Goal: Task Accomplishment & Management: Manage account settings

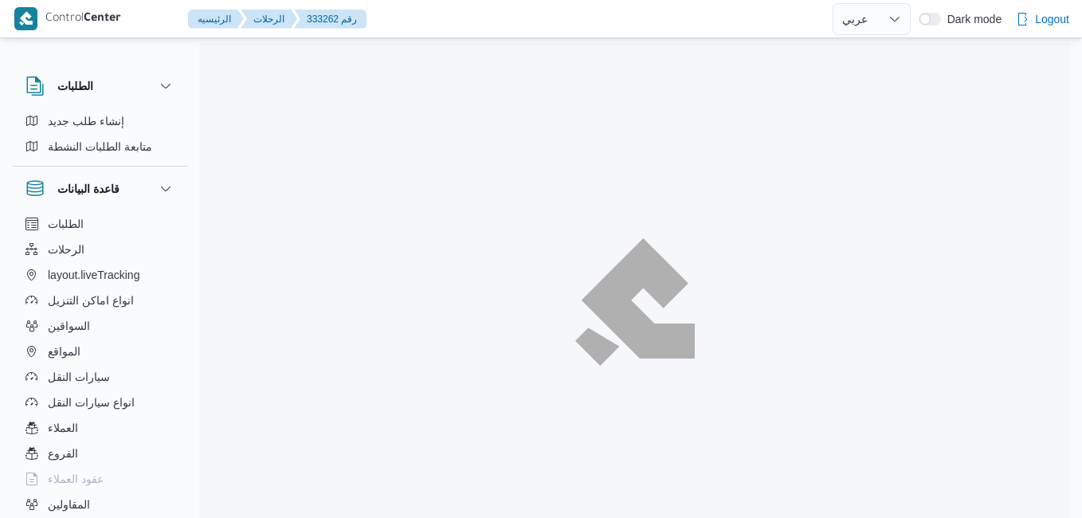
select select "ar"
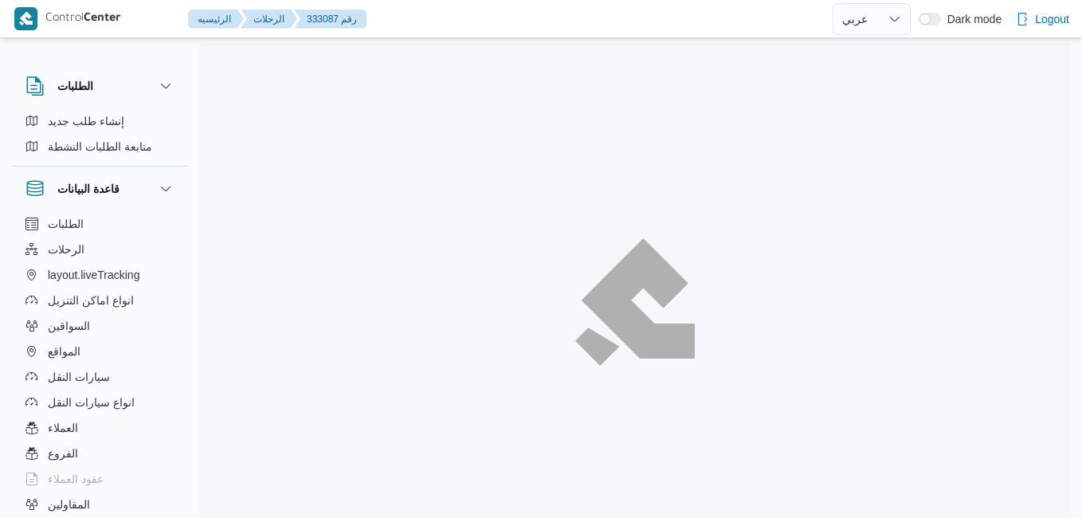
select select "ar"
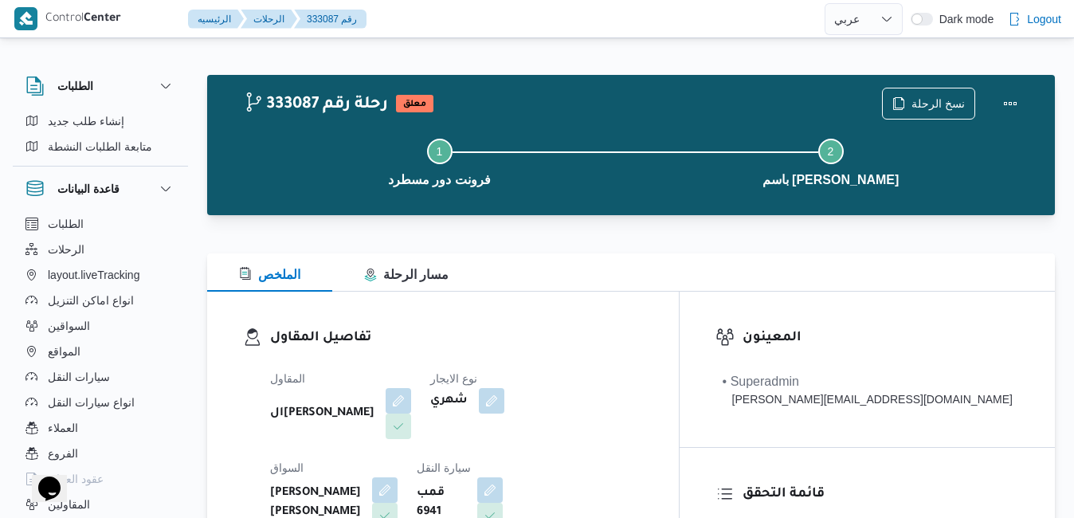
click at [650, 246] on div at bounding box center [631, 243] width 848 height 19
click at [1005, 100] on button "Actions" at bounding box center [1011, 103] width 32 height 32
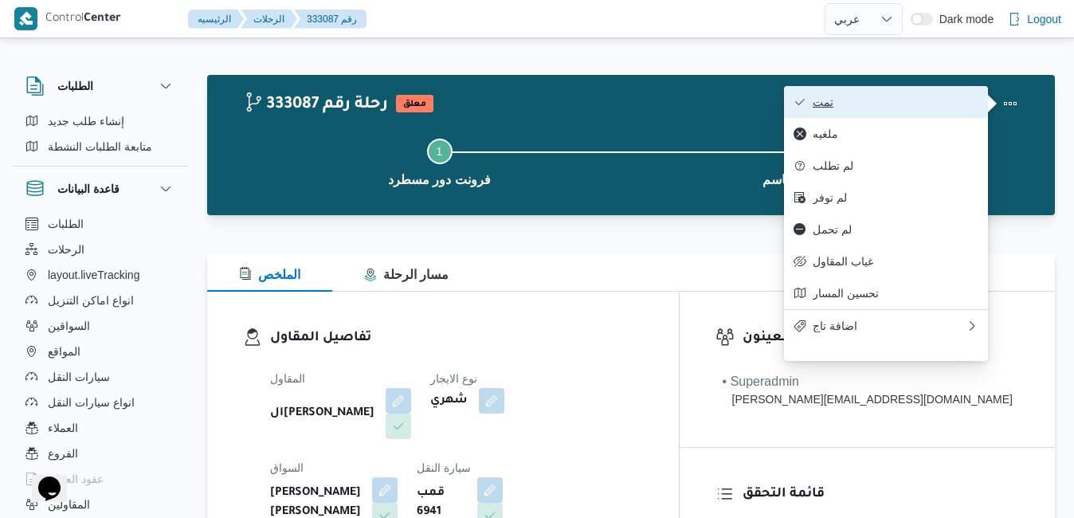
click at [929, 106] on span "تمت" at bounding box center [896, 102] width 166 height 13
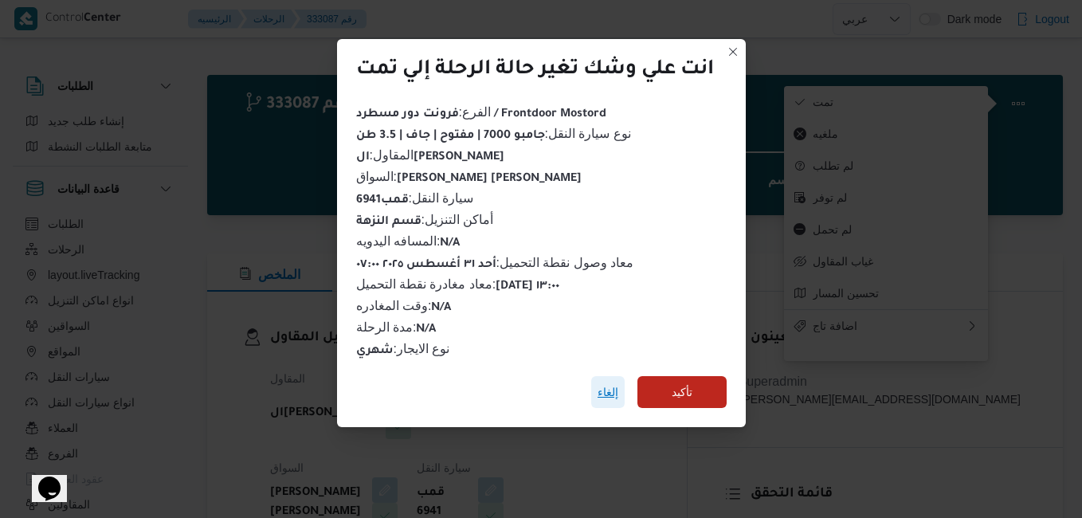
click at [617, 383] on span "إلغاء" at bounding box center [608, 392] width 21 height 19
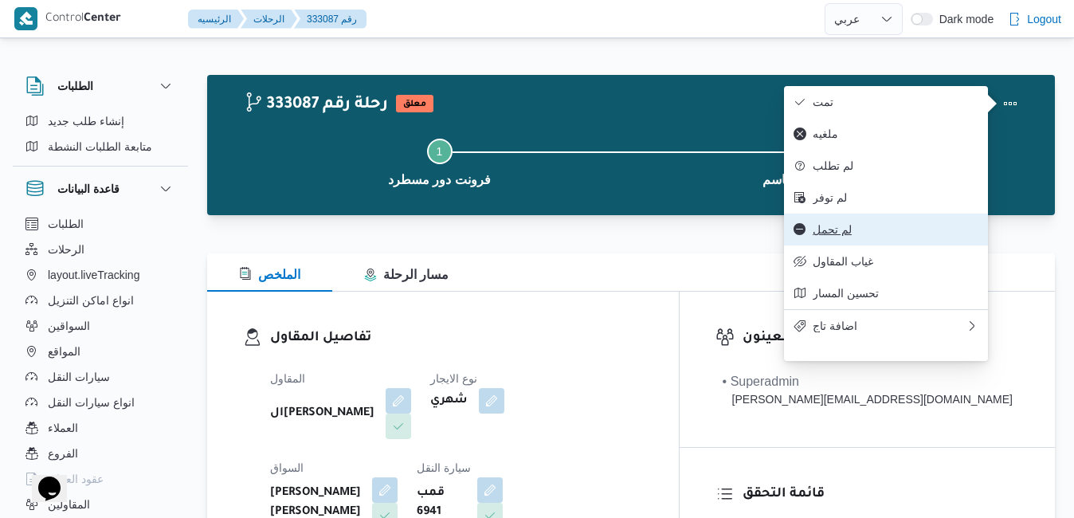
click at [842, 245] on button "لم تحمل" at bounding box center [886, 230] width 204 height 32
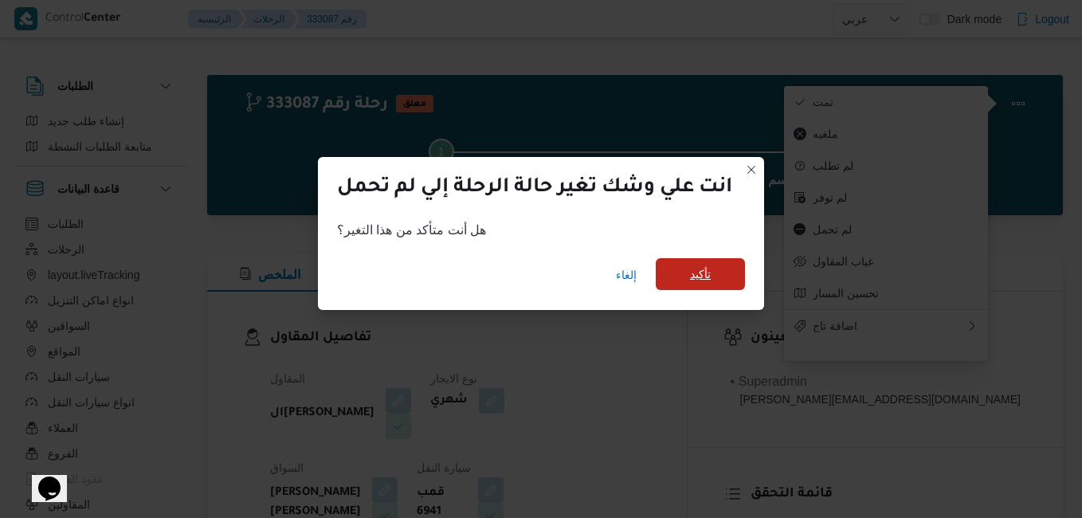
click at [724, 279] on span "تأكيد" at bounding box center [700, 274] width 89 height 32
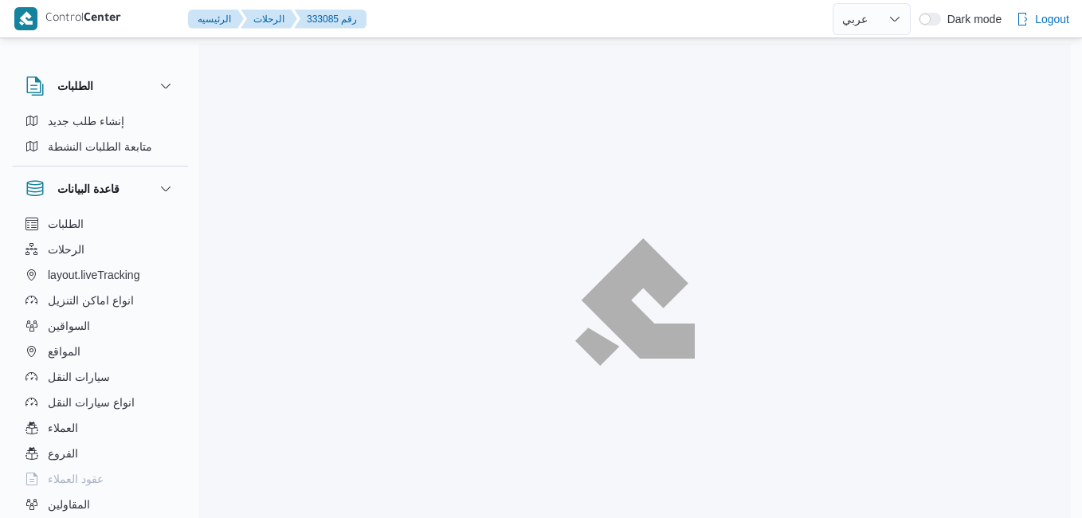
select select "ar"
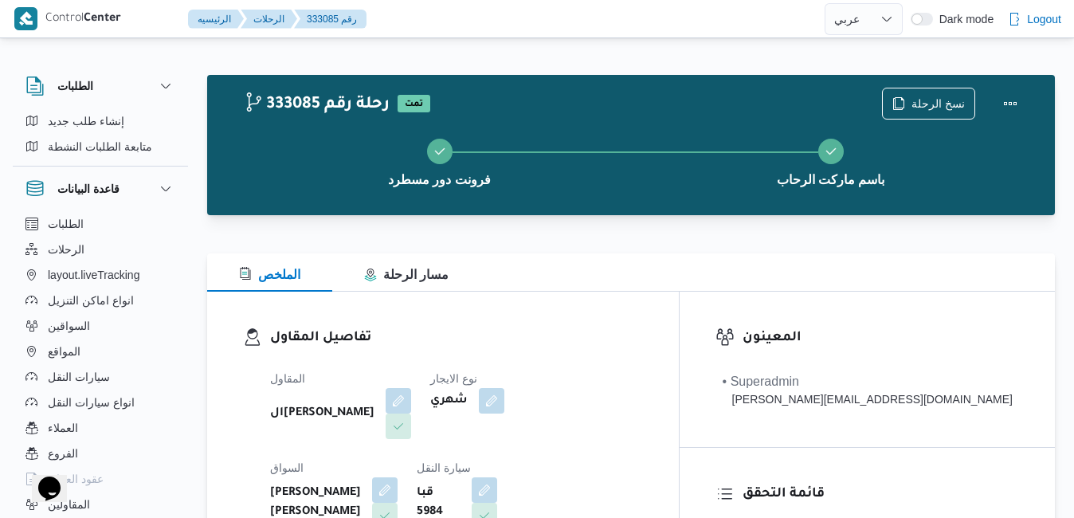
click at [566, 289] on div "الملخص مسار الرحلة" at bounding box center [631, 272] width 848 height 38
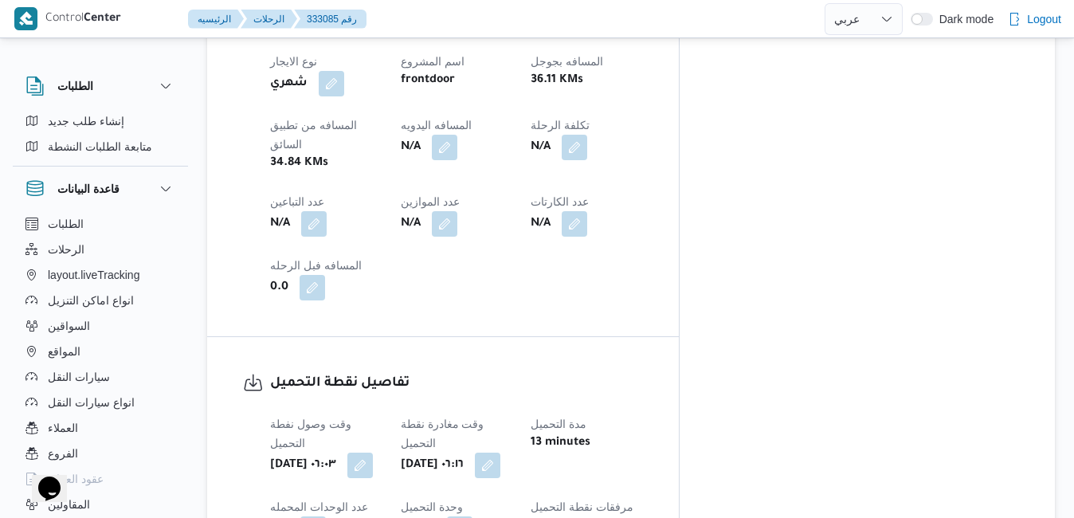
scroll to position [1052, 0]
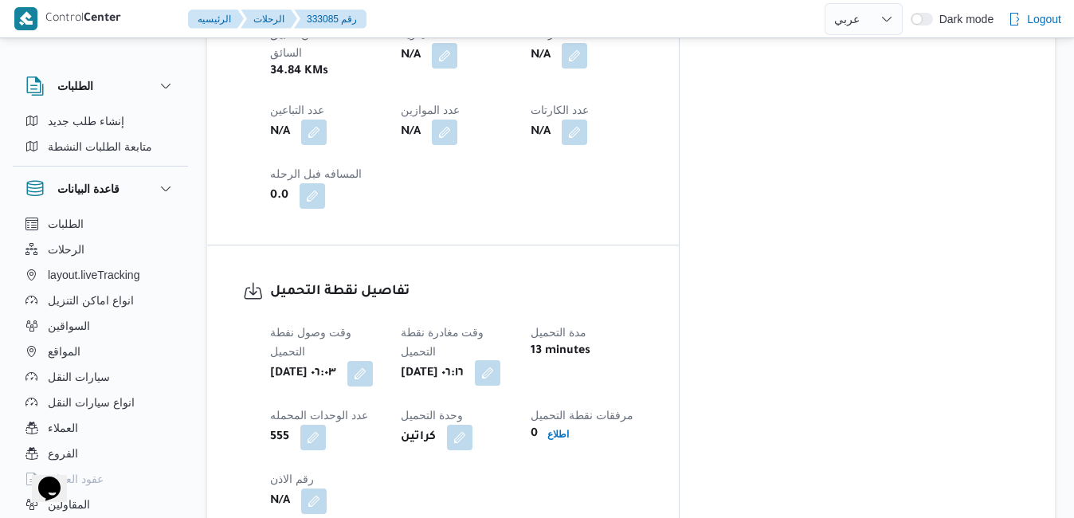
click at [500, 360] on button "button" at bounding box center [488, 373] width 26 height 26
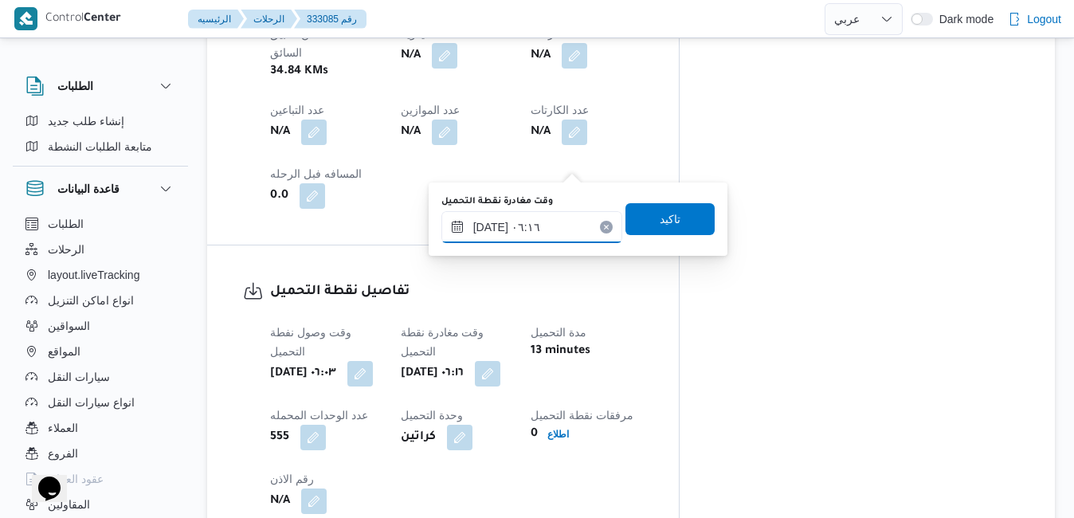
click at [522, 233] on input "٣١/٠٨/٢٠٢٥ ٠٦:١٦" at bounding box center [531, 227] width 181 height 32
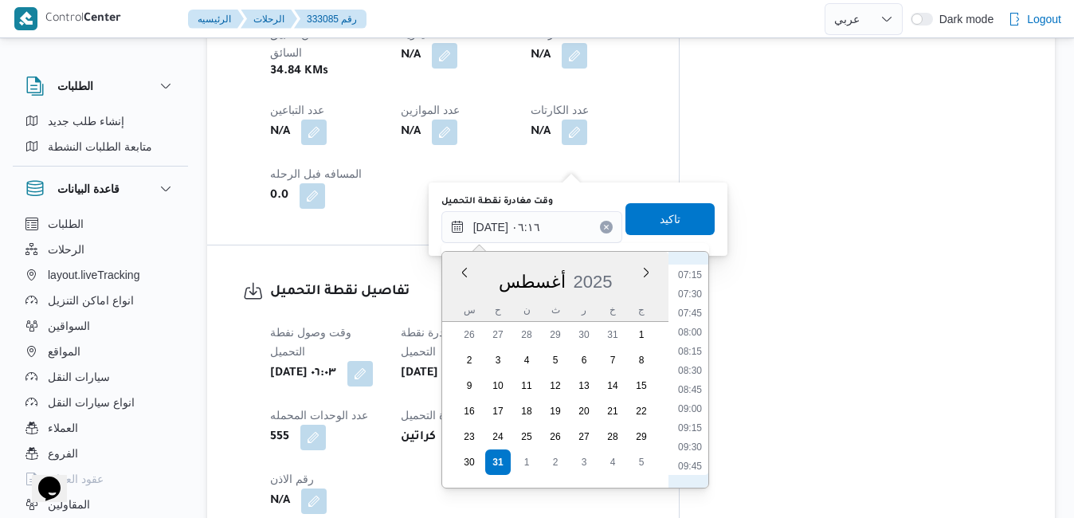
scroll to position [736, 0]
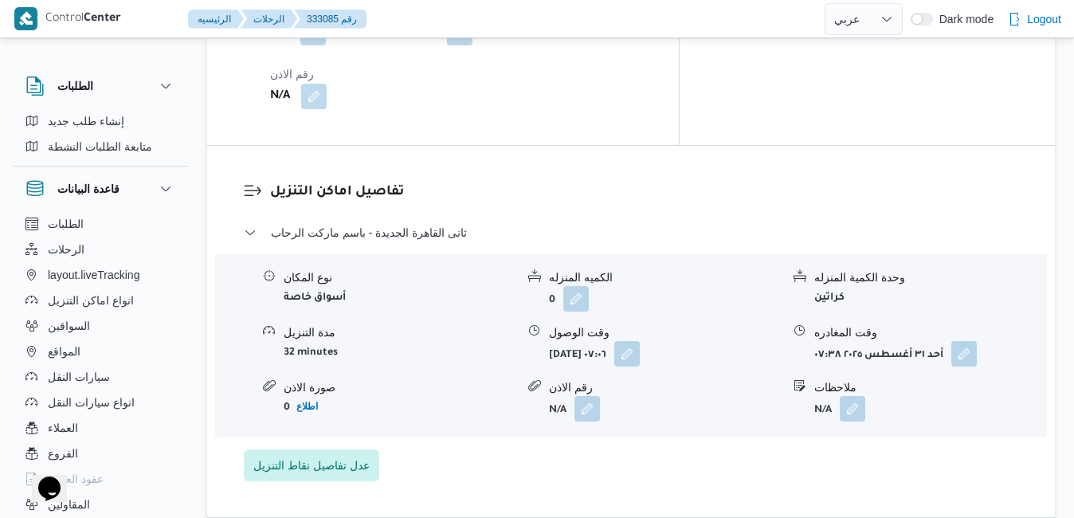
scroll to position [1466, 0]
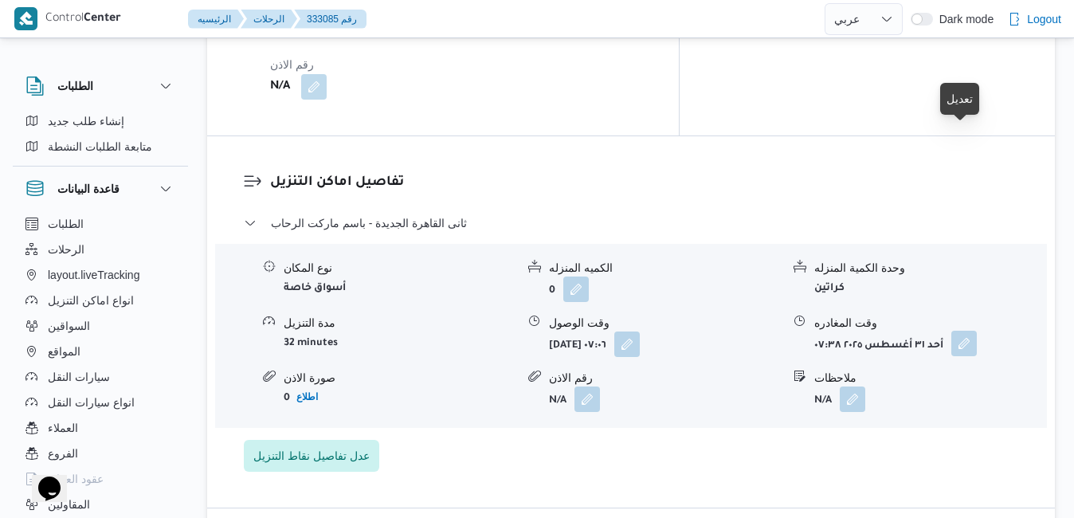
click at [967, 331] on button "button" at bounding box center [965, 344] width 26 height 26
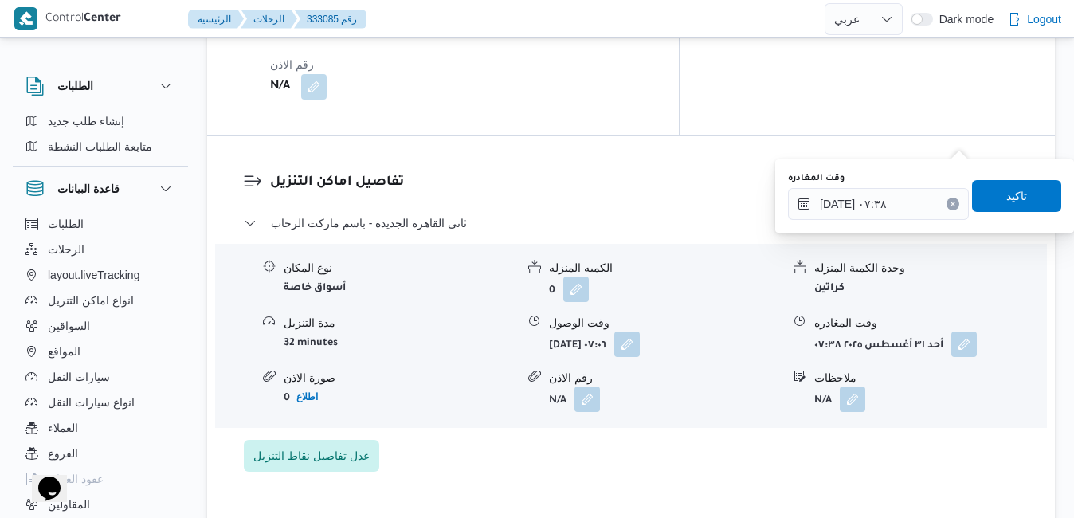
click at [950, 201] on icon "Clear input" at bounding box center [953, 204] width 6 height 6
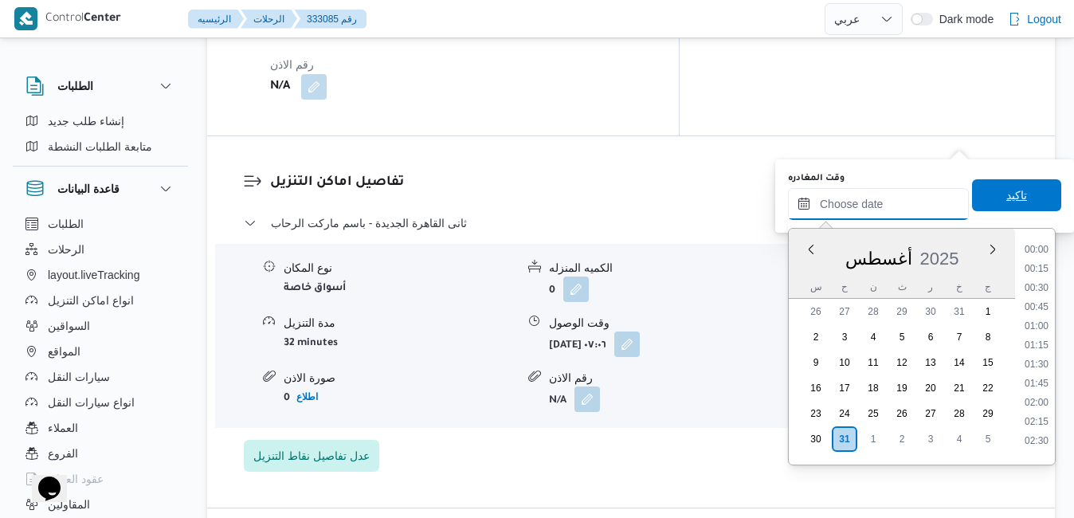
scroll to position [1152, 0]
click at [978, 199] on span "تاكيد" at bounding box center [1016, 195] width 89 height 32
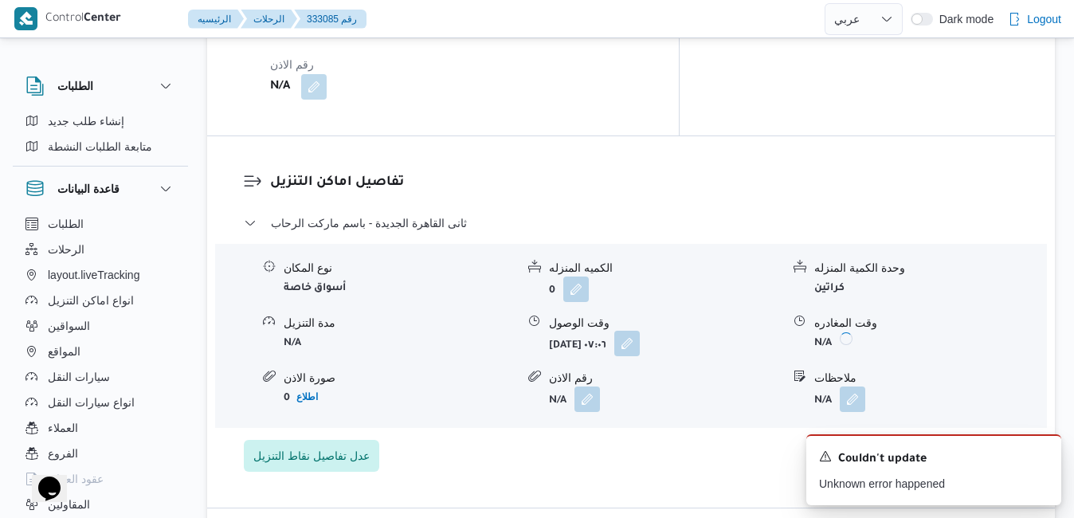
click at [640, 331] on button "button" at bounding box center [627, 344] width 26 height 26
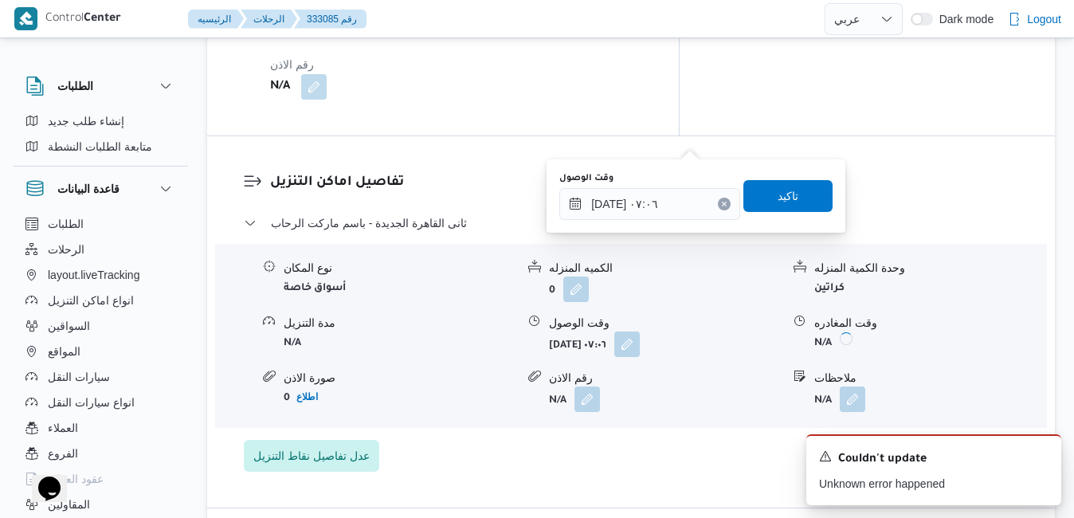
click at [723, 203] on icon "Clear input" at bounding box center [725, 204] width 4 height 4
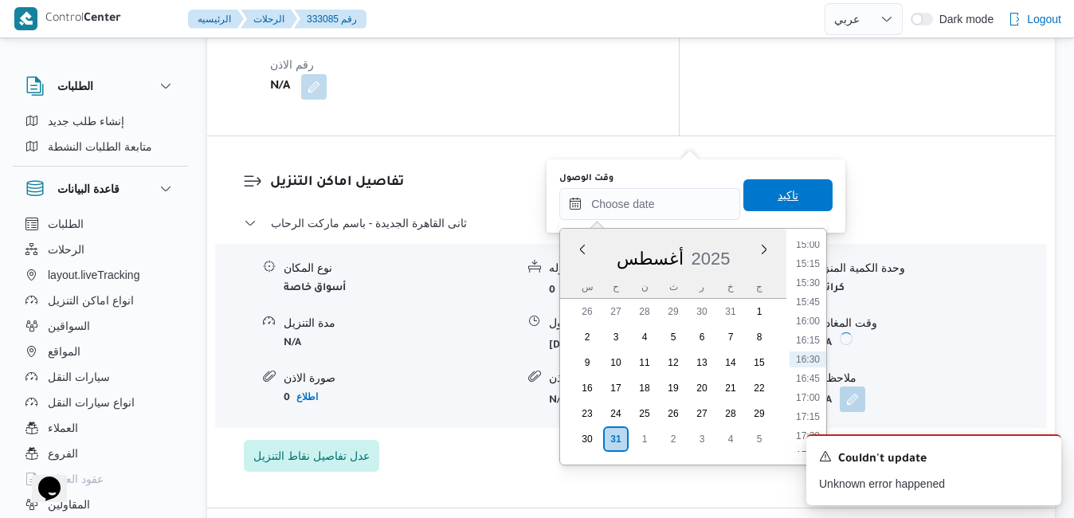
click at [746, 203] on span "تاكيد" at bounding box center [788, 195] width 89 height 32
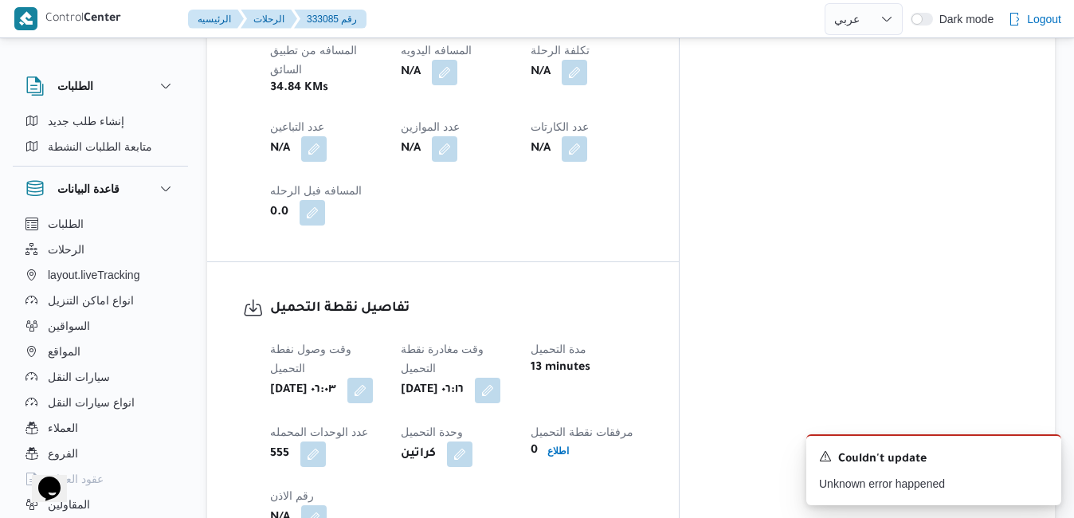
scroll to position [956, 0]
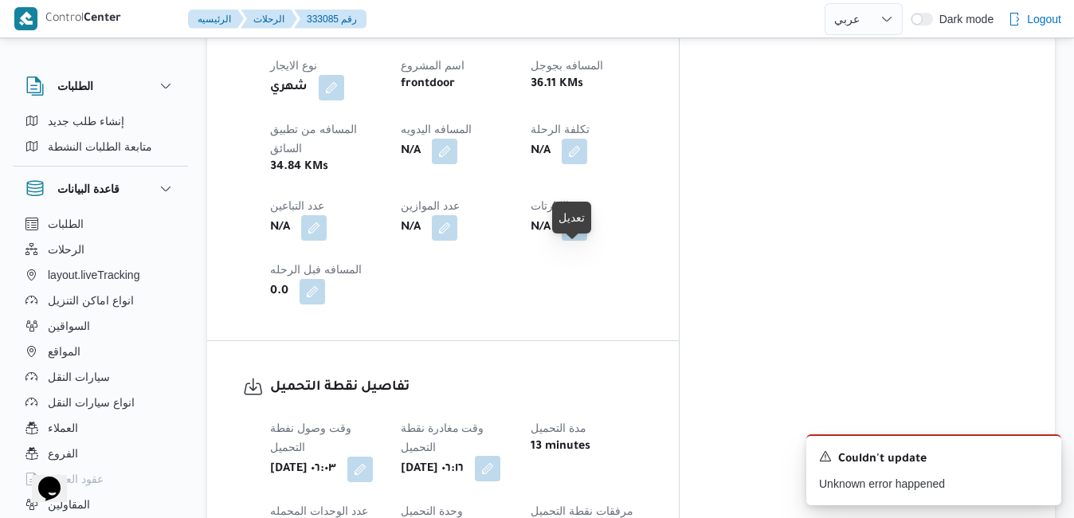
click at [500, 456] on button "button" at bounding box center [488, 469] width 26 height 26
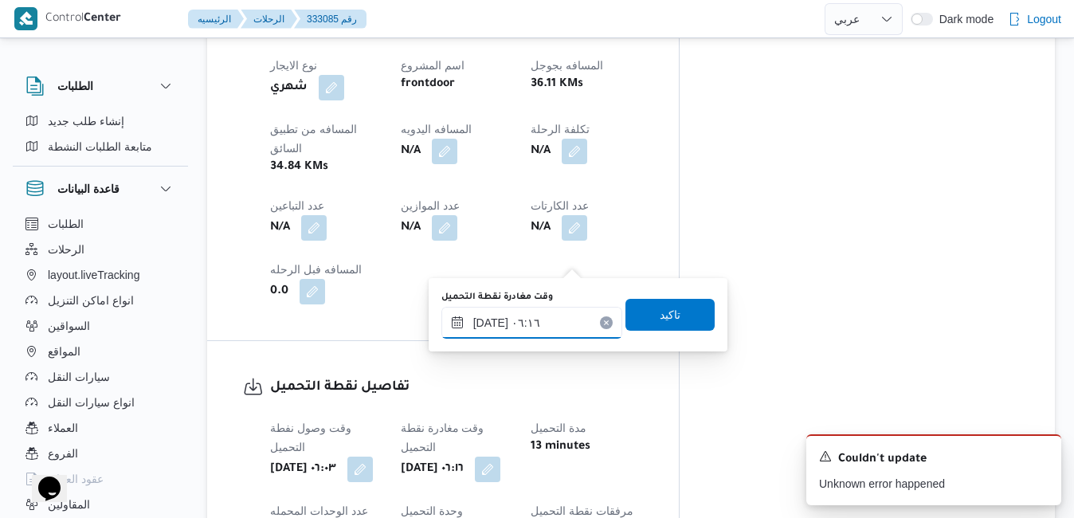
click at [515, 324] on input "٣١/٠٨/٢٠٢٥ ٠٦:١٦" at bounding box center [531, 323] width 181 height 32
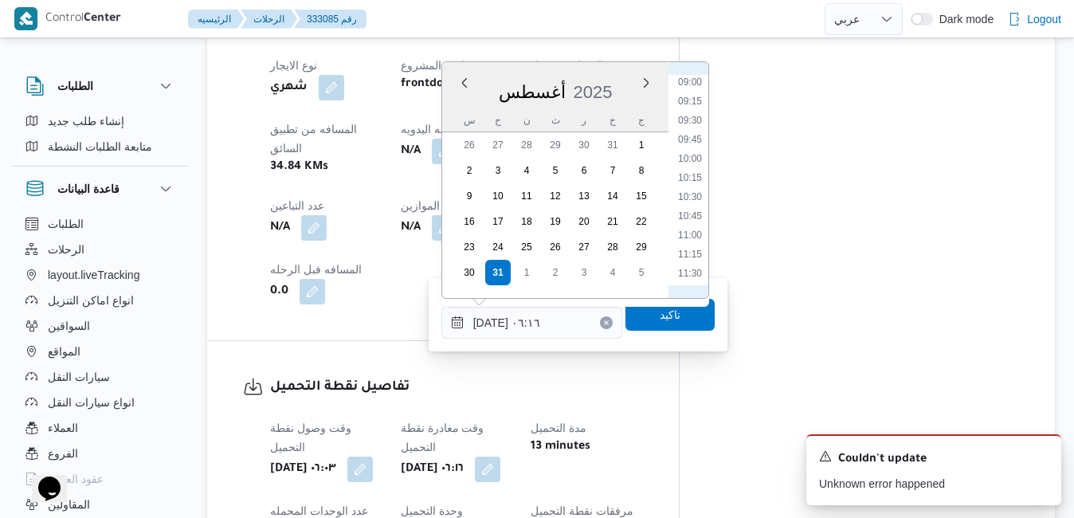
scroll to position [736, 0]
click at [697, 266] on li "12:00" at bounding box center [690, 265] width 37 height 16
type input "٣١/٠٨/٢٠٢٥ ١٢:٠٠"
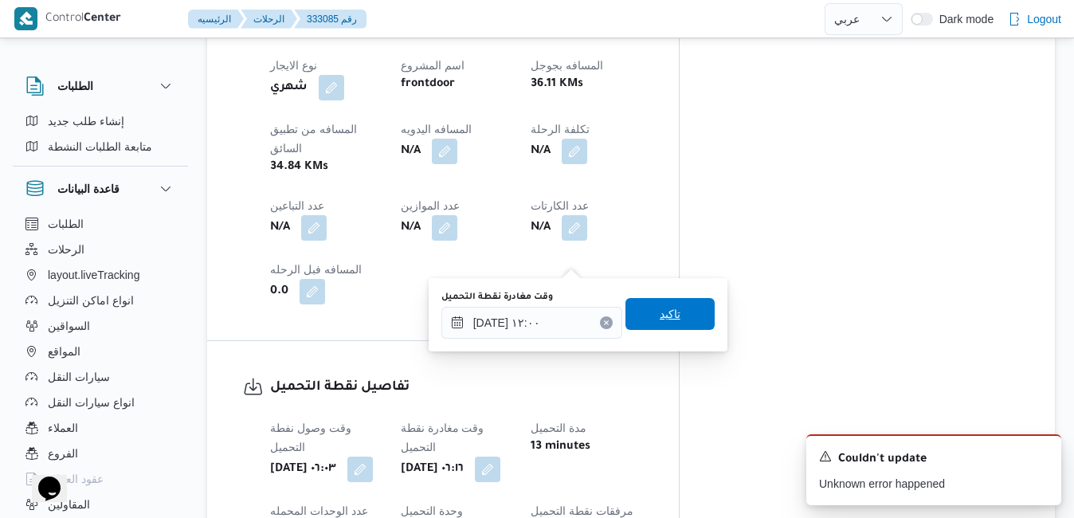
click at [673, 310] on span "تاكيد" at bounding box center [670, 314] width 89 height 32
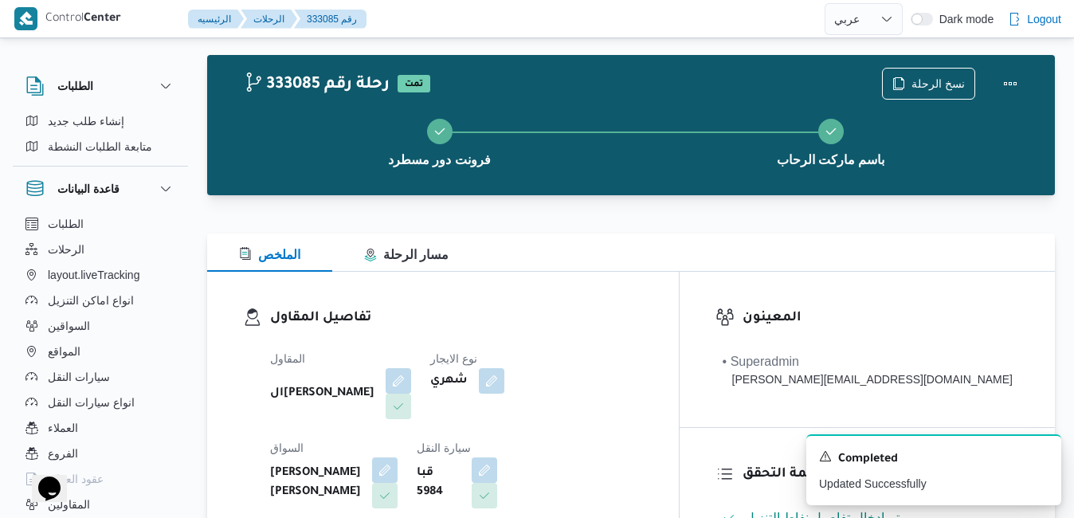
scroll to position [0, 0]
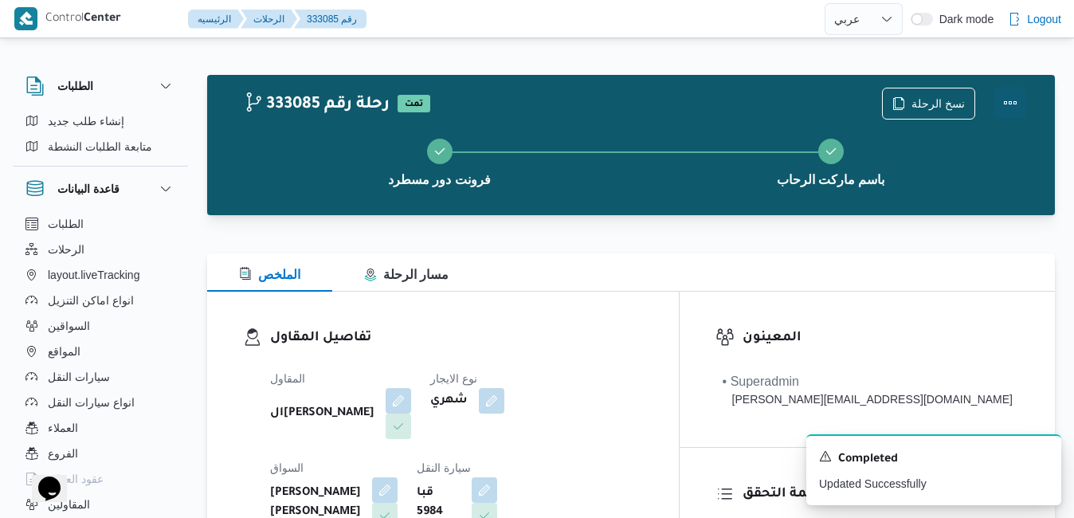
click at [1007, 103] on button "Actions" at bounding box center [1011, 103] width 32 height 32
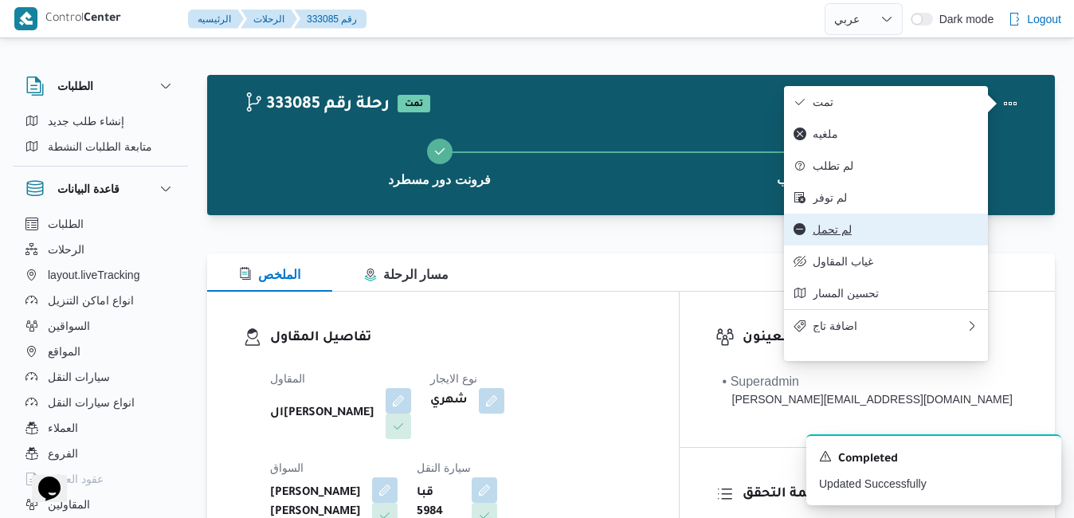
click at [863, 245] on button "لم تحمل" at bounding box center [886, 230] width 204 height 32
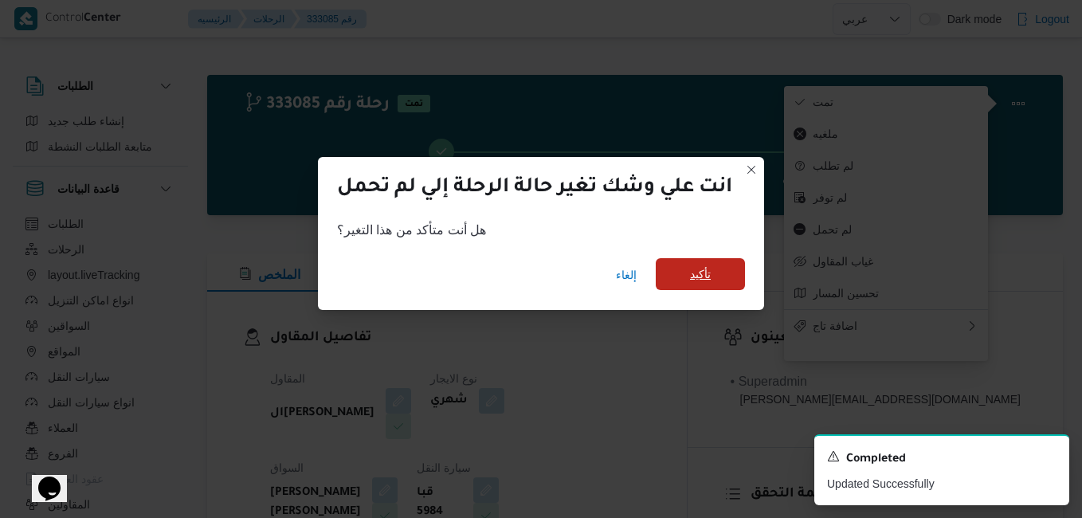
click at [714, 283] on span "تأكيد" at bounding box center [700, 274] width 89 height 32
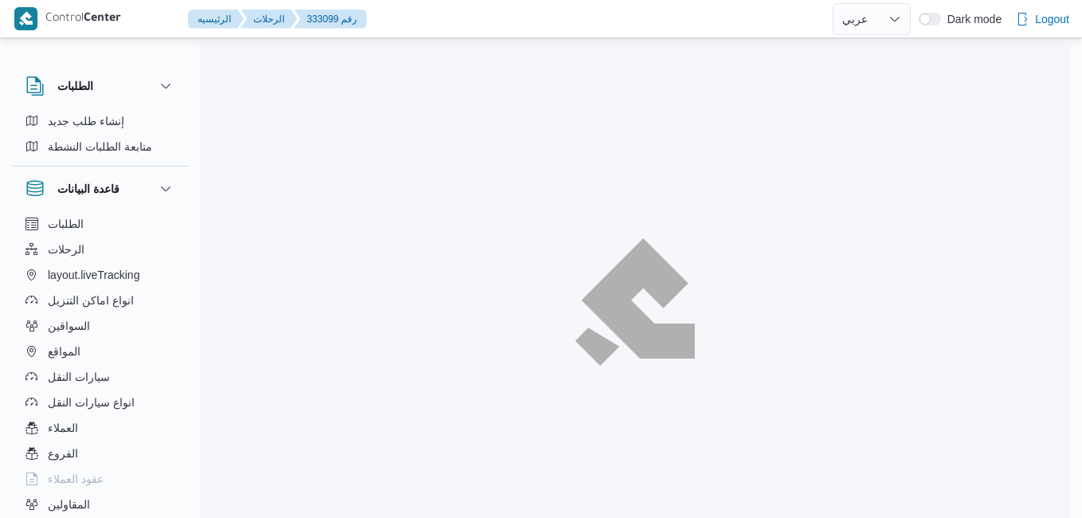
select select "ar"
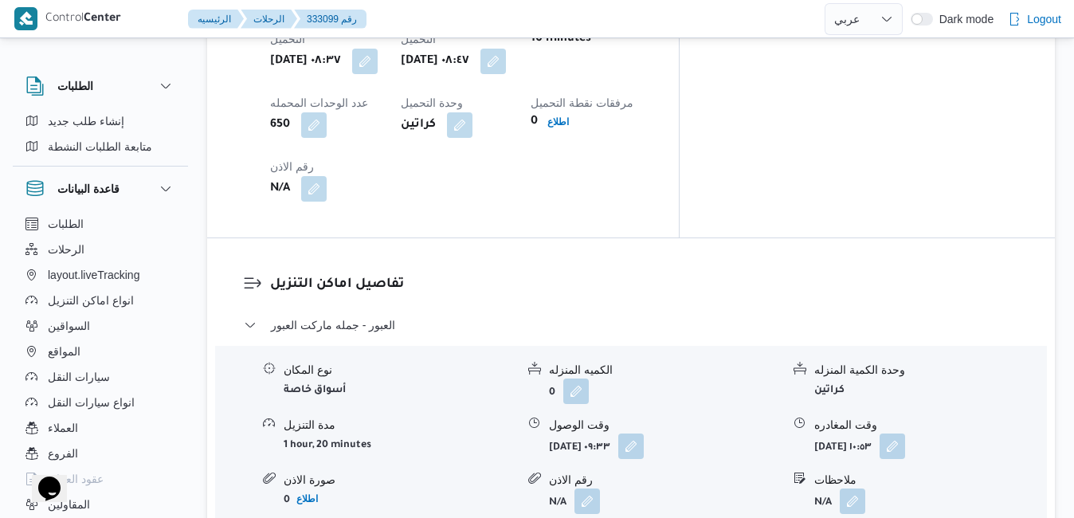
scroll to position [1403, 0]
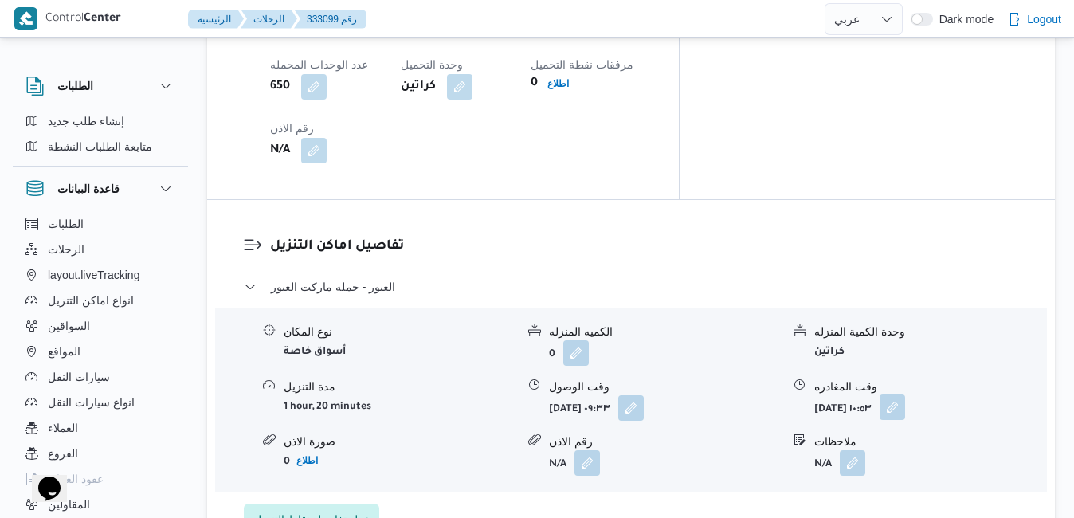
click at [905, 394] on button "button" at bounding box center [893, 407] width 26 height 26
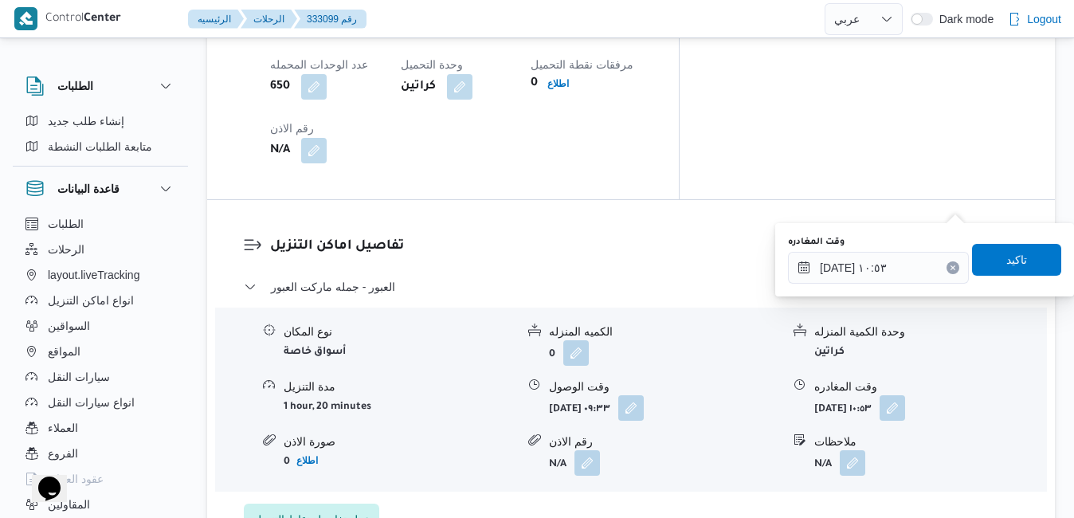
click at [951, 269] on icon "Clear input" at bounding box center [953, 267] width 4 height 4
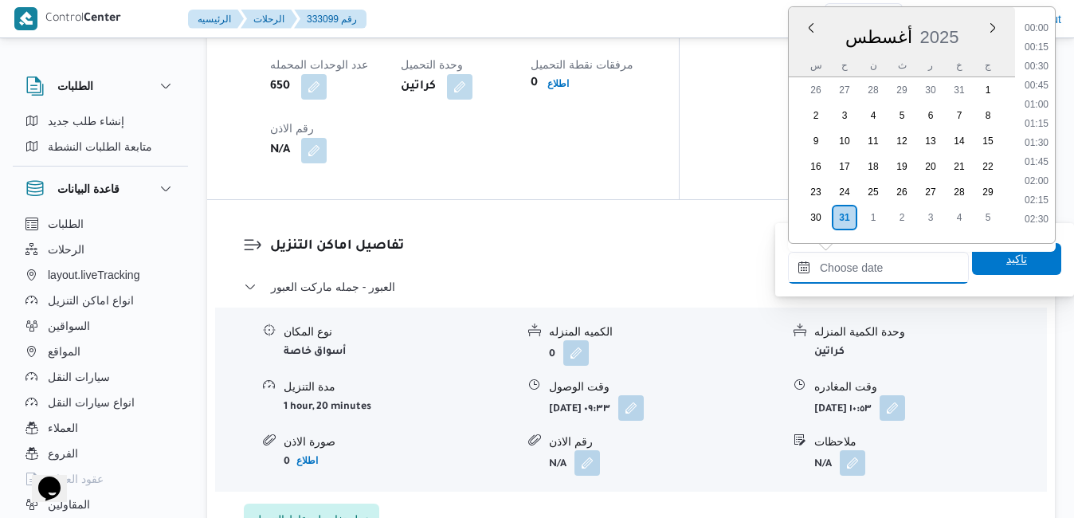
scroll to position [1152, 0]
click at [979, 267] on span "تاكيد" at bounding box center [1016, 259] width 89 height 32
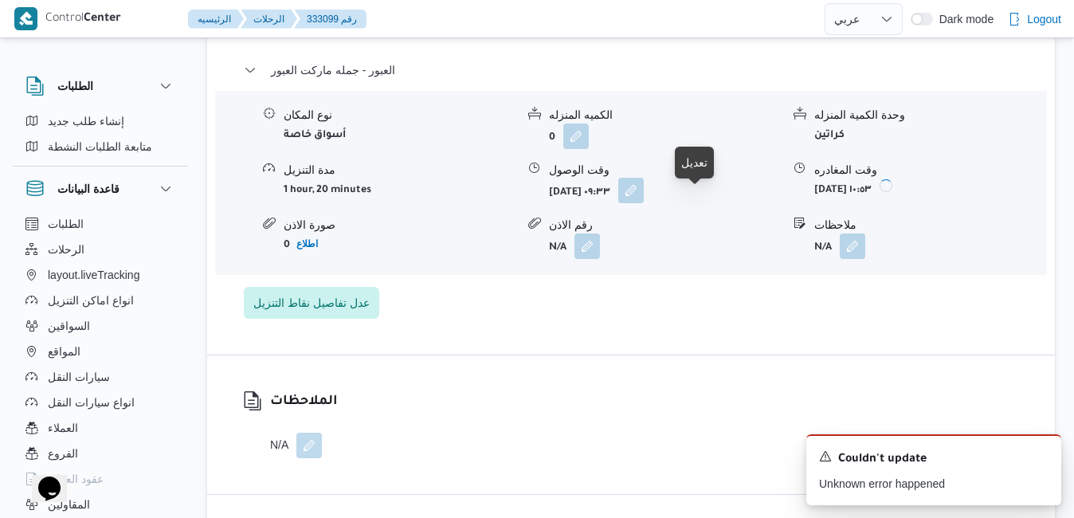
click at [644, 200] on button "button" at bounding box center [631, 191] width 26 height 26
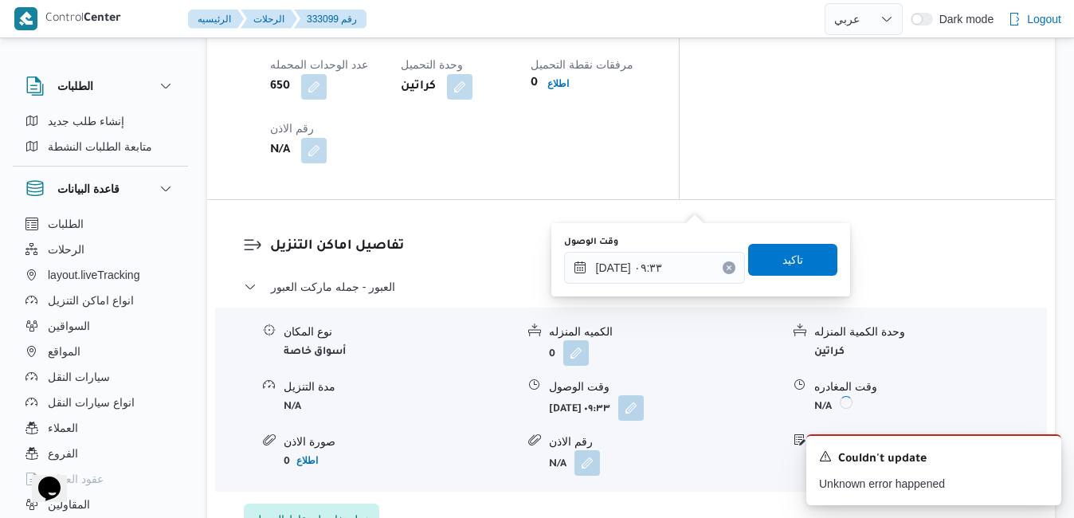
click at [727, 269] on icon "Clear input" at bounding box center [729, 267] width 4 height 4
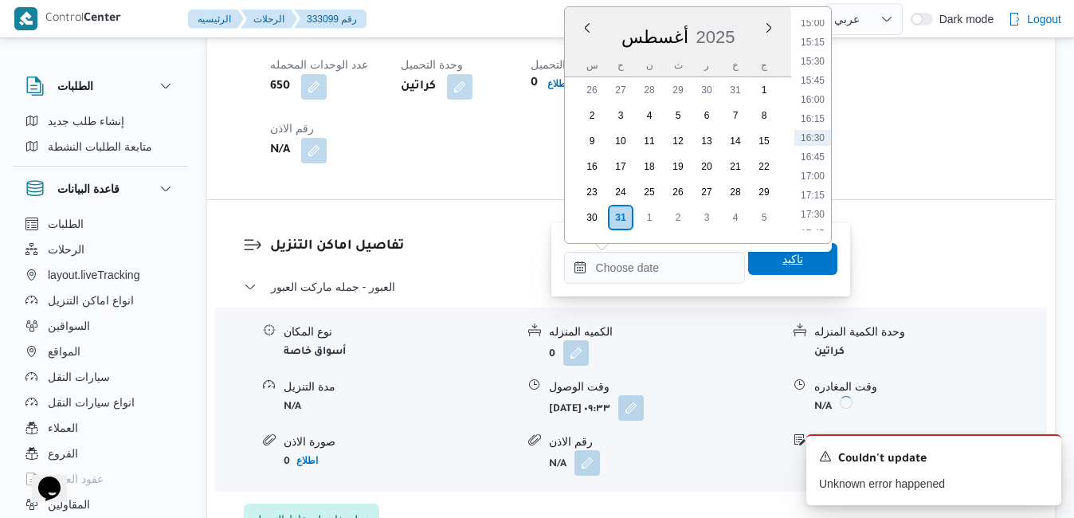
click at [748, 265] on span "تاكيد" at bounding box center [792, 259] width 89 height 32
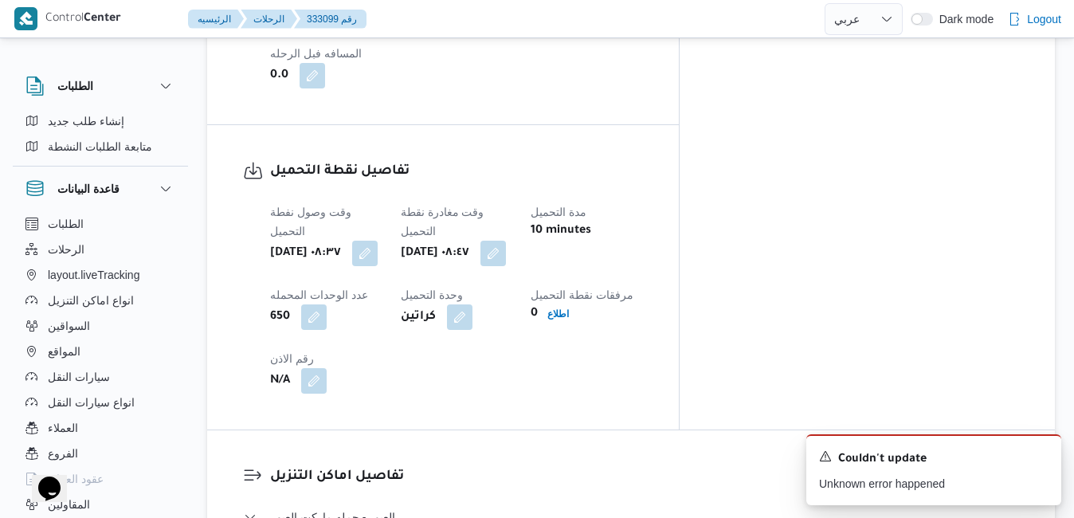
scroll to position [1020, 0]
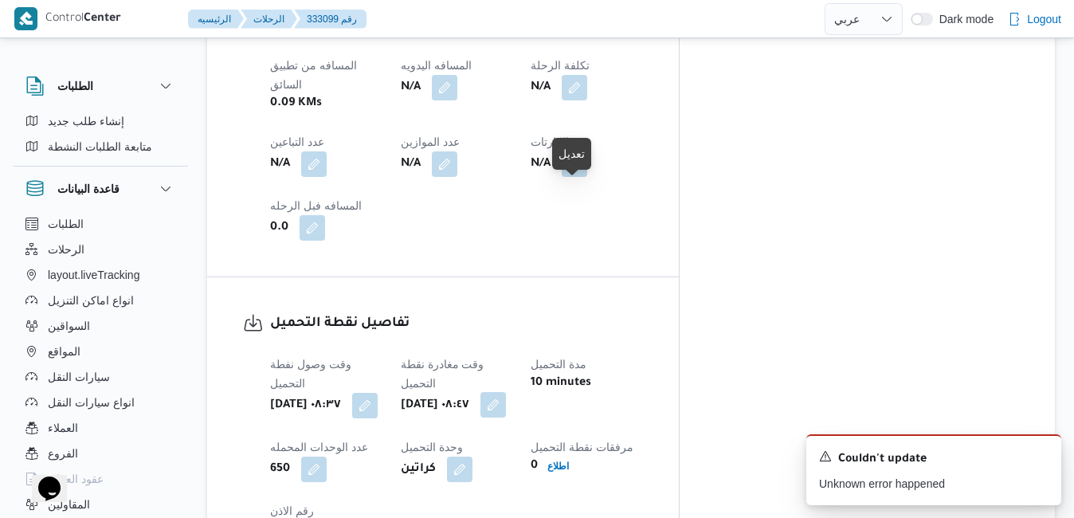
click at [506, 392] on button "button" at bounding box center [494, 405] width 26 height 26
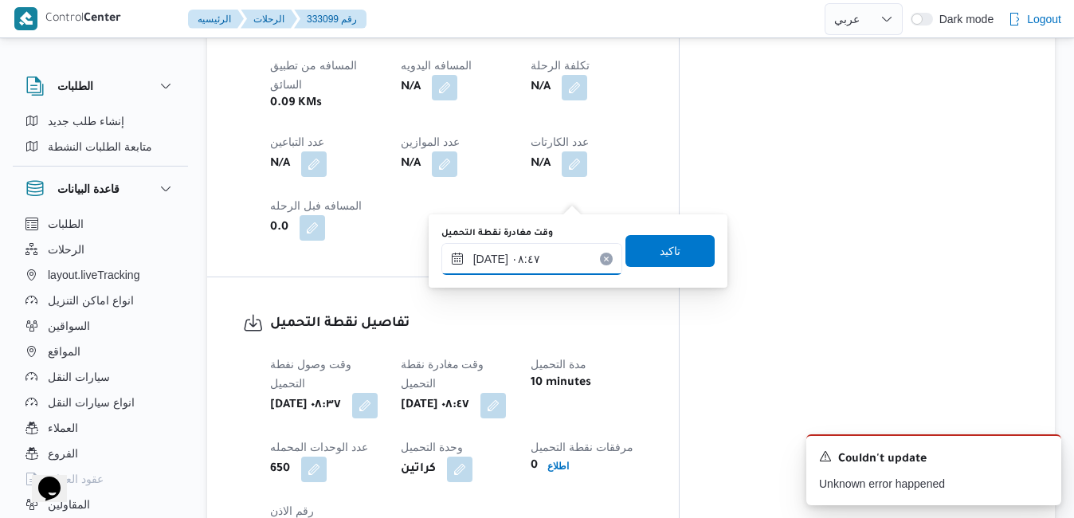
click at [524, 258] on input "٣١/٠٨/٢٠٢٥ ٠٨:٤٧" at bounding box center [531, 259] width 181 height 32
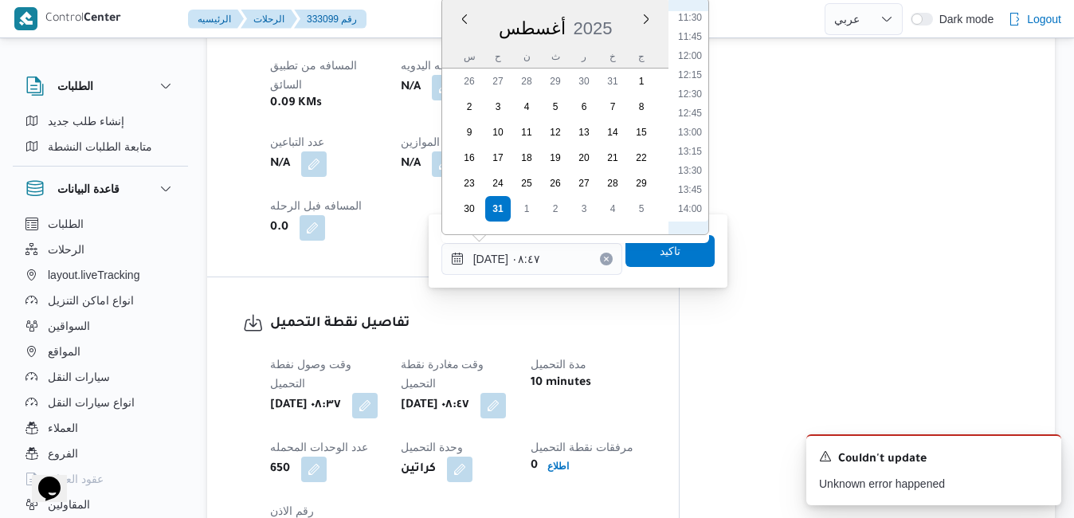
scroll to position [928, 0]
click at [698, 163] on li "14:00" at bounding box center [690, 163] width 37 height 16
type input "٣١/٠٨/٢٠٢٥ ١٤:٠٠"
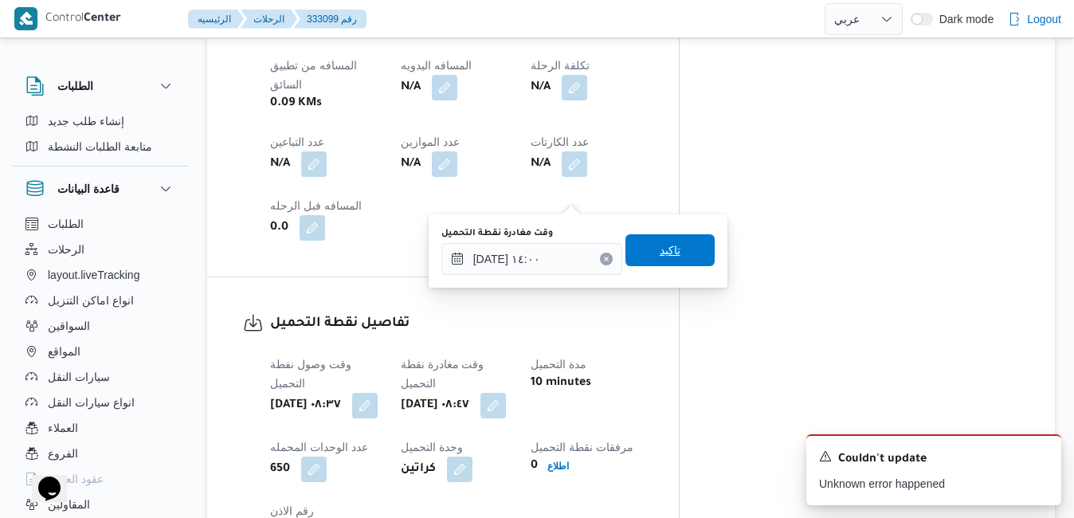
click at [663, 256] on span "تاكيد" at bounding box center [670, 250] width 21 height 19
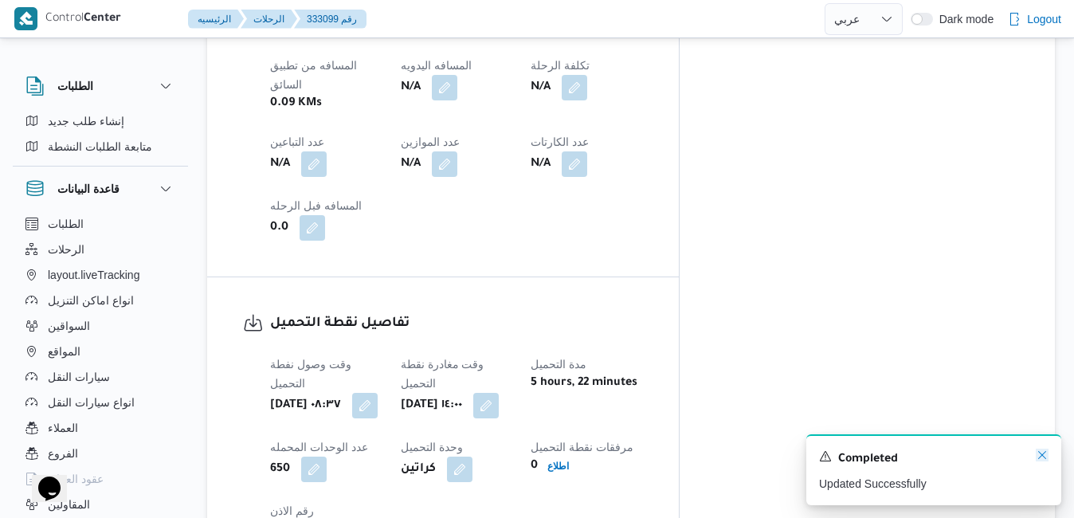
click at [1042, 453] on icon "Dismiss toast" at bounding box center [1042, 455] width 13 height 13
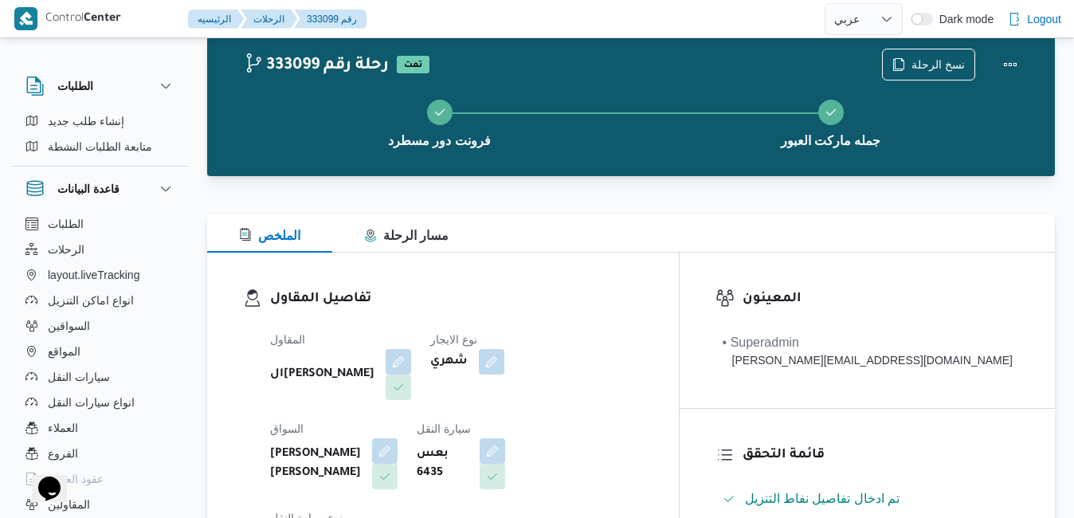
scroll to position [0, 0]
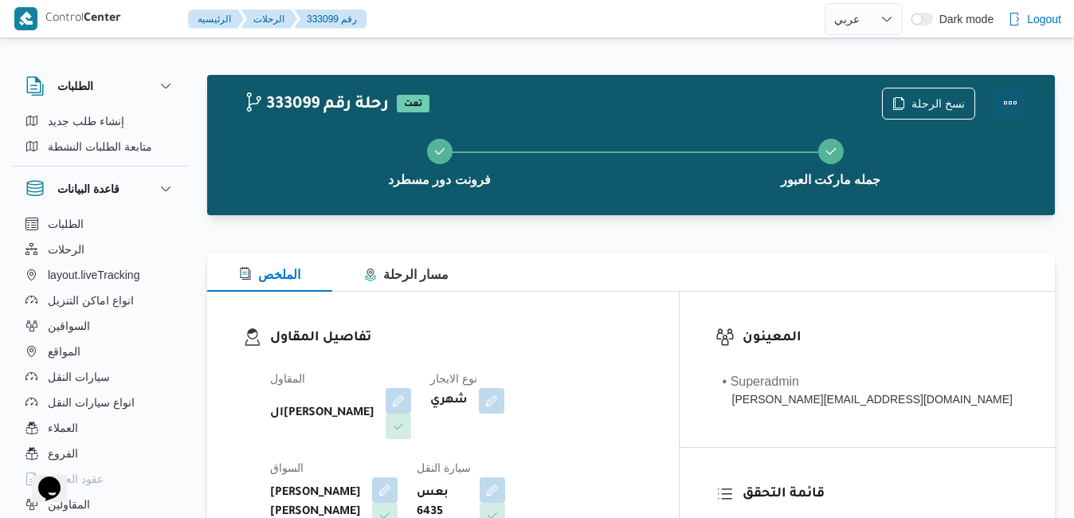
click at [1012, 96] on button "Actions" at bounding box center [1011, 103] width 32 height 32
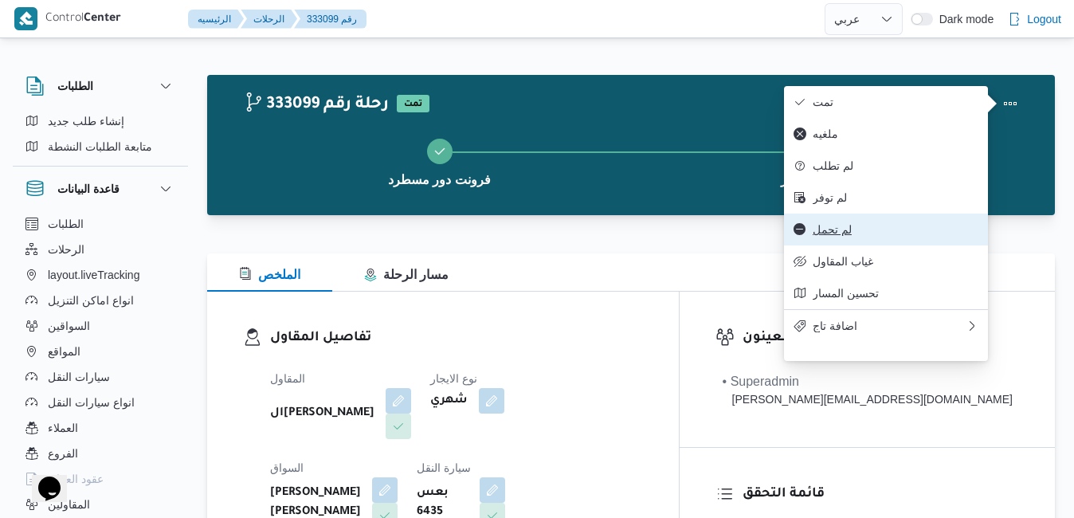
click at [859, 236] on span "لم تحمل" at bounding box center [896, 229] width 166 height 13
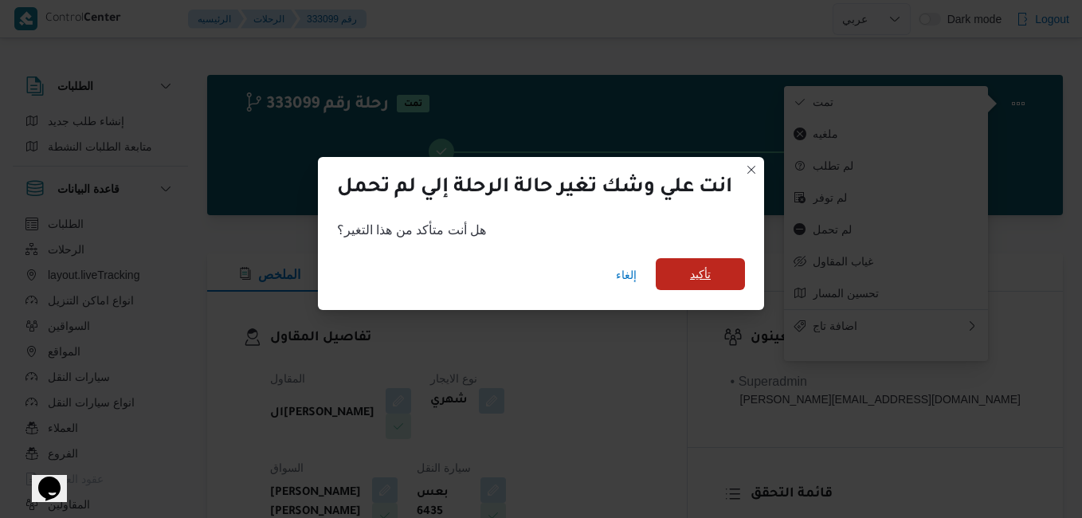
click at [727, 270] on span "تأكيد" at bounding box center [700, 274] width 89 height 32
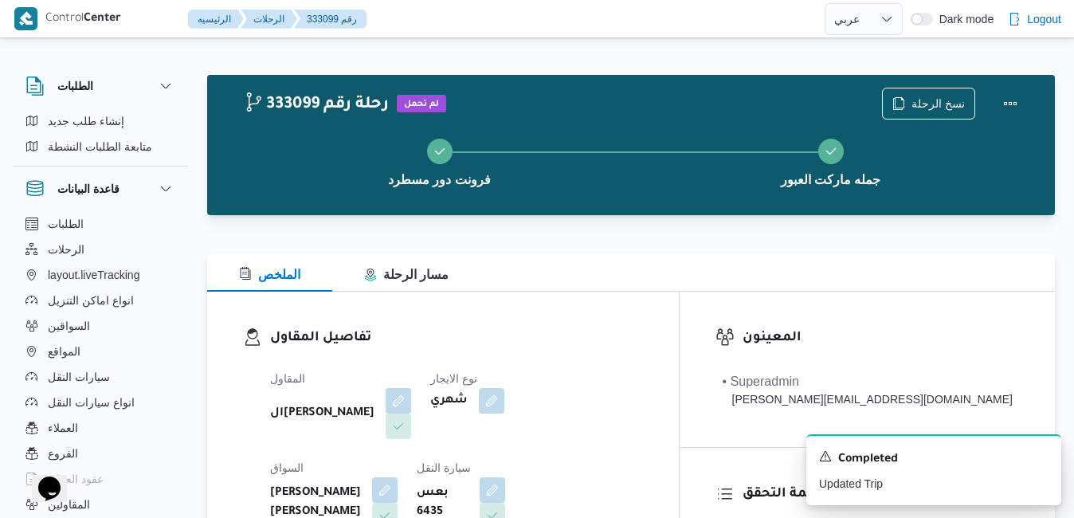
click at [727, 270] on div "الملخص مسار الرحلة" at bounding box center [631, 272] width 848 height 38
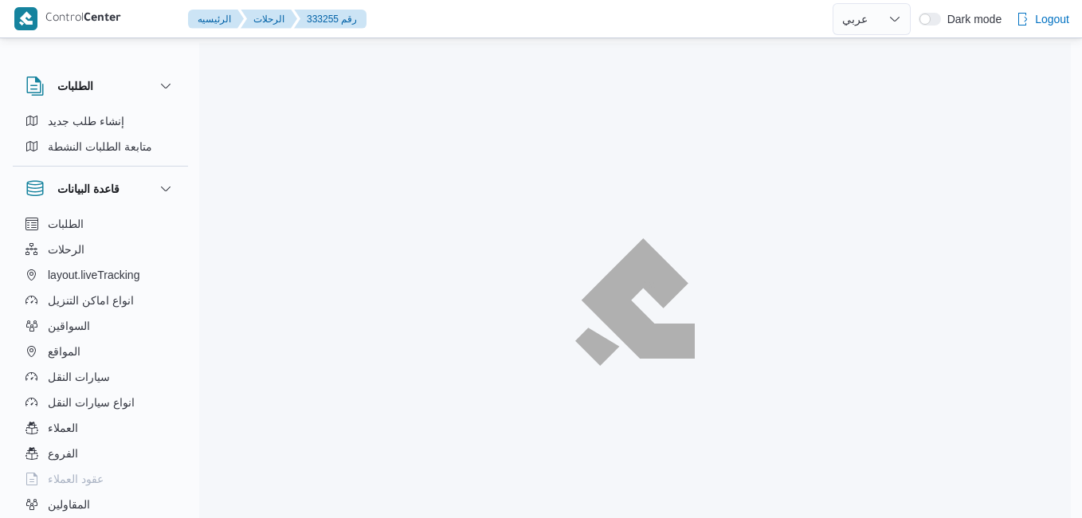
select select "ar"
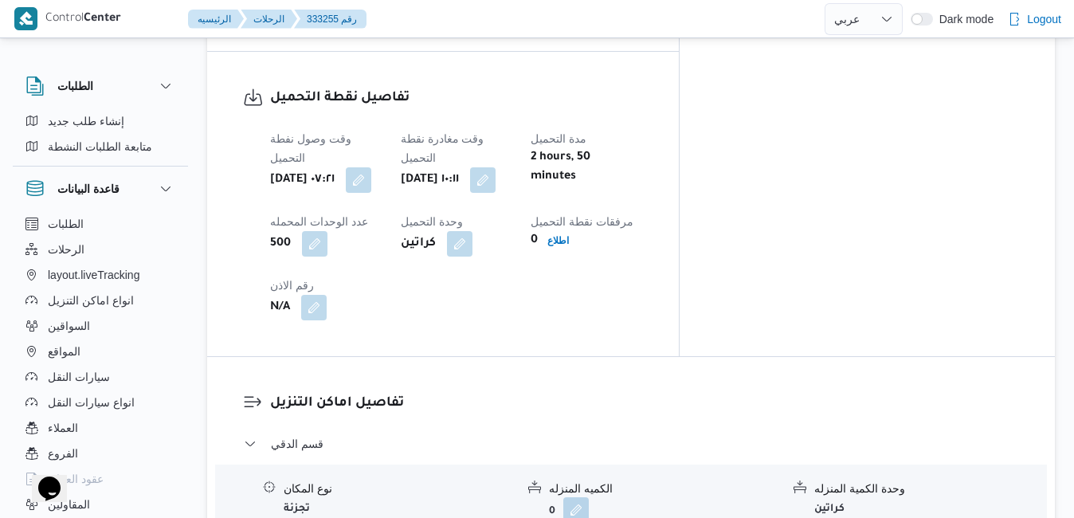
scroll to position [1275, 0]
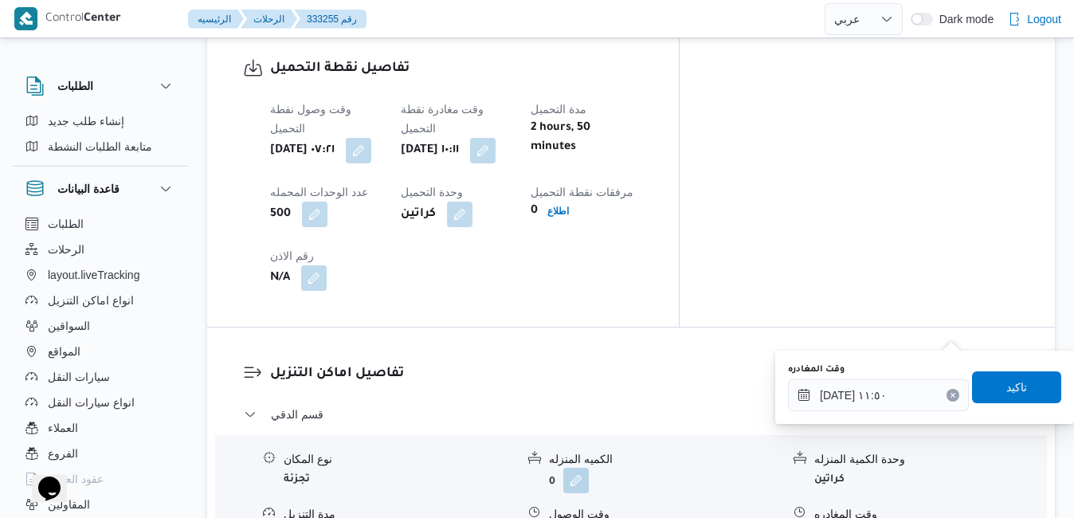
click at [951, 395] on icon "Clear input" at bounding box center [953, 395] width 4 height 4
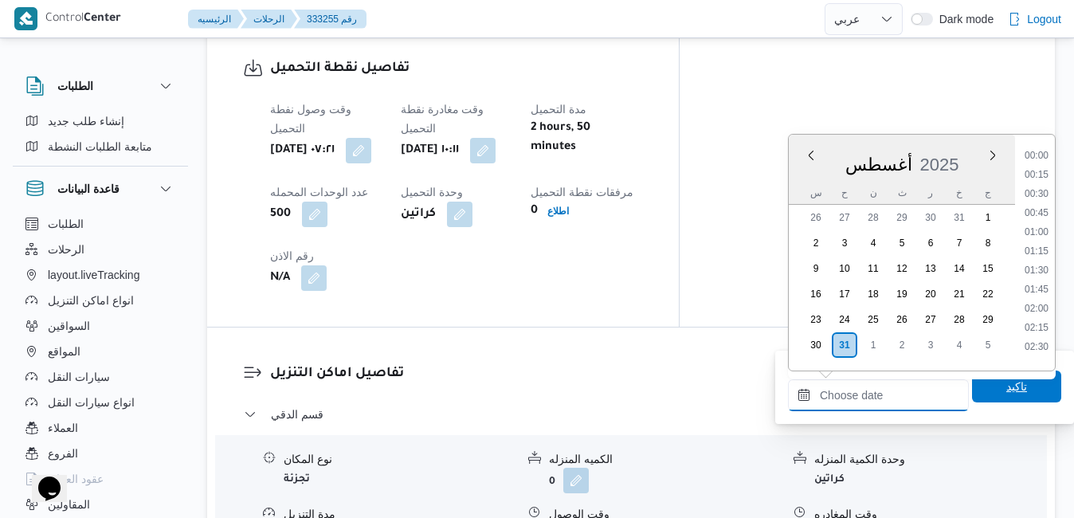
scroll to position [1152, 0]
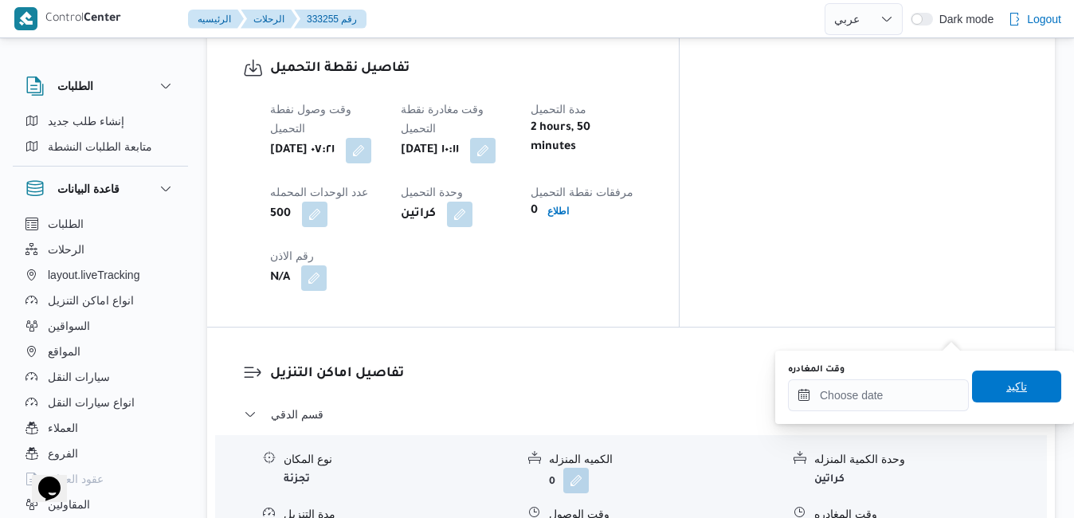
click at [1007, 392] on span "تاكيد" at bounding box center [1017, 386] width 21 height 19
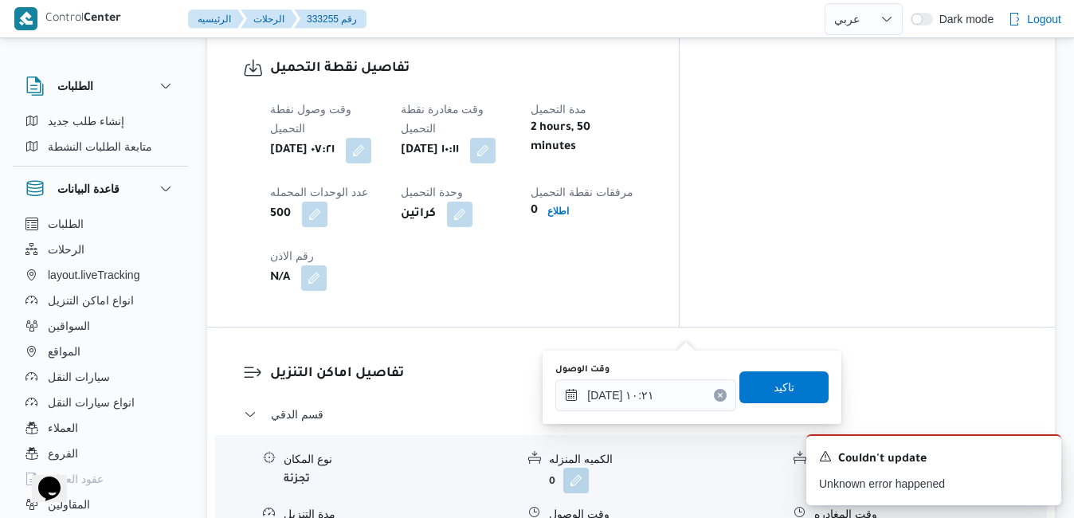
click at [714, 400] on button "Clear input" at bounding box center [720, 395] width 13 height 13
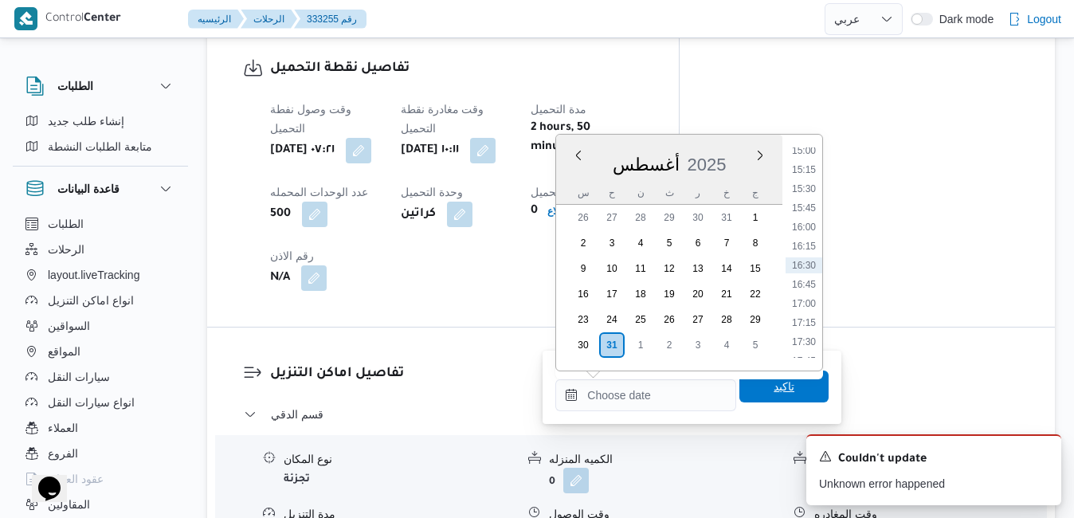
click at [751, 395] on span "تاكيد" at bounding box center [784, 387] width 89 height 32
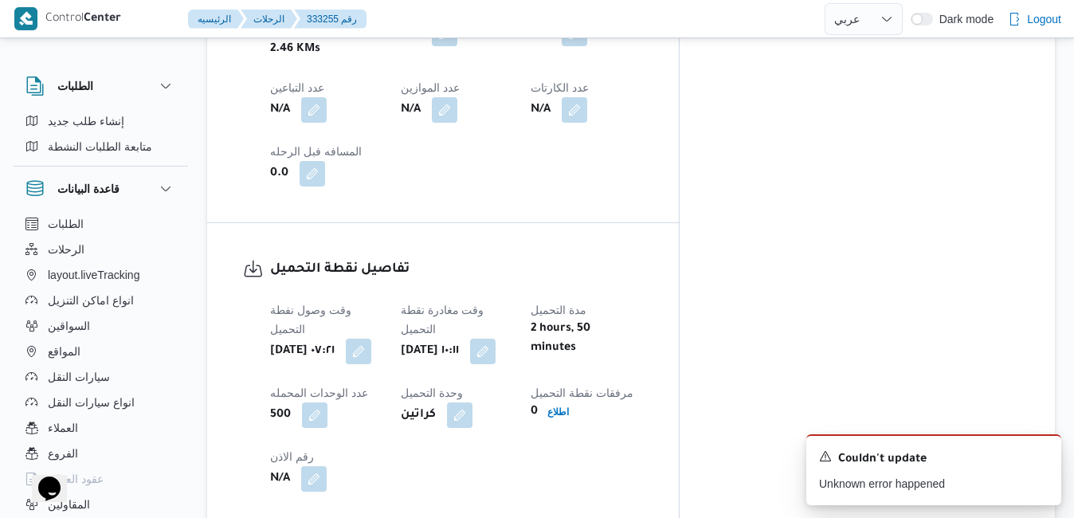
scroll to position [924, 0]
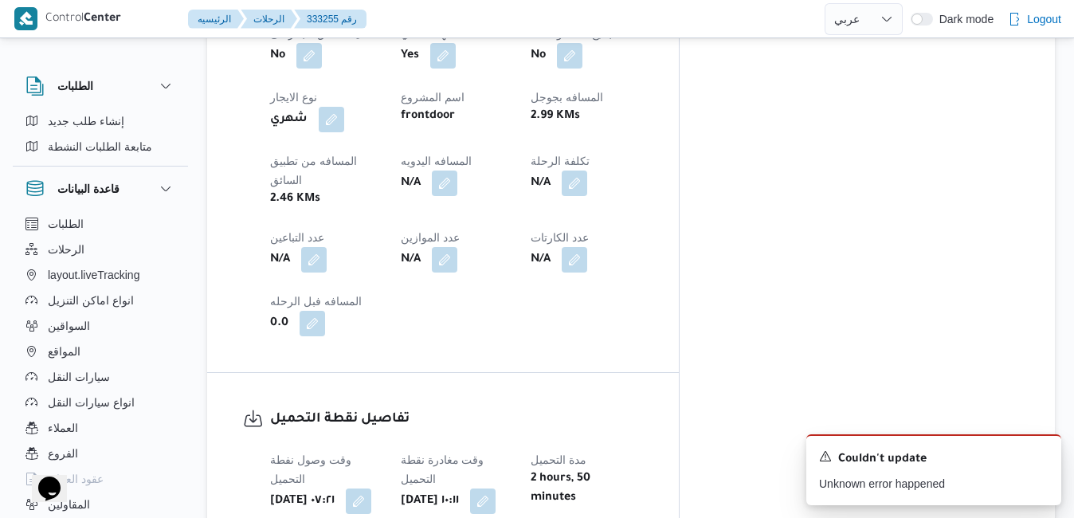
click at [679, 373] on div "تفاصيل نقطة التحميل وقت وصول نفطة التحميل أحد ٣١ أغسطس ٢٠٢٥ ٠٧:٢١ وقت مغادرة نق…" at bounding box center [443, 525] width 472 height 304
click at [496, 488] on button "button" at bounding box center [483, 501] width 26 height 26
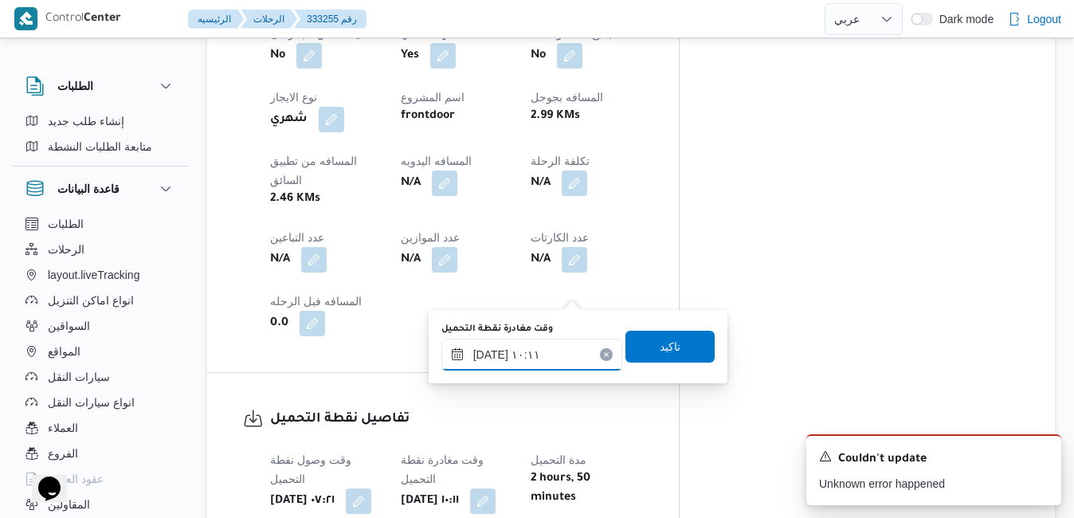
click at [540, 364] on input "٣١/٠٨/٢٠٢٥ ١٠:١١" at bounding box center [531, 355] width 181 height 32
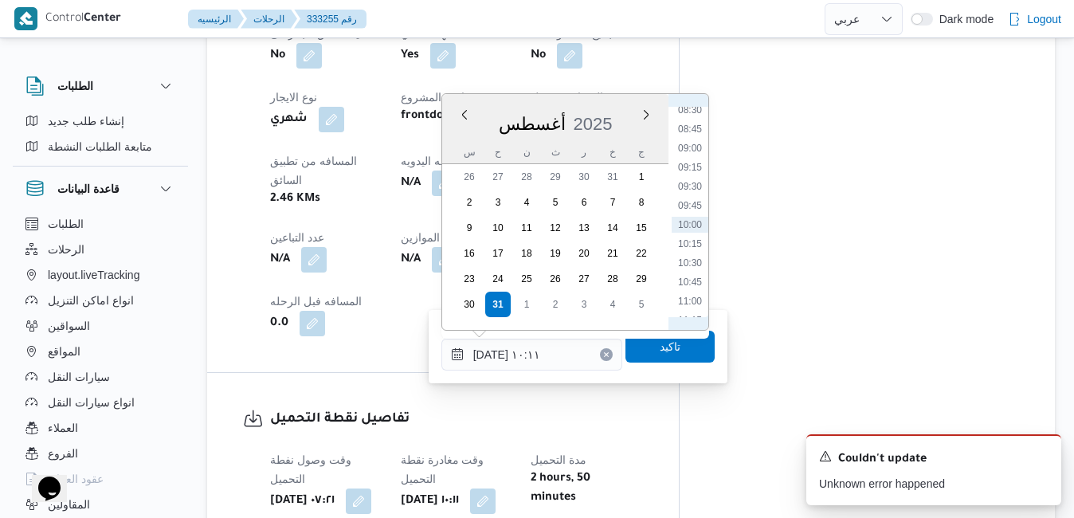
scroll to position [839, 0]
click at [698, 274] on li "13:00" at bounding box center [690, 270] width 37 height 16
type input "[DATE] ١٣:٠٠"
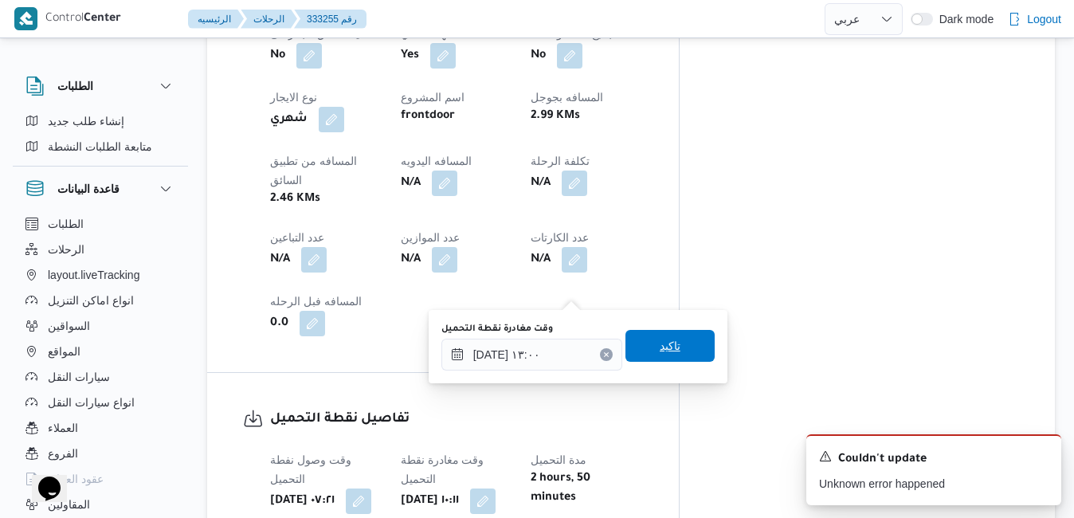
click at [665, 347] on span "تاكيد" at bounding box center [670, 345] width 21 height 19
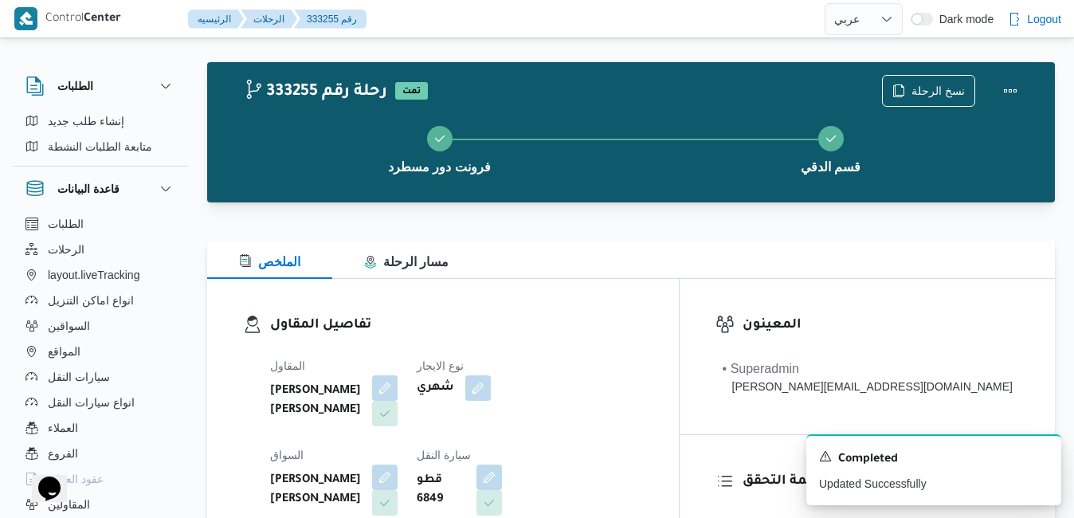
scroll to position [0, 0]
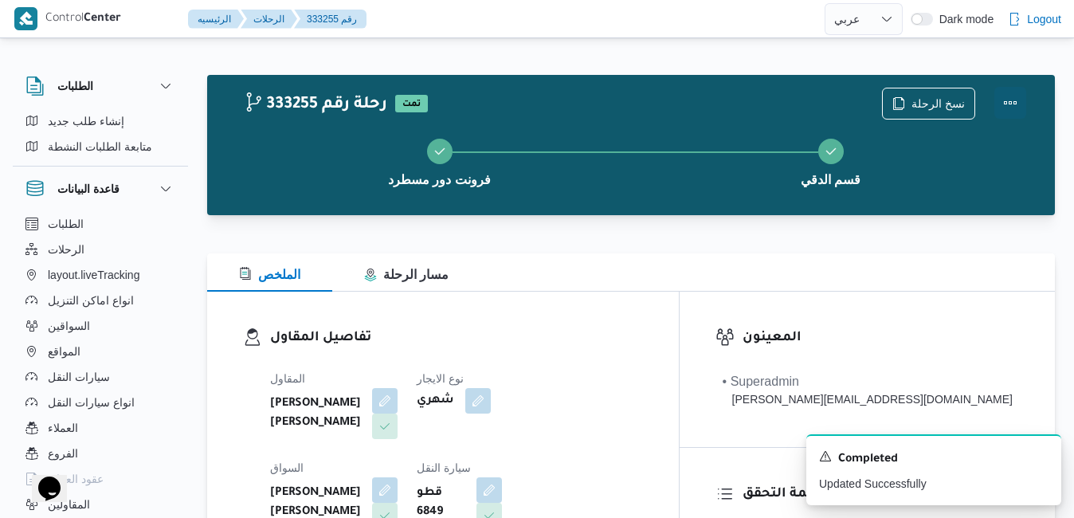
click at [1010, 105] on button "Actions" at bounding box center [1011, 103] width 32 height 32
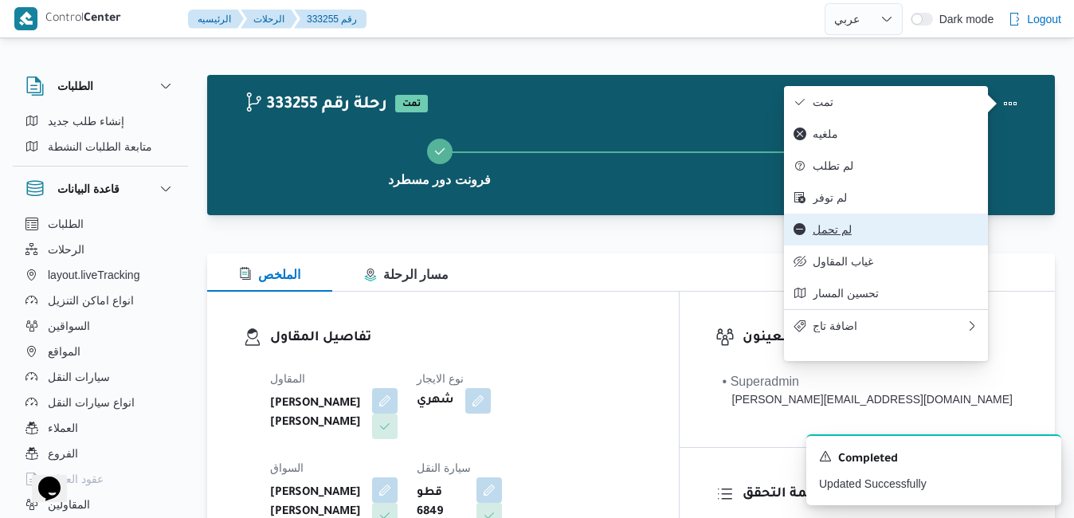
click at [867, 236] on span "لم تحمل" at bounding box center [896, 229] width 166 height 13
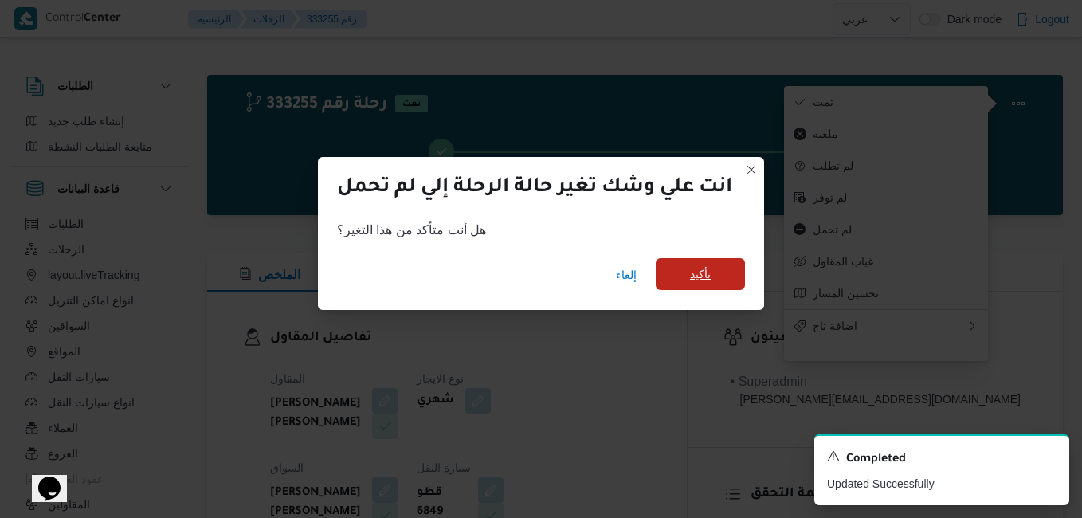
click at [703, 279] on span "تأكيد" at bounding box center [700, 274] width 21 height 19
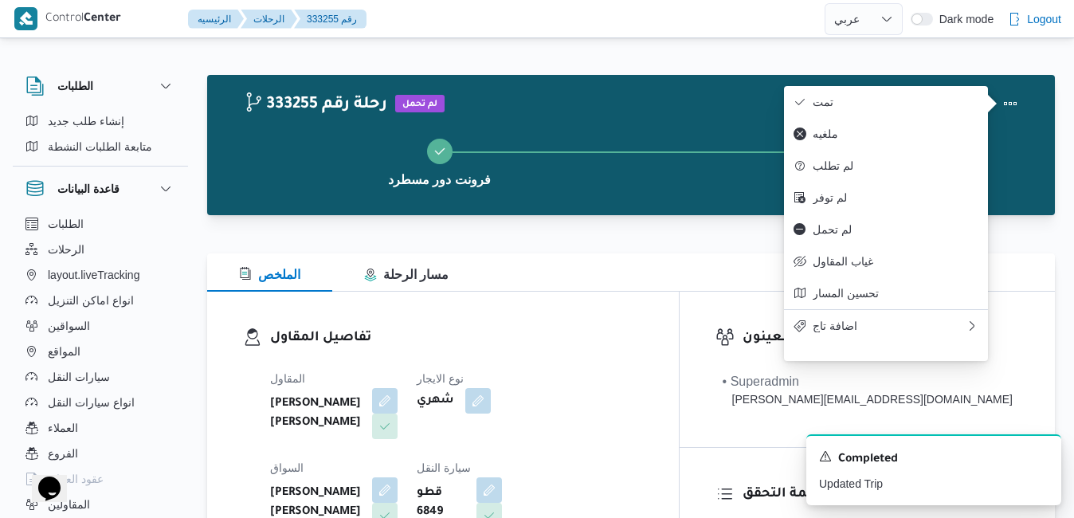
click at [701, 279] on div "الملخص مسار الرحلة" at bounding box center [631, 272] width 848 height 38
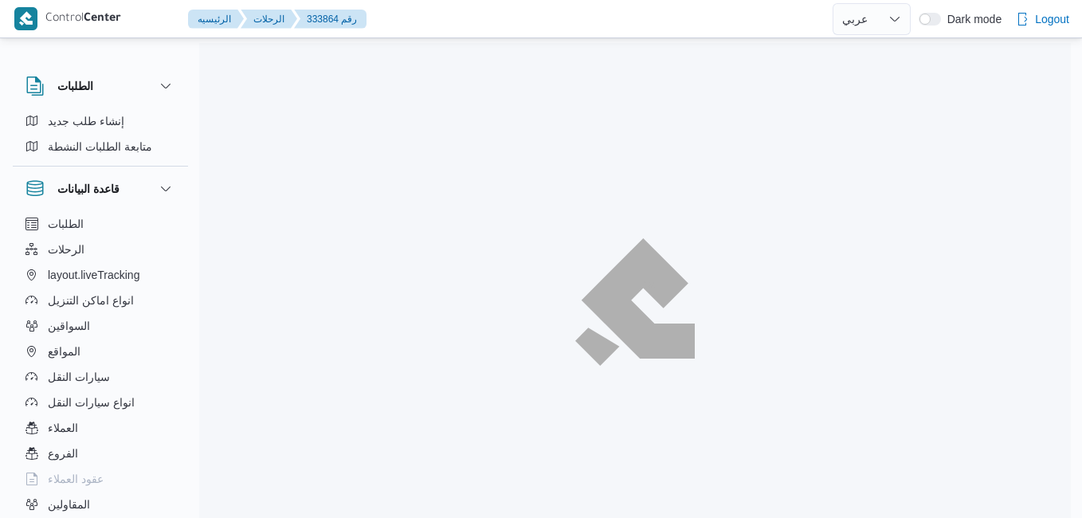
select select "ar"
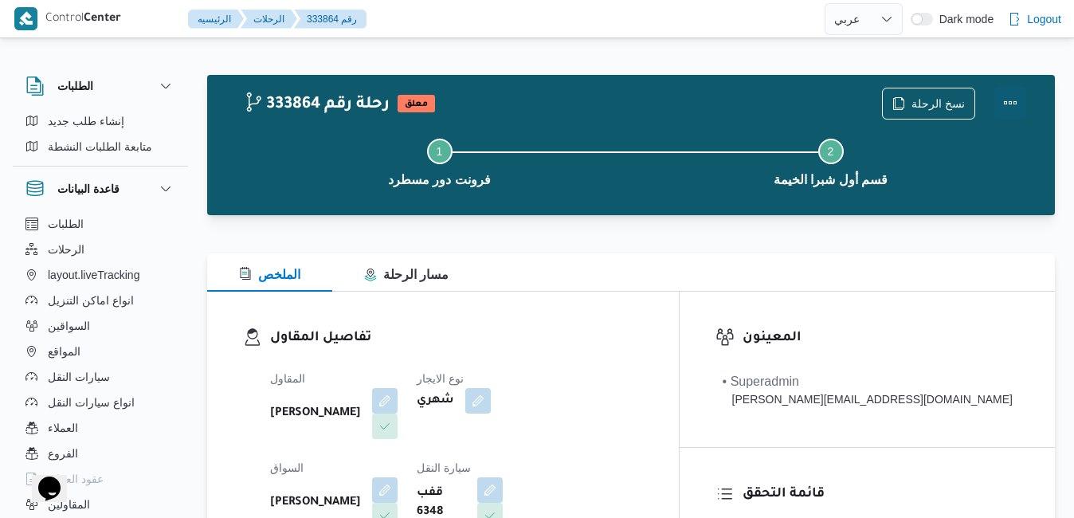
click at [1018, 97] on button "Actions" at bounding box center [1011, 103] width 32 height 32
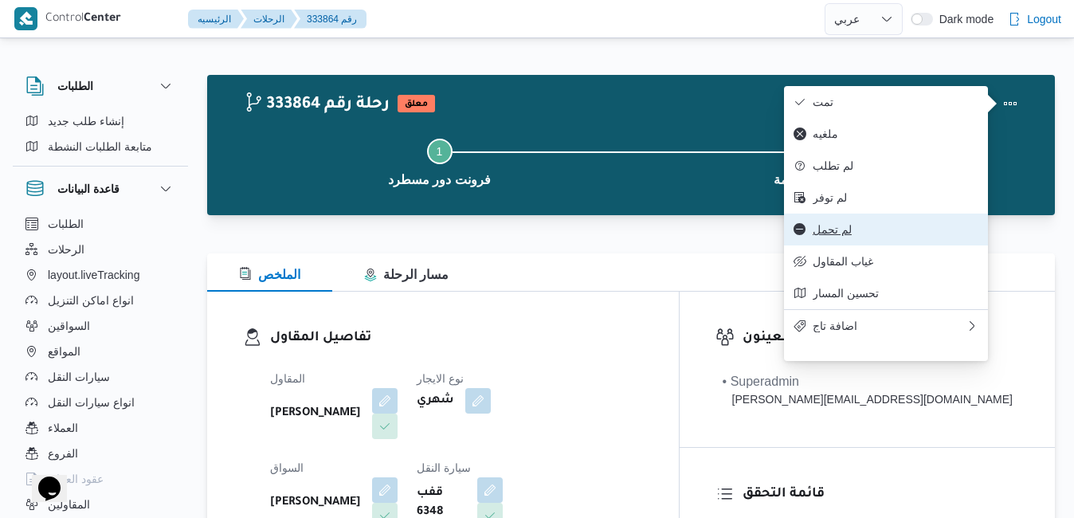
click at [865, 236] on span "لم تحمل" at bounding box center [896, 229] width 166 height 13
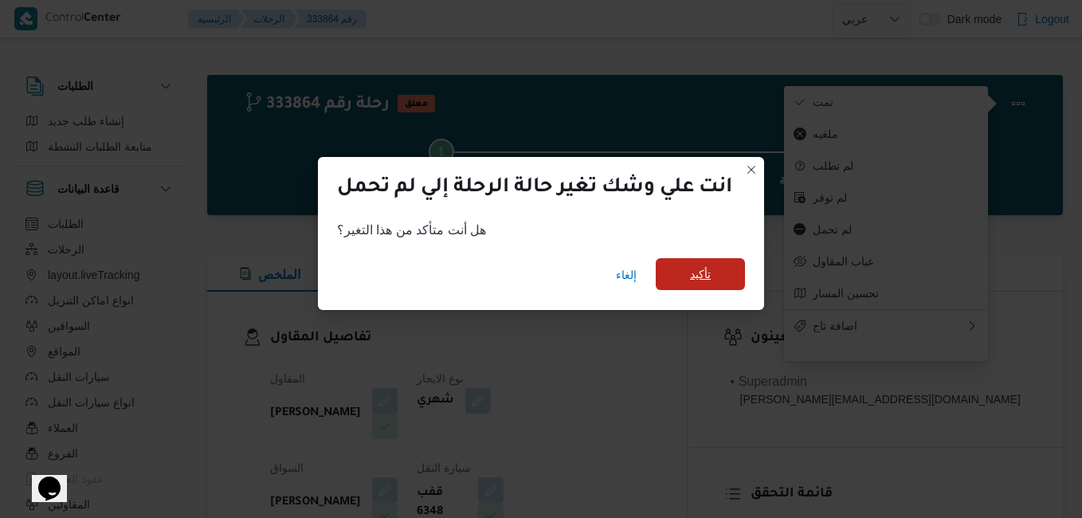
click at [717, 277] on span "تأكيد" at bounding box center [700, 274] width 89 height 32
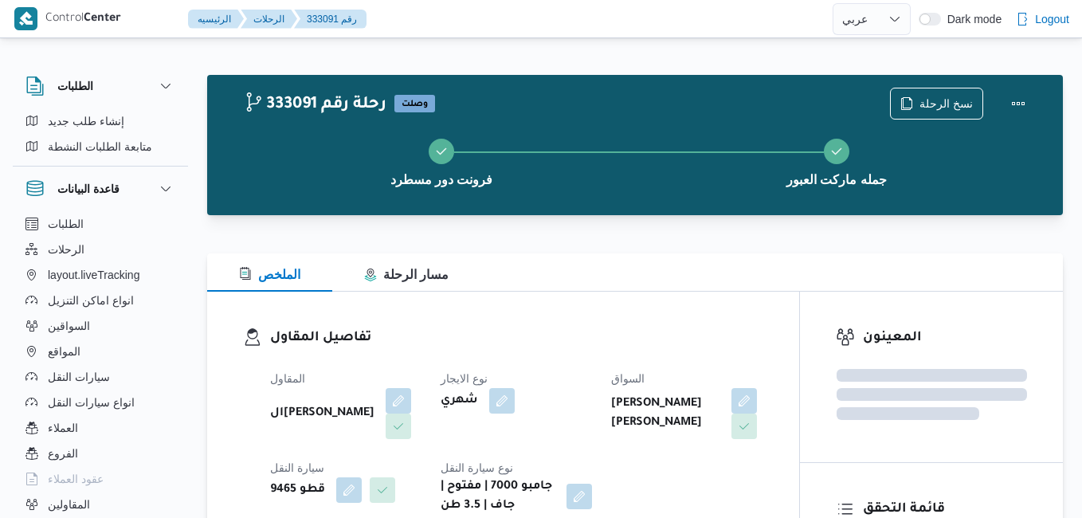
select select "ar"
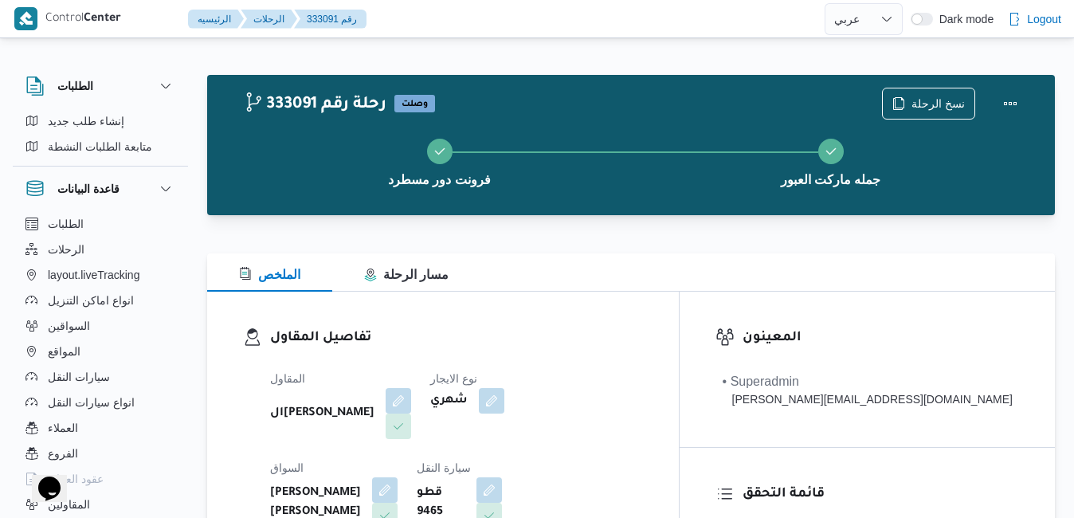
click at [589, 324] on div "تفاصيل المقاول المقاول الهامي [PERSON_NAME] نوع الايجار شهري [PERSON_NAME] [PER…" at bounding box center [443, 476] width 472 height 368
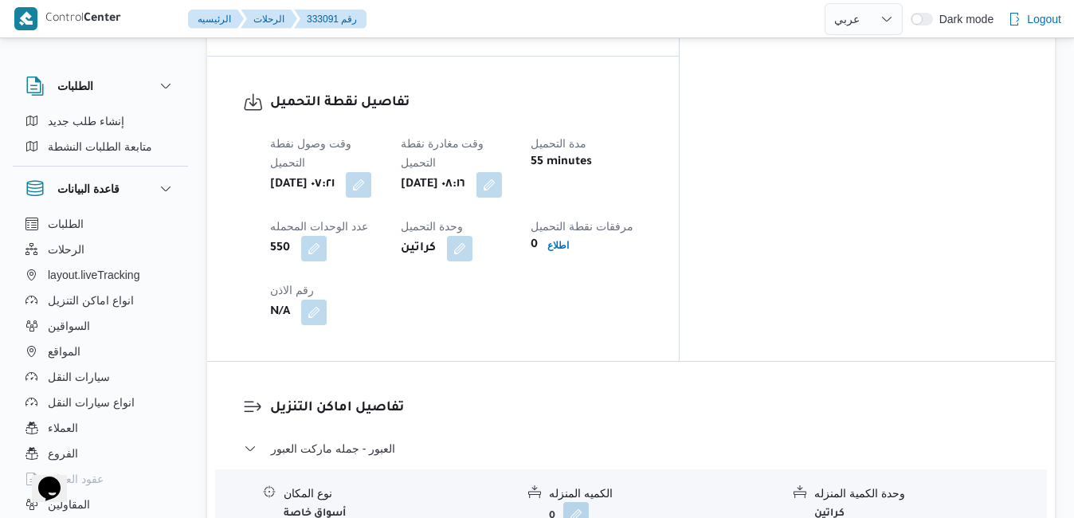
scroll to position [1243, 0]
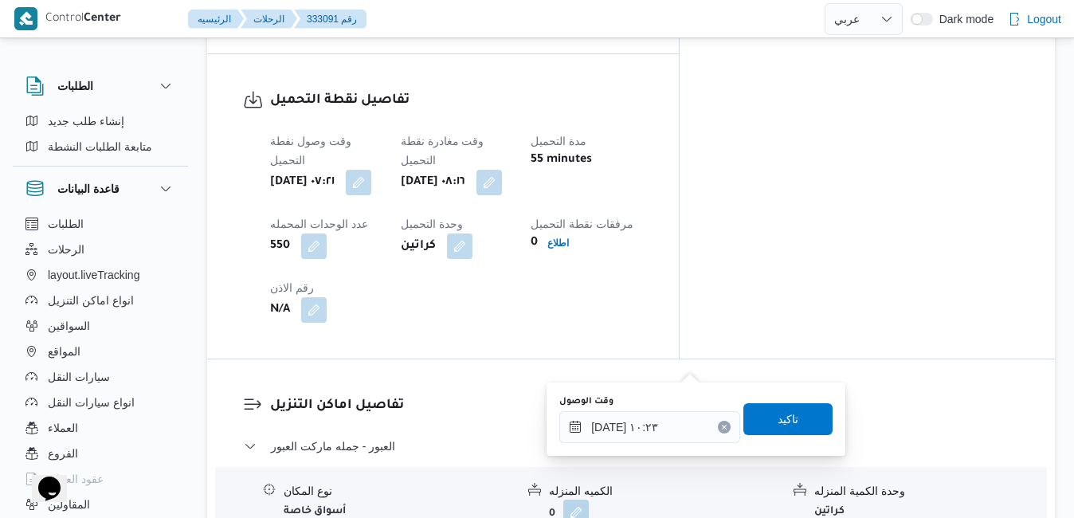
click at [721, 430] on icon "Clear input" at bounding box center [724, 427] width 6 height 6
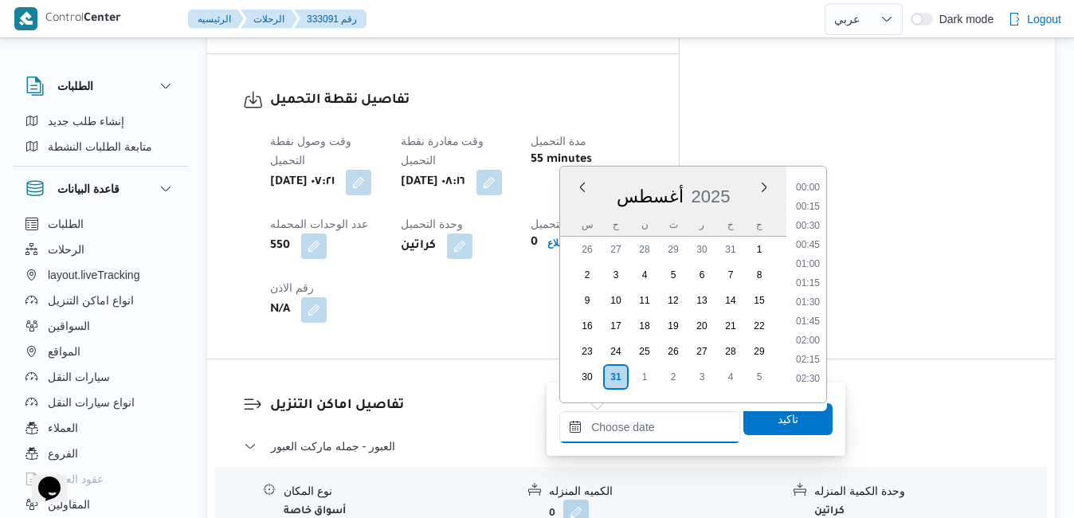
scroll to position [1171, 0]
click at [778, 414] on span "تاكيد" at bounding box center [788, 418] width 21 height 19
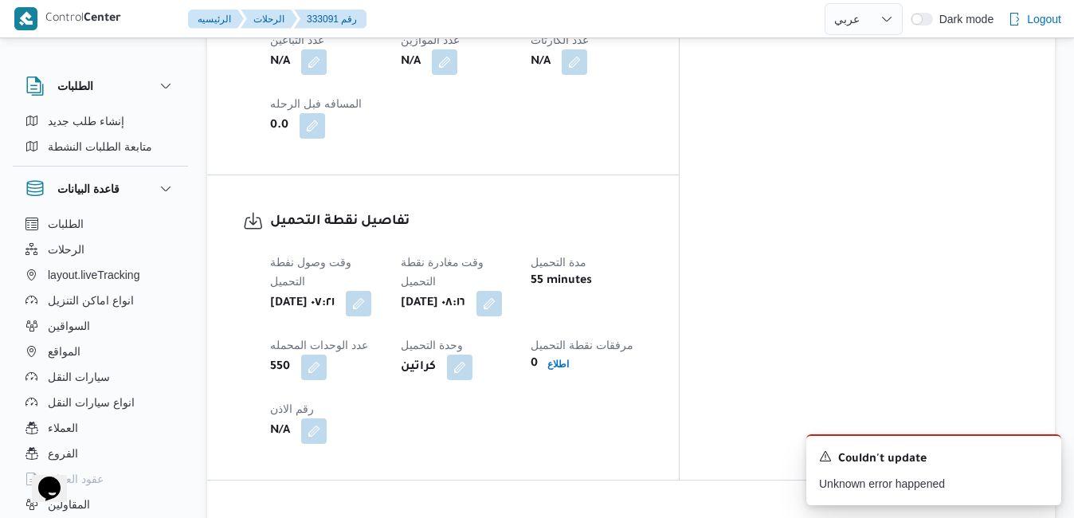
scroll to position [956, 0]
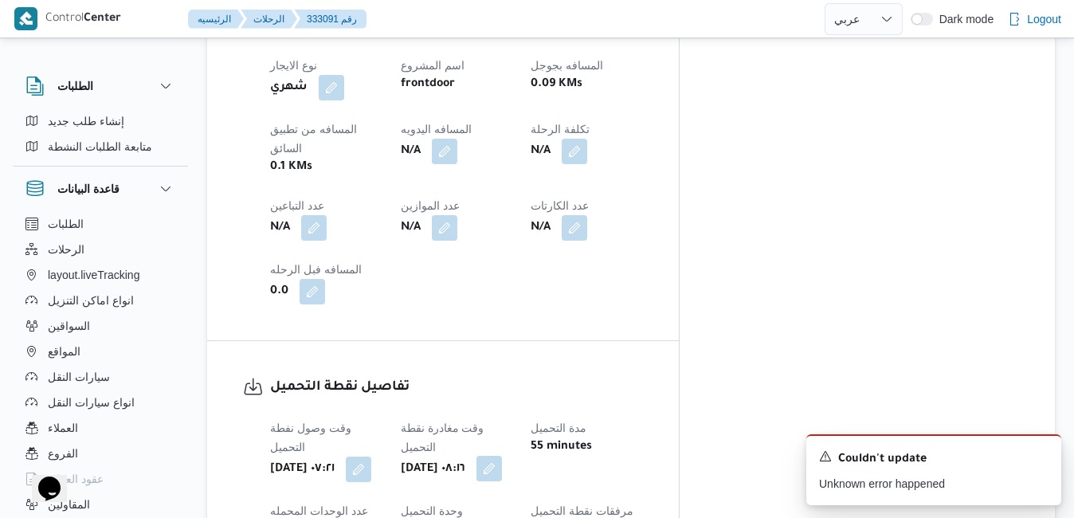
click at [502, 456] on button "button" at bounding box center [490, 469] width 26 height 26
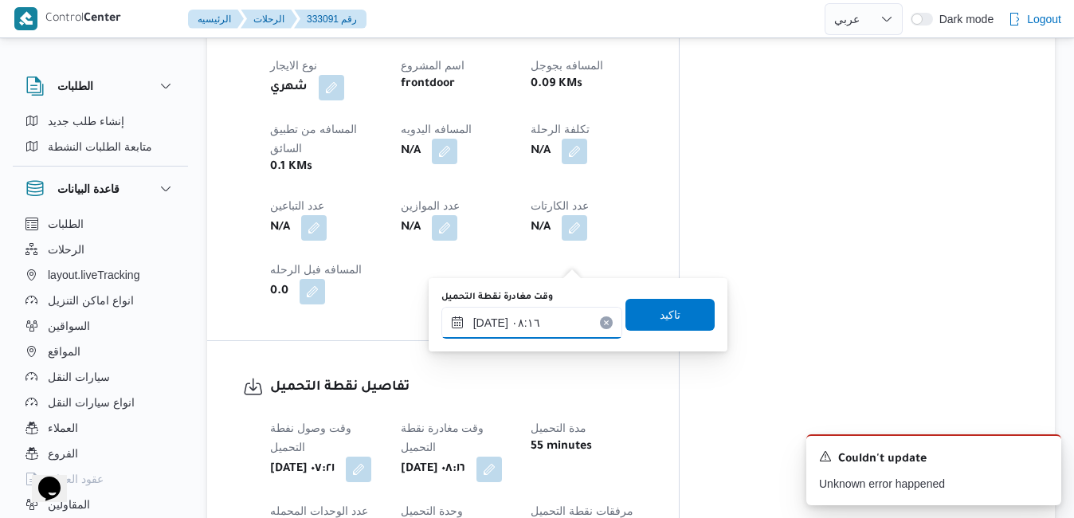
click at [520, 323] on input "٣١/٠٨/٢٠٢٥ ٠٨:١٦" at bounding box center [531, 323] width 181 height 32
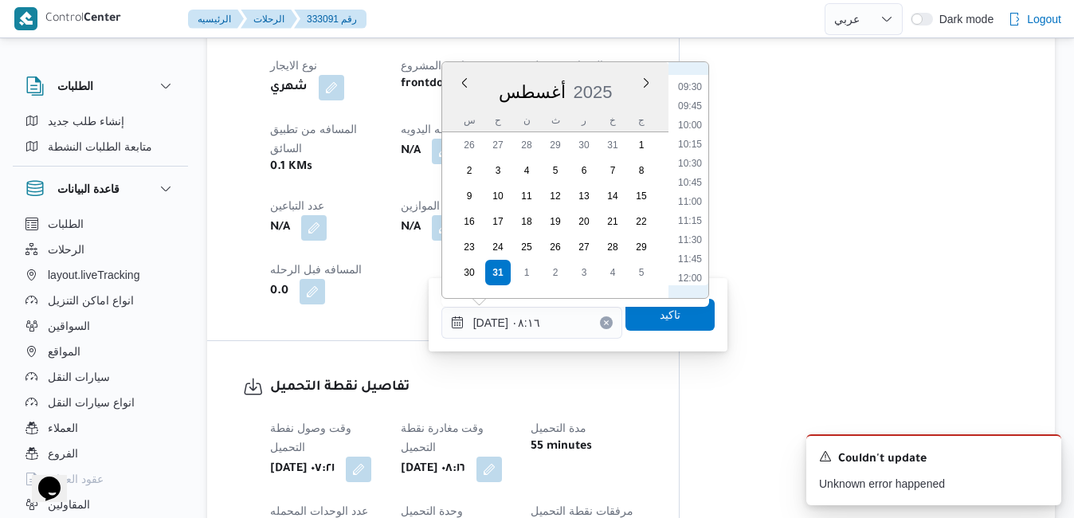
scroll to position [889, 0]
click at [695, 261] on li "14:00" at bounding box center [690, 265] width 37 height 16
type input "٣١/٠٨/٢٠٢٥ ١٤:٠٠"
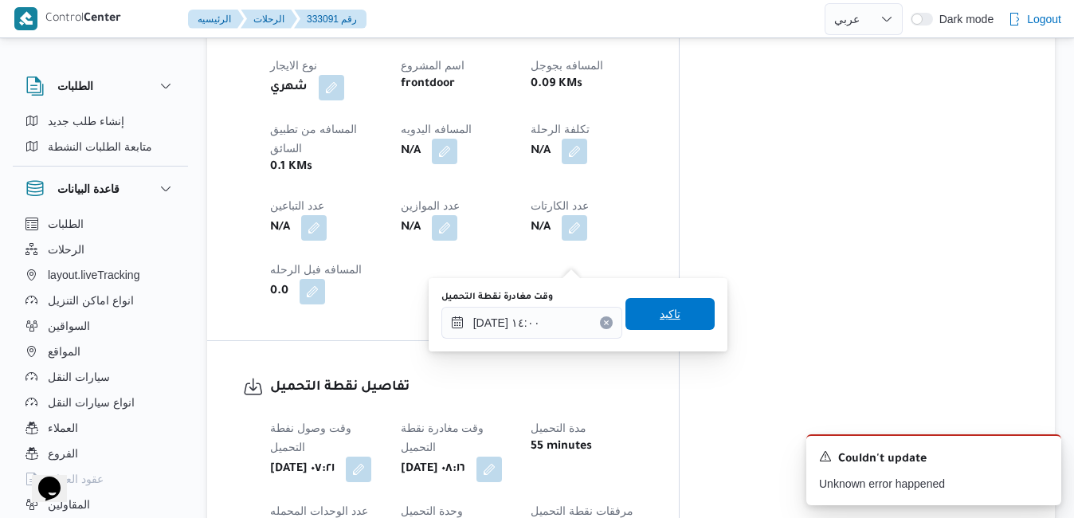
click at [665, 314] on span "تاكيد" at bounding box center [670, 313] width 21 height 19
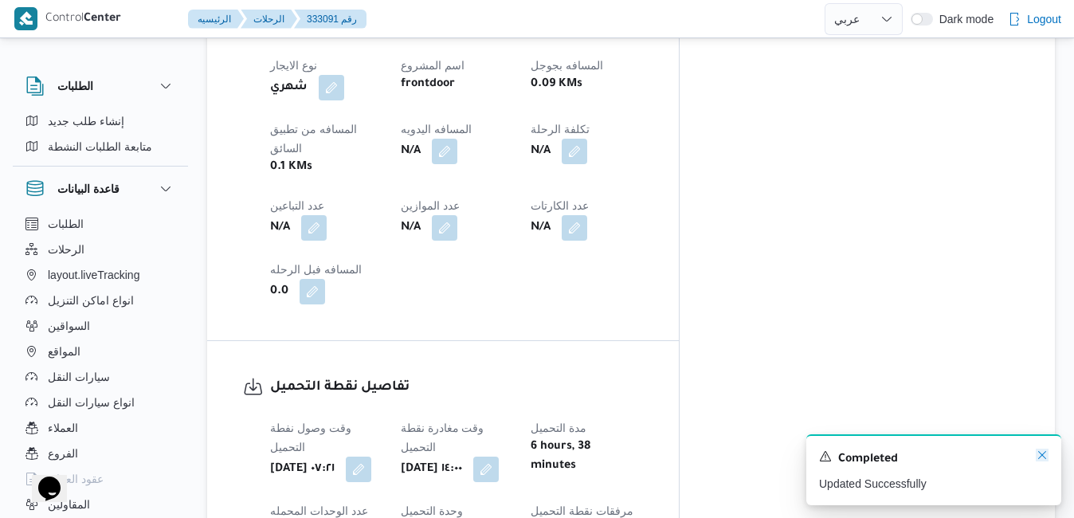
click at [1042, 456] on icon "Dismiss toast" at bounding box center [1042, 455] width 8 height 8
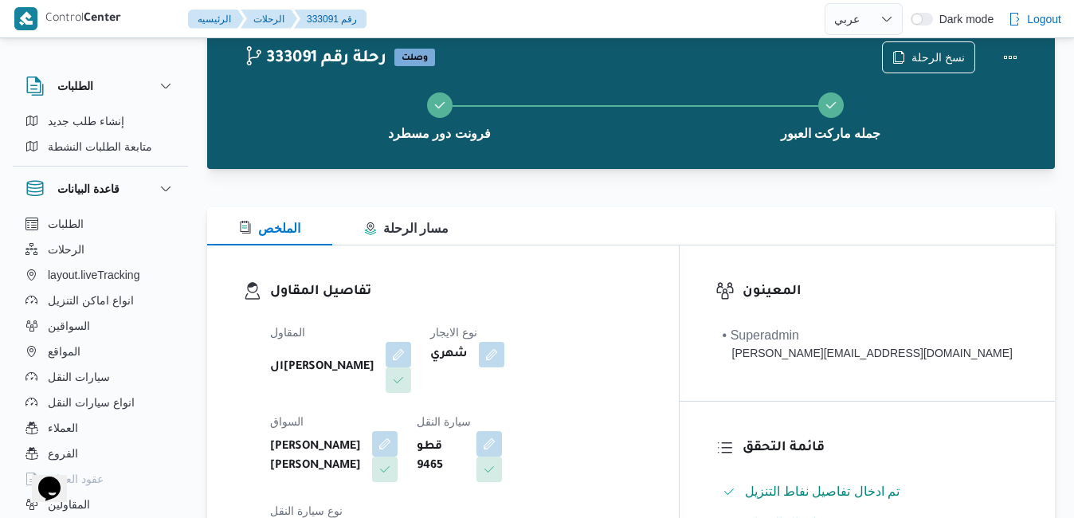
scroll to position [0, 0]
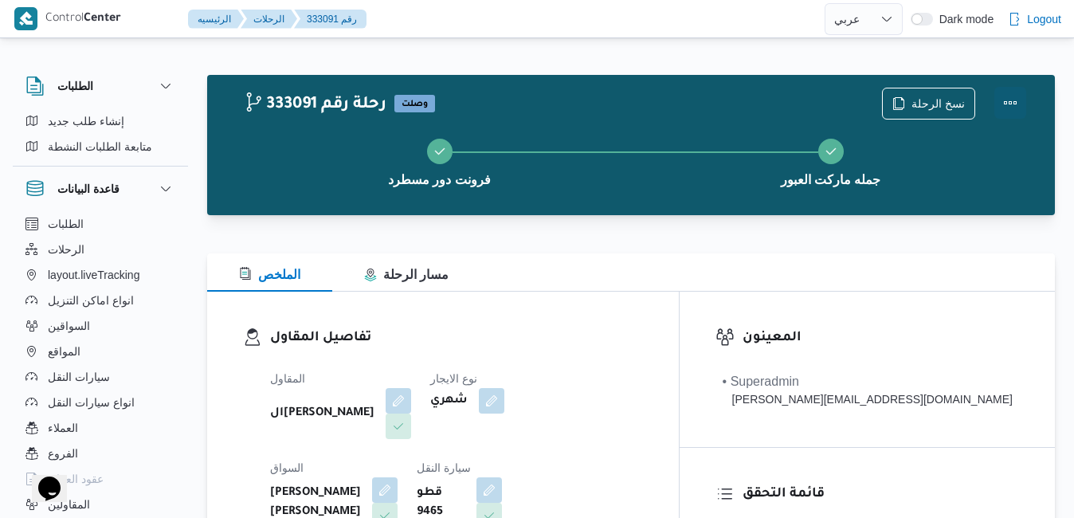
click at [1012, 105] on button "Actions" at bounding box center [1011, 103] width 32 height 32
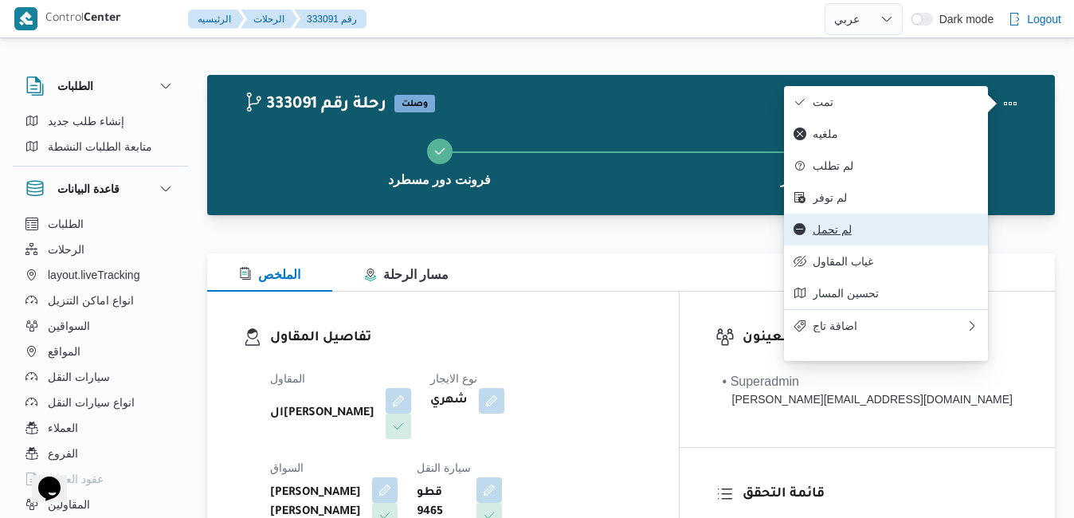
click at [854, 236] on span "لم تحمل" at bounding box center [896, 229] width 166 height 13
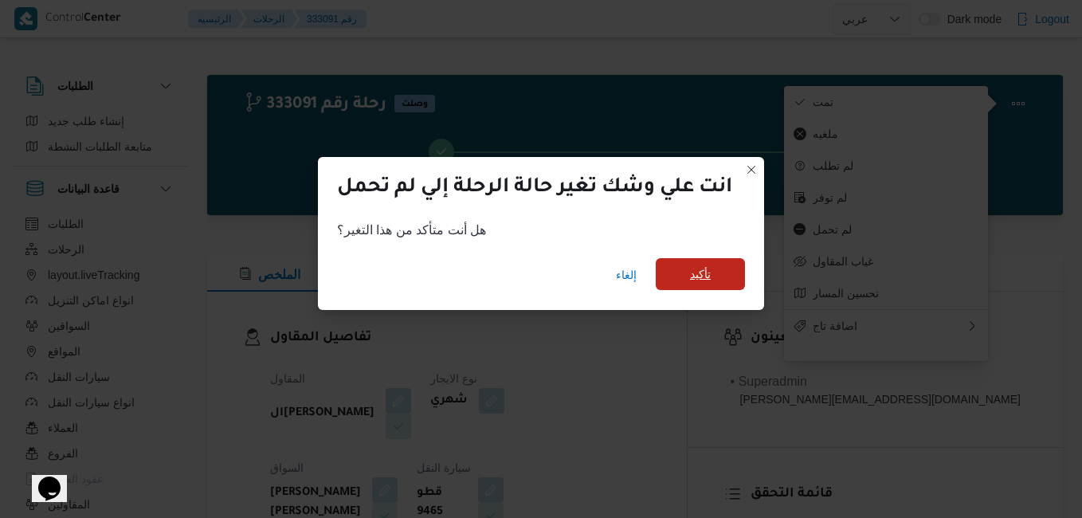
click at [692, 278] on span "تأكيد" at bounding box center [700, 274] width 21 height 19
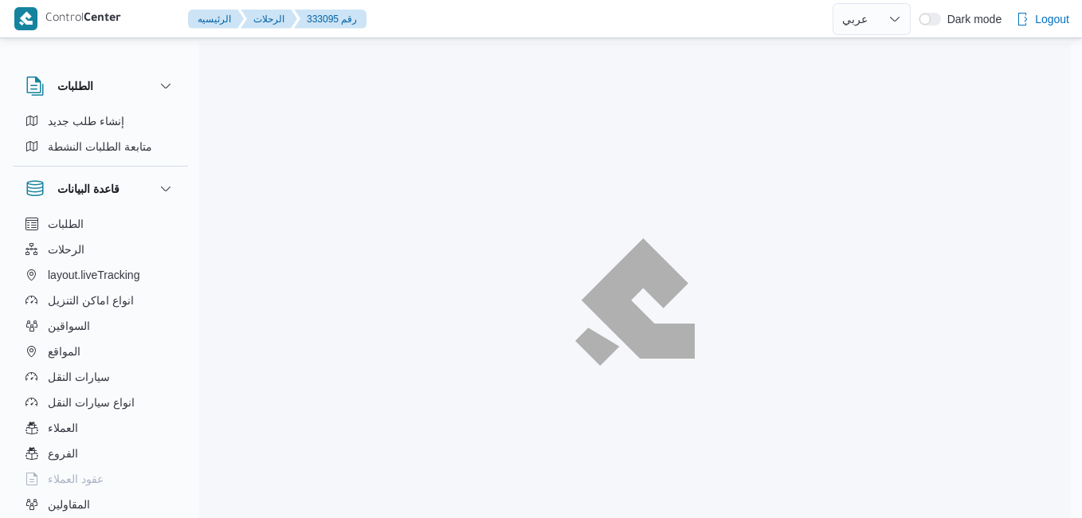
select select "ar"
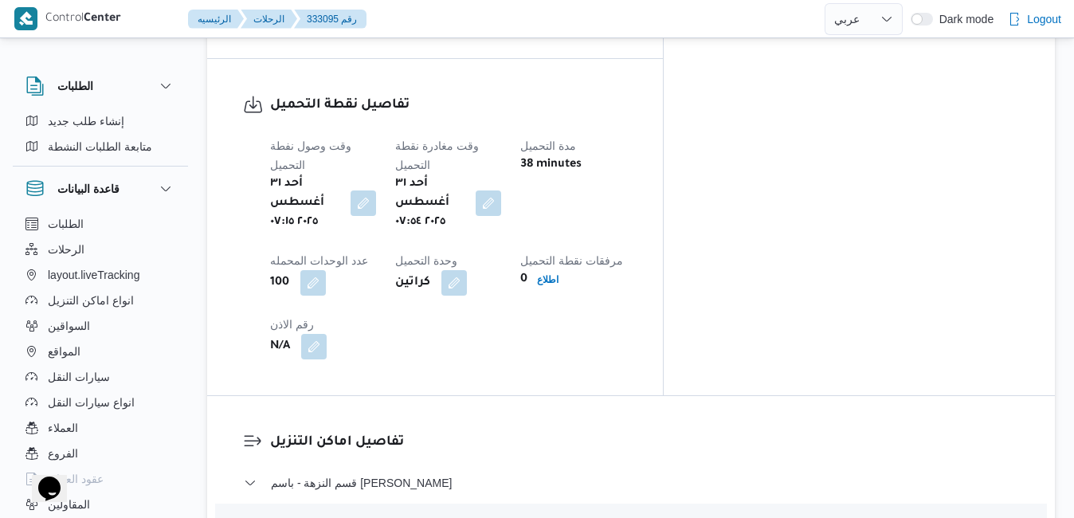
scroll to position [1275, 0]
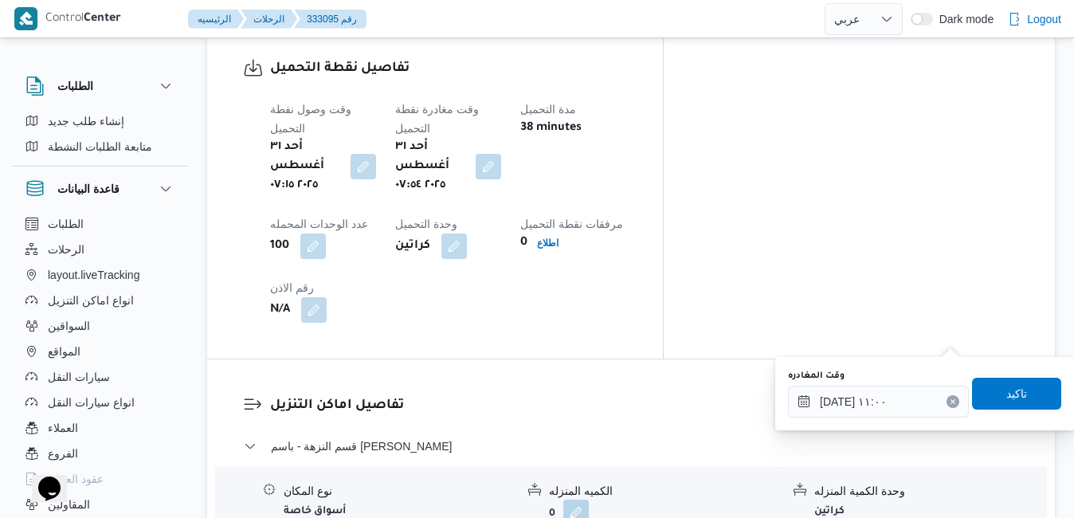
click at [951, 401] on icon "Clear input" at bounding box center [953, 401] width 4 height 4
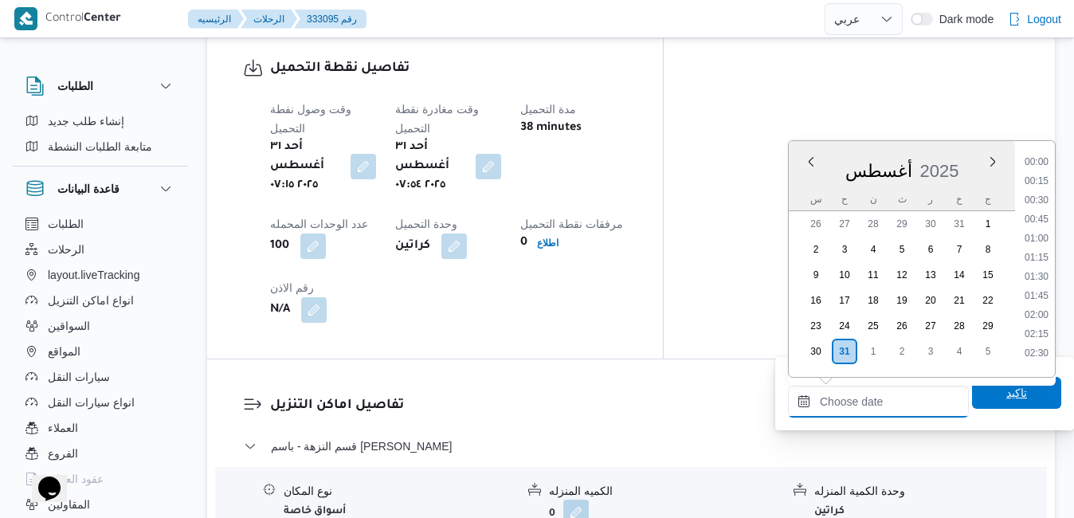
scroll to position [1171, 0]
click at [1007, 391] on span "تاكيد" at bounding box center [1017, 392] width 21 height 19
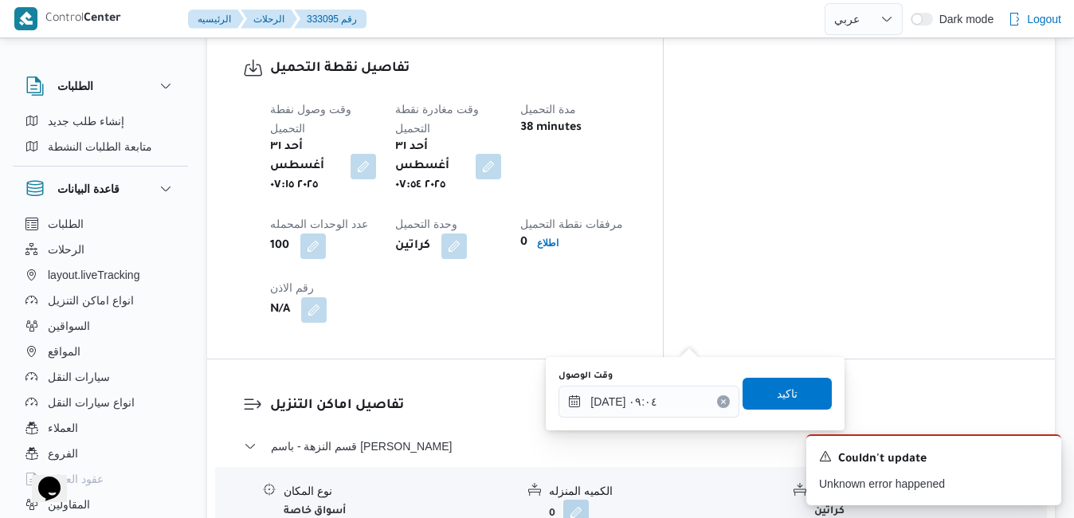
click at [717, 405] on button "Clear input" at bounding box center [723, 401] width 13 height 13
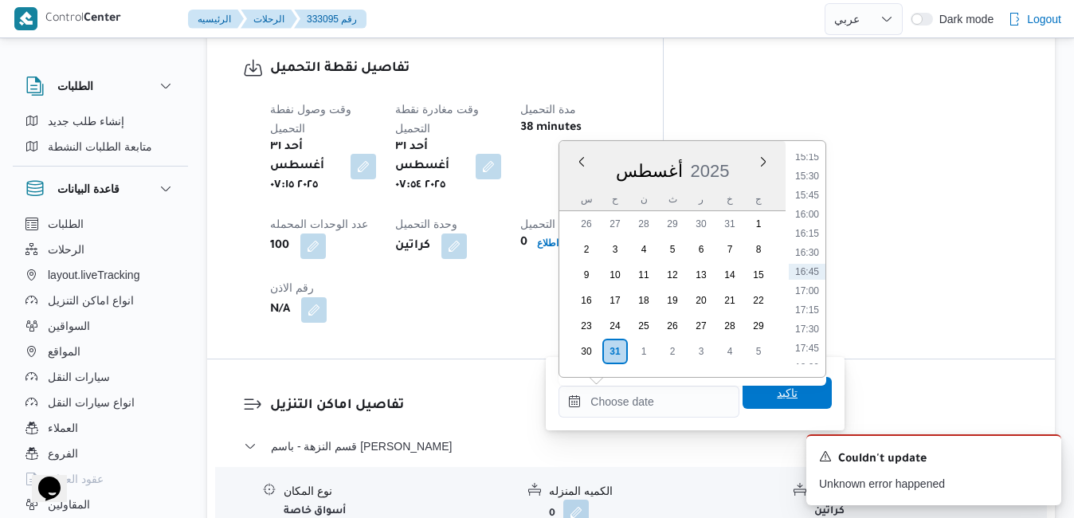
click at [777, 388] on span "تاكيد" at bounding box center [787, 392] width 21 height 19
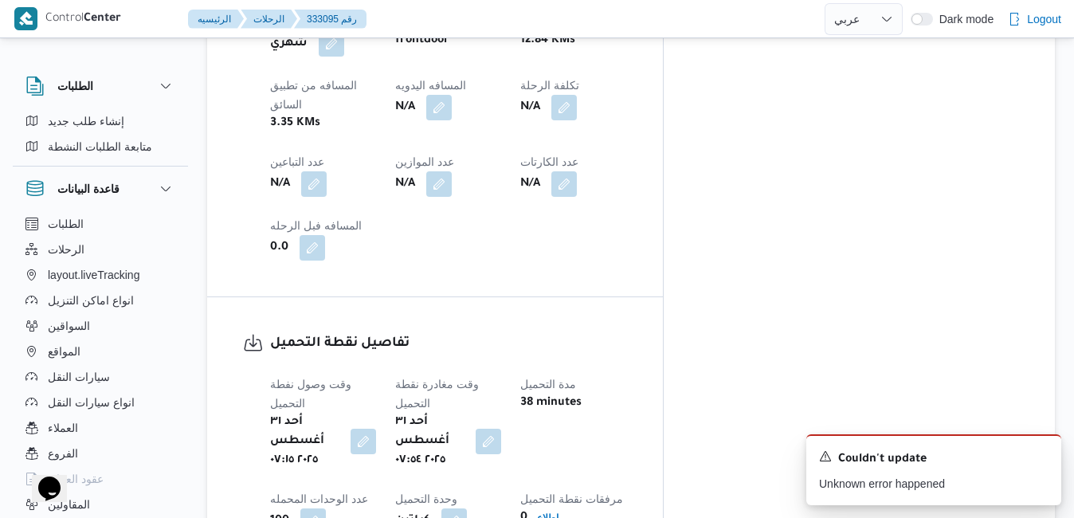
scroll to position [988, 0]
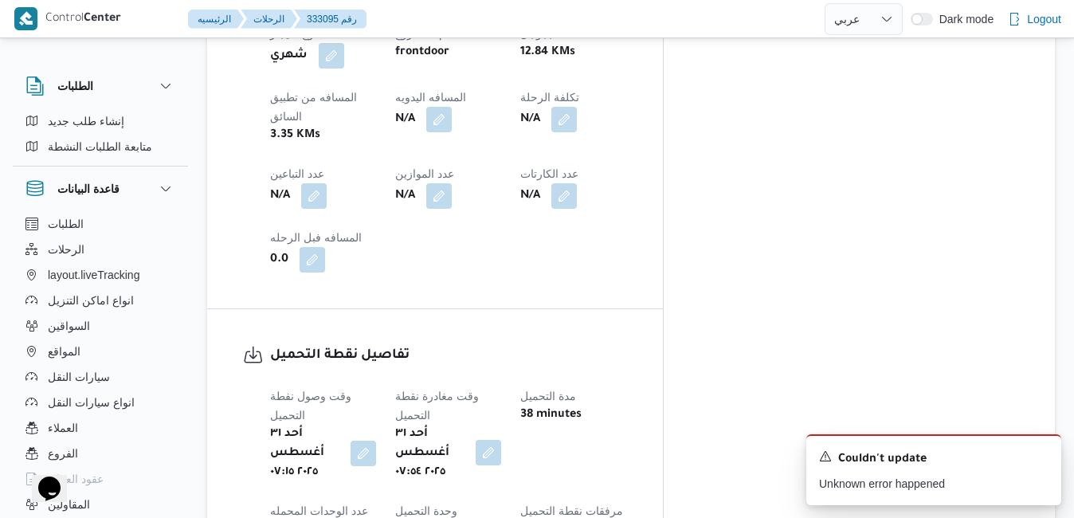
click at [501, 440] on button "button" at bounding box center [489, 453] width 26 height 26
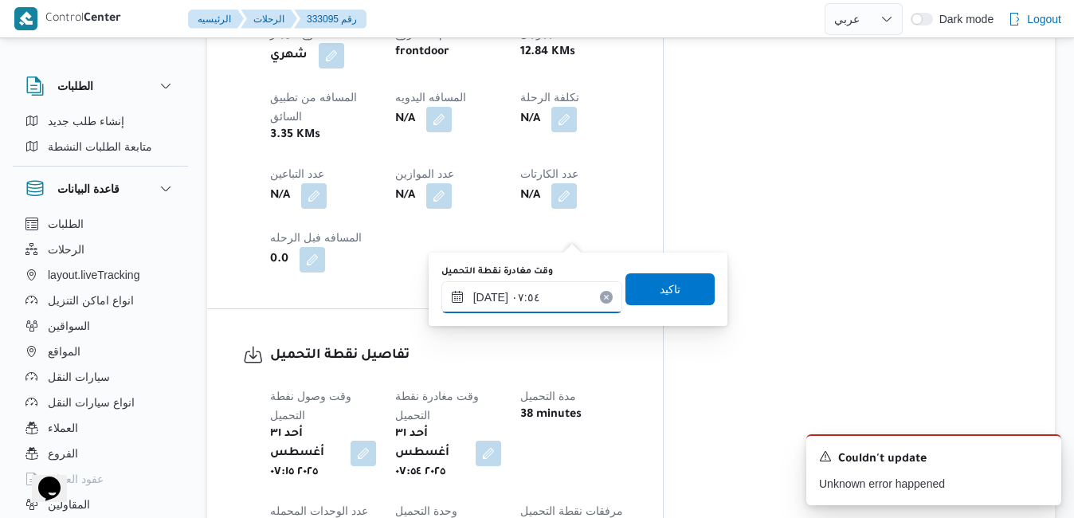
click at [551, 293] on input "[DATE] ٠٧:٥٤" at bounding box center [531, 297] width 181 height 32
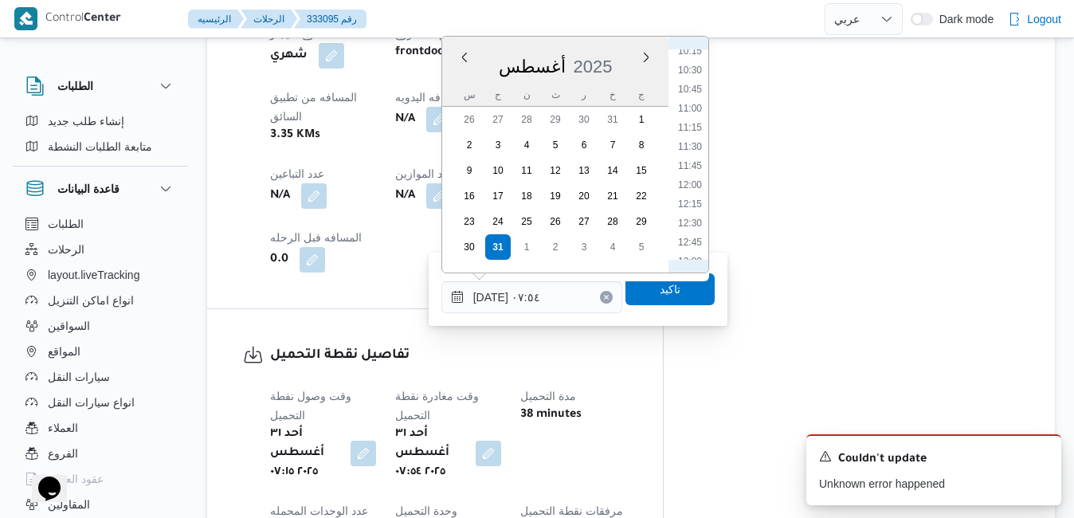
scroll to position [851, 0]
click at [696, 203] on li "13:00" at bounding box center [690, 201] width 37 height 16
type input "[DATE] ١٣:٠٠"
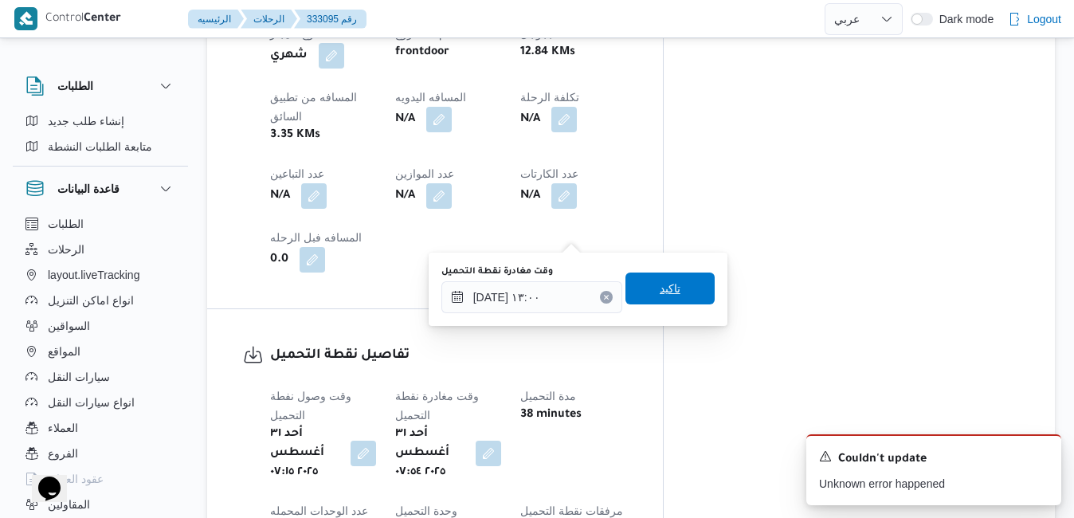
click at [671, 288] on span "تاكيد" at bounding box center [670, 289] width 89 height 32
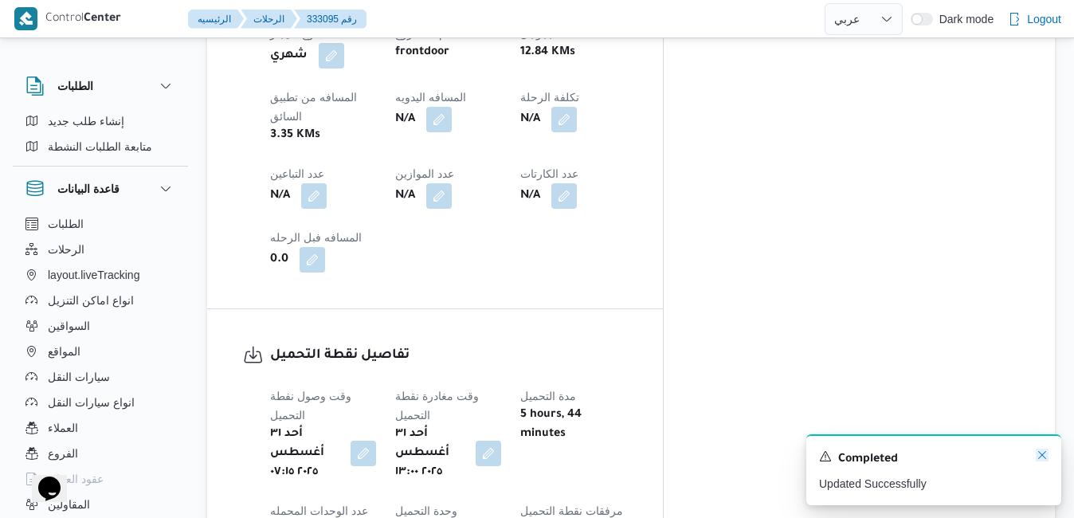
click at [1043, 454] on icon "Dismiss toast" at bounding box center [1042, 455] width 13 height 13
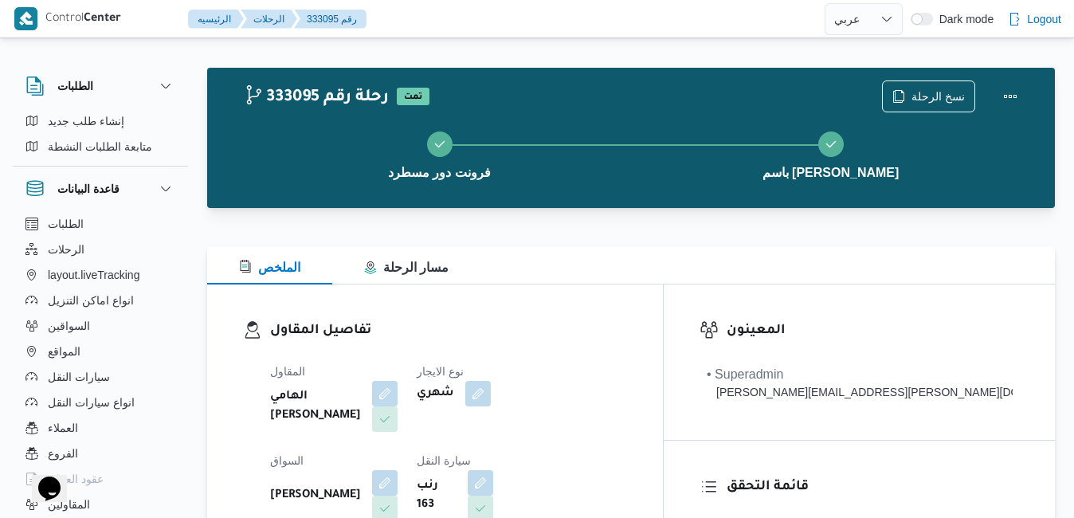
scroll to position [0, 0]
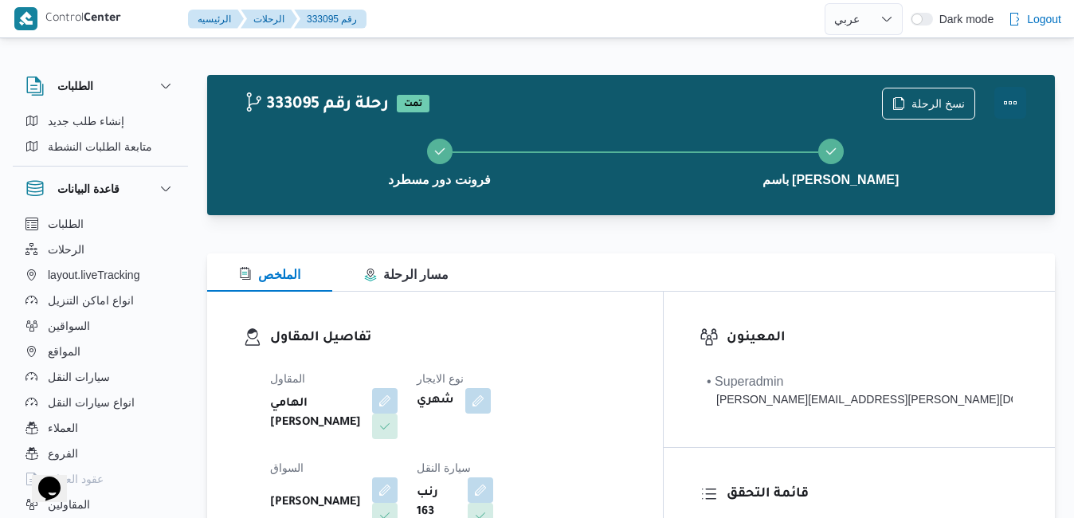
click at [1012, 111] on button "Actions" at bounding box center [1011, 103] width 32 height 32
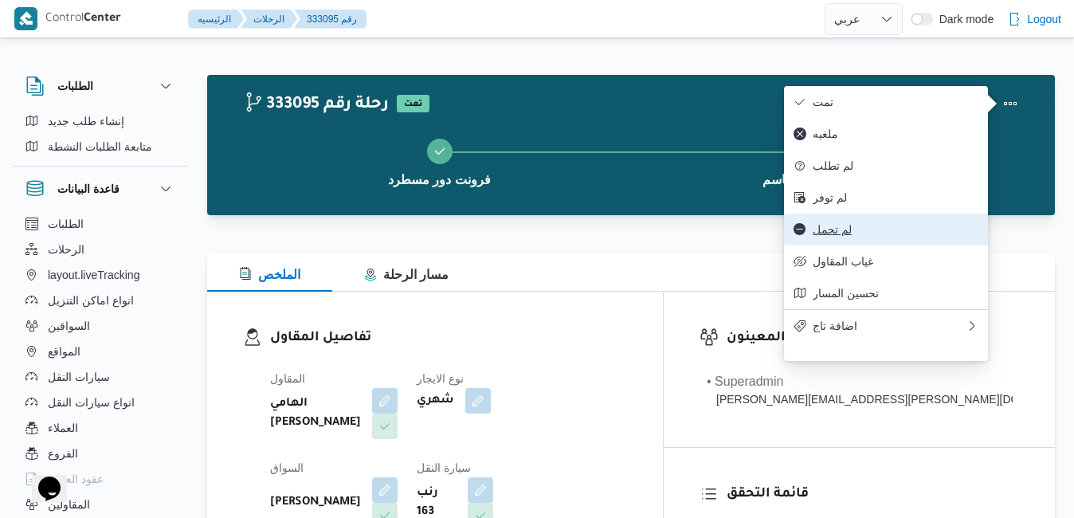
click at [857, 236] on span "لم تحمل" at bounding box center [896, 229] width 166 height 13
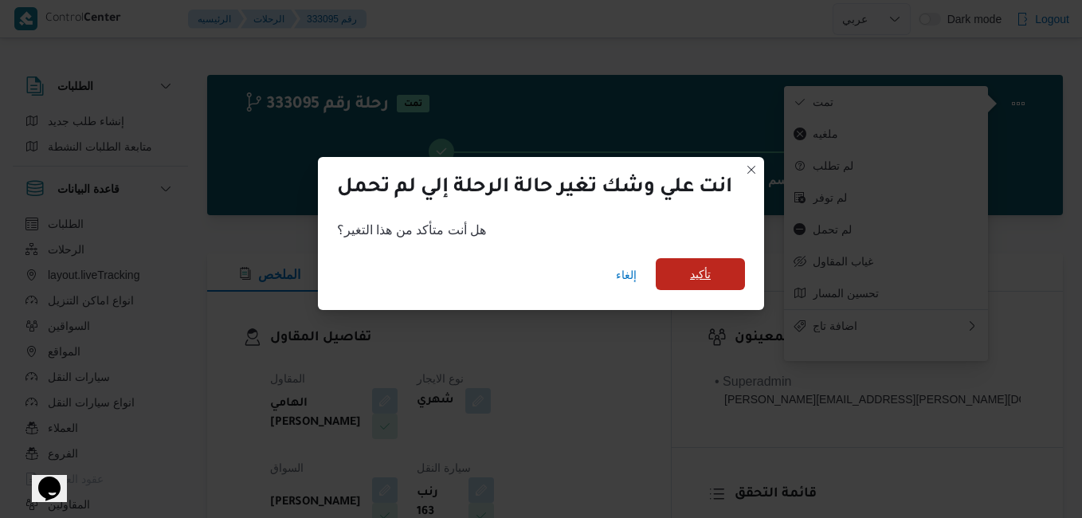
click at [730, 279] on span "تأكيد" at bounding box center [700, 274] width 89 height 32
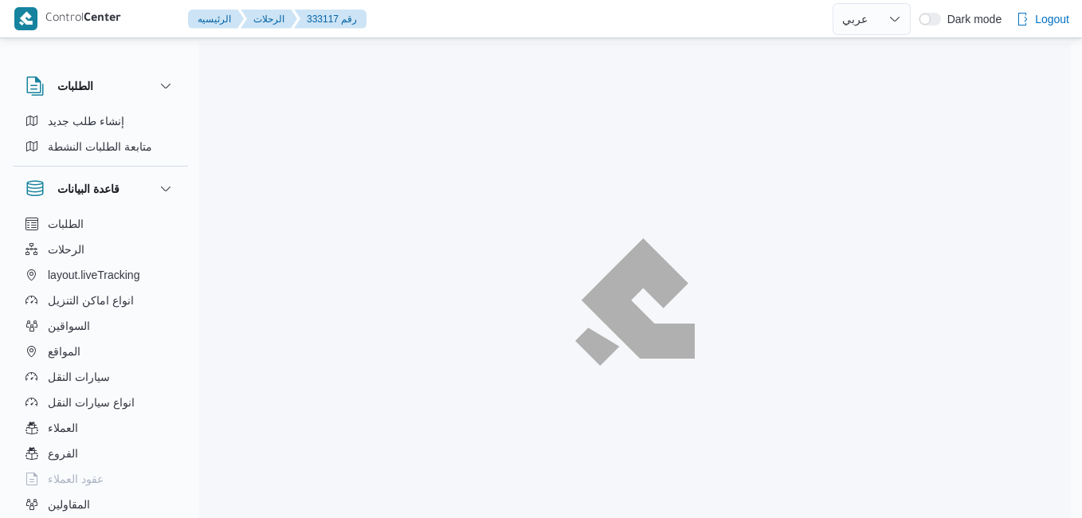
select select "ar"
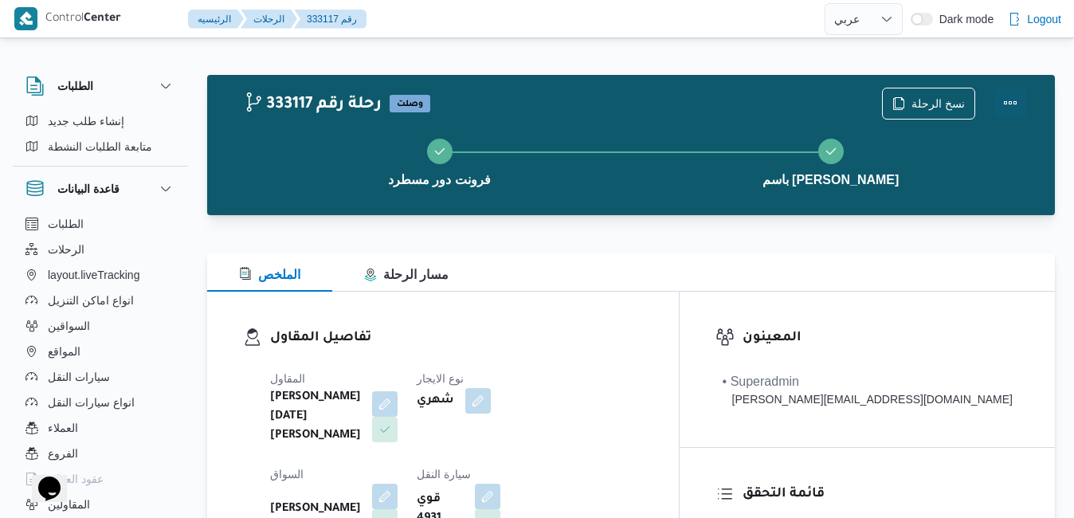
click at [1007, 108] on button "Actions" at bounding box center [1011, 103] width 32 height 32
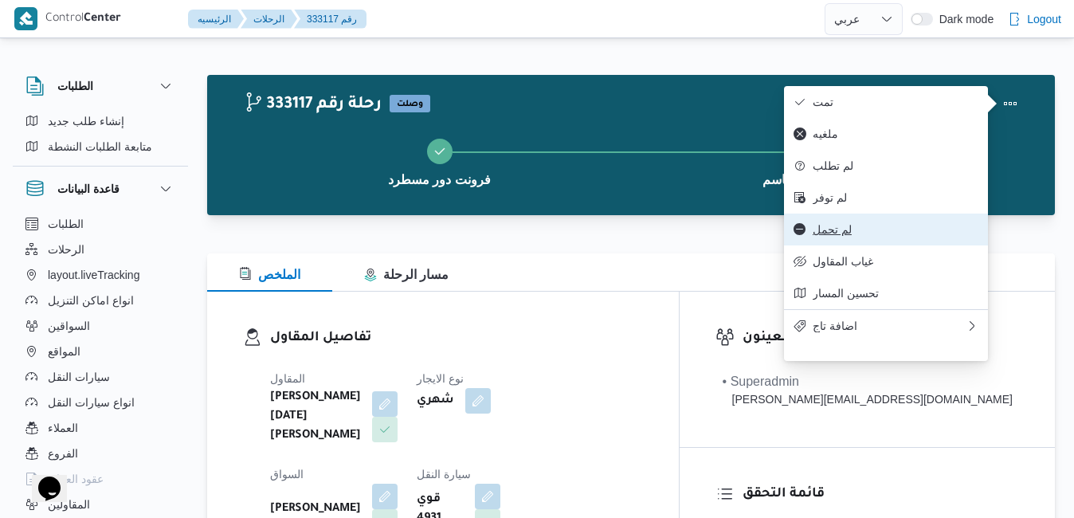
click at [847, 245] on button "لم تحمل" at bounding box center [886, 230] width 204 height 32
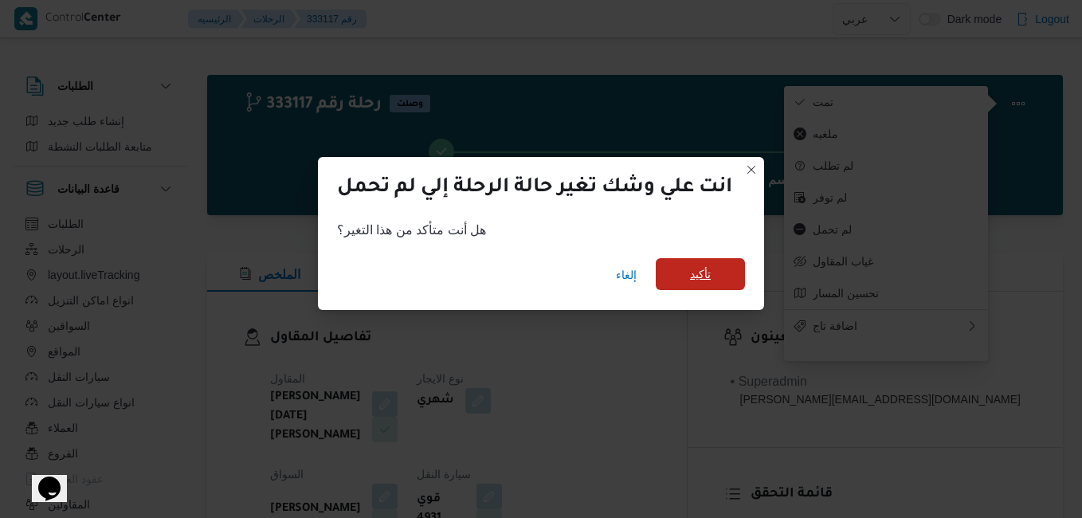
click at [736, 285] on span "تأكيد" at bounding box center [700, 274] width 89 height 32
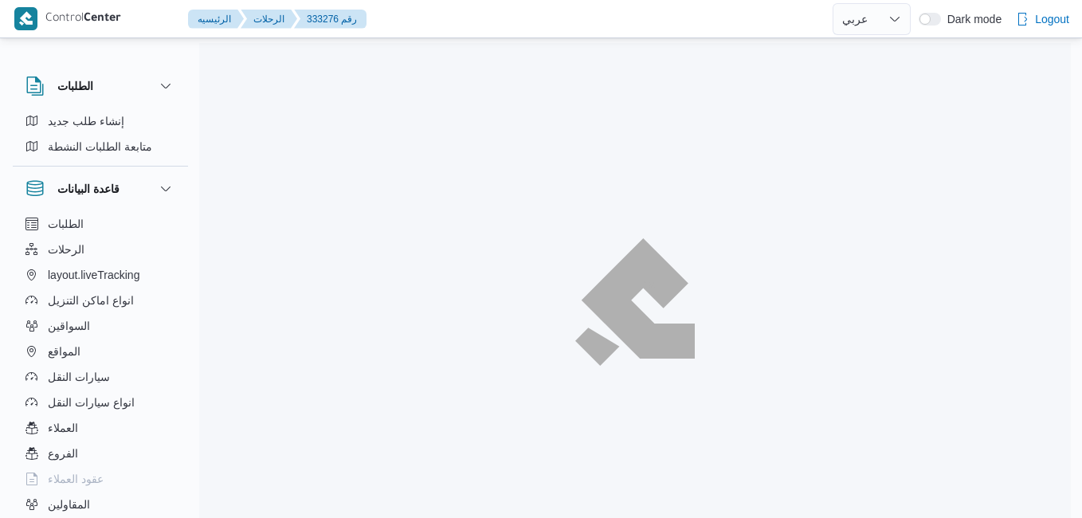
select select "ar"
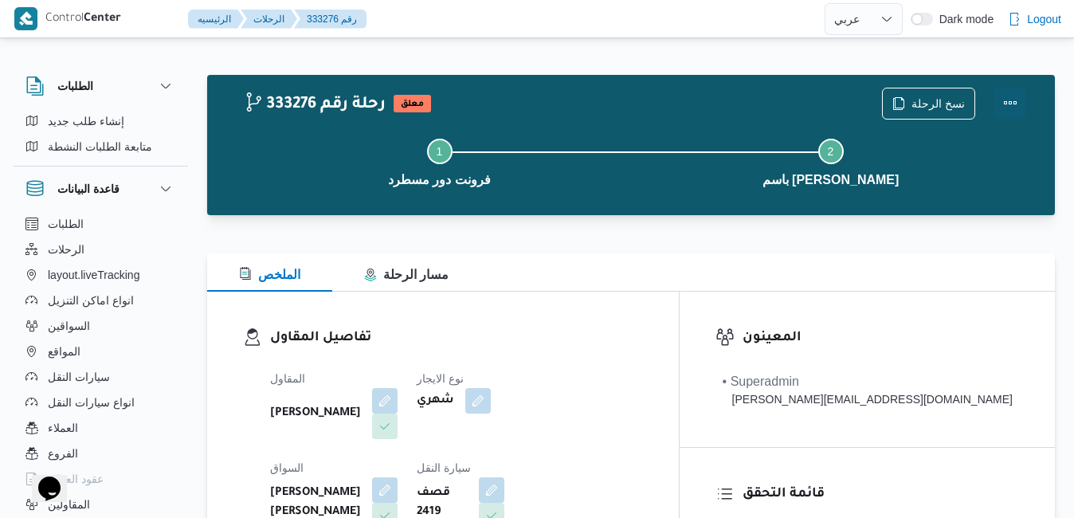
click at [1011, 95] on button "Actions" at bounding box center [1011, 103] width 32 height 32
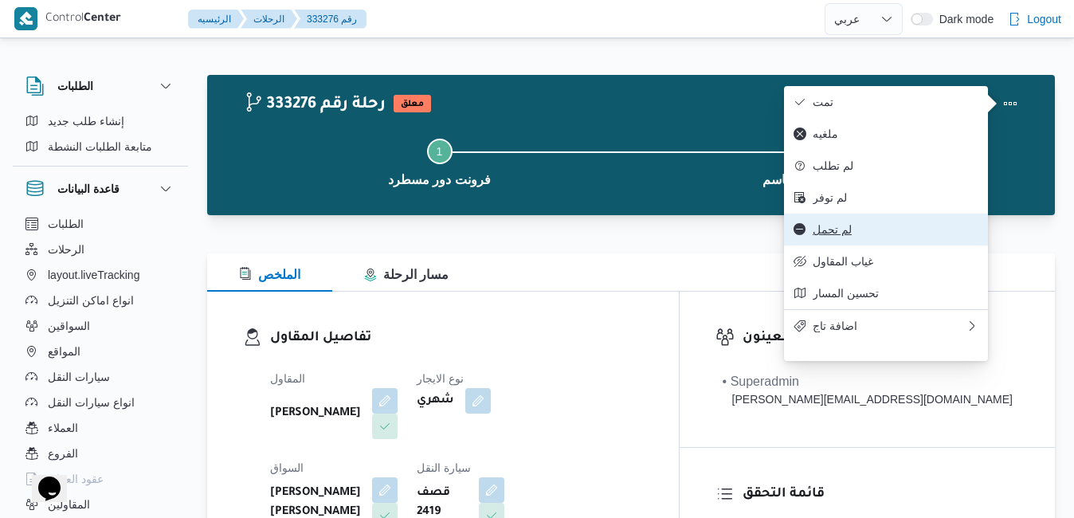
click at [854, 236] on span "لم تحمل" at bounding box center [896, 229] width 166 height 13
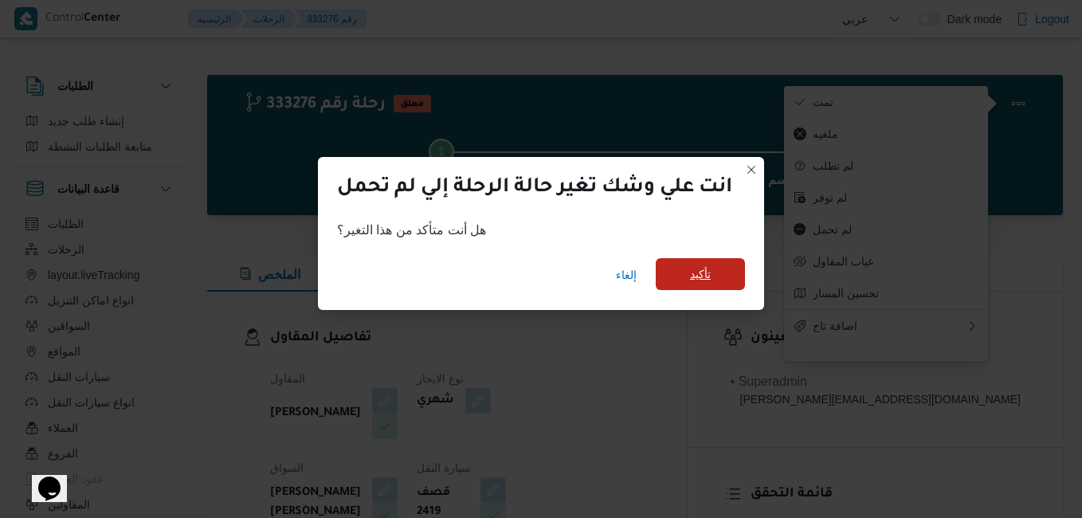
click at [697, 280] on span "تأكيد" at bounding box center [700, 274] width 21 height 19
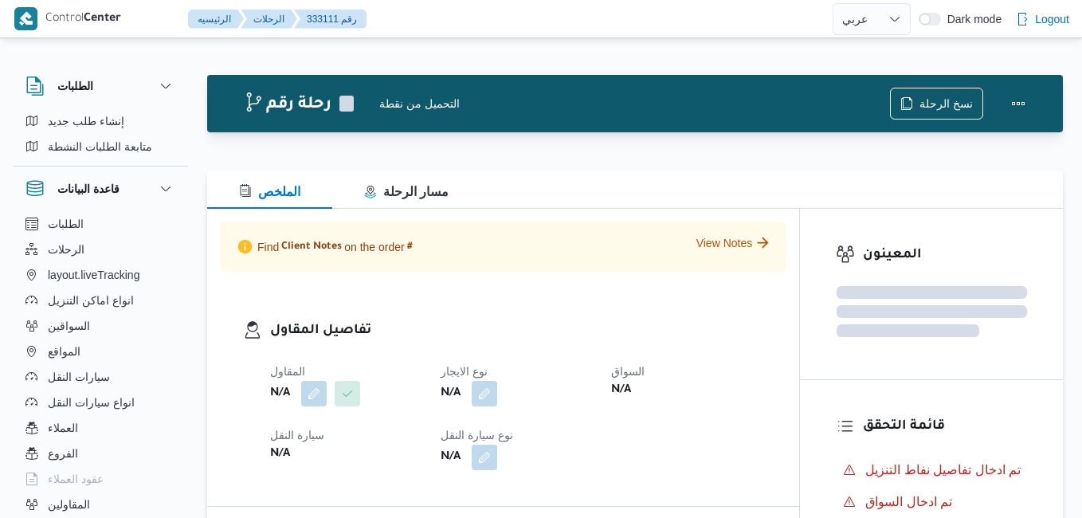
select select "ar"
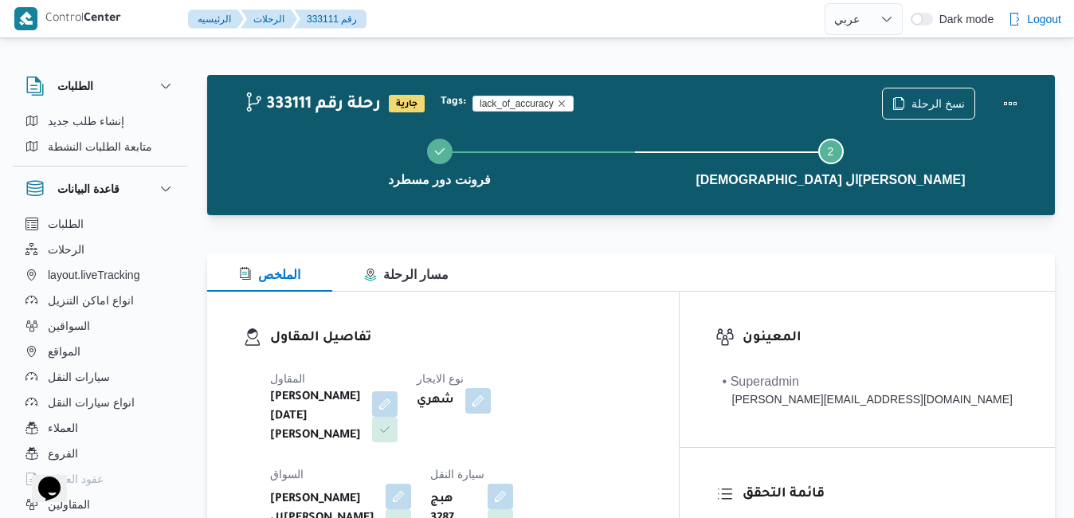
click at [739, 246] on div at bounding box center [631, 243] width 848 height 19
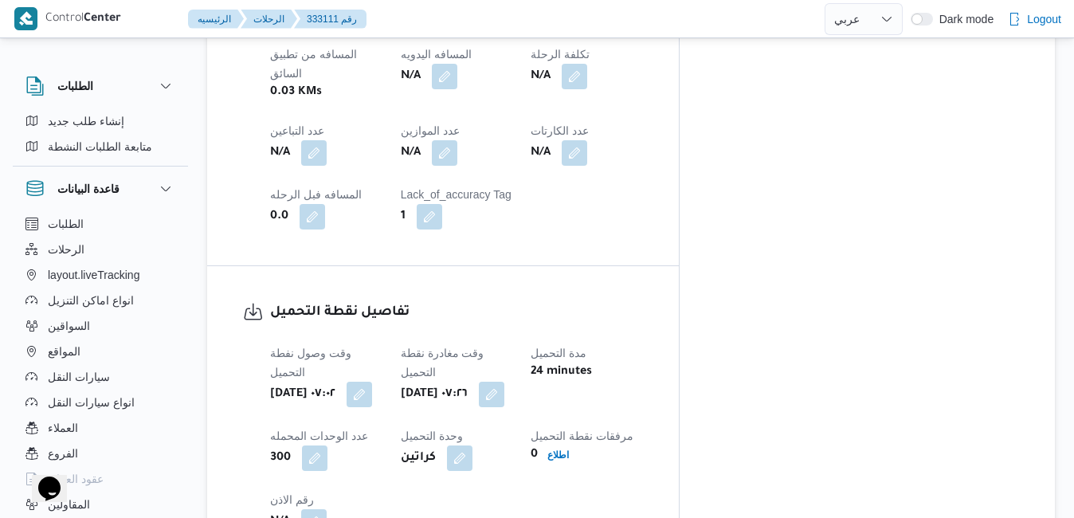
scroll to position [988, 0]
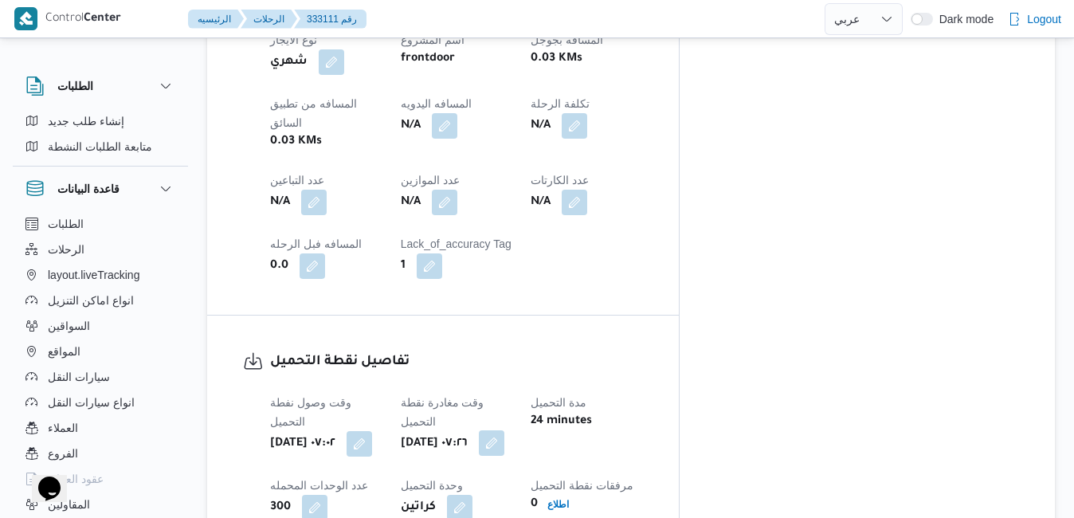
click at [504, 430] on button "button" at bounding box center [492, 443] width 26 height 26
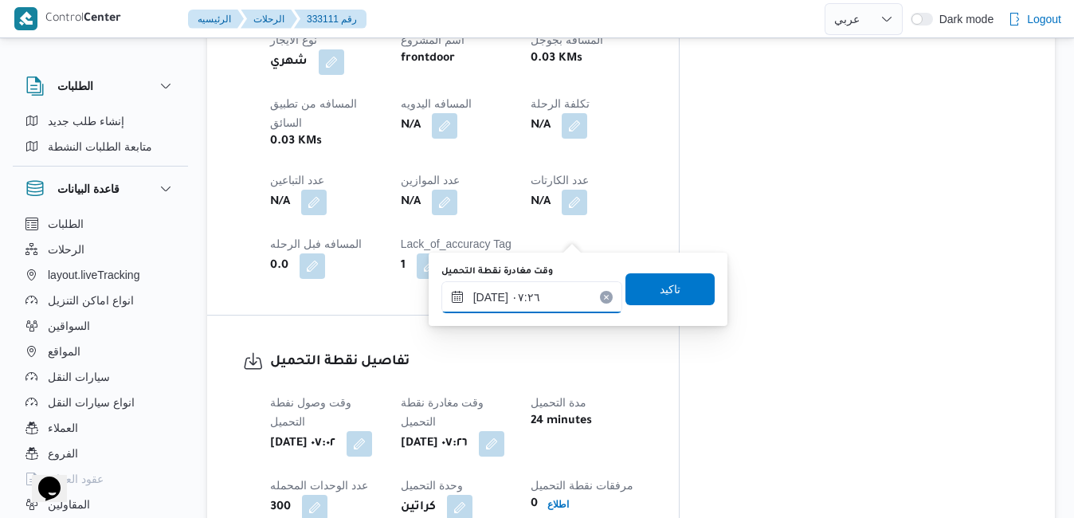
click at [528, 296] on input "٣١/٠٨/٢٠٢٥ ٠٧:٢٦" at bounding box center [531, 297] width 181 height 32
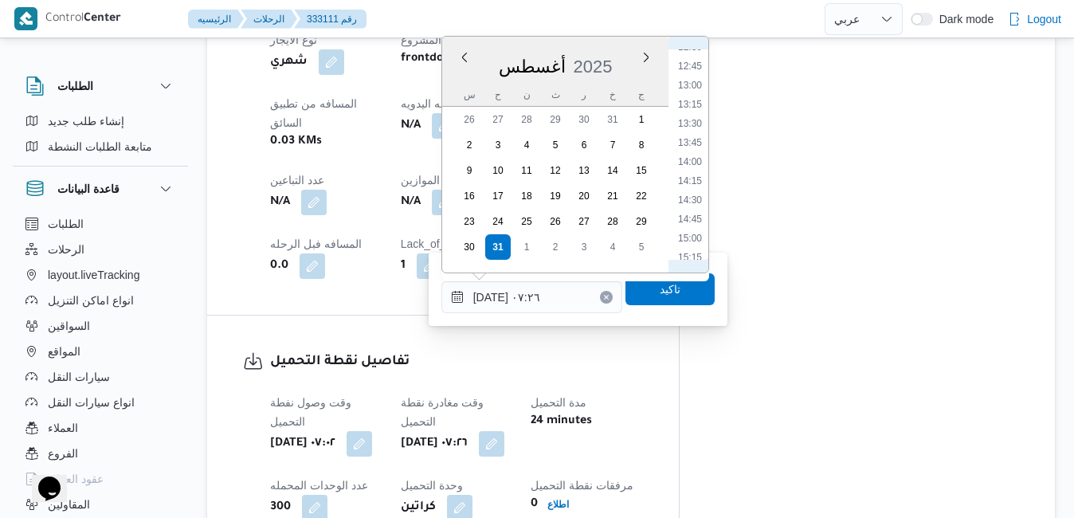
scroll to position [997, 0]
click at [693, 130] on li "14:00" at bounding box center [690, 132] width 37 height 16
type input "٣١/٠٨/٢٠٢٥ ١٤:٠٠"
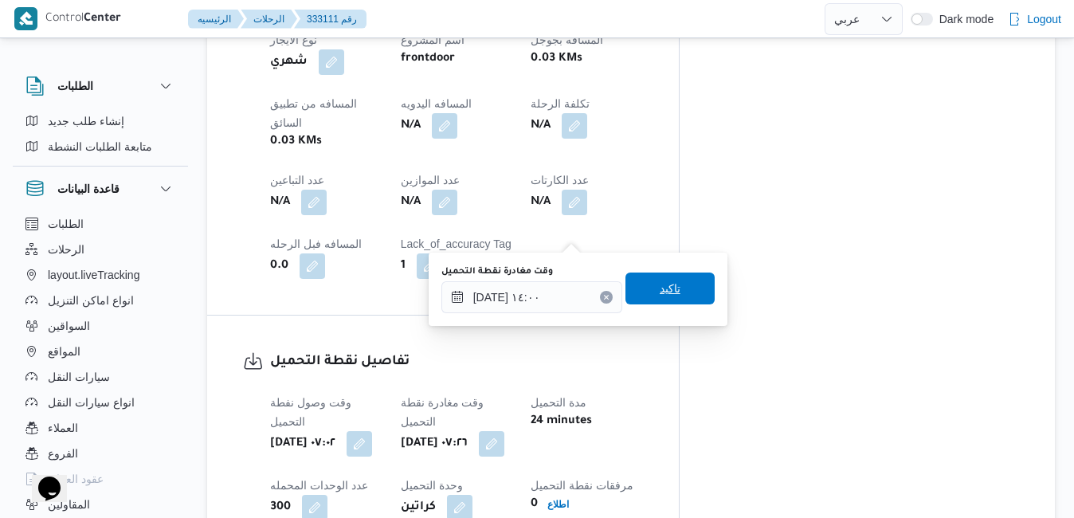
click at [661, 284] on span "تاكيد" at bounding box center [670, 288] width 21 height 19
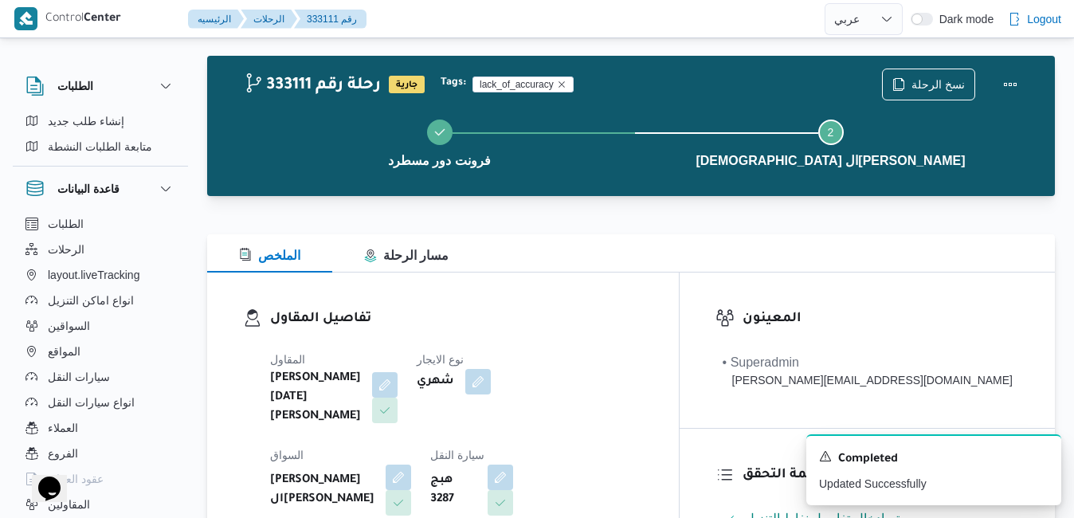
scroll to position [0, 0]
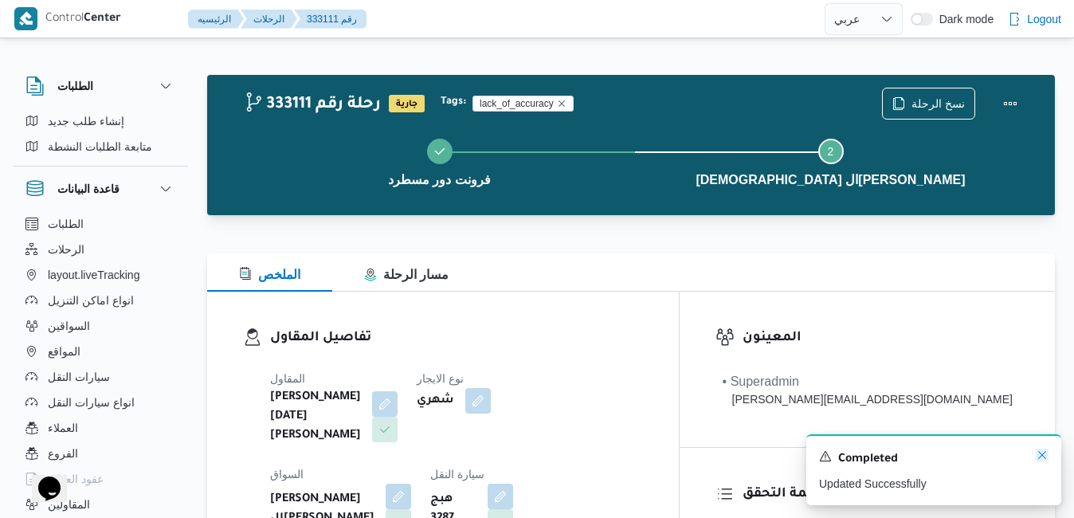
click at [1038, 458] on icon "Dismiss toast" at bounding box center [1042, 455] width 13 height 13
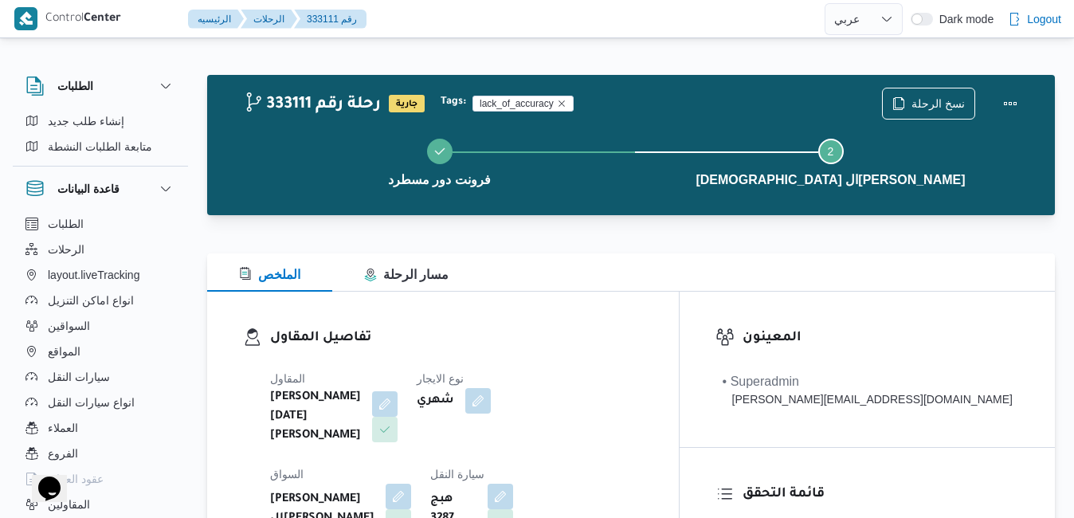
click at [980, 271] on div "الملخص مسار الرحلة" at bounding box center [631, 272] width 848 height 38
click at [1010, 101] on button "Actions" at bounding box center [1011, 103] width 32 height 32
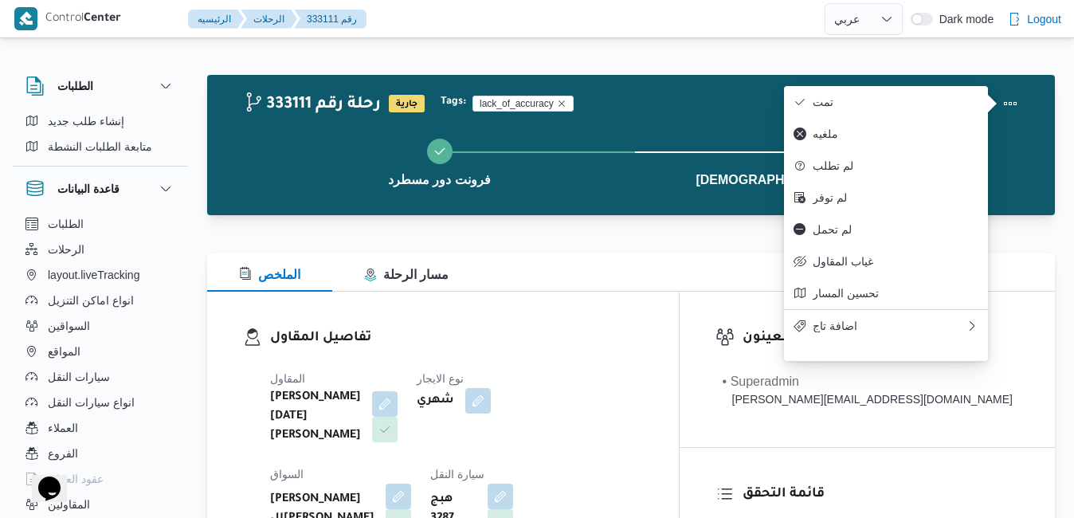
click at [657, 269] on div "الملخص مسار الرحلة" at bounding box center [631, 272] width 848 height 38
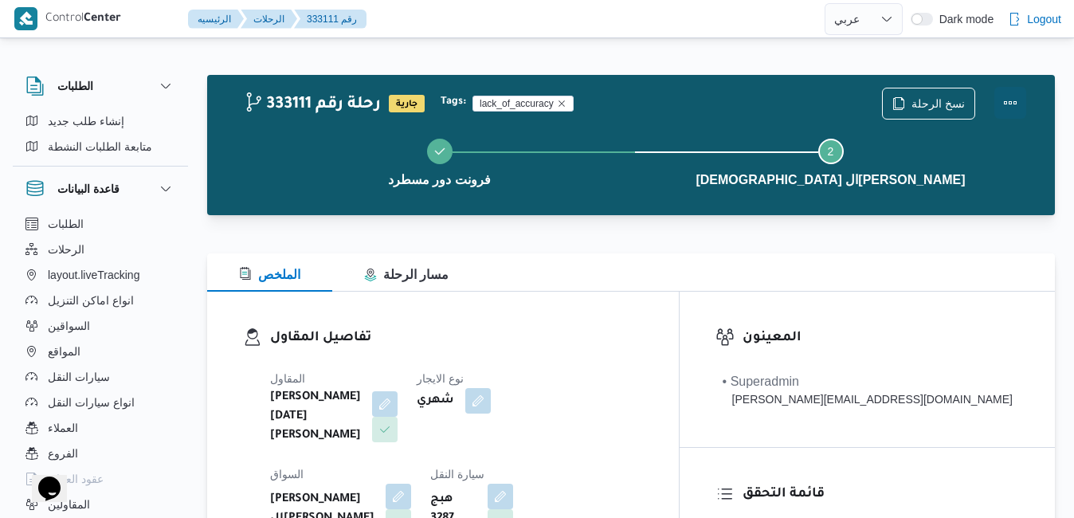
click at [999, 95] on button "Actions" at bounding box center [1011, 103] width 32 height 32
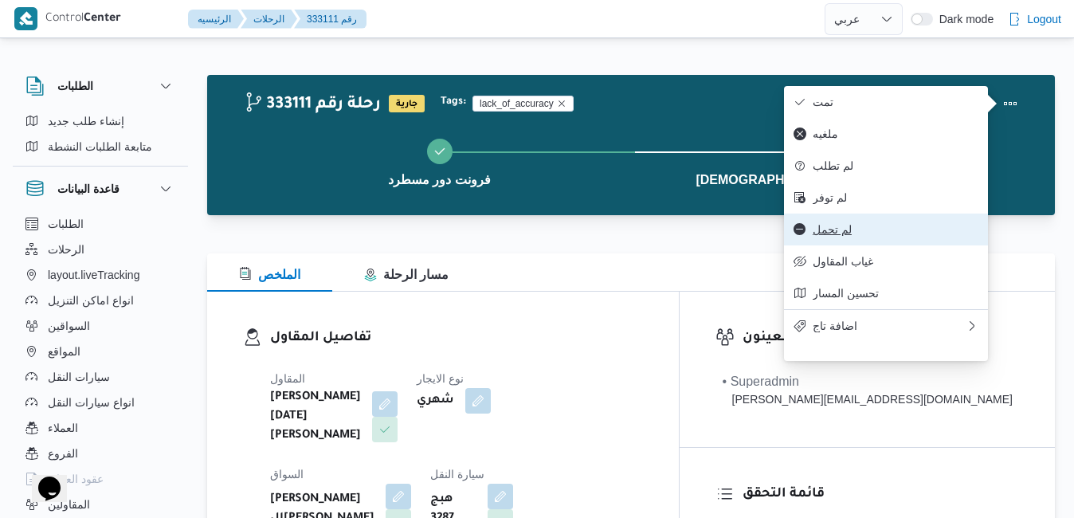
click at [849, 245] on button "لم تحمل" at bounding box center [886, 230] width 204 height 32
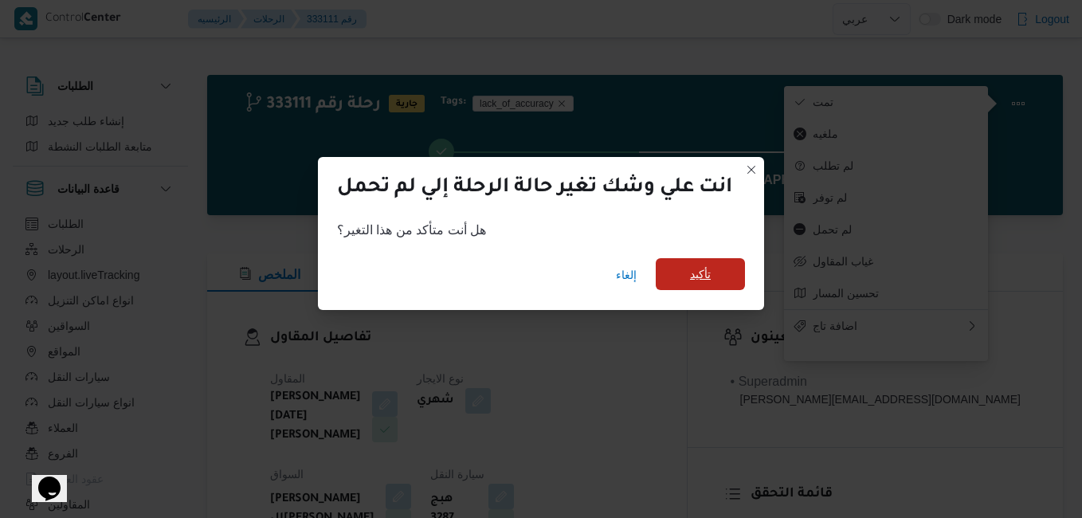
click at [716, 289] on span "تأكيد" at bounding box center [700, 274] width 89 height 32
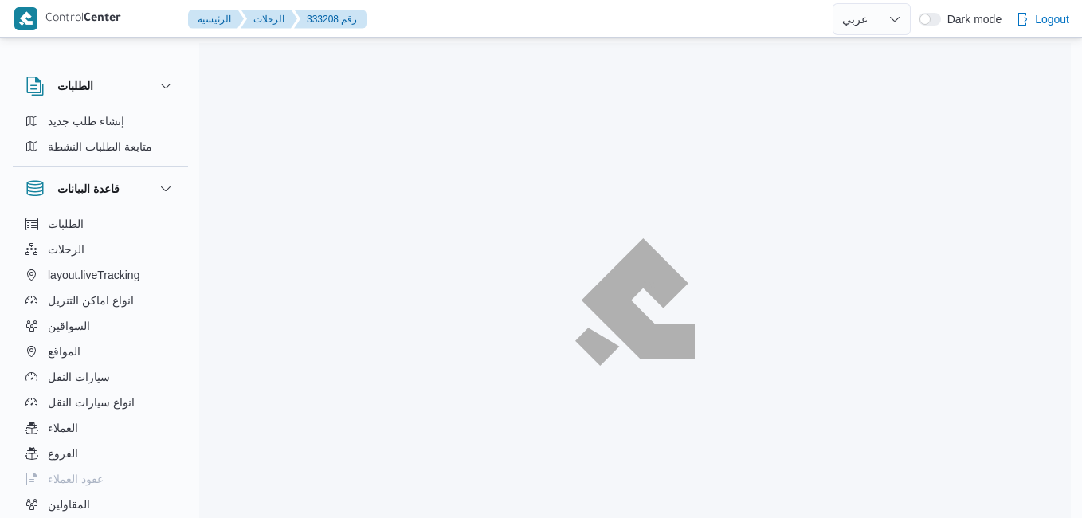
select select "ar"
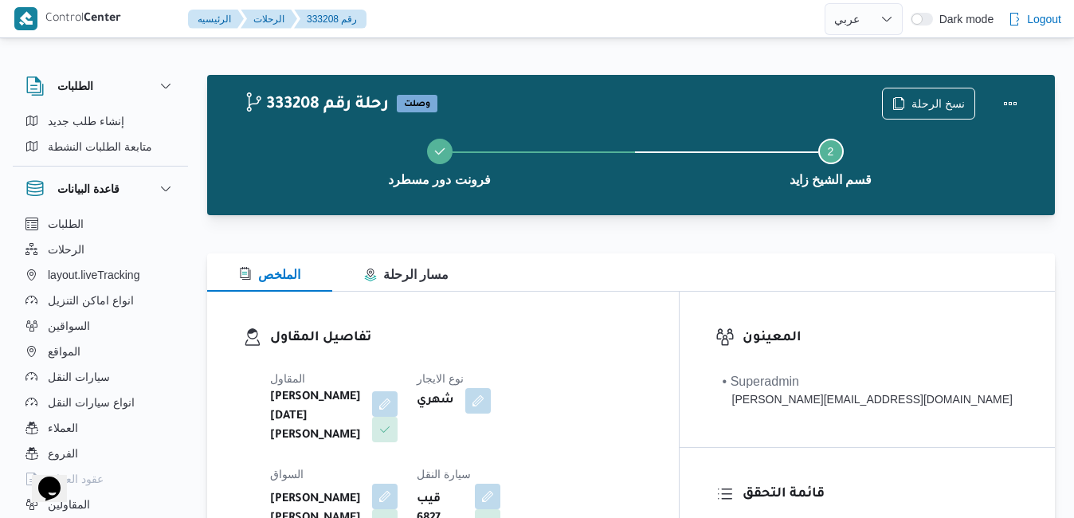
click at [620, 305] on div "تفاصيل المقاول المقاول [PERSON_NAME][DATE] [PERSON_NAME] نوع الايجار شهري [PERS…" at bounding box center [443, 479] width 472 height 375
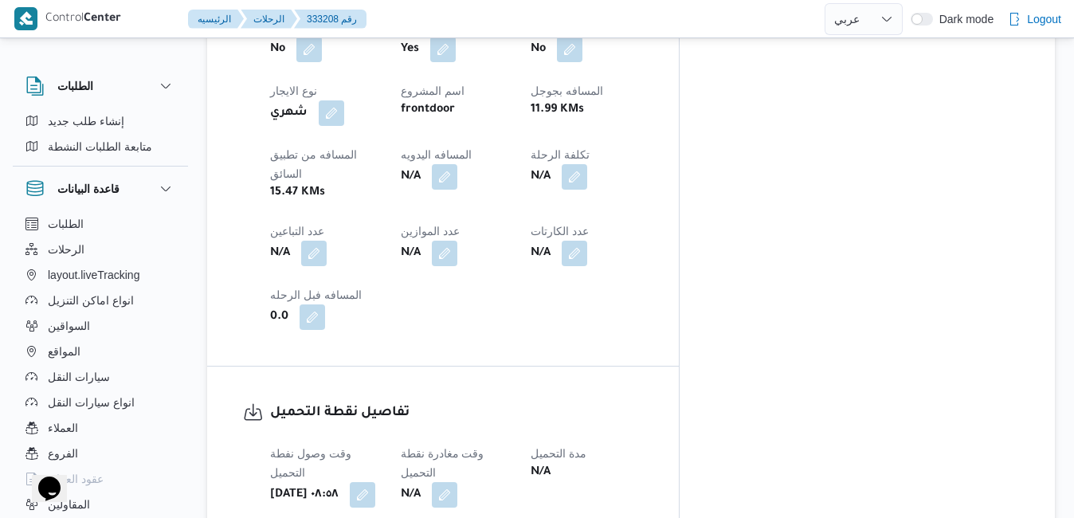
scroll to position [988, 0]
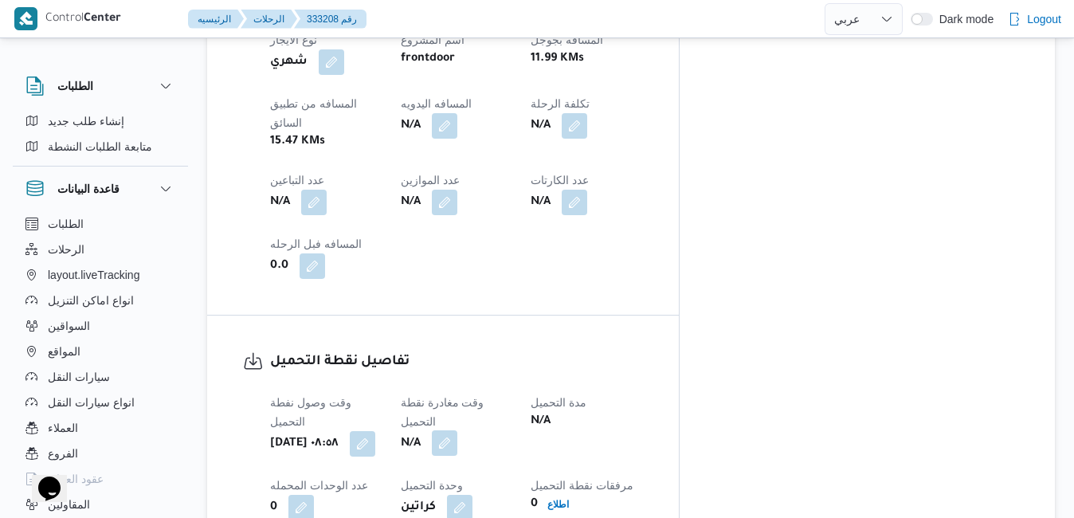
click at [457, 430] on button "button" at bounding box center [445, 443] width 26 height 26
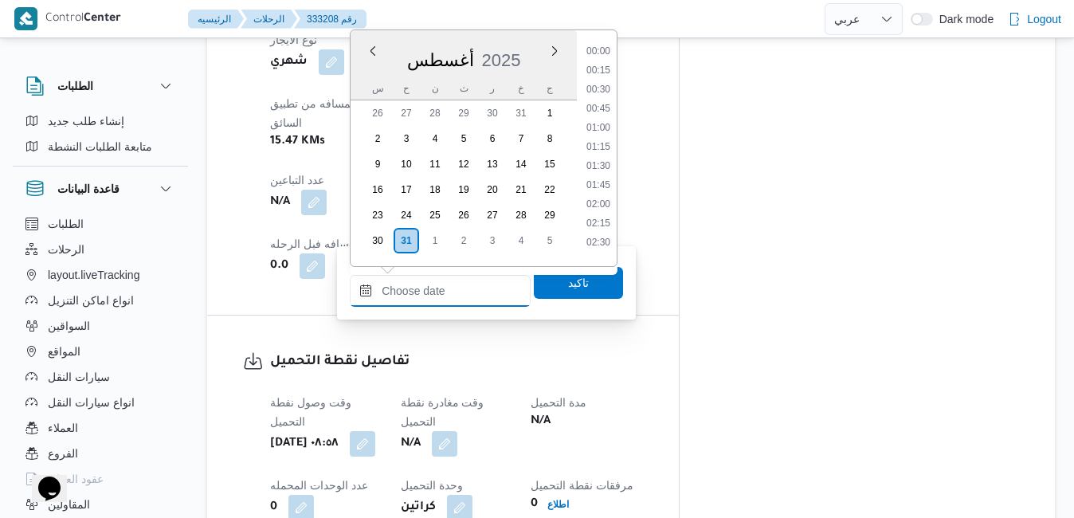
click at [465, 284] on input "وقت مغادرة نقطة التحميل" at bounding box center [440, 291] width 181 height 32
click at [524, 52] on div "[DATE]" at bounding box center [464, 57] width 226 height 41
click at [604, 133] on li "14:00" at bounding box center [598, 135] width 37 height 16
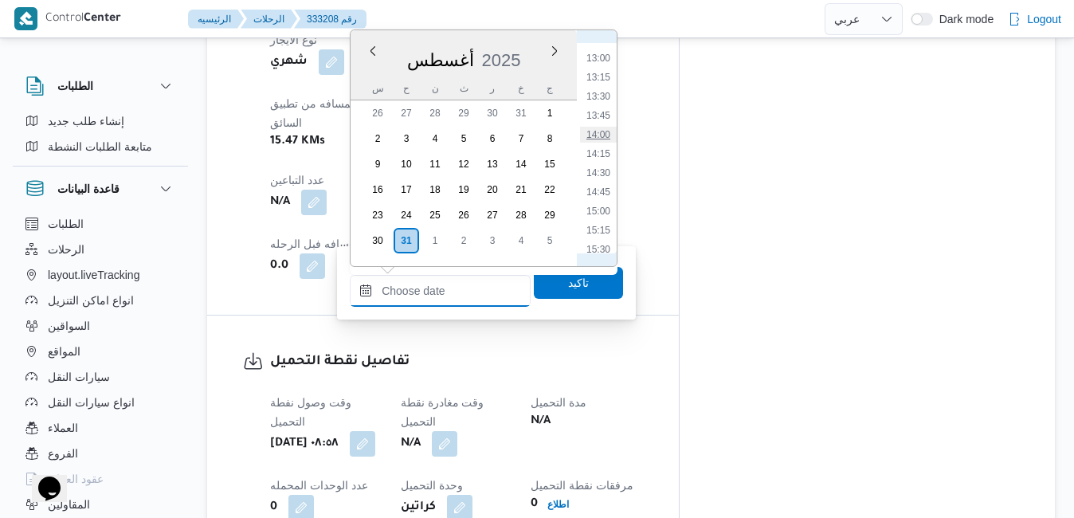
type input "٣١/٠٨/٢٠٢٥ ١٤:٠٠"
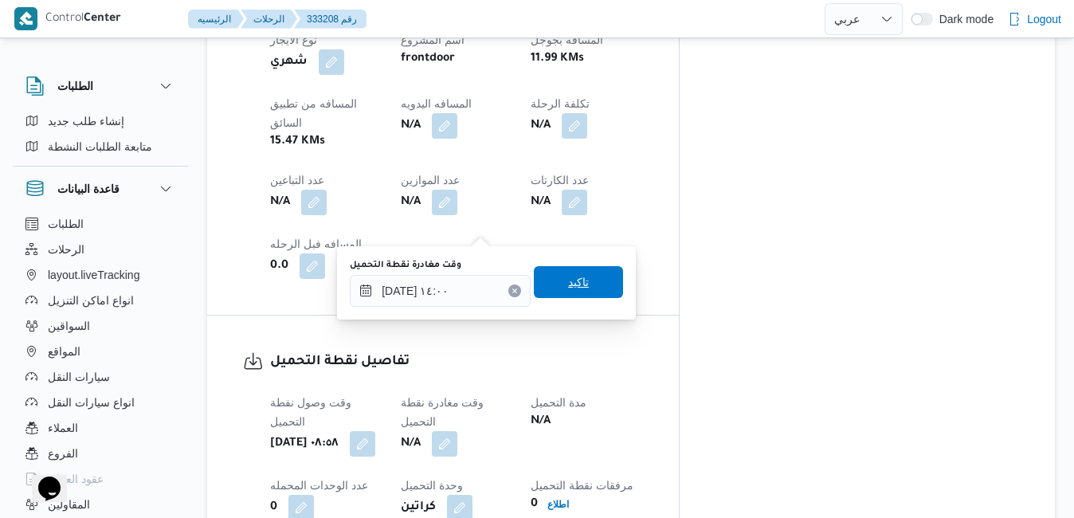
click at [571, 281] on span "تاكيد" at bounding box center [578, 282] width 21 height 19
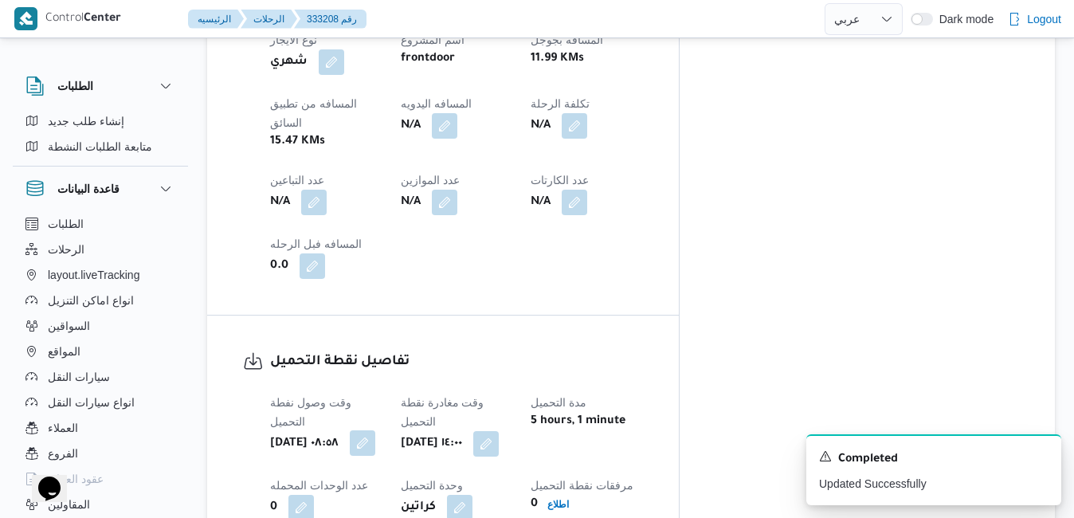
click at [375, 430] on button "button" at bounding box center [363, 443] width 26 height 26
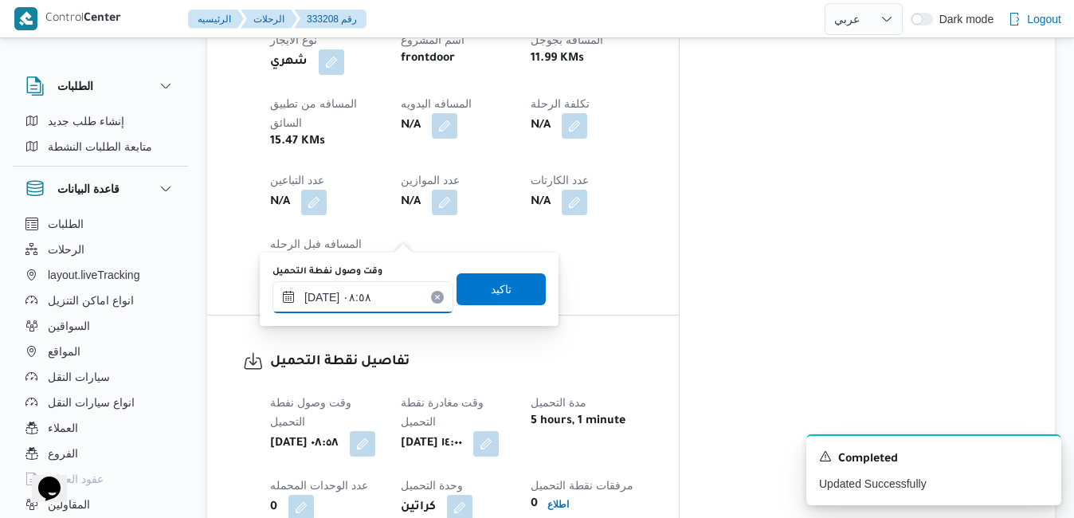
click at [390, 308] on input "٣١/٠٨/٢٠٢٥ ٠٨:٥٨" at bounding box center [363, 297] width 181 height 32
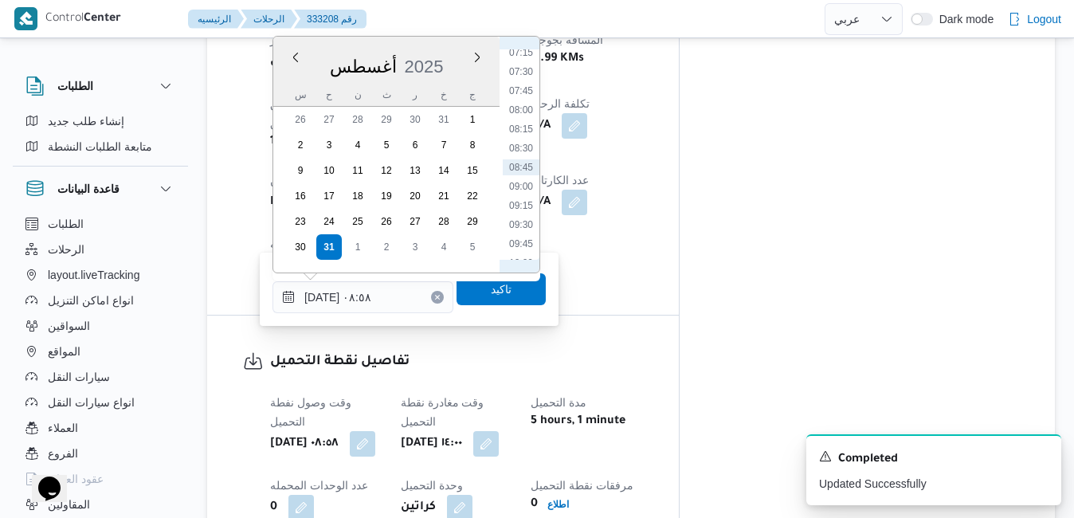
scroll to position [375, 0]
click at [518, 218] on li "07:00" at bounding box center [521, 218] width 37 height 16
type input "٣١/٠٨/٢٠٢٥ ٠٧:٠٠"
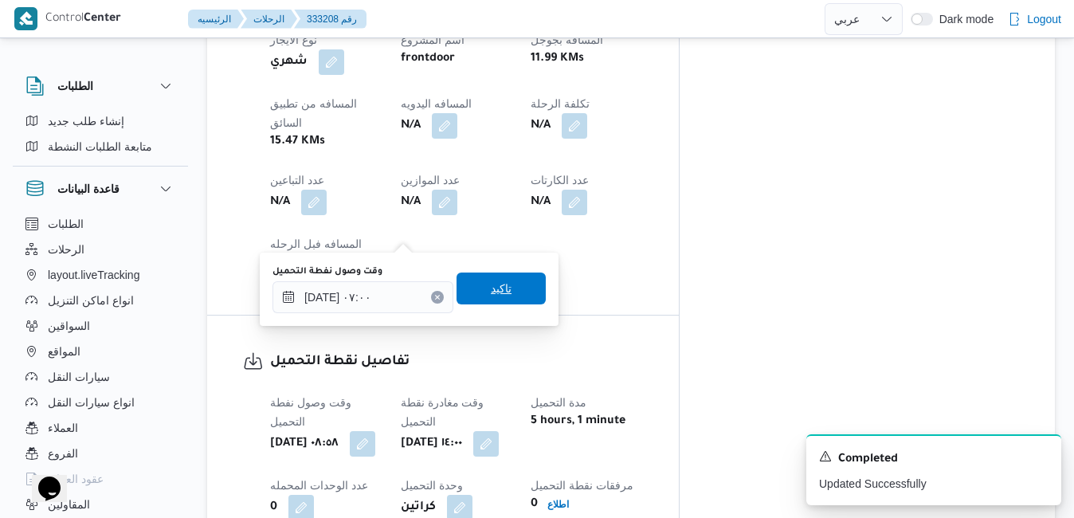
click at [496, 285] on span "تاكيد" at bounding box center [501, 288] width 21 height 19
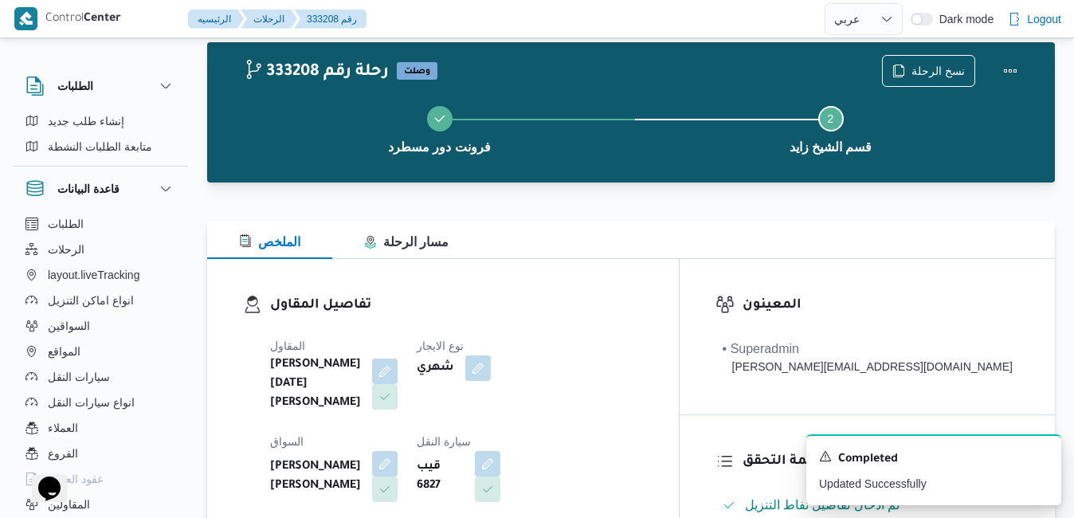
scroll to position [32, 0]
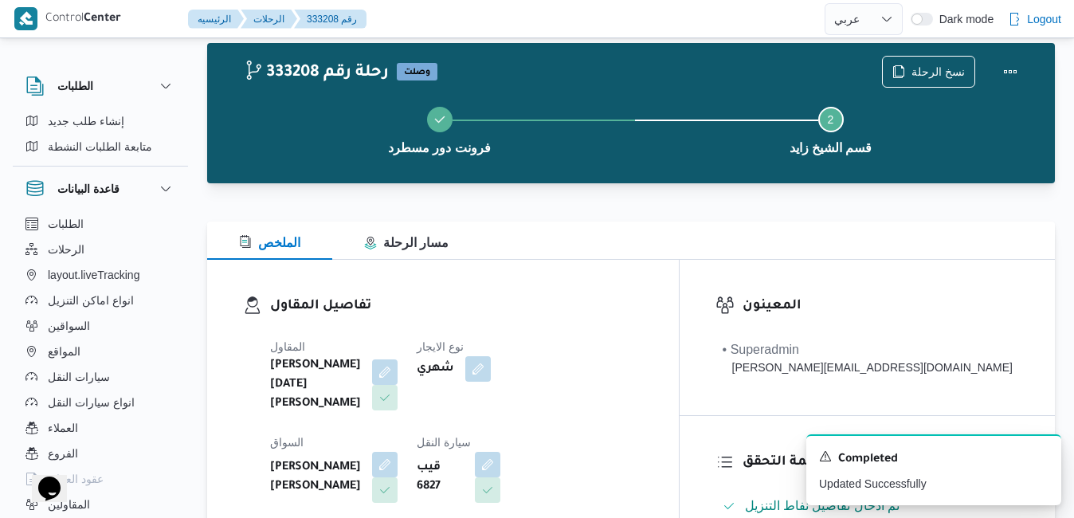
click at [1030, 65] on div "نسخ الرحلة" at bounding box center [954, 71] width 163 height 51
click at [1014, 65] on button "Actions" at bounding box center [1011, 71] width 32 height 32
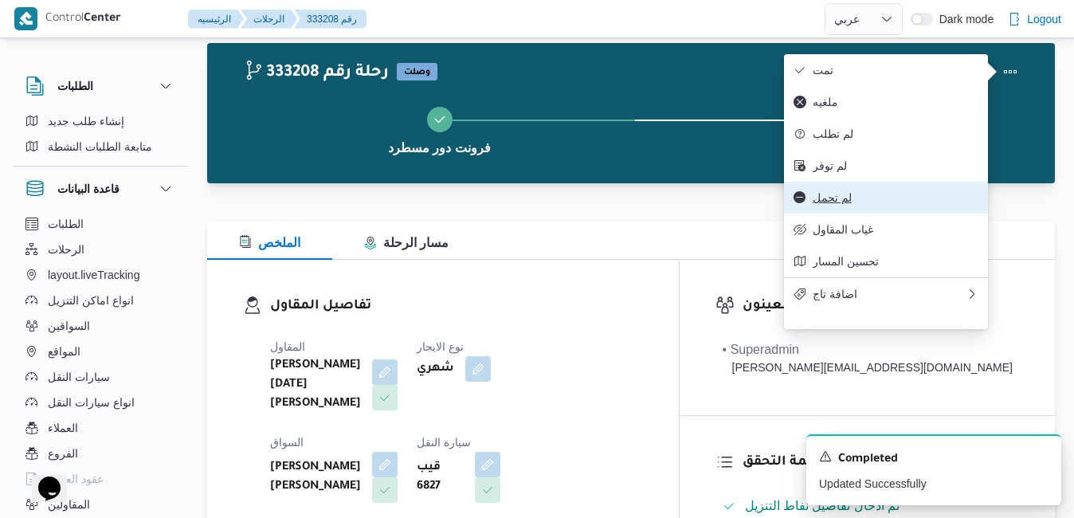
click at [866, 204] on span "لم تحمل" at bounding box center [896, 197] width 166 height 13
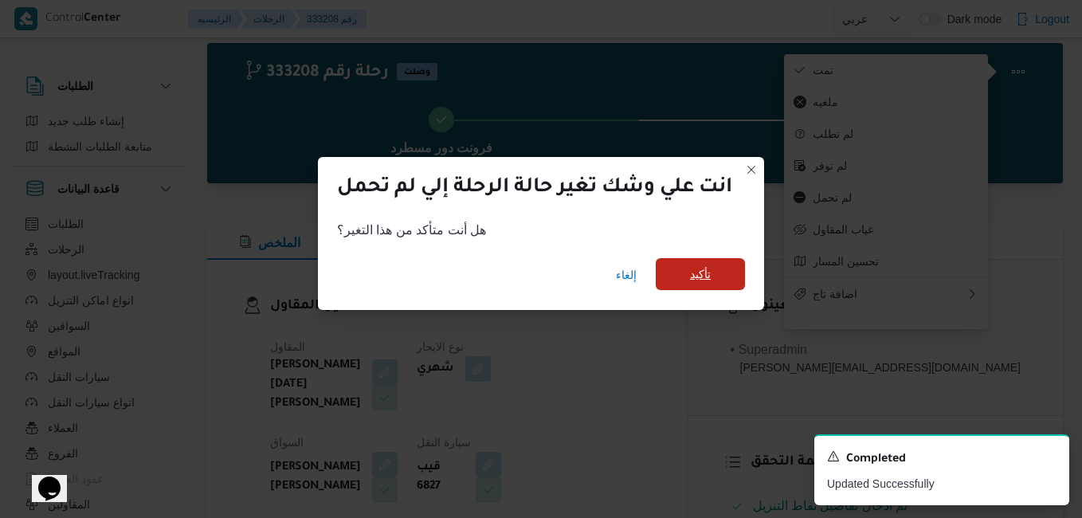
click at [716, 275] on span "تأكيد" at bounding box center [700, 274] width 89 height 32
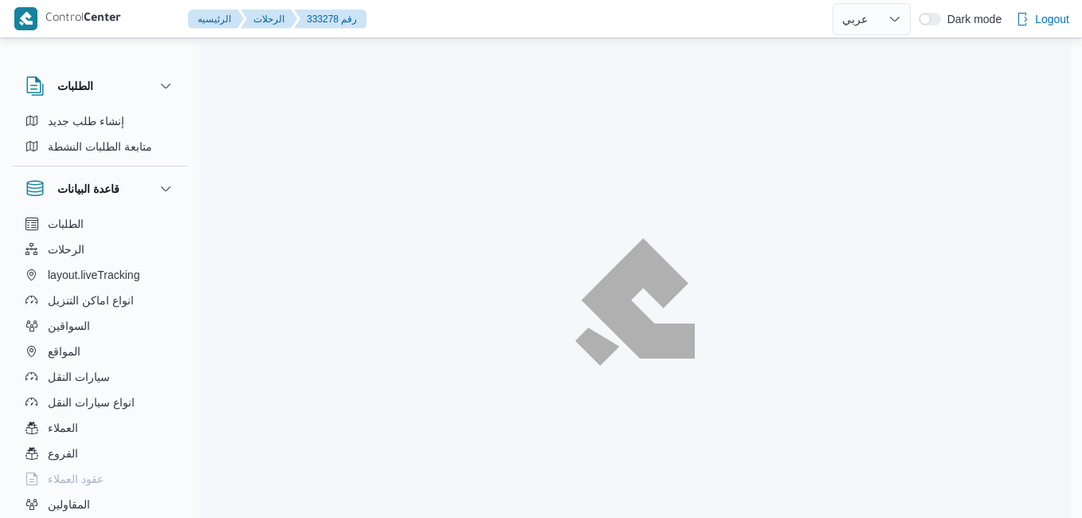
select select "ar"
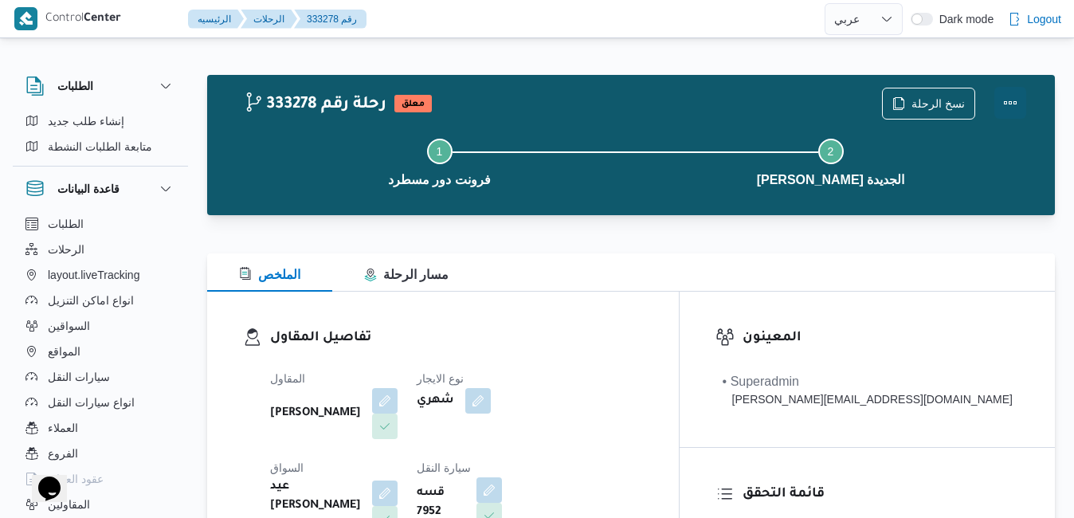
click at [1003, 94] on button "Actions" at bounding box center [1011, 103] width 32 height 32
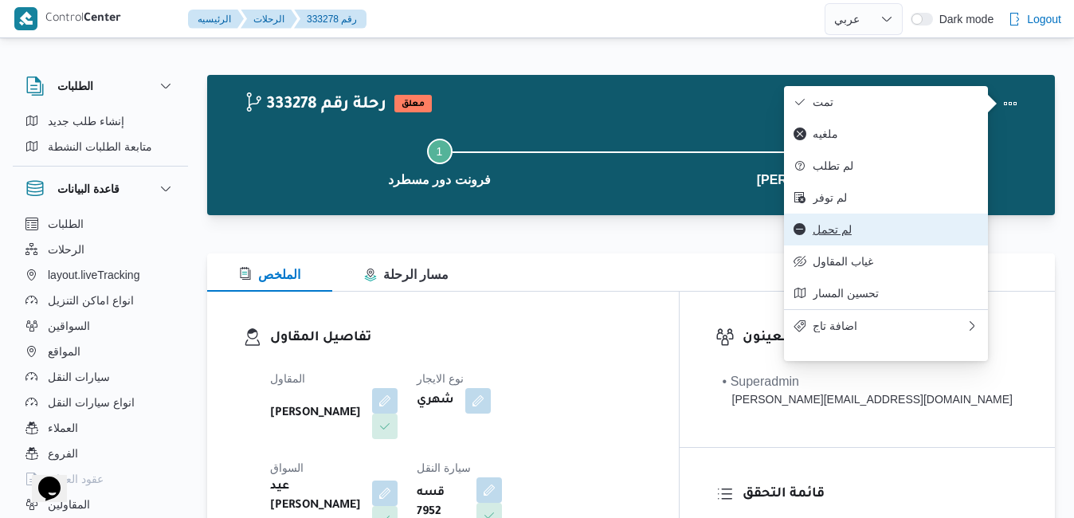
click at [836, 245] on button "لم تحمل" at bounding box center [886, 230] width 204 height 32
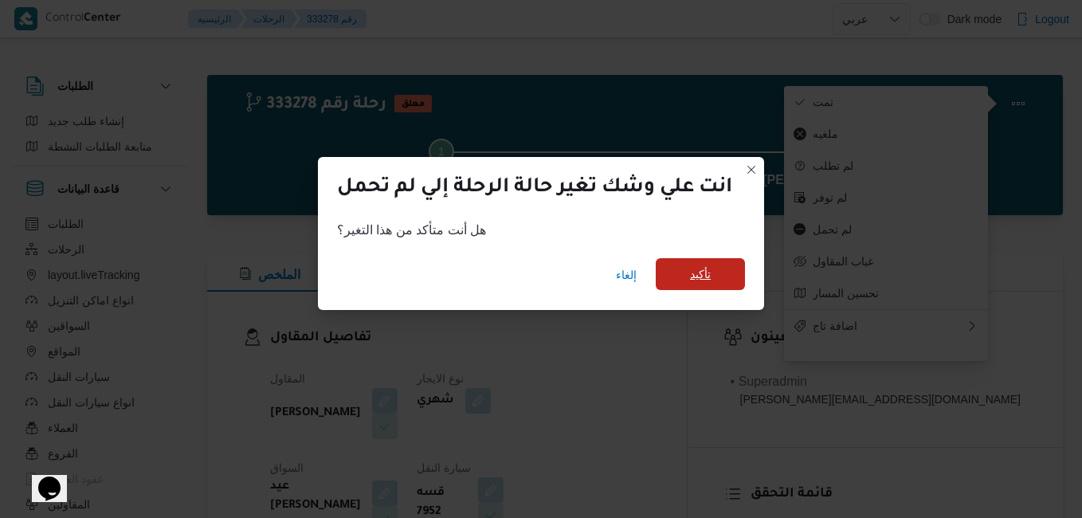
click at [702, 274] on span "تأكيد" at bounding box center [700, 274] width 21 height 19
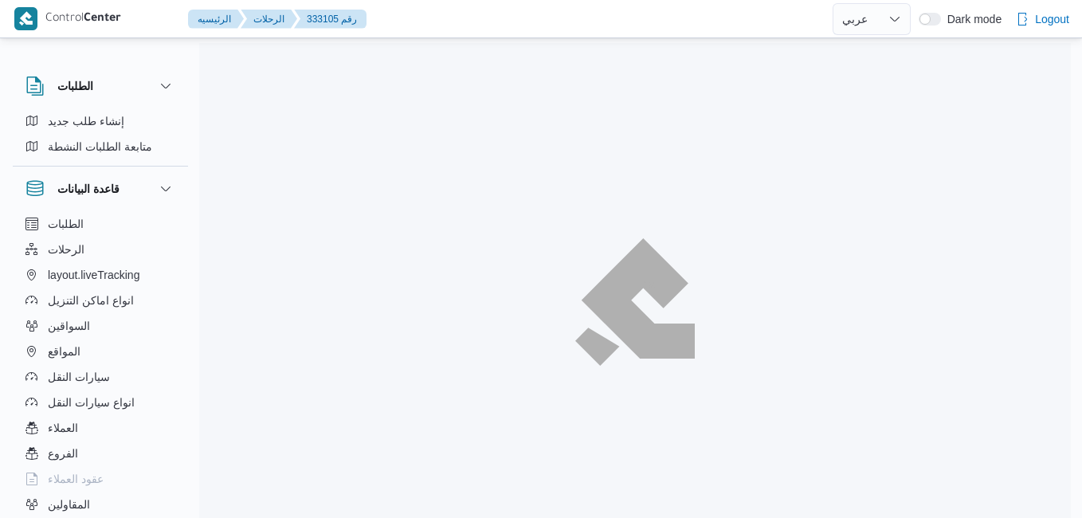
select select "ar"
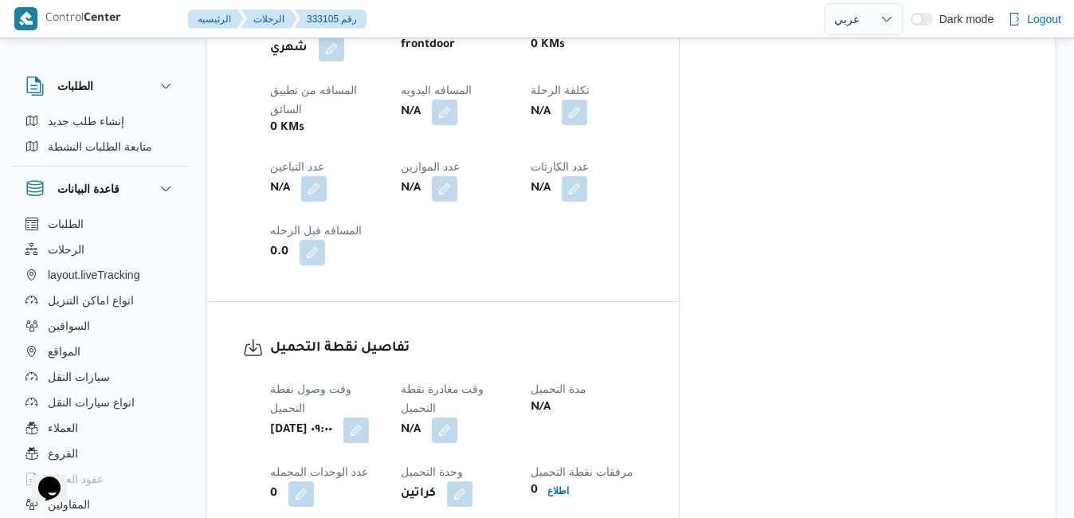
scroll to position [956, 0]
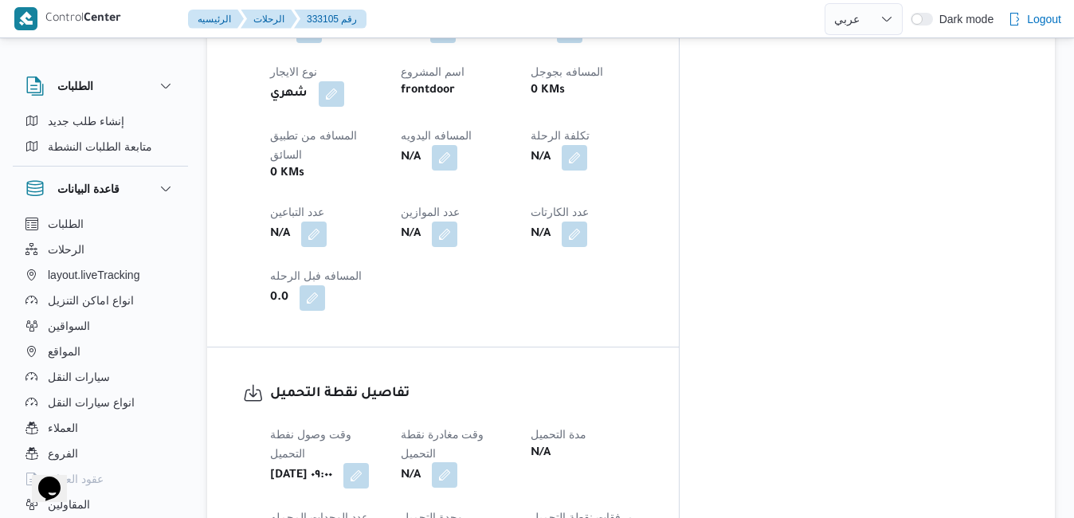
click at [457, 462] on button "button" at bounding box center [445, 475] width 26 height 26
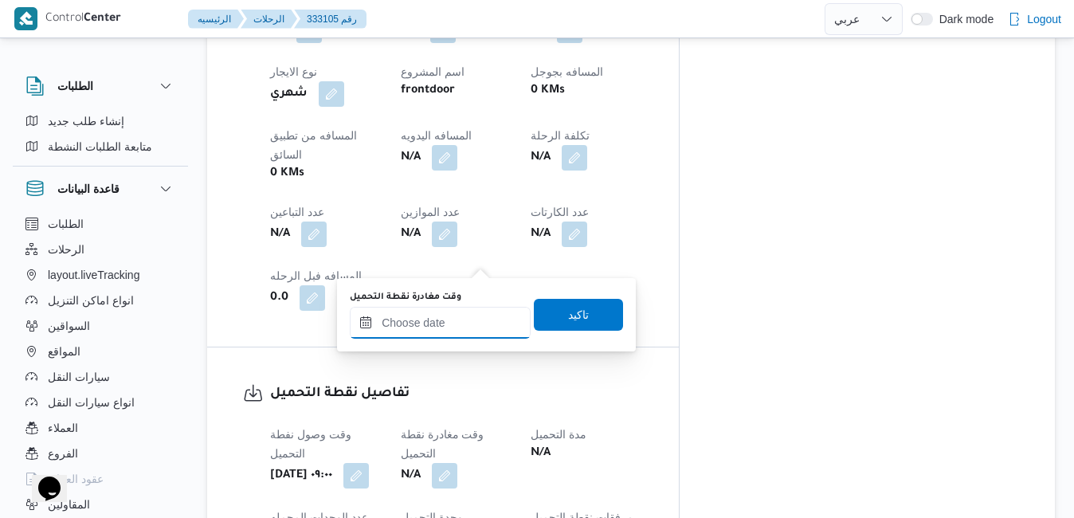
click at [449, 316] on input "وقت مغادرة نقطة التحميل" at bounding box center [440, 323] width 181 height 32
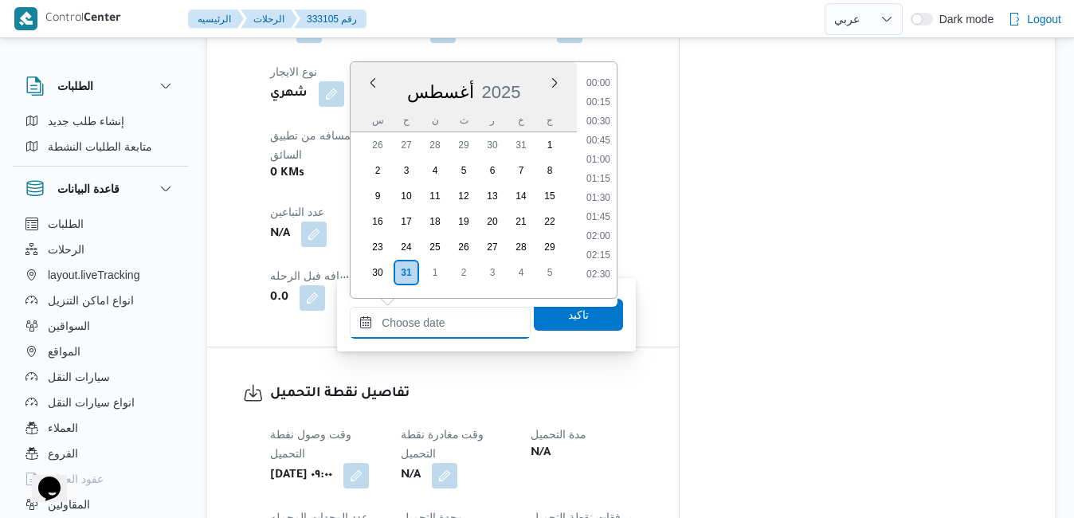
scroll to position [1171, 0]
click at [532, 70] on div "[DATE]" at bounding box center [464, 89] width 226 height 41
click at [603, 159] on li "14:00" at bounding box center [598, 167] width 37 height 16
type input "[DATE] ١٤:٠٠"
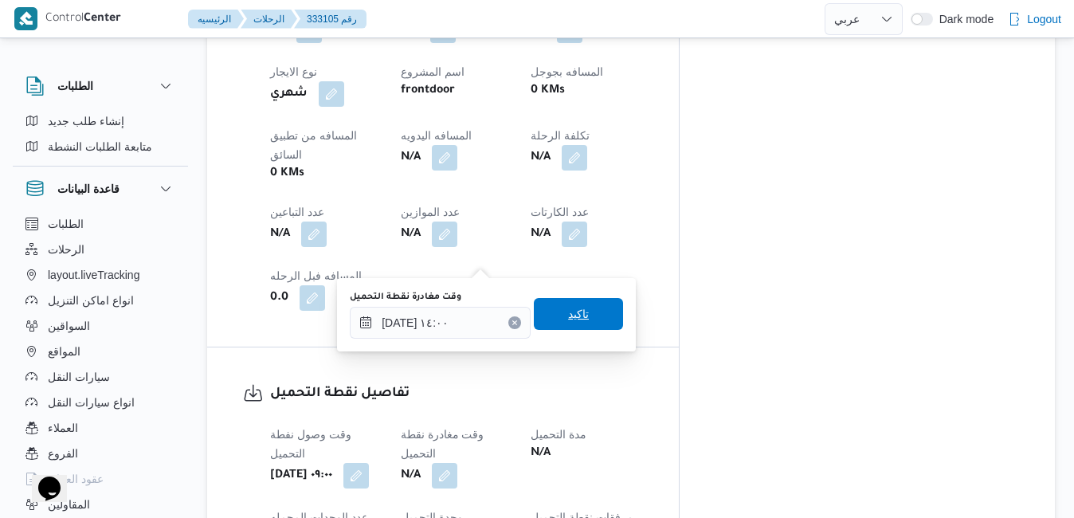
click at [568, 311] on span "تاكيد" at bounding box center [578, 313] width 21 height 19
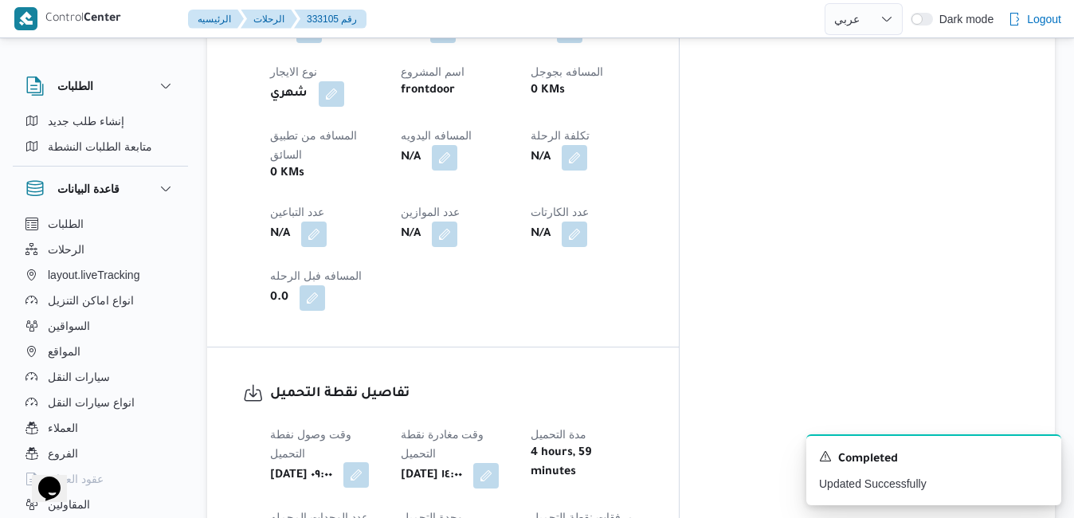
click at [369, 462] on button "button" at bounding box center [356, 475] width 26 height 26
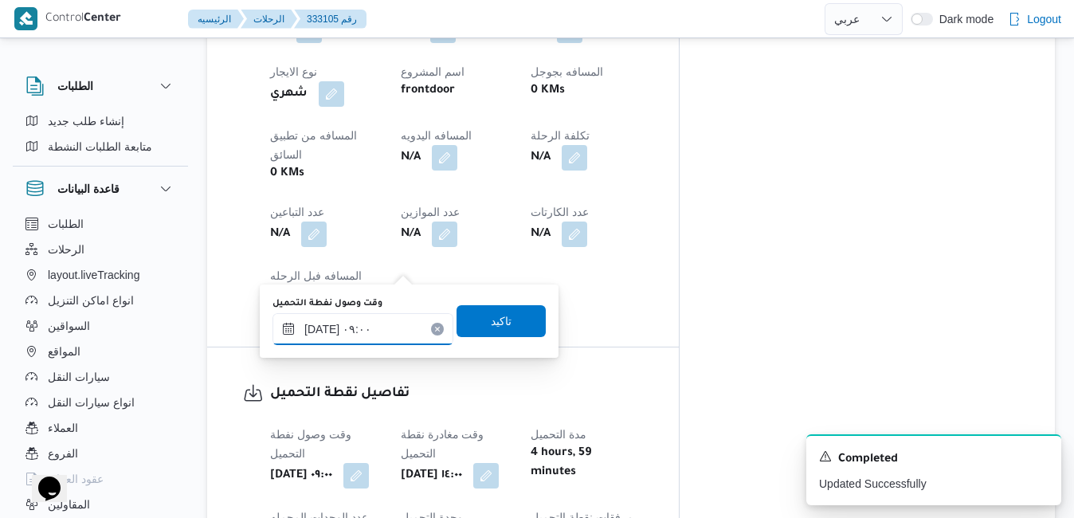
click at [368, 330] on input "٣١/٠٨/٢٠٢٥ ٠٩:٠٠" at bounding box center [363, 329] width 181 height 32
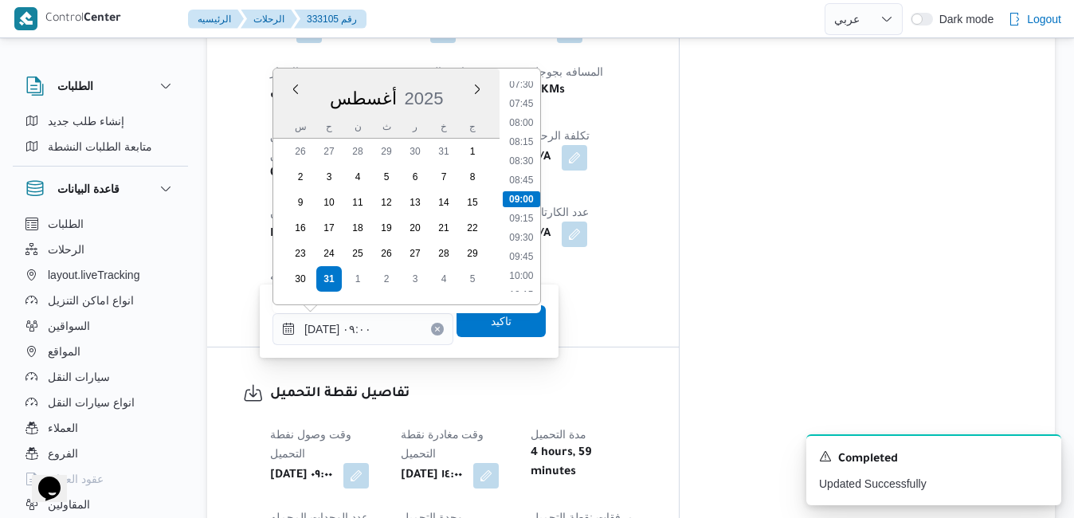
scroll to position [394, 0]
click at [524, 226] on li "07:00" at bounding box center [521, 230] width 37 height 16
type input "[DATE] ٠٧:٠٠"
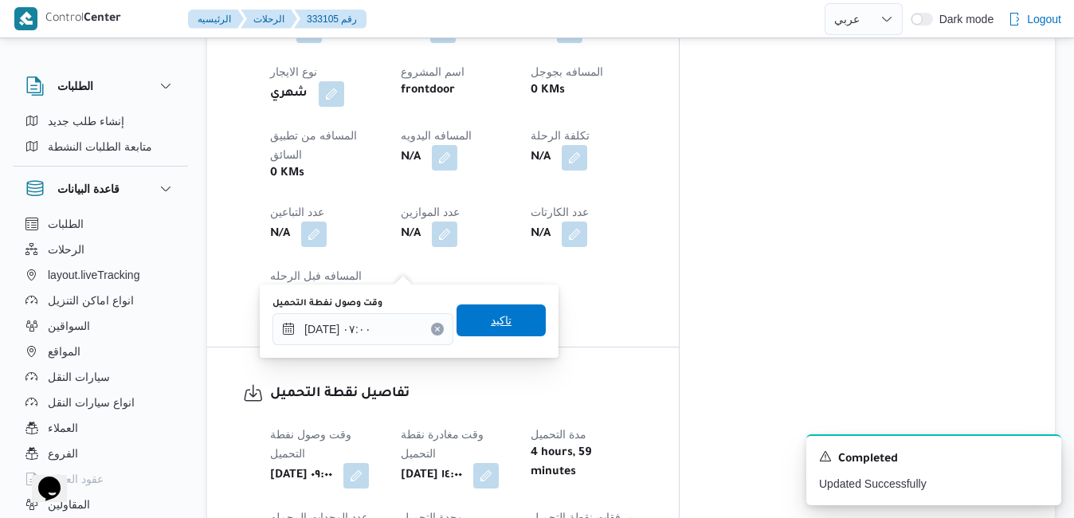
click at [496, 324] on span "تاكيد" at bounding box center [501, 320] width 21 height 19
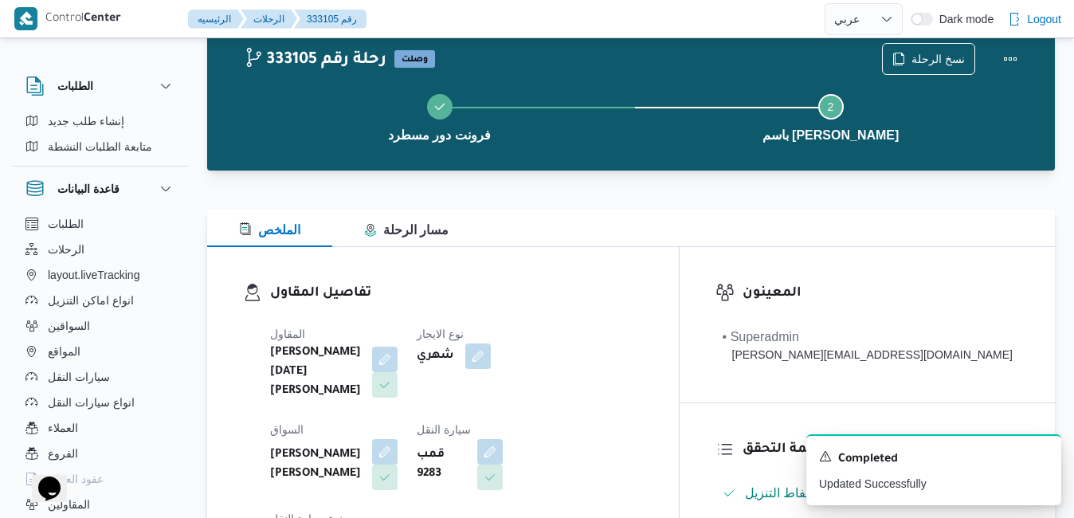
scroll to position [0, 0]
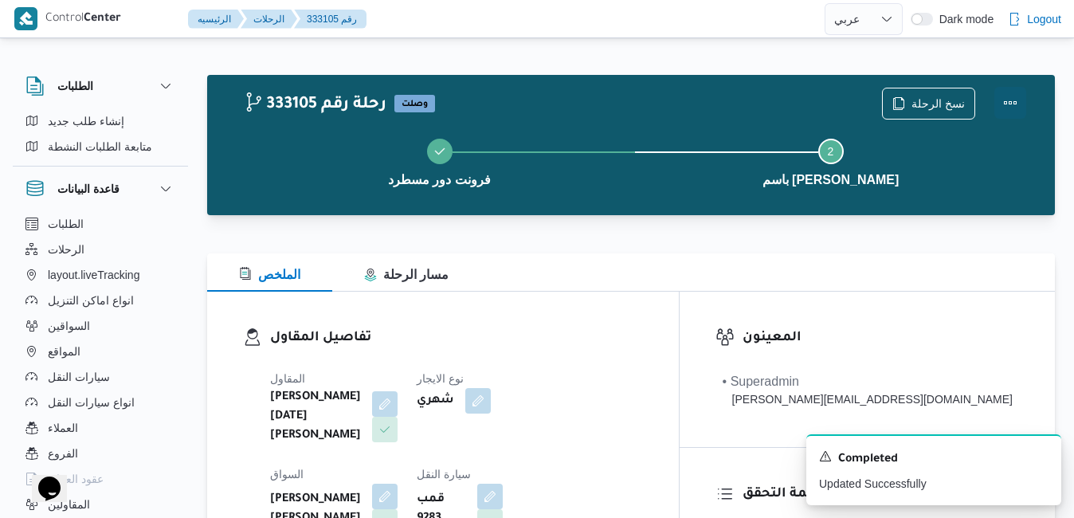
click at [1009, 104] on button "Actions" at bounding box center [1011, 103] width 32 height 32
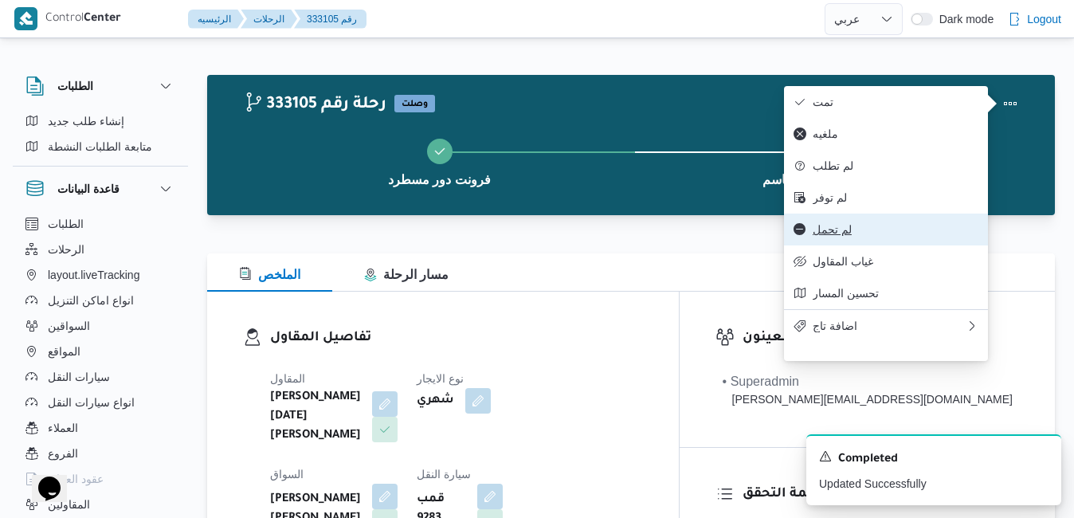
click at [850, 236] on span "لم تحمل" at bounding box center [896, 229] width 166 height 13
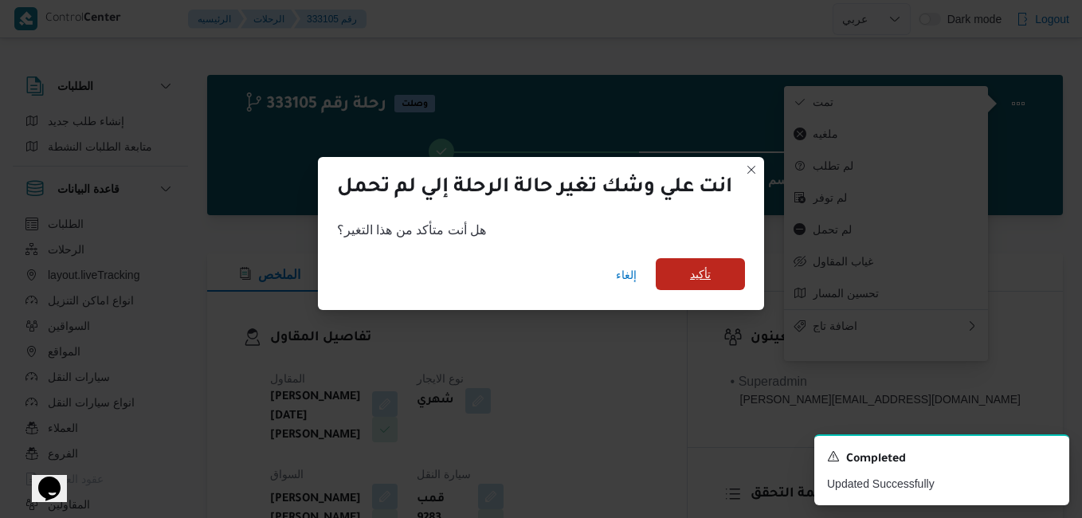
click at [722, 282] on span "تأكيد" at bounding box center [700, 274] width 89 height 32
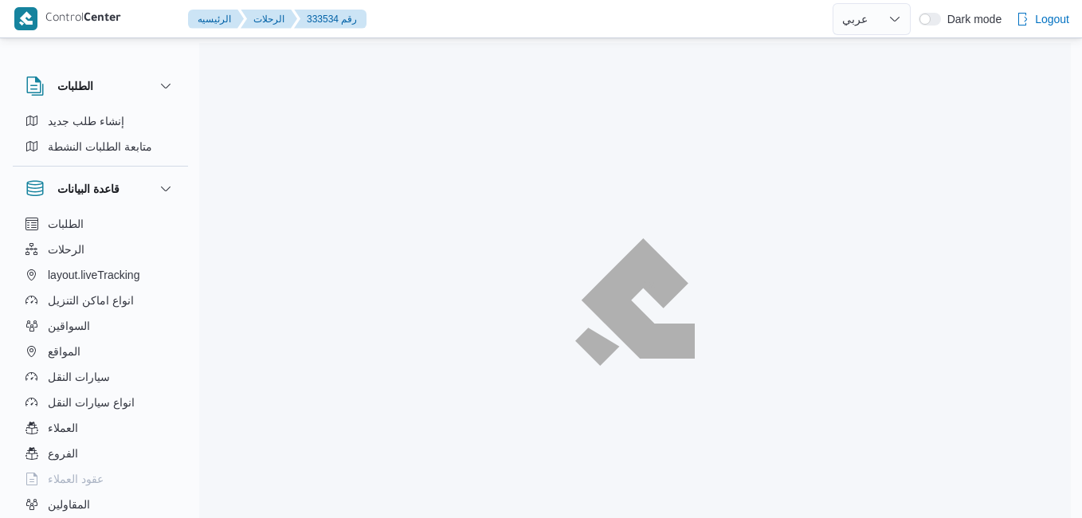
select select "ar"
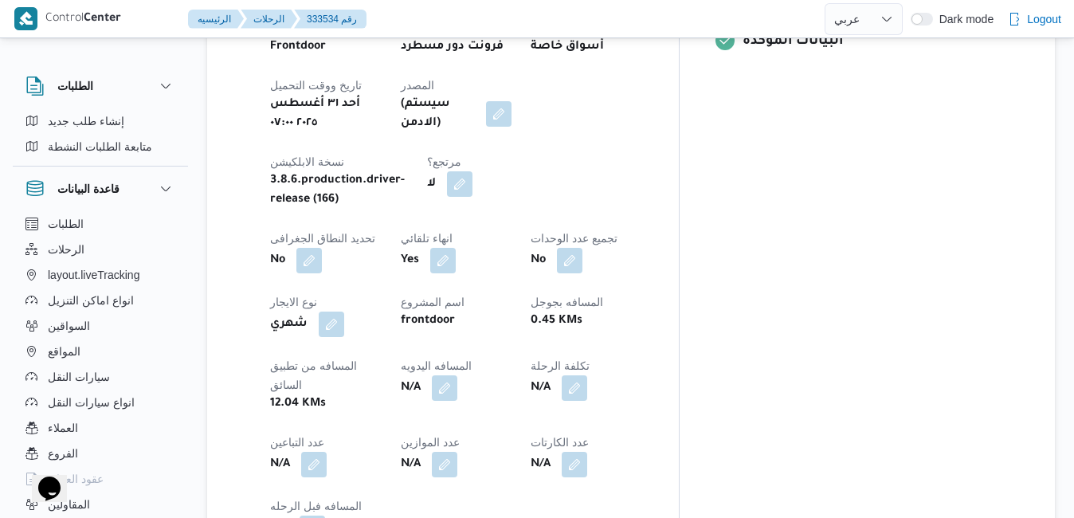
scroll to position [829, 0]
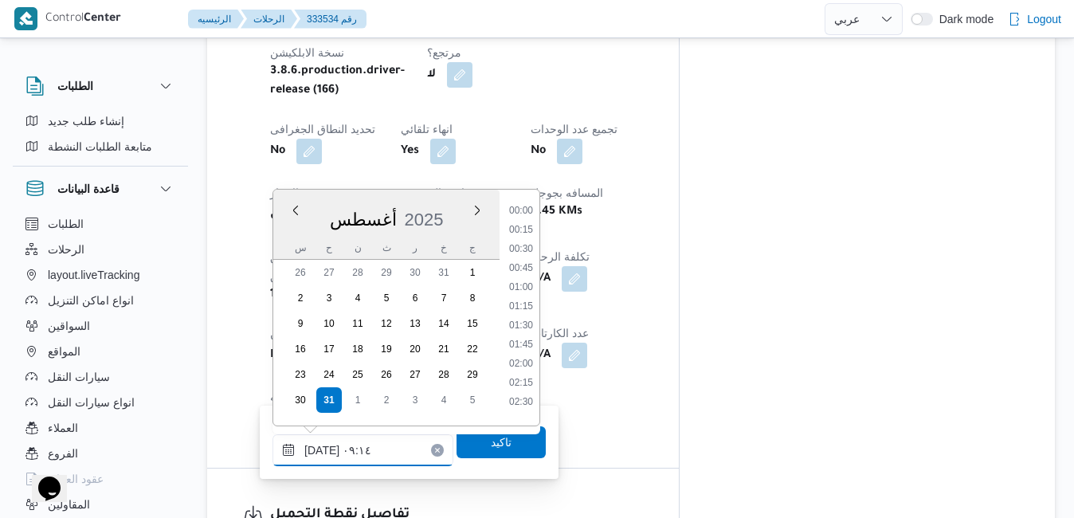
click at [359, 464] on input "[DATE] ٠٩:١٤" at bounding box center [363, 450] width 181 height 32
click at [520, 350] on li "07:00" at bounding box center [521, 351] width 37 height 16
type input "[DATE] ٠٧:٠٠"
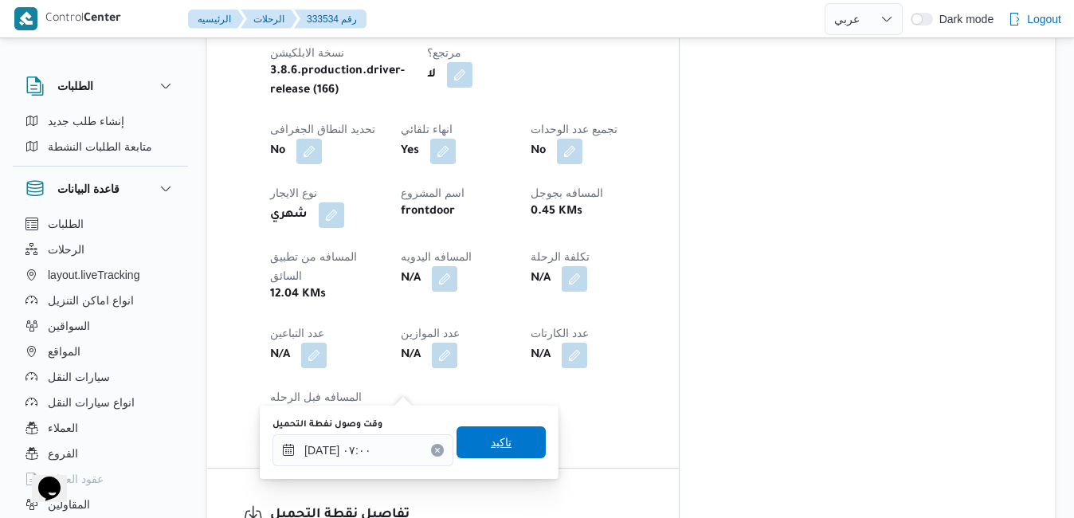
click at [491, 444] on span "تاكيد" at bounding box center [501, 442] width 21 height 19
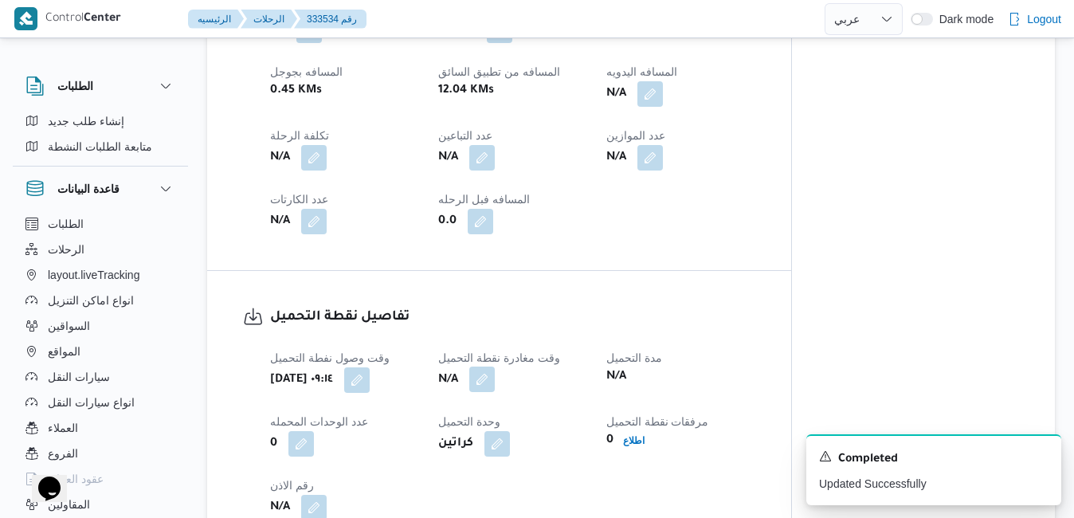
click at [489, 382] on button "button" at bounding box center [482, 380] width 26 height 26
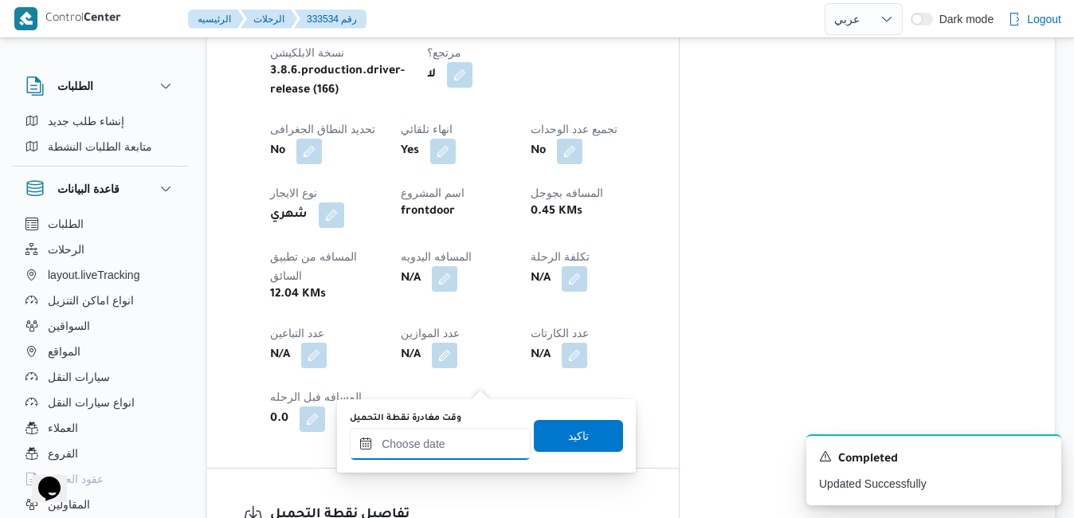
click at [457, 436] on input "وقت مغادرة نقطة التحميل" at bounding box center [440, 444] width 181 height 32
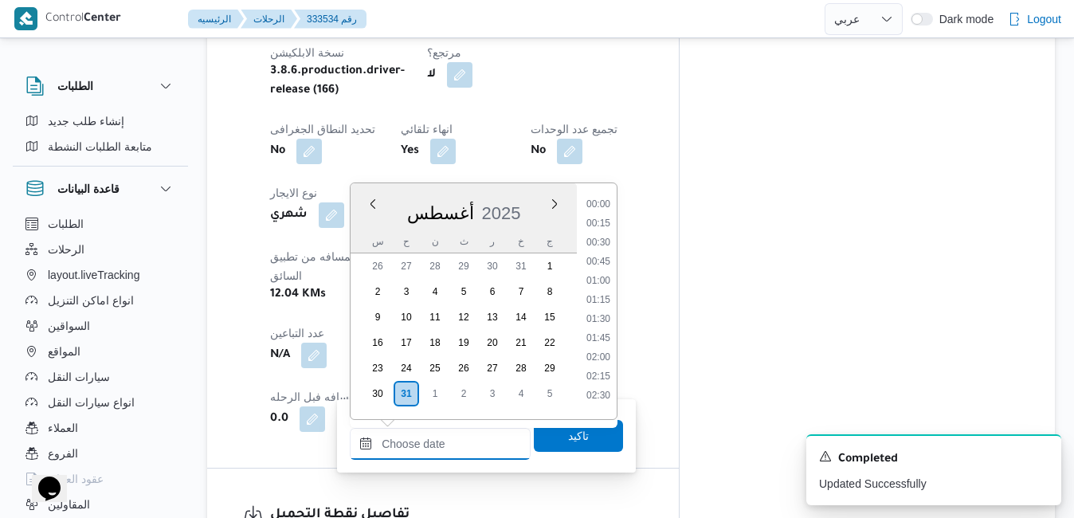
scroll to position [1171, 0]
click at [527, 194] on div "[DATE]" at bounding box center [464, 210] width 226 height 41
click at [600, 346] on li "14:00" at bounding box center [598, 349] width 37 height 16
type input "[DATE] ١٤:٠٠"
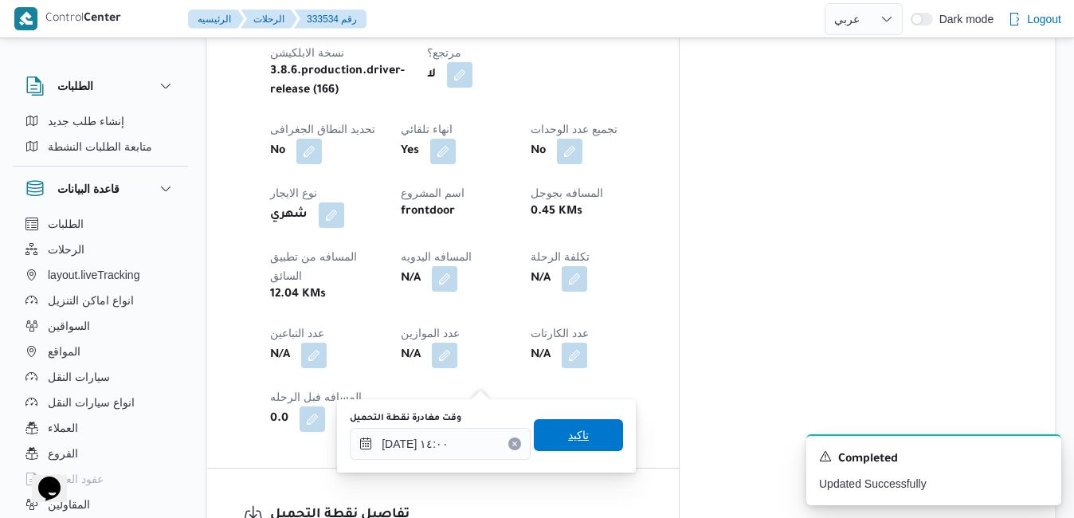
click at [568, 442] on span "تاكيد" at bounding box center [578, 435] width 21 height 19
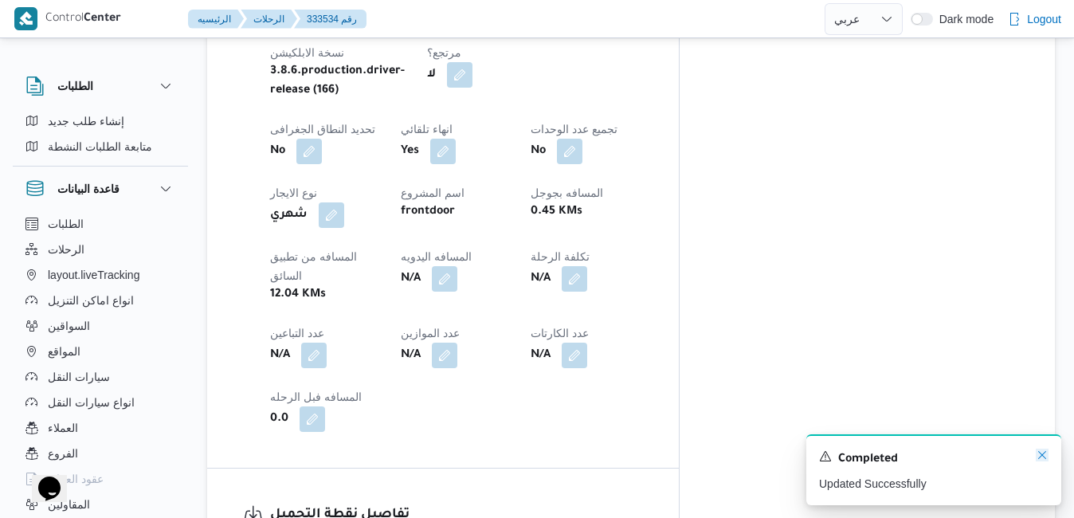
click at [1039, 455] on icon "Dismiss toast" at bounding box center [1042, 455] width 13 height 13
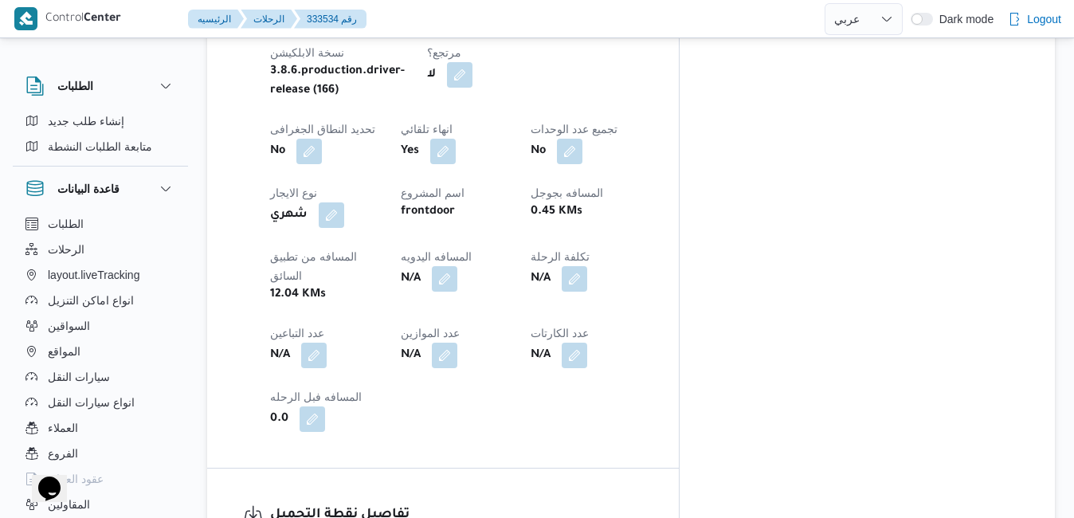
click at [926, 249] on div "المعينون • Superadmin mohamed.nabil@illa.com.eg قائمة التحقق تم ادخال تفاصيل نف…" at bounding box center [867, 134] width 375 height 1342
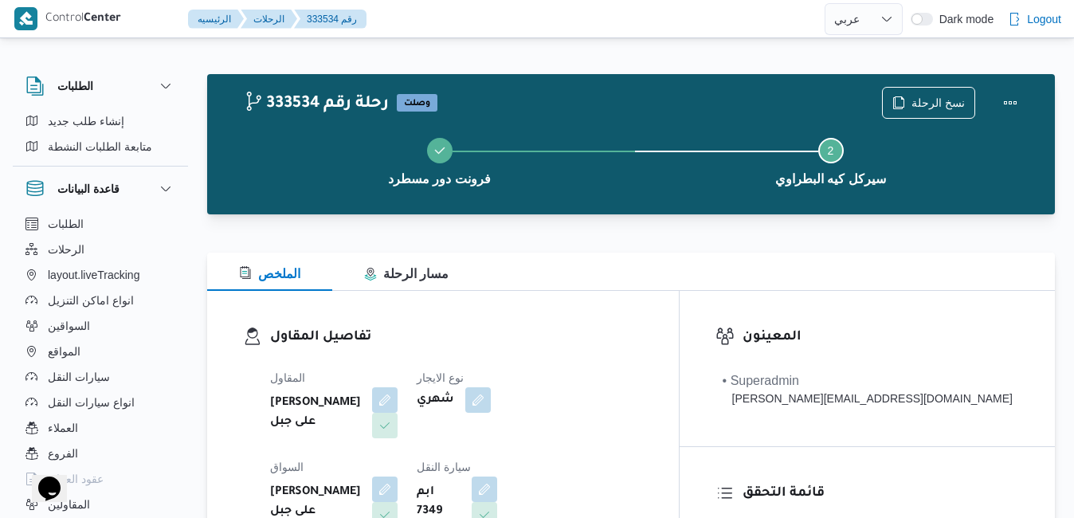
scroll to position [0, 0]
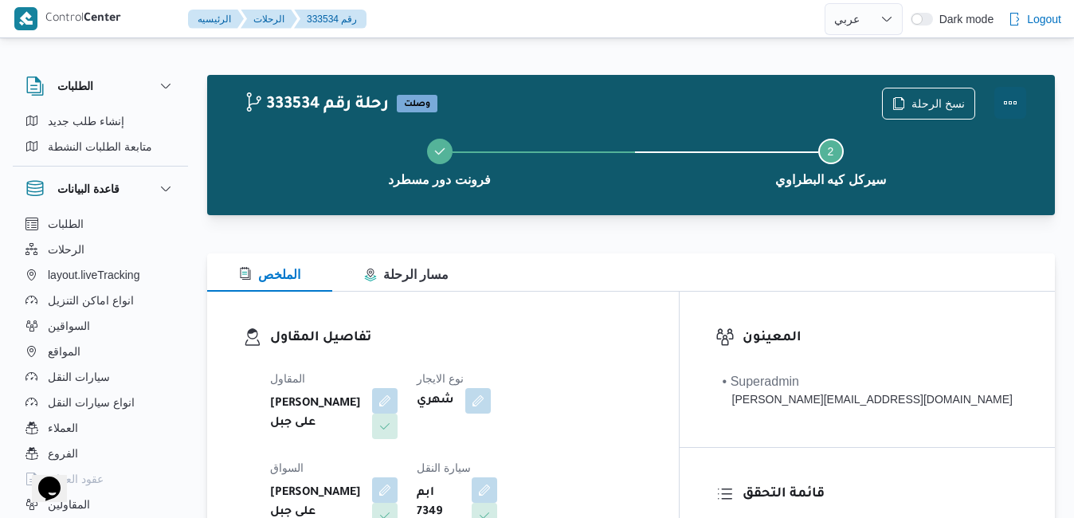
click at [1018, 104] on button "Actions" at bounding box center [1011, 103] width 32 height 32
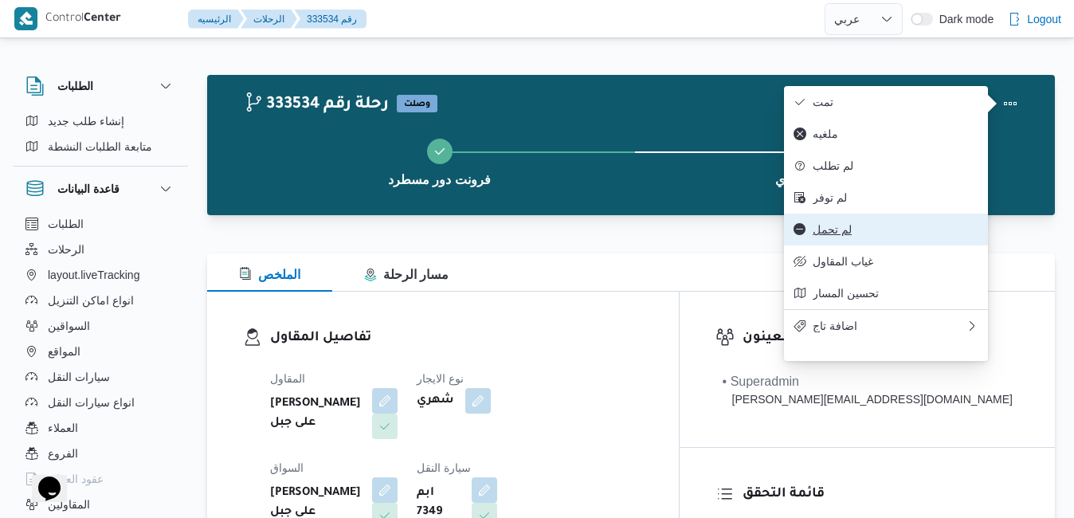
click at [851, 245] on button "لم تحمل" at bounding box center [886, 230] width 204 height 32
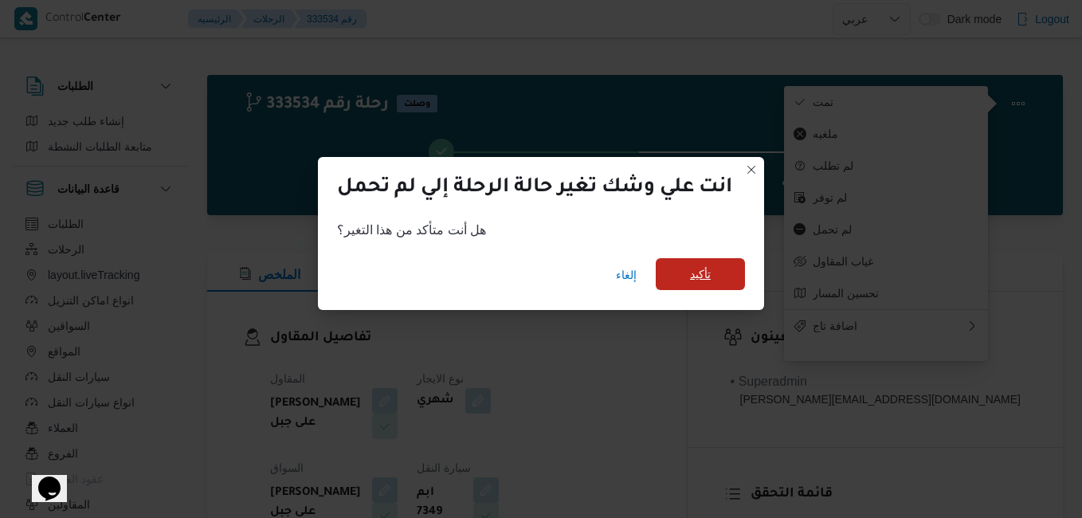
click at [707, 277] on span "تأكيد" at bounding box center [700, 274] width 21 height 19
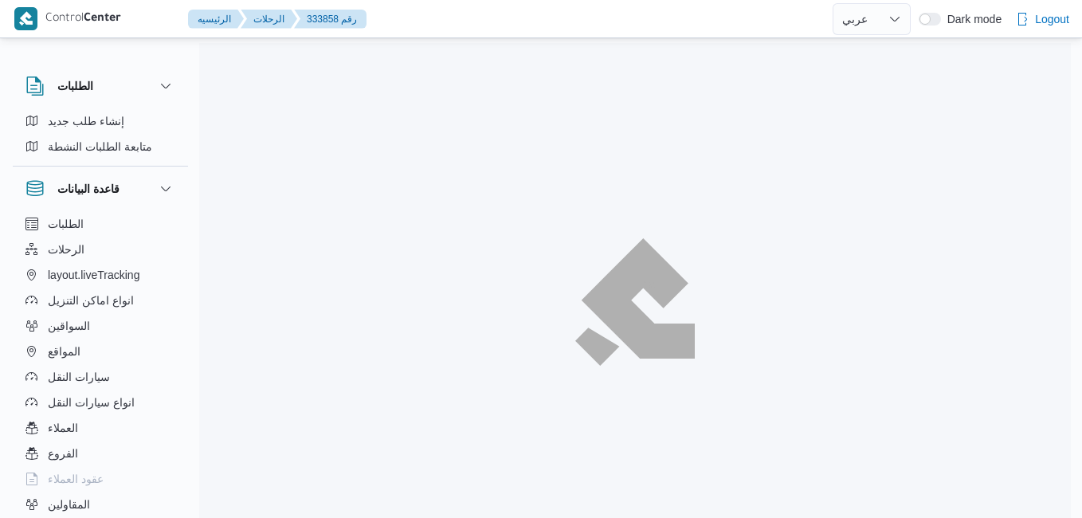
select select "ar"
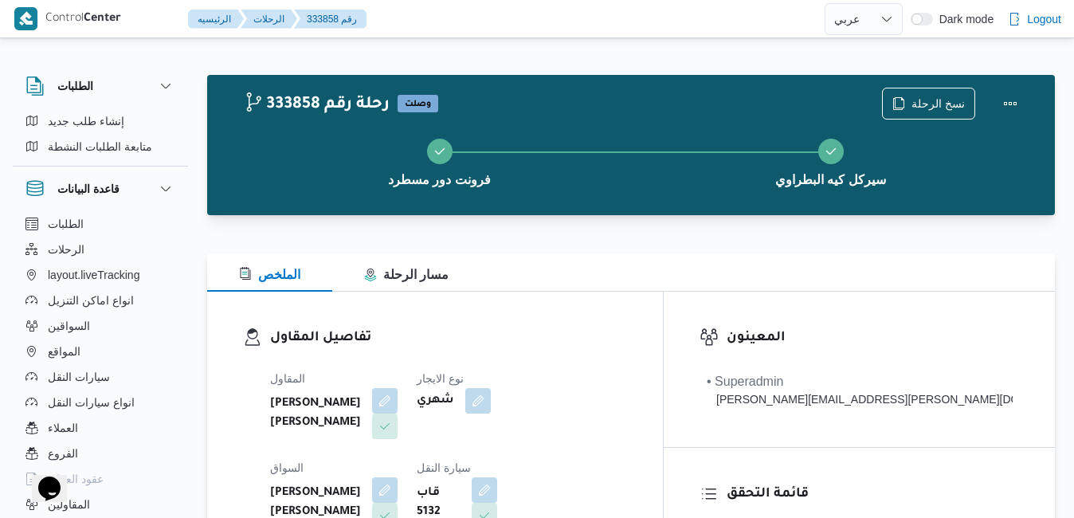
click at [627, 329] on h3 "تفاصيل المقاول" at bounding box center [448, 339] width 357 height 22
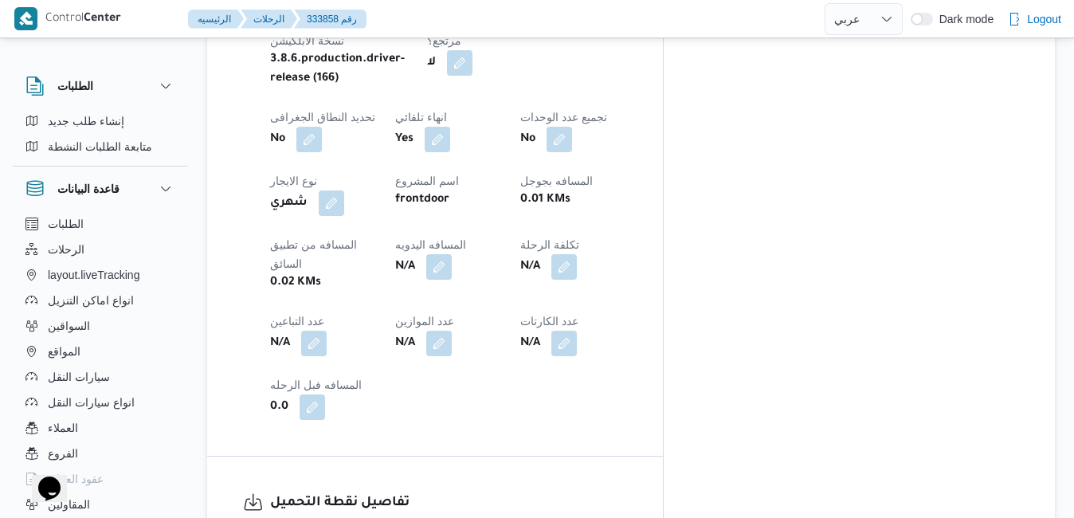
scroll to position [861, 0]
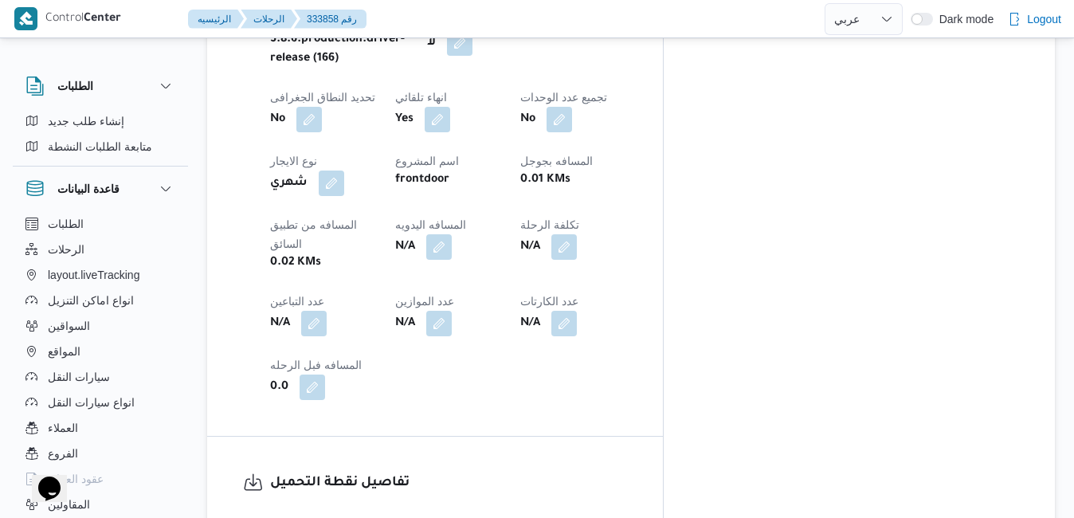
click at [627, 473] on h3 "تفاصيل نقطة التحميل" at bounding box center [448, 484] width 357 height 22
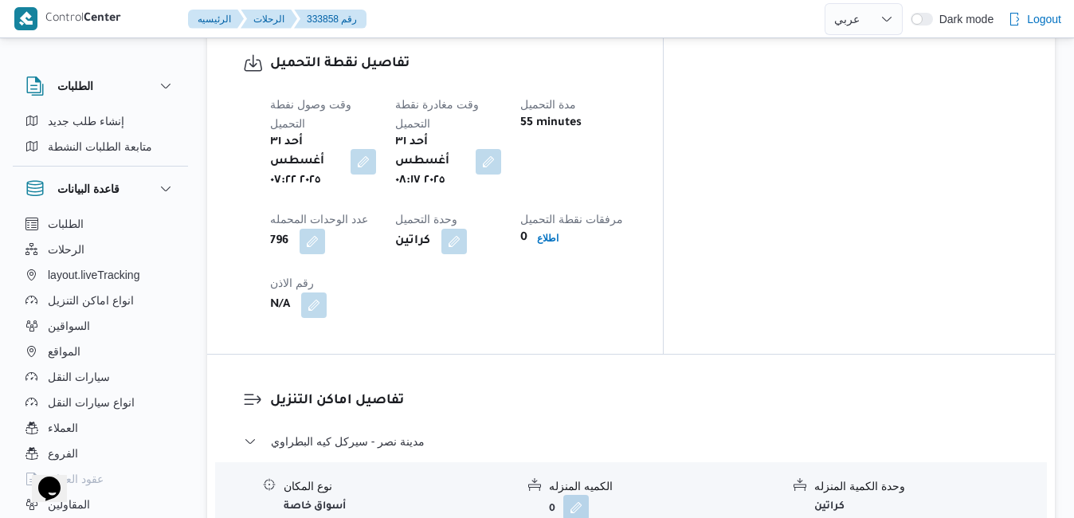
scroll to position [1339, 0]
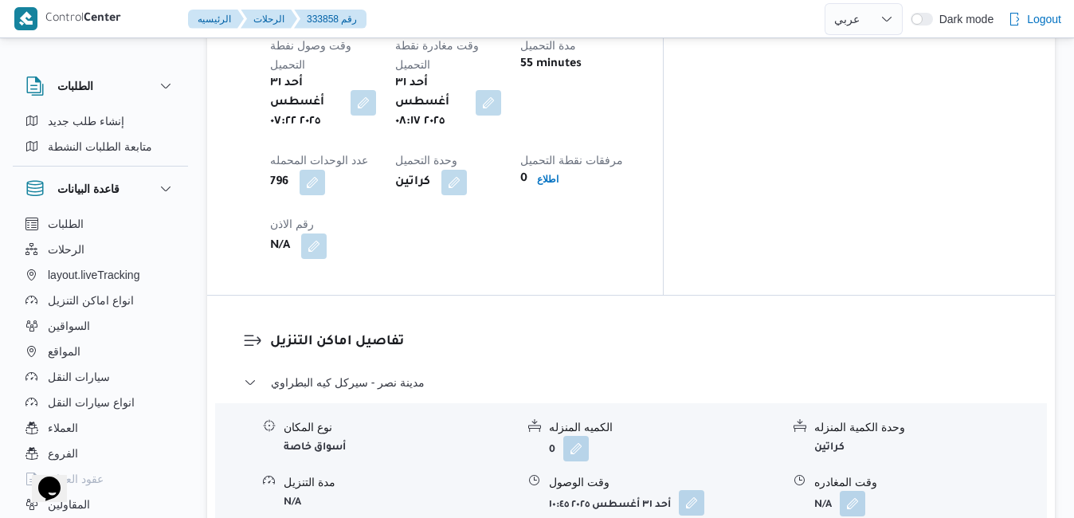
click at [692, 490] on button "button" at bounding box center [692, 503] width 26 height 26
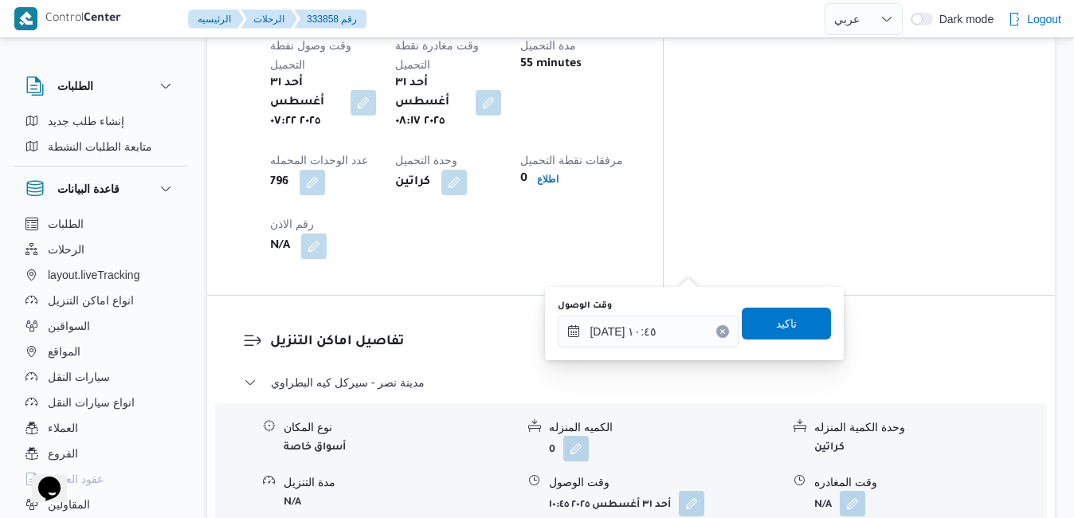
click at [716, 336] on button "Clear input" at bounding box center [722, 331] width 13 height 13
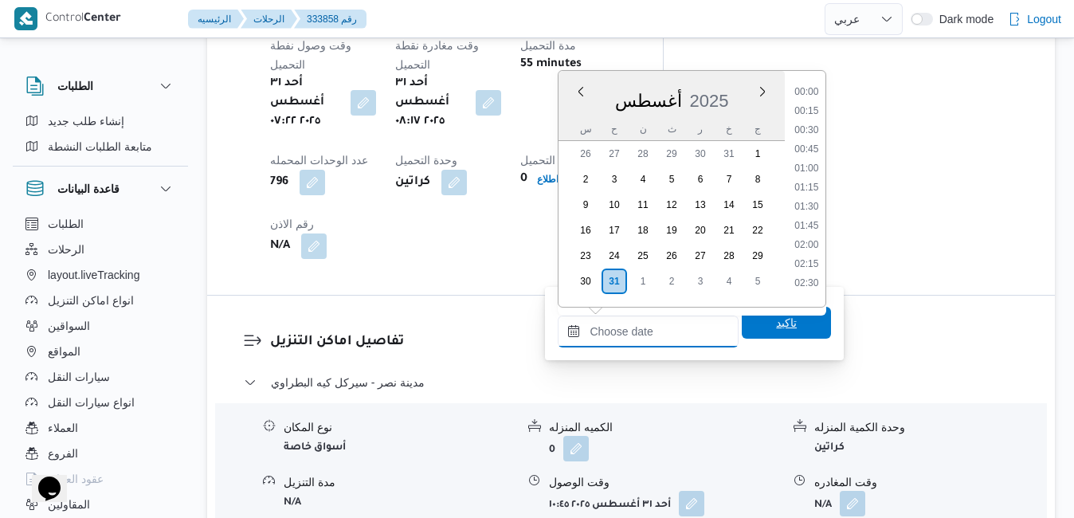
scroll to position [1191, 0]
click at [778, 321] on span "تاكيد" at bounding box center [786, 322] width 21 height 19
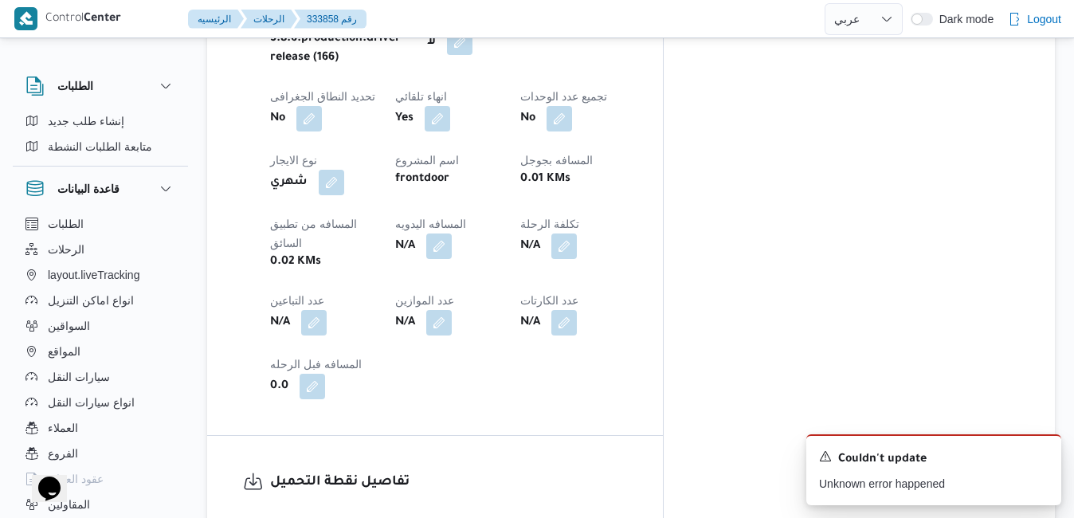
scroll to position [861, 0]
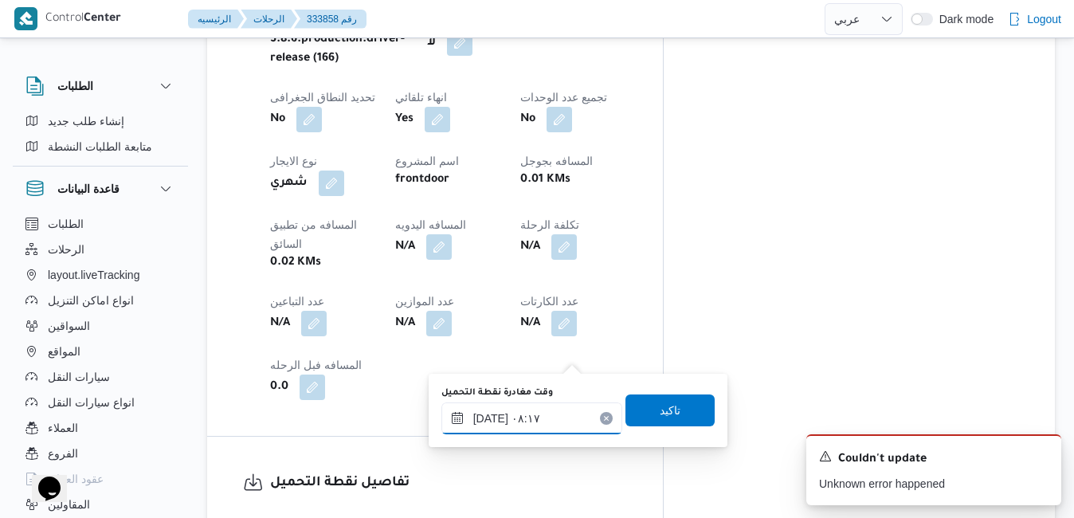
click at [558, 416] on input "٣١/٠٨/٢٠٢٥ ٠٨:١٧" at bounding box center [531, 418] width 181 height 32
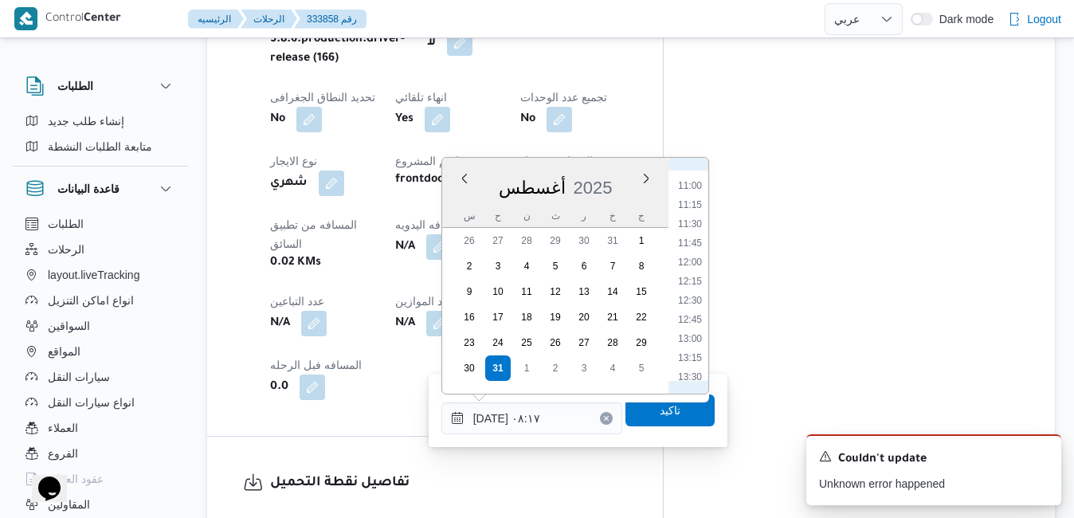
scroll to position [889, 0]
click at [697, 360] on li "14:00" at bounding box center [690, 360] width 37 height 16
type input "[DATE] ١٤:٠٠"
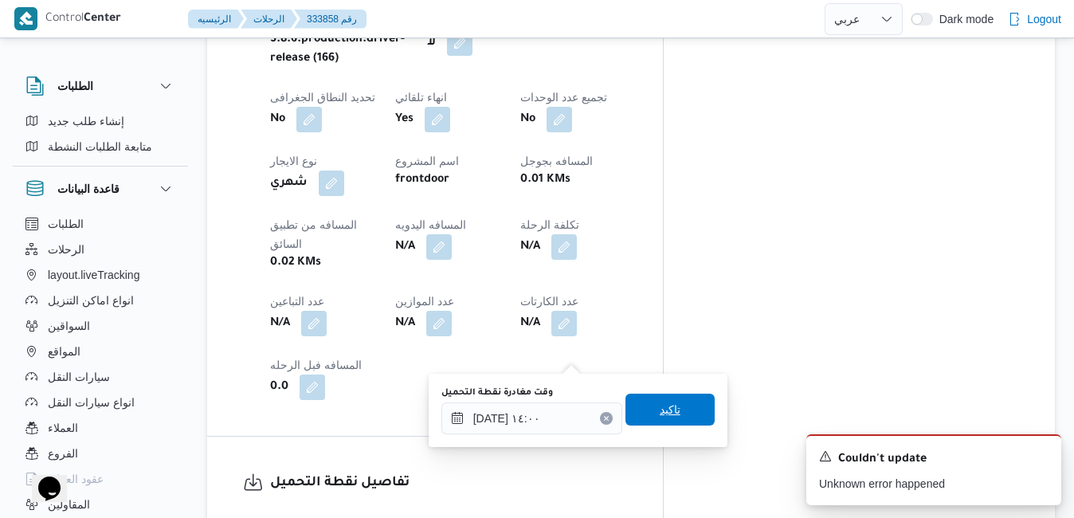
click at [662, 410] on span "تاكيد" at bounding box center [670, 409] width 21 height 19
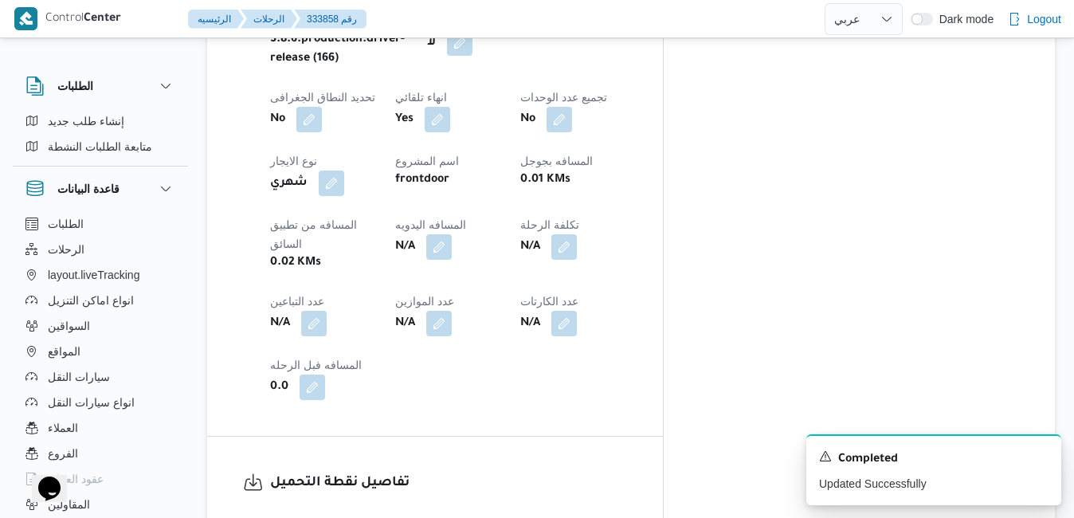
click at [663, 436] on hr at bounding box center [435, 436] width 456 height 1
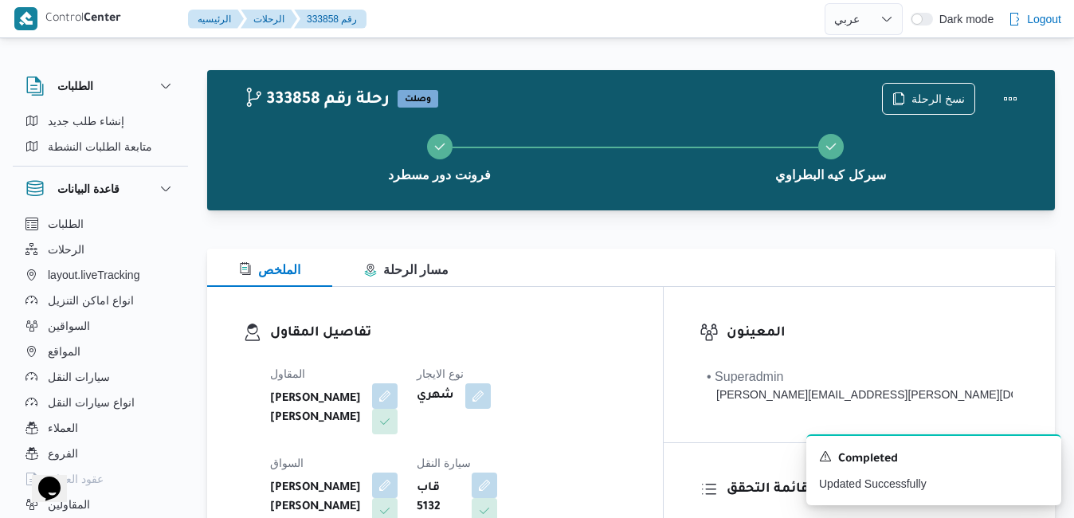
scroll to position [0, 0]
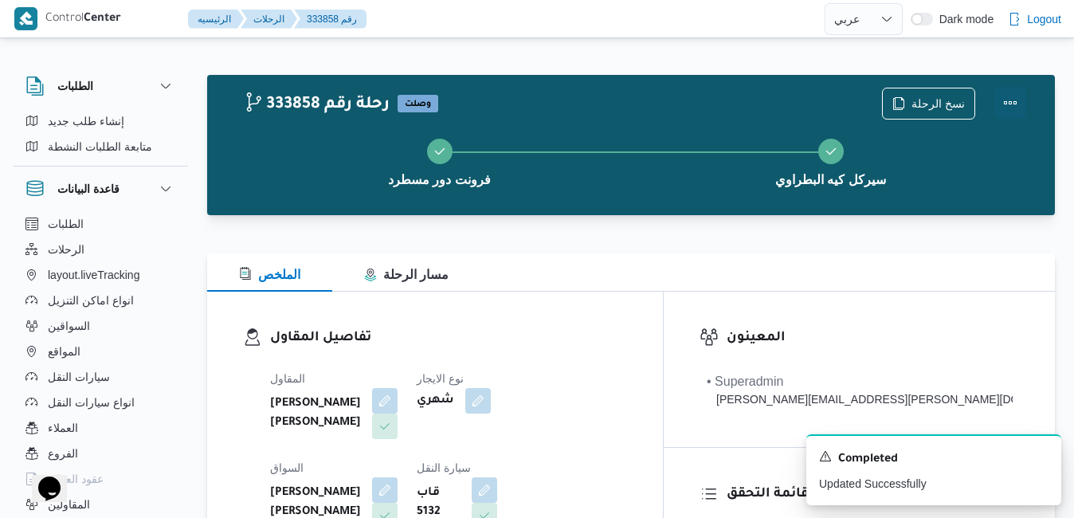
click at [1010, 95] on button "Actions" at bounding box center [1011, 103] width 32 height 32
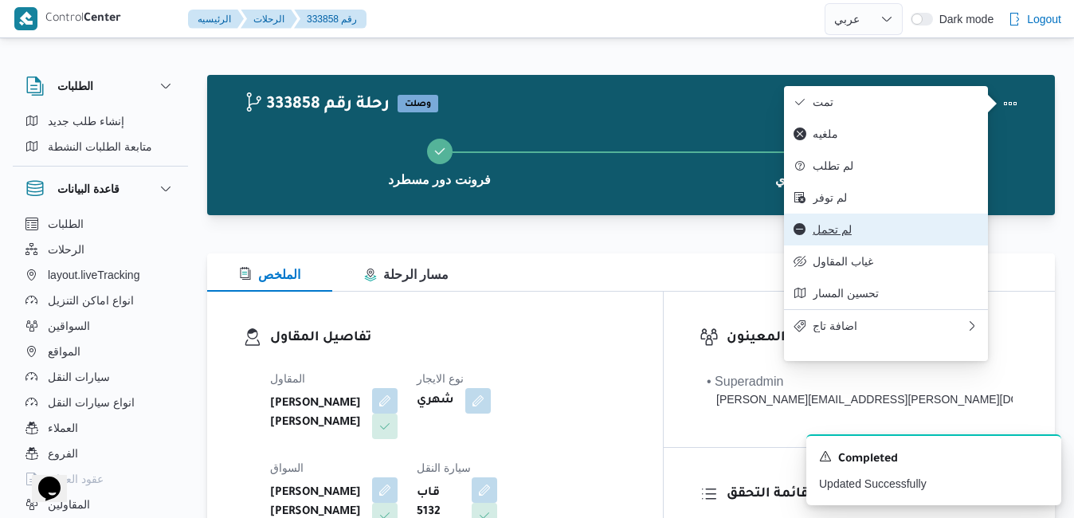
click at [868, 236] on span "لم تحمل" at bounding box center [896, 229] width 166 height 13
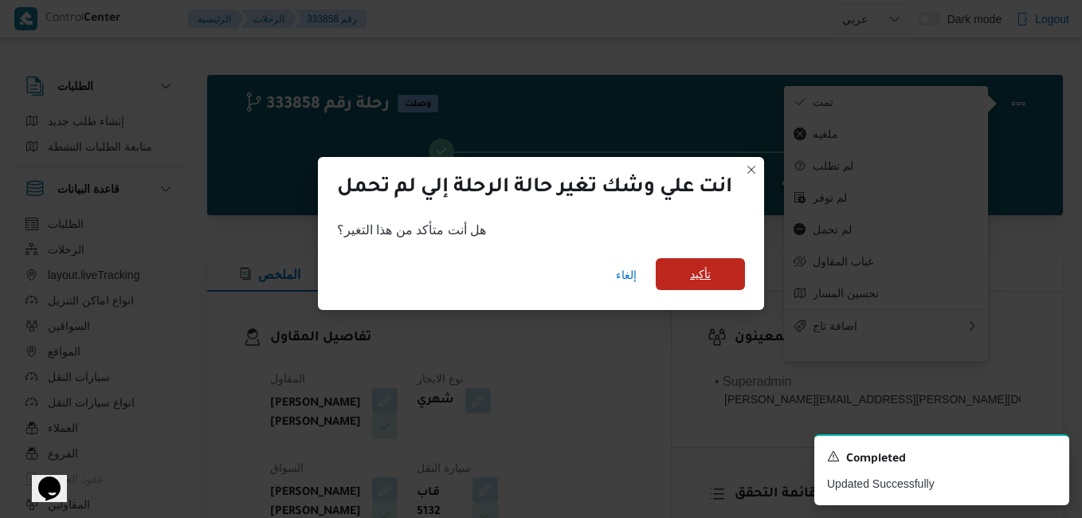
click at [724, 285] on span "تأكيد" at bounding box center [700, 274] width 89 height 32
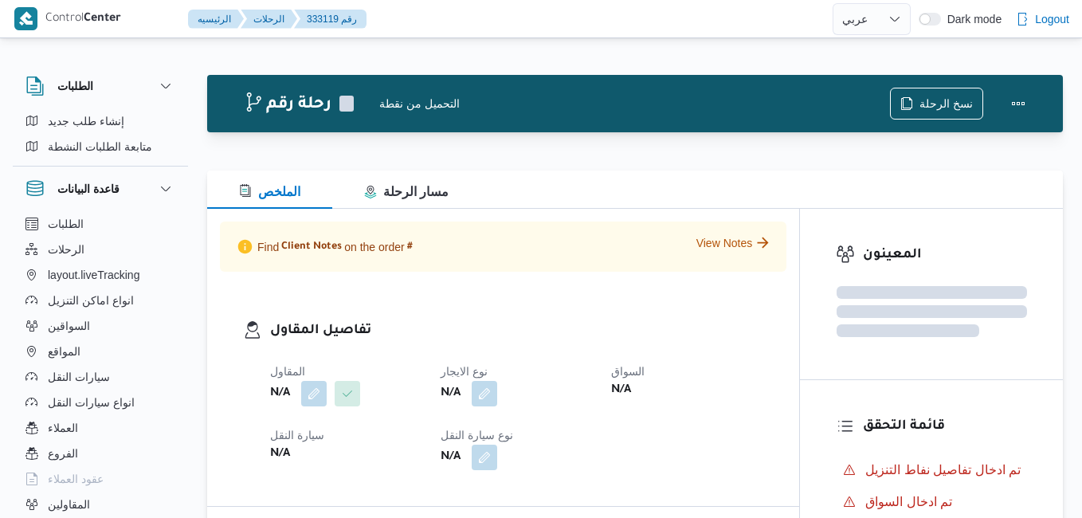
select select "ar"
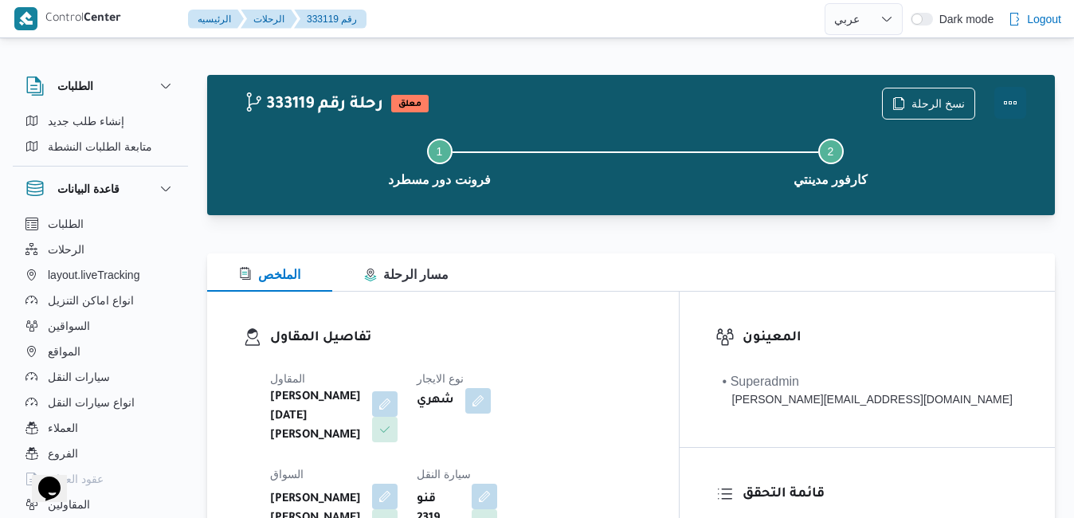
click at [1018, 98] on button "Actions" at bounding box center [1011, 103] width 32 height 32
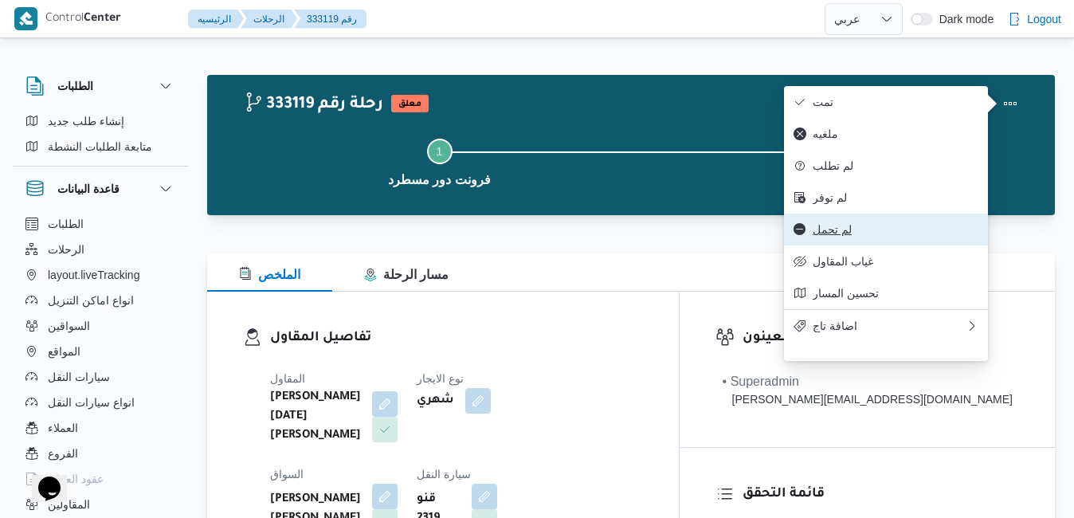
click at [853, 245] on button "لم تحمل" at bounding box center [886, 230] width 204 height 32
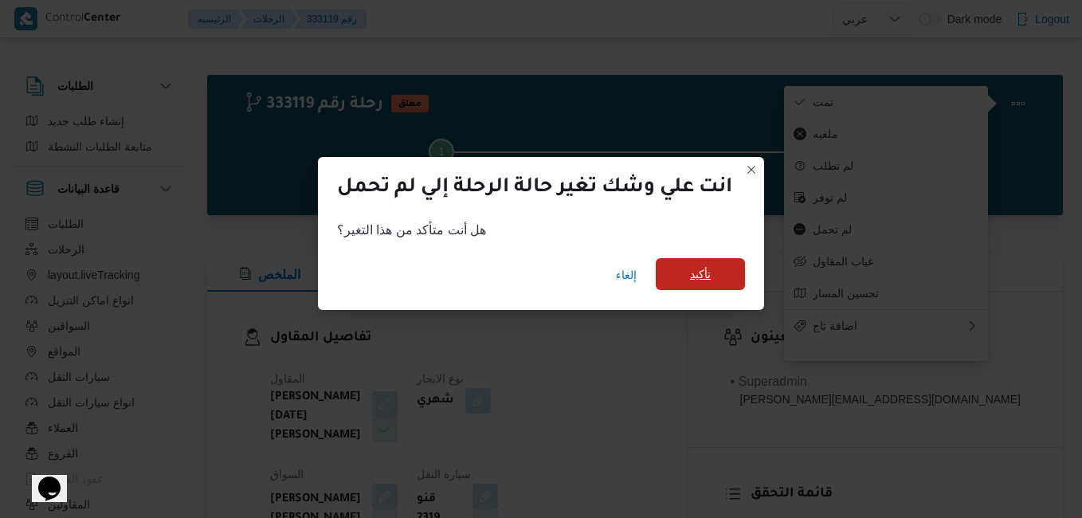
click at [721, 277] on span "تأكيد" at bounding box center [700, 274] width 89 height 32
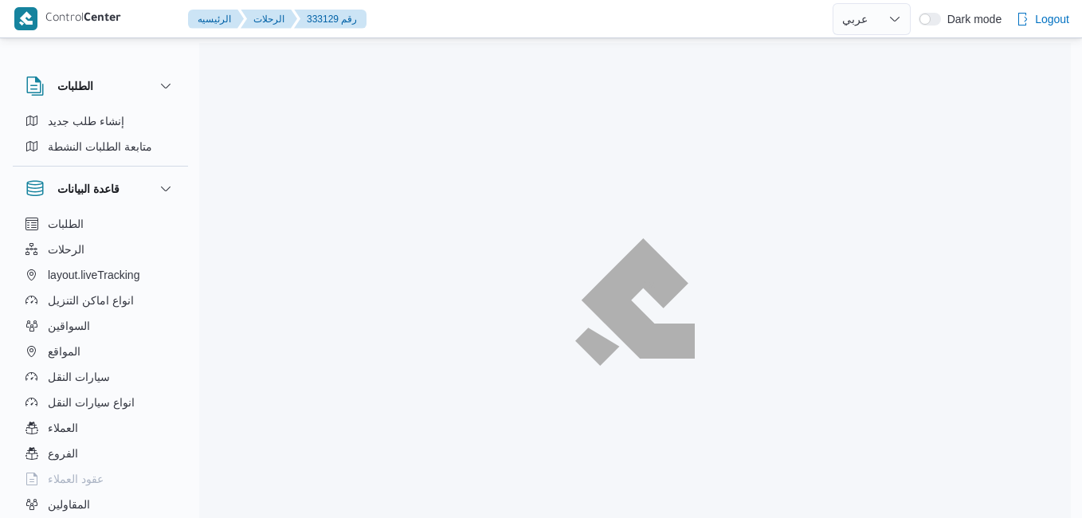
select select "ar"
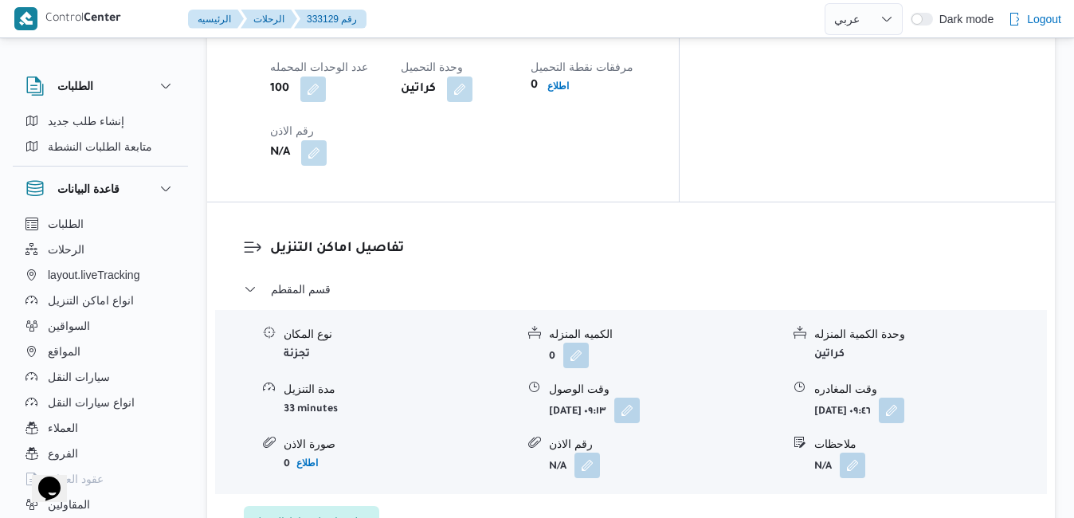
scroll to position [1466, 0]
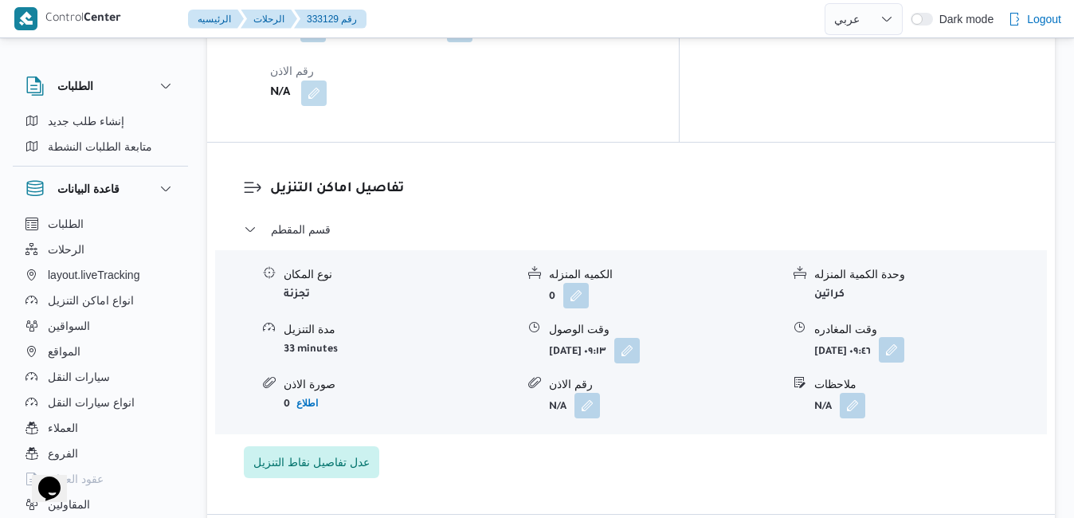
click at [905, 337] on button "button" at bounding box center [892, 350] width 26 height 26
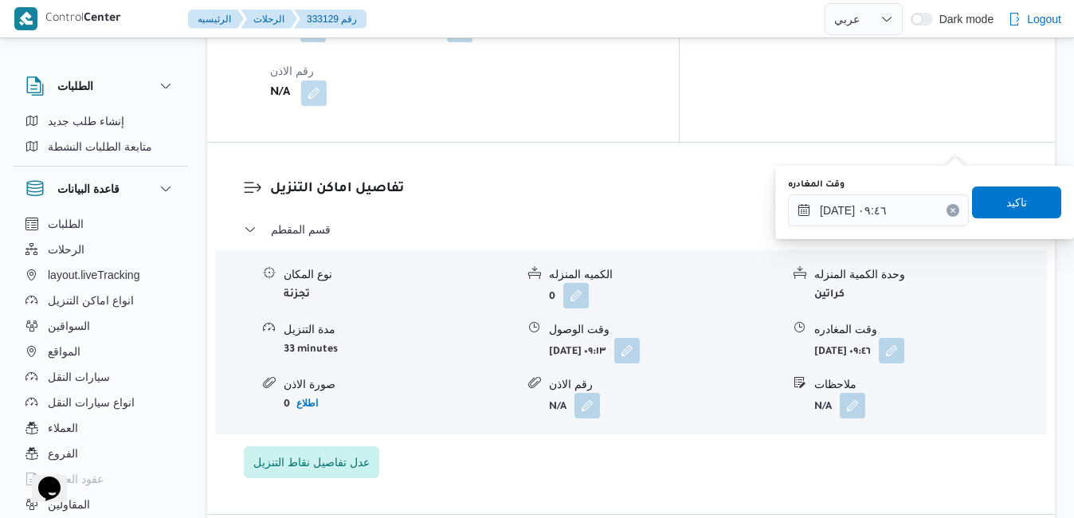
click at [950, 210] on icon "Clear input" at bounding box center [953, 210] width 6 height 6
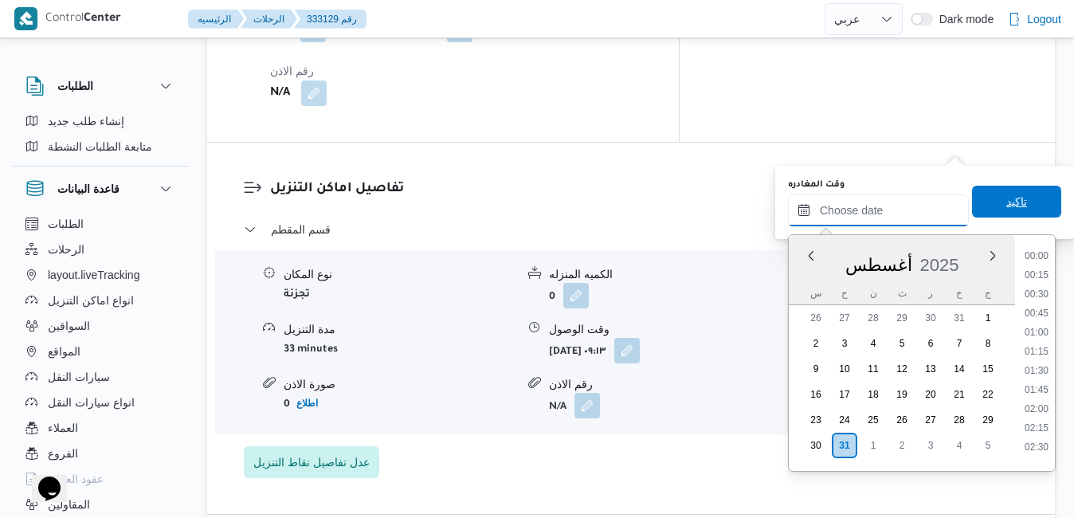
scroll to position [1191, 0]
click at [989, 208] on span "تاكيد" at bounding box center [1016, 202] width 89 height 32
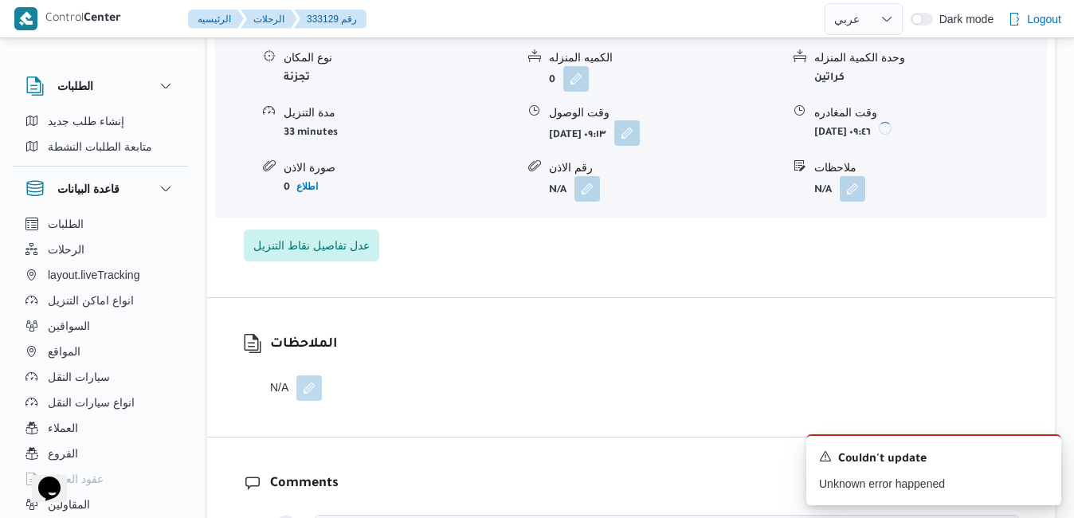
click at [640, 142] on button "button" at bounding box center [627, 133] width 26 height 26
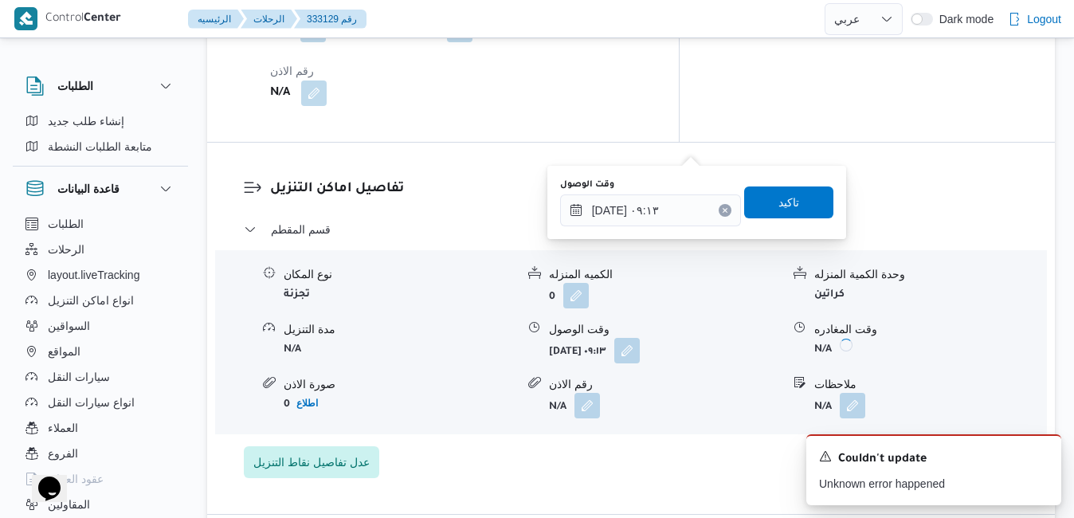
click at [719, 206] on button "Clear input" at bounding box center [725, 210] width 13 height 13
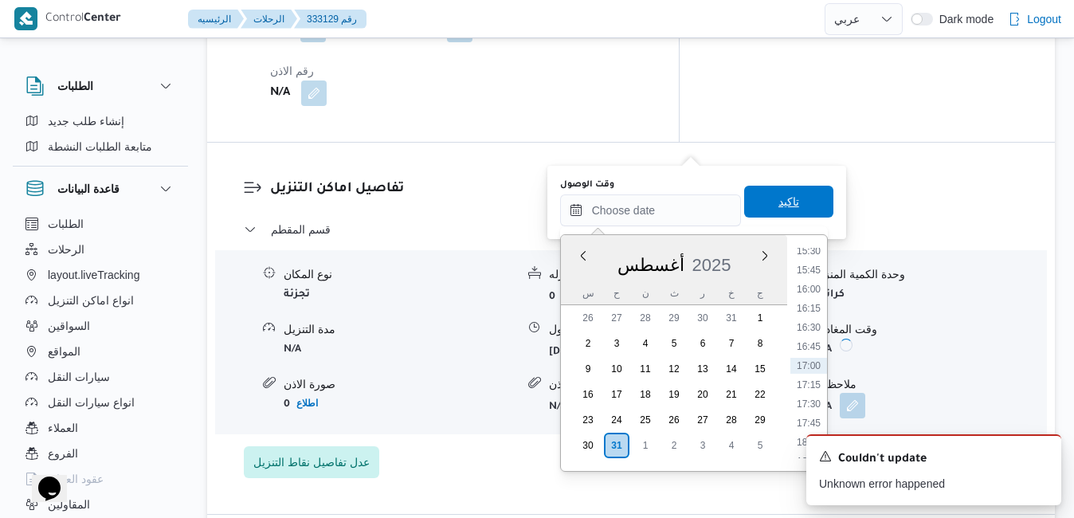
click at [756, 206] on span "تاكيد" at bounding box center [788, 202] width 89 height 32
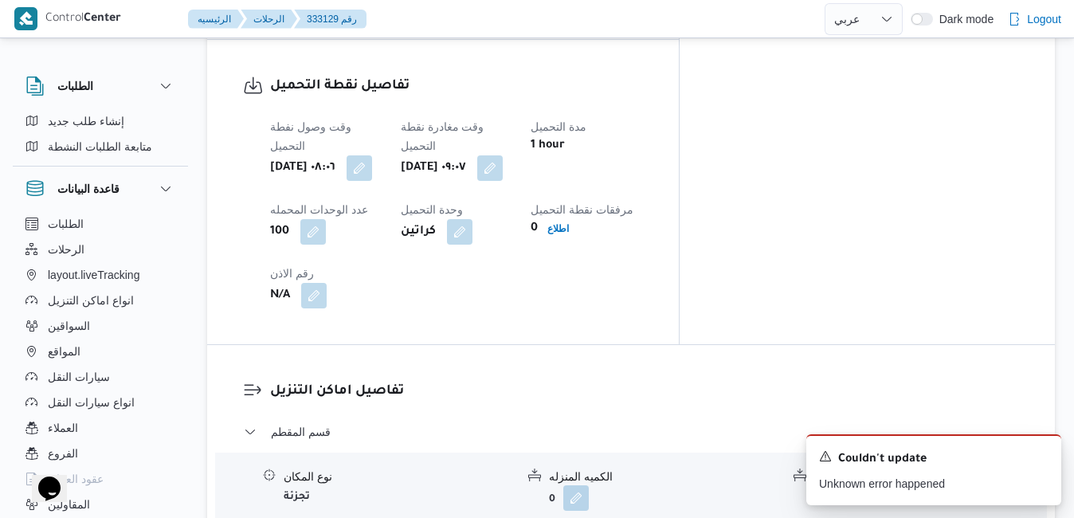
scroll to position [1084, 0]
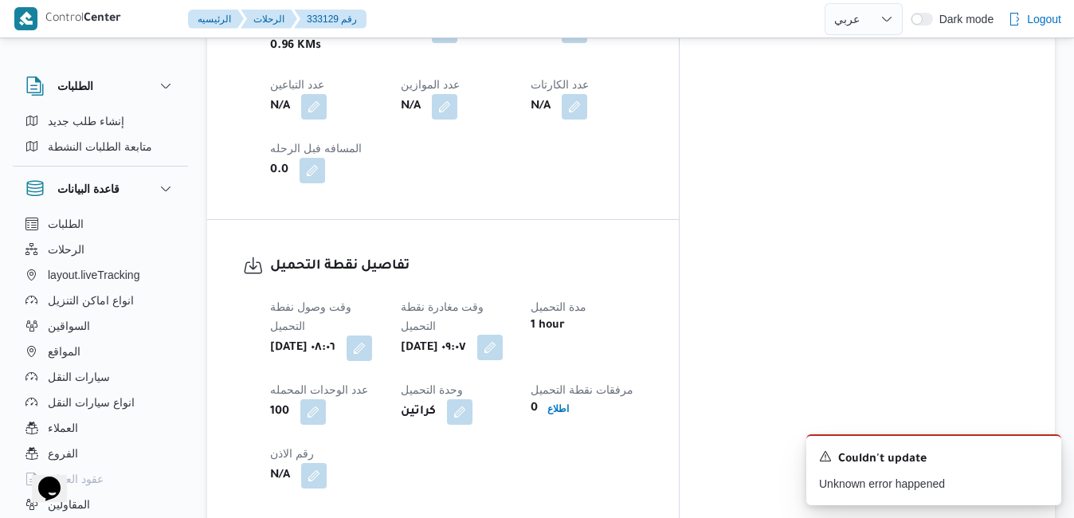
click at [503, 335] on button "button" at bounding box center [490, 348] width 26 height 26
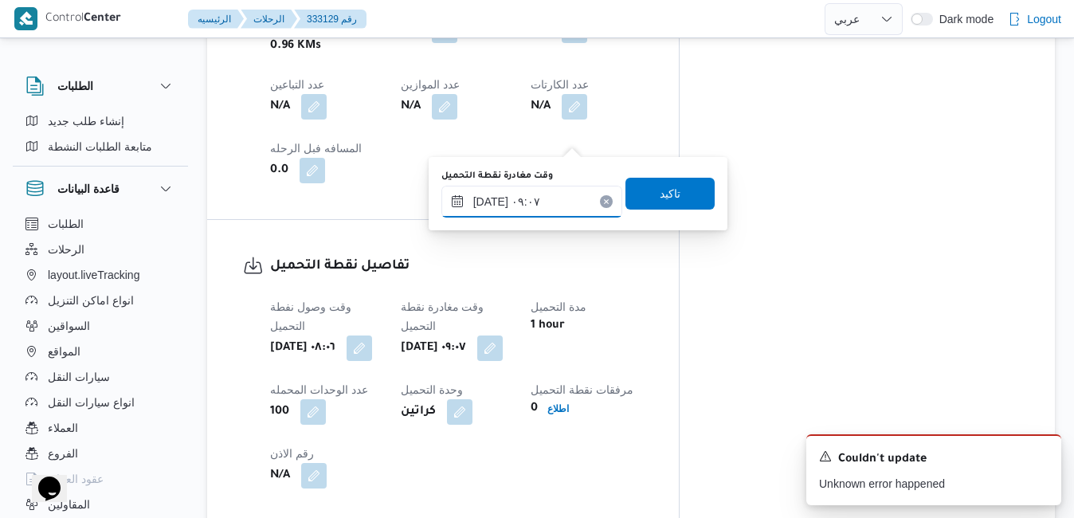
click at [551, 209] on input "٣١/٠٨/٢٠٢٥ ٠٩:٠٧" at bounding box center [531, 202] width 181 height 32
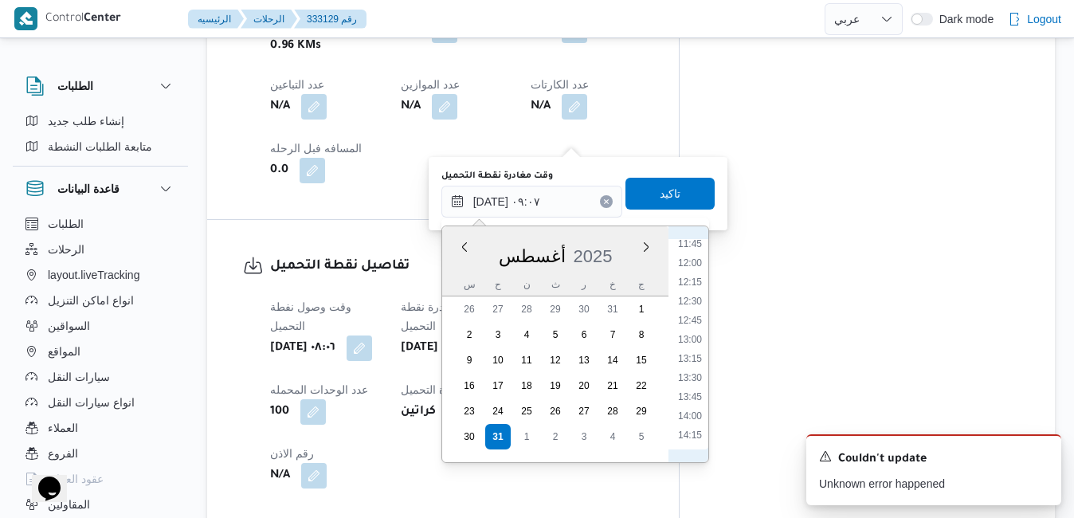
scroll to position [947, 0]
click at [691, 375] on li "14:00" at bounding box center [690, 371] width 37 height 16
type input "[DATE] ١٤:٠٠"
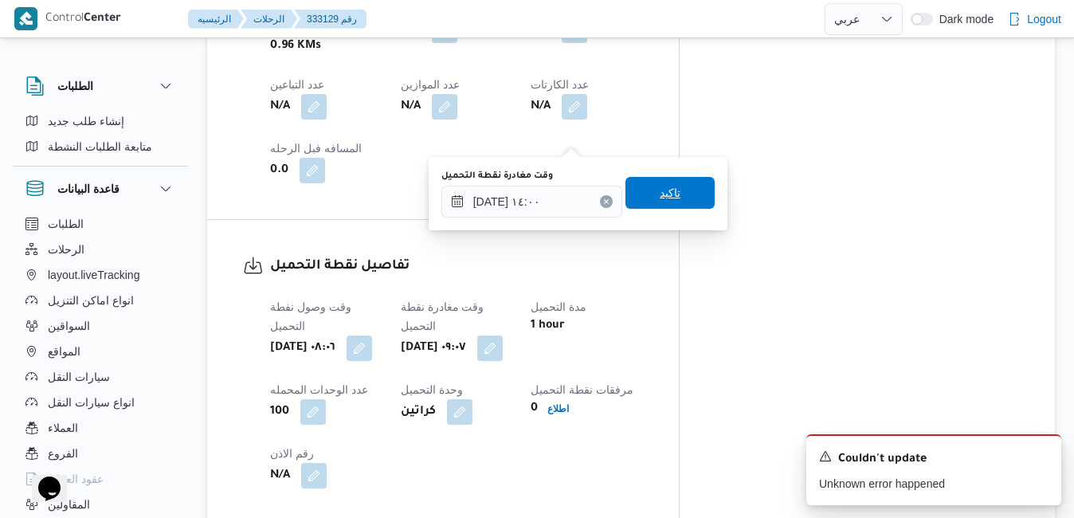
click at [678, 200] on span "تاكيد" at bounding box center [670, 193] width 89 height 32
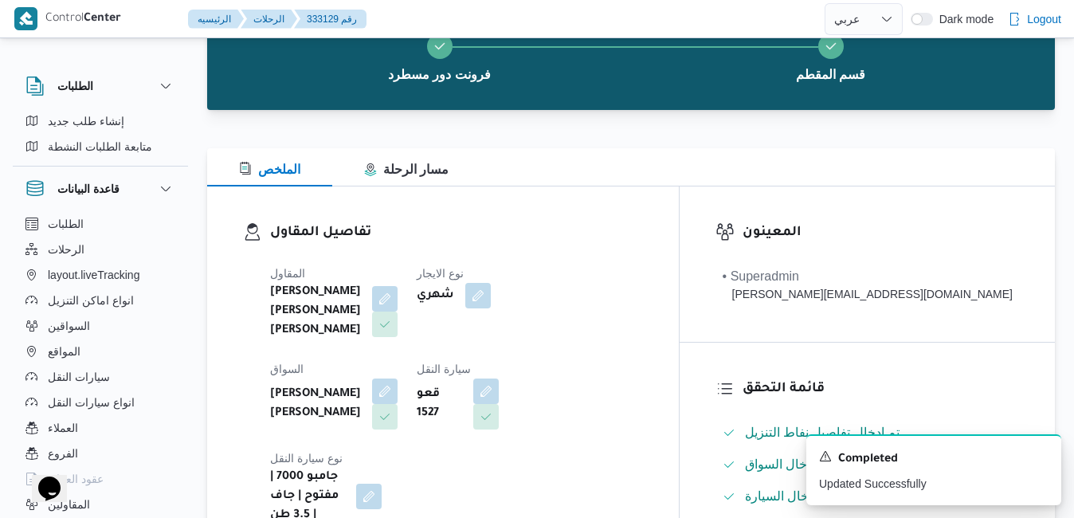
scroll to position [0, 0]
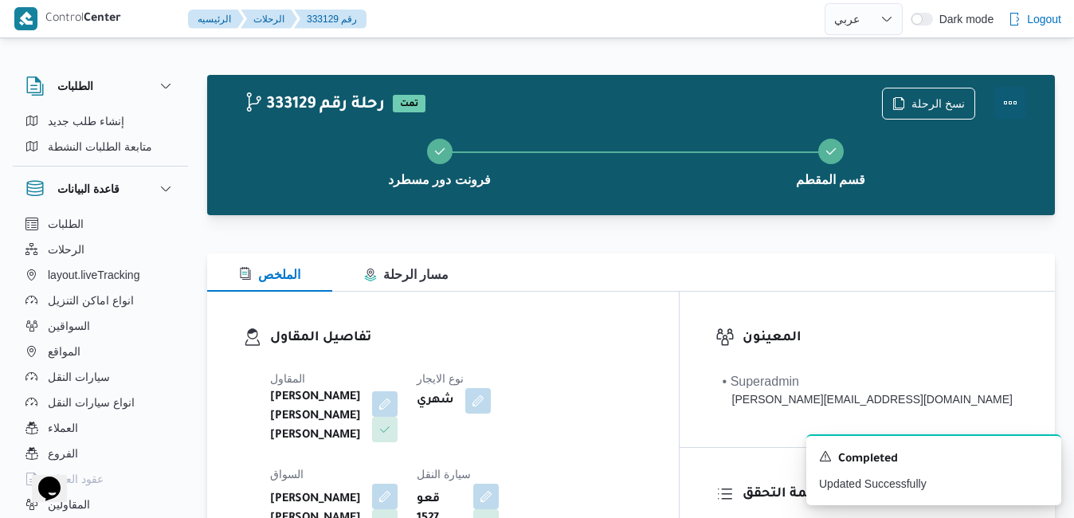
click at [1020, 108] on button "Actions" at bounding box center [1011, 103] width 32 height 32
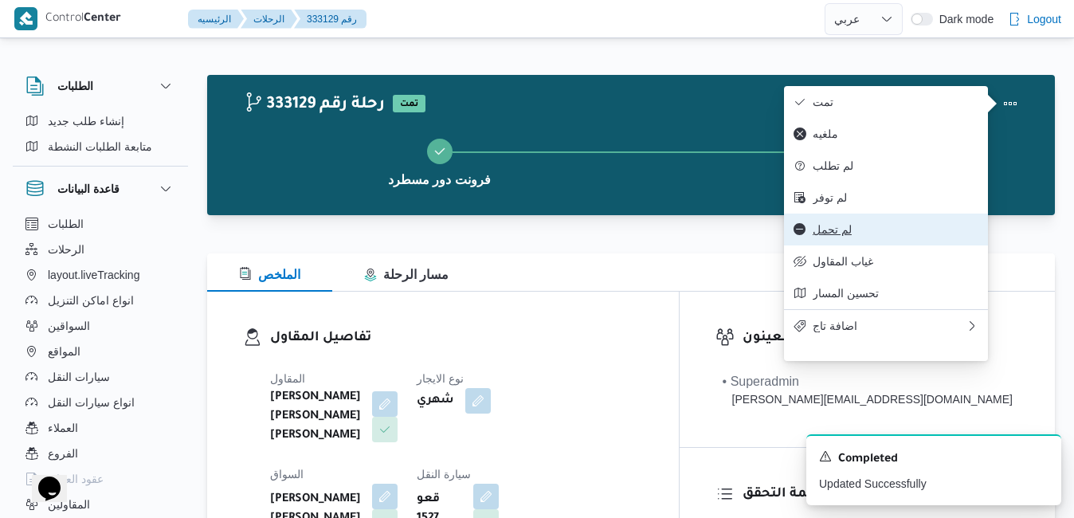
click at [829, 236] on span "لم تحمل" at bounding box center [896, 229] width 166 height 13
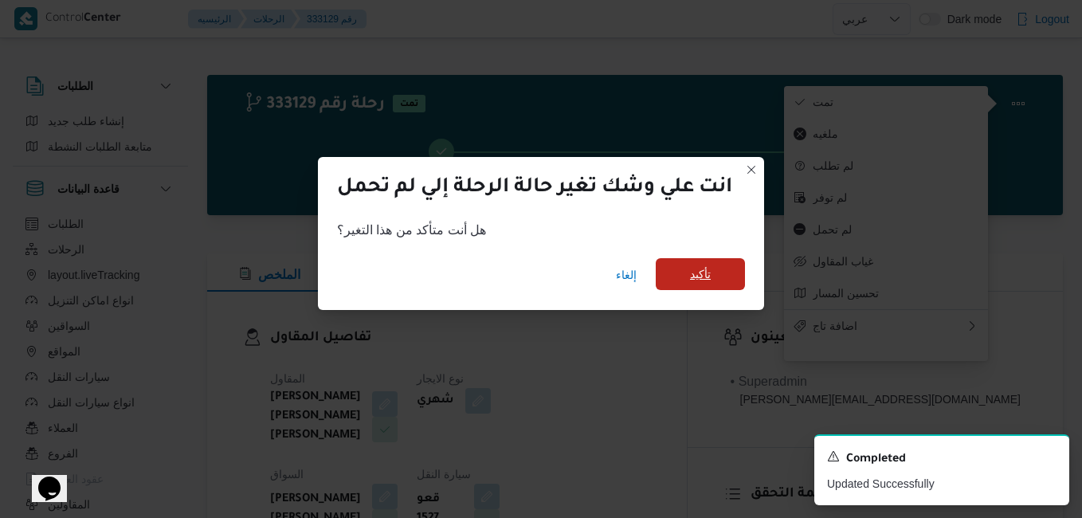
click at [729, 275] on span "تأكيد" at bounding box center [700, 274] width 89 height 32
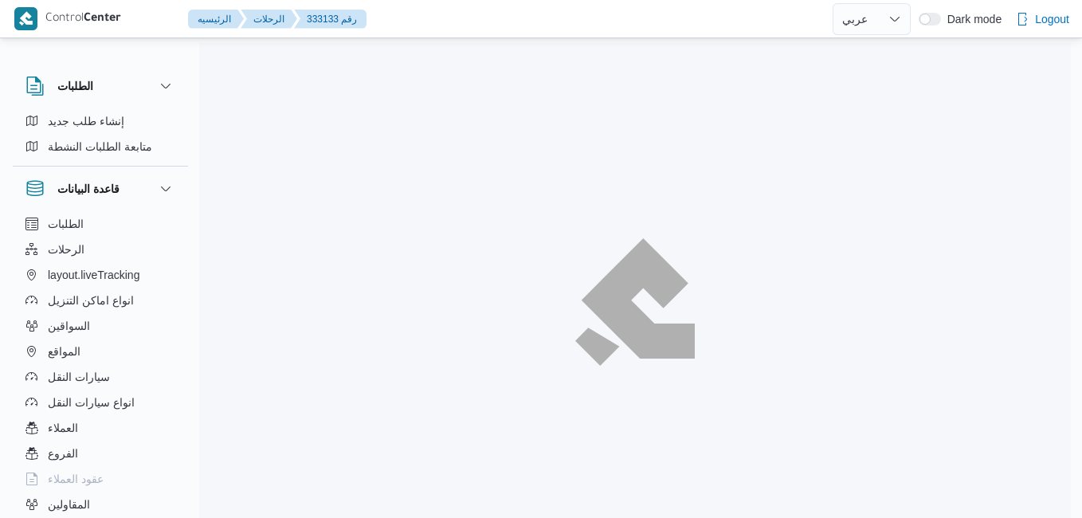
select select "ar"
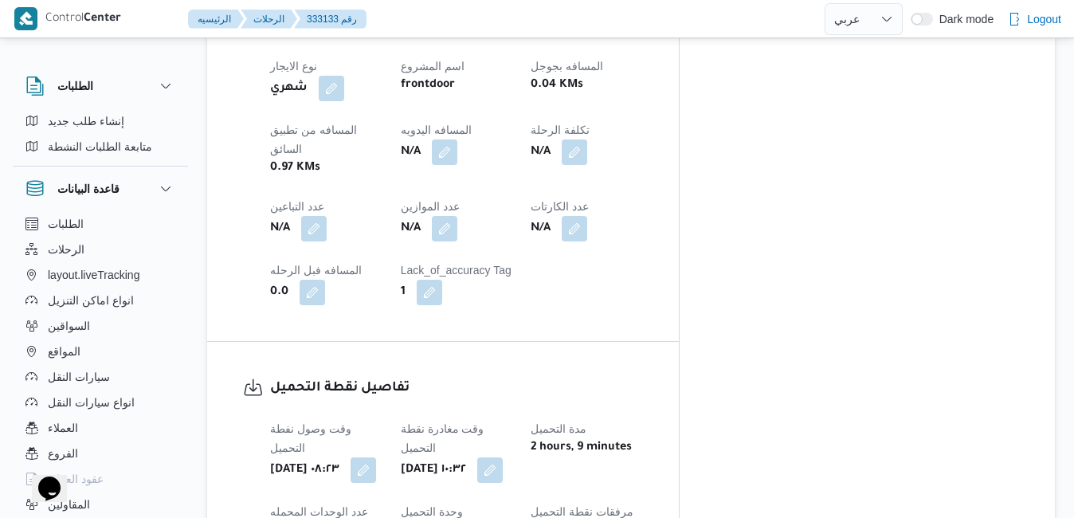
scroll to position [956, 0]
click at [503, 456] on button "button" at bounding box center [490, 469] width 26 height 26
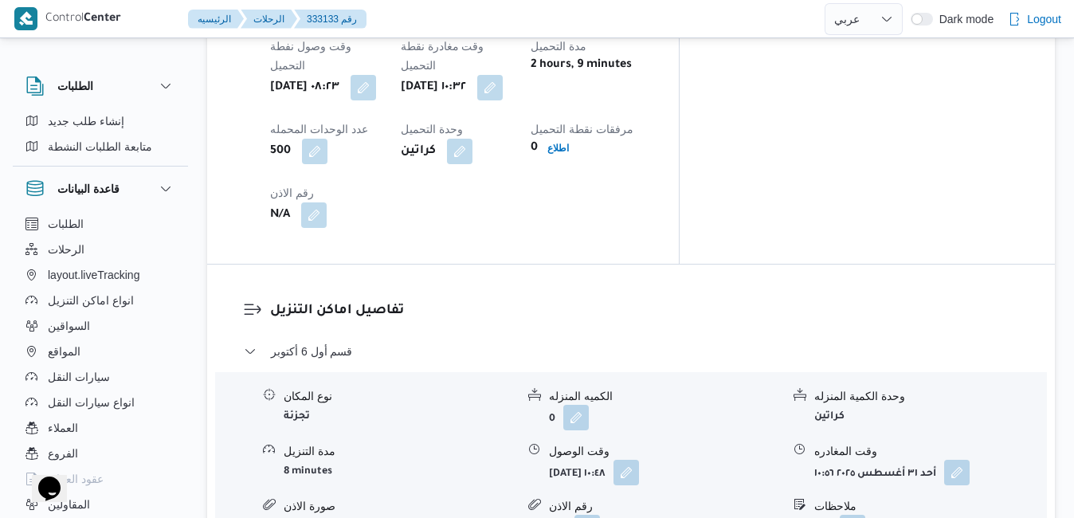
scroll to position [1339, 0]
click at [954, 458] on button "button" at bounding box center [957, 471] width 26 height 26
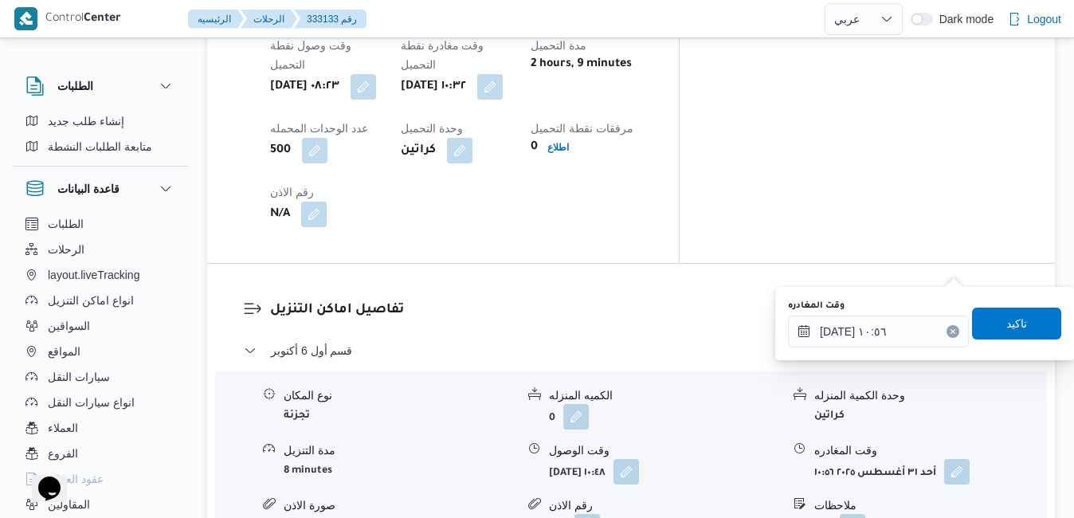
click at [951, 332] on icon "Clear input" at bounding box center [953, 331] width 4 height 4
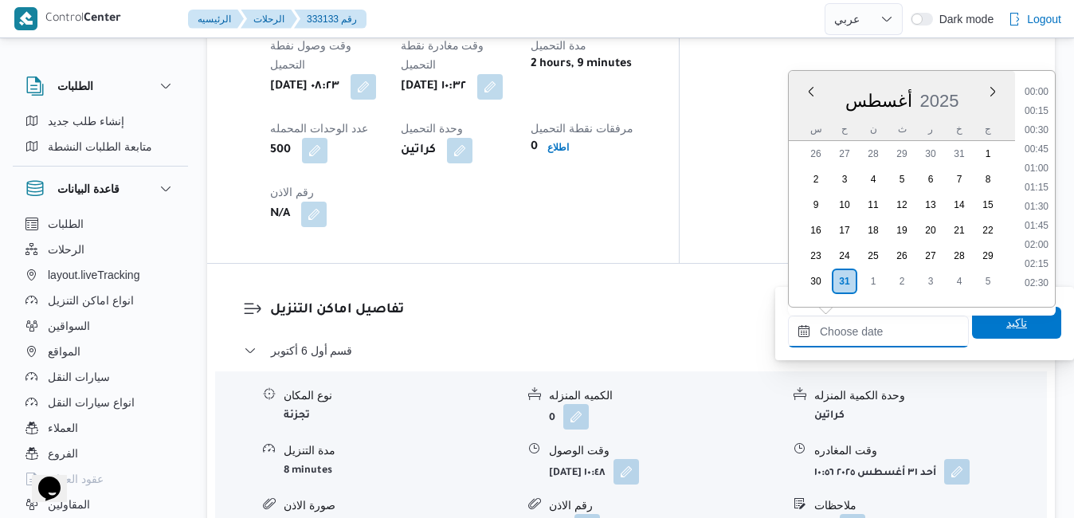
scroll to position [1191, 0]
click at [983, 327] on span "تاكيد" at bounding box center [1016, 323] width 89 height 32
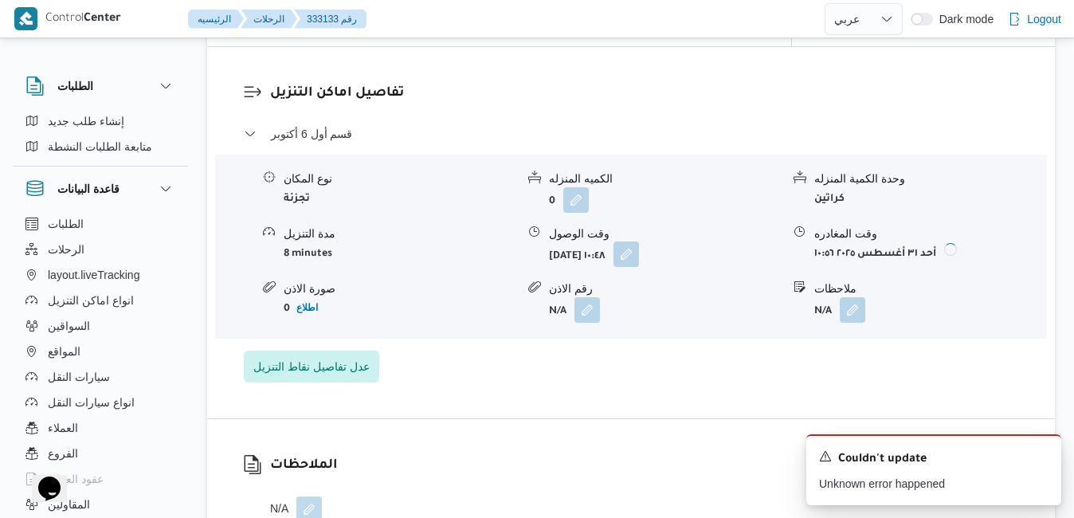
click at [639, 267] on button "button" at bounding box center [627, 254] width 26 height 26
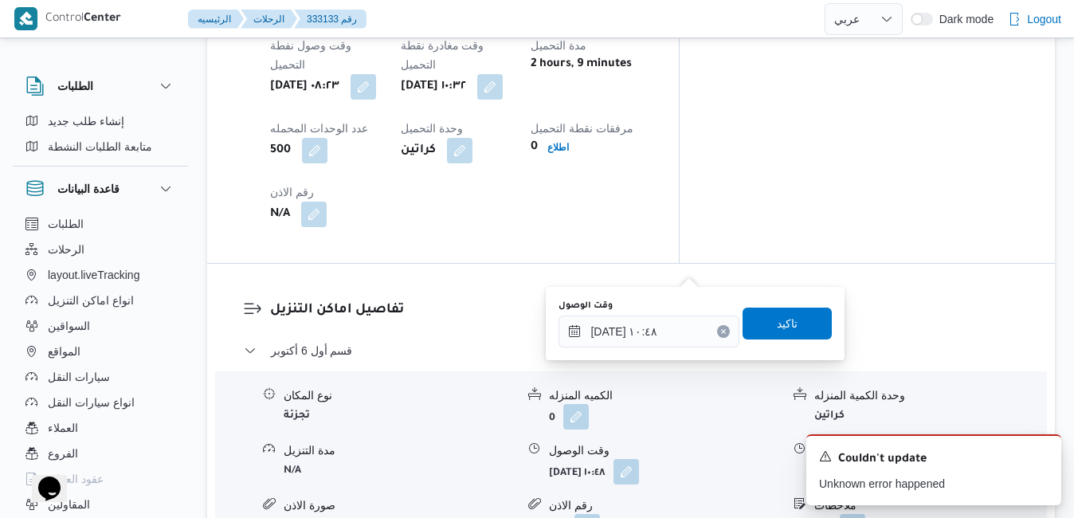
click at [717, 335] on button "Clear input" at bounding box center [723, 331] width 13 height 13
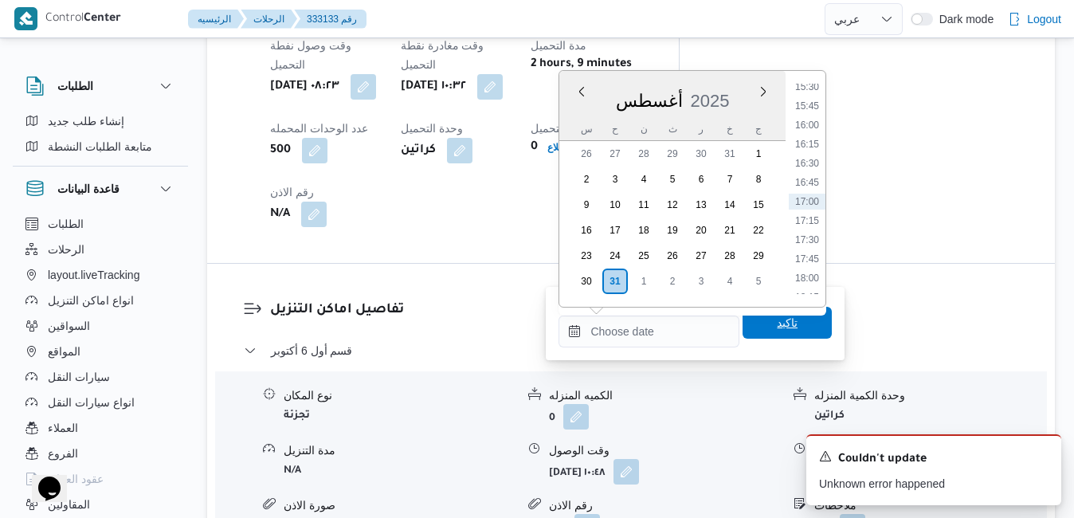
click at [777, 327] on span "تاكيد" at bounding box center [787, 322] width 21 height 19
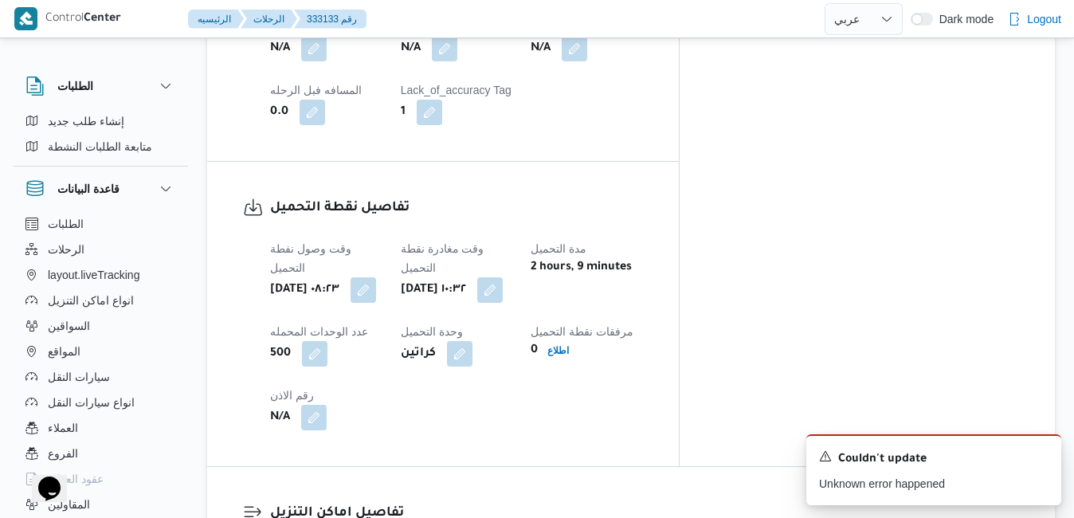
scroll to position [956, 0]
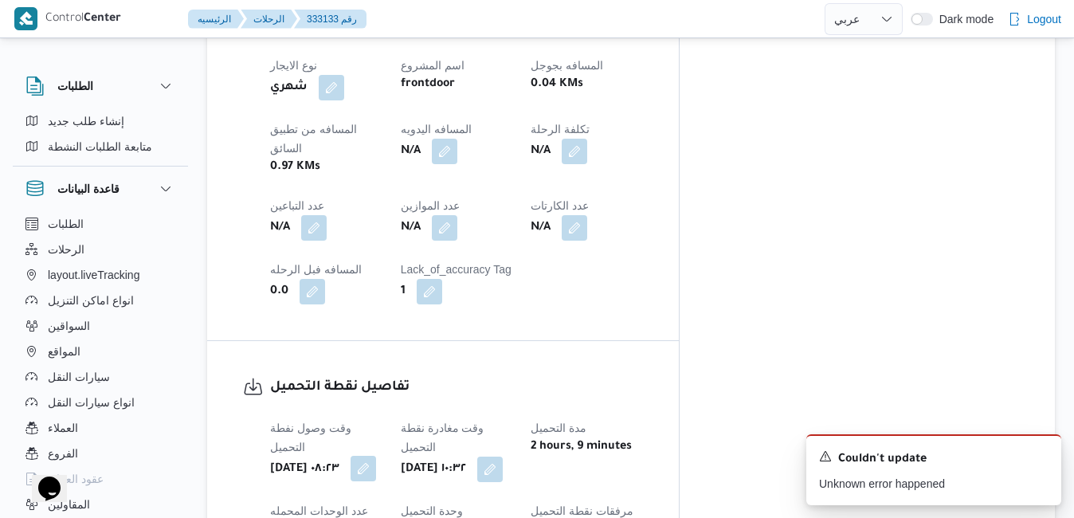
click at [376, 456] on button "button" at bounding box center [364, 469] width 26 height 26
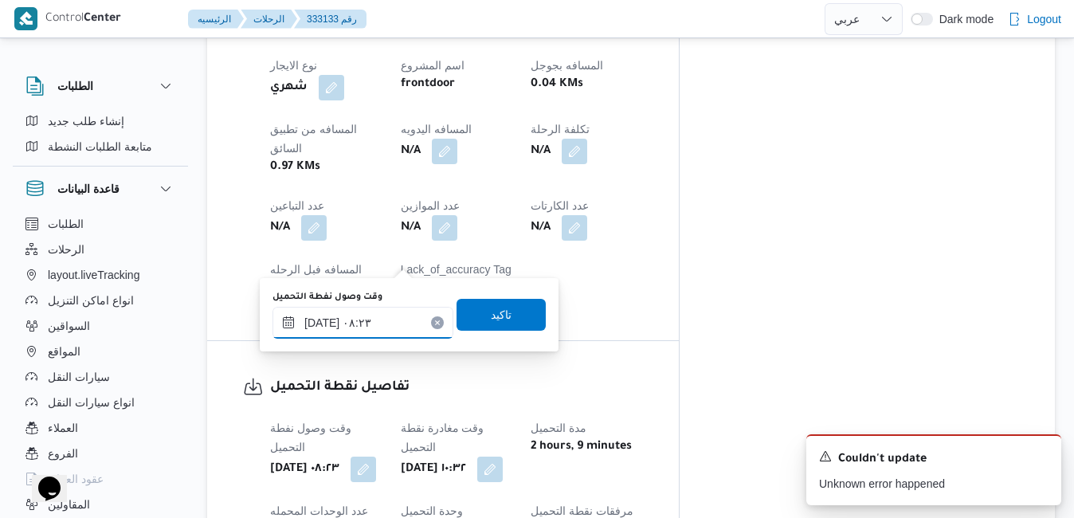
click at [382, 326] on input "٣١/٠٨/٢٠٢٥ ٠٨:٢٣" at bounding box center [363, 323] width 181 height 32
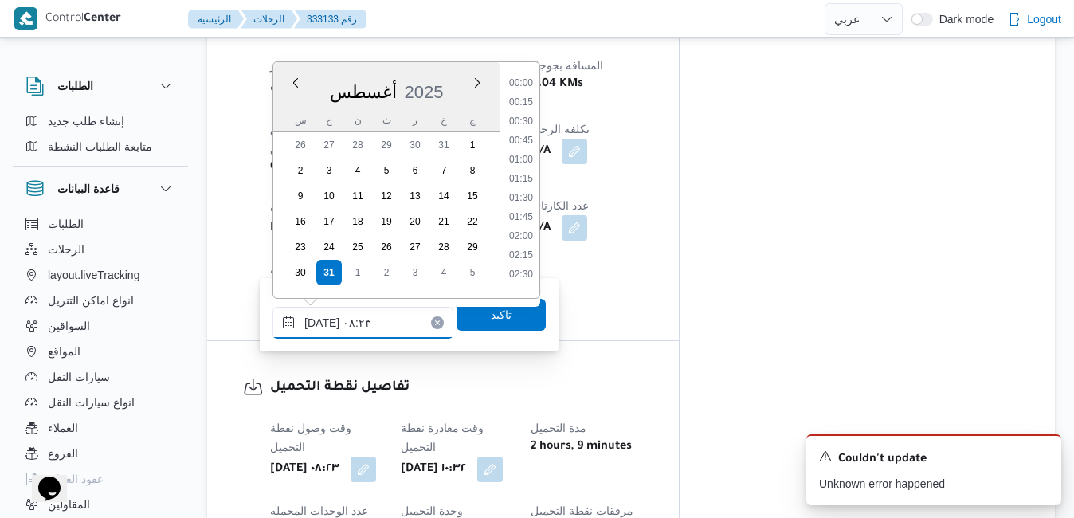
scroll to position [521, 0]
click at [523, 99] on li "07:00" at bounding box center [521, 97] width 37 height 16
type input "٣١/٠٨/٢٠٢٥ ٠٧:٠٠"
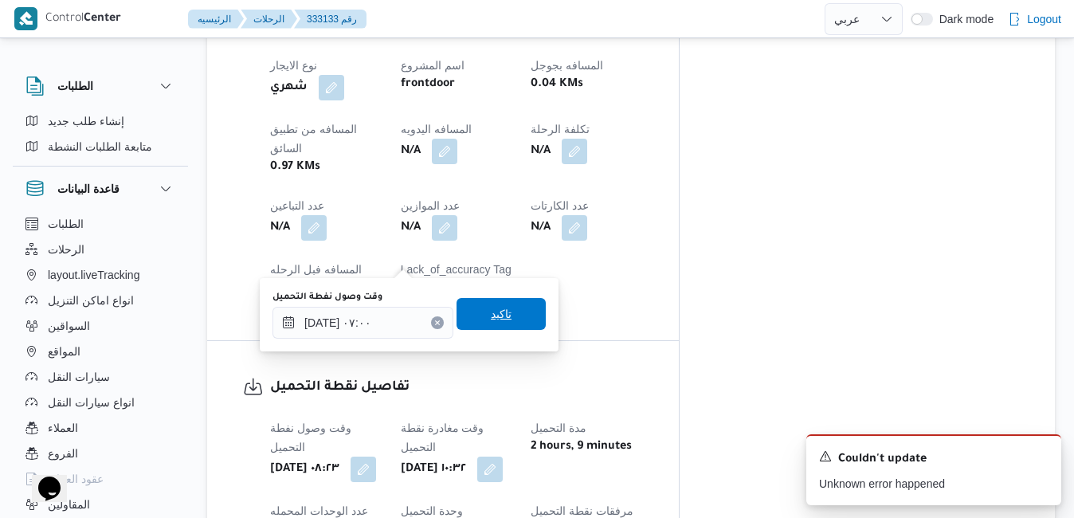
click at [500, 315] on span "تاكيد" at bounding box center [501, 314] width 89 height 32
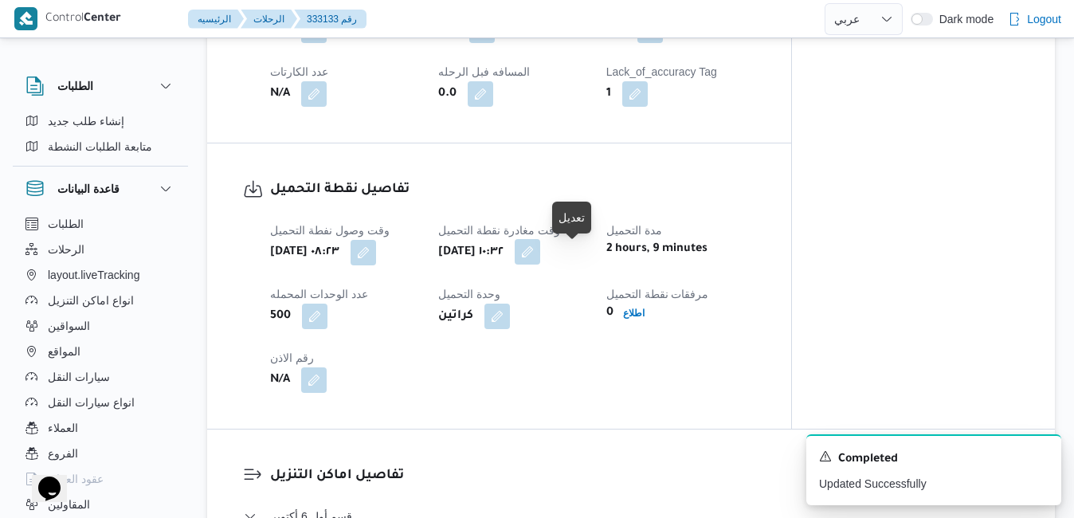
click at [540, 263] on button "button" at bounding box center [528, 252] width 26 height 26
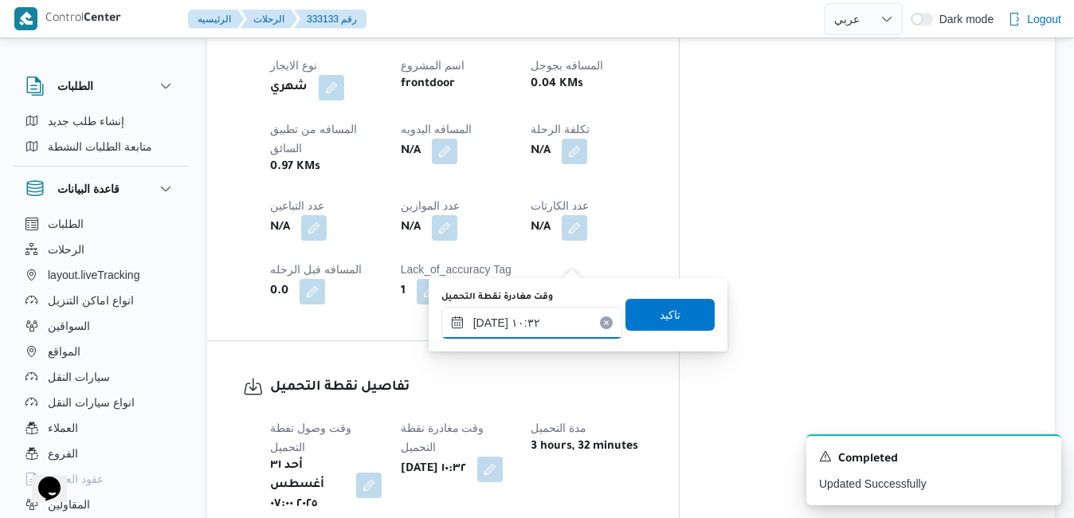
click at [533, 316] on input "٣١/٠٨/٢٠٢٥ ١٠:٣٢" at bounding box center [531, 323] width 181 height 32
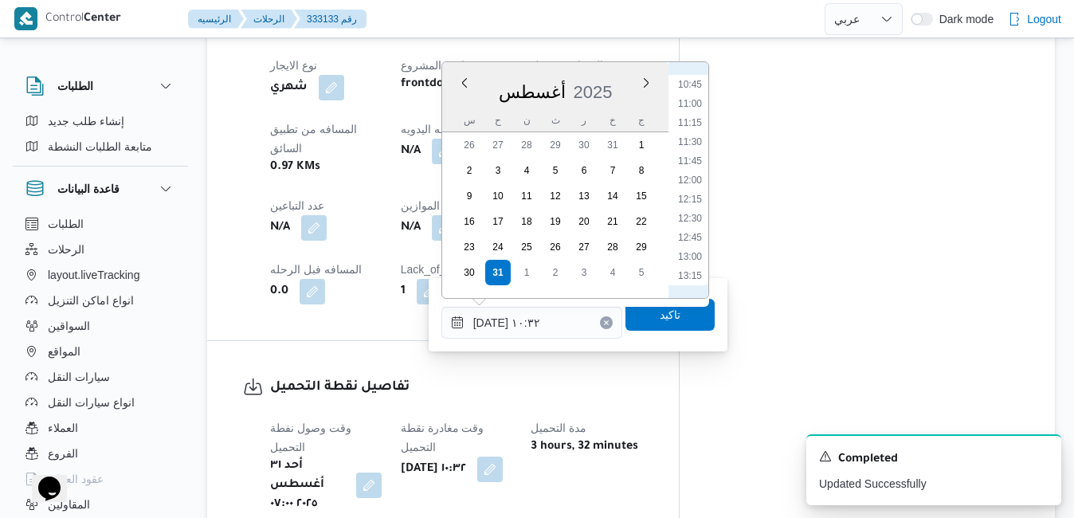
scroll to position [877, 0]
click at [700, 271] on li "14:00" at bounding box center [690, 277] width 37 height 16
type input "٣١/٠٨/٢٠٢٥ ١٤:٠٠"
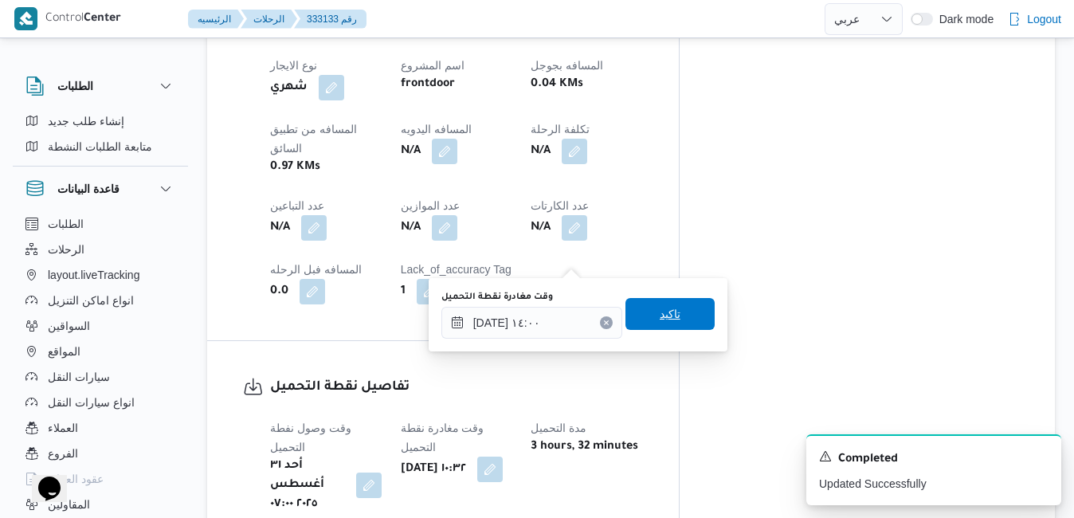
click at [660, 326] on span "تاكيد" at bounding box center [670, 314] width 89 height 32
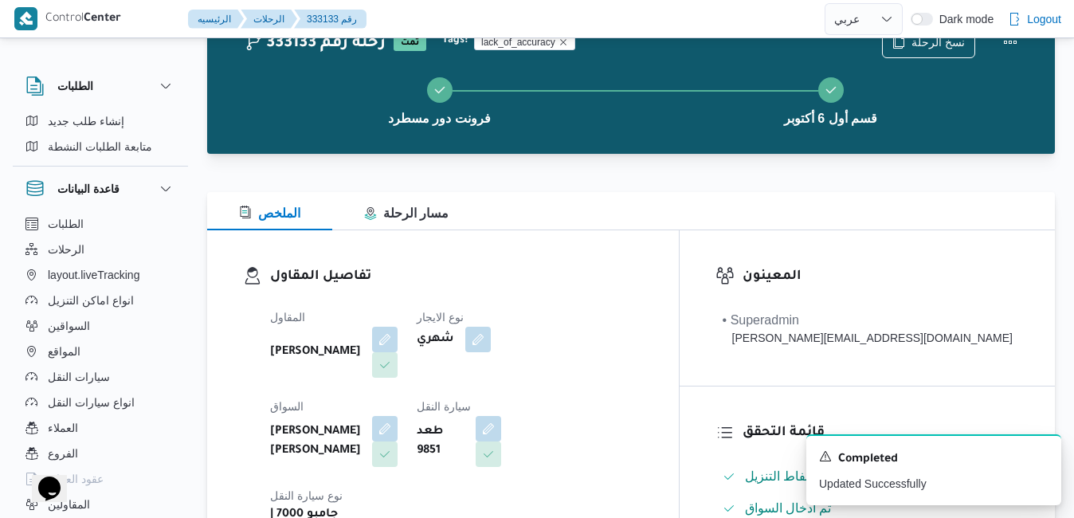
scroll to position [0, 0]
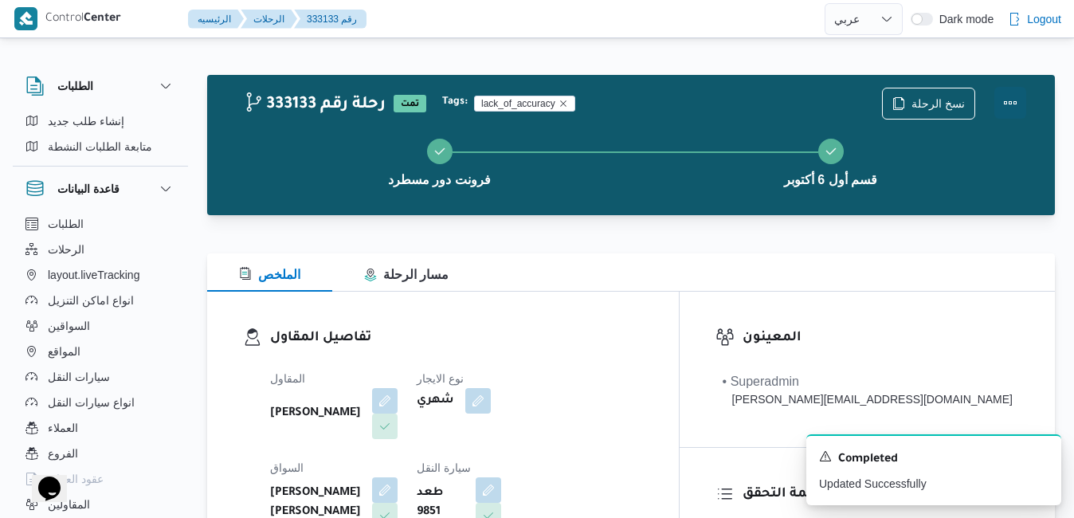
click at [1005, 104] on button "Actions" at bounding box center [1011, 103] width 32 height 32
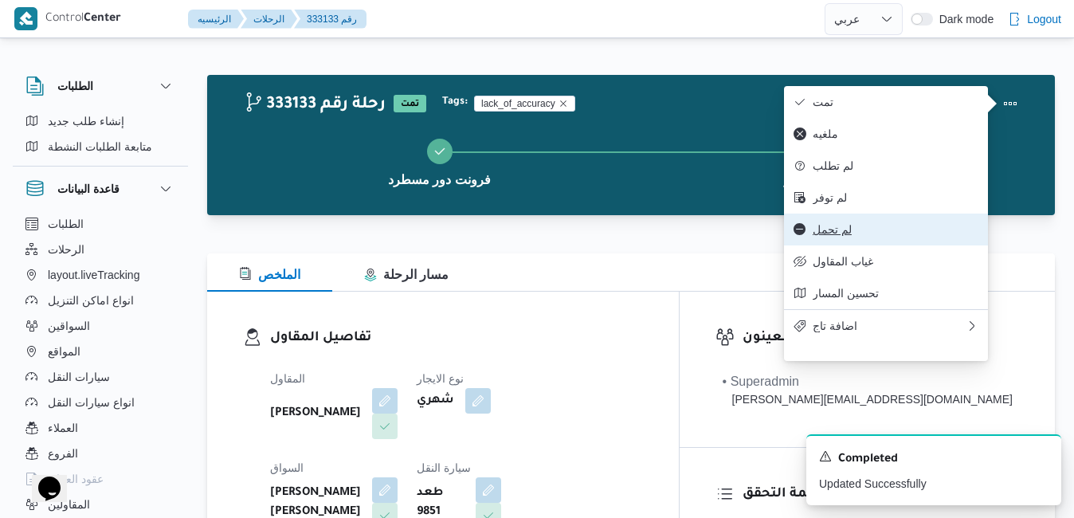
click at [842, 236] on span "لم تحمل" at bounding box center [896, 229] width 166 height 13
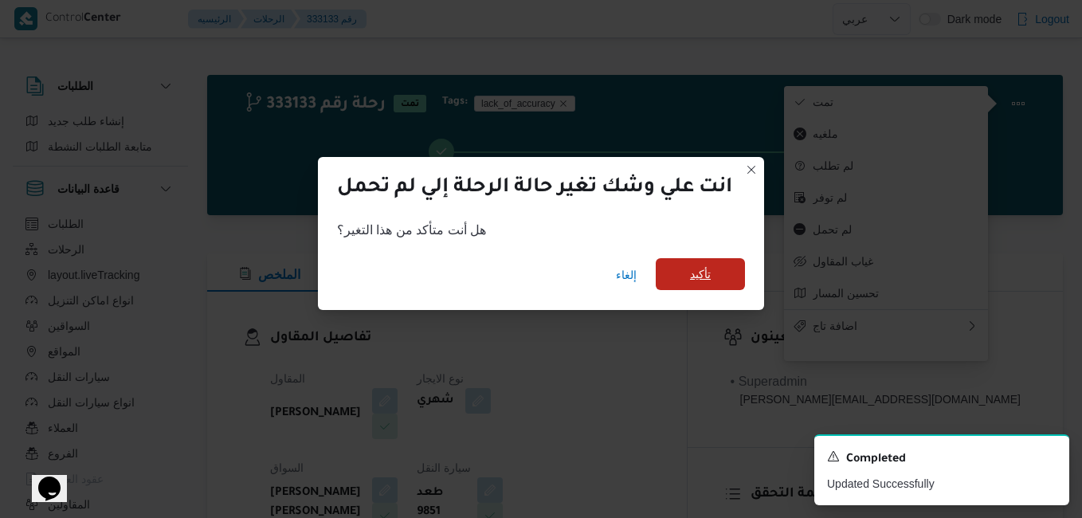
click at [704, 278] on span "تأكيد" at bounding box center [700, 274] width 21 height 19
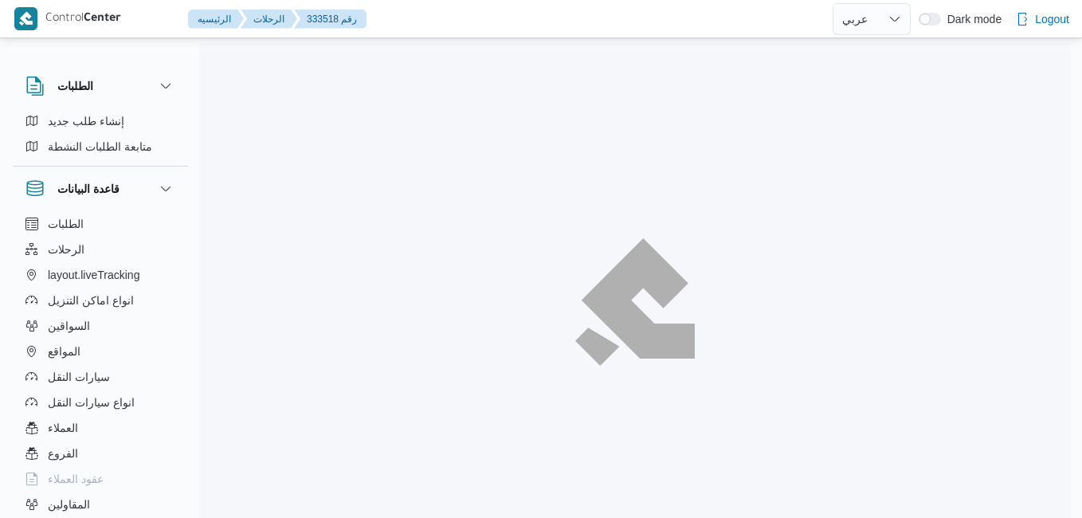
select select "ar"
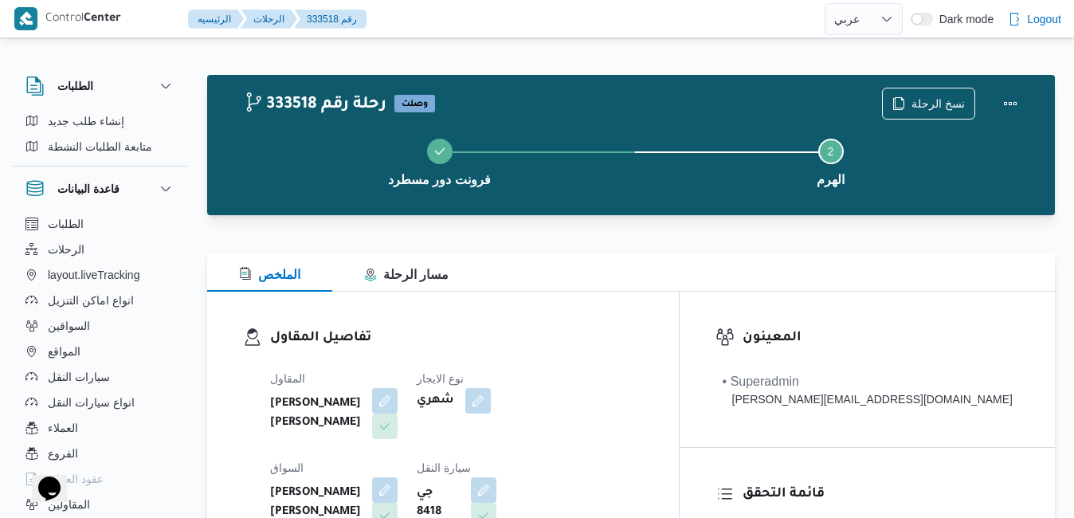
click at [697, 235] on div at bounding box center [631, 243] width 848 height 19
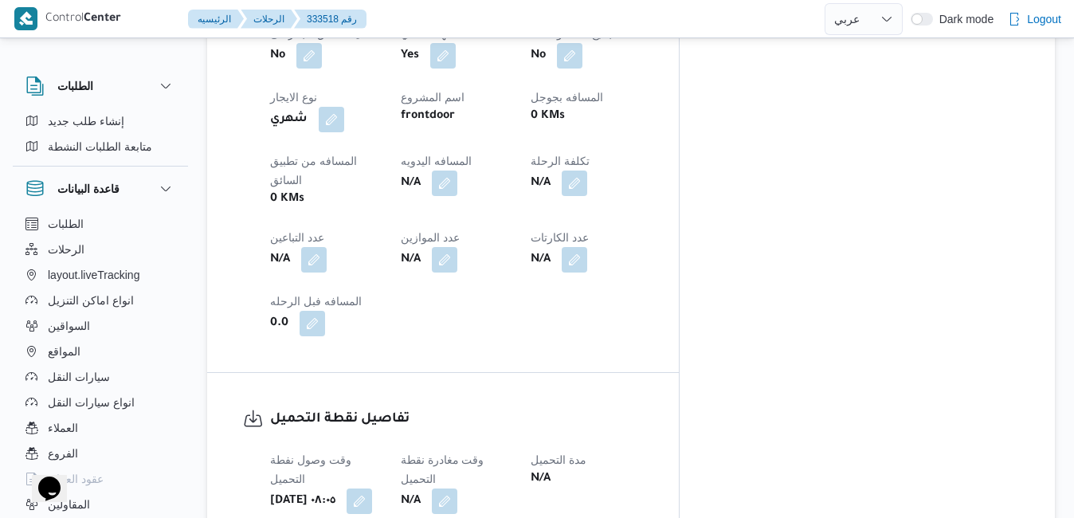
scroll to position [956, 0]
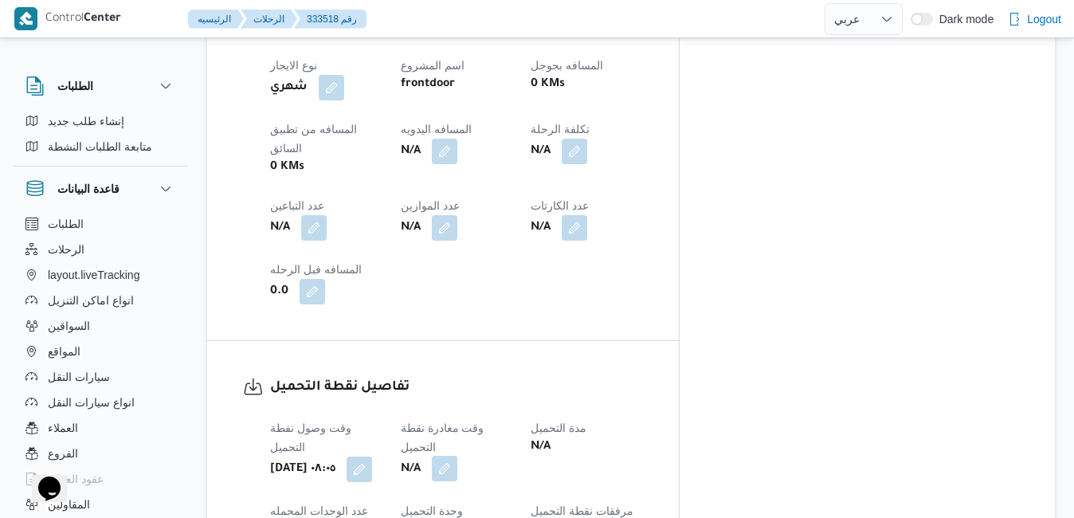
click at [457, 456] on button "button" at bounding box center [445, 469] width 26 height 26
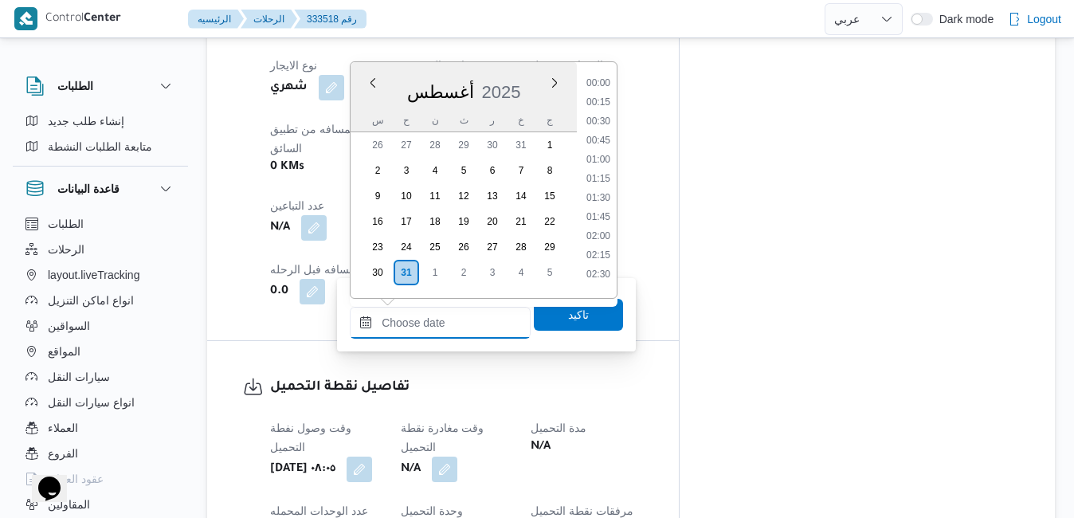
click at [455, 318] on input "وقت مغادرة نقطة التحميل" at bounding box center [440, 323] width 181 height 32
click at [532, 74] on div "[DATE]" at bounding box center [464, 89] width 226 height 41
click at [602, 125] on li "14:00" at bounding box center [598, 128] width 37 height 16
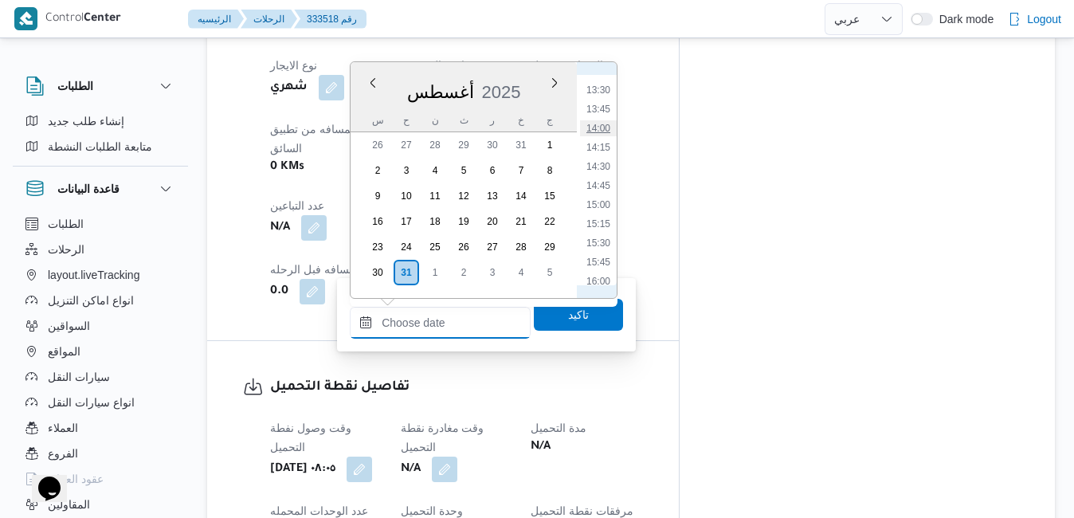
type input "٣١/٠٨/٢٠٢٥ ١٤:٠٠"
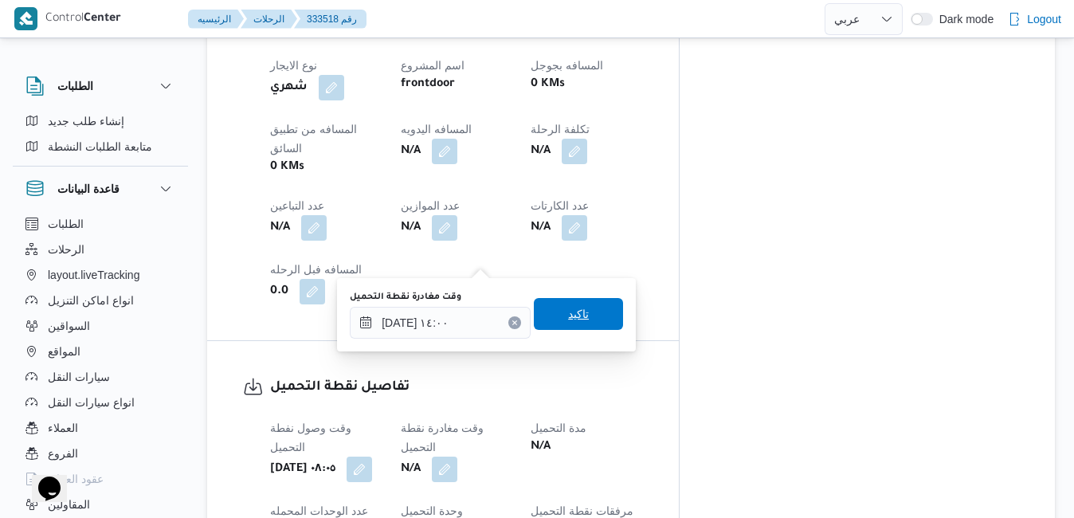
click at [577, 304] on span "تاكيد" at bounding box center [578, 314] width 89 height 32
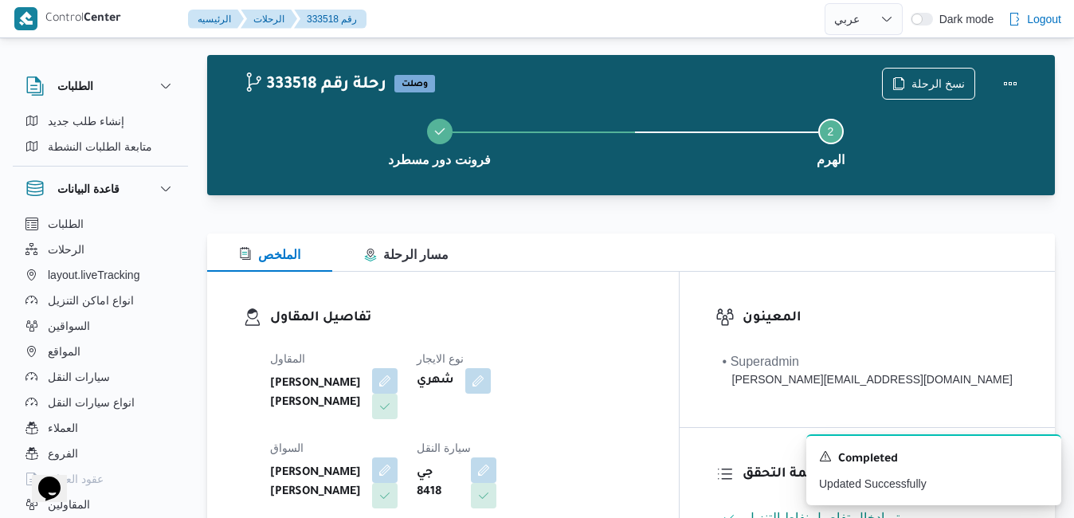
scroll to position [0, 0]
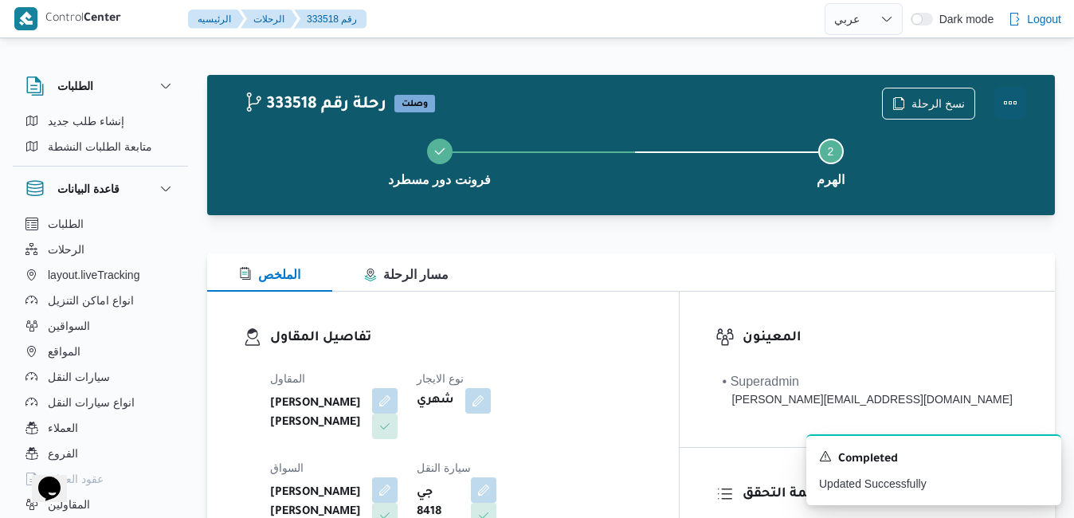
click at [1007, 105] on button "Actions" at bounding box center [1011, 103] width 32 height 32
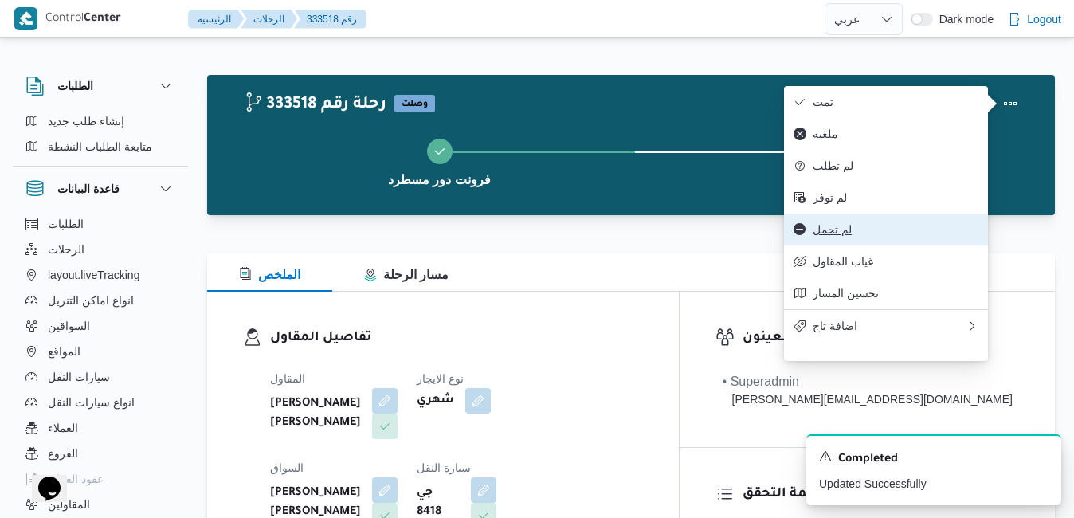
click at [850, 245] on button "لم تحمل" at bounding box center [886, 230] width 204 height 32
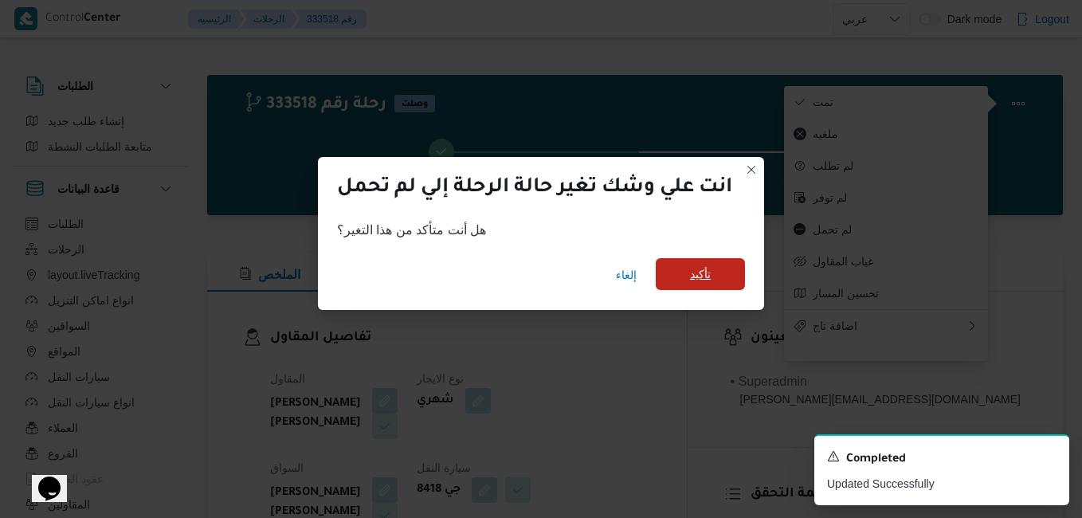
click at [715, 285] on span "تأكيد" at bounding box center [700, 274] width 89 height 32
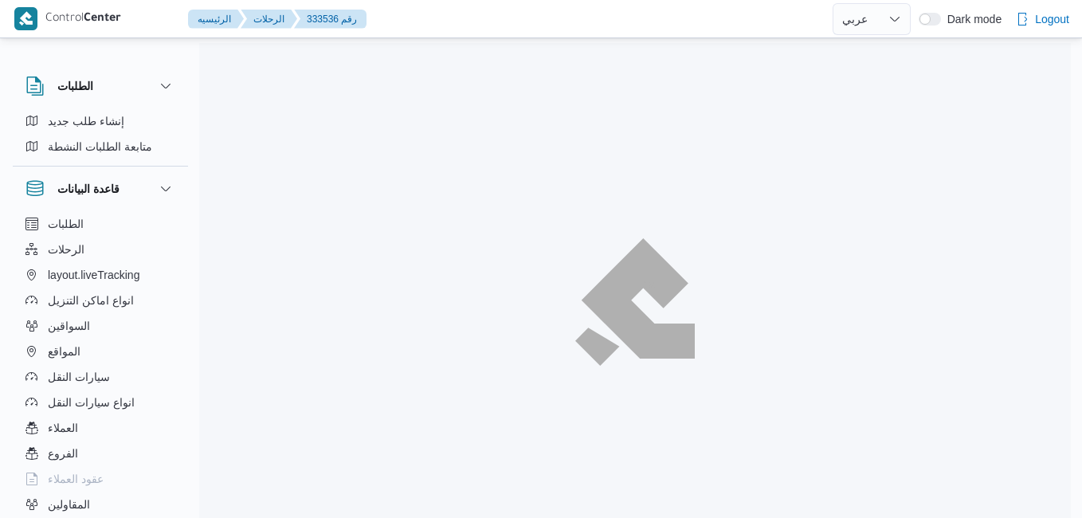
select select "ar"
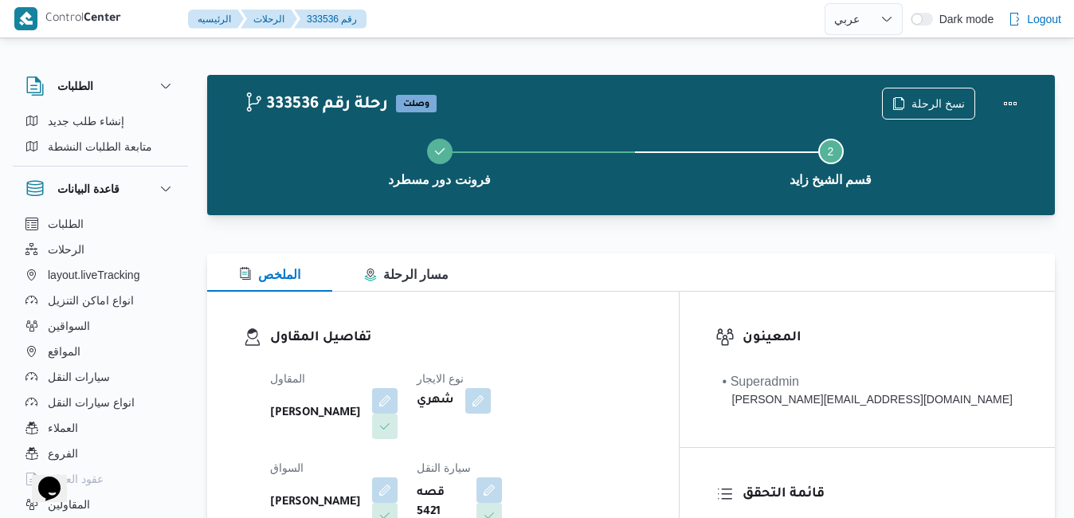
click at [660, 280] on div "الملخص مسار الرحلة" at bounding box center [631, 272] width 848 height 38
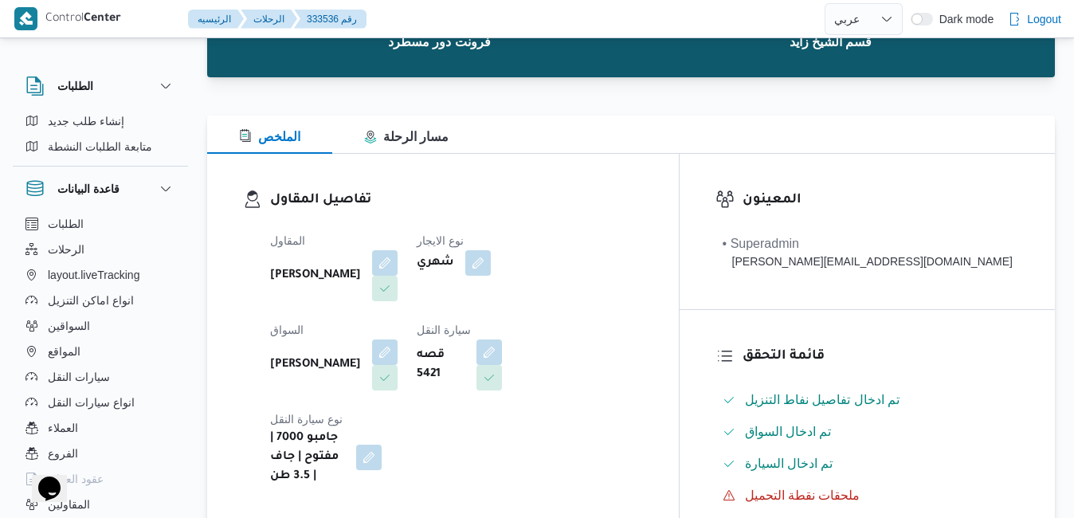
scroll to position [159, 0]
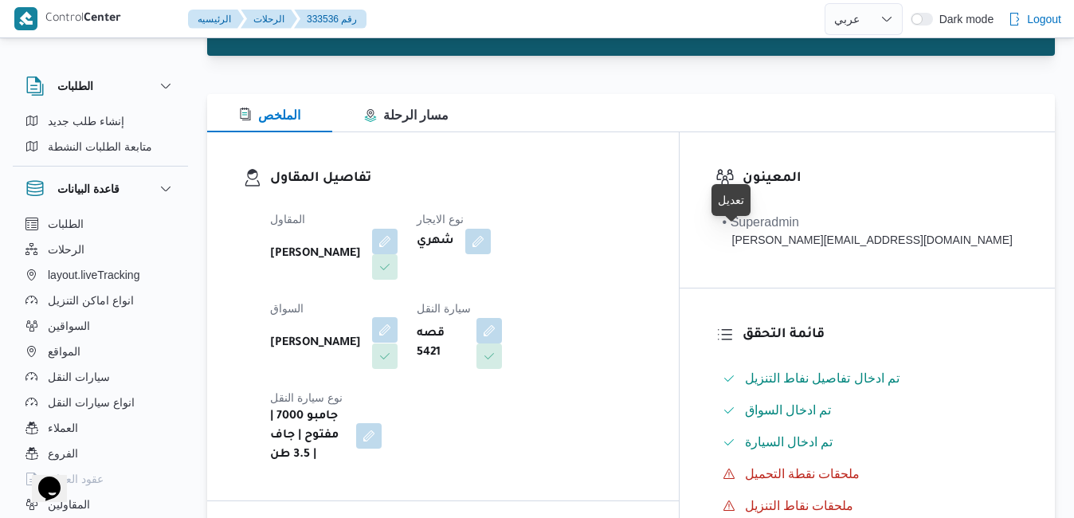
click at [398, 317] on button "button" at bounding box center [385, 330] width 26 height 26
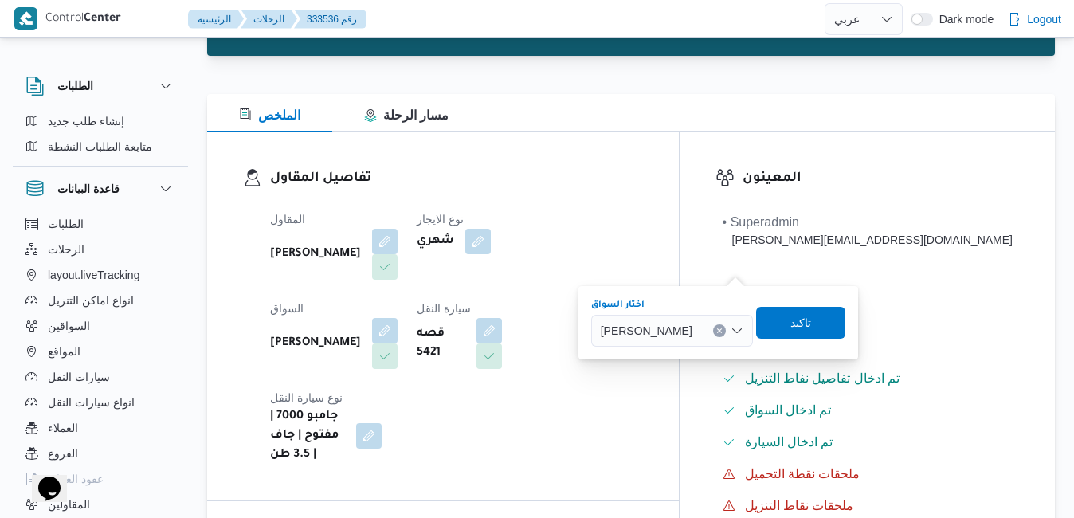
click at [679, 332] on span "[PERSON_NAME]" at bounding box center [647, 330] width 92 height 18
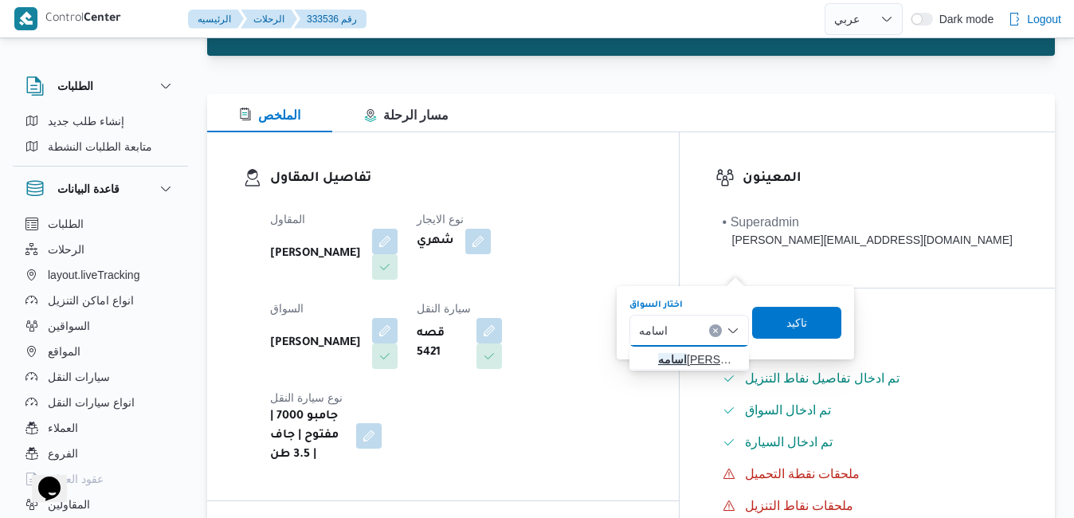
type input "اسامه"
click at [675, 364] on span "اسامه [PERSON_NAME]" at bounding box center [698, 359] width 81 height 19
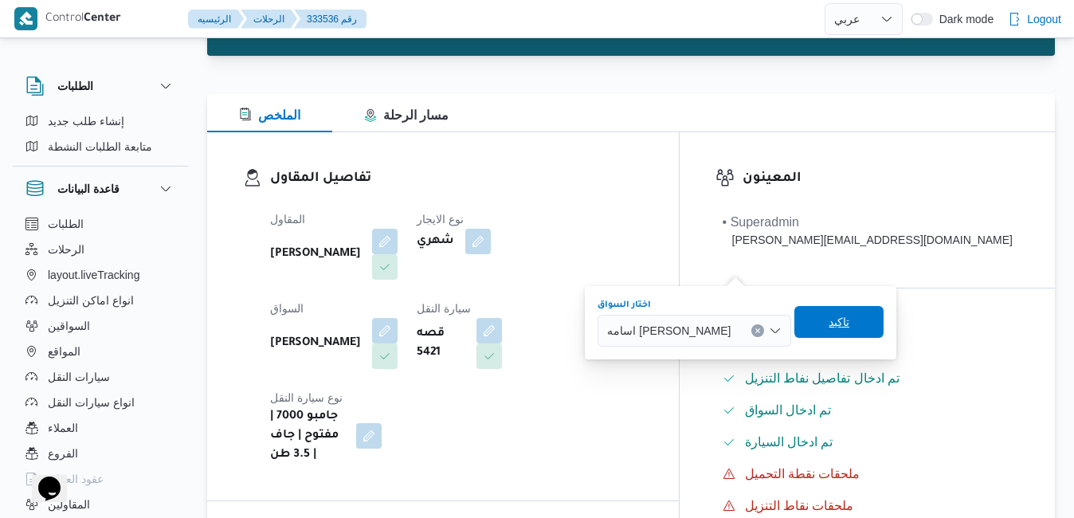
click at [842, 326] on span "تاكيد" at bounding box center [839, 322] width 89 height 32
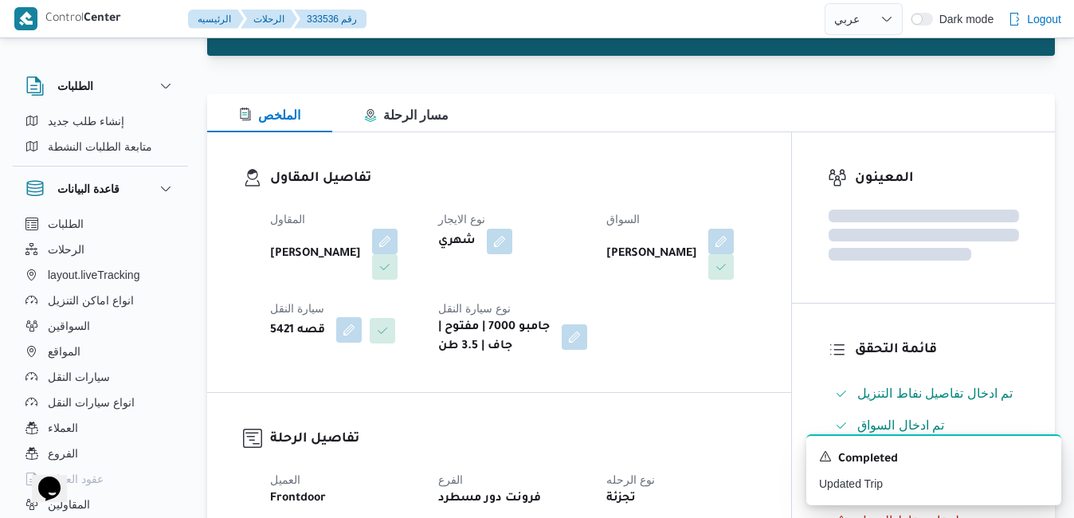
click at [355, 329] on button "button" at bounding box center [349, 330] width 26 height 26
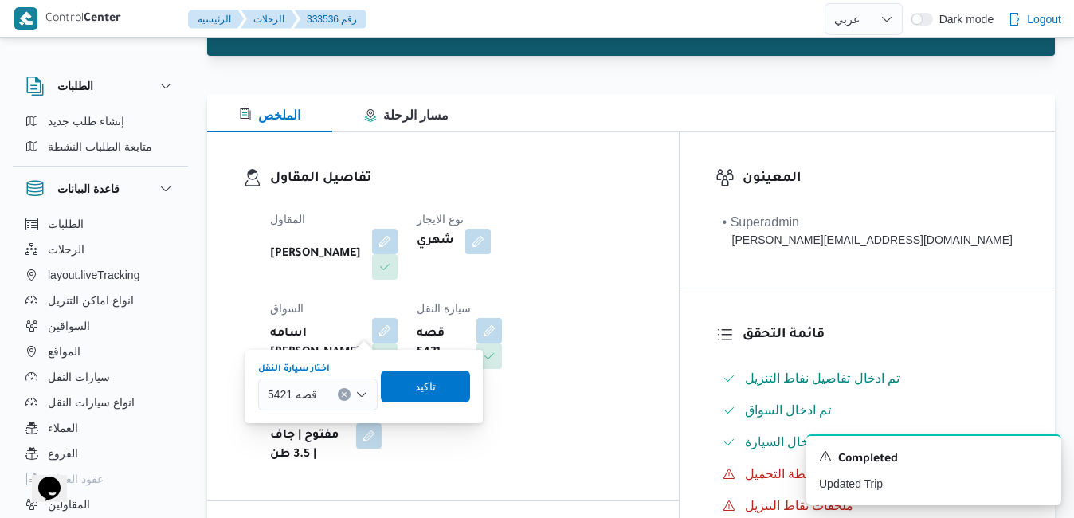
click at [316, 396] on span "قصه 5421" at bounding box center [292, 394] width 49 height 18
type input "5243"
click at [314, 420] on span "دقب 5243 | null" at bounding box center [327, 423] width 81 height 19
click at [441, 386] on span "تاكيد" at bounding box center [437, 385] width 21 height 19
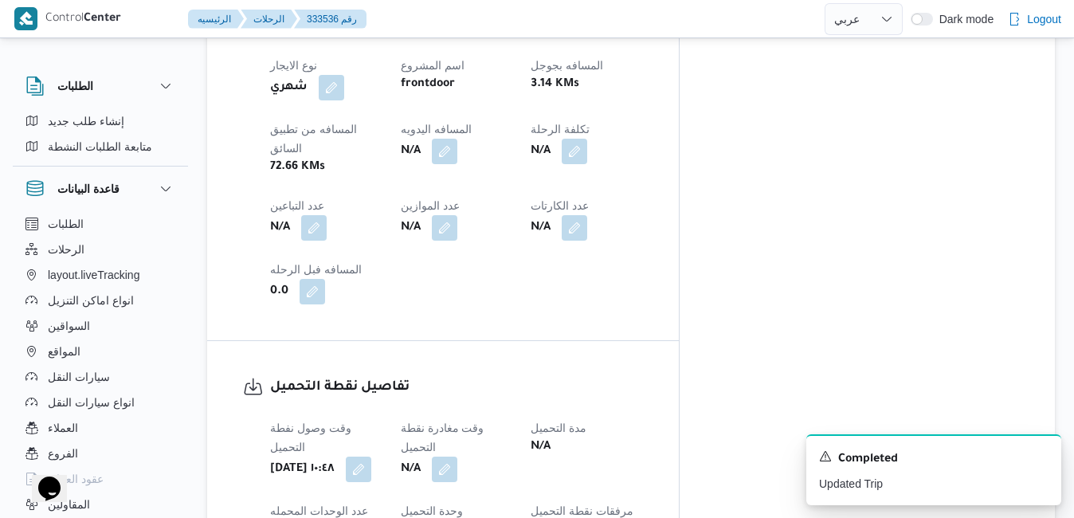
scroll to position [988, 0]
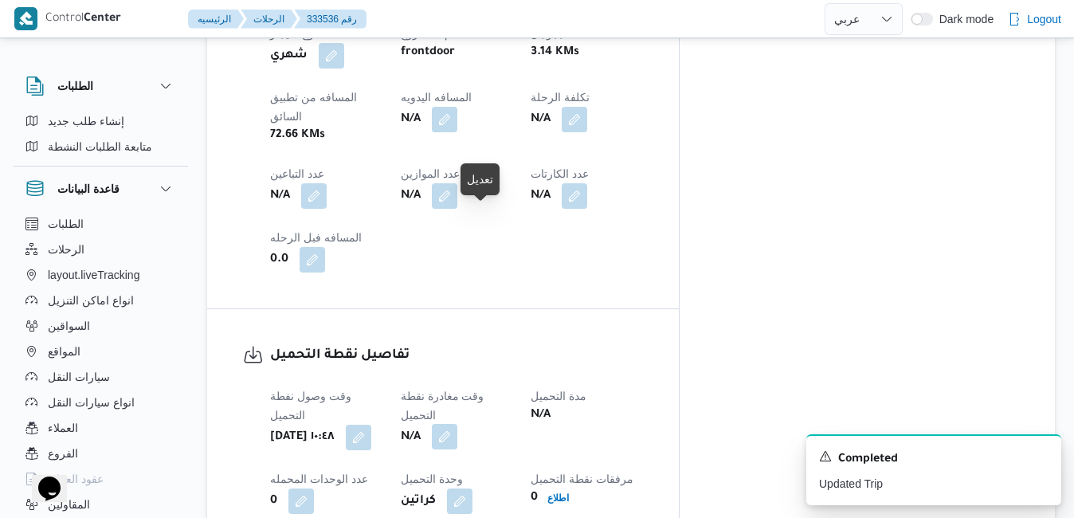
click at [457, 424] on button "button" at bounding box center [445, 437] width 26 height 26
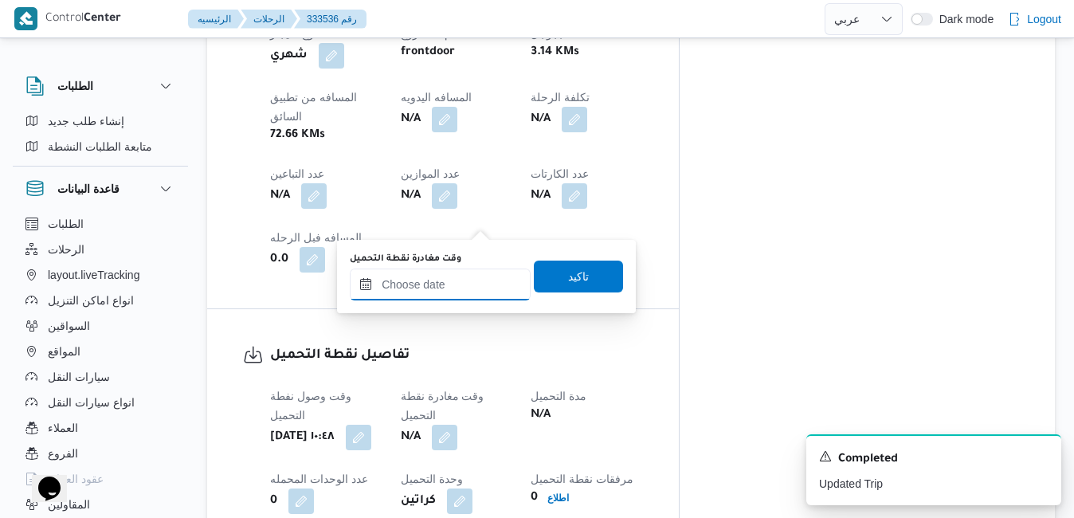
click at [462, 286] on input "وقت مغادرة نقطة التحميل" at bounding box center [440, 285] width 181 height 32
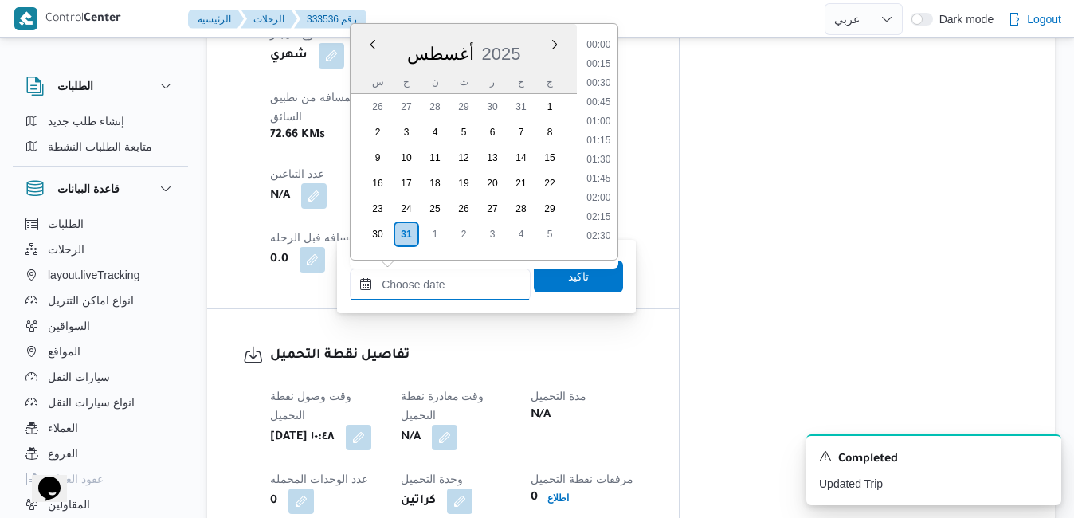
scroll to position [1229, 0]
click at [642, 387] on dt "مدة التحميل" at bounding box center [587, 396] width 112 height 19
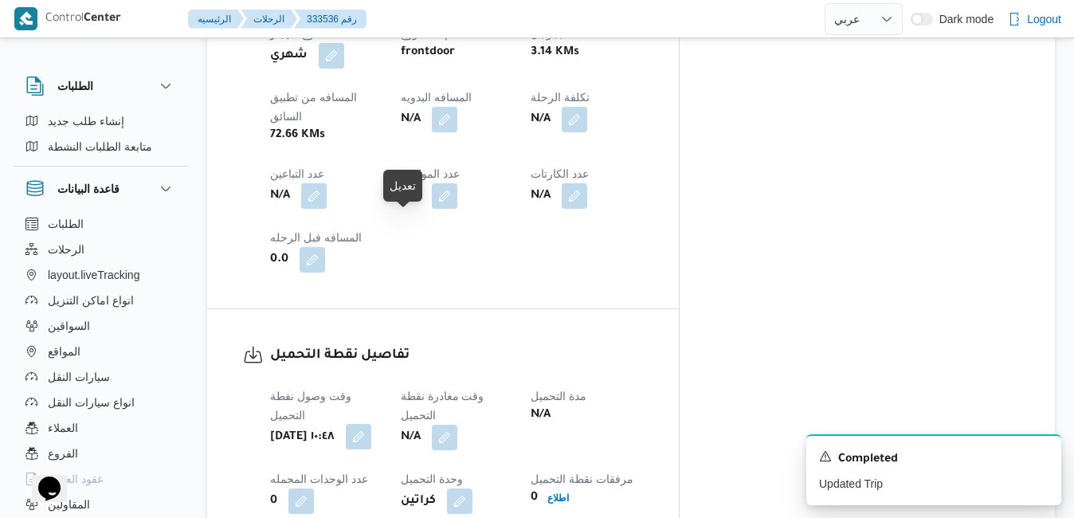
click at [371, 424] on button "button" at bounding box center [359, 437] width 26 height 26
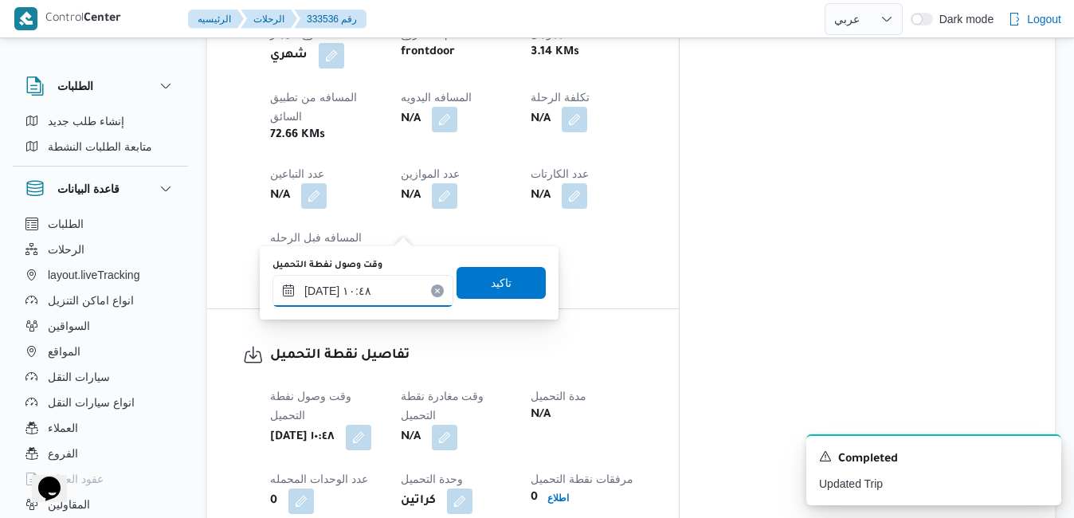
click at [360, 292] on input "٣١/٠٨/٢٠٢٥ ١٠:٤٨" at bounding box center [363, 291] width 181 height 32
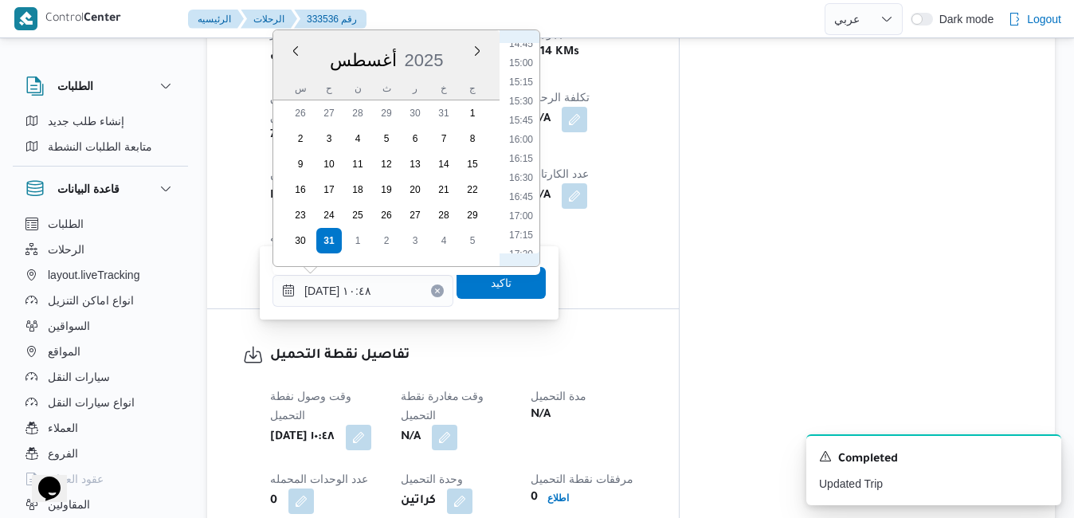
scroll to position [1152, 0]
click at [524, 198] on li "17:00" at bounding box center [521, 200] width 37 height 16
type input "٣١/٠٨/٢٠٢٥ ١٧:٠٠"
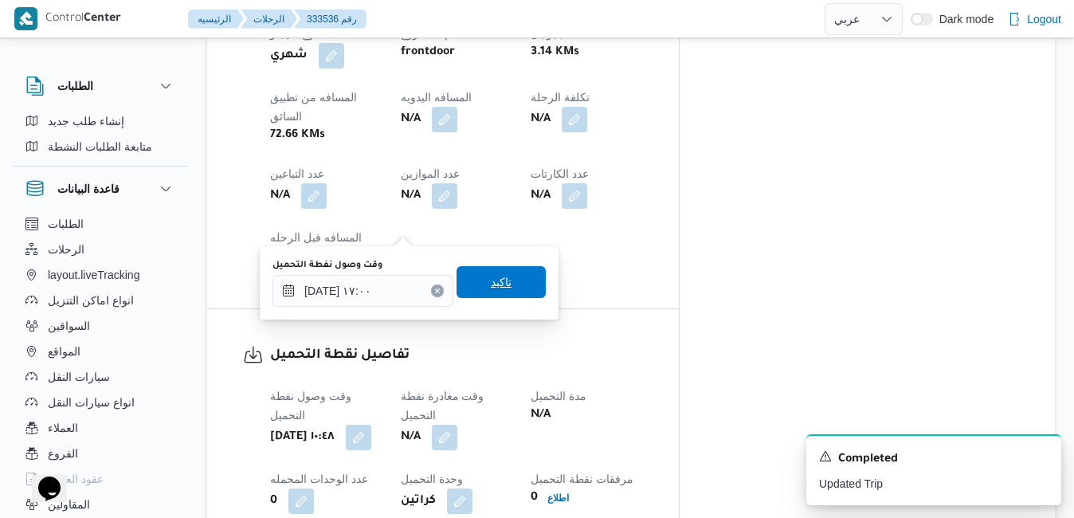
click at [494, 275] on span "تاكيد" at bounding box center [501, 282] width 21 height 19
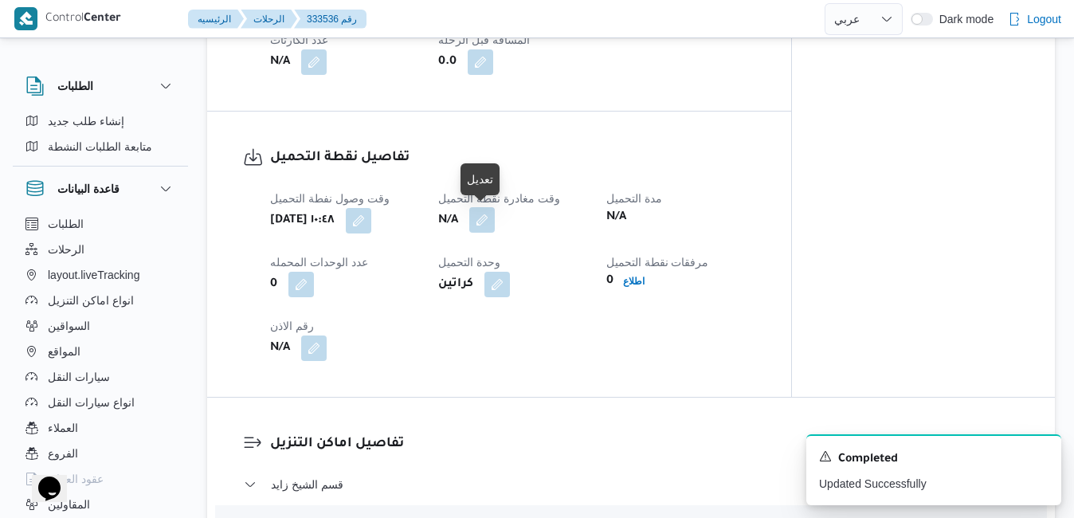
click at [490, 218] on button "button" at bounding box center [482, 220] width 26 height 26
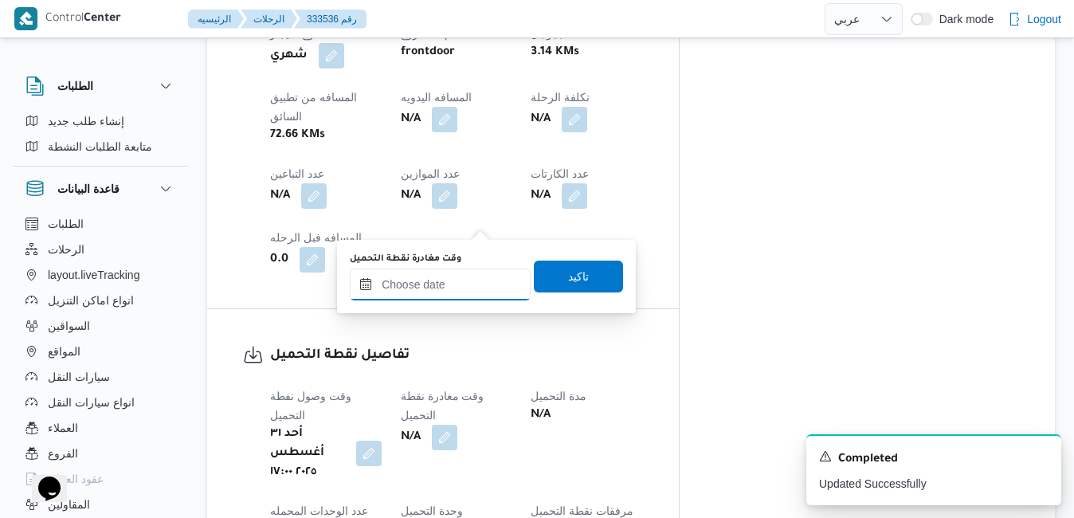
click at [457, 276] on div at bounding box center [440, 285] width 181 height 32
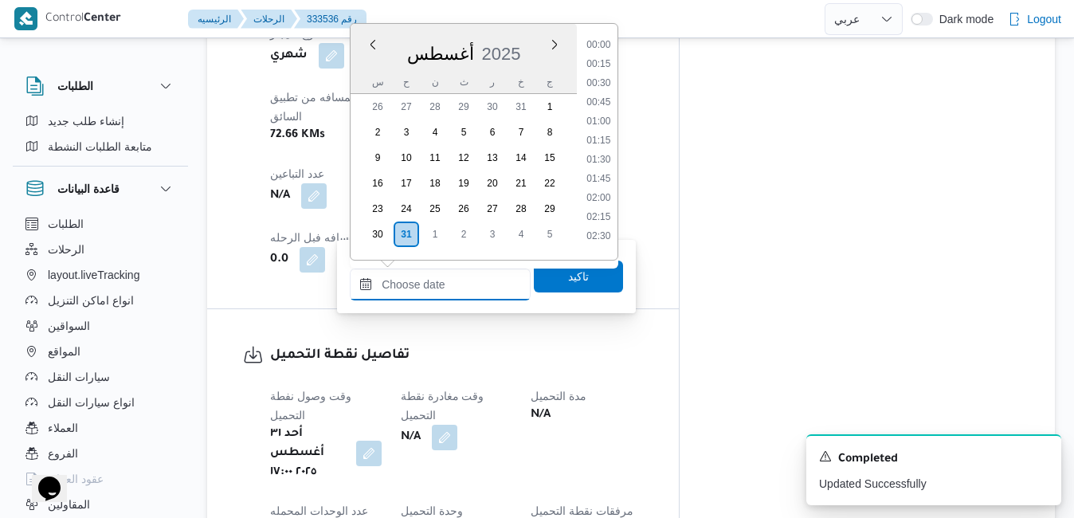
scroll to position [1229, 0]
click at [601, 158] on li "17:30" at bounding box center [598, 155] width 37 height 16
type input "٣١/٠٨/٢٠٢٥ ١٧:٣٠"
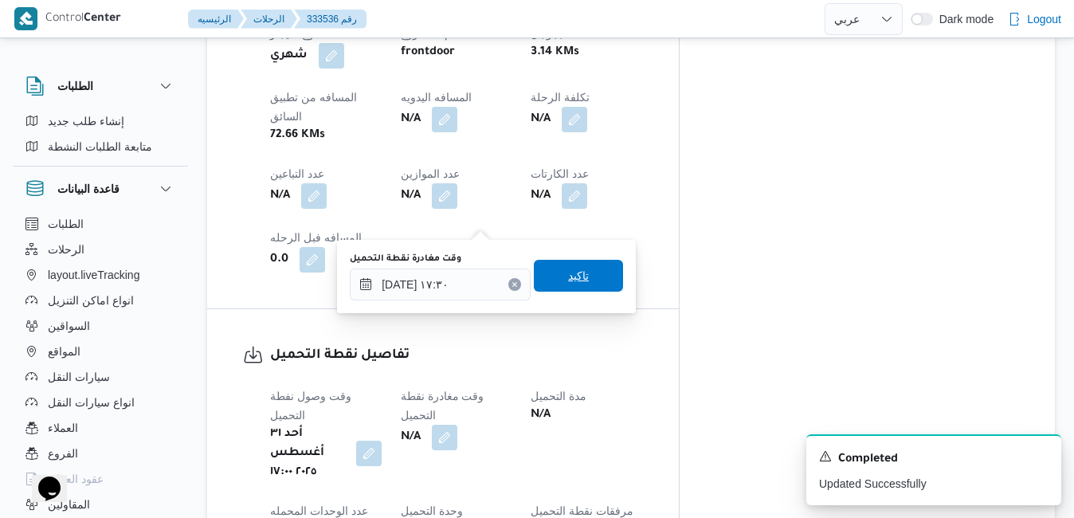
click at [571, 277] on span "تاكيد" at bounding box center [578, 275] width 21 height 19
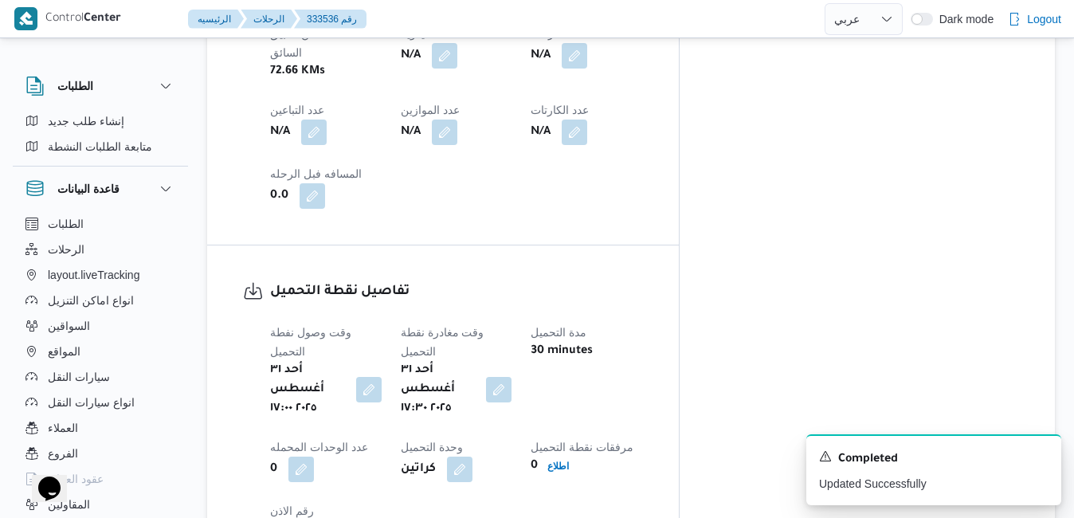
scroll to position [1084, 0]
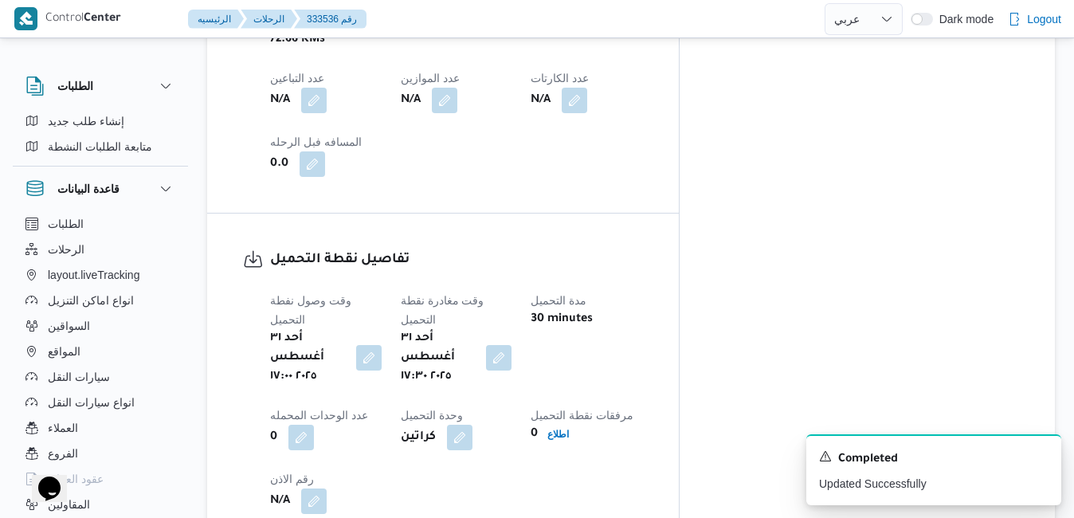
click at [557, 308] on div "تفاصيل نقطة التحميل وقت وصول نفطة التحميل أحد ٣١ أغسطس ٢٠٢٥ ١٧:٠٠ وقت مغادرة نق…" at bounding box center [443, 382] width 472 height 336
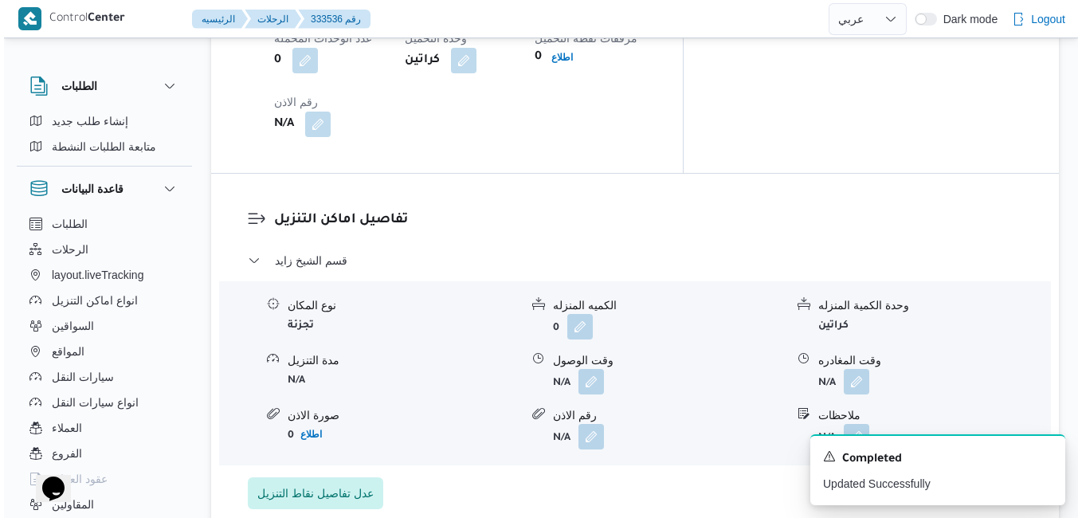
scroll to position [1498, 0]
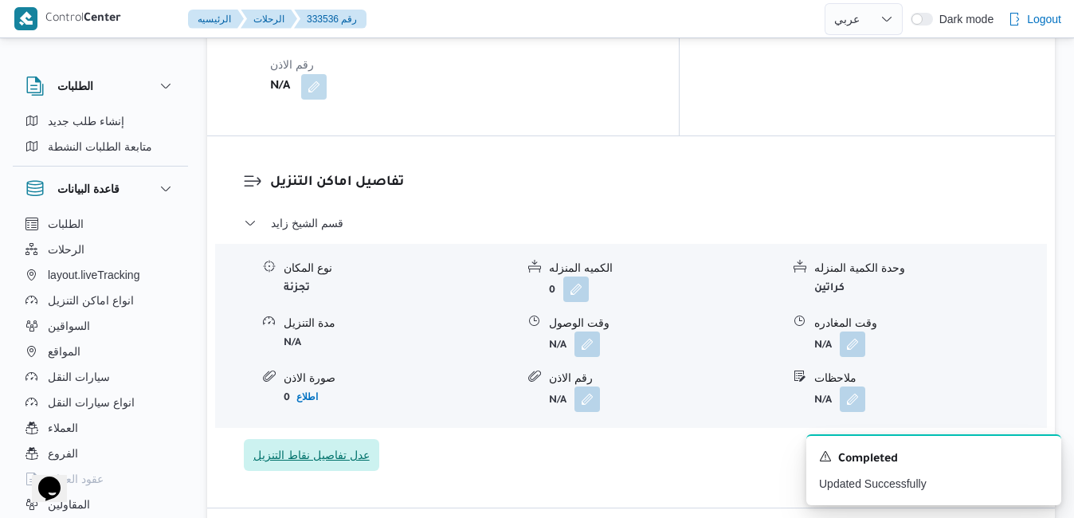
click at [338, 214] on div "قسم الشيخ زايد نوع المكان تجزئة الكميه المنزله 0 وحدة الكمية المنزله كراتين مدة…" at bounding box center [631, 343] width 775 height 258
click at [332, 445] on span "عدل تفاصيل نقاط التنزيل" at bounding box center [311, 454] width 116 height 19
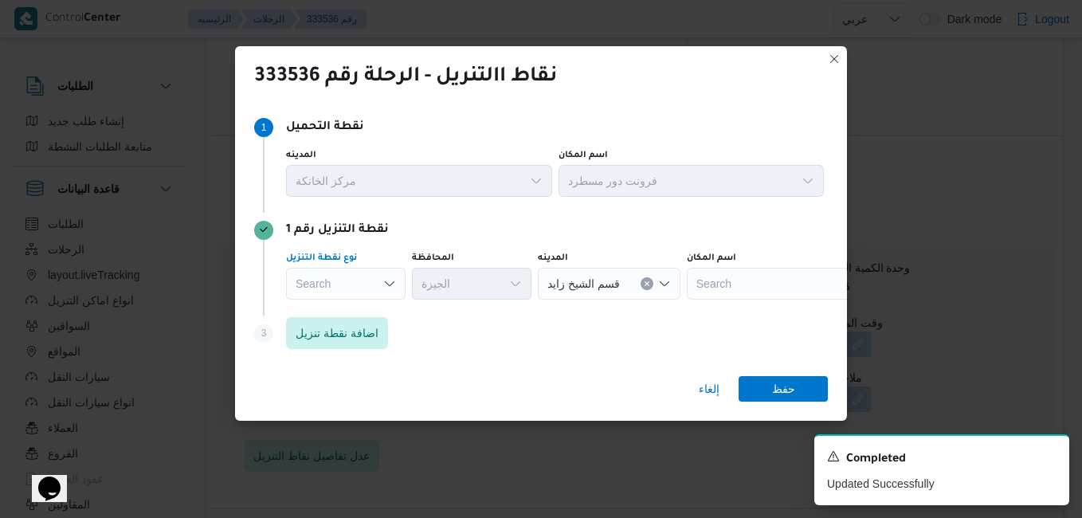
click at [379, 285] on div "Search" at bounding box center [346, 284] width 120 height 32
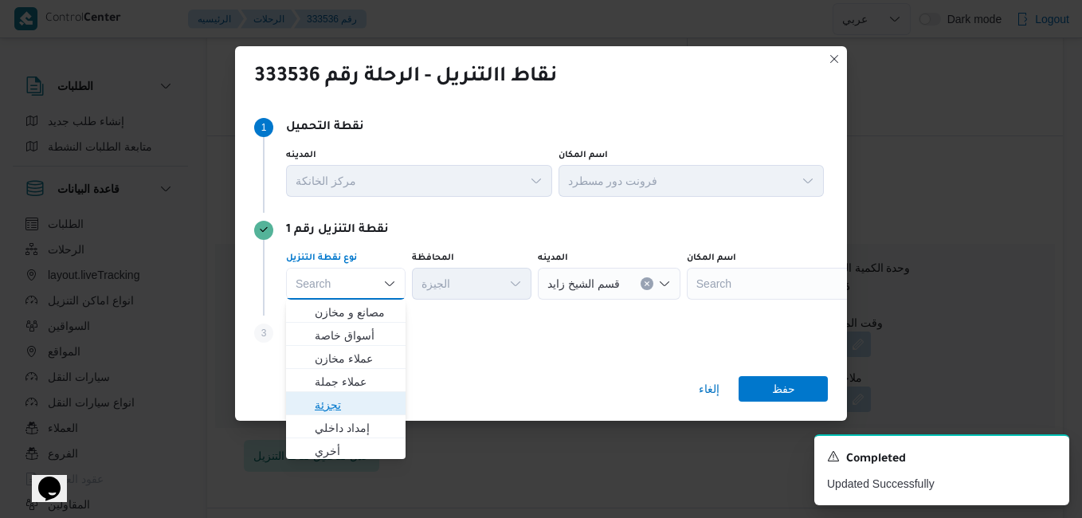
click at [332, 400] on span "تجزئة" at bounding box center [355, 404] width 81 height 19
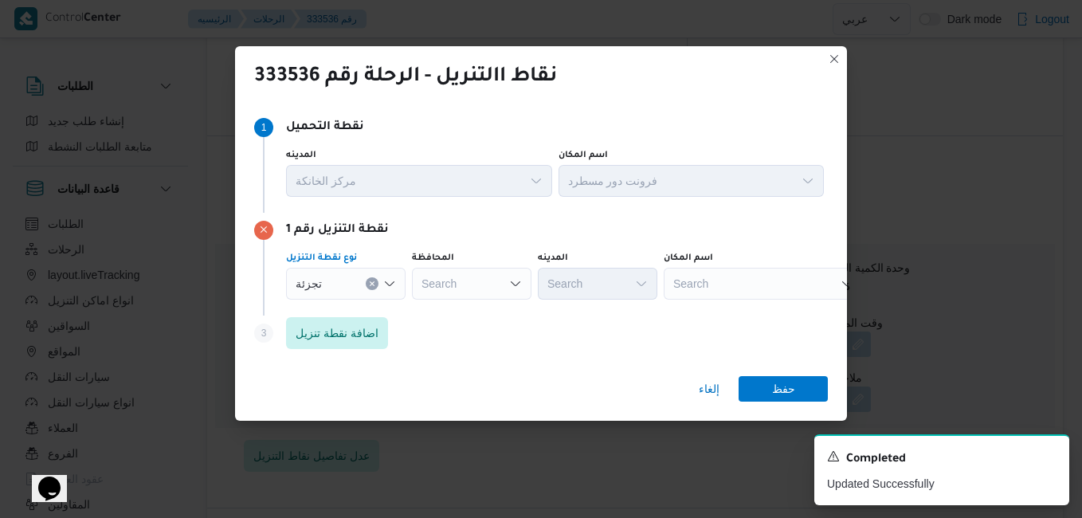
click at [477, 289] on div "Search" at bounding box center [472, 284] width 120 height 32
click at [388, 285] on icon "Open list of options" at bounding box center [389, 283] width 13 height 13
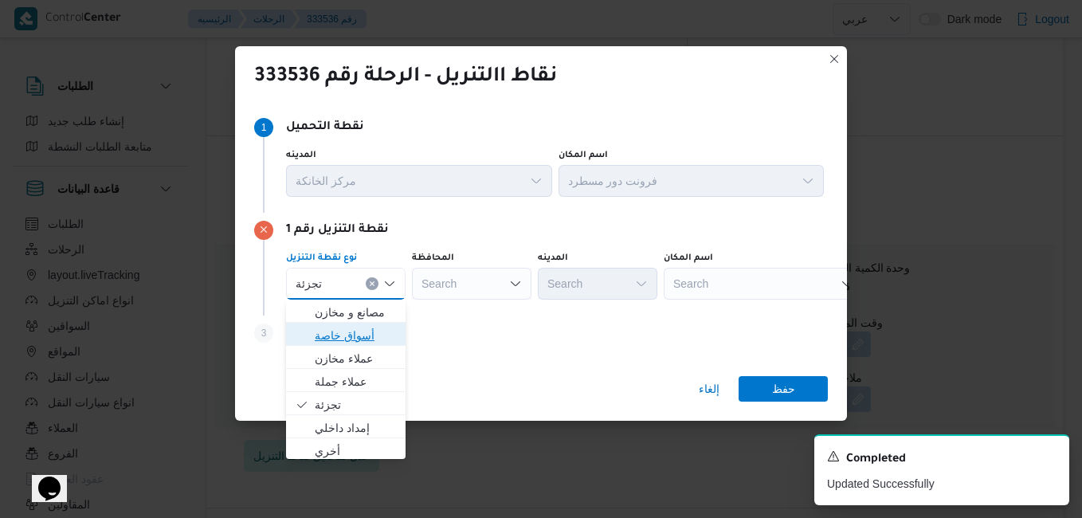
click at [363, 344] on span "أسواق خاصة" at bounding box center [355, 335] width 81 height 19
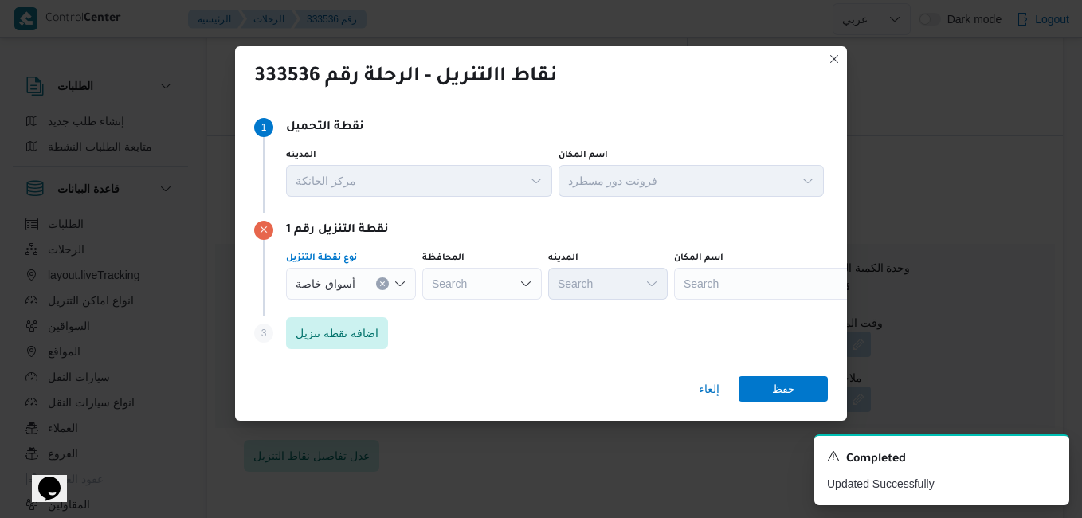
click at [782, 280] on div "Search" at bounding box center [773, 284] width 199 height 32
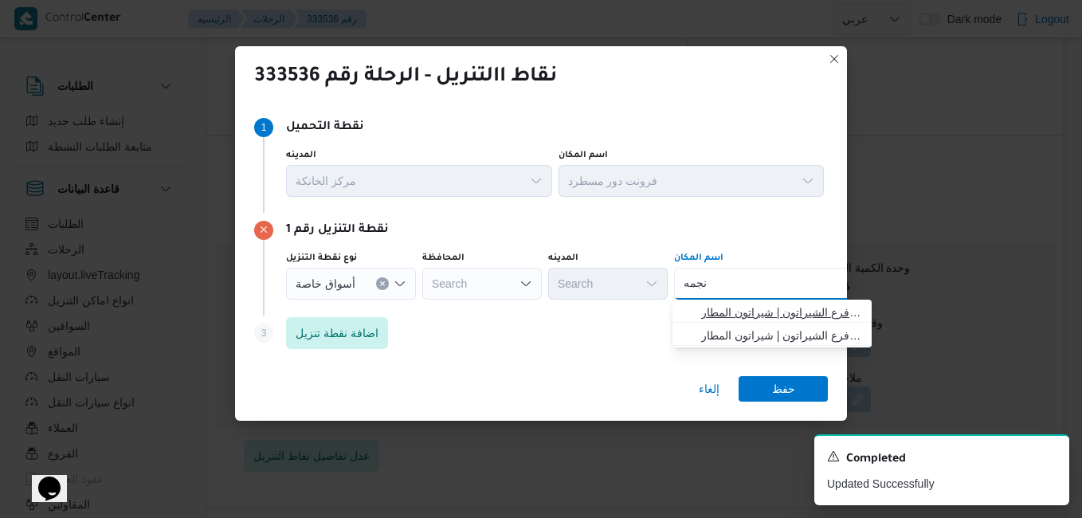
type input "نجمه"
click at [776, 308] on span "نجمه هليوبوليس | نجمة هليوبوليس هايبرماركت فرع الشيراتون | شيراتون المطار" at bounding box center [781, 312] width 161 height 19
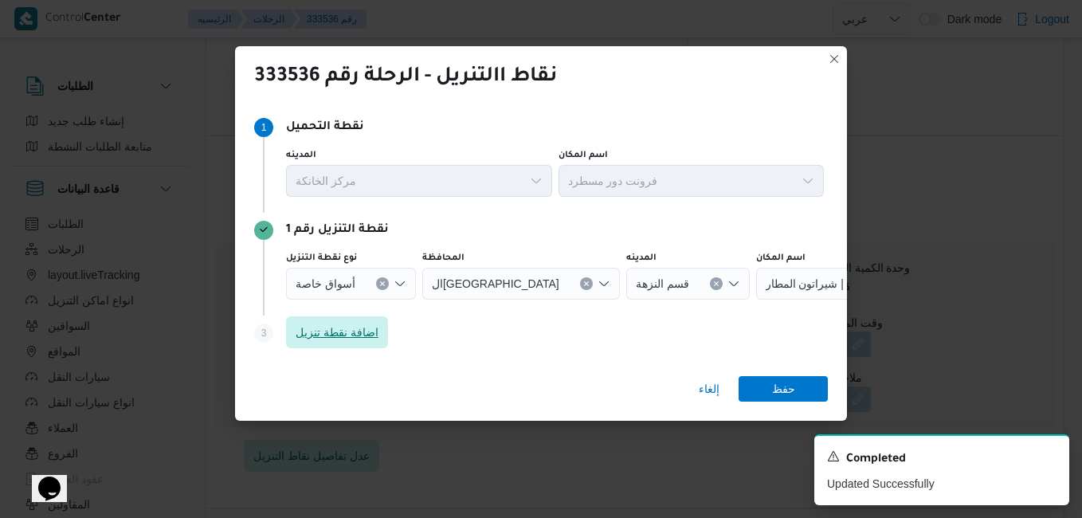
click at [369, 326] on span "اضافة نقطة تنزيل" at bounding box center [337, 332] width 83 height 19
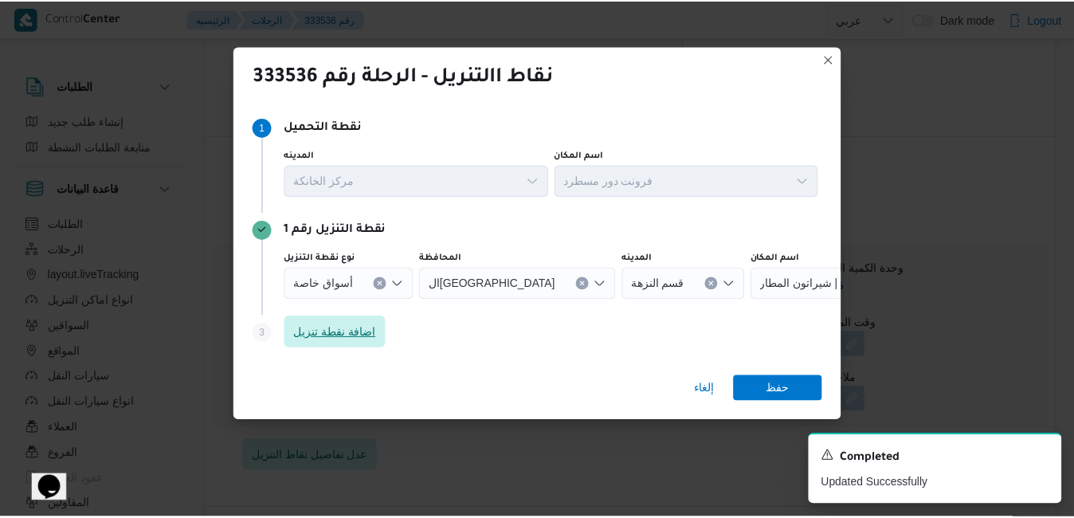
scroll to position [19, 0]
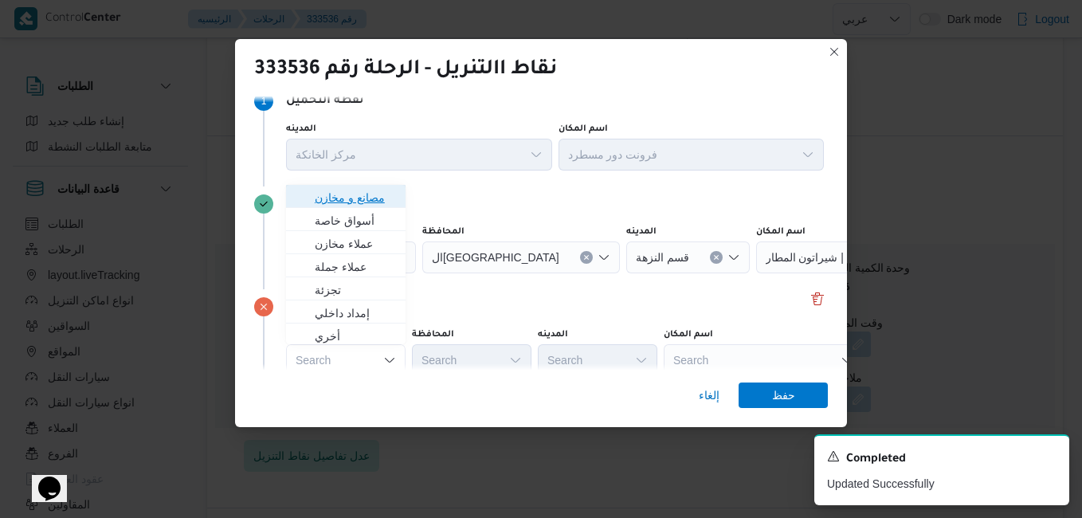
click at [384, 202] on span "مصانع و مخازن" at bounding box center [355, 197] width 81 height 19
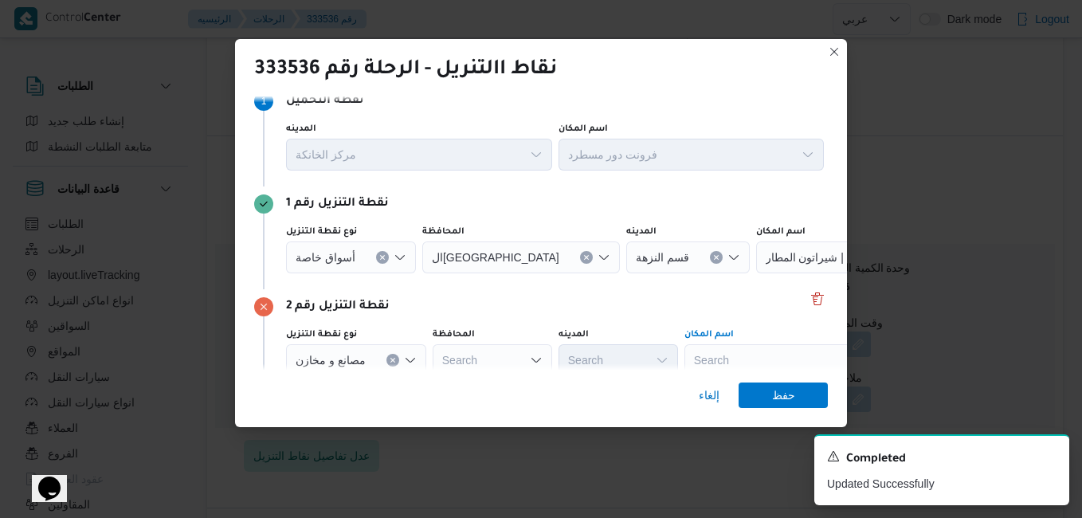
click at [745, 363] on div "Search" at bounding box center [784, 360] width 199 height 32
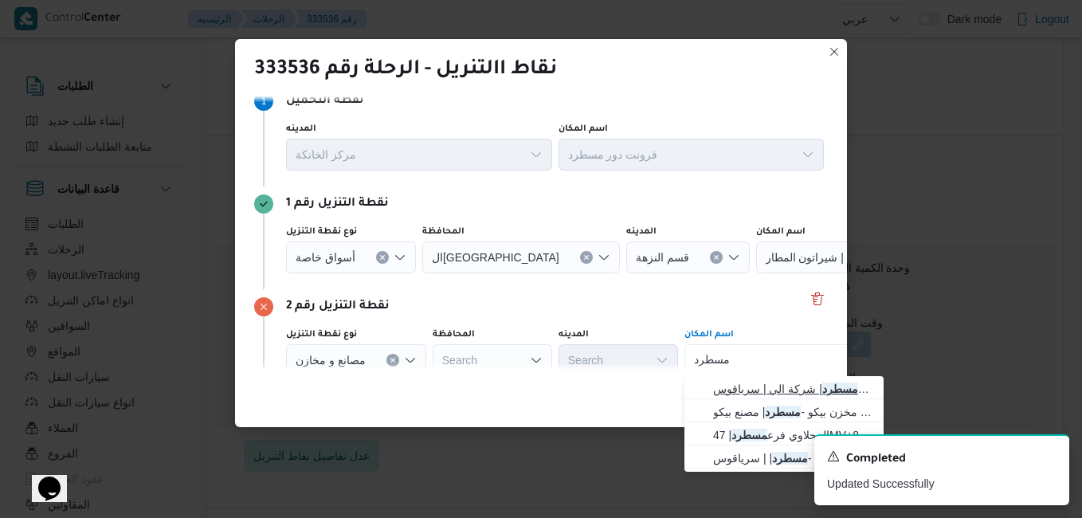
type input "مسطرد"
click at [771, 388] on span "فرونت دور مسطرد | شركة الي | سرياقوس" at bounding box center [793, 388] width 161 height 19
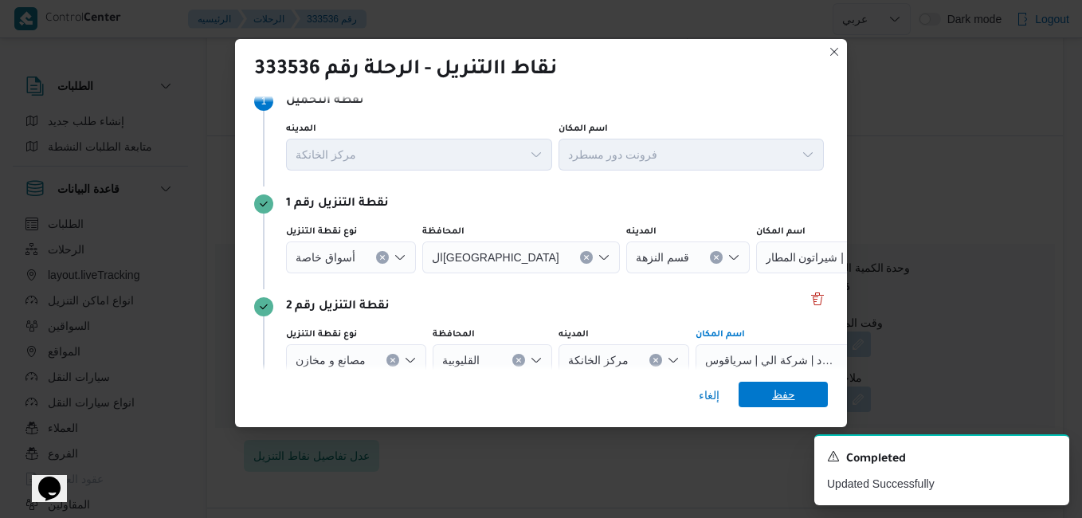
click at [782, 397] on span "حفظ" at bounding box center [783, 395] width 23 height 26
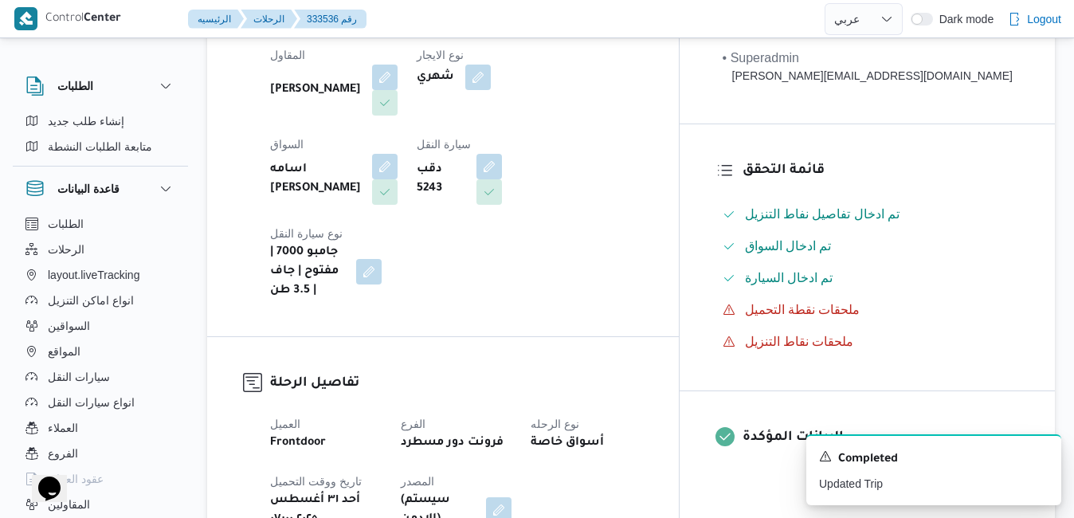
scroll to position [128, 0]
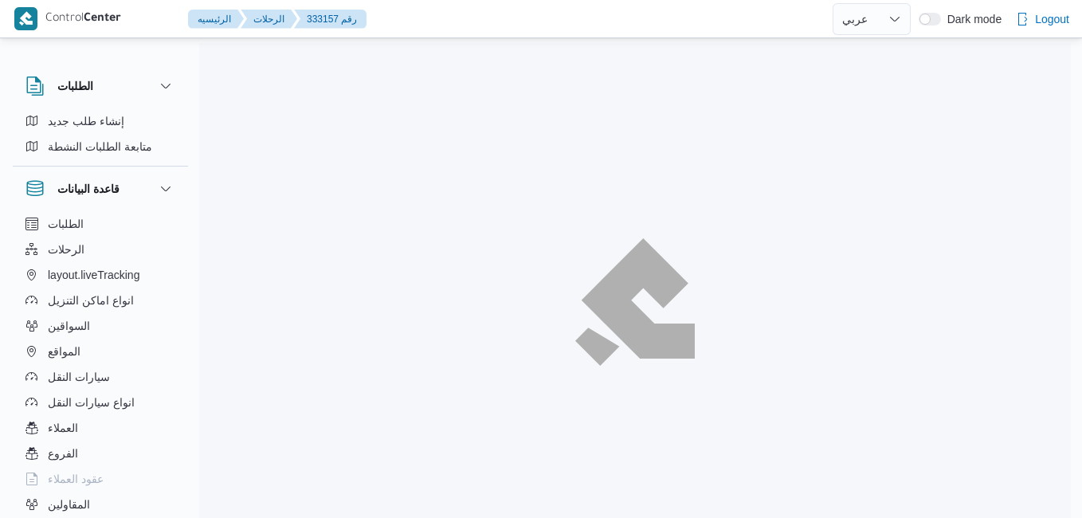
select select "ar"
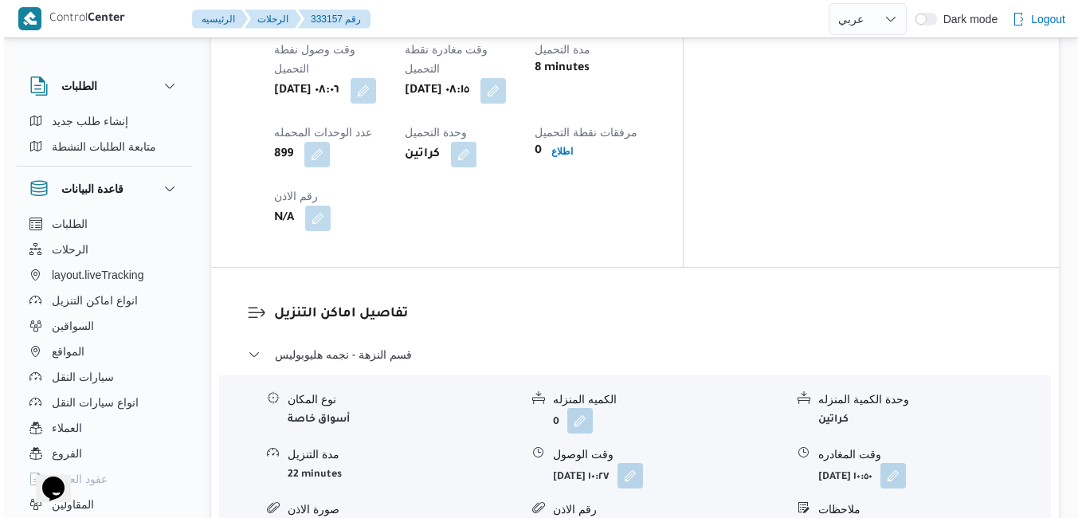
scroll to position [1371, 0]
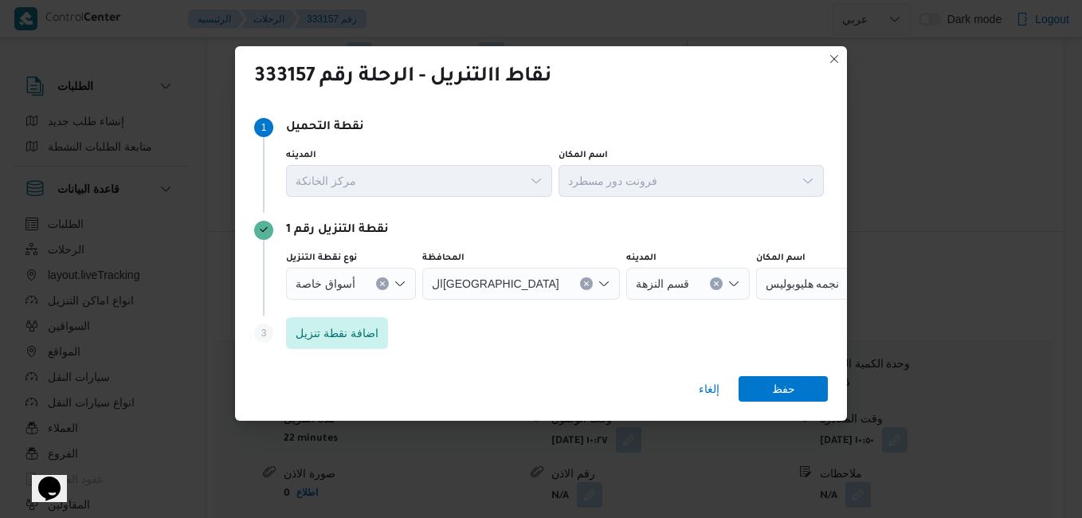
click at [326, 353] on div "Step 3 is disabled 3 اضافة نقطة تنزيل" at bounding box center [541, 336] width 574 height 41
click at [343, 339] on span "اضافة نقطة تنزيل" at bounding box center [337, 332] width 83 height 19
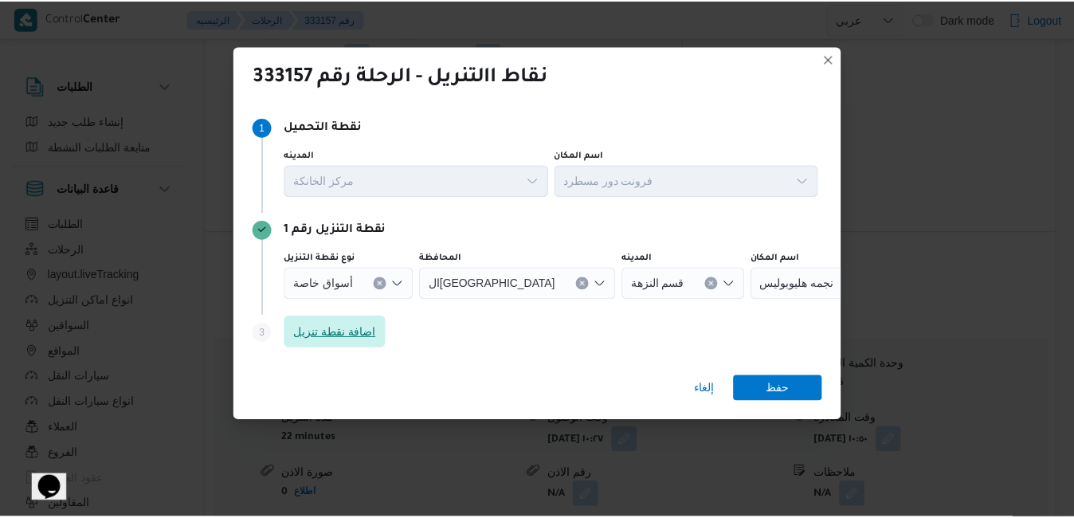
scroll to position [19, 0]
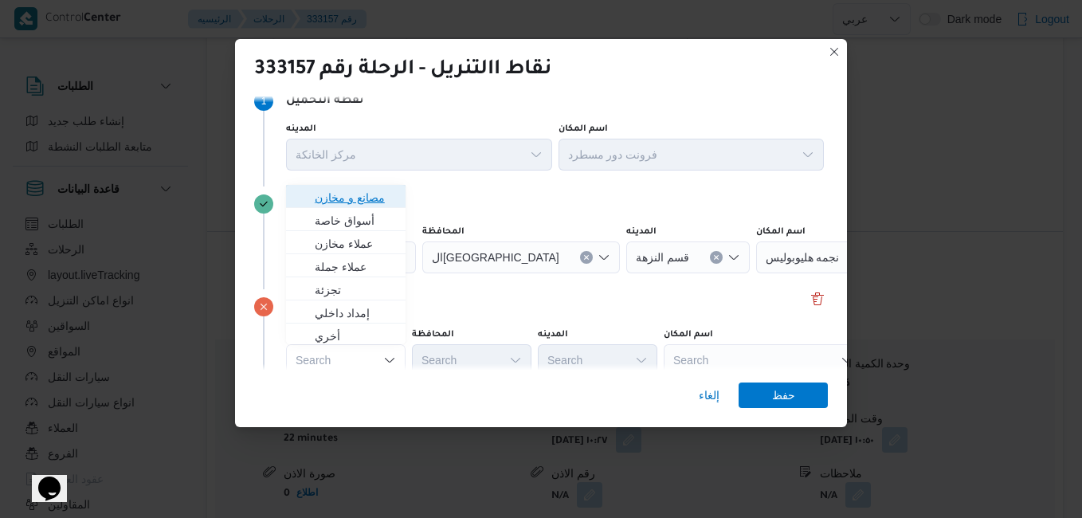
click at [375, 196] on span "مصانع و مخازن" at bounding box center [355, 197] width 81 height 19
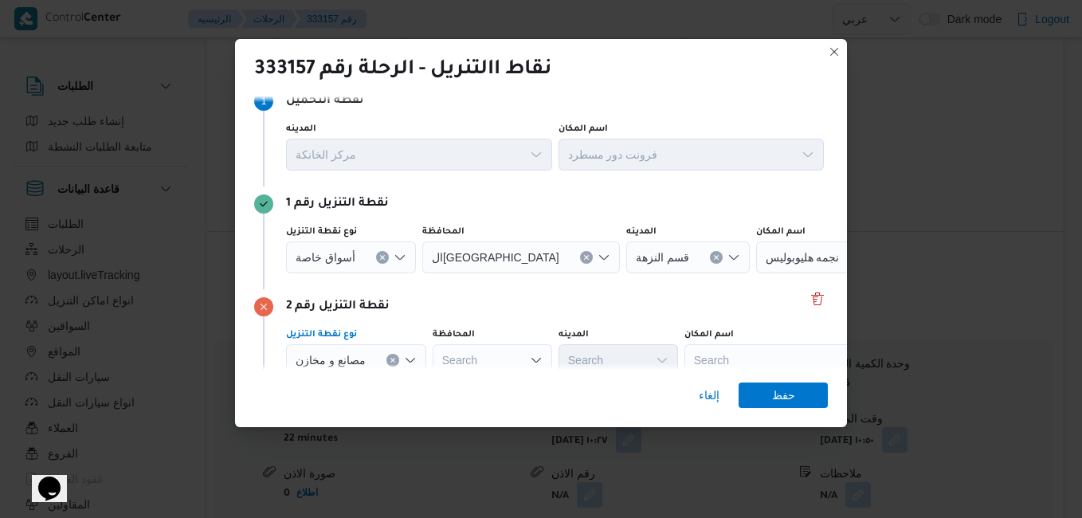
click at [726, 359] on div "Search" at bounding box center [784, 360] width 199 height 32
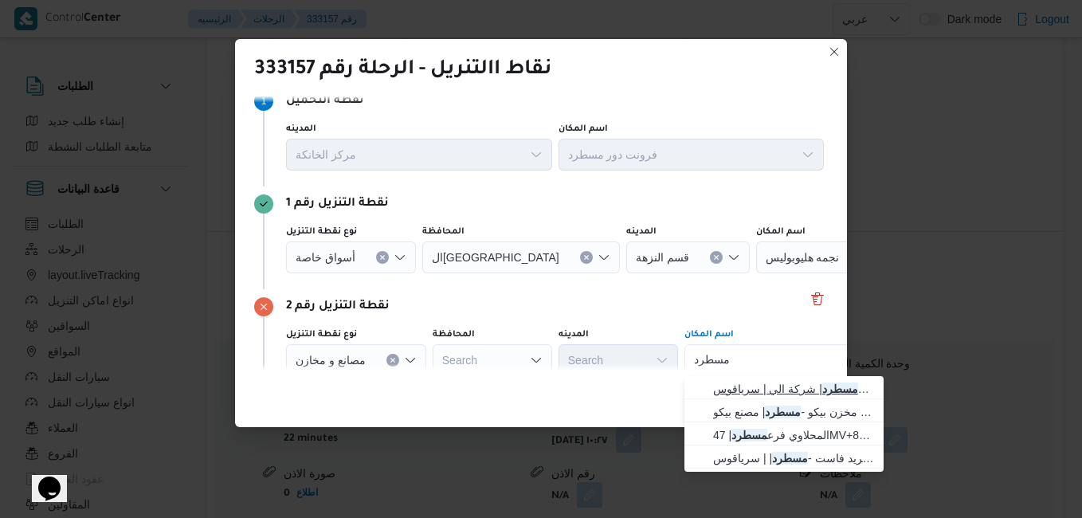
type input "مسطرد"
click at [757, 389] on span "فرونت دور مسطرد | شركة الي | سرياقوس" at bounding box center [793, 388] width 161 height 19
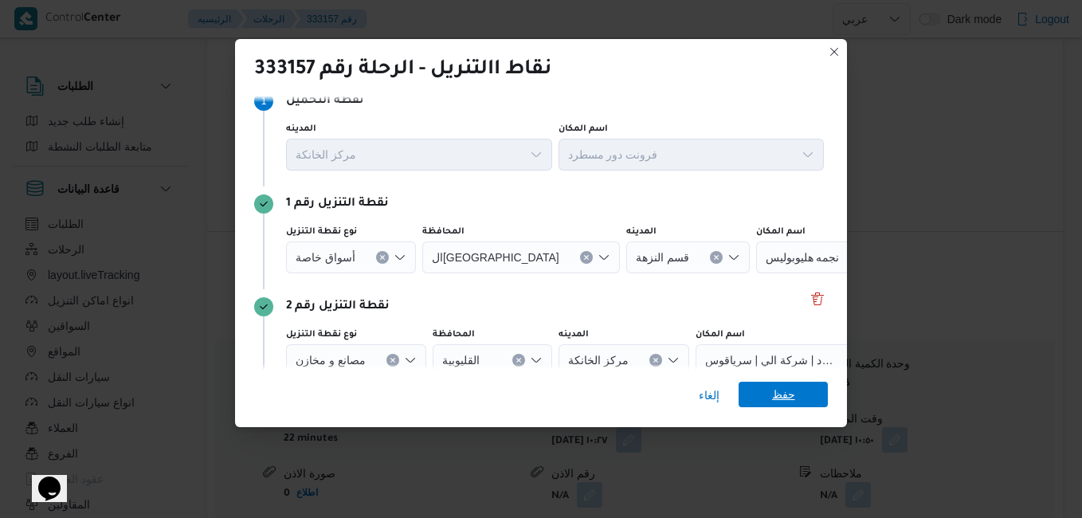
click at [793, 393] on span "حفظ" at bounding box center [783, 395] width 23 height 26
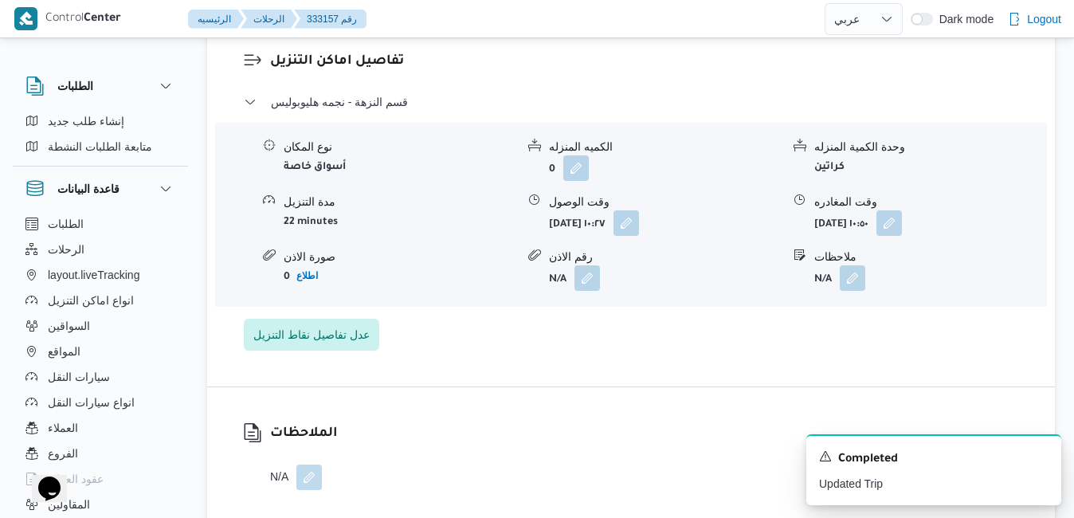
click at [677, 368] on div "تفاصيل اماكن التنزيل قسم النزهة - نجمه هليوبوليس نوع المكان أسواق خاصة الكميه ا…" at bounding box center [631, 200] width 848 height 371
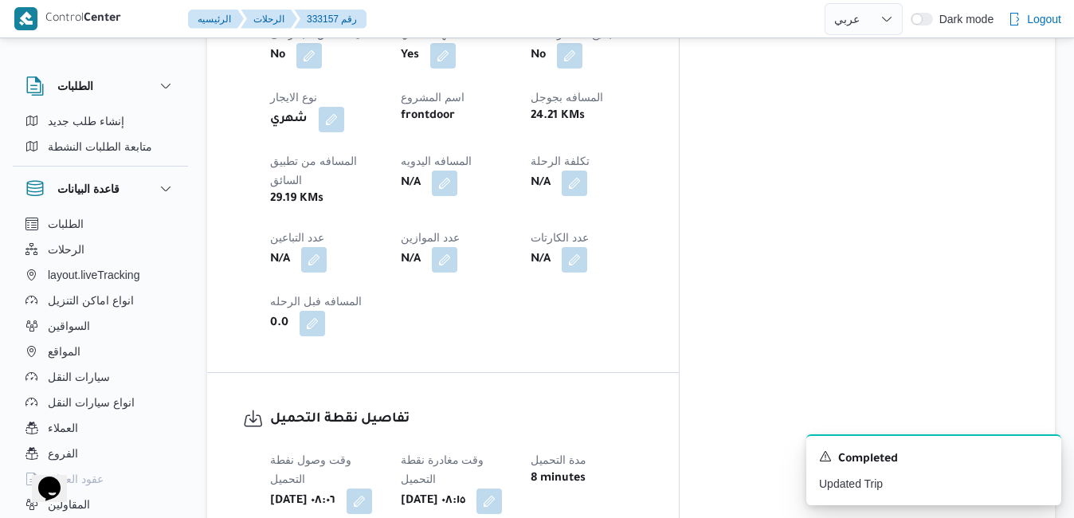
scroll to position [893, 0]
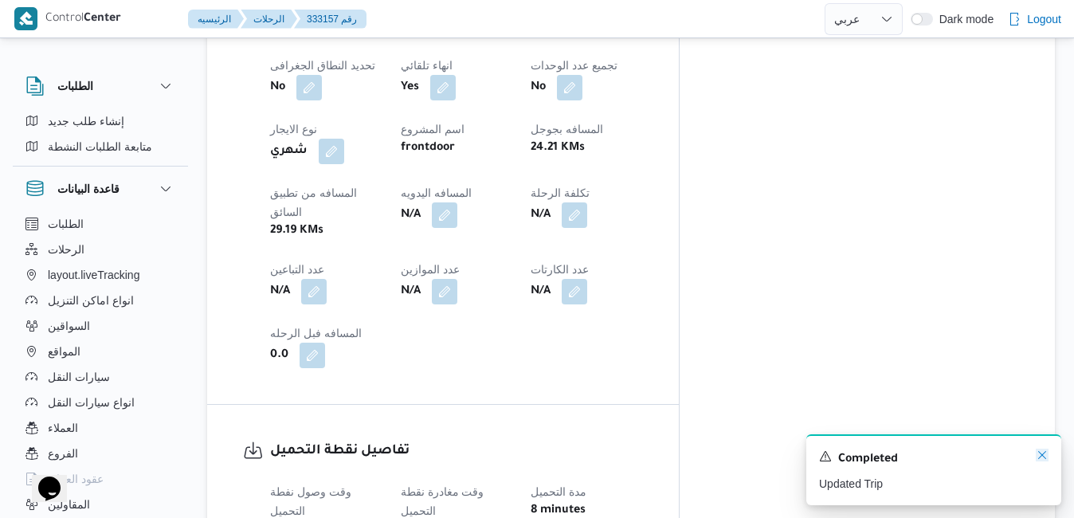
click at [1040, 455] on icon "Dismiss toast" at bounding box center [1042, 455] width 13 height 13
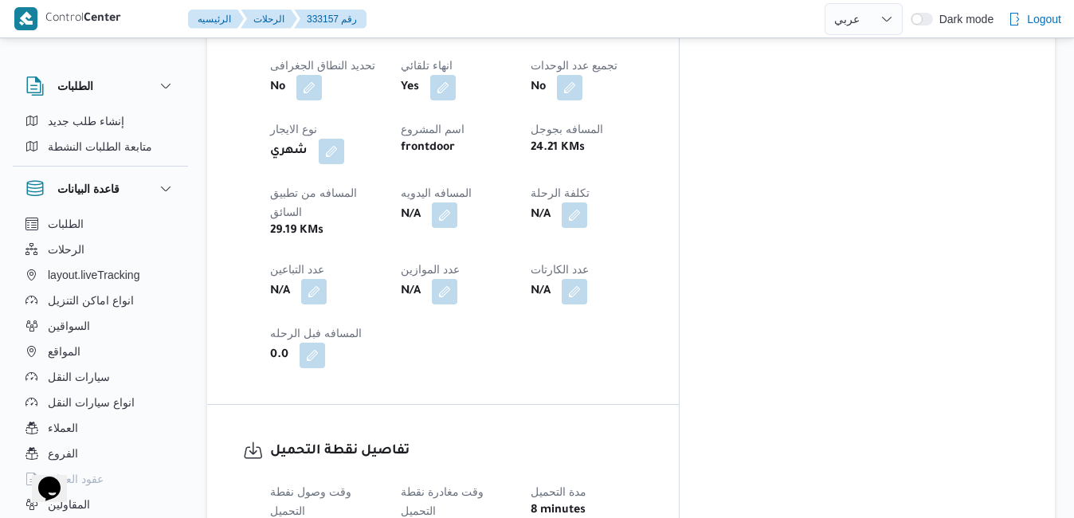
click at [839, 280] on div "المعينون • Superadmin mohamed.nabil@illa.com.eg قائمة التحقق تم ادخال تفاصيل نف…" at bounding box center [867, 54] width 375 height 1310
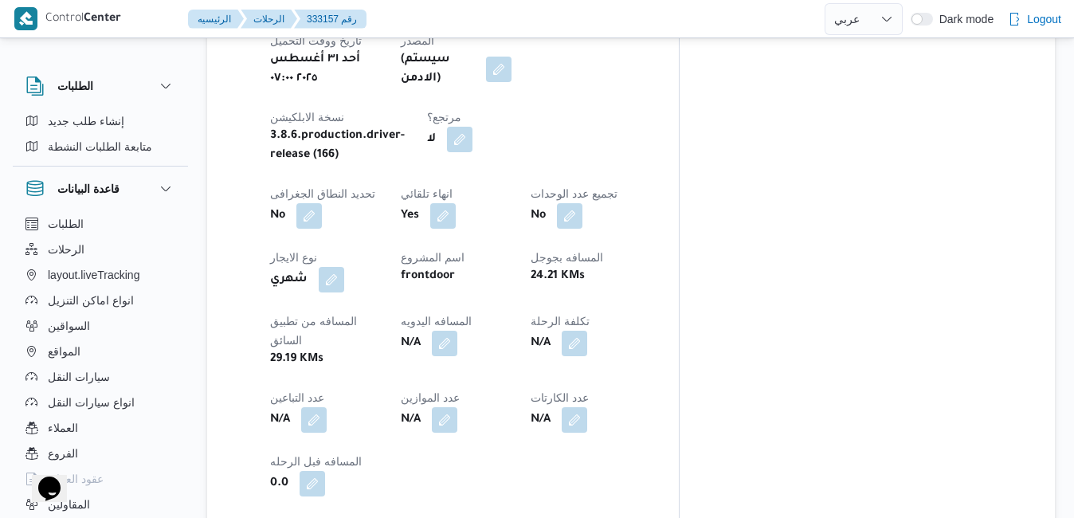
scroll to position [733, 0]
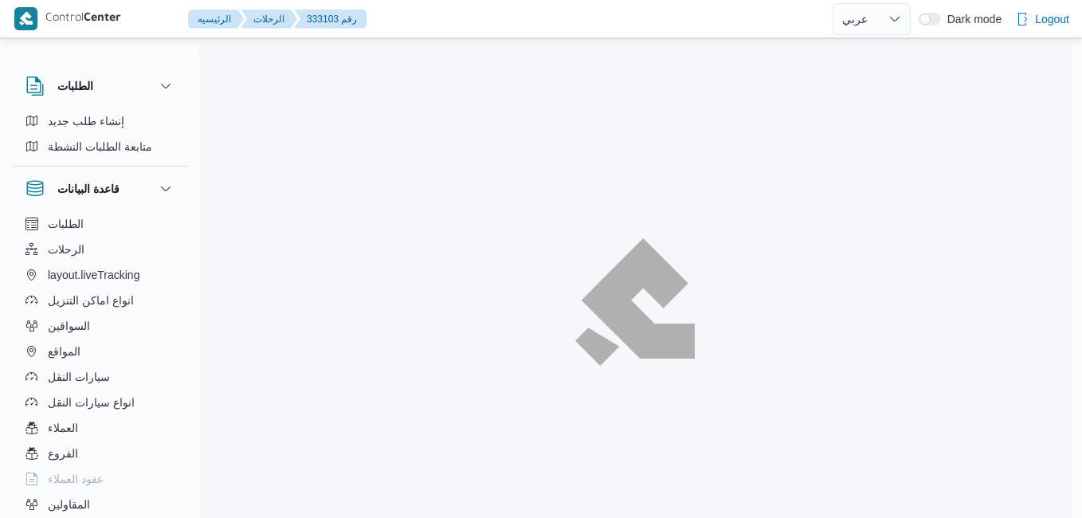
select select "ar"
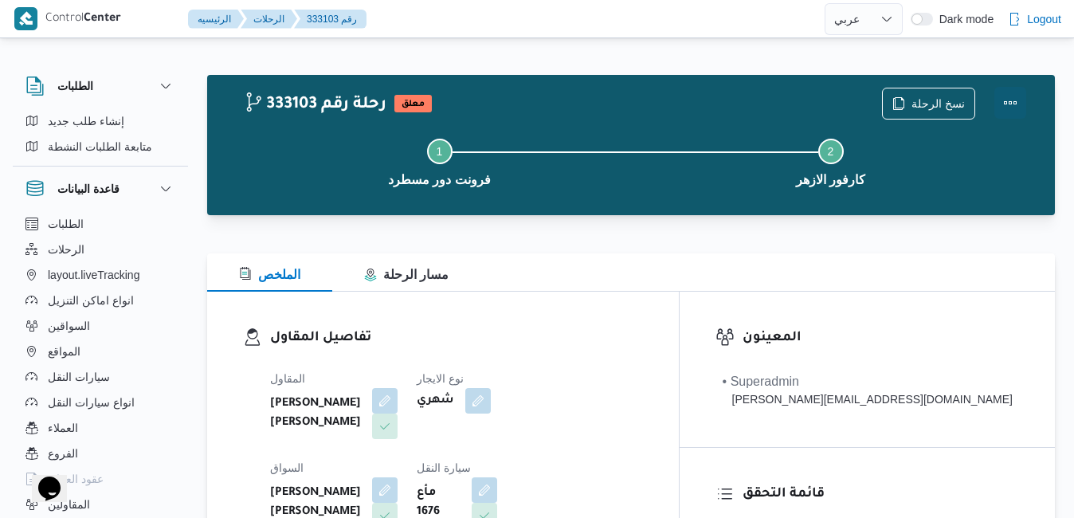
click at [1010, 104] on button "Actions" at bounding box center [1011, 103] width 32 height 32
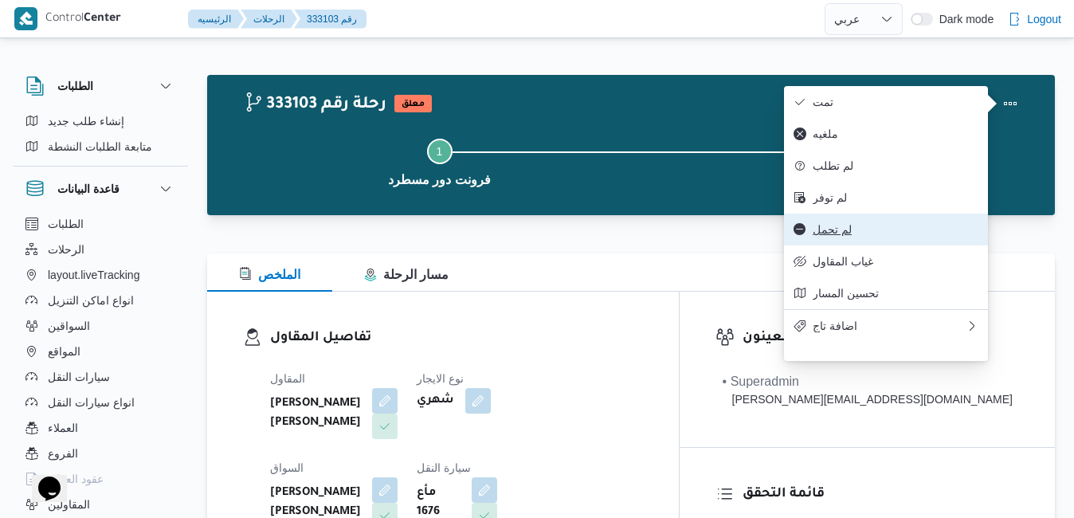
click at [862, 236] on span "لم تحمل" at bounding box center [896, 229] width 166 height 13
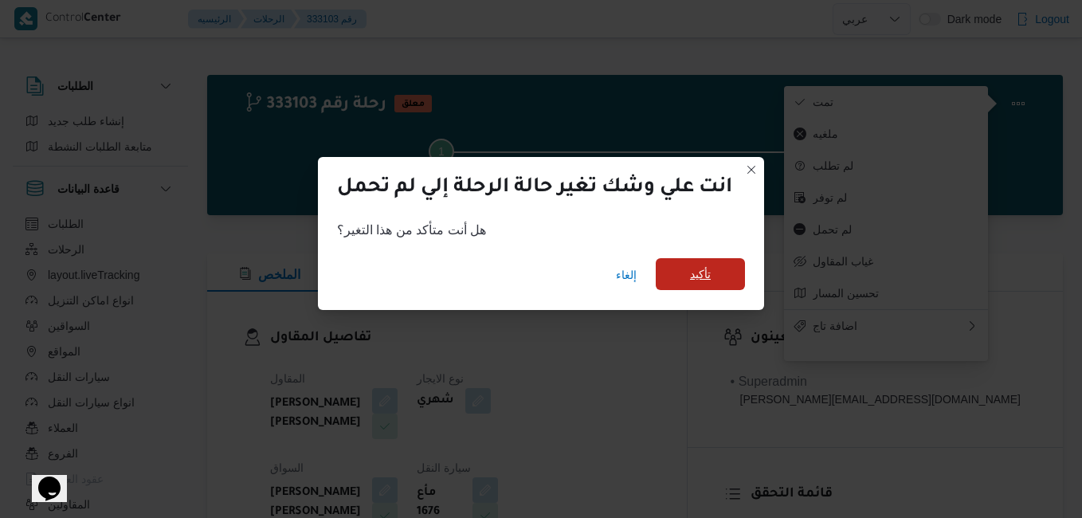
click at [718, 268] on span "تأكيد" at bounding box center [700, 274] width 89 height 32
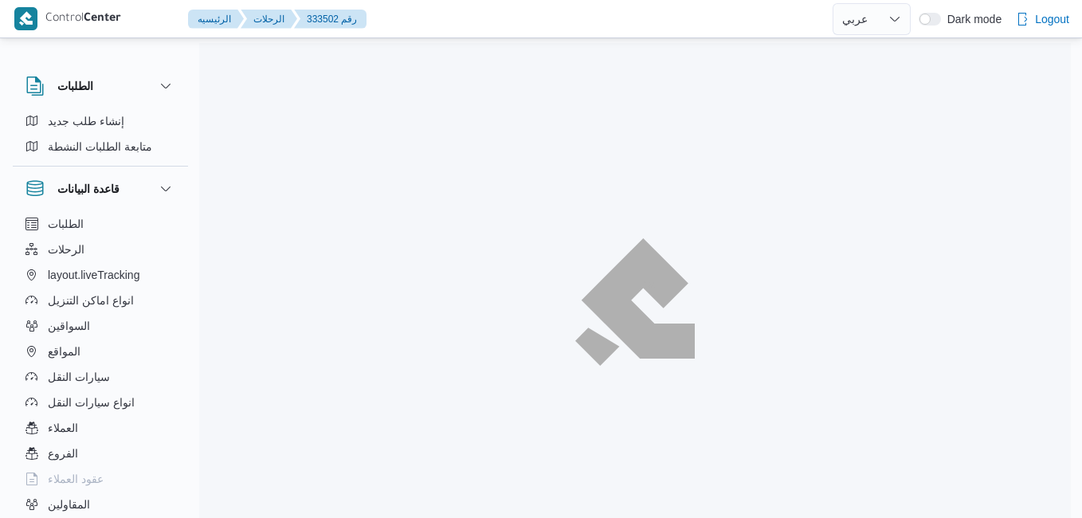
select select "ar"
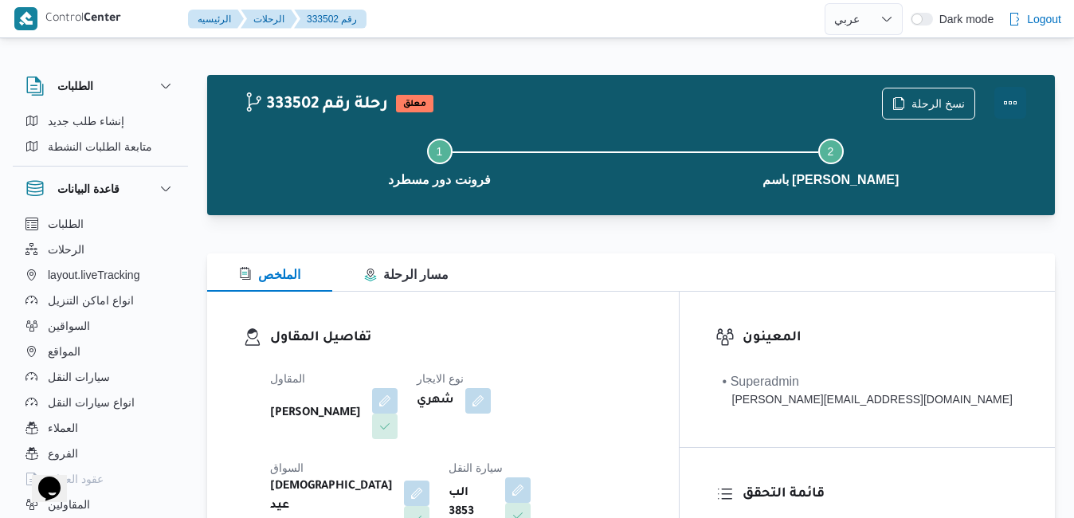
click at [1007, 106] on button "Actions" at bounding box center [1011, 103] width 32 height 32
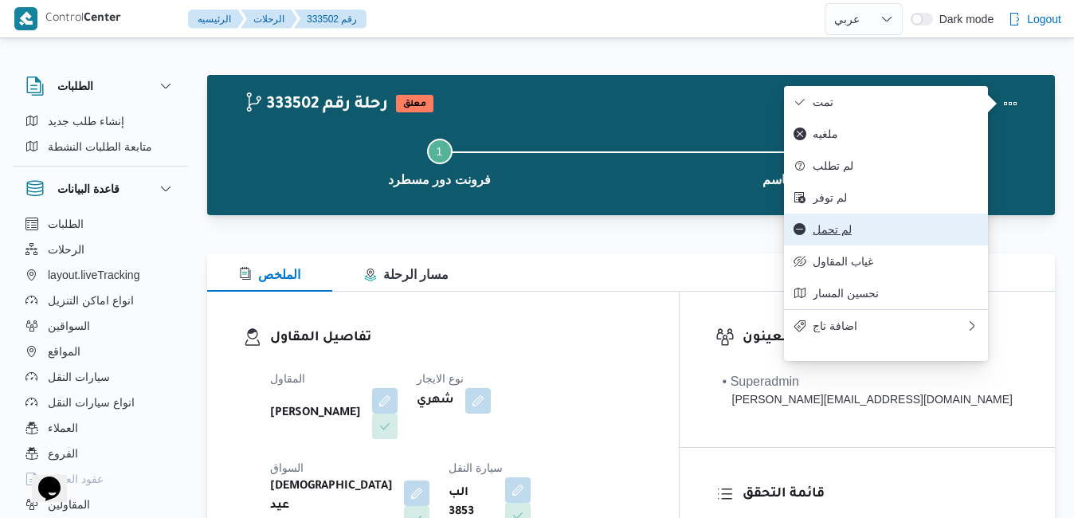
click at [871, 236] on span "لم تحمل" at bounding box center [896, 229] width 166 height 13
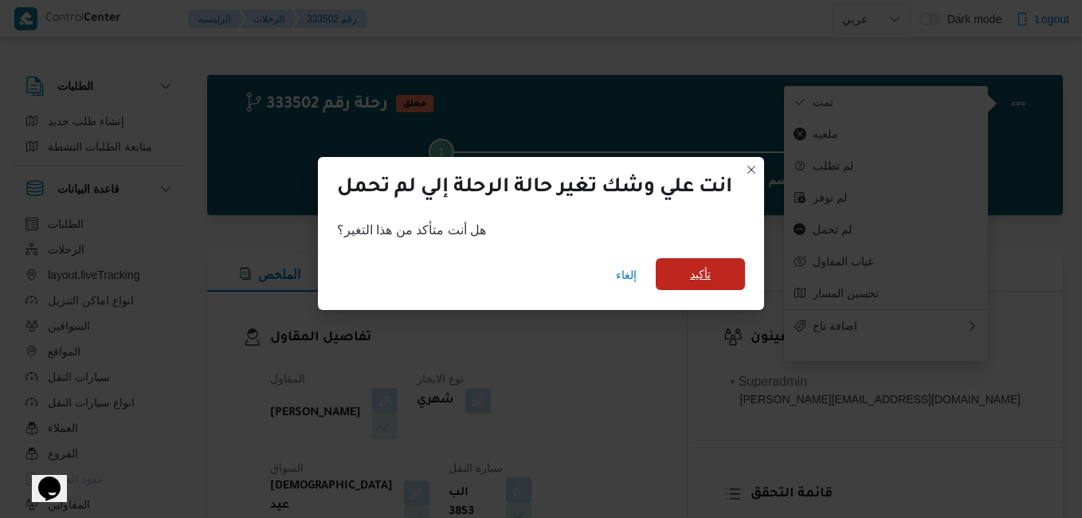
click at [723, 281] on span "تأكيد" at bounding box center [700, 274] width 89 height 32
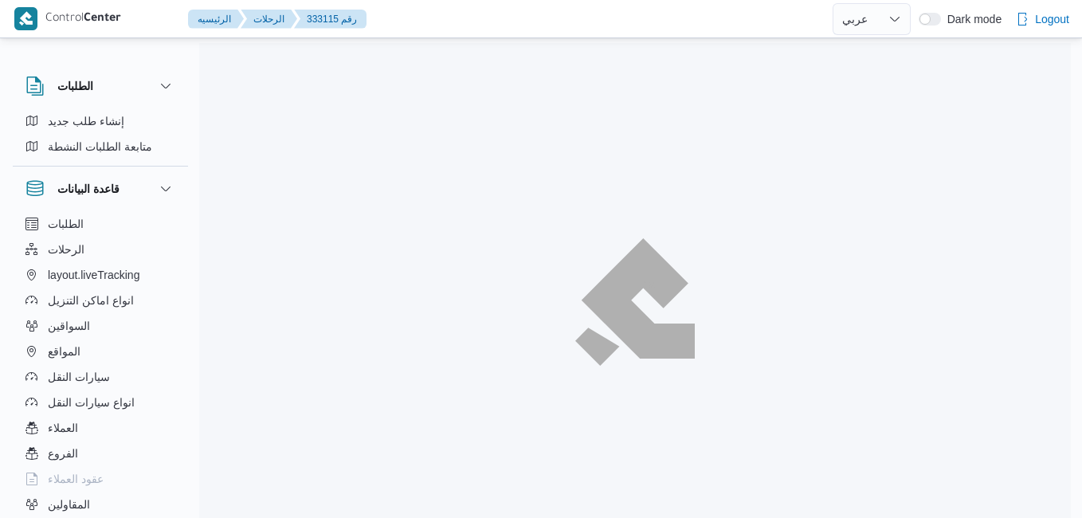
select select "ar"
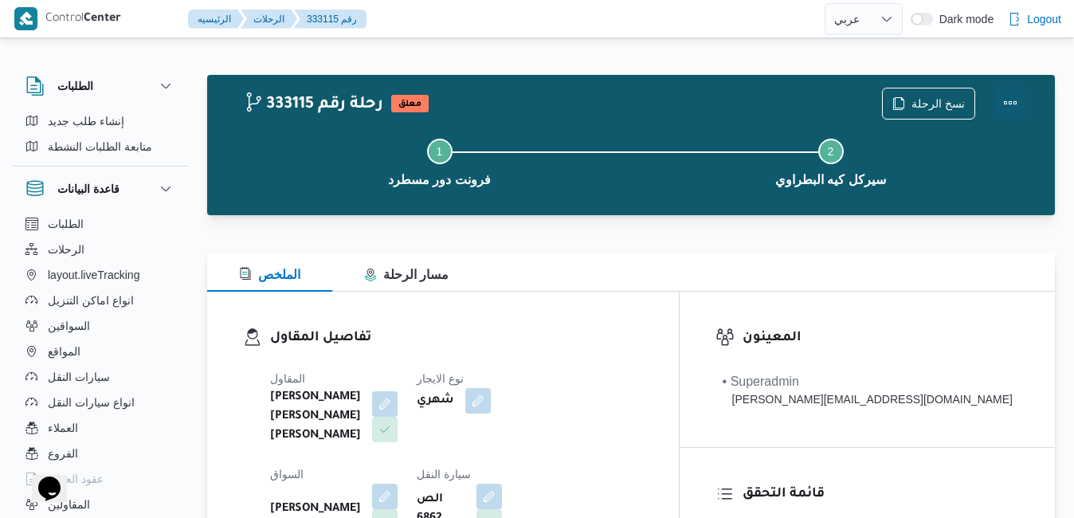
click at [1013, 100] on button "Actions" at bounding box center [1011, 103] width 32 height 32
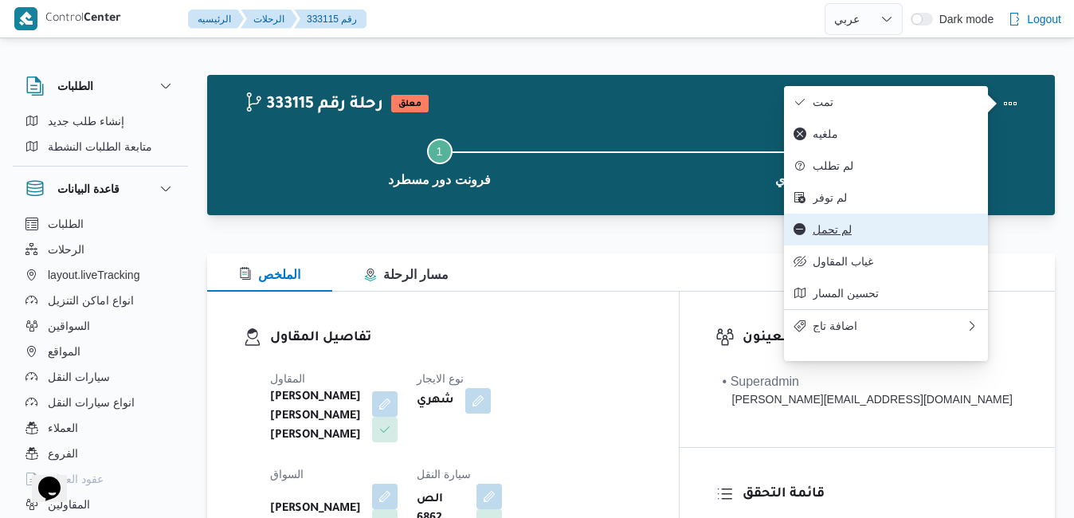
click at [838, 236] on span "لم تحمل" at bounding box center [896, 229] width 166 height 13
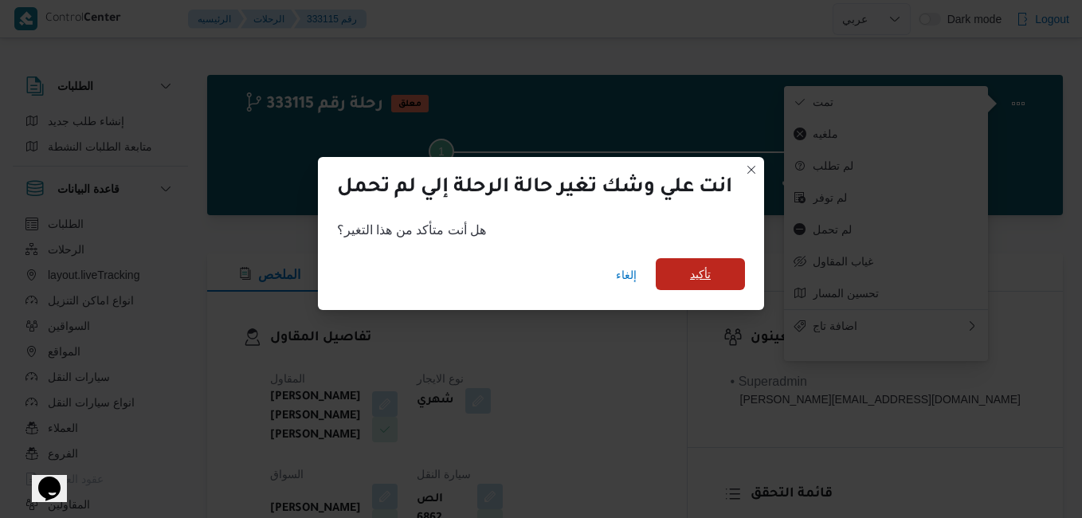
click at [740, 273] on span "تأكيد" at bounding box center [700, 274] width 89 height 32
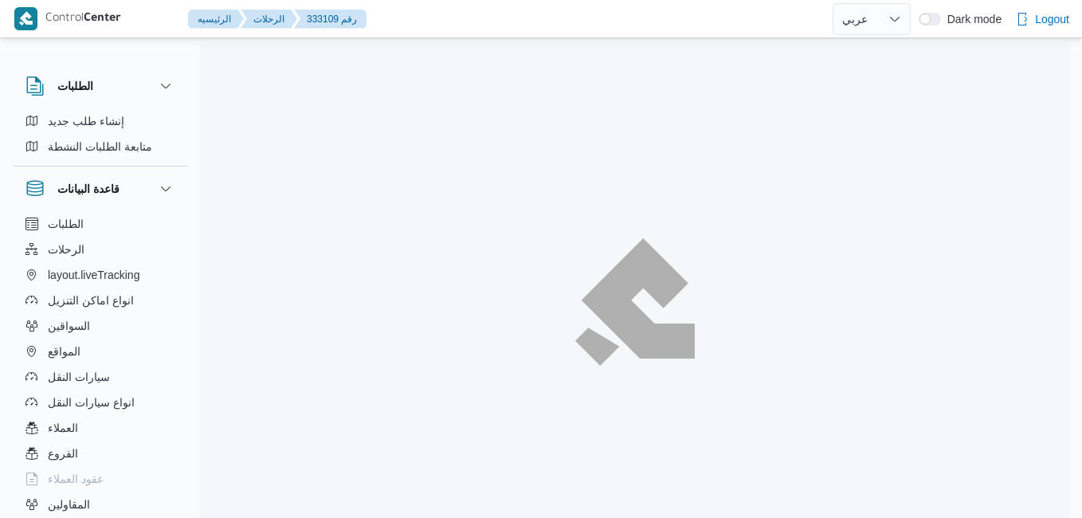
select select "ar"
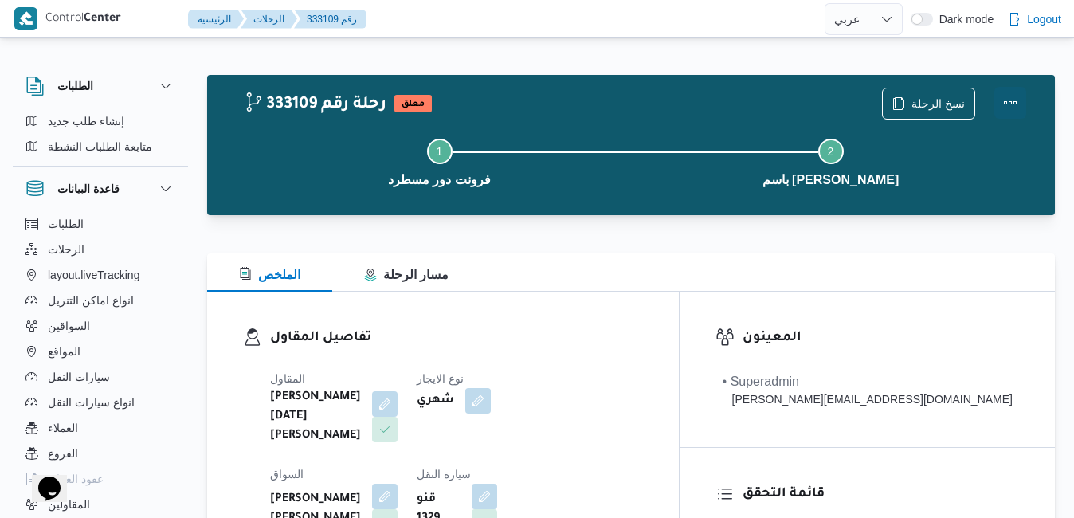
click at [1004, 104] on button "Actions" at bounding box center [1011, 103] width 32 height 32
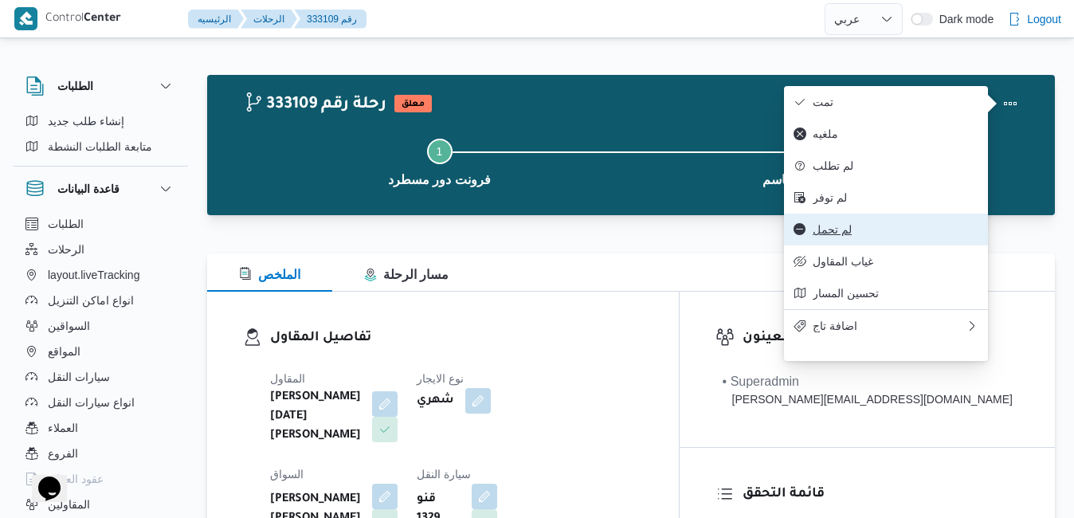
click at [850, 245] on button "لم تحمل" at bounding box center [886, 230] width 204 height 32
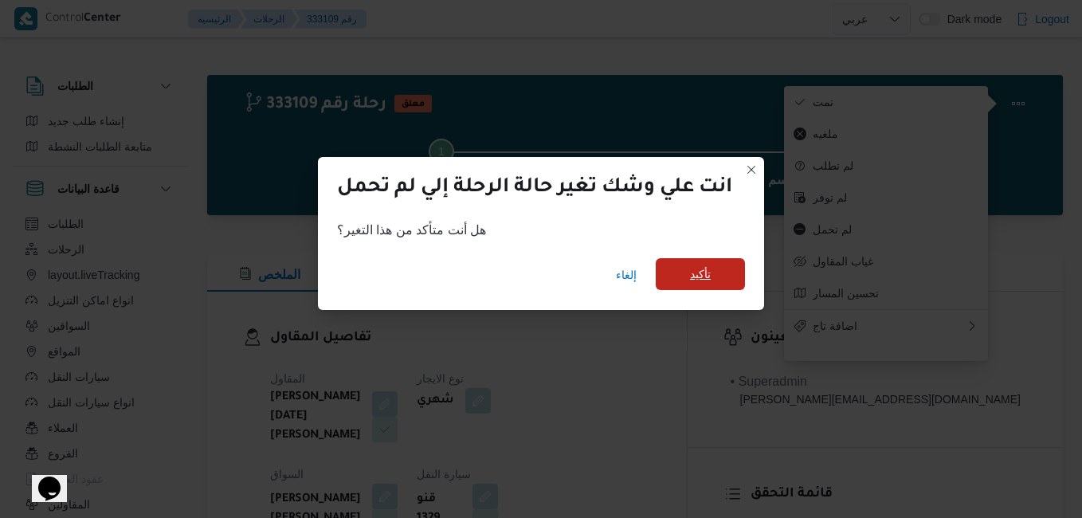
click at [691, 276] on span "تأكيد" at bounding box center [700, 274] width 89 height 32
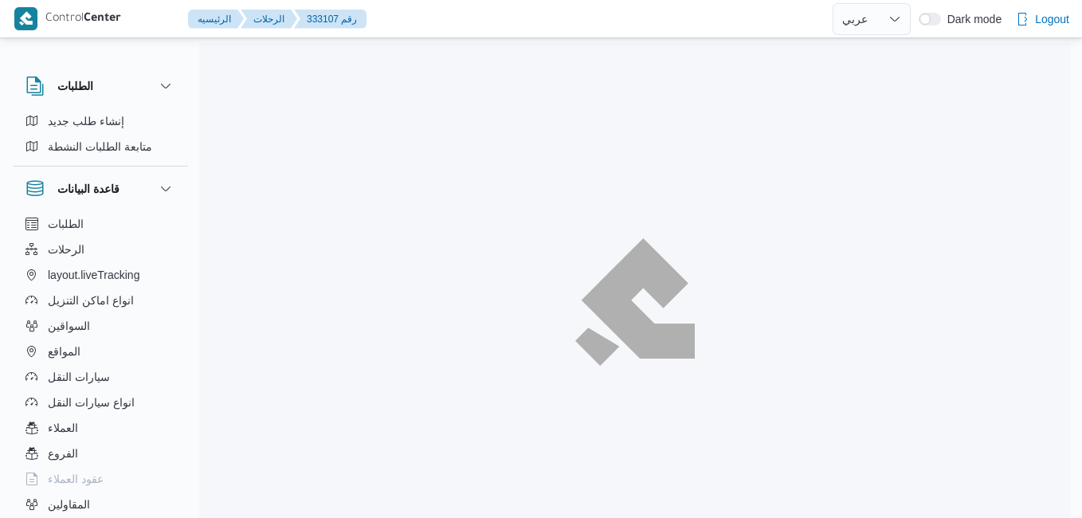
select select "ar"
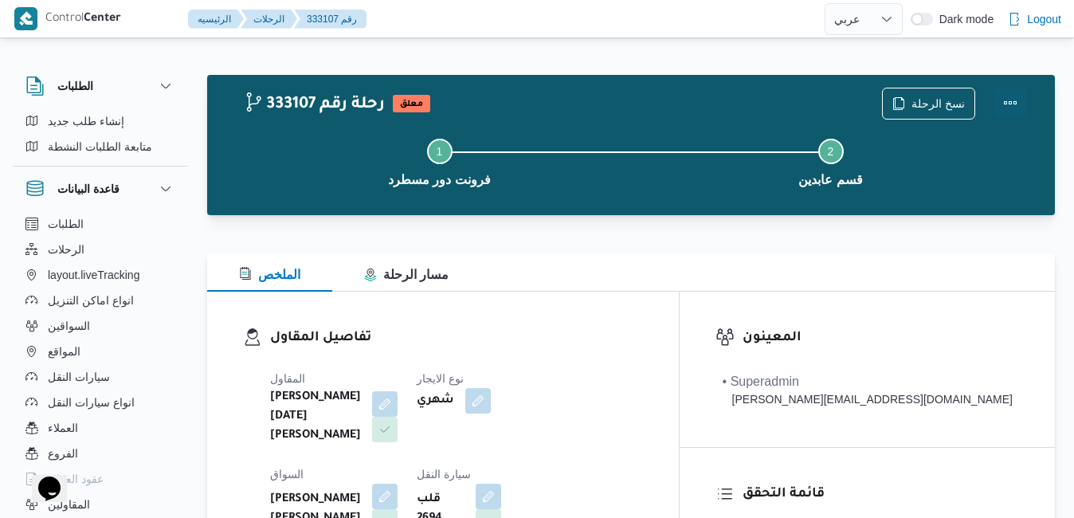
click at [1018, 96] on button "Actions" at bounding box center [1011, 103] width 32 height 32
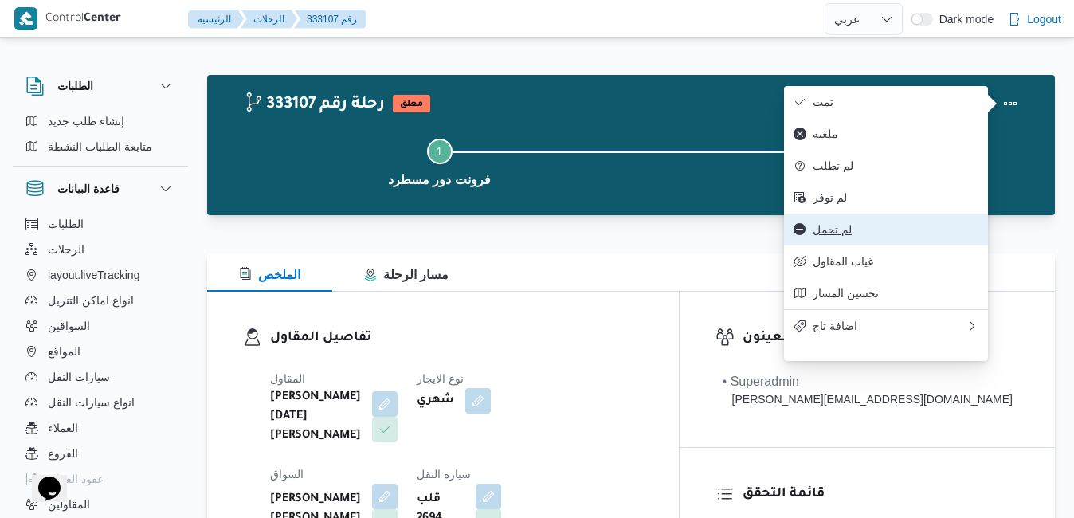
click at [871, 235] on span "لم تحمل" at bounding box center [896, 229] width 166 height 13
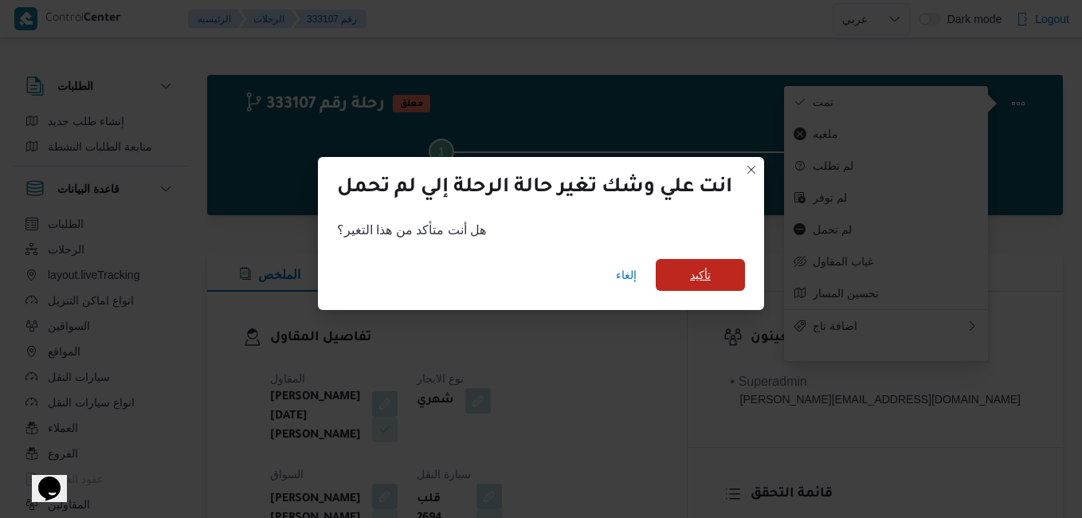
click at [703, 274] on span "تأكيد" at bounding box center [700, 274] width 21 height 19
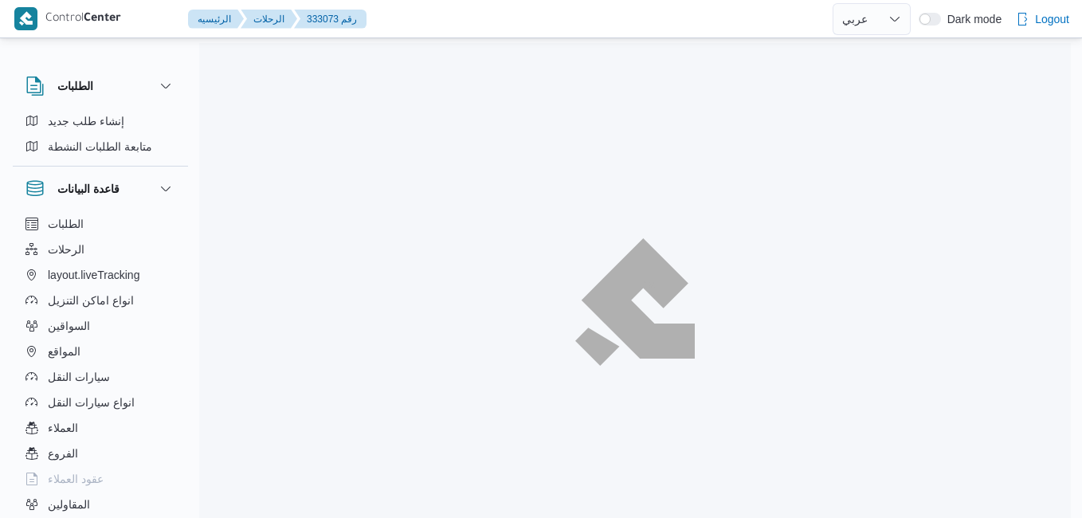
select select "ar"
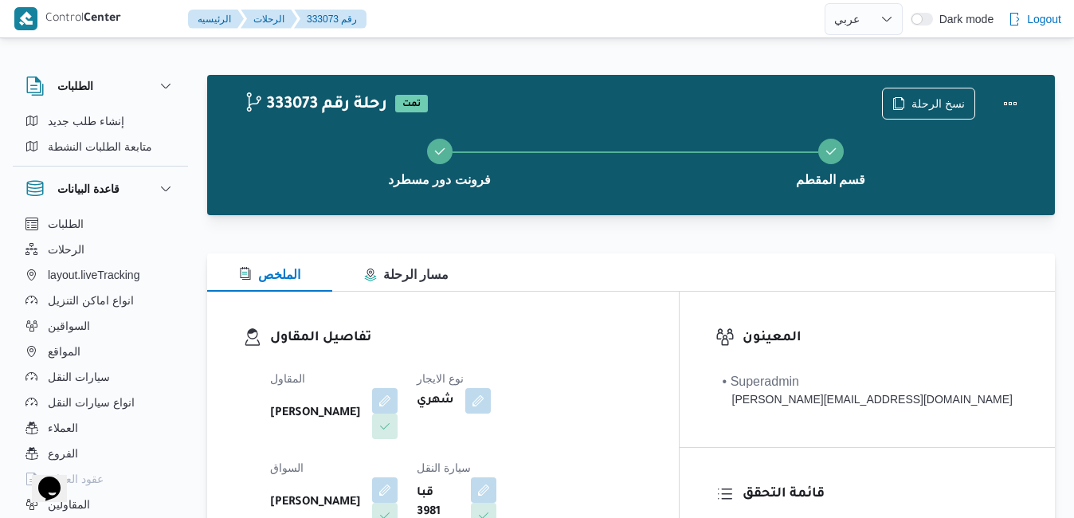
click at [587, 267] on div "الملخص مسار الرحلة" at bounding box center [631, 272] width 848 height 38
click at [551, 314] on div "تفاصيل المقاول المقاول [PERSON_NAME] نوع الايجار شهري السواق [PERSON_NAME] سيار…" at bounding box center [443, 476] width 472 height 368
click at [569, 335] on h3 "تفاصيل المقاول" at bounding box center [456, 339] width 373 height 22
click at [643, 316] on div "تفاصيل المقاول المقاول [PERSON_NAME] نوع الايجار شهري السواق [PERSON_NAME] سيار…" at bounding box center [443, 476] width 472 height 368
click at [398, 397] on button "button" at bounding box center [385, 400] width 26 height 26
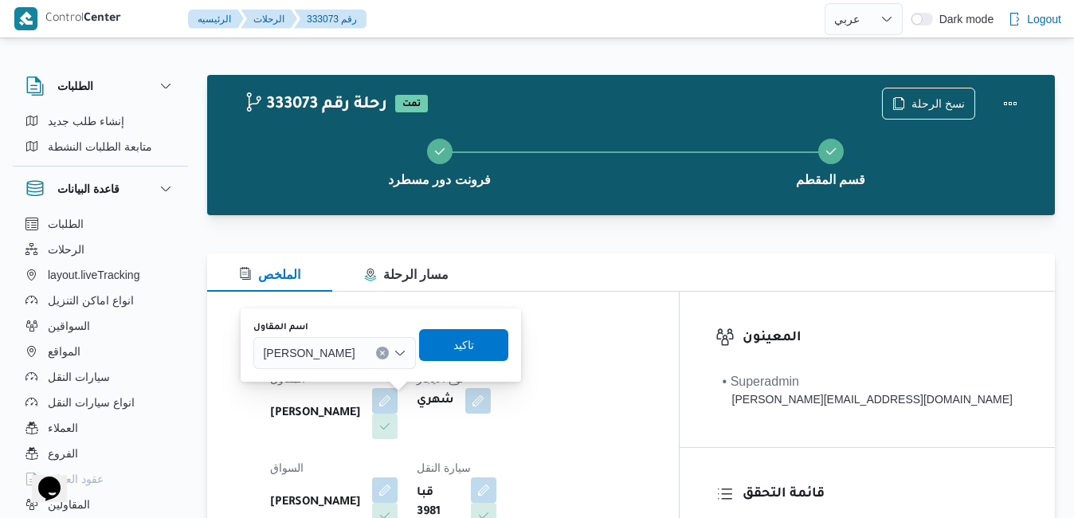
click at [355, 357] on span "[PERSON_NAME]" at bounding box center [309, 352] width 92 height 18
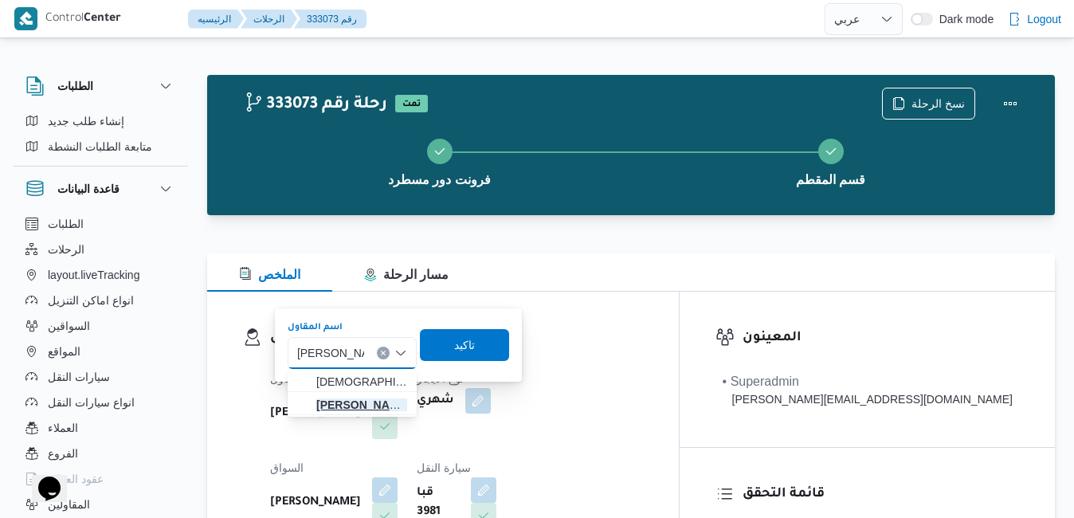
type input "[PERSON_NAME][DATE]"
click at [345, 402] on span "[PERSON_NAME][DATE] [PERSON_NAME]" at bounding box center [361, 404] width 91 height 19
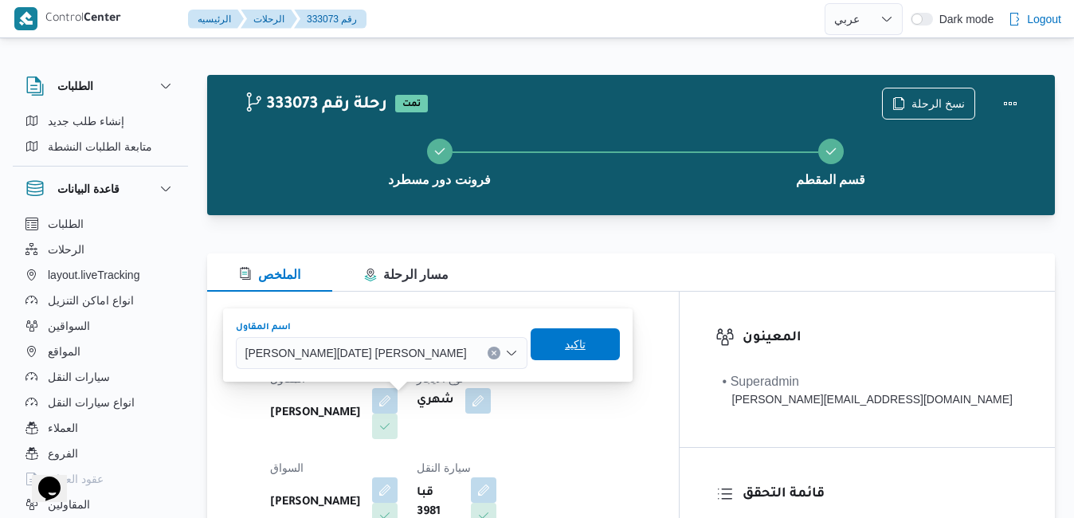
click at [565, 350] on span "تاكيد" at bounding box center [575, 344] width 21 height 19
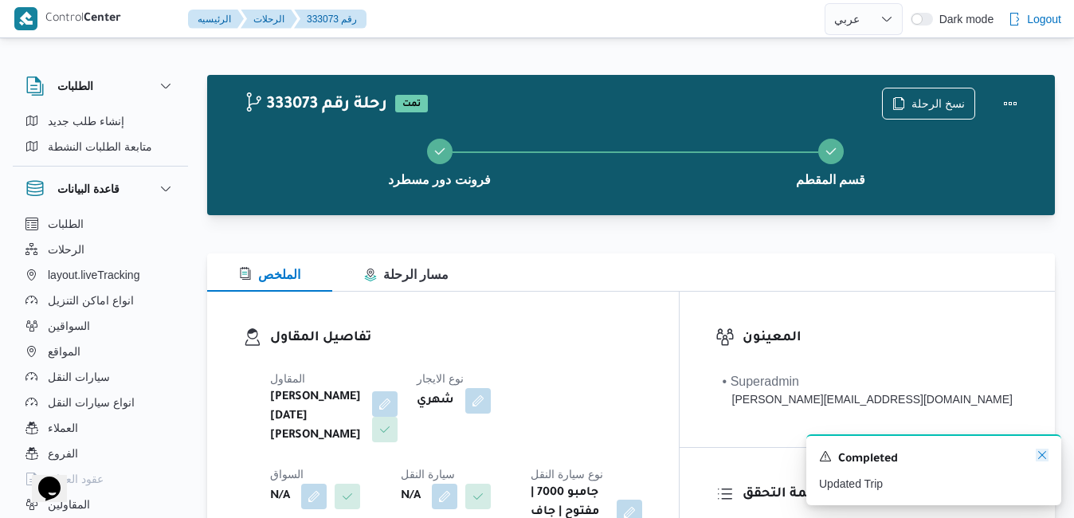
click at [1046, 459] on icon "Dismiss toast" at bounding box center [1042, 455] width 13 height 13
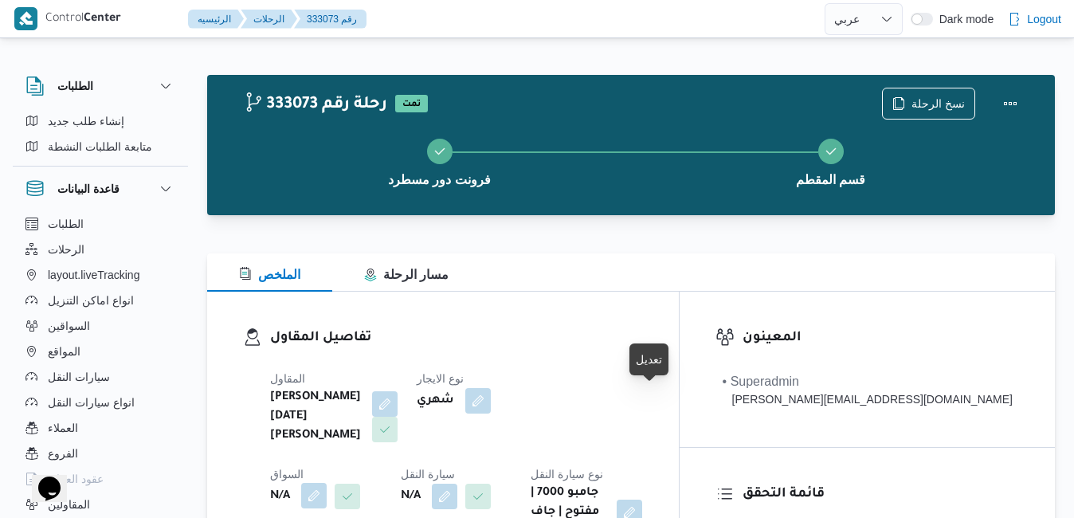
click at [327, 483] on button "button" at bounding box center [314, 496] width 26 height 26
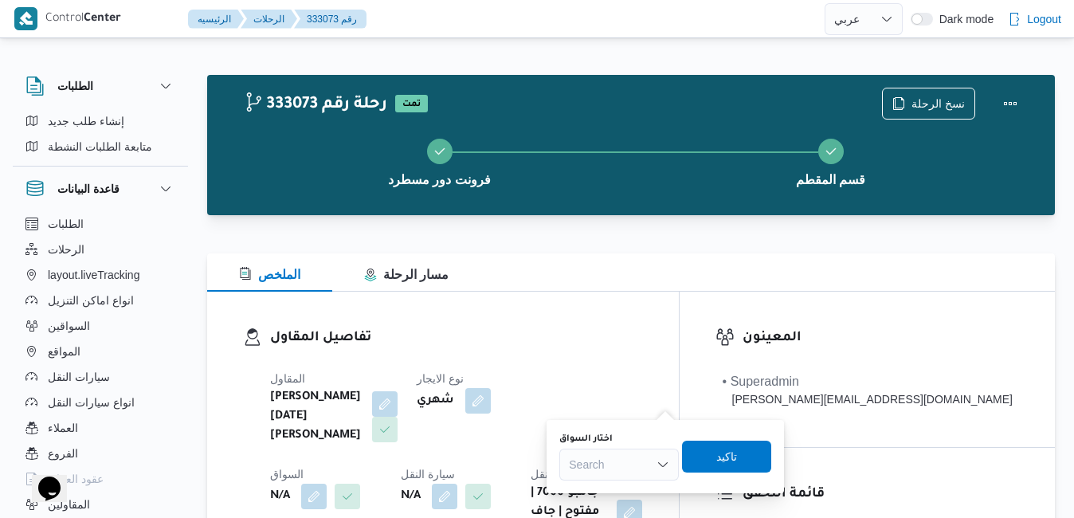
click at [624, 465] on div "Search" at bounding box center [619, 465] width 120 height 32
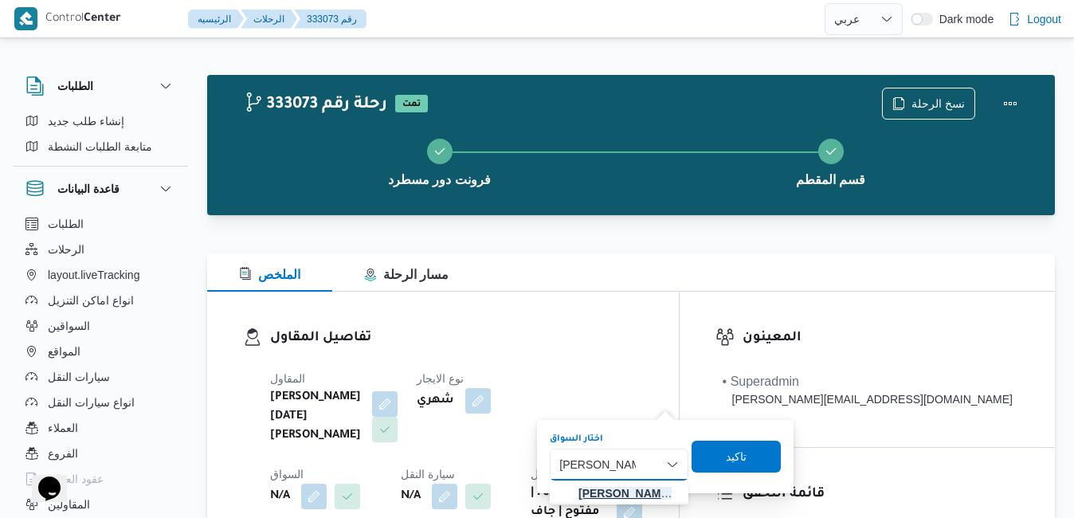
type input "احمد محمد دياب"
click at [624, 492] on mark "احمد محمد دياب" at bounding box center [625, 493] width 93 height 13
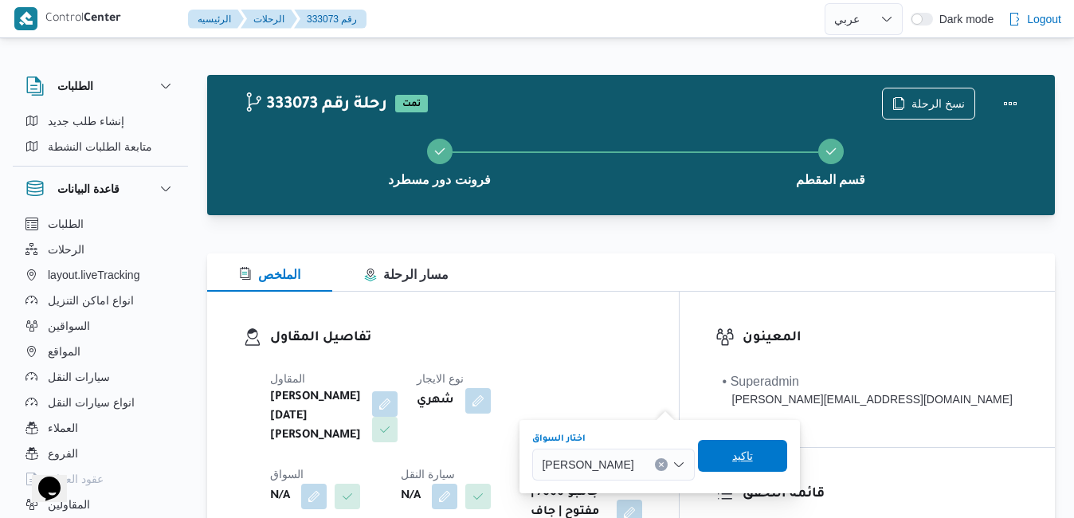
click at [748, 456] on span "تاكيد" at bounding box center [742, 455] width 21 height 19
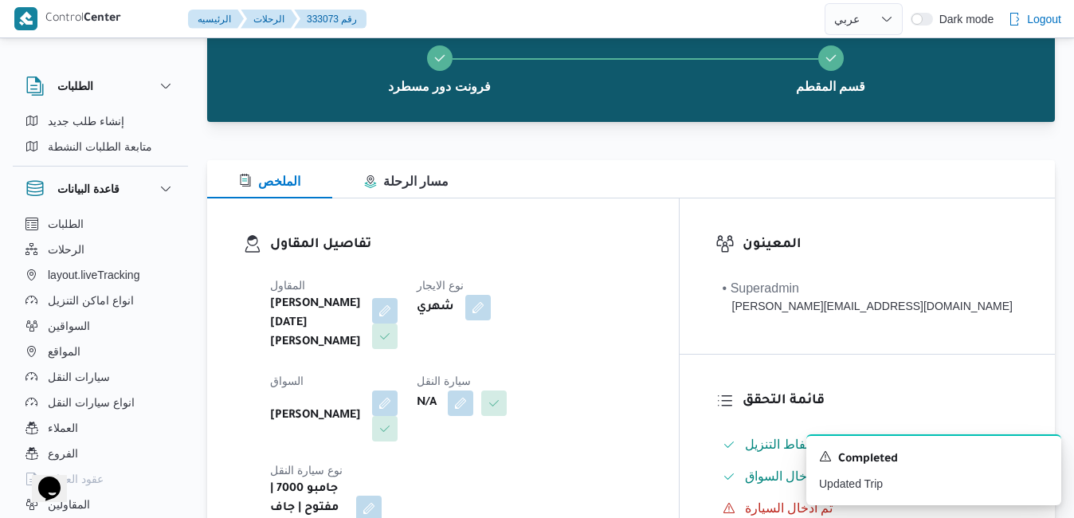
scroll to position [128, 0]
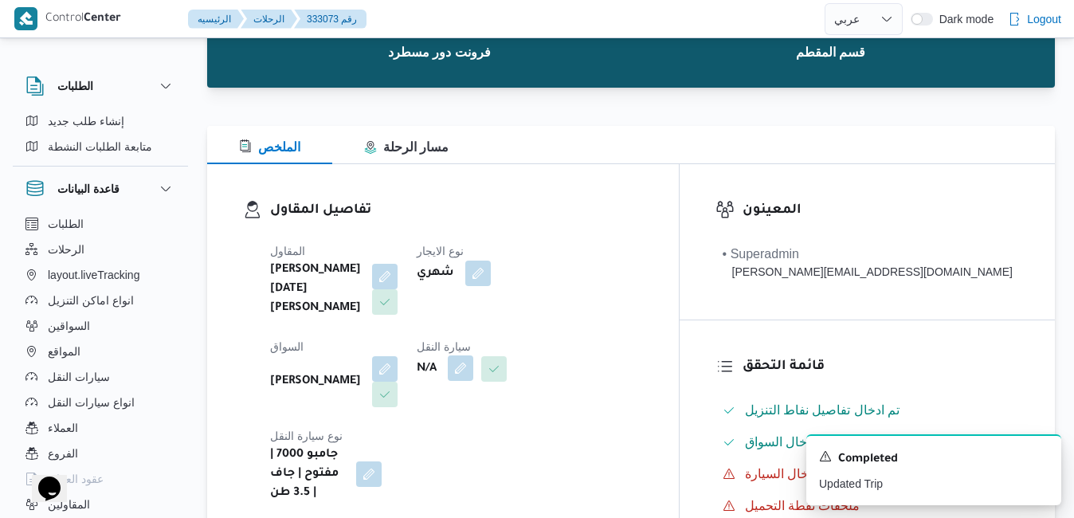
click at [448, 365] on button "button" at bounding box center [461, 368] width 26 height 26
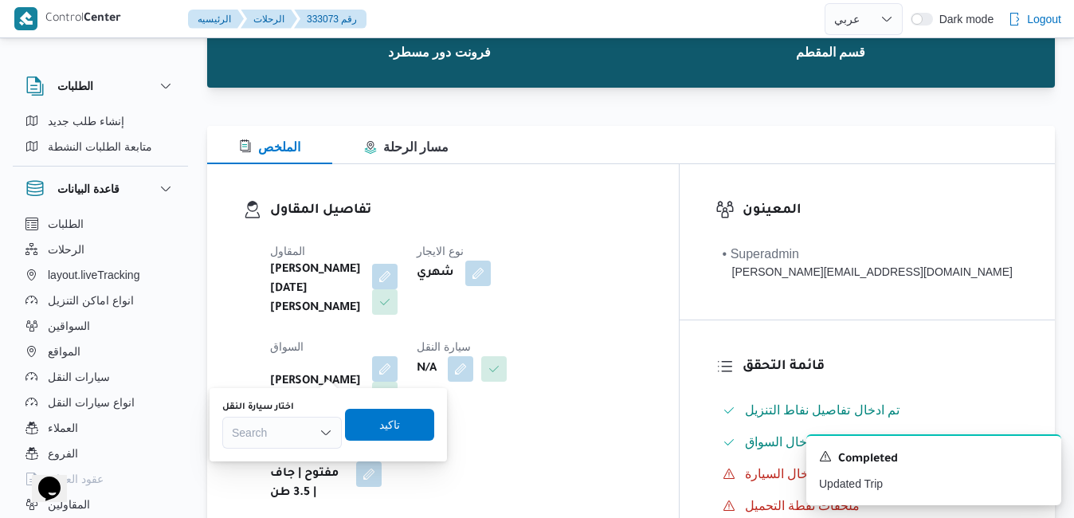
click at [291, 430] on div "Search" at bounding box center [282, 433] width 120 height 32
type input "5319"
click at [292, 458] on span "قلب 5319 | null" at bounding box center [291, 461] width 81 height 19
click at [411, 428] on span "تاكيد" at bounding box center [401, 424] width 89 height 32
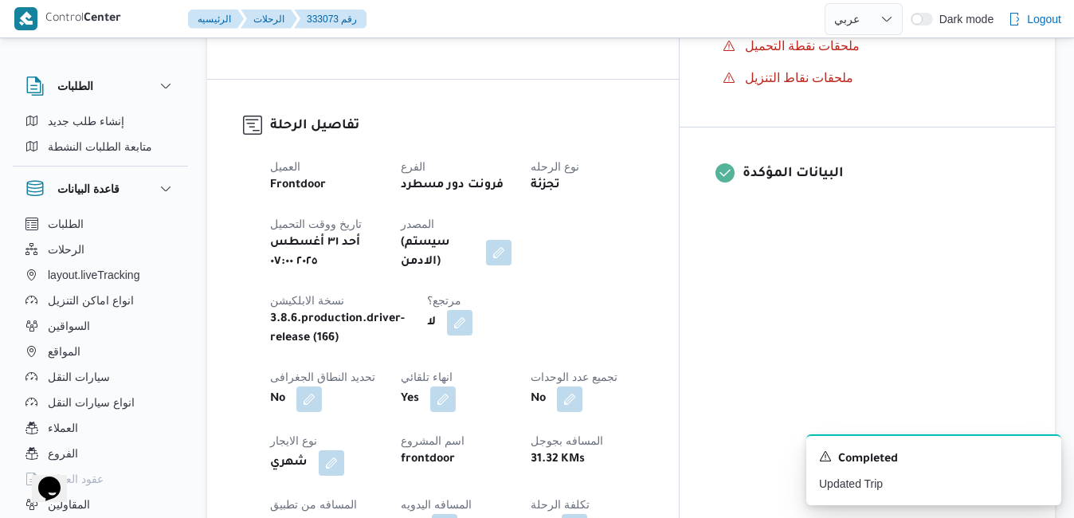
scroll to position [606, 0]
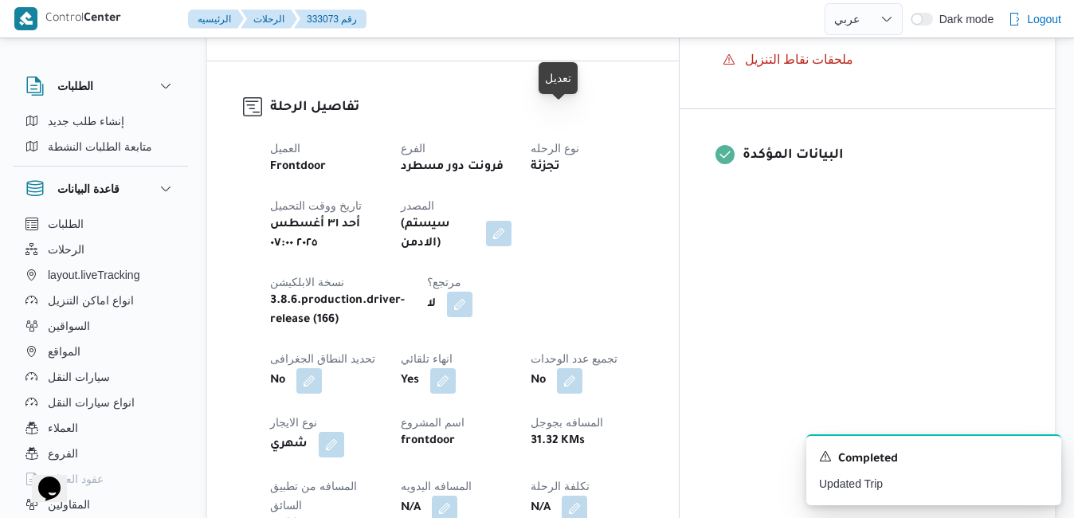
click at [512, 221] on button "button" at bounding box center [499, 234] width 26 height 26
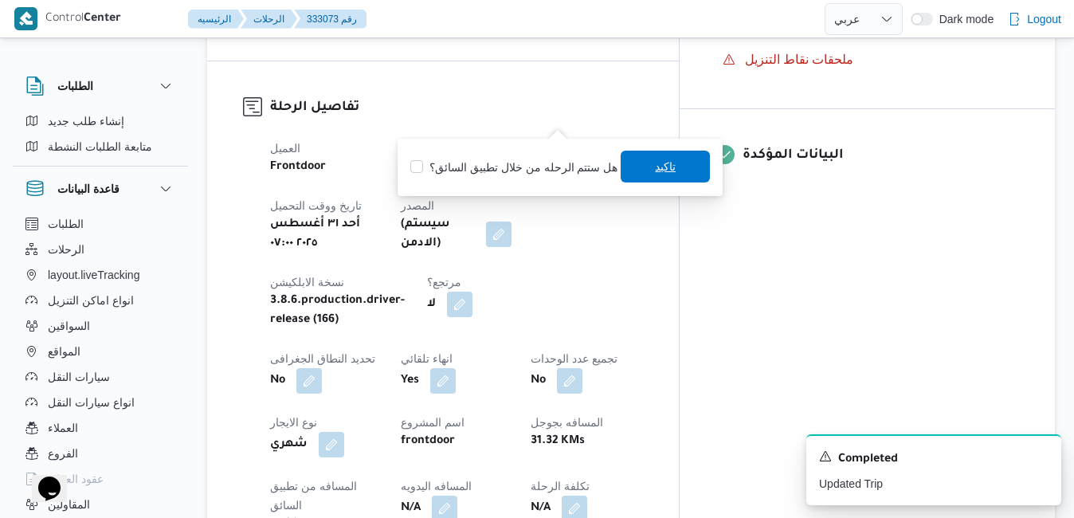
click at [634, 163] on span "تاكيد" at bounding box center [665, 167] width 89 height 32
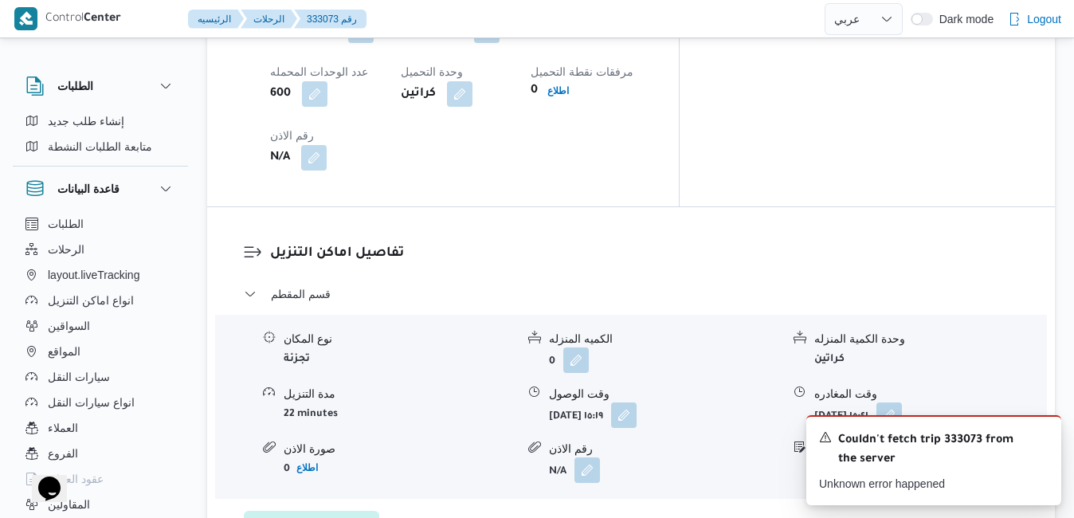
scroll to position [1371, 0]
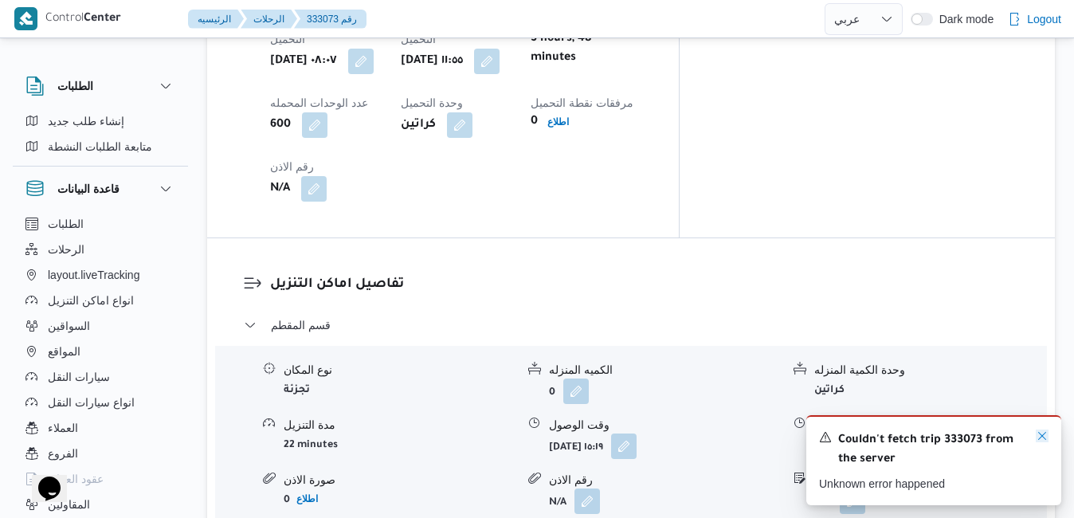
click at [1043, 435] on icon "Dismiss toast" at bounding box center [1042, 436] width 13 height 13
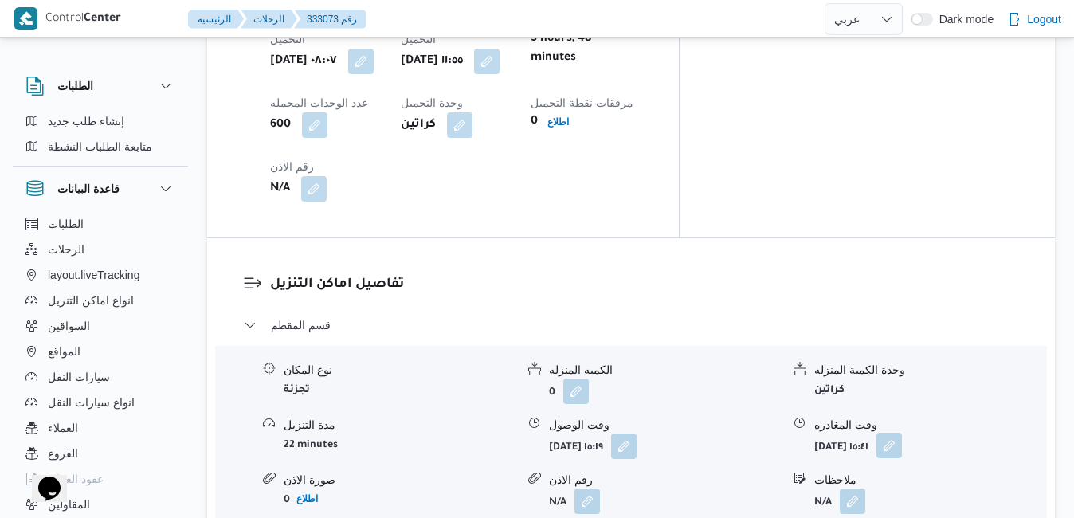
click at [902, 433] on button "button" at bounding box center [890, 446] width 26 height 26
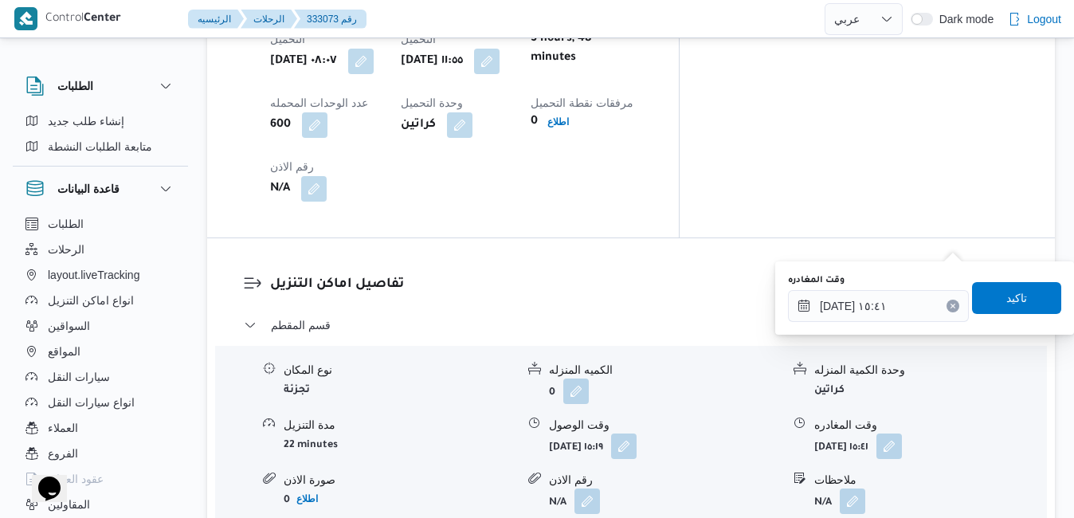
click at [950, 304] on icon "Clear input" at bounding box center [953, 306] width 6 height 6
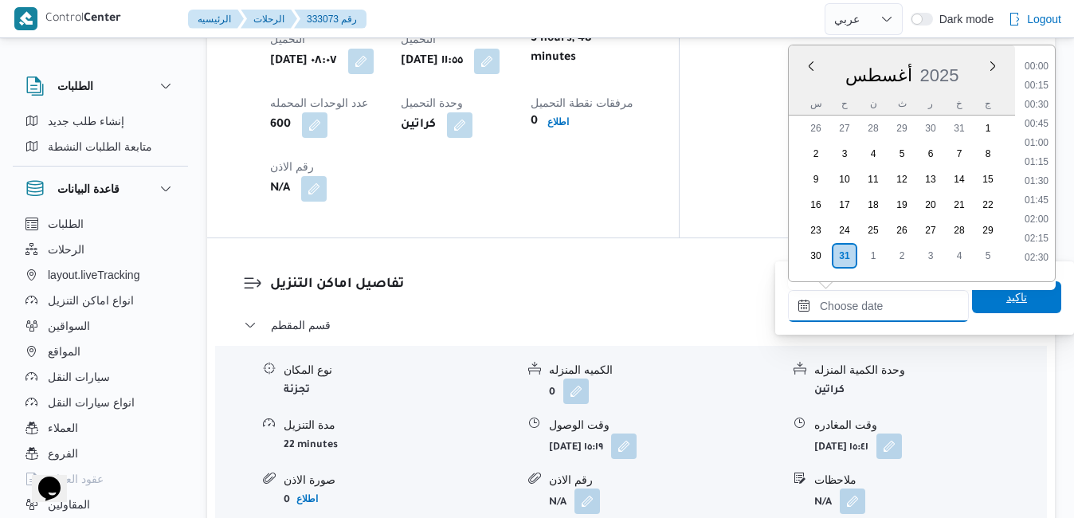
scroll to position [1267, 0]
click at [982, 304] on span "تاكيد" at bounding box center [1016, 297] width 89 height 32
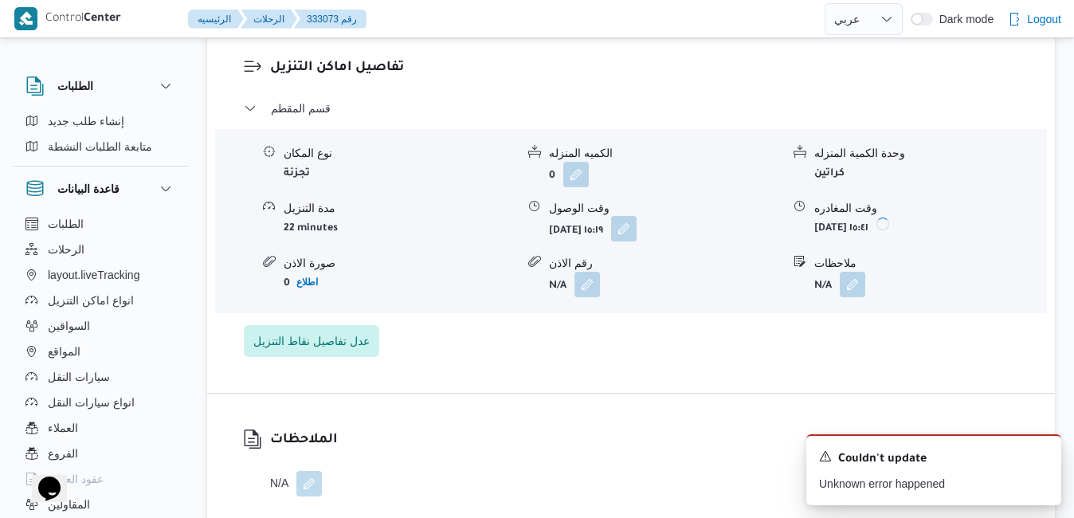
click at [637, 239] on button "button" at bounding box center [624, 229] width 26 height 26
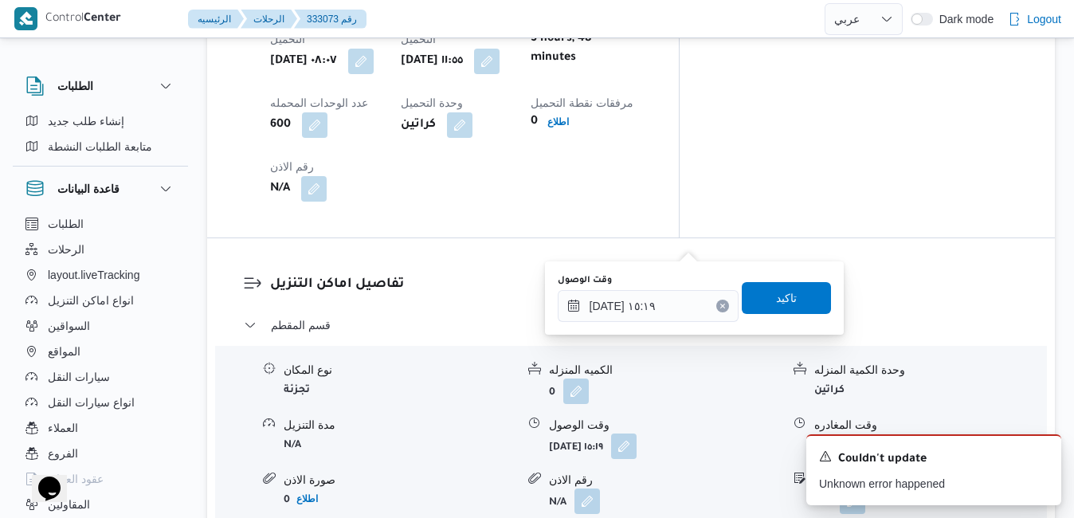
click at [720, 304] on icon "Clear input" at bounding box center [722, 306] width 4 height 4
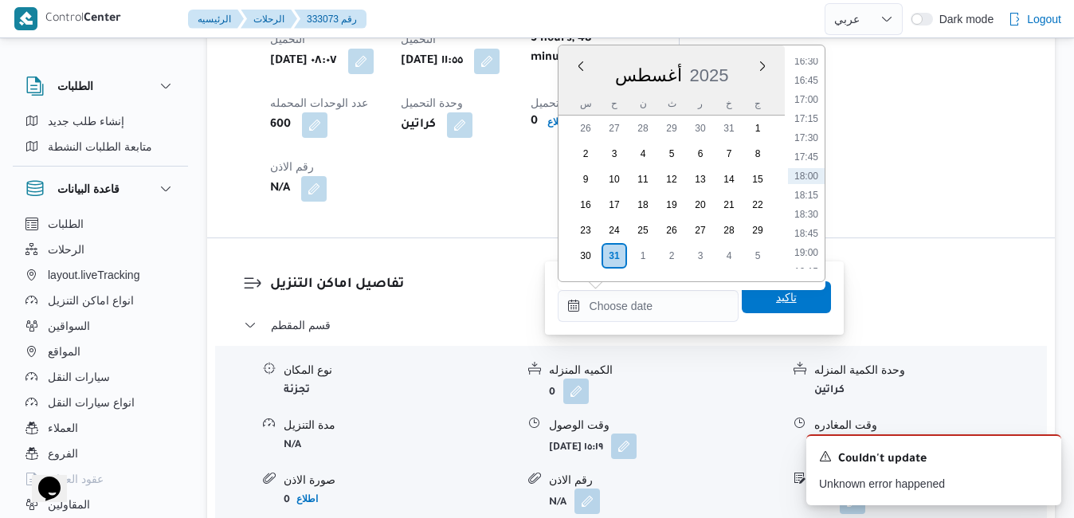
click at [748, 304] on span "تاكيد" at bounding box center [786, 297] width 89 height 32
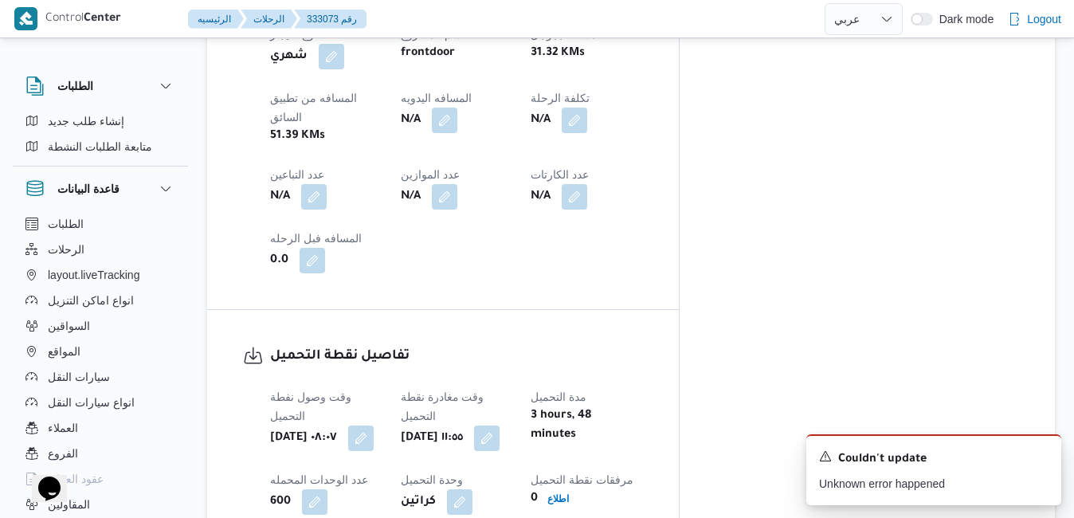
scroll to position [956, 0]
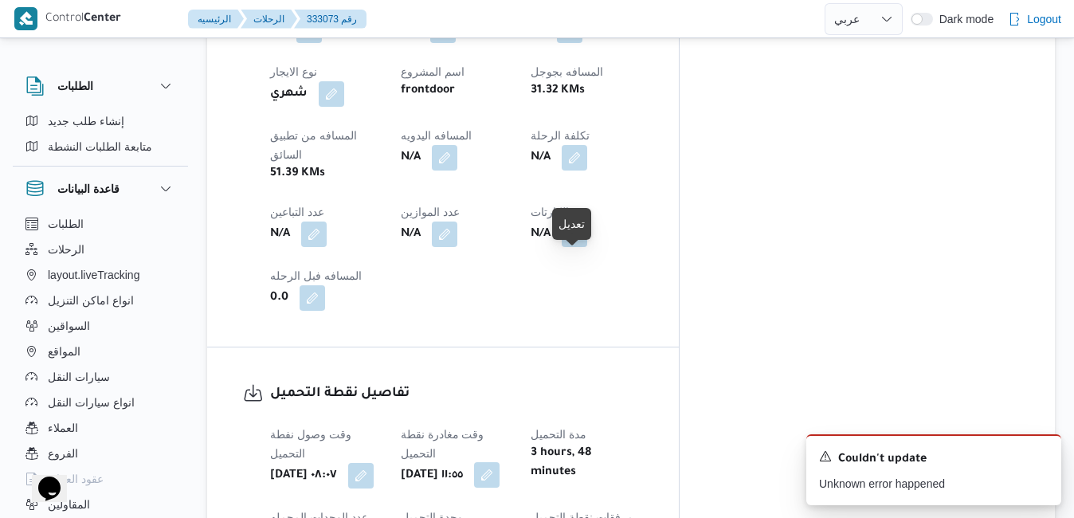
click at [500, 462] on button "button" at bounding box center [487, 475] width 26 height 26
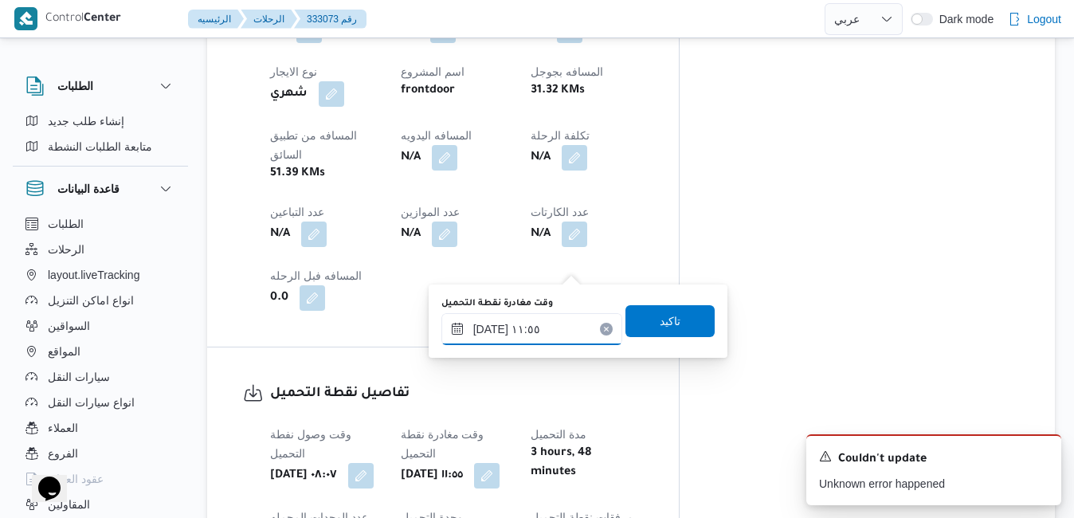
click at [525, 337] on input "٣١/٠٨/٢٠٢٥ ١١:٥٥" at bounding box center [531, 329] width 181 height 32
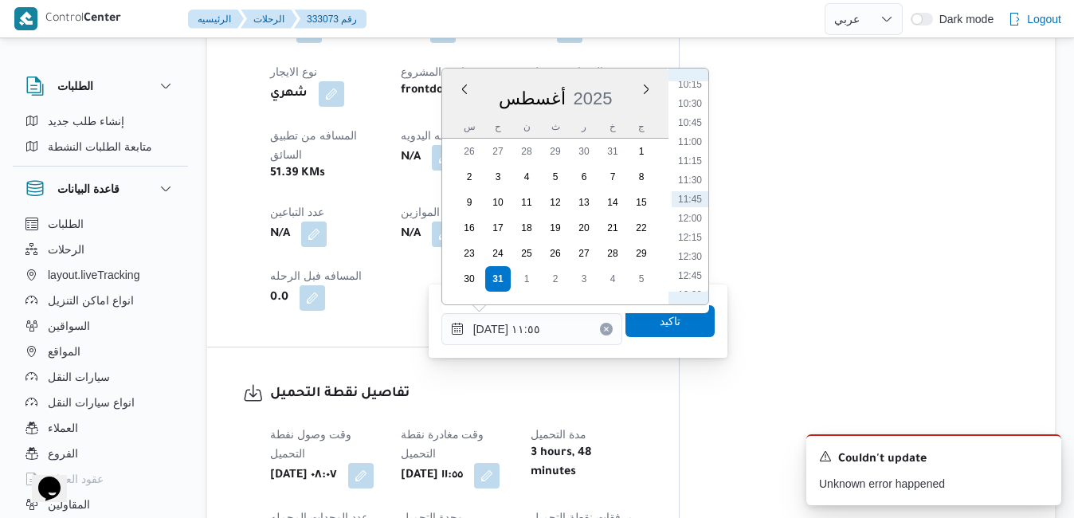
scroll to position [973, 0]
click at [691, 184] on li "14:00" at bounding box center [690, 187] width 37 height 16
type input "٣١/٠٨/٢٠٢٥ ١٤:٠٠"
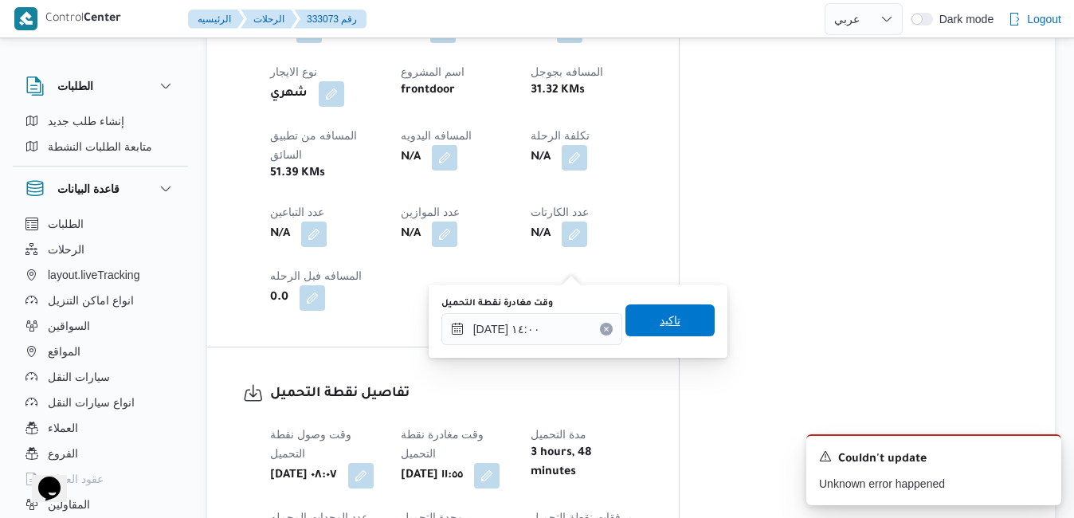
click at [667, 316] on span "تاكيد" at bounding box center [670, 320] width 21 height 19
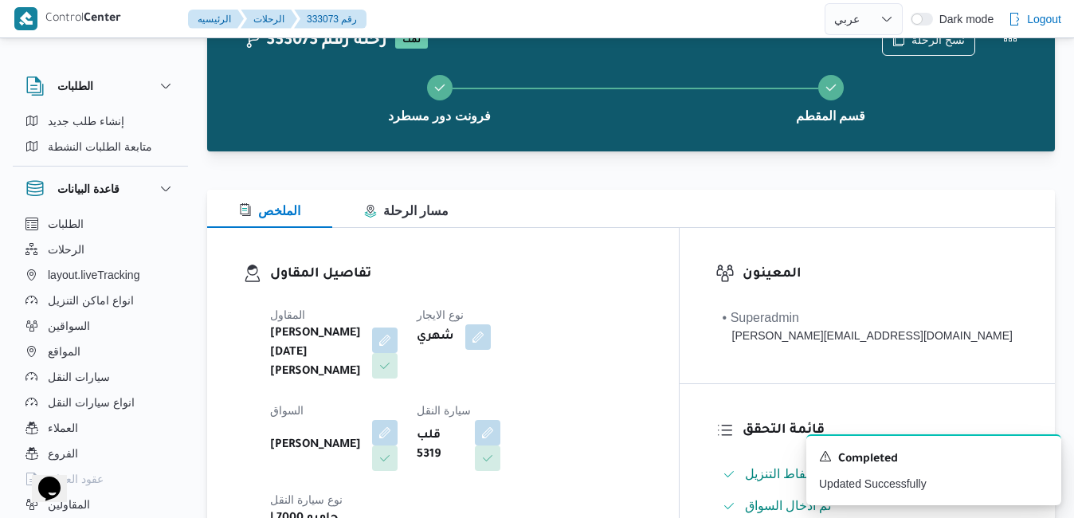
scroll to position [0, 0]
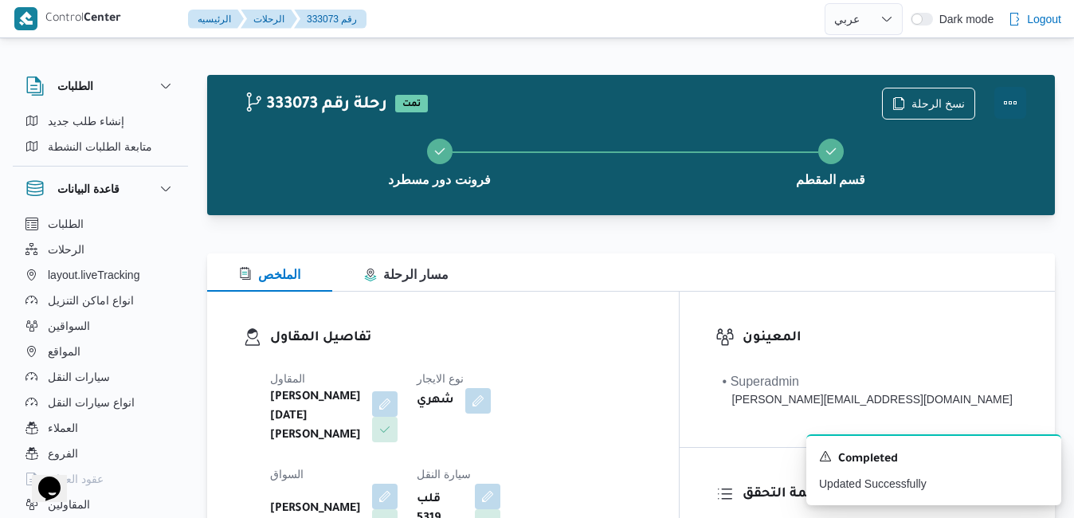
click at [997, 108] on button "Actions" at bounding box center [1011, 103] width 32 height 32
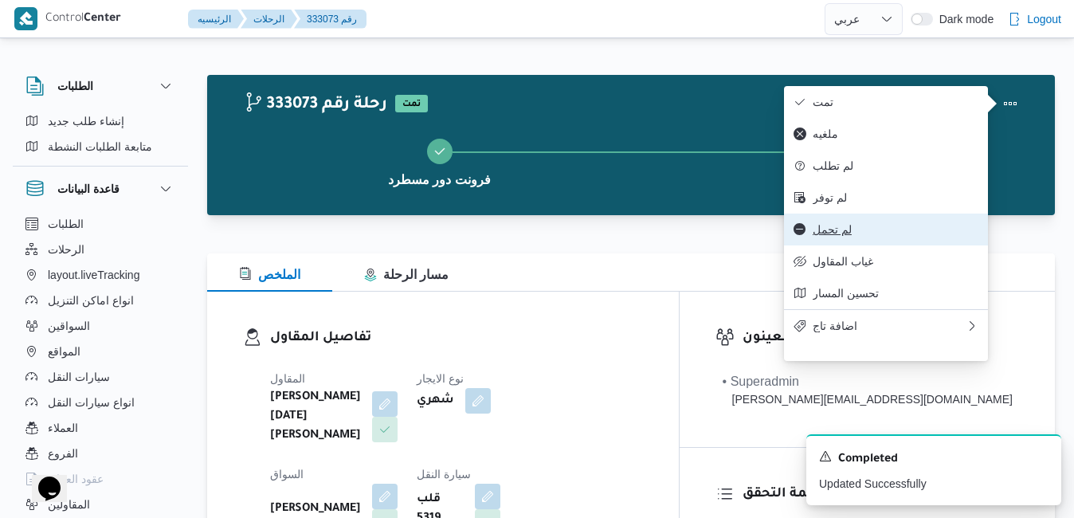
click at [846, 245] on button "لم تحمل" at bounding box center [886, 230] width 204 height 32
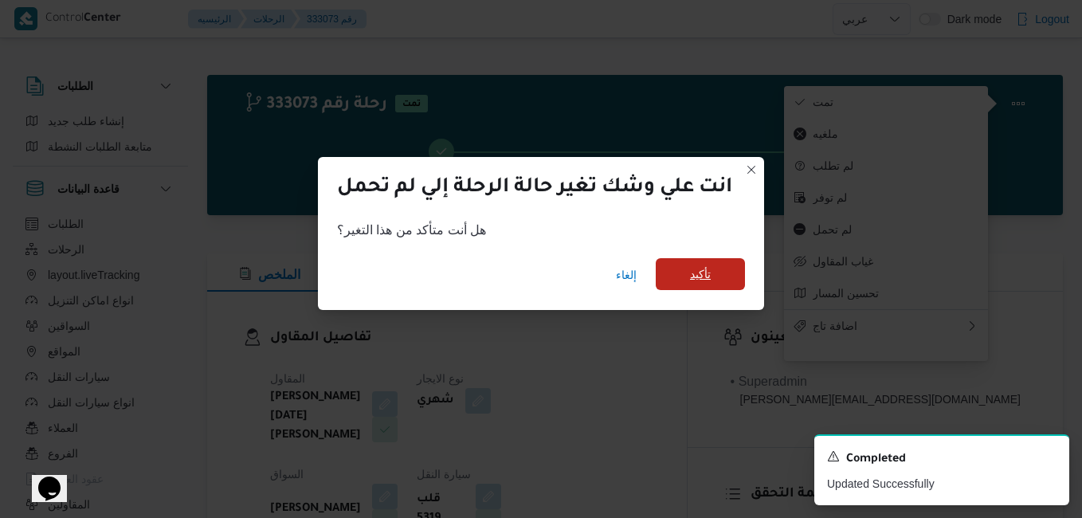
click at [710, 270] on span "تأكيد" at bounding box center [700, 274] width 21 height 19
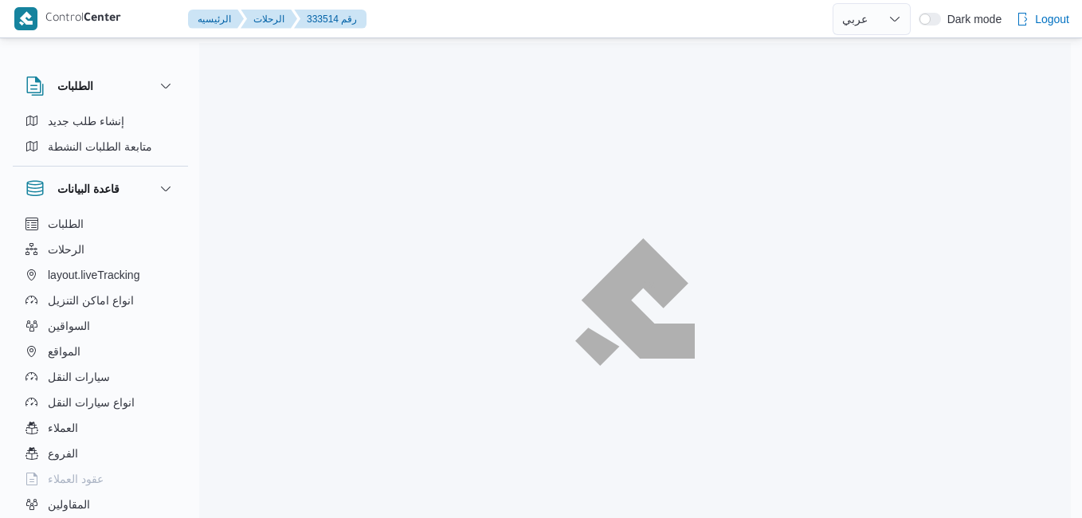
select select "ar"
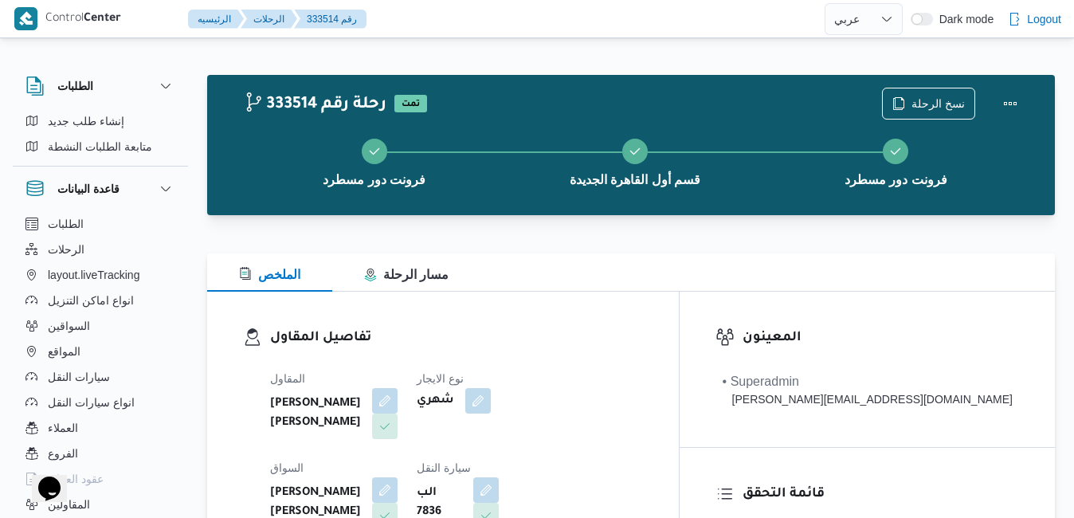
click at [673, 289] on div "الملخص مسار الرحلة" at bounding box center [631, 272] width 848 height 38
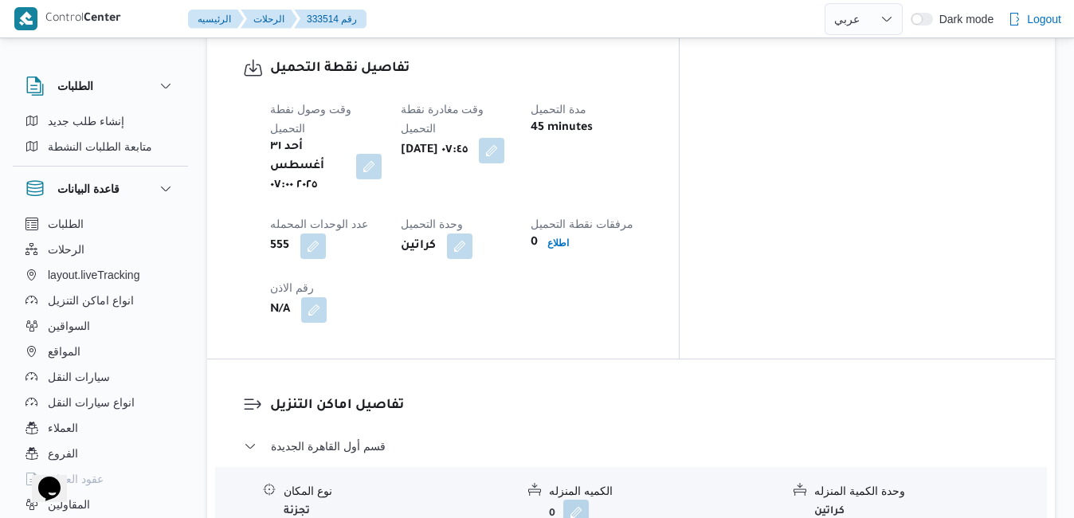
scroll to position [1307, 0]
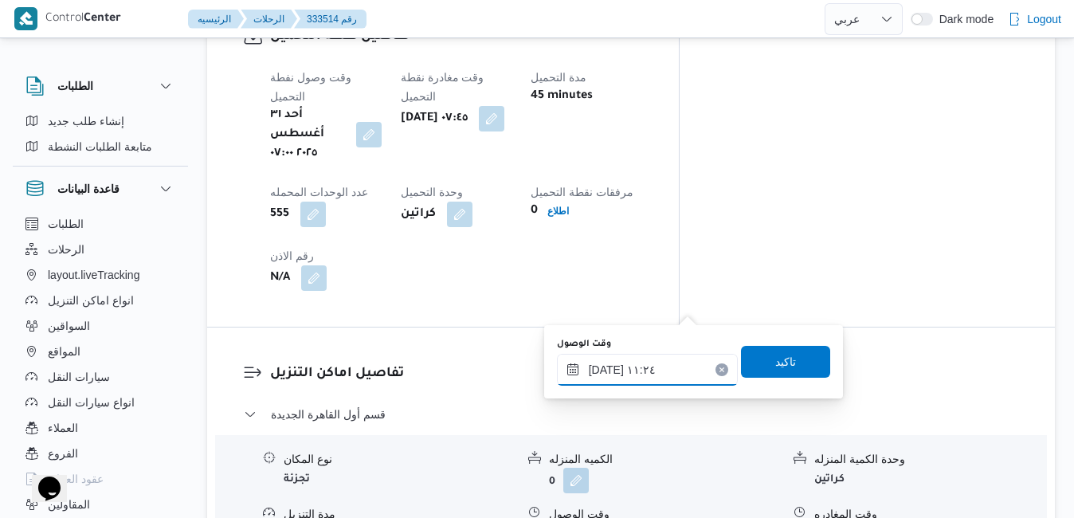
click at [628, 374] on input "٣١/٠٨/٢٠٢٥ ١١:٢٤" at bounding box center [647, 370] width 181 height 32
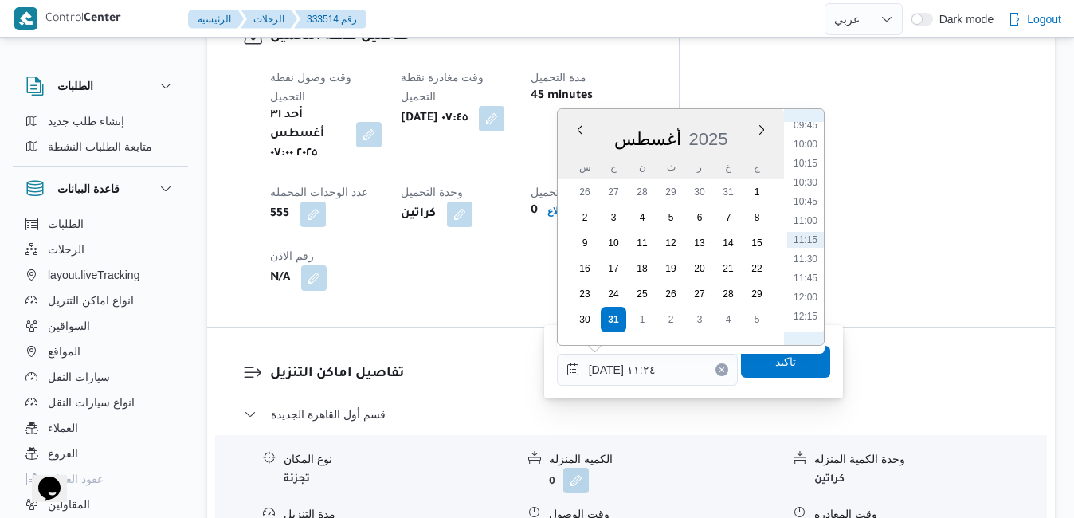
scroll to position [567, 0]
click at [806, 217] on li "08:30" at bounding box center [805, 214] width 37 height 16
type input "٣١/٠٨/٢٠٢٥ ٠٨:٣٠"
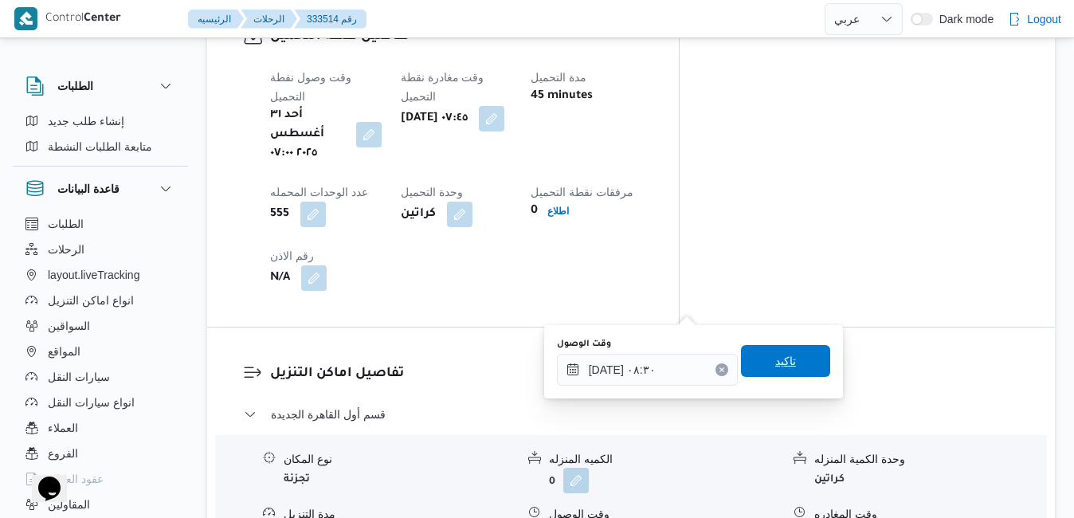
click at [766, 371] on span "تاكيد" at bounding box center [785, 361] width 89 height 32
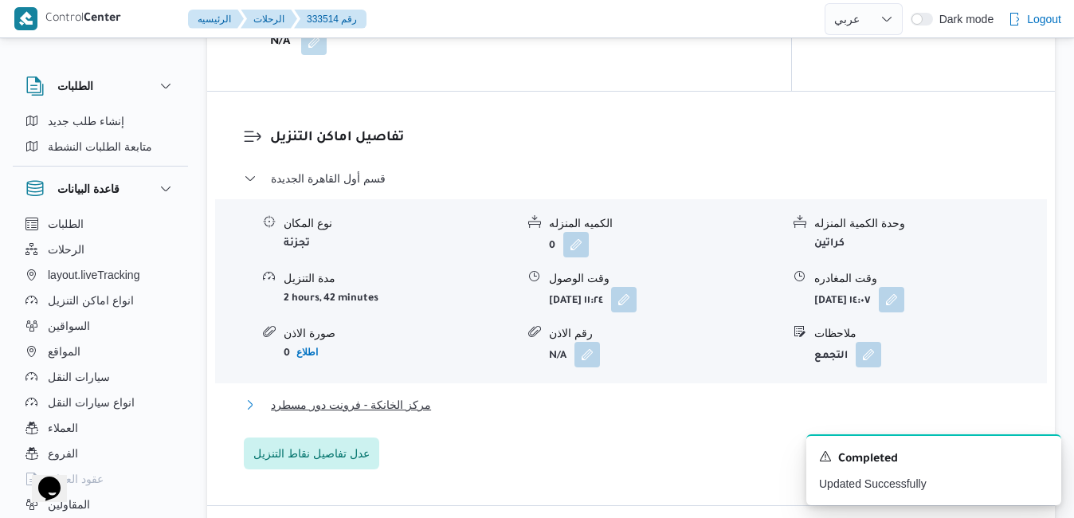
click at [711, 406] on button "مركز الخانكة - فرونت دور مسطرد" at bounding box center [631, 404] width 775 height 19
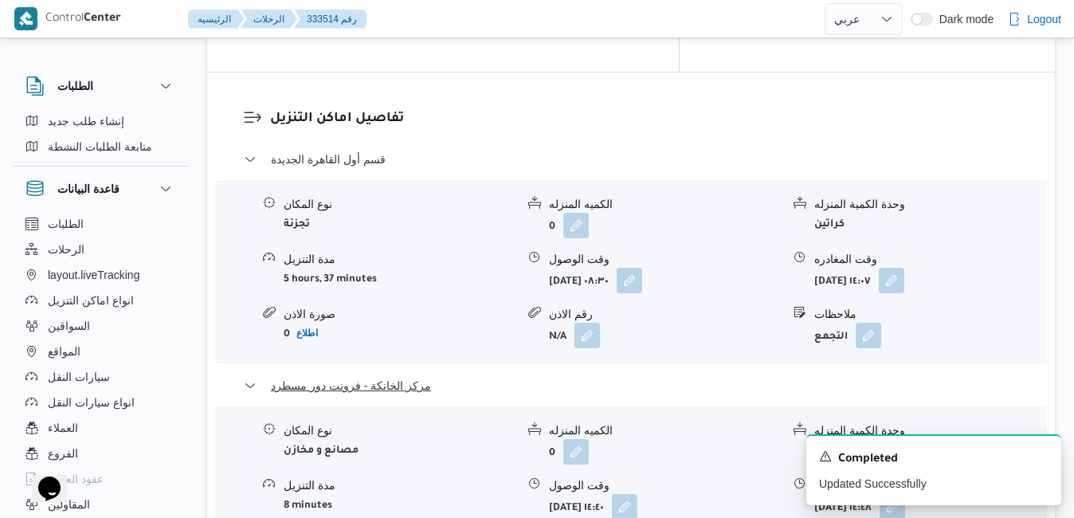
scroll to position [1658, 0]
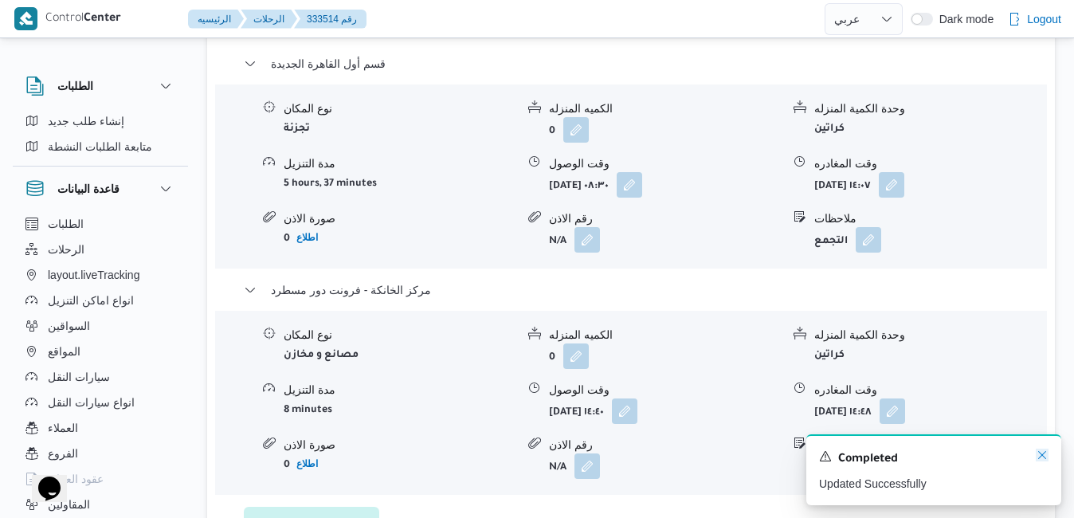
click at [1042, 458] on icon "Dismiss toast" at bounding box center [1042, 455] width 13 height 13
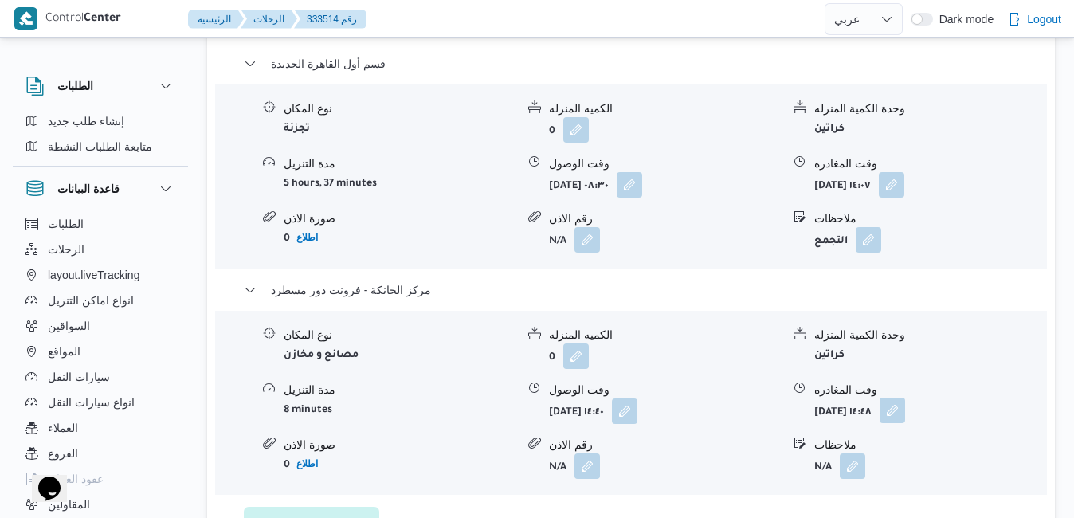
click at [905, 398] on button "button" at bounding box center [893, 411] width 26 height 26
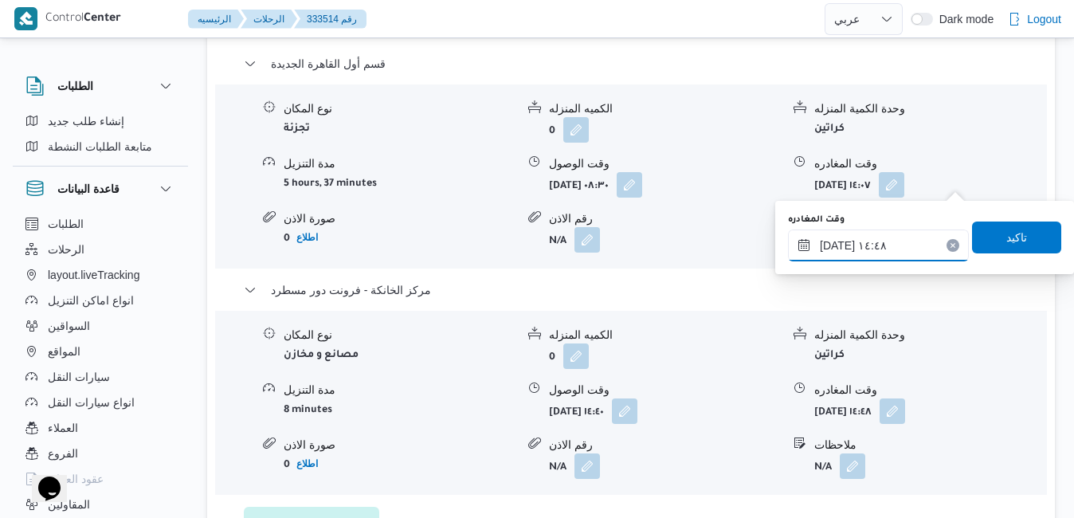
click at [893, 241] on input "٣١/٠٨/٢٠٢٥ ١٤:٤٨" at bounding box center [878, 246] width 181 height 32
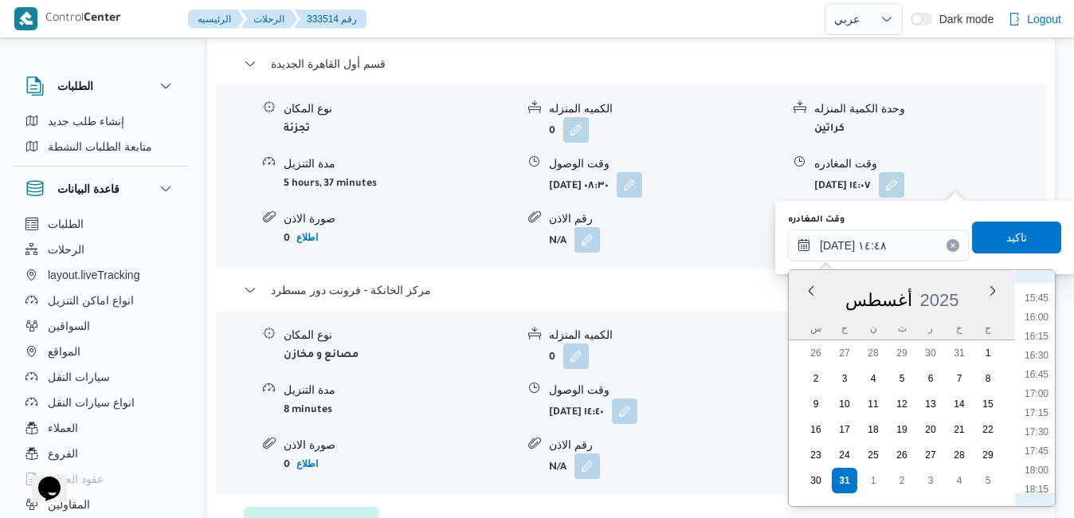
scroll to position [1203, 0]
click at [1039, 313] on li "16:00" at bounding box center [1036, 312] width 37 height 16
type input "٣١/٠٨/٢٠٢٥ ١٦:٠٠"
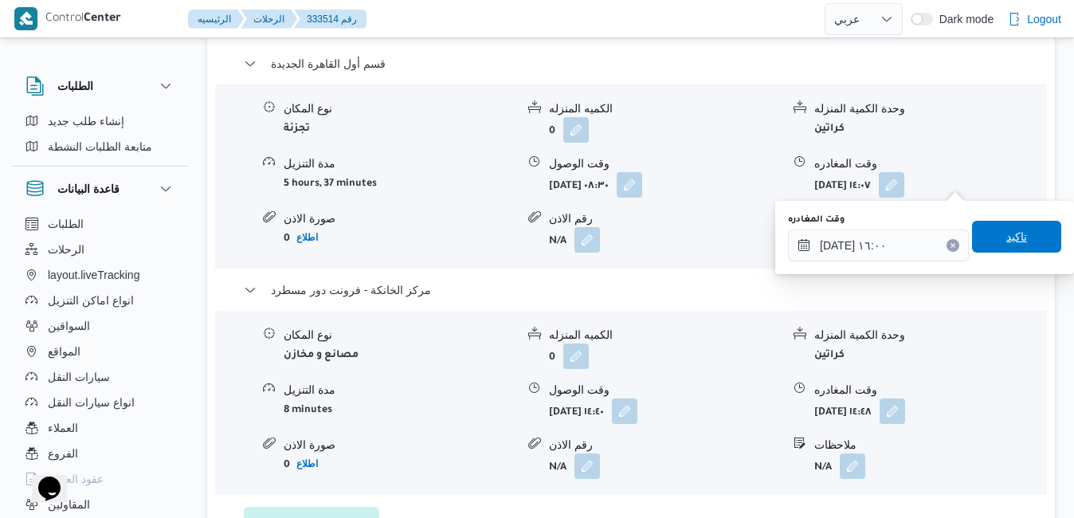
click at [1015, 240] on span "تاكيد" at bounding box center [1016, 237] width 89 height 32
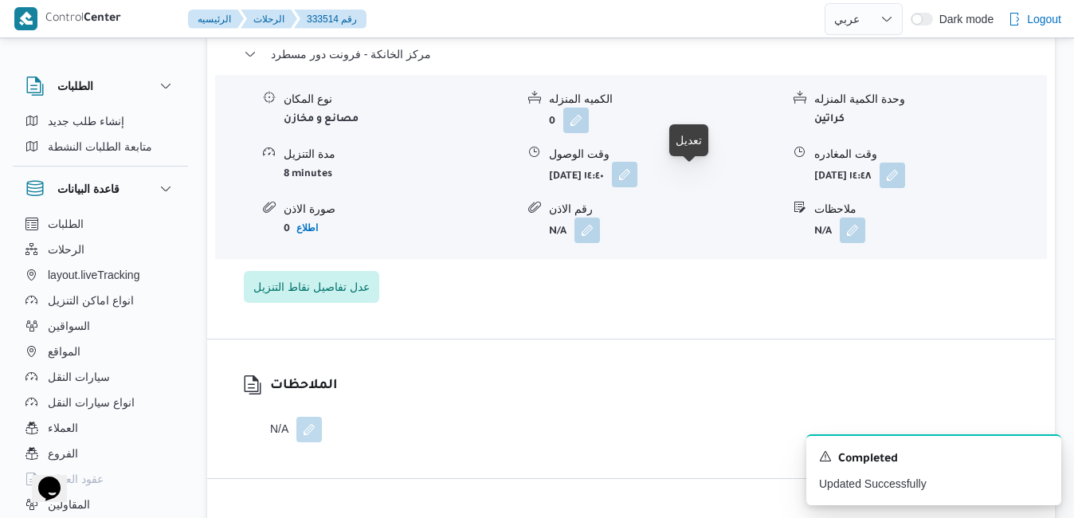
click at [638, 180] on button "button" at bounding box center [625, 175] width 26 height 26
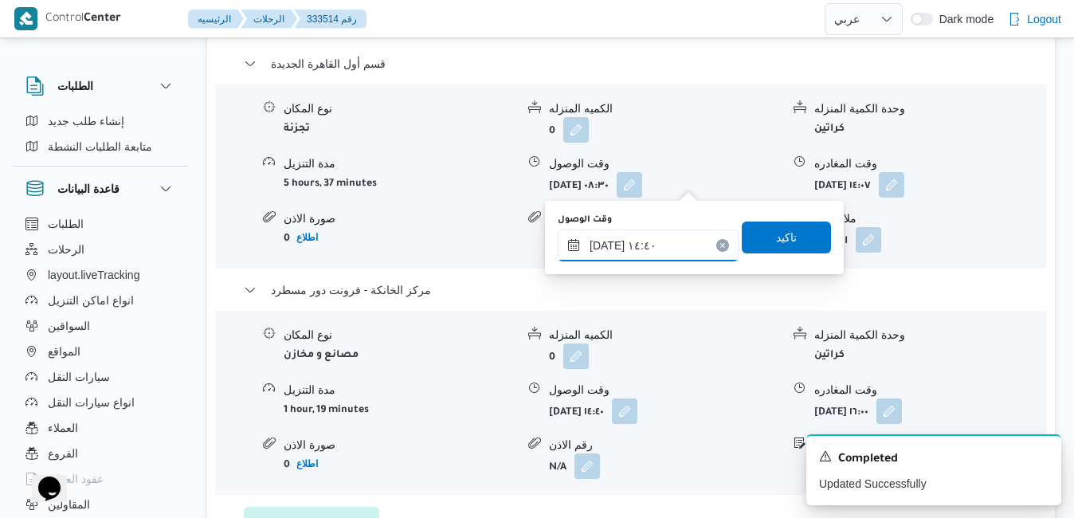
click at [651, 237] on input "٣١/٠٨/٢٠٢٥ ١٤:٤٠" at bounding box center [648, 246] width 181 height 32
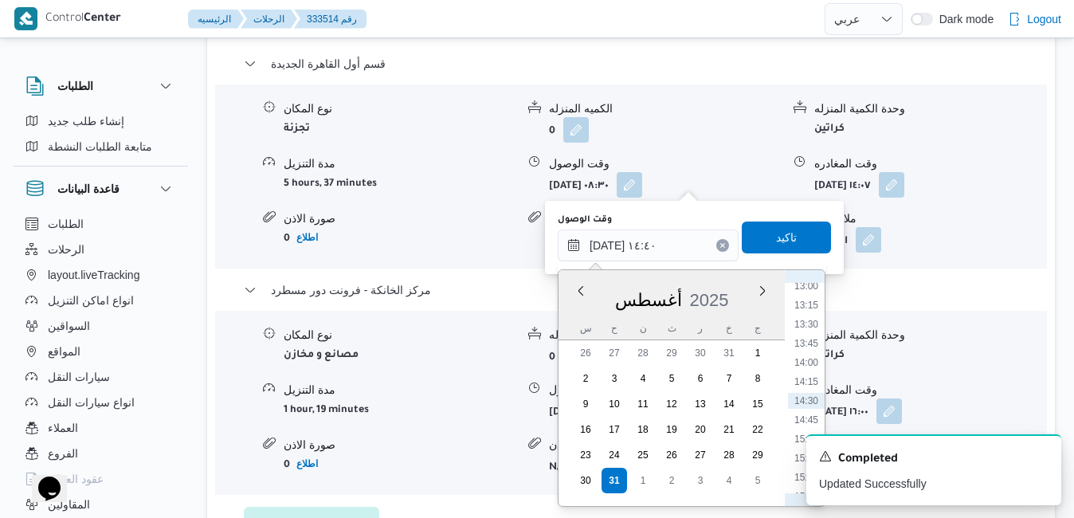
scroll to position [1183, 0]
click at [810, 315] on li "15:45" at bounding box center [806, 312] width 37 height 16
type input "[DATE] ١٥:٤٥"
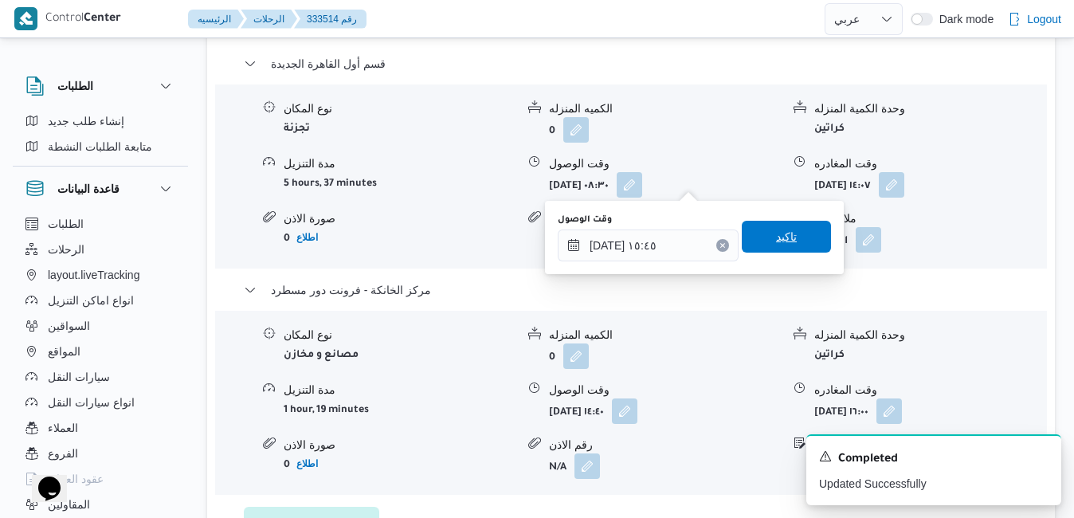
click at [788, 239] on span "تاكيد" at bounding box center [786, 237] width 89 height 32
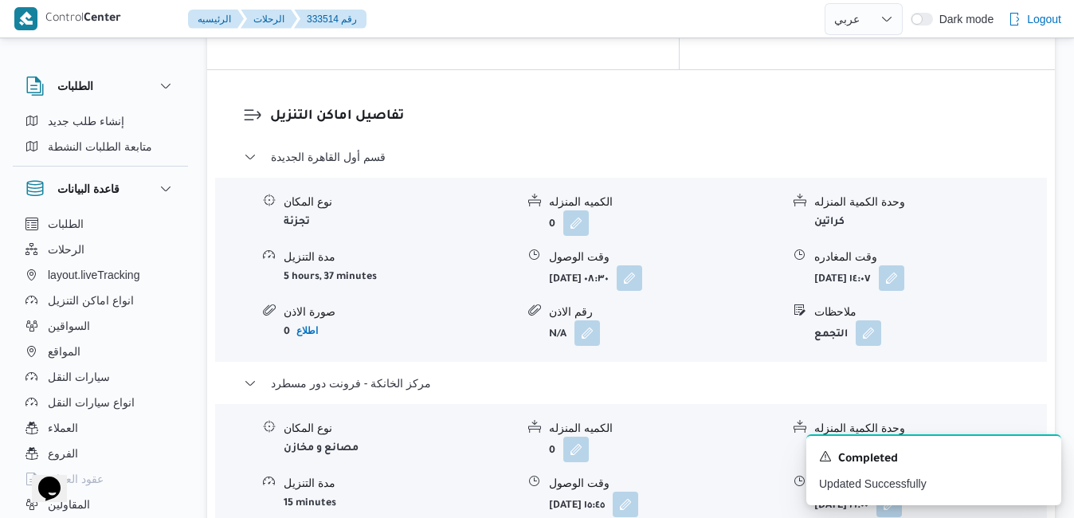
scroll to position [1466, 0]
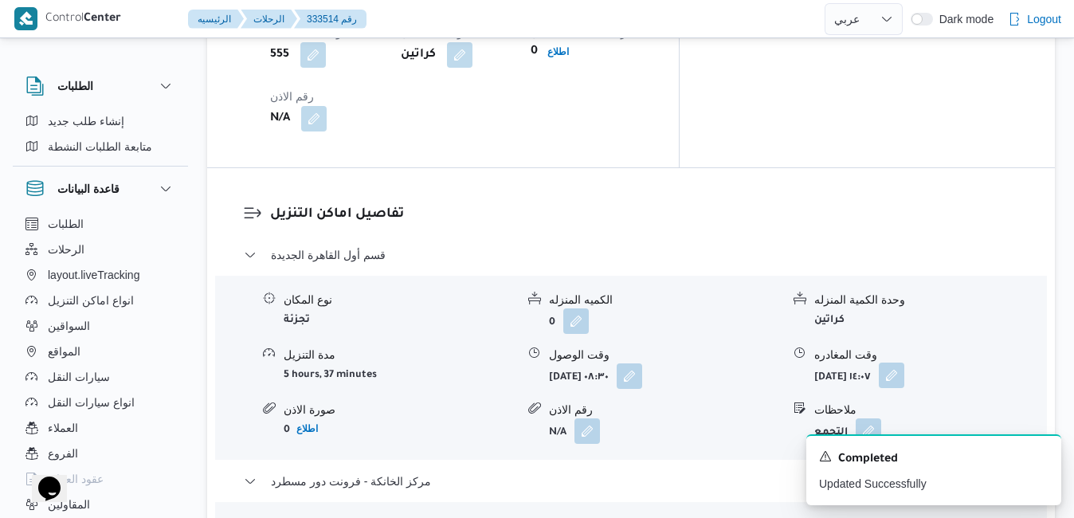
click at [905, 363] on button "button" at bounding box center [892, 376] width 26 height 26
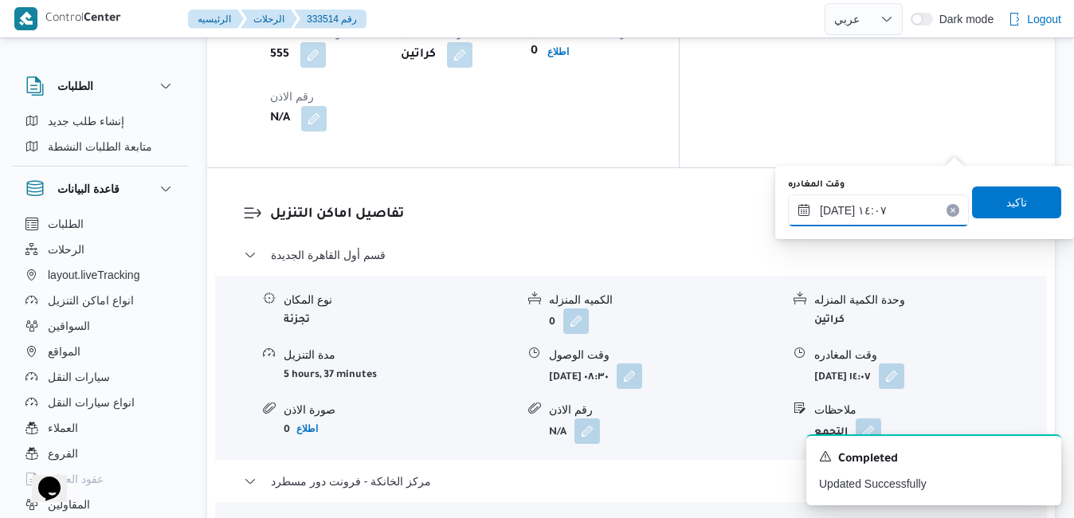
click at [885, 210] on input "٣١/٠٨/٢٠٢٥ ١٤:٠٧" at bounding box center [878, 210] width 181 height 32
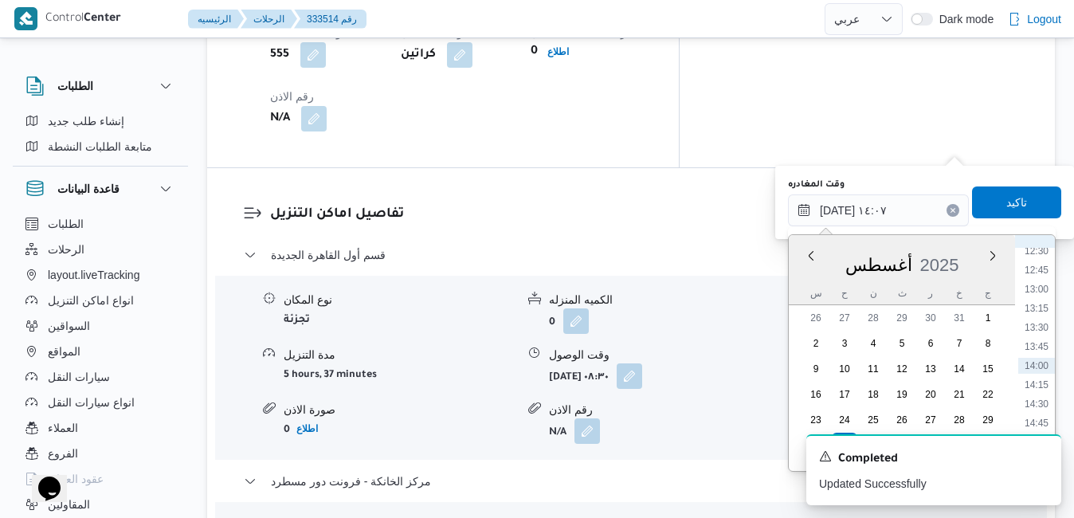
scroll to position [1145, 0]
click at [1040, 260] on li "15:00" at bounding box center [1036, 258] width 37 height 16
type input "٣١/٠٨/٢٠٢٥ ١٥:٠٠"
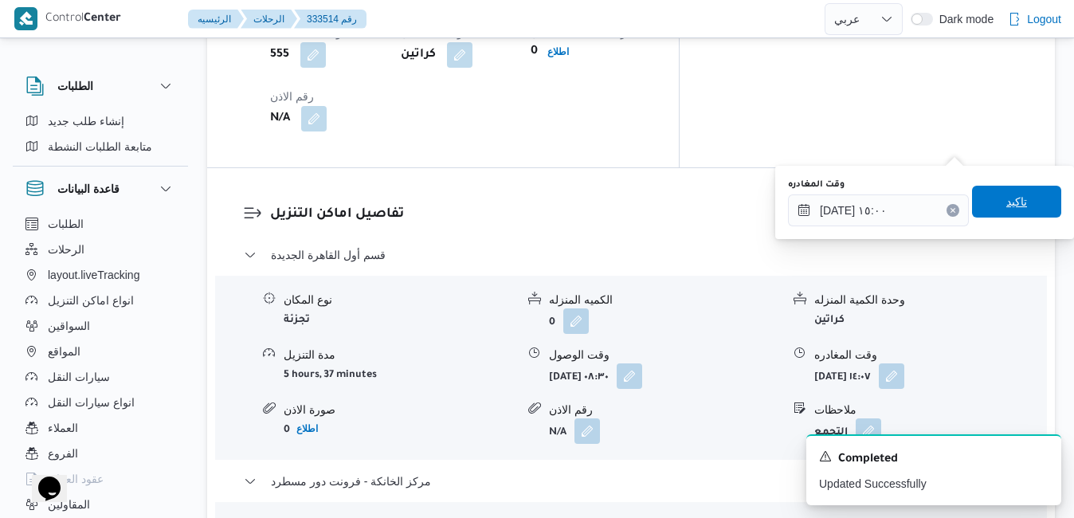
click at [1023, 197] on span "تاكيد" at bounding box center [1016, 202] width 89 height 32
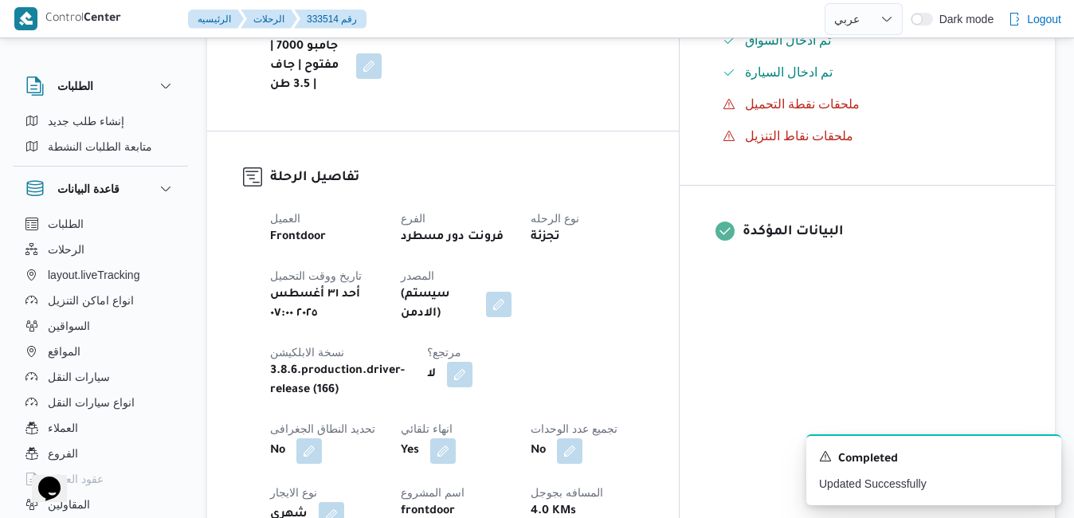
scroll to position [638, 0]
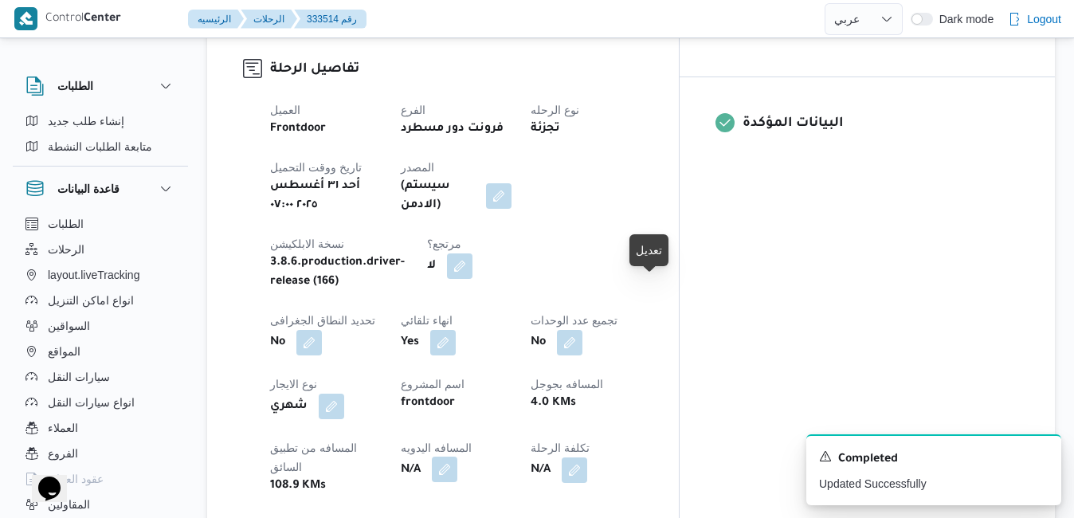
click at [457, 457] on button "button" at bounding box center [445, 470] width 26 height 26
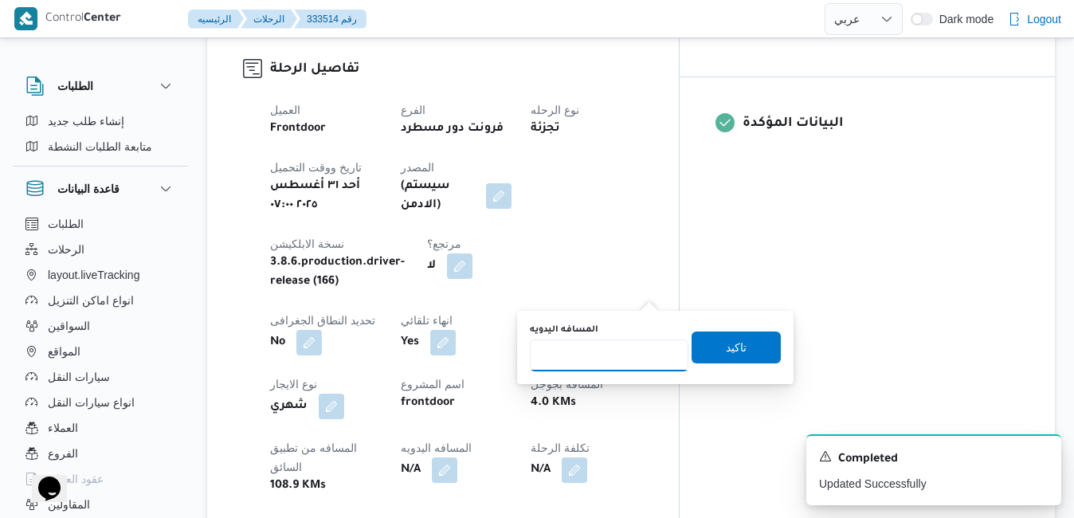
click at [591, 370] on input "المسافه اليدويه" at bounding box center [609, 355] width 159 height 32
type input "120"
click at [694, 353] on span "تاكيد" at bounding box center [736, 347] width 89 height 32
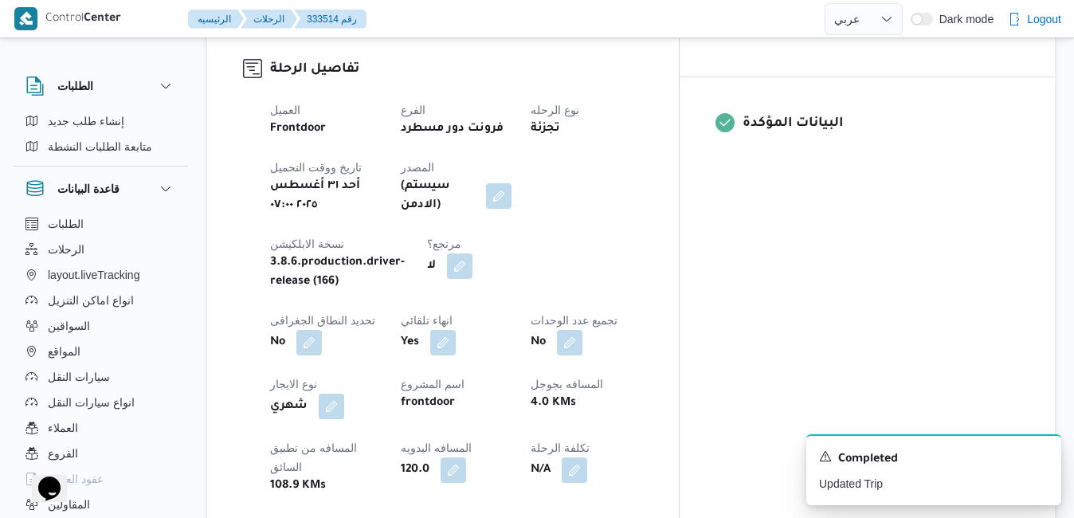
scroll to position [0, 0]
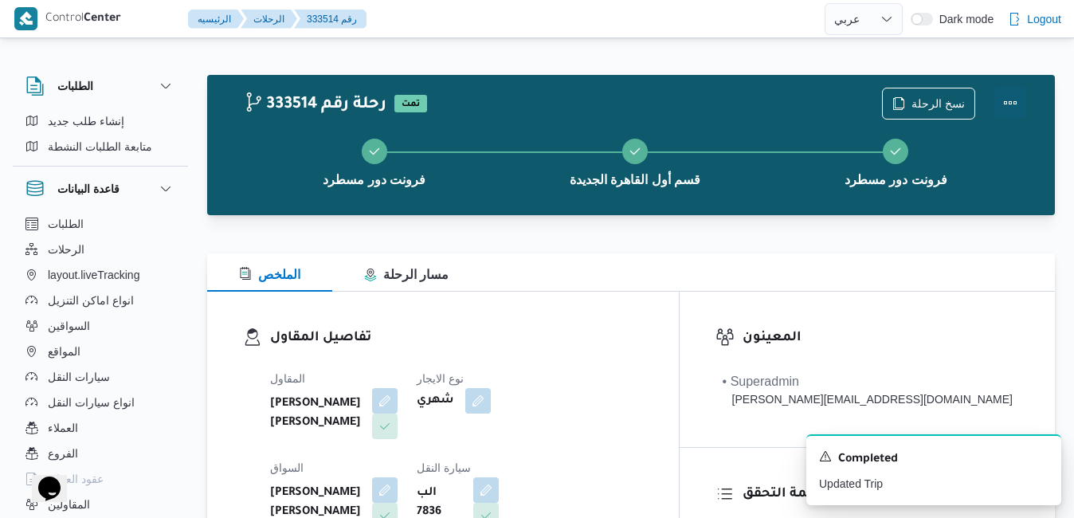
click at [1012, 100] on button "Actions" at bounding box center [1011, 103] width 32 height 32
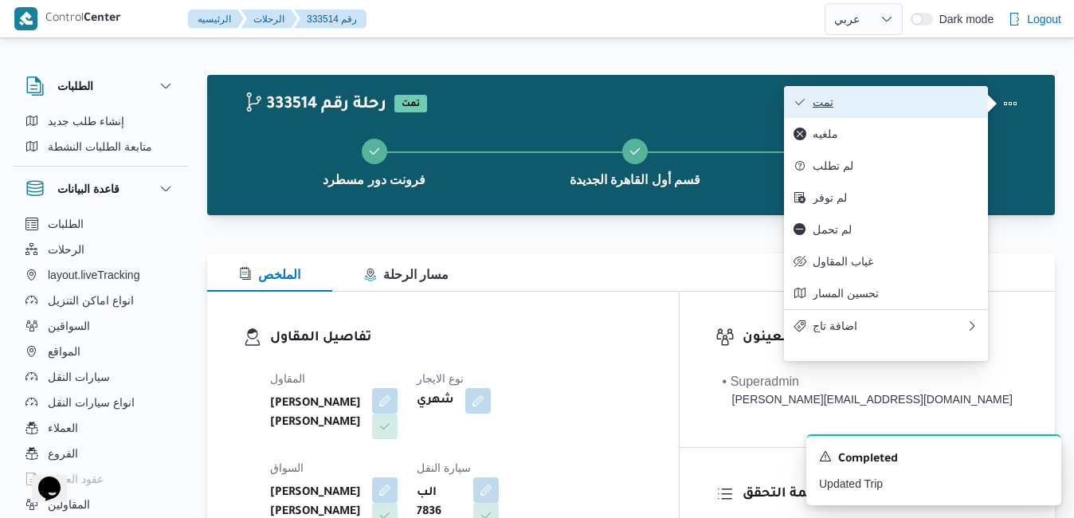
click at [939, 105] on span "تمت" at bounding box center [896, 102] width 166 height 13
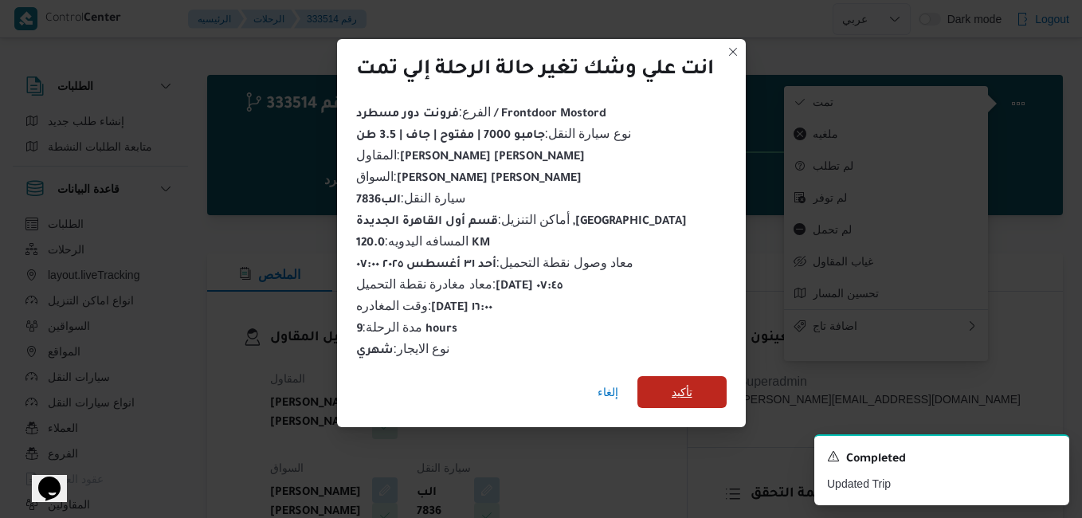
click at [674, 383] on span "تأكيد" at bounding box center [682, 392] width 21 height 19
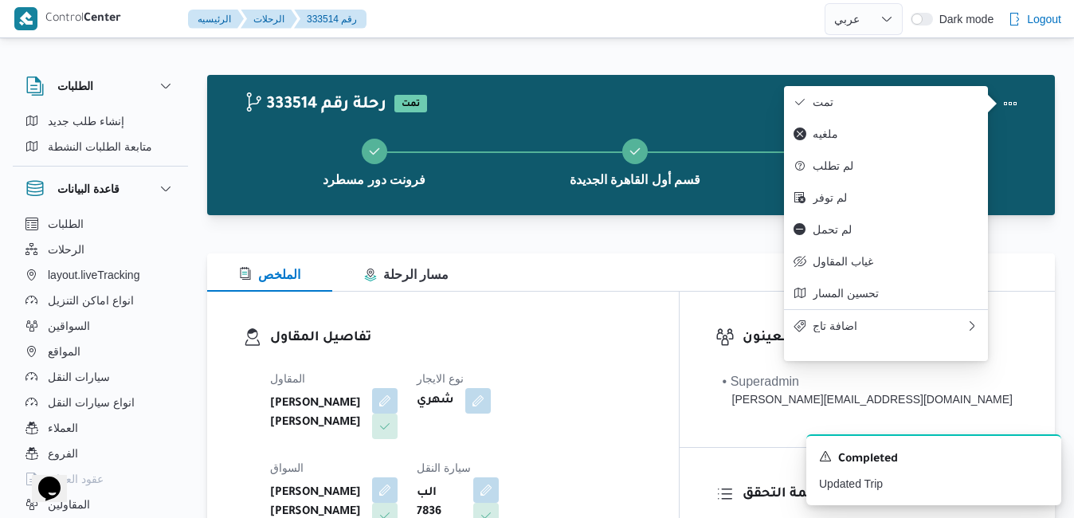
click at [631, 310] on div "تفاصيل المقاول المقاول عبدالله عيد عبدالسلام عبدالحافظ نوع الايجار شهري السواق …" at bounding box center [443, 476] width 472 height 368
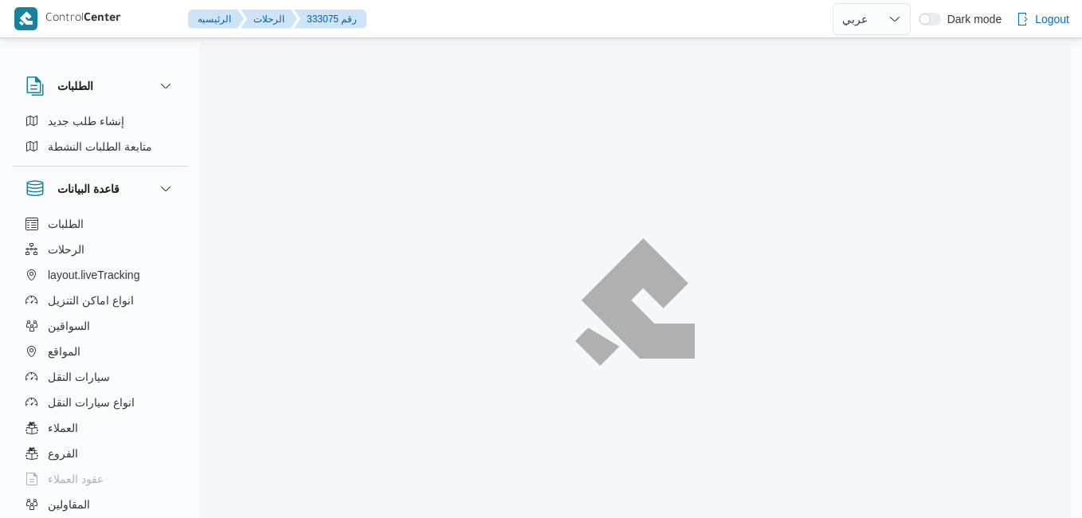
select select "ar"
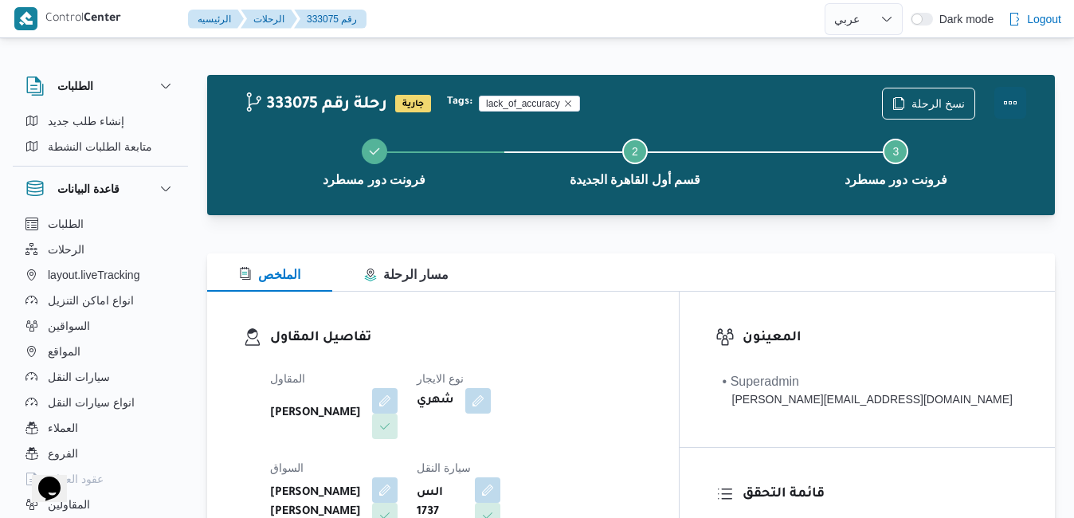
click at [1011, 104] on button "Actions" at bounding box center [1011, 103] width 32 height 32
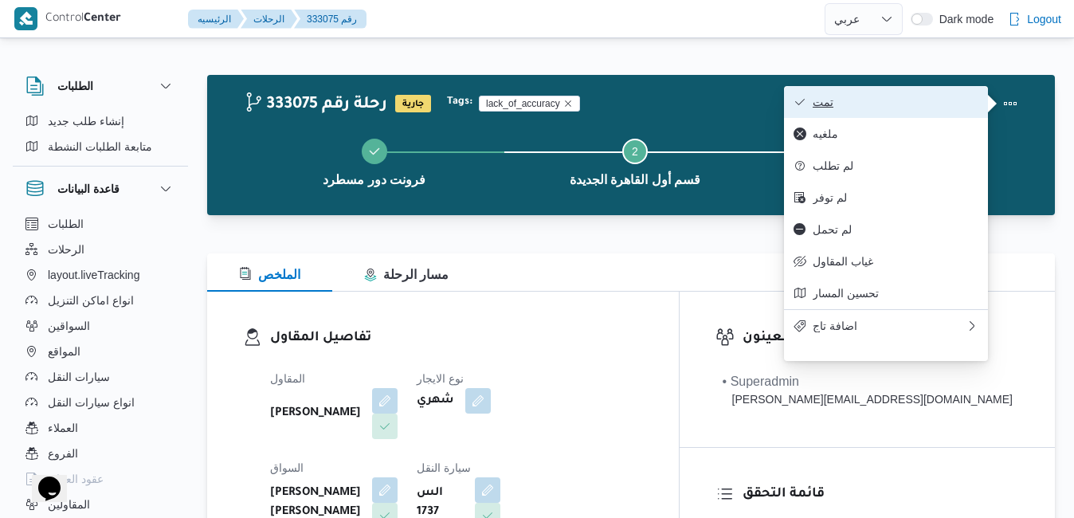
click at [934, 106] on span "تمت" at bounding box center [896, 102] width 166 height 13
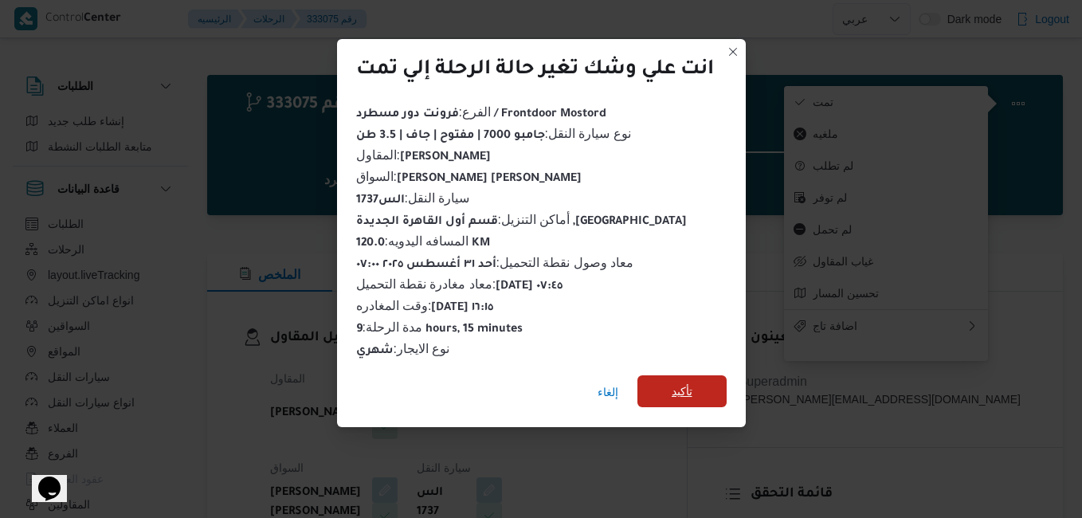
click at [669, 383] on span "تأكيد" at bounding box center [682, 391] width 89 height 32
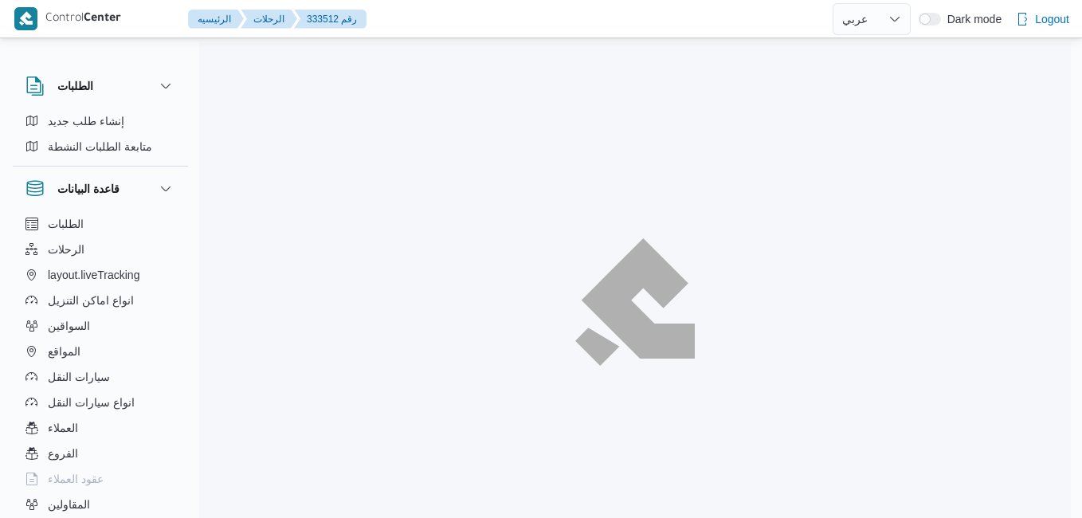
select select "ar"
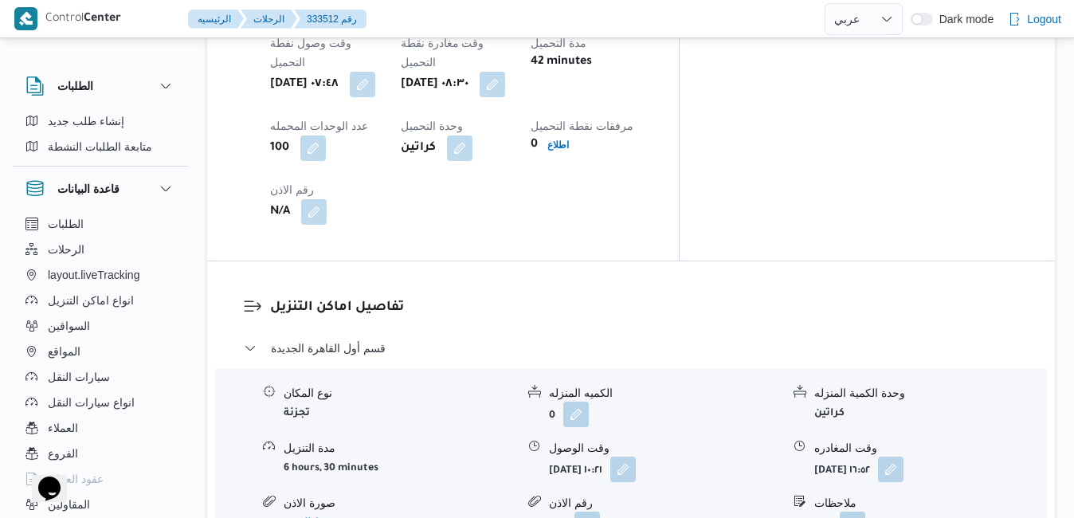
scroll to position [1371, 0]
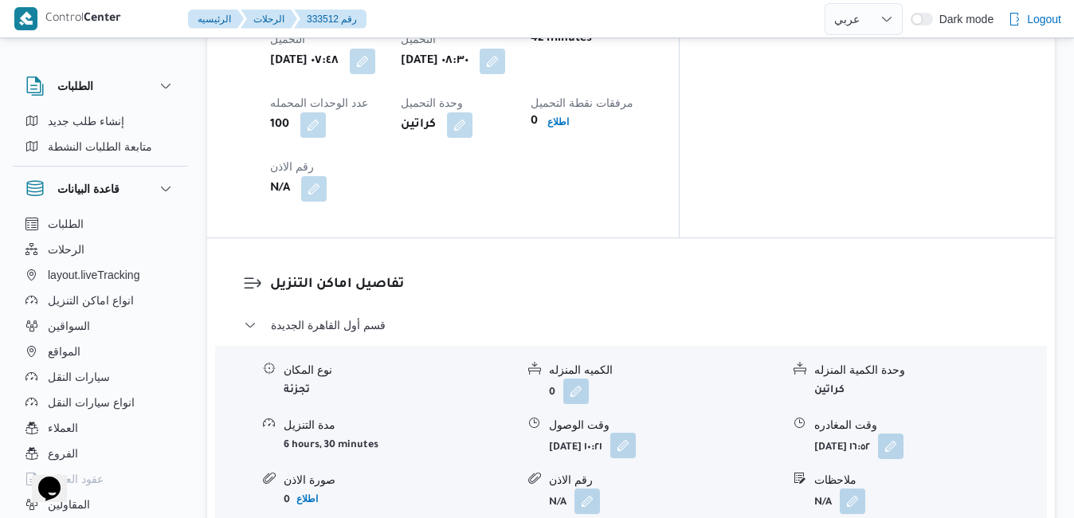
click at [636, 433] on button "button" at bounding box center [623, 446] width 26 height 26
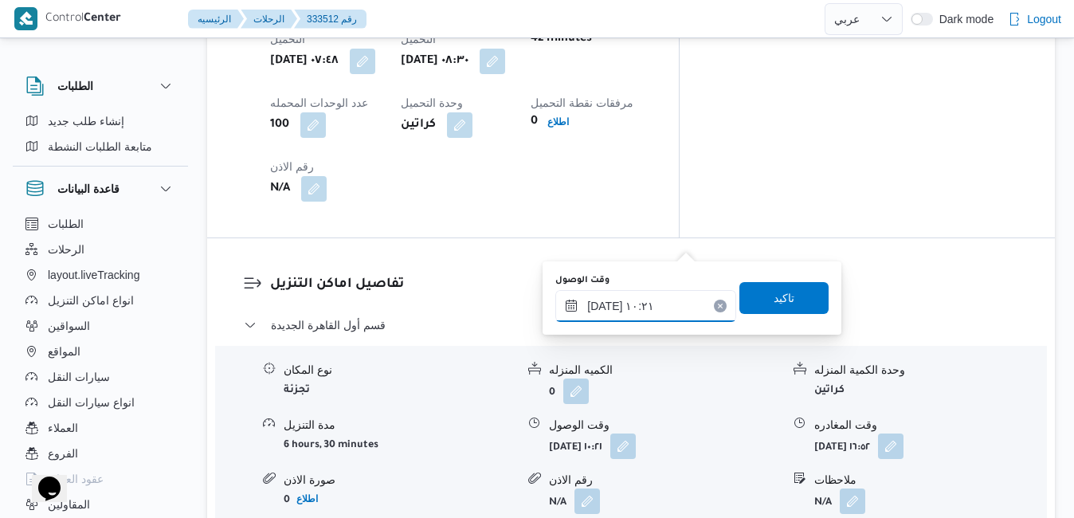
click at [665, 300] on input "٣١/٠٨/٢٠٢٥ ١٠:٢١" at bounding box center [645, 306] width 181 height 32
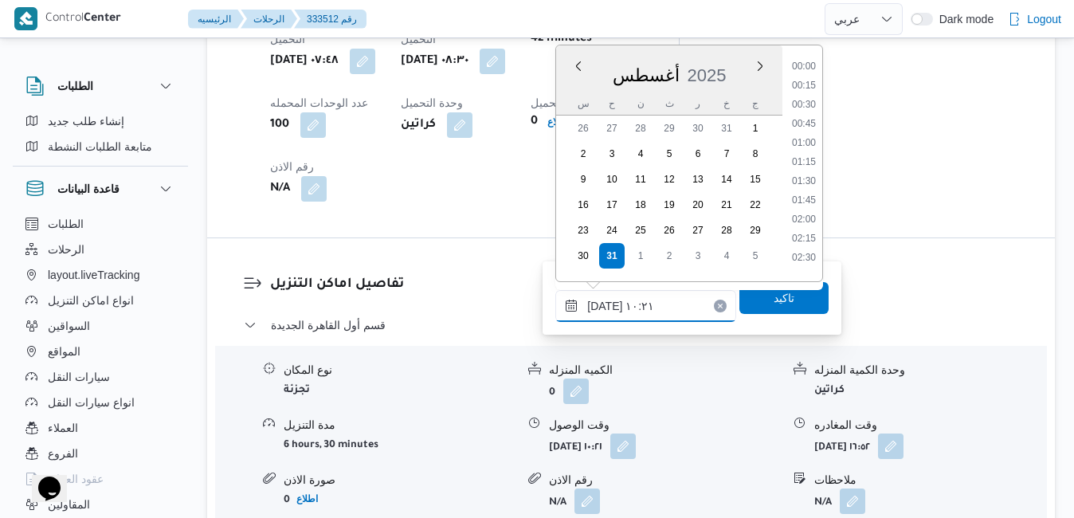
scroll to position [674, 0]
click at [805, 97] on li "09:15" at bounding box center [804, 100] width 37 height 16
type input "٣١/٠٨/٢٠٢٥ ٠٩:١٥"
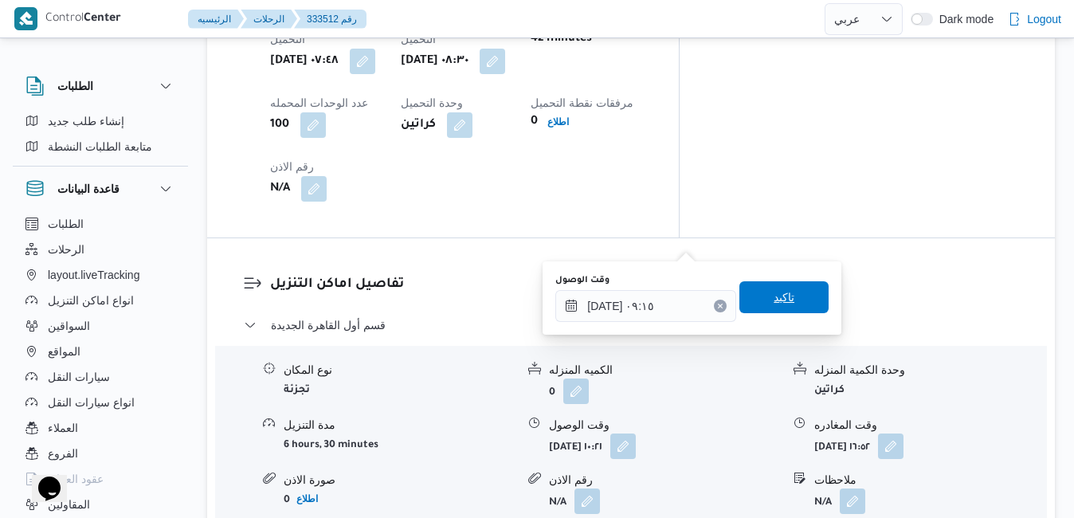
click at [780, 288] on span "تاكيد" at bounding box center [784, 297] width 89 height 32
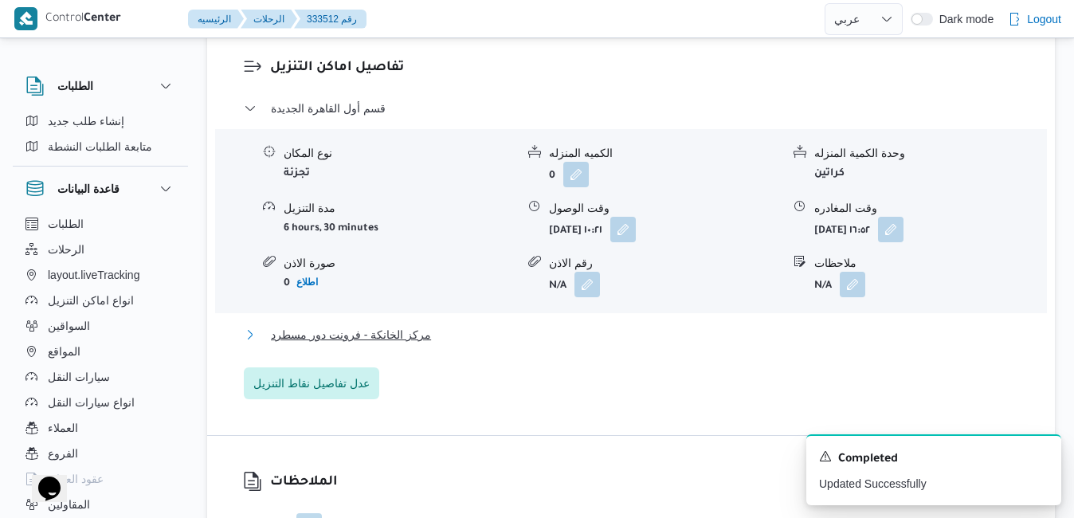
click at [700, 344] on button "مركز الخانكة - فرونت دور مسطرد" at bounding box center [631, 334] width 775 height 19
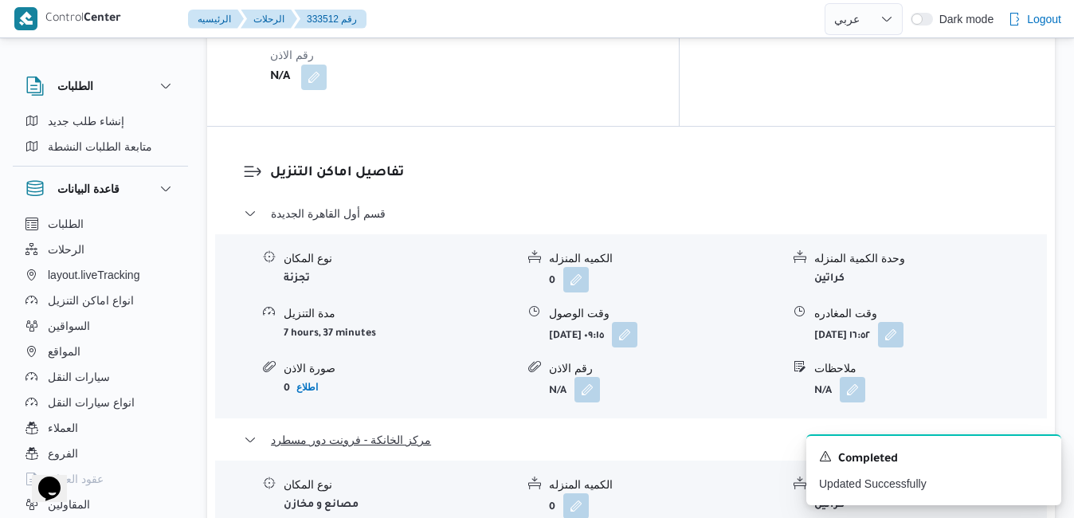
scroll to position [1658, 0]
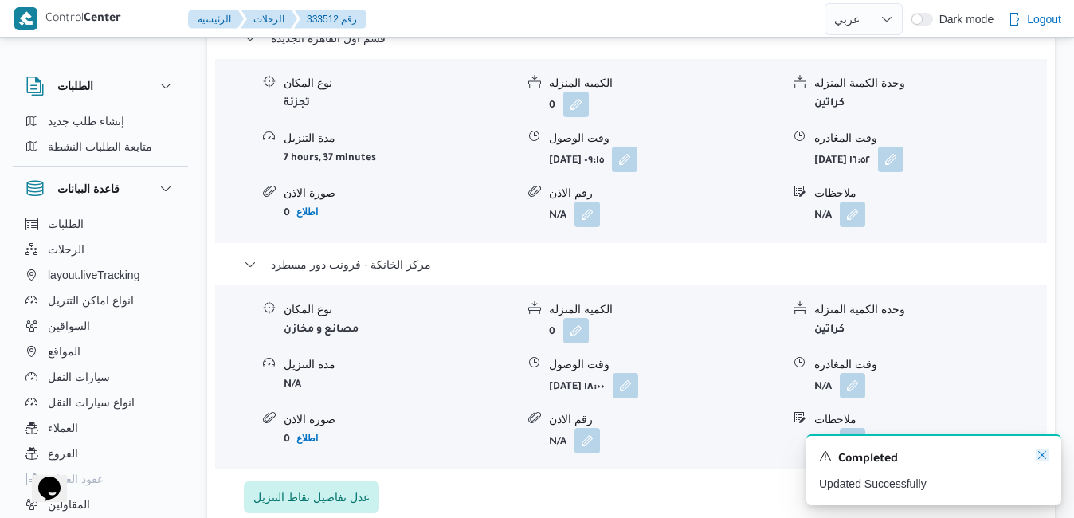
click at [1038, 457] on icon "Dismiss toast" at bounding box center [1042, 455] width 13 height 13
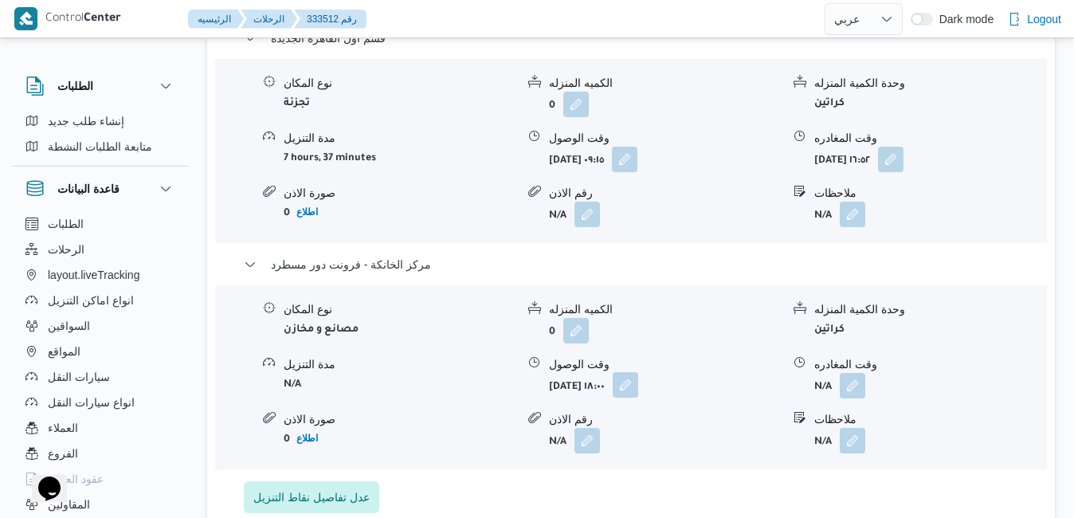
click at [638, 372] on button "button" at bounding box center [626, 385] width 26 height 26
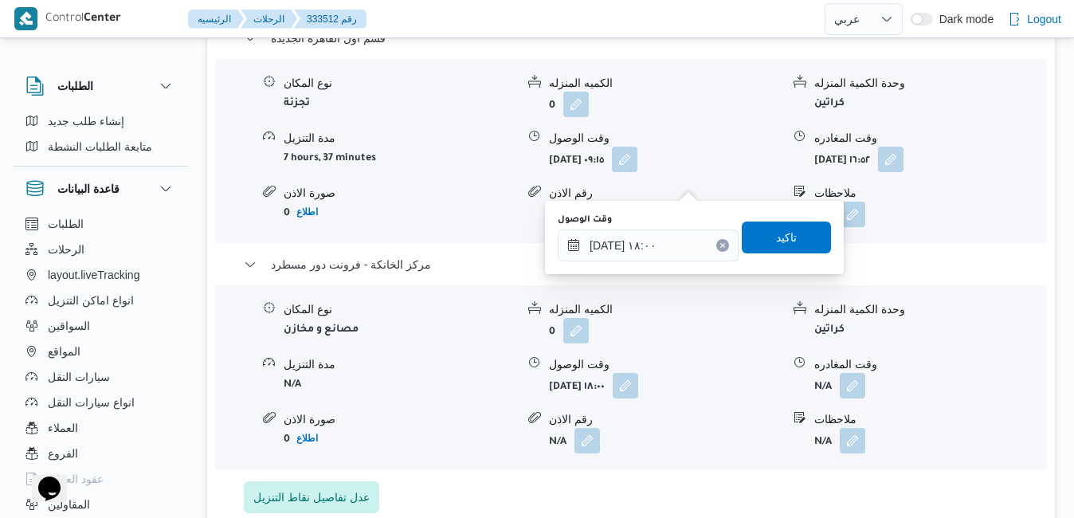
click at [720, 244] on icon "Clear input" at bounding box center [723, 245] width 6 height 6
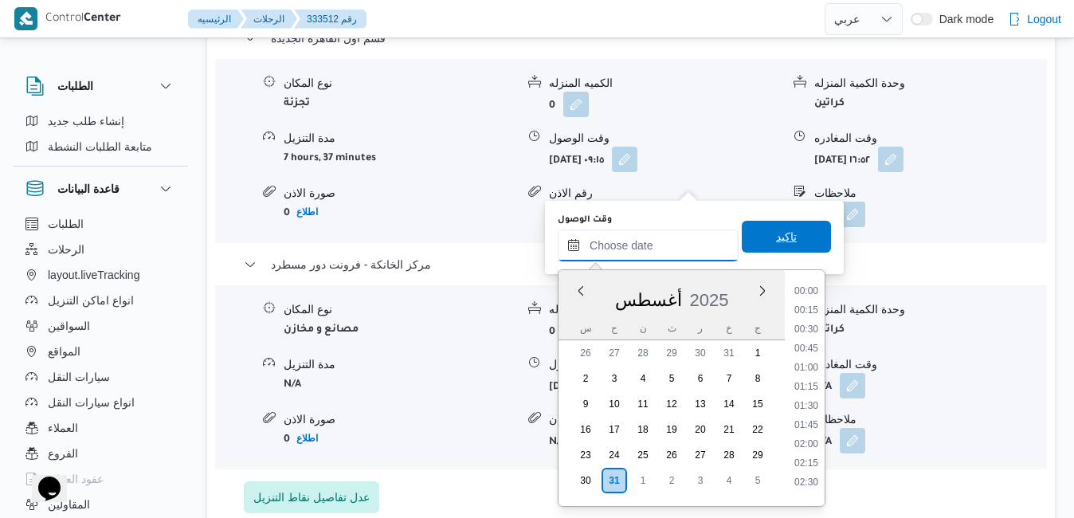
scroll to position [1267, 0]
click at [776, 235] on span "تاكيد" at bounding box center [786, 236] width 21 height 19
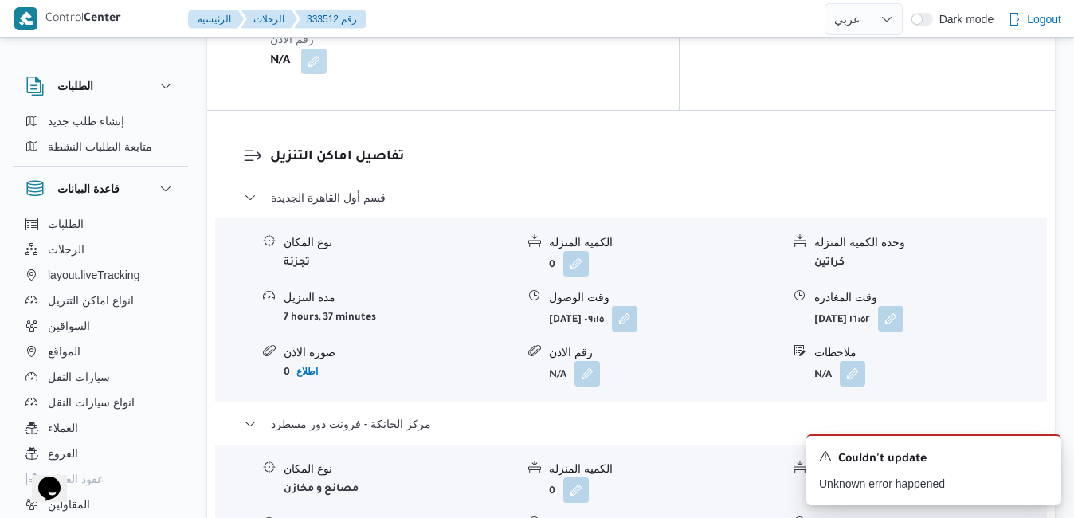
scroll to position [1466, 0]
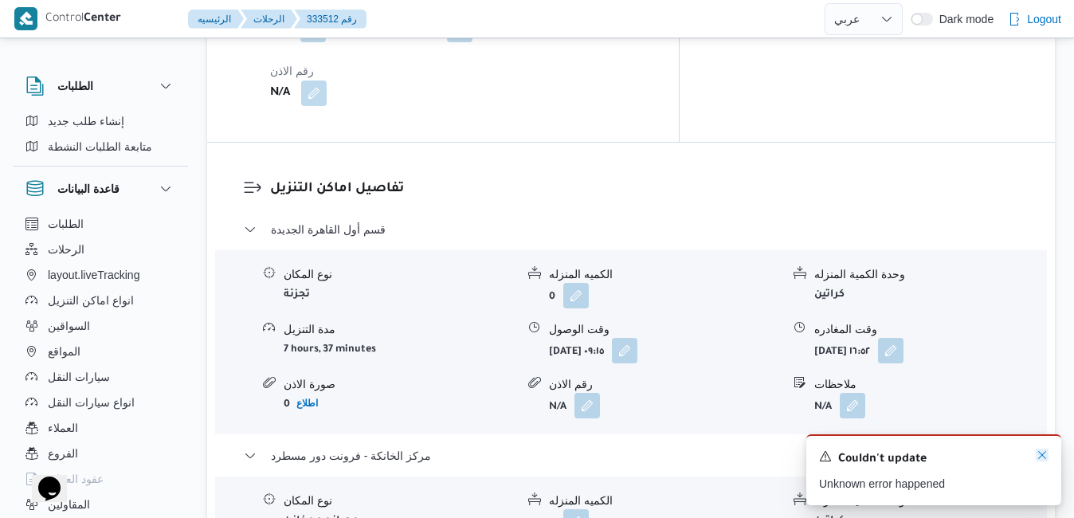
click at [1041, 457] on icon "Dismiss toast" at bounding box center [1042, 455] width 13 height 13
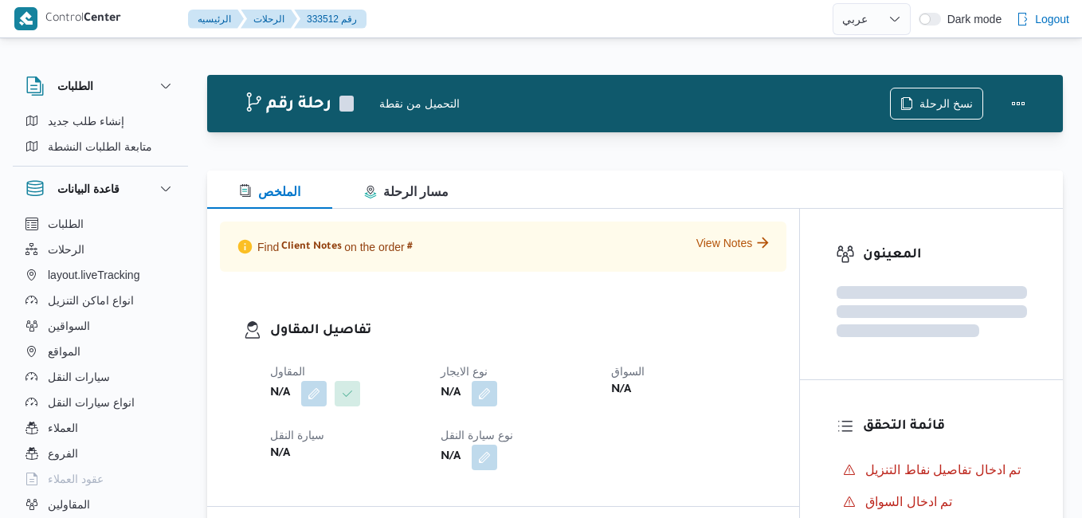
select select "ar"
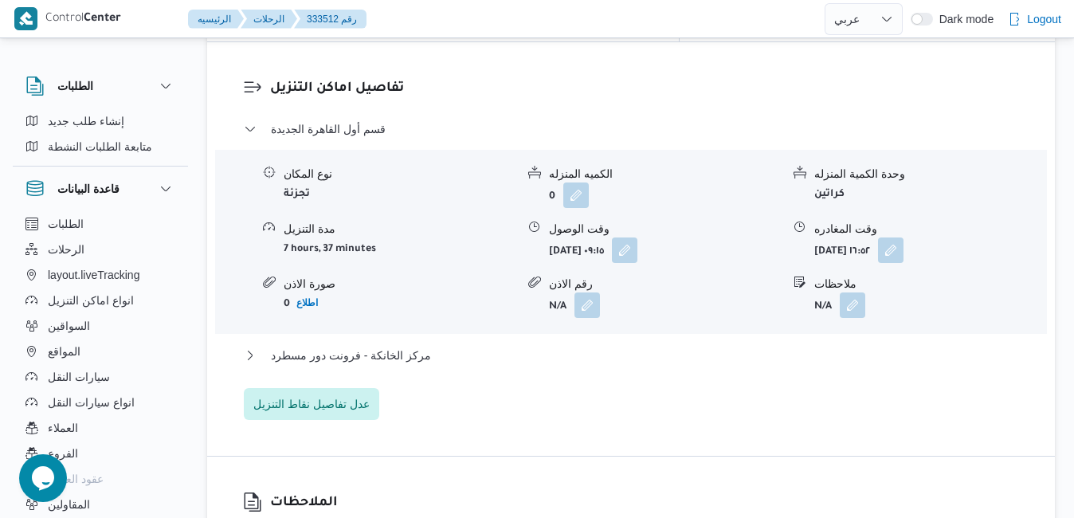
scroll to position [1637, 0]
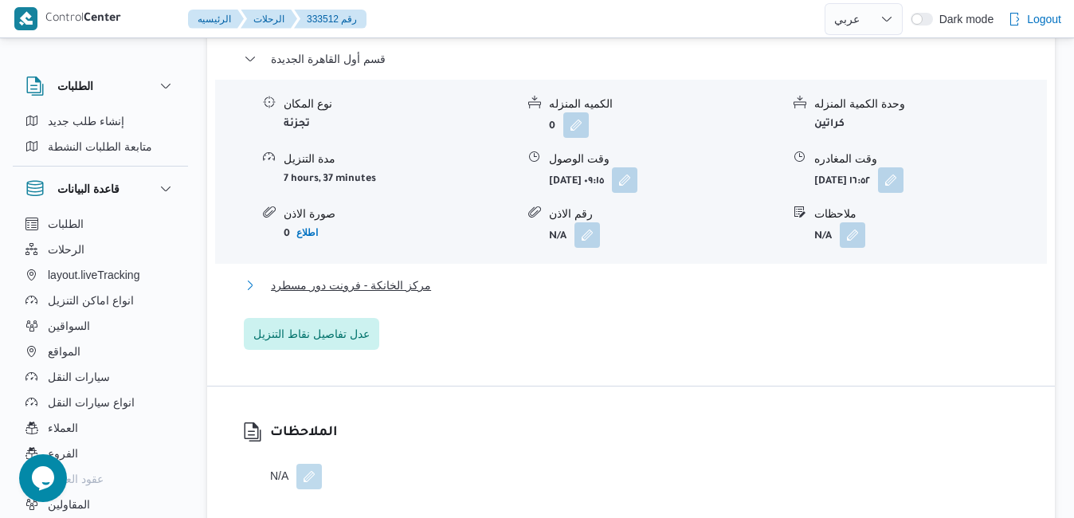
click at [705, 276] on button "مركز الخانكة - فرونت دور مسطرد" at bounding box center [631, 285] width 775 height 19
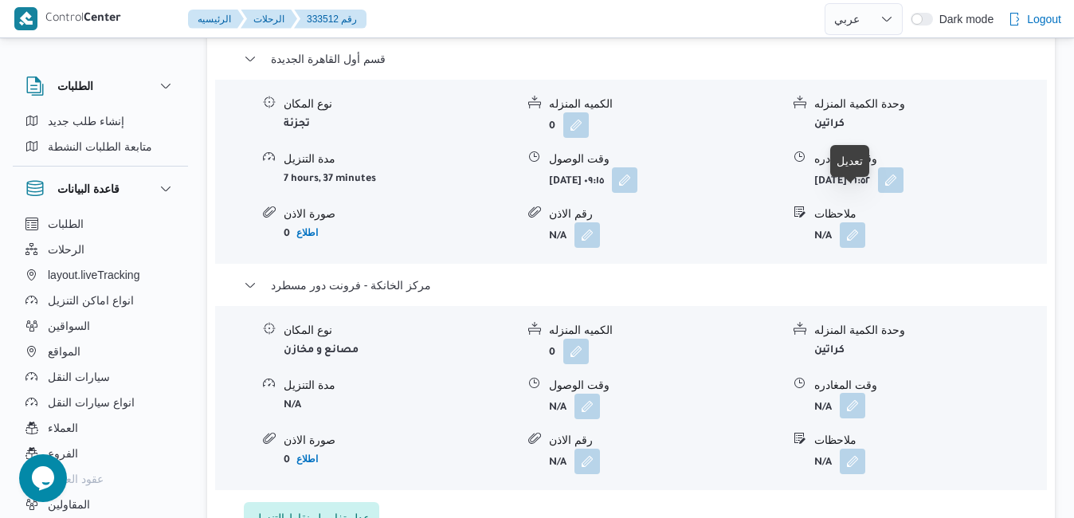
click at [849, 393] on button "button" at bounding box center [853, 406] width 26 height 26
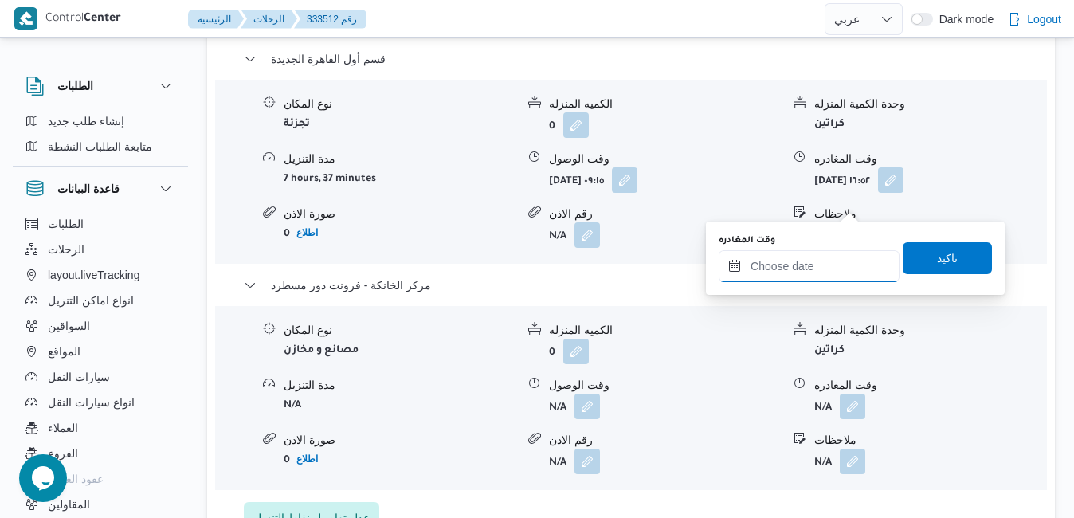
click at [790, 260] on input "وقت المغادره" at bounding box center [809, 266] width 181 height 32
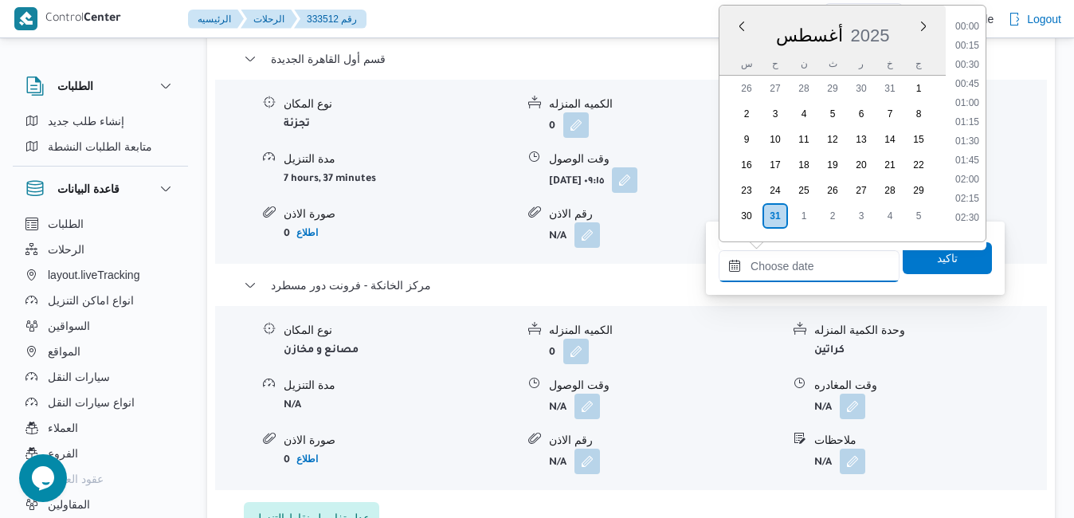
scroll to position [1267, 0]
click at [967, 58] on li "17:00" at bounding box center [967, 60] width 37 height 16
type input "٣١/٠٨/٢٠٢٥ ١٧:٠٠"
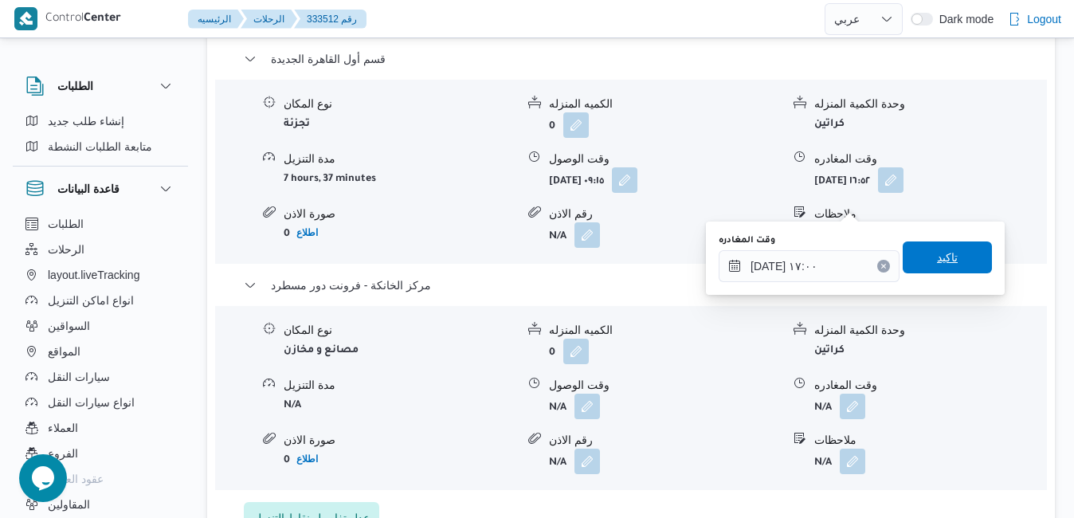
click at [924, 272] on span "تاكيد" at bounding box center [947, 257] width 89 height 32
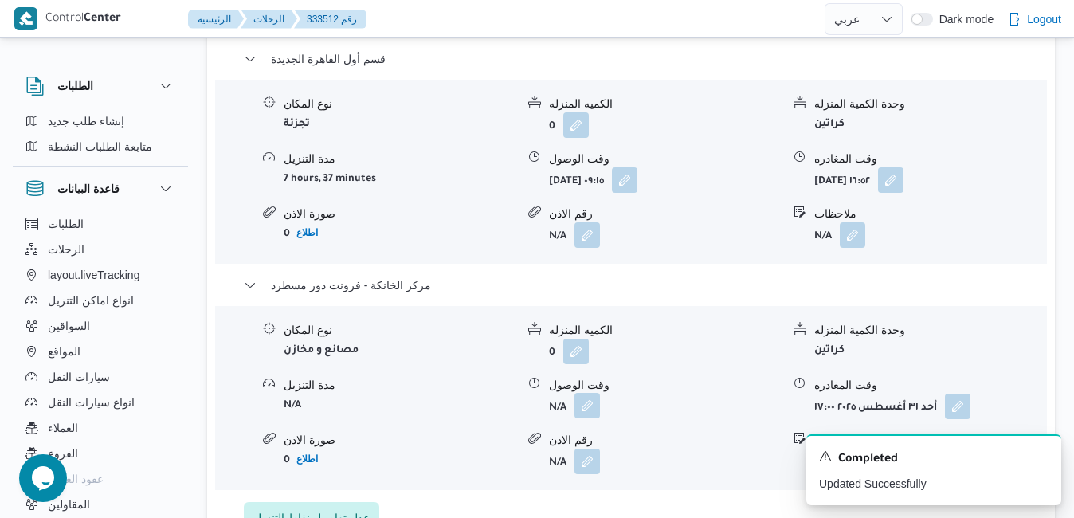
click at [591, 393] on button "button" at bounding box center [588, 406] width 26 height 26
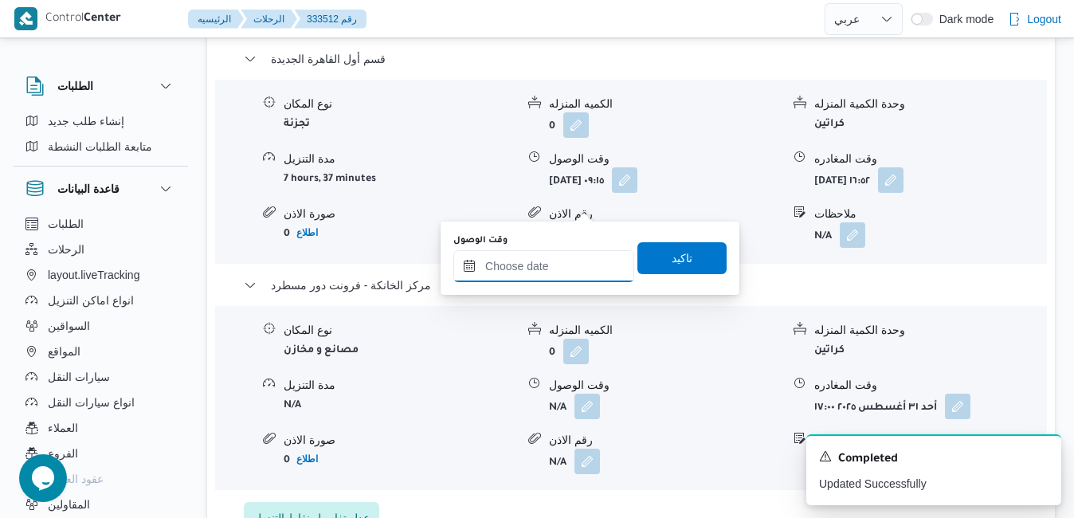
click at [548, 281] on input "وقت الوصول" at bounding box center [543, 266] width 181 height 32
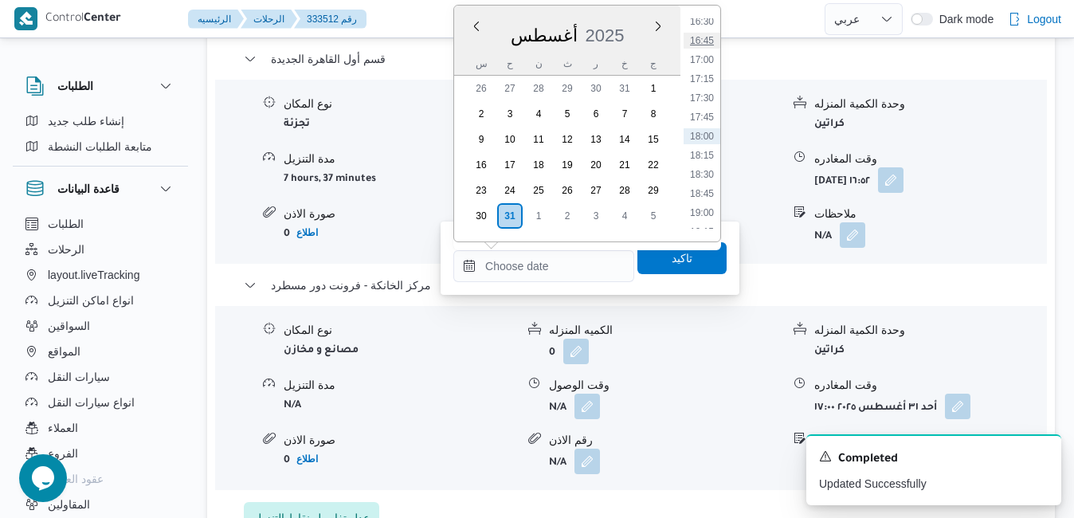
click at [705, 37] on li "16:45" at bounding box center [702, 41] width 37 height 16
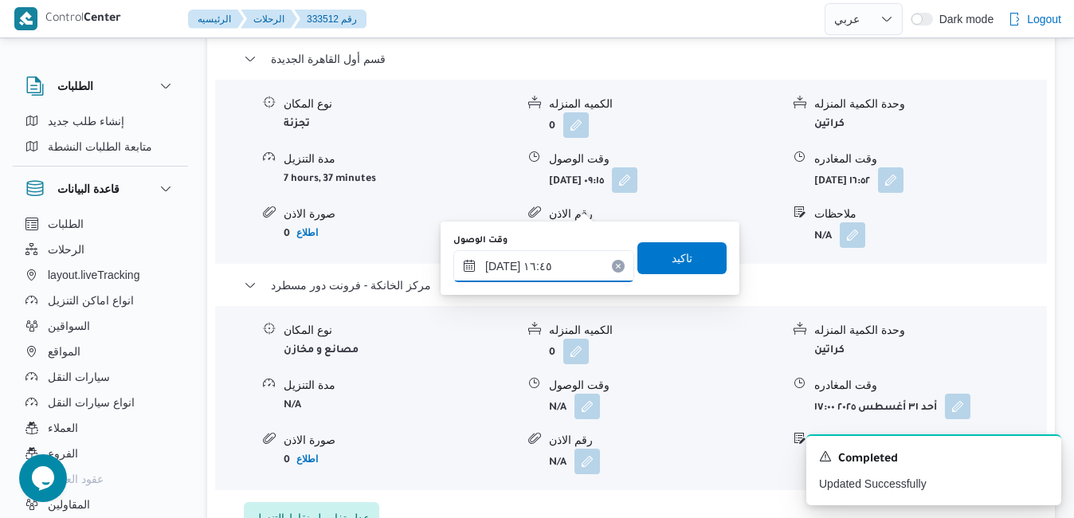
type input "٣١/٠٨/٢٠٢٥ ١٦:٤٥"
click at [672, 260] on span "تاكيد" at bounding box center [682, 257] width 21 height 19
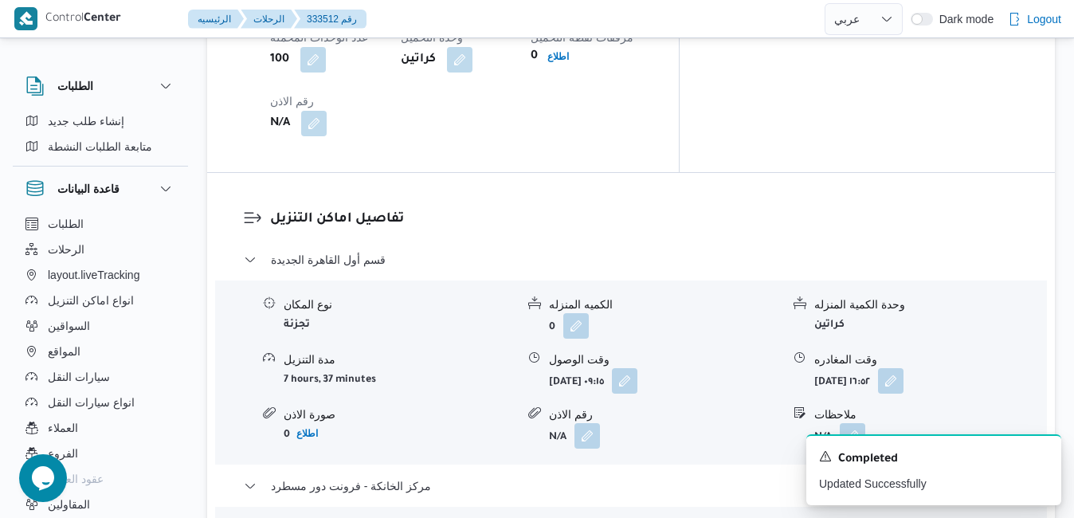
scroll to position [1414, 0]
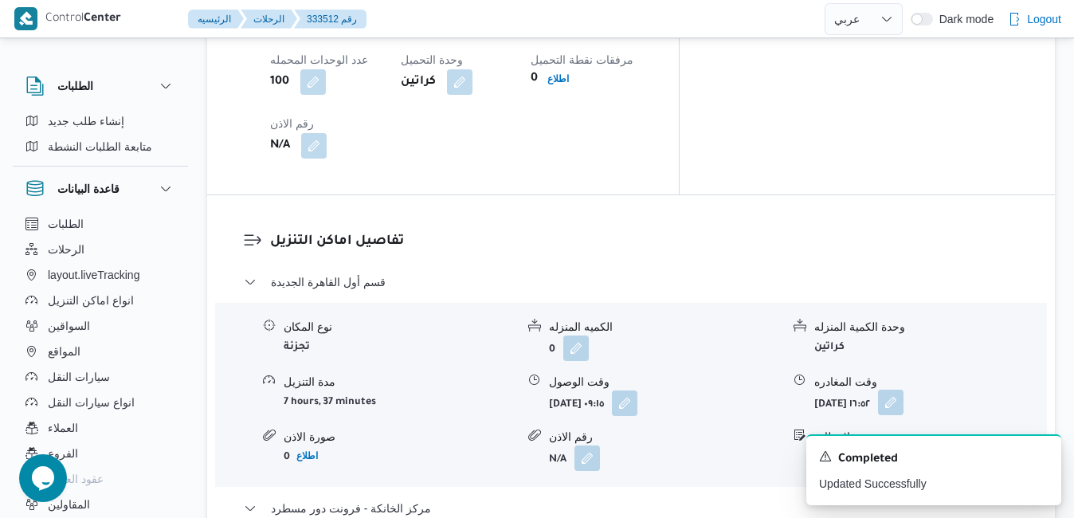
click at [904, 390] on button "button" at bounding box center [891, 403] width 26 height 26
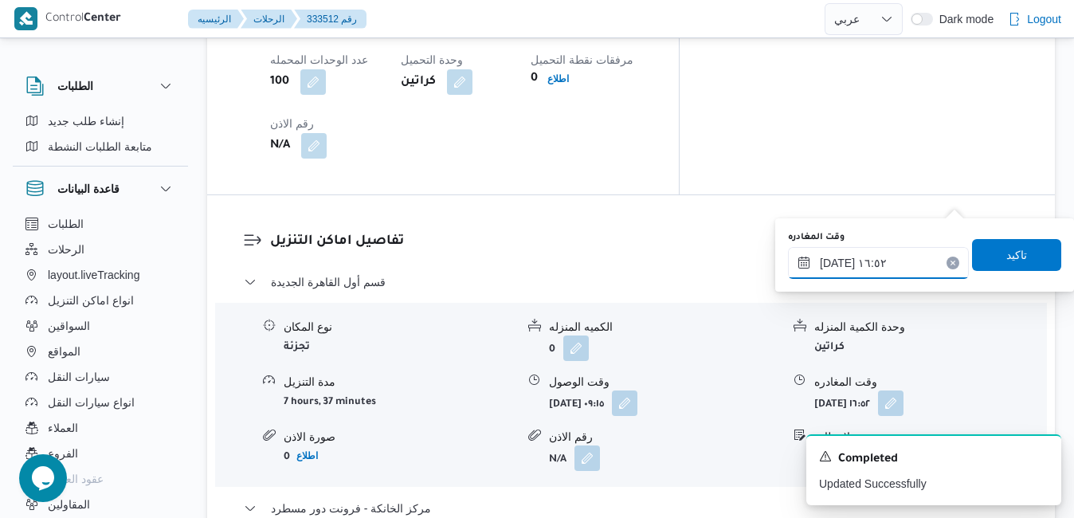
click at [899, 249] on div "٣١/٠٨/٢٠٢٥ ١٦:٥٢" at bounding box center [878, 263] width 181 height 32
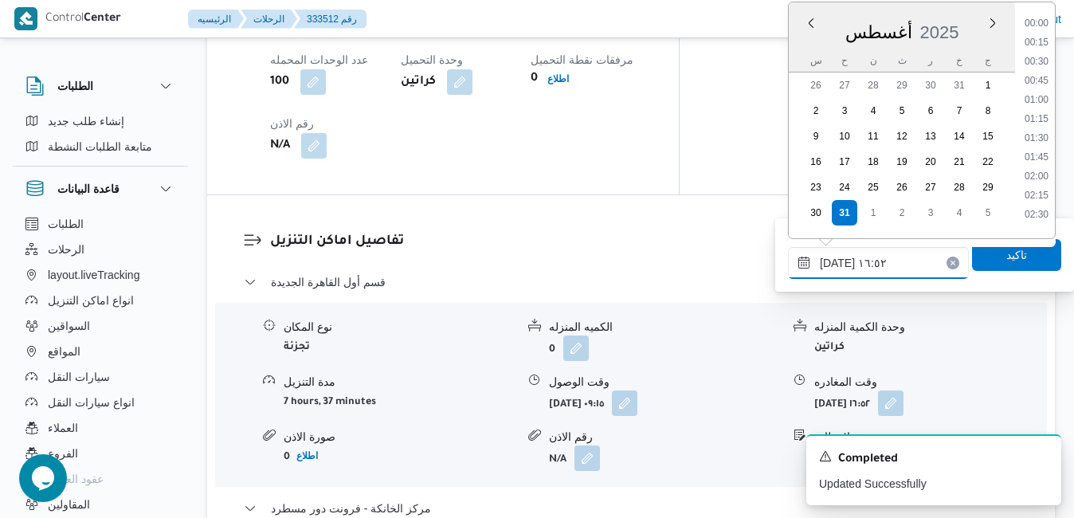
scroll to position [1171, 0]
click at [837, 261] on input "٣١/٠٨/٢٠٢٥ ١٦:٥٢" at bounding box center [878, 263] width 181 height 32
type input "٣١/٠٨/٢٠٢٥ ١٦:00"
click at [992, 262] on span "تاكيد" at bounding box center [1016, 254] width 89 height 32
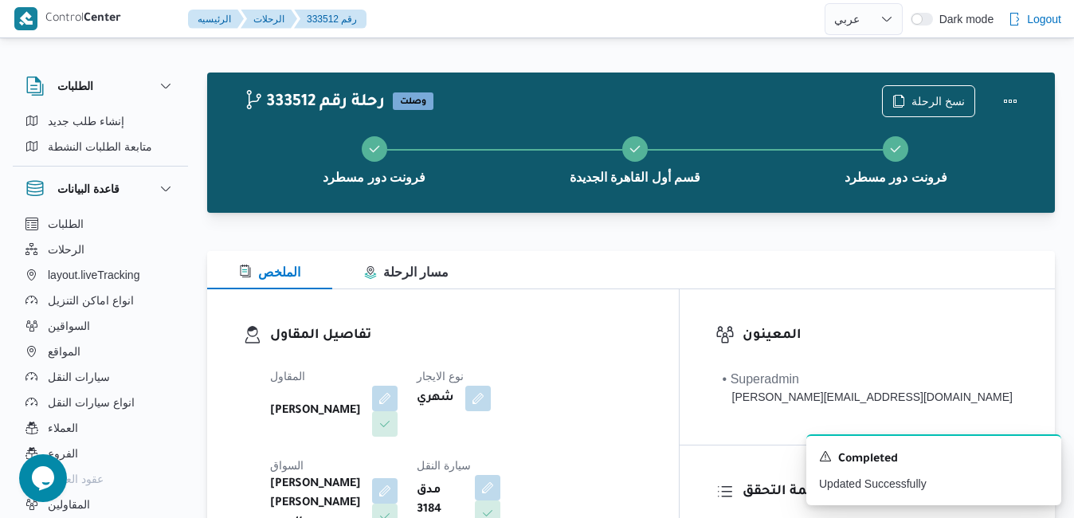
scroll to position [0, 0]
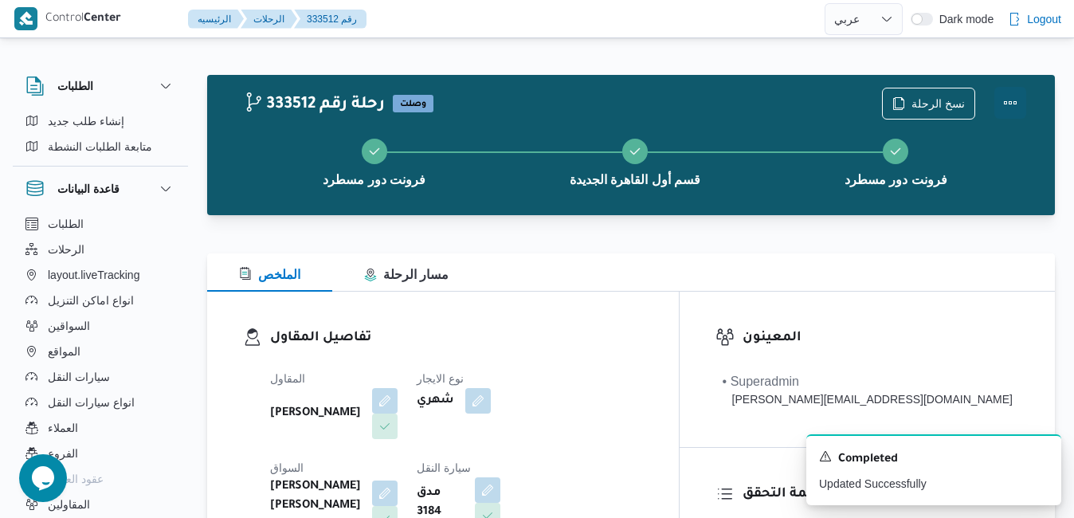
click at [1007, 114] on button "Actions" at bounding box center [1011, 103] width 32 height 32
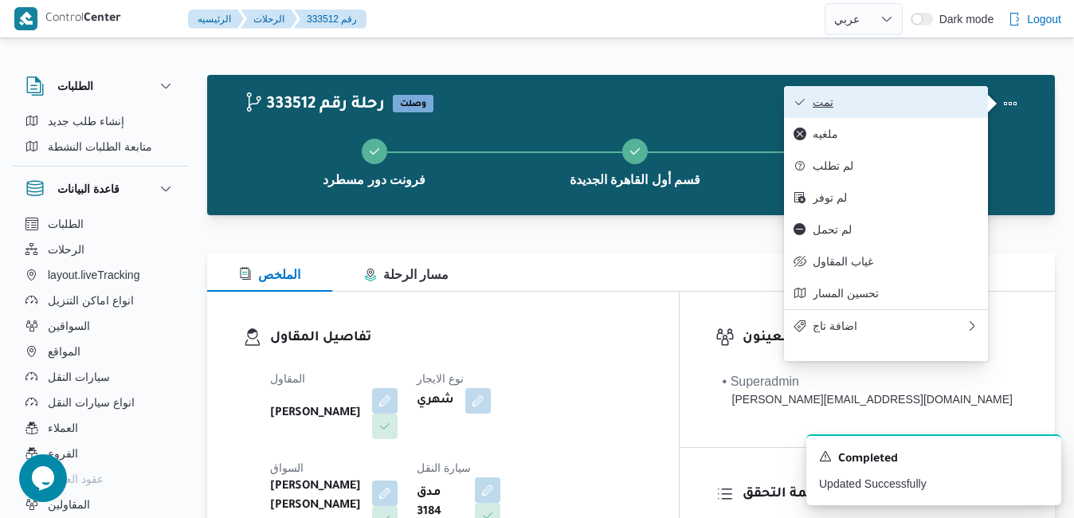
click at [881, 112] on button "تمت" at bounding box center [886, 102] width 204 height 32
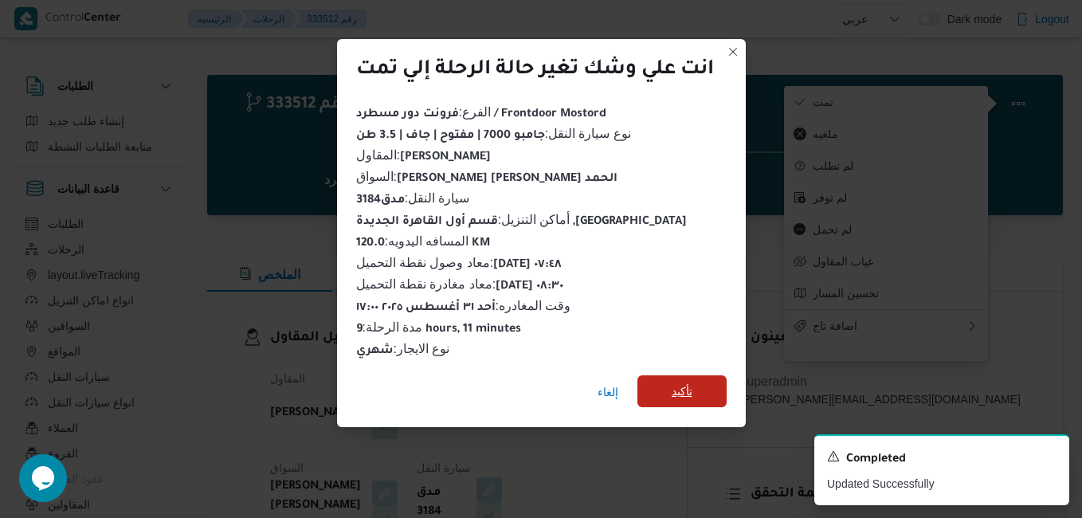
click at [693, 387] on span "تأكيد" at bounding box center [682, 391] width 21 height 19
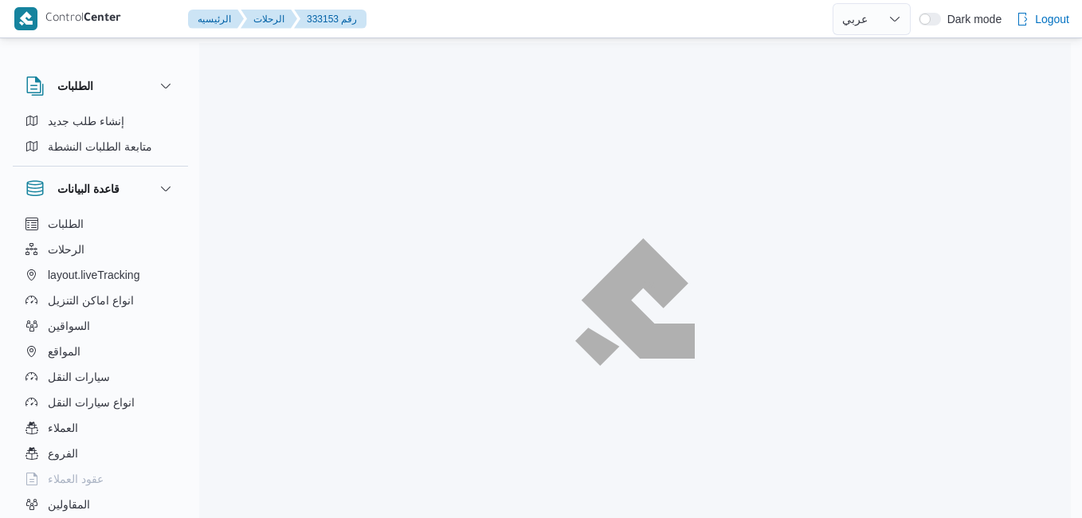
select select "ar"
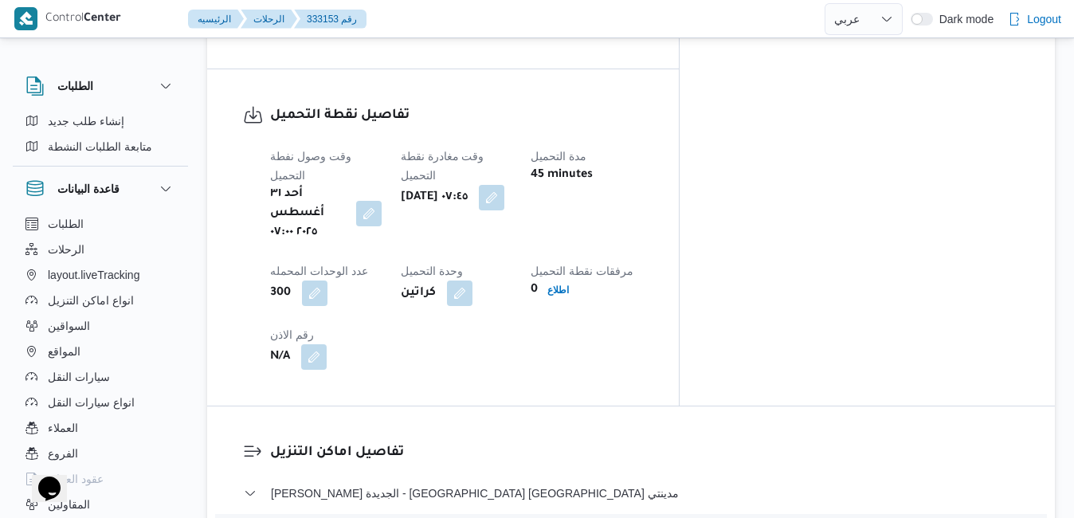
scroll to position [1307, 0]
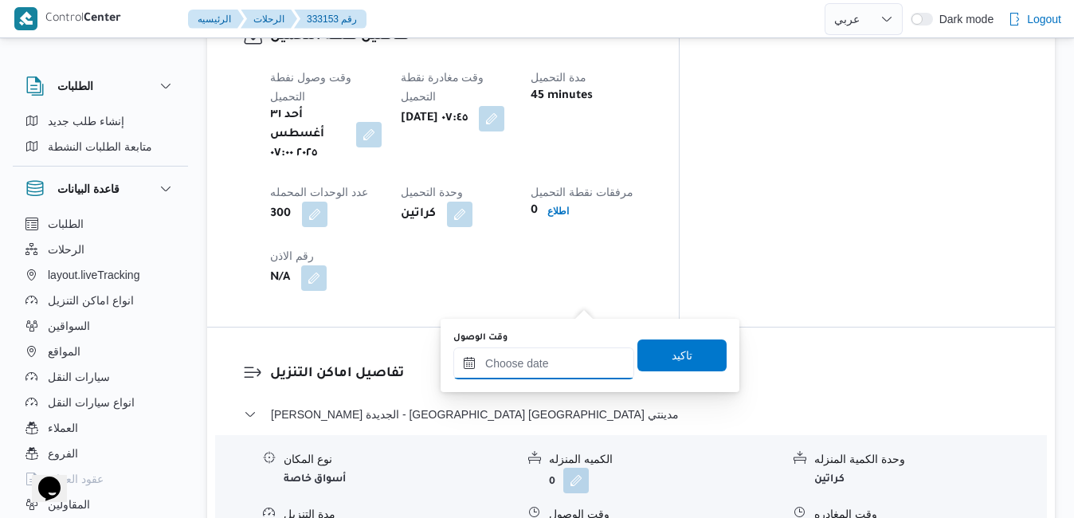
click at [559, 371] on input "وقت الوصول" at bounding box center [543, 363] width 181 height 32
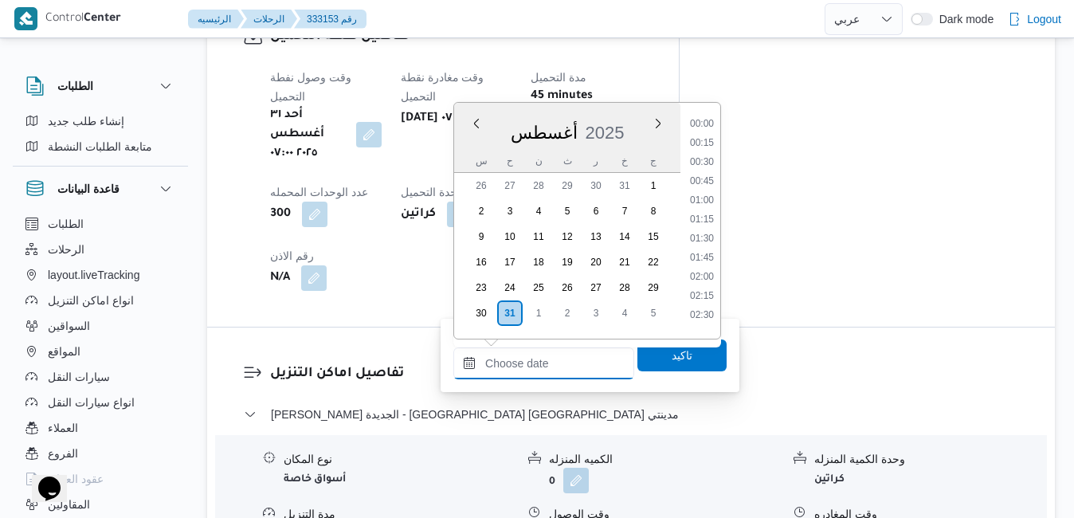
scroll to position [1267, 0]
drag, startPoint x: 618, startPoint y: 120, endPoint x: 631, endPoint y: 120, distance: 13.5
click at [618, 120] on div "[DATE]" at bounding box center [567, 129] width 226 height 41
click at [700, 243] on li "08:30" at bounding box center [702, 243] width 37 height 16
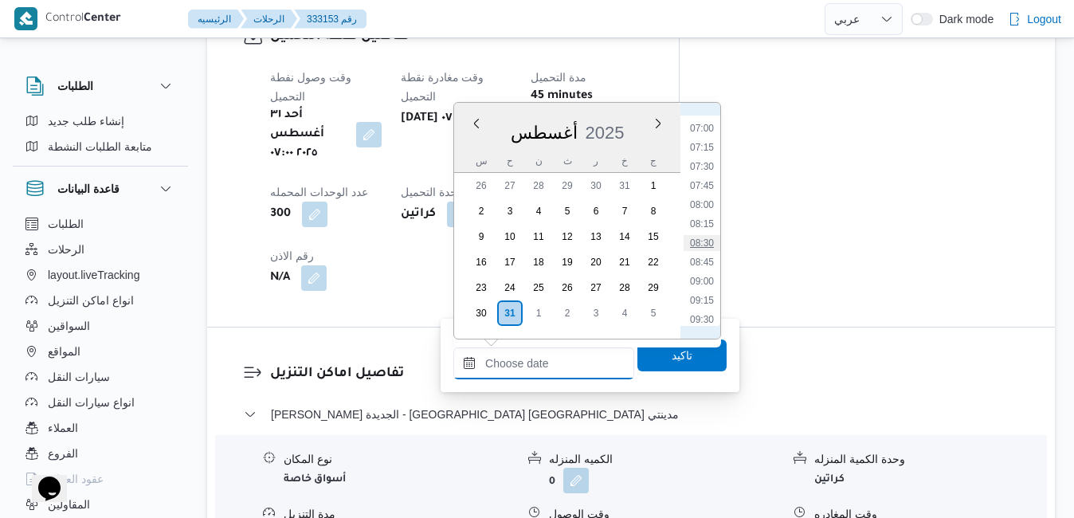
type input "[DATE] ٠٨:٣٠"
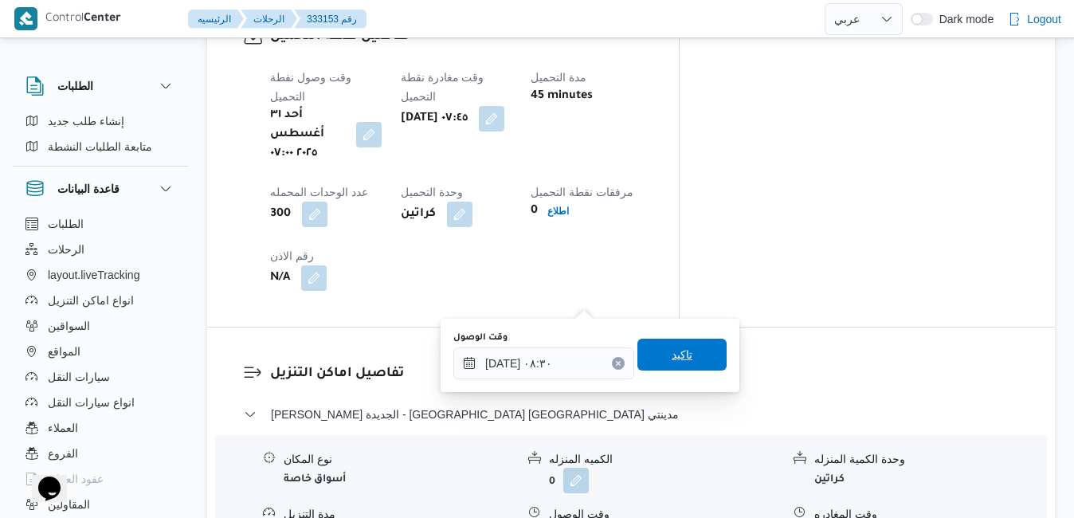
click at [676, 353] on span "تاكيد" at bounding box center [682, 354] width 21 height 19
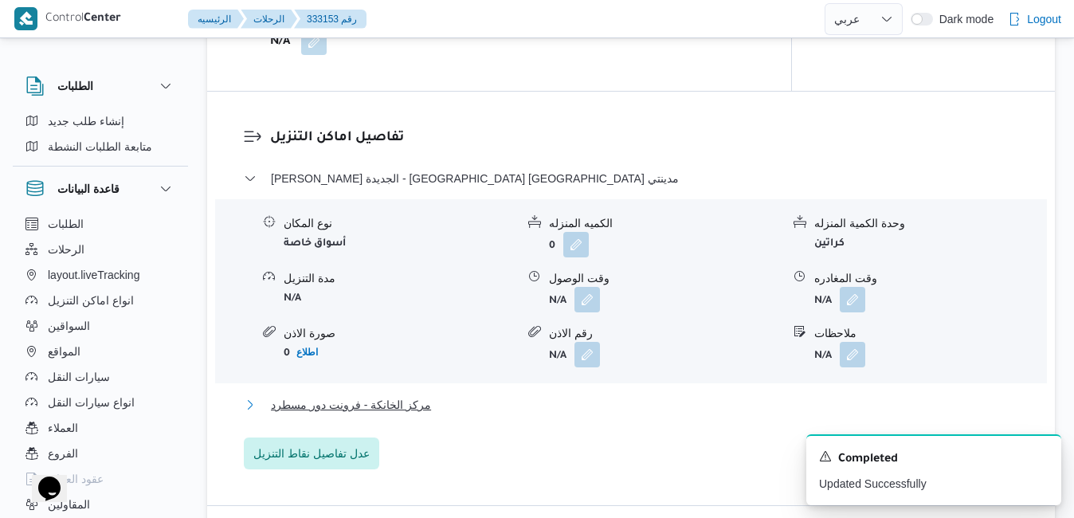
click at [630, 398] on button "مركز الخانكة - فرونت دور مسطرد" at bounding box center [631, 404] width 775 height 19
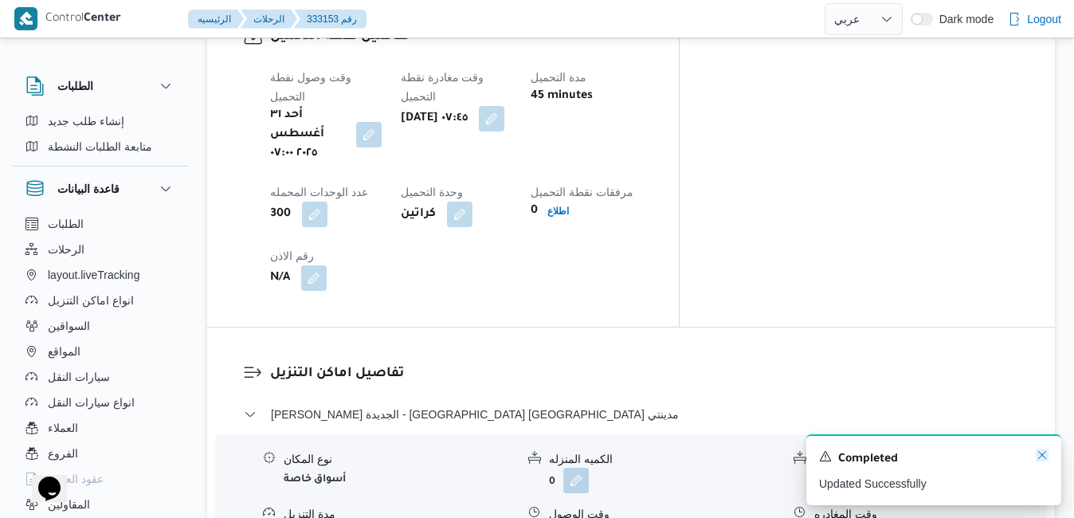
click at [1043, 456] on icon "Dismiss toast" at bounding box center [1042, 455] width 8 height 8
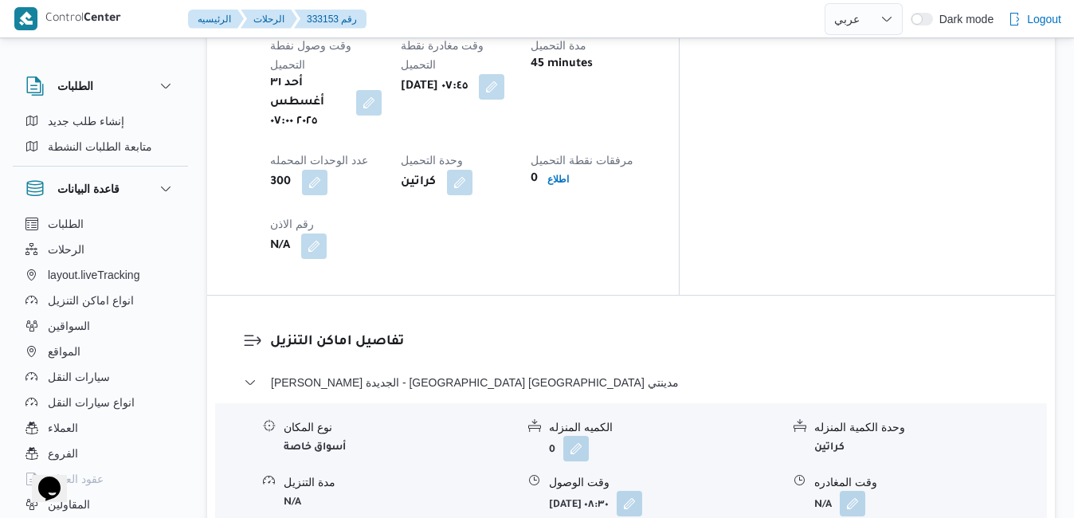
scroll to position [1371, 0]
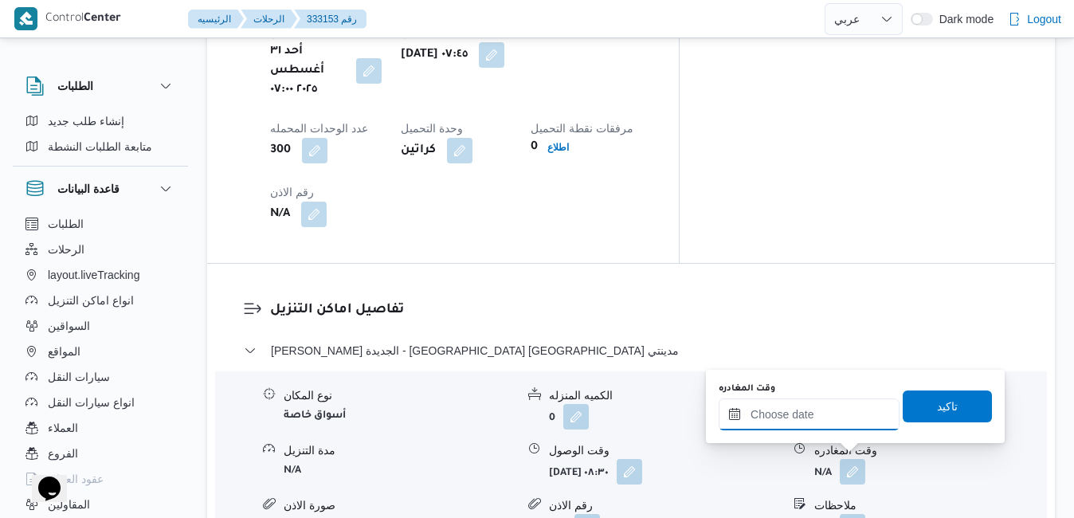
click at [814, 419] on input "وقت المغادره" at bounding box center [809, 414] width 181 height 32
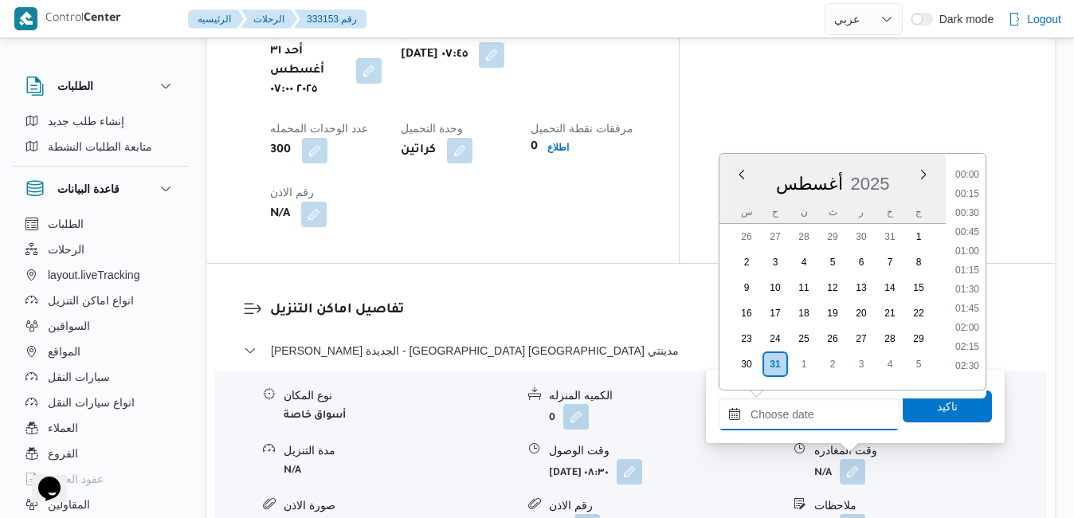
scroll to position [1267, 0]
click at [896, 170] on div "[DATE]" at bounding box center [833, 180] width 226 height 41
click at [975, 172] on li "16:30" at bounding box center [967, 170] width 37 height 16
type input "[DATE] ١٦:٣٠"
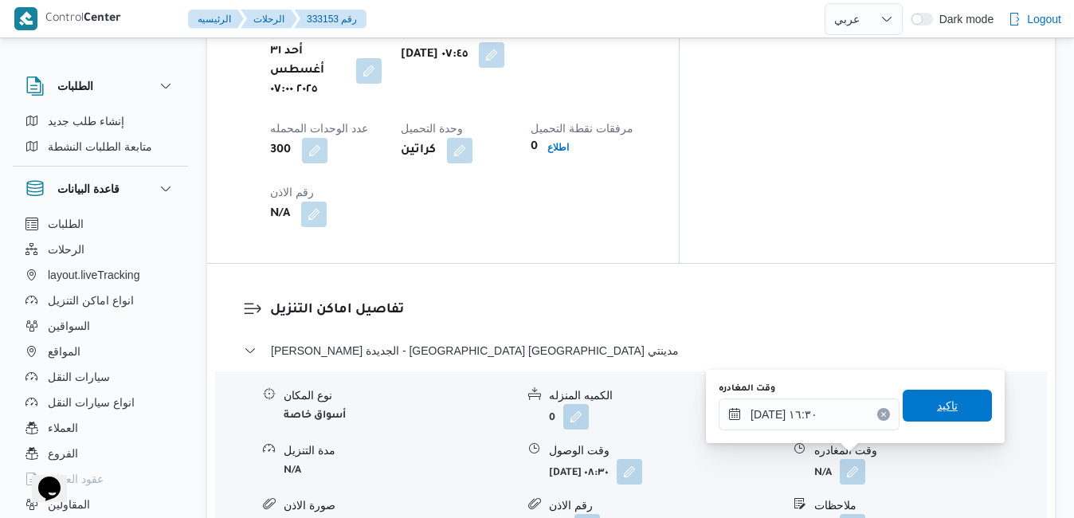
click at [937, 409] on span "تاكيد" at bounding box center [947, 405] width 21 height 19
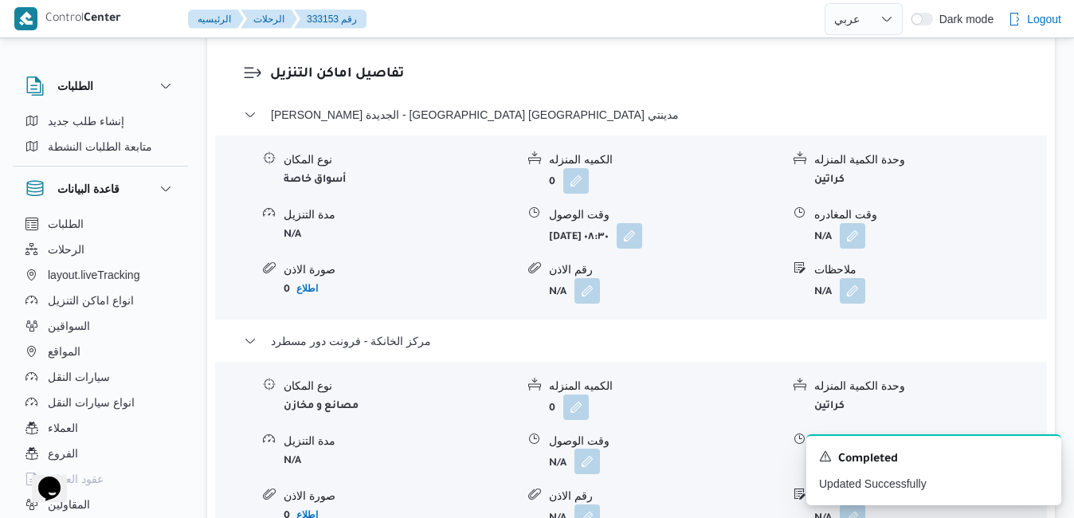
click at [590, 458] on button "button" at bounding box center [588, 462] width 26 height 26
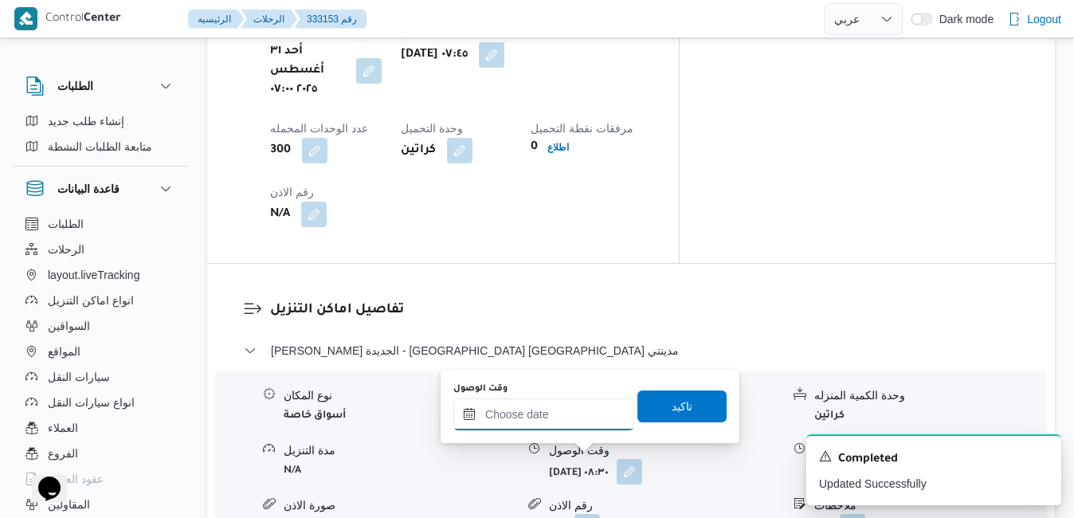
click at [562, 421] on input "وقت الوصول" at bounding box center [543, 414] width 181 height 32
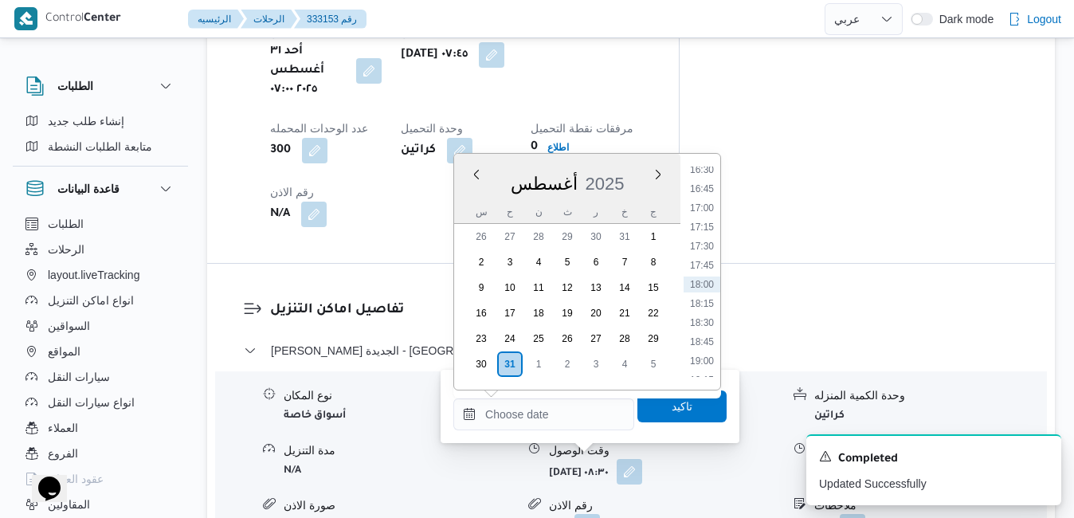
click at [630, 159] on div "[DATE] [DATE] س ح ن ث ر خ ج" at bounding box center [567, 189] width 226 height 70
click at [705, 339] on li "16:15" at bounding box center [702, 335] width 37 height 16
type input "[DATE] ١٦:١٥"
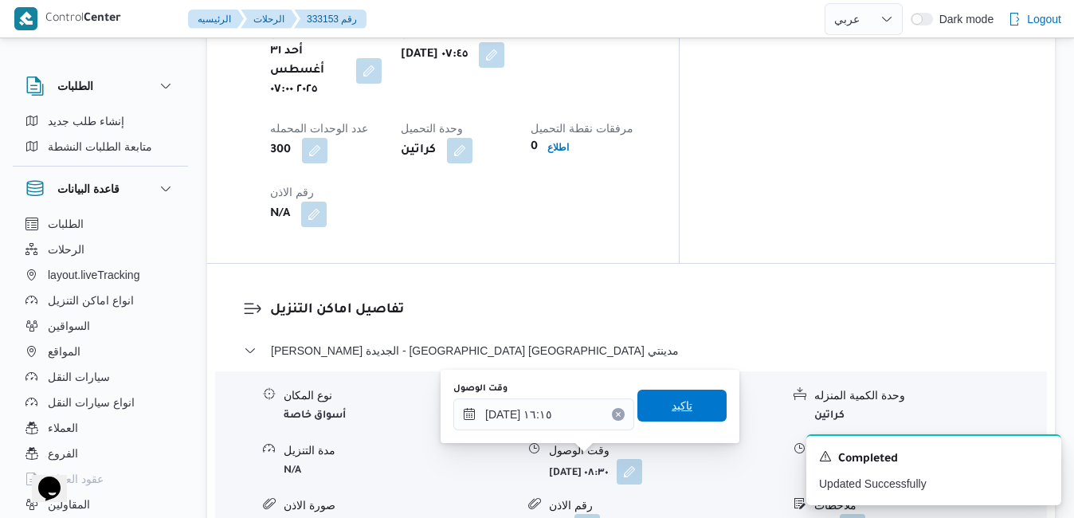
click at [681, 401] on span "تاكيد" at bounding box center [682, 406] width 89 height 32
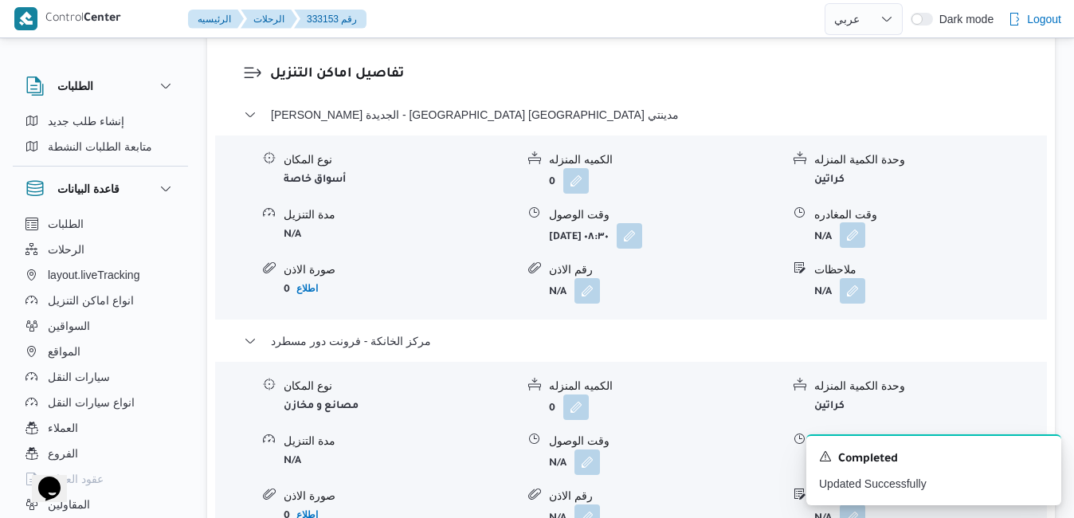
click at [850, 241] on button "button" at bounding box center [853, 235] width 26 height 26
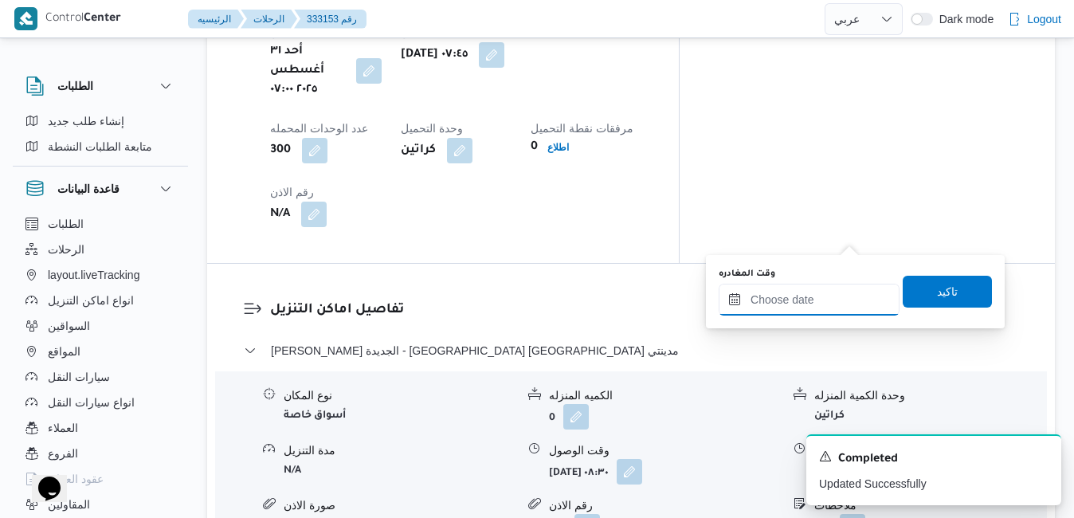
click at [806, 302] on input "وقت المغادره" at bounding box center [809, 300] width 181 height 32
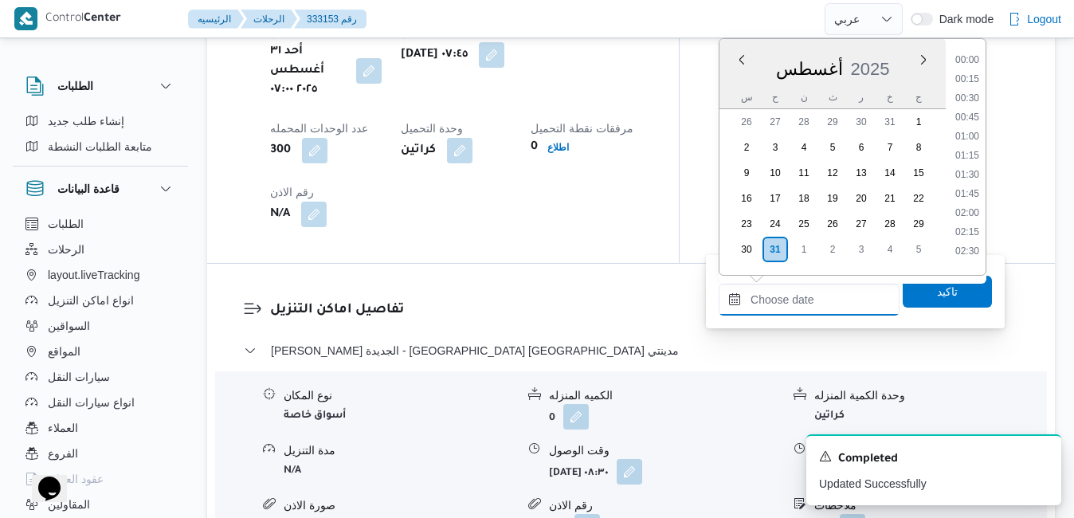
scroll to position [1267, 0]
click at [895, 49] on div "[DATE]" at bounding box center [833, 65] width 226 height 41
click at [964, 160] on li "15:30" at bounding box center [967, 163] width 37 height 16
type input "[DATE] ١٥:٣٠"
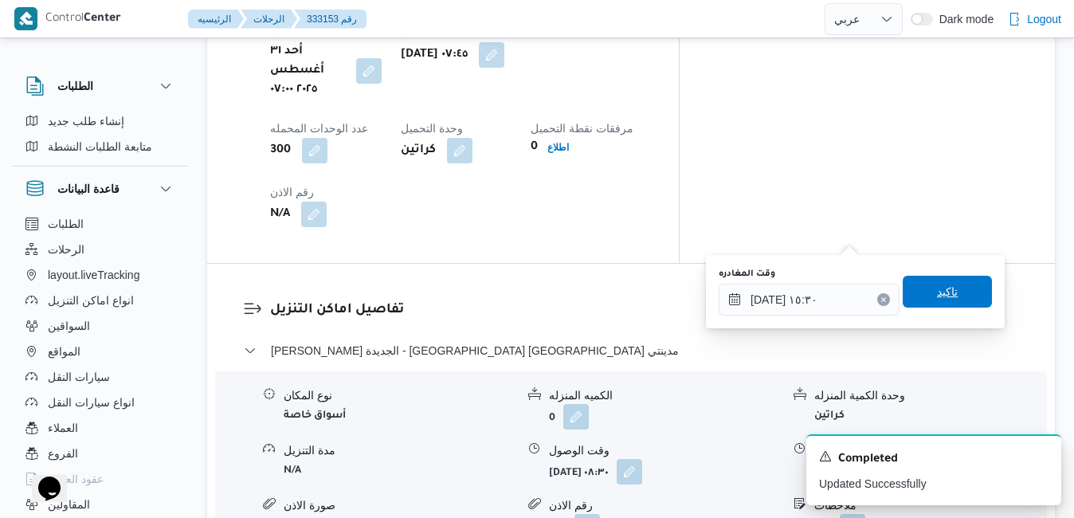
click at [940, 285] on span "تاكيد" at bounding box center [947, 291] width 21 height 19
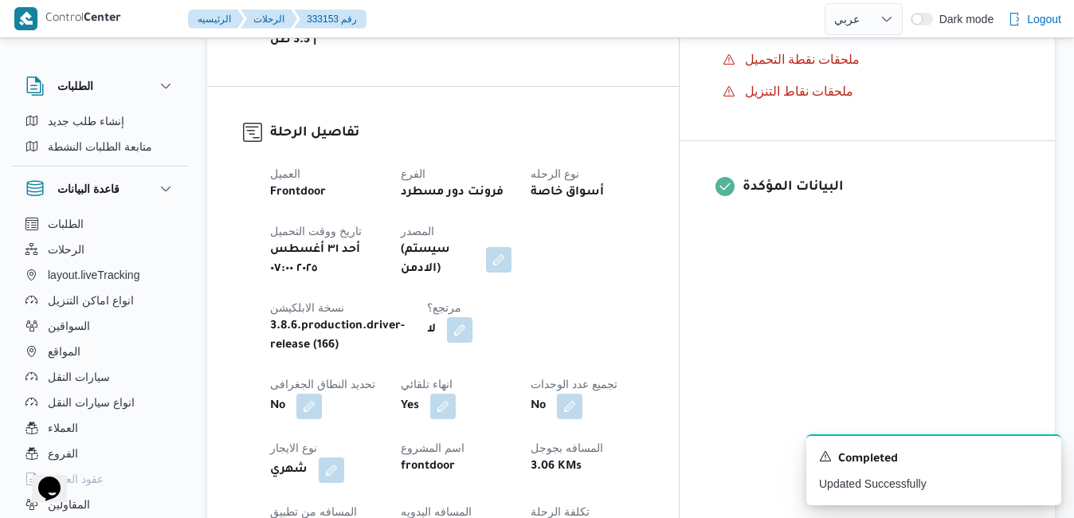
scroll to position [542, 0]
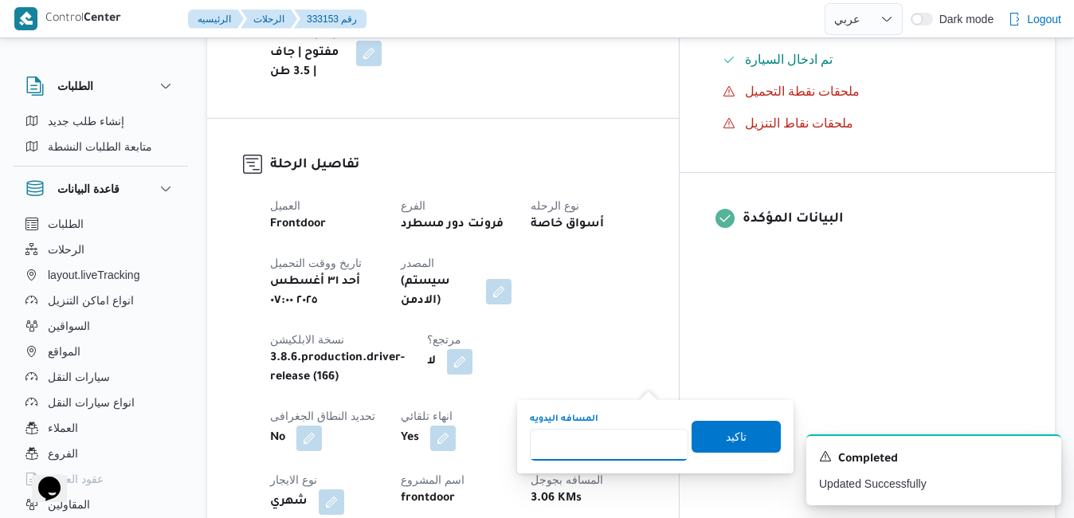
click at [622, 449] on input "المسافه اليدويه" at bounding box center [609, 445] width 159 height 32
type input "120"
click at [701, 441] on span "تاكيد" at bounding box center [736, 436] width 89 height 32
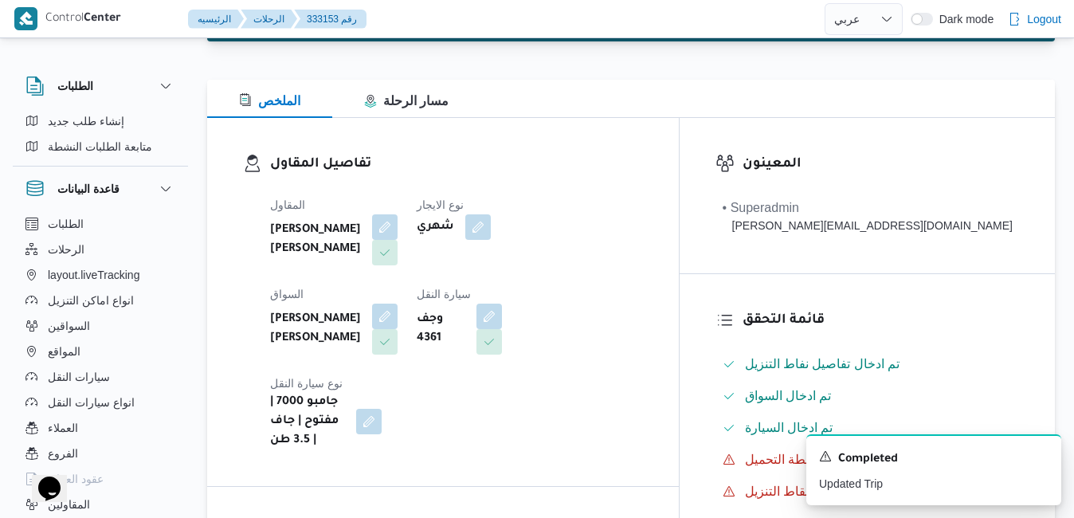
scroll to position [0, 0]
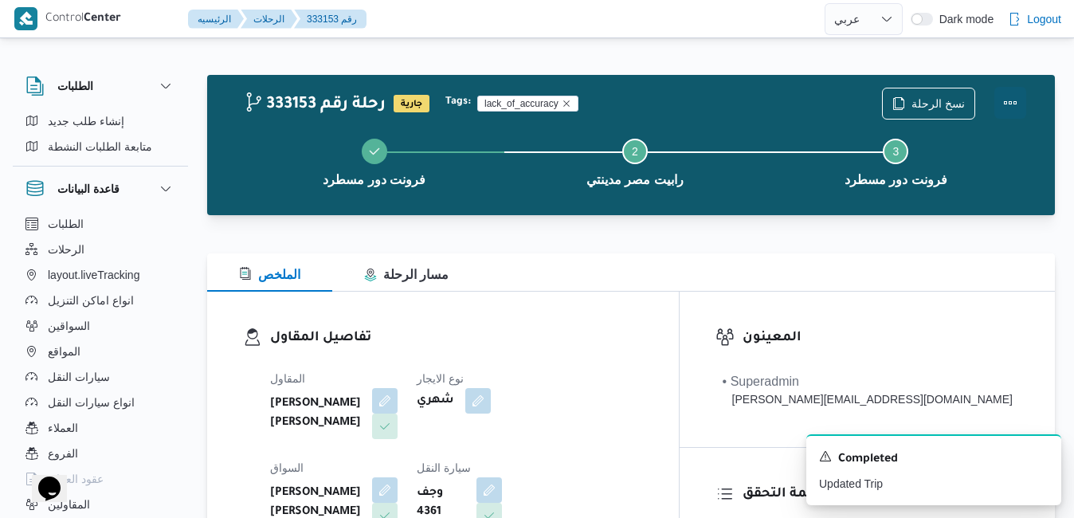
click at [1007, 105] on button "Actions" at bounding box center [1011, 103] width 32 height 32
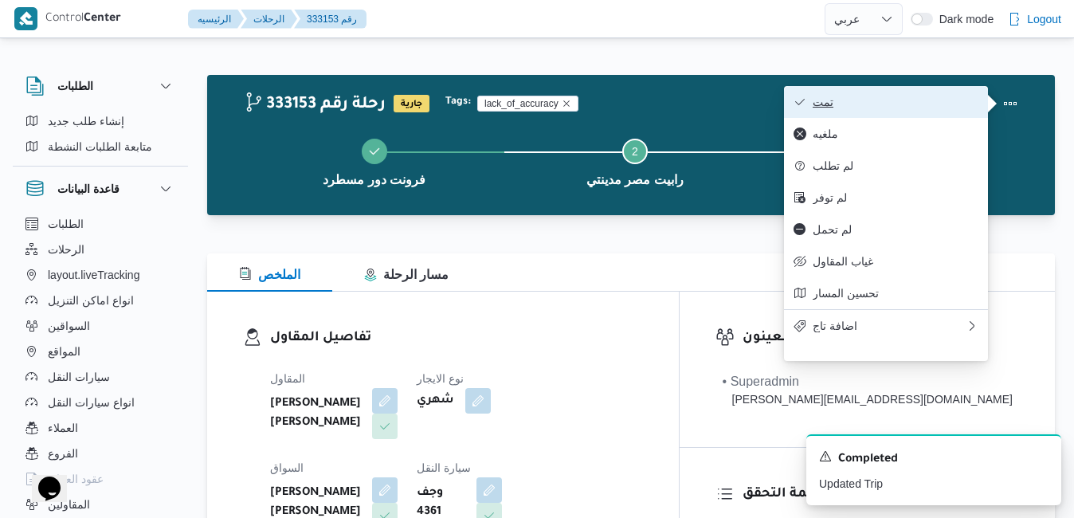
click at [900, 100] on span "تمت" at bounding box center [896, 102] width 166 height 13
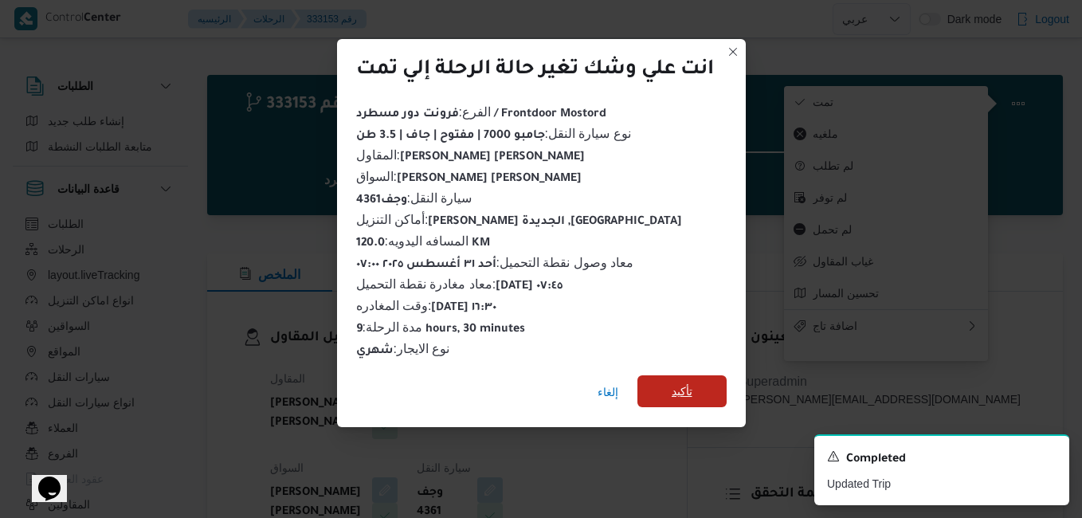
click at [689, 387] on span "تأكيد" at bounding box center [682, 391] width 21 height 19
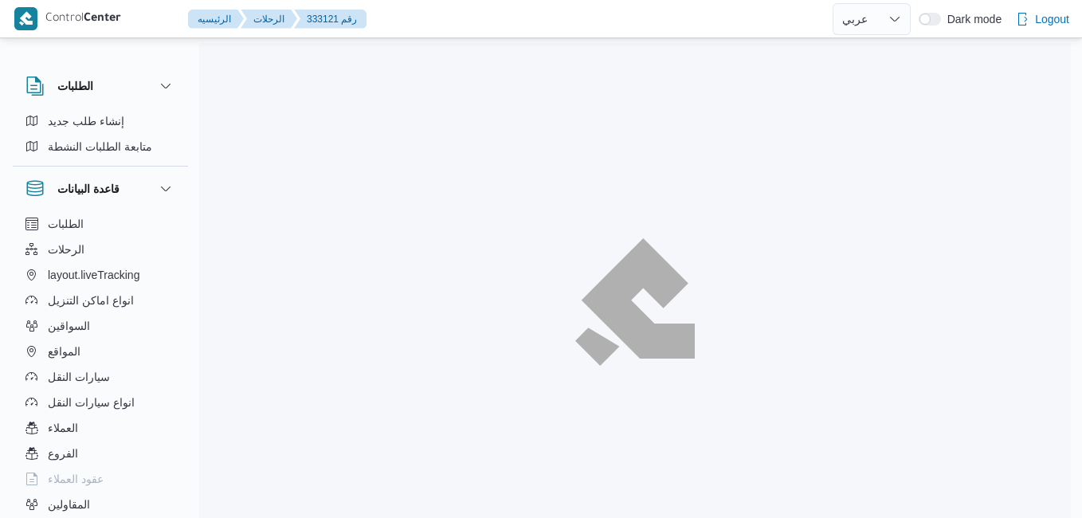
select select "ar"
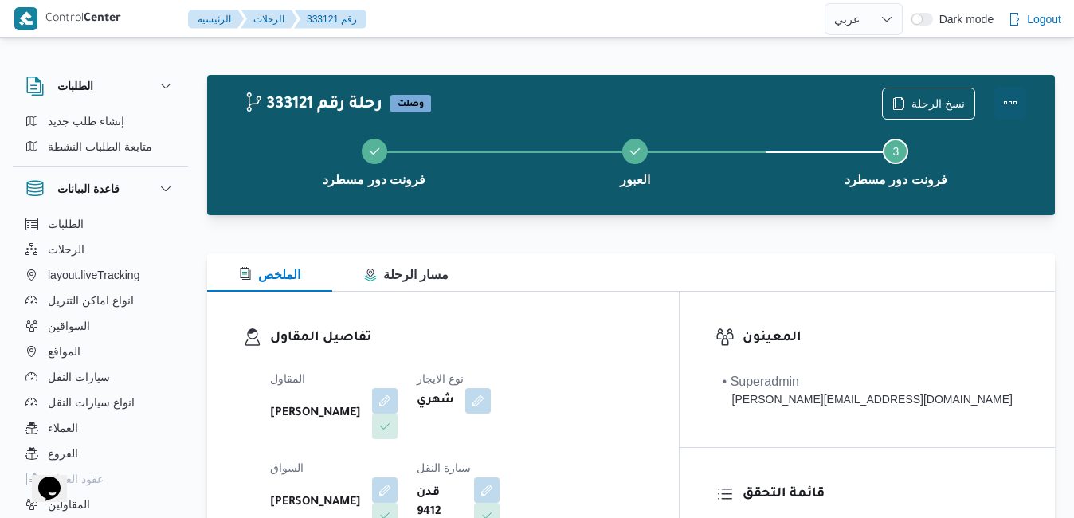
click at [1010, 106] on button "Actions" at bounding box center [1011, 103] width 32 height 32
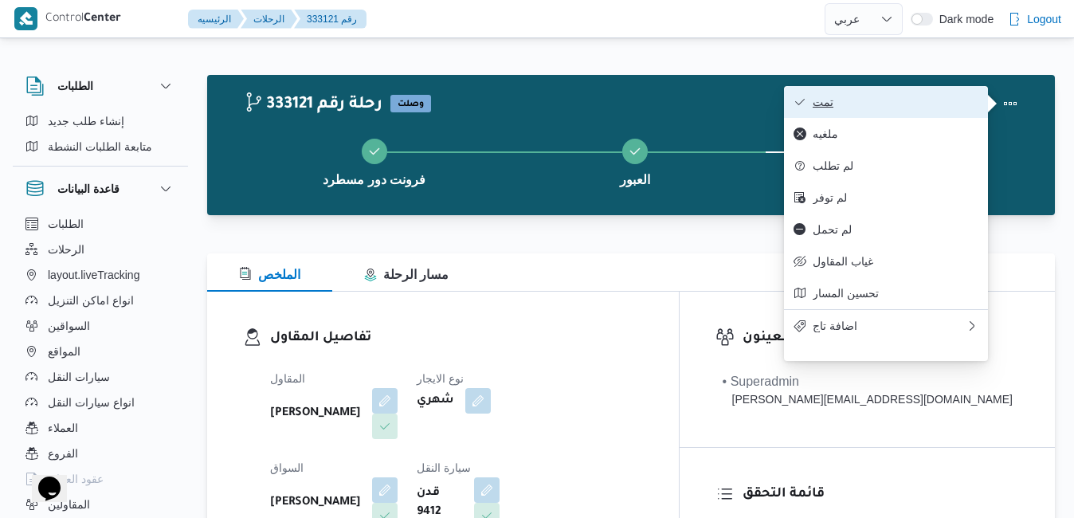
click at [929, 103] on span "تمت" at bounding box center [896, 102] width 166 height 13
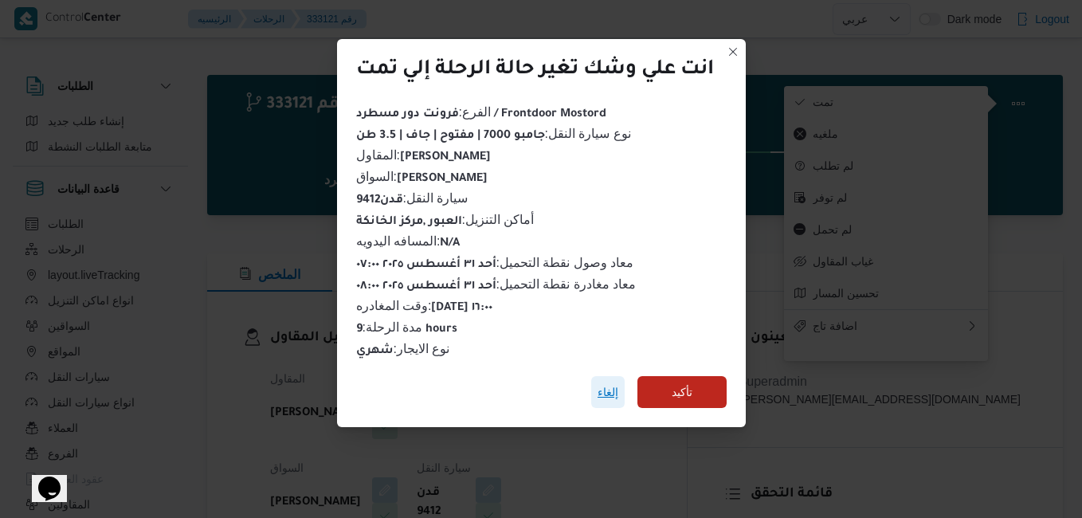
click at [613, 386] on span "إلغاء" at bounding box center [608, 392] width 21 height 19
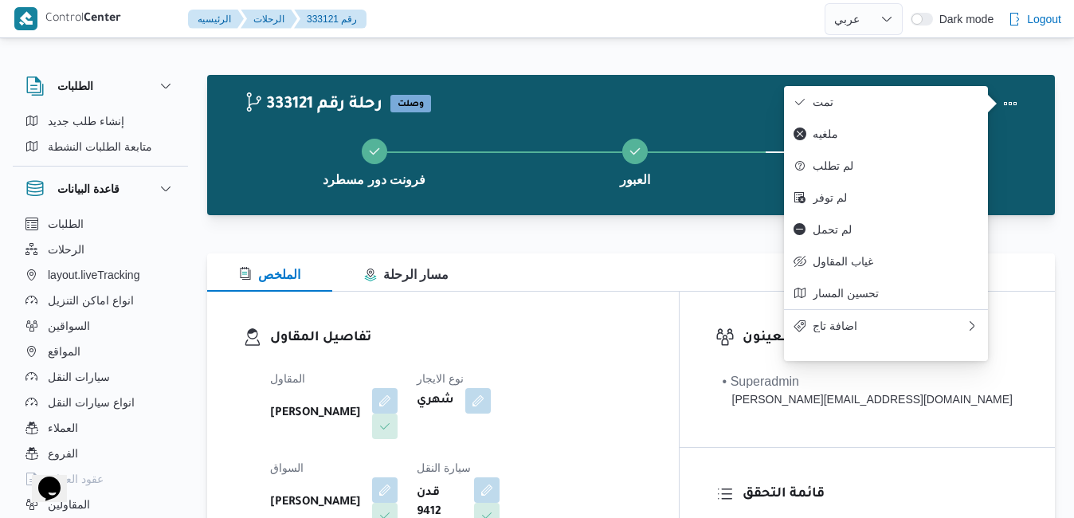
click at [528, 385] on dt "نوع الايجار" at bounding box center [473, 378] width 112 height 19
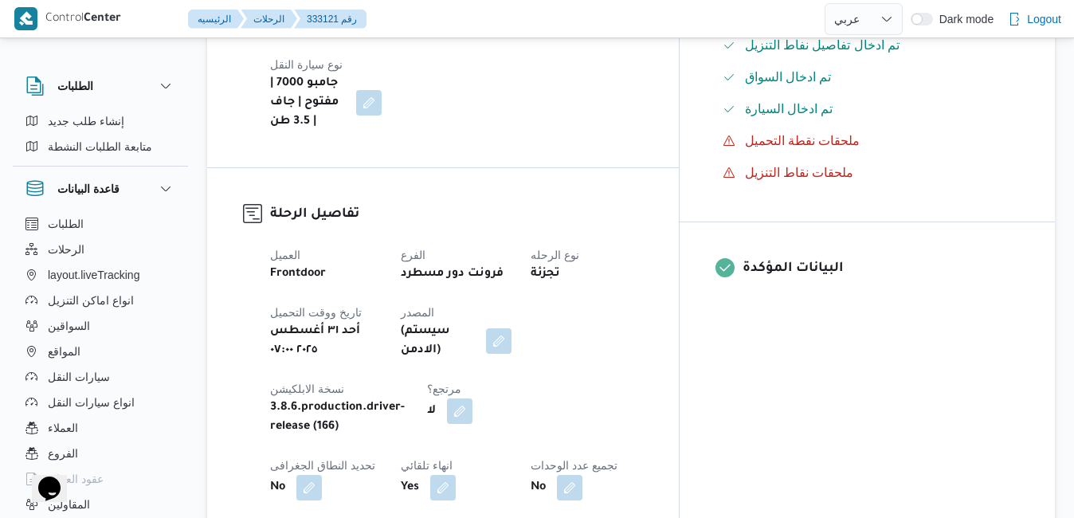
scroll to position [510, 0]
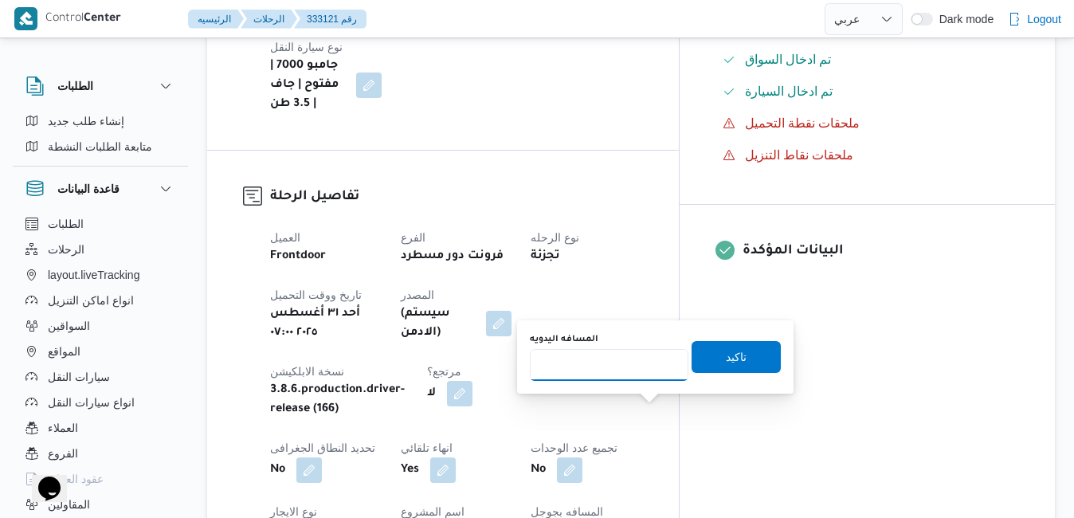
click at [622, 375] on input "المسافه اليدويه" at bounding box center [609, 365] width 159 height 32
type input "70"
click at [698, 363] on span "تاكيد" at bounding box center [736, 356] width 89 height 32
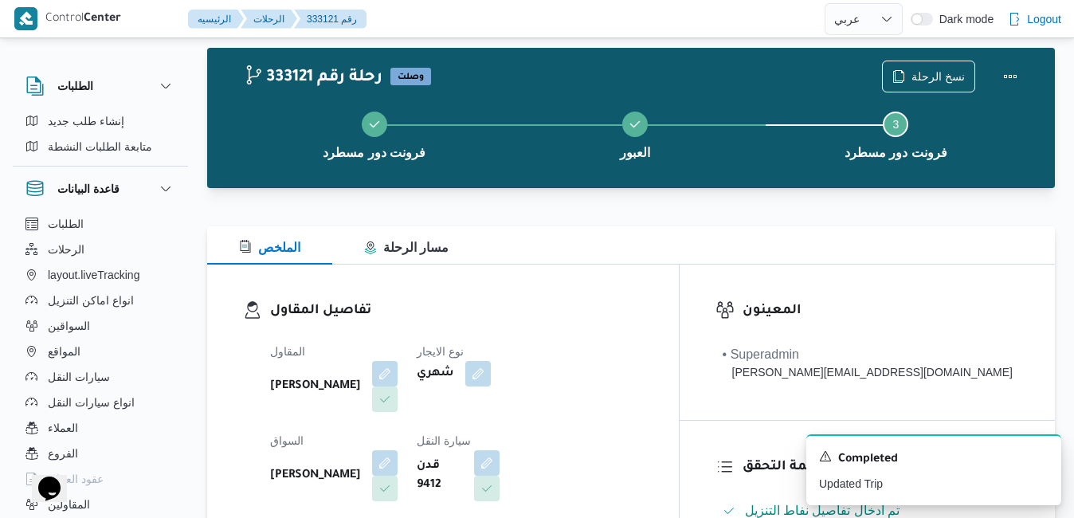
scroll to position [0, 0]
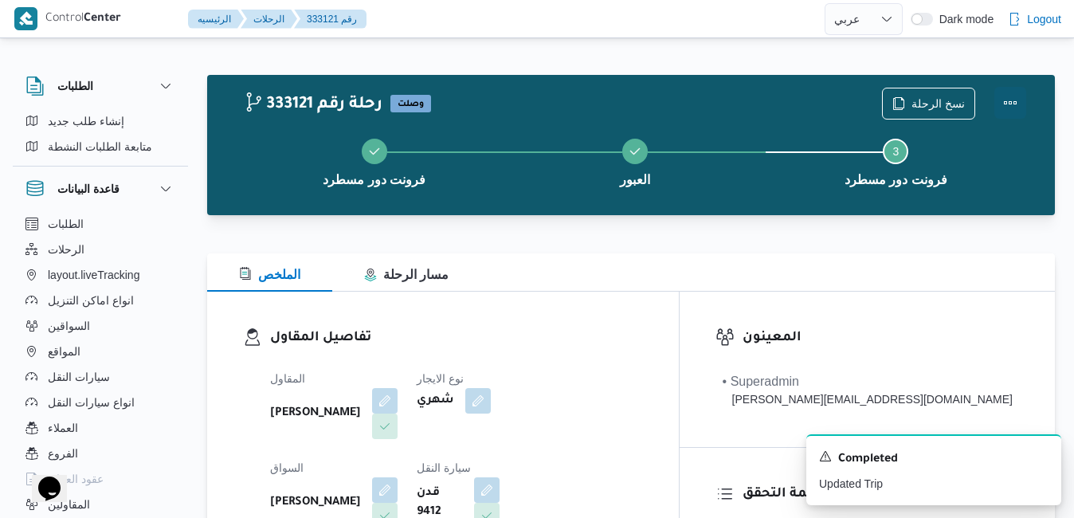
click at [1007, 108] on button "Actions" at bounding box center [1011, 103] width 32 height 32
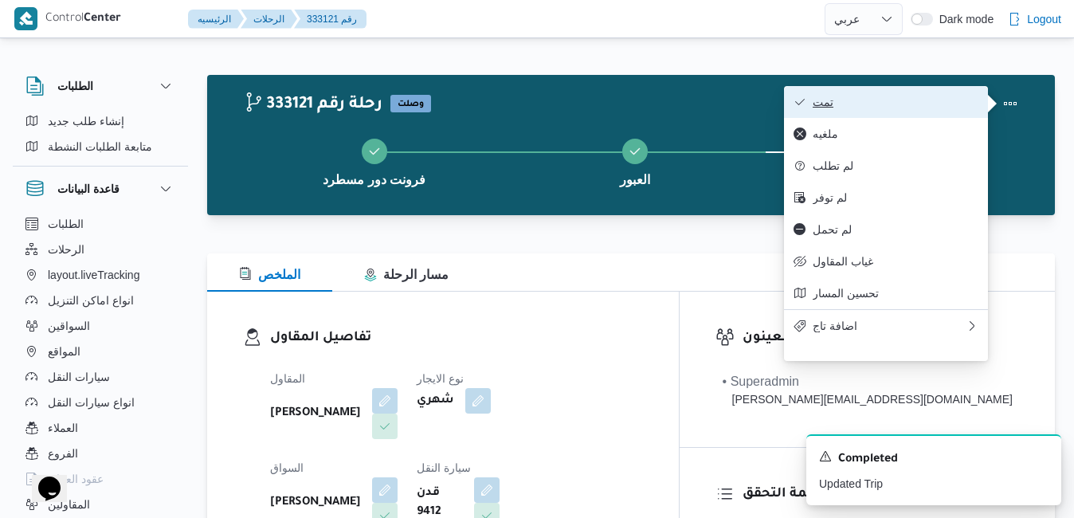
click at [924, 104] on span "تمت" at bounding box center [896, 102] width 166 height 13
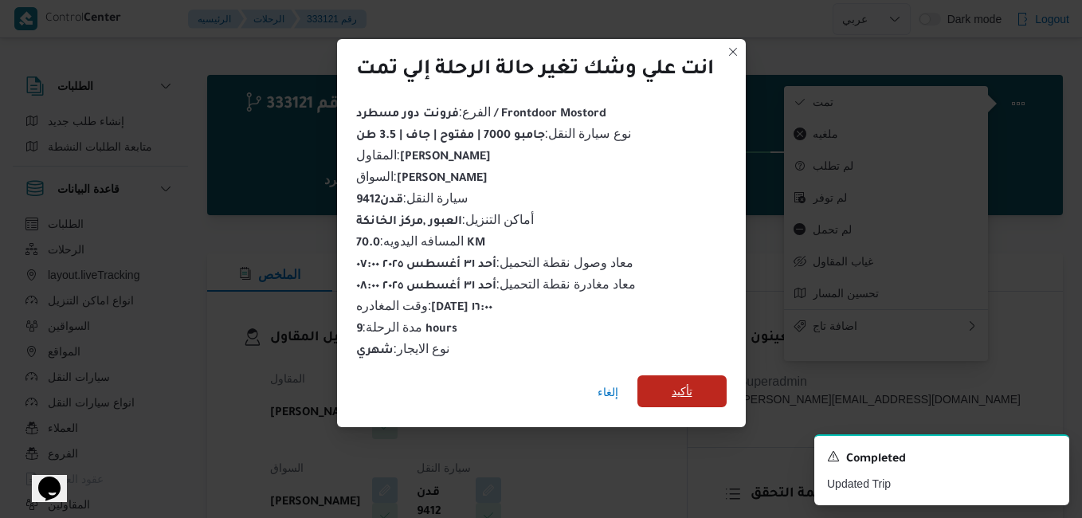
click at [685, 390] on span "تأكيد" at bounding box center [682, 391] width 21 height 19
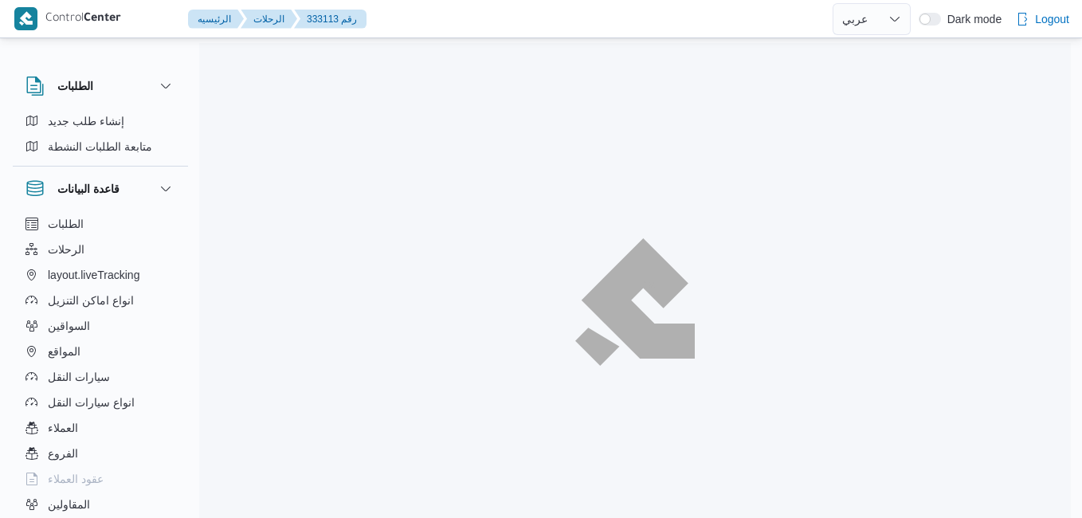
select select "ar"
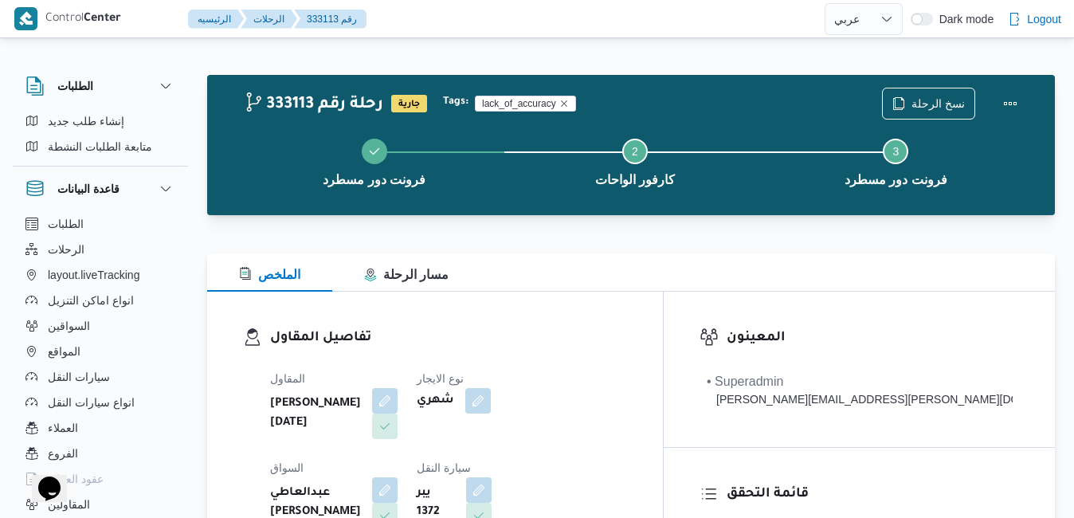
click at [616, 351] on dl "تفاصيل المقاول المقاول [PERSON_NAME][DATE] نوع الايجار شهري السواق عبدالعاطي [P…" at bounding box center [448, 476] width 357 height 296
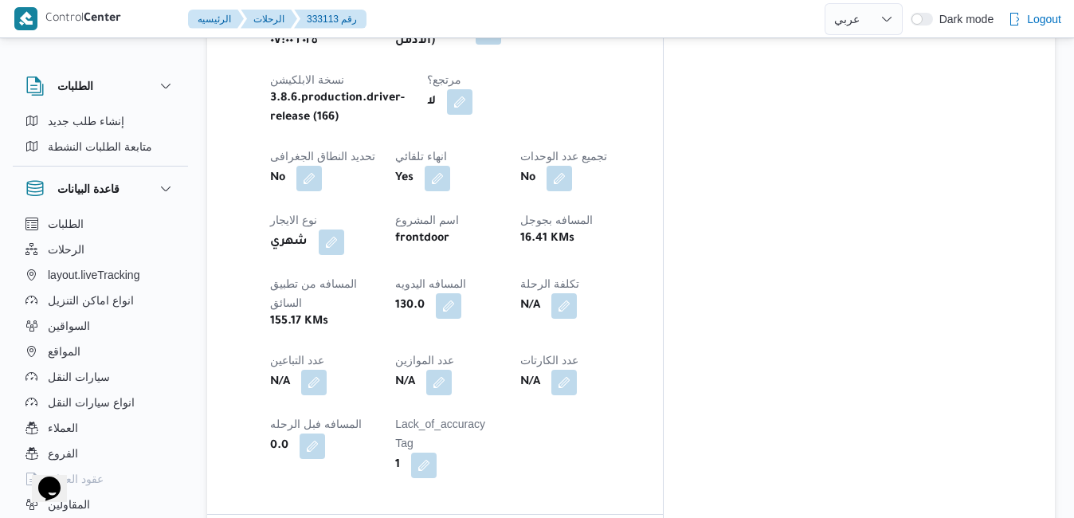
scroll to position [799, 0]
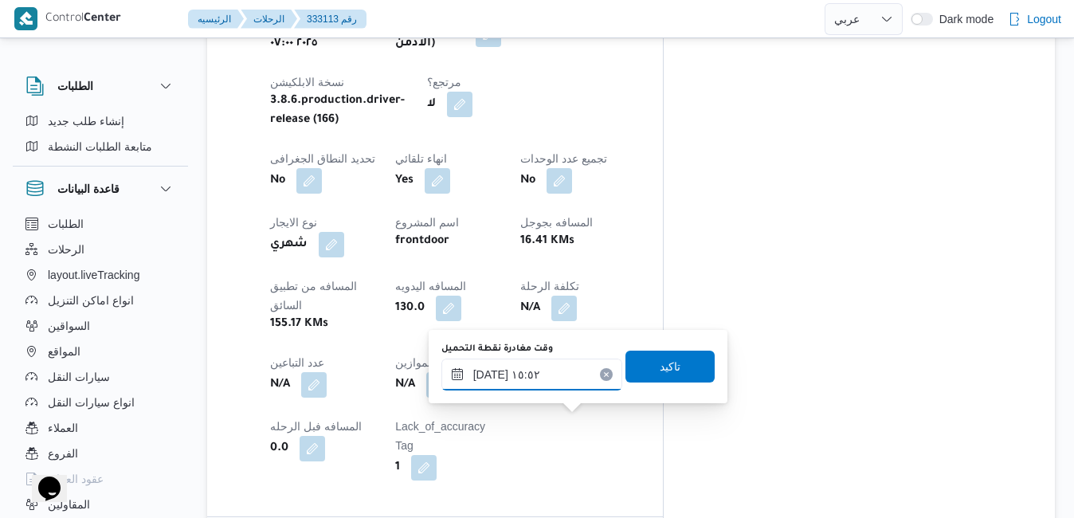
click at [553, 375] on input "[DATE] ١٥:٥٢" at bounding box center [531, 375] width 181 height 32
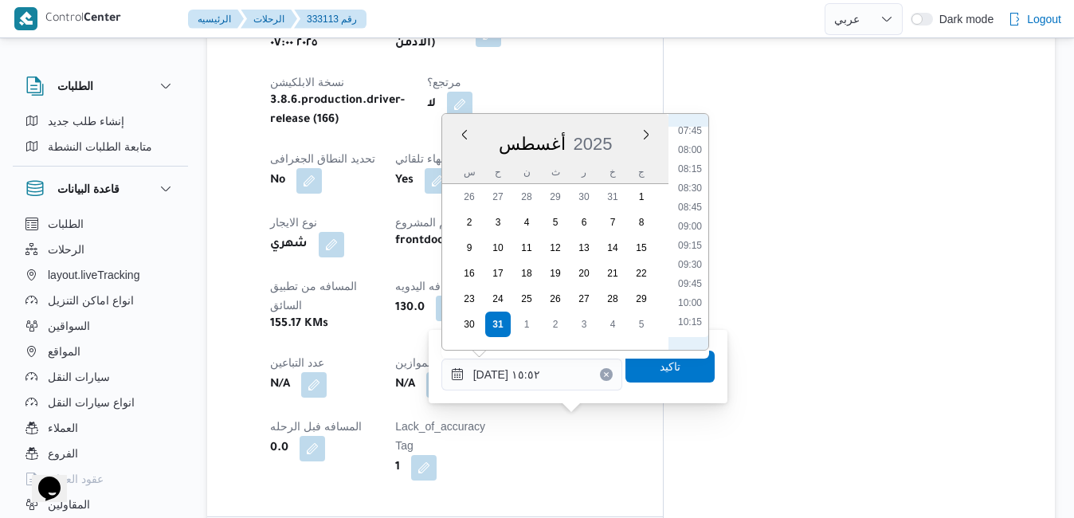
scroll to position [543, 0]
click at [693, 183] on li "07:45" at bounding box center [690, 185] width 37 height 16
type input "[DATE] ٠٧:٤٥"
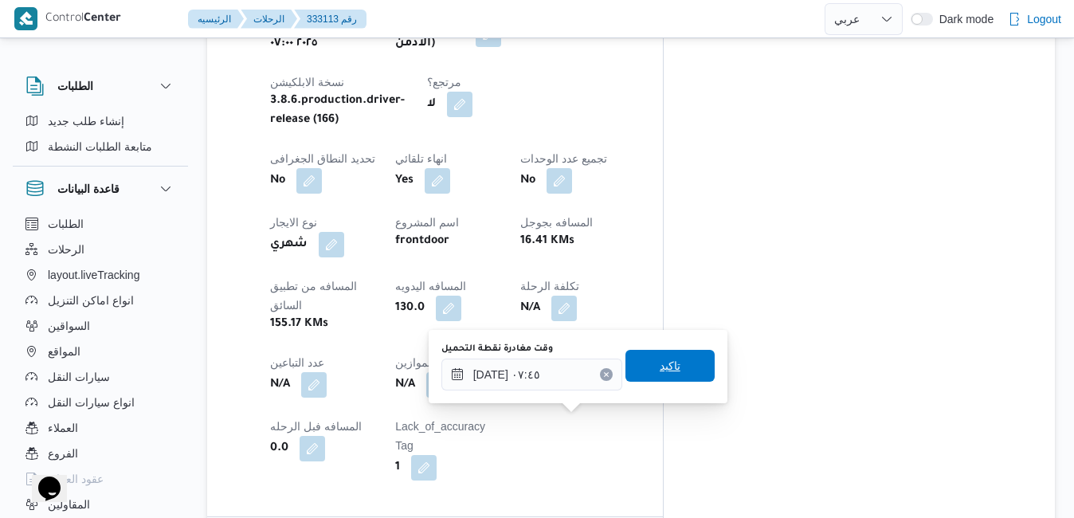
click at [669, 363] on span "تاكيد" at bounding box center [670, 366] width 89 height 32
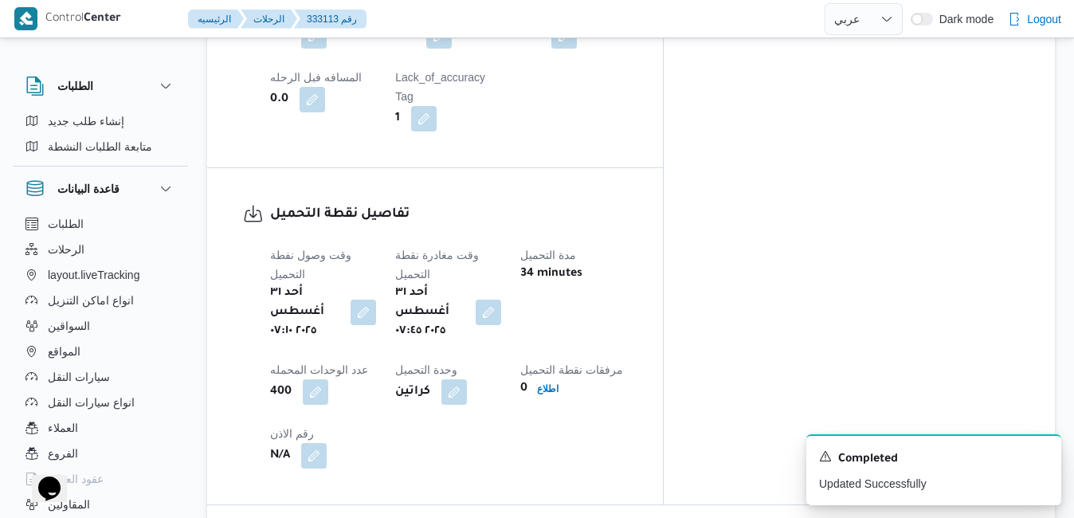
scroll to position [1182, 0]
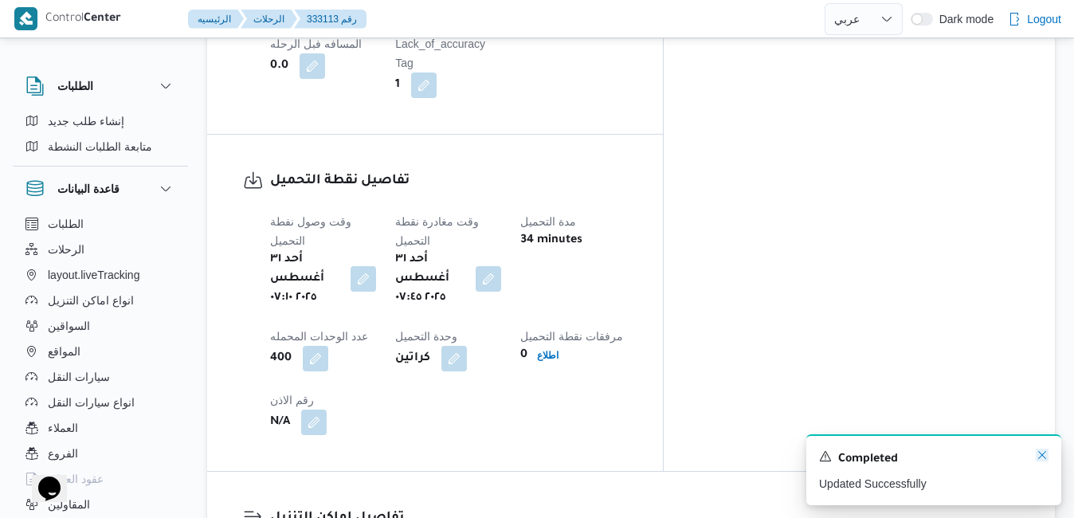
click at [1040, 457] on icon "Dismiss toast" at bounding box center [1042, 455] width 13 height 13
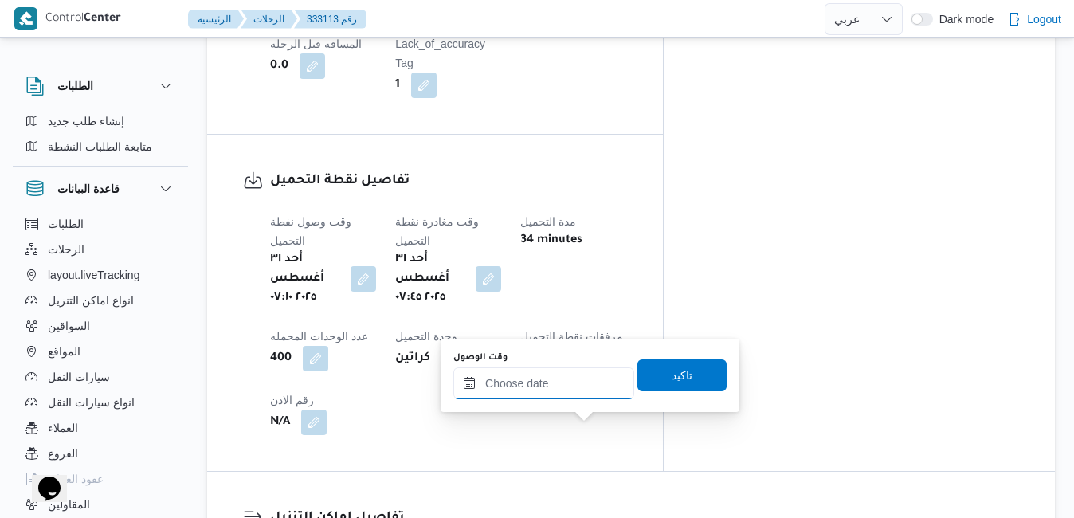
click at [578, 387] on input "وقت الوصول" at bounding box center [543, 383] width 181 height 32
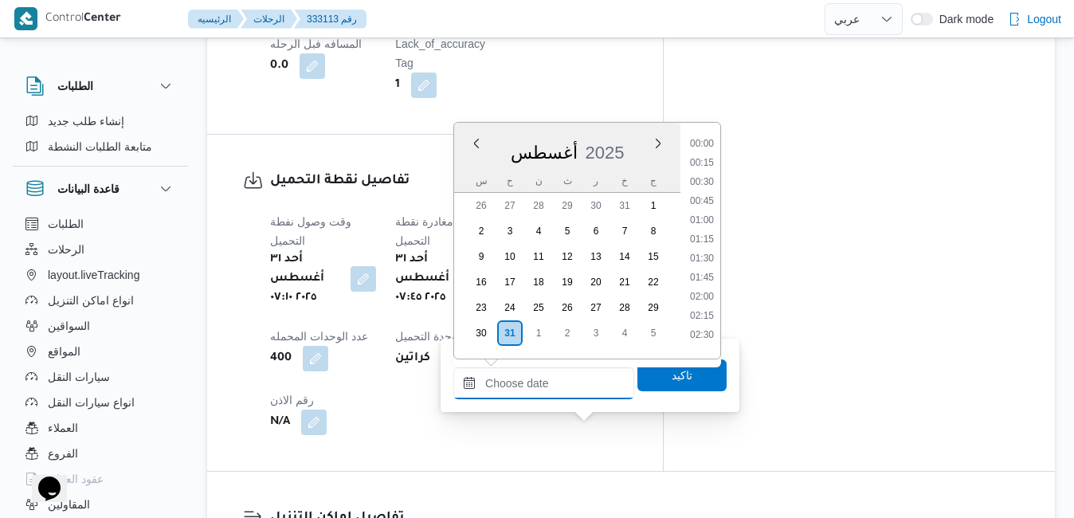
scroll to position [1286, 0]
click at [637, 135] on div "أغسطس 2025" at bounding box center [567, 149] width 226 height 41
click at [694, 282] on li "09:00" at bounding box center [702, 282] width 37 height 16
type input "[DATE] ٠٩:٠٠"
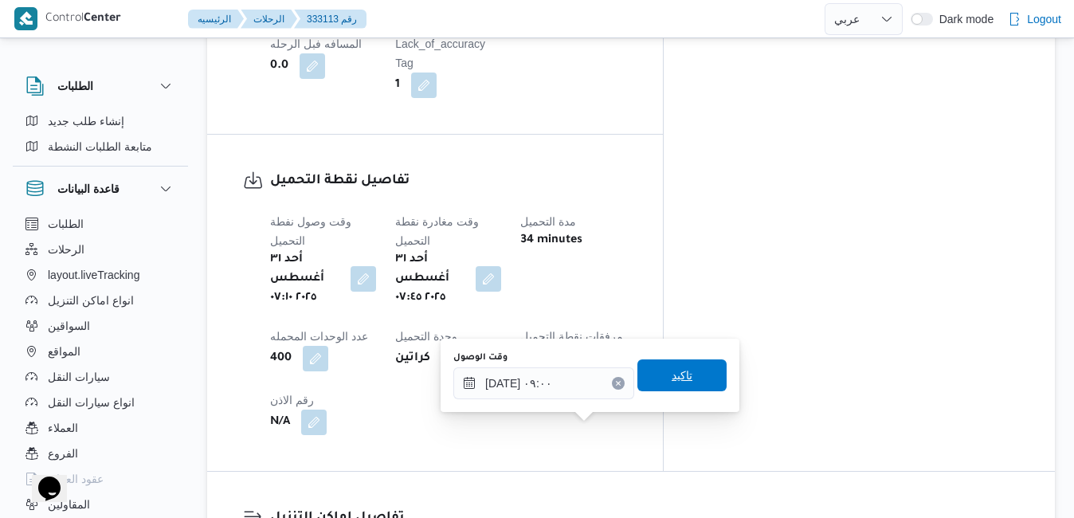
click at [672, 375] on span "تاكيد" at bounding box center [682, 375] width 21 height 19
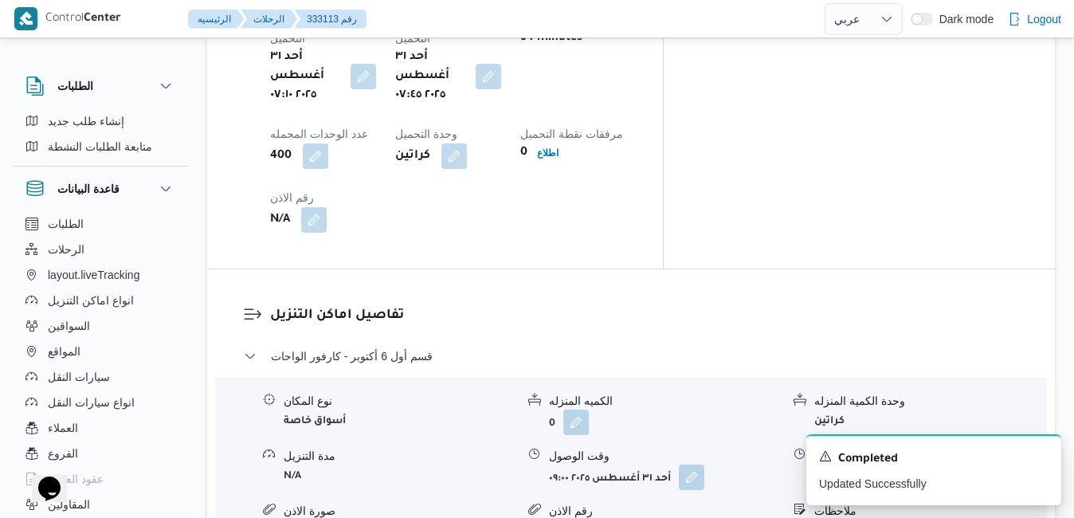
scroll to position [1405, 0]
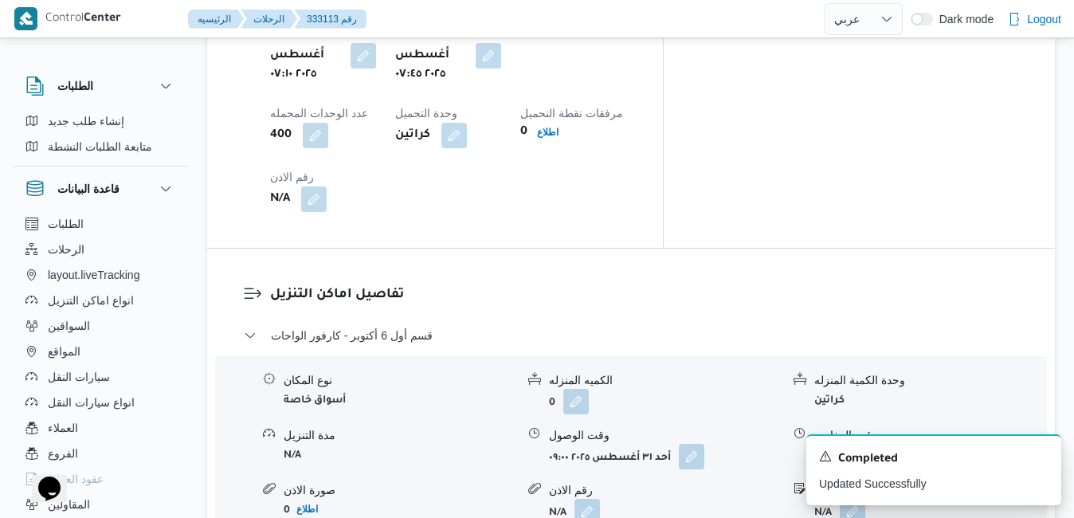
click at [1042, 455] on icon "Dismiss toast" at bounding box center [1042, 455] width 13 height 13
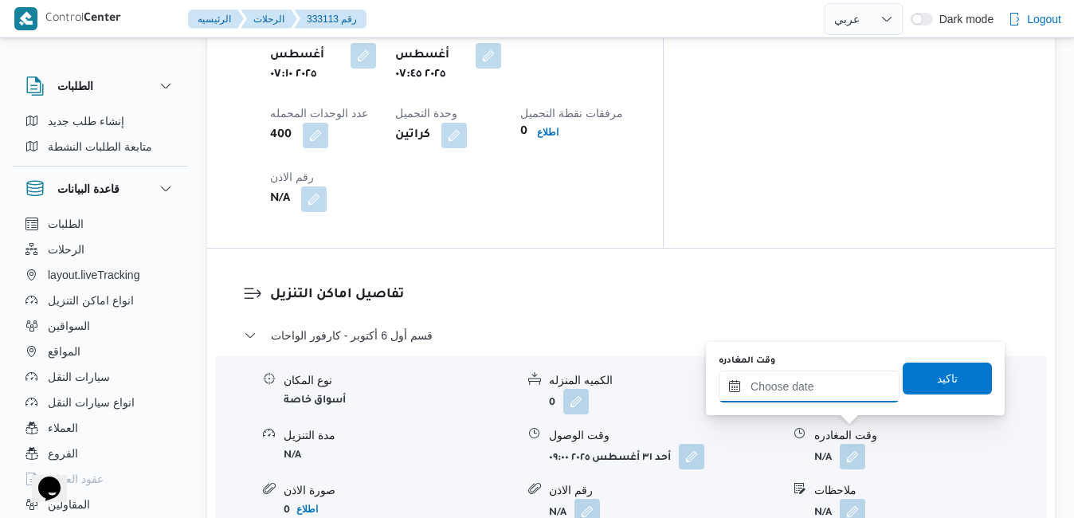
click at [817, 382] on input "وقت المغادره" at bounding box center [809, 387] width 181 height 32
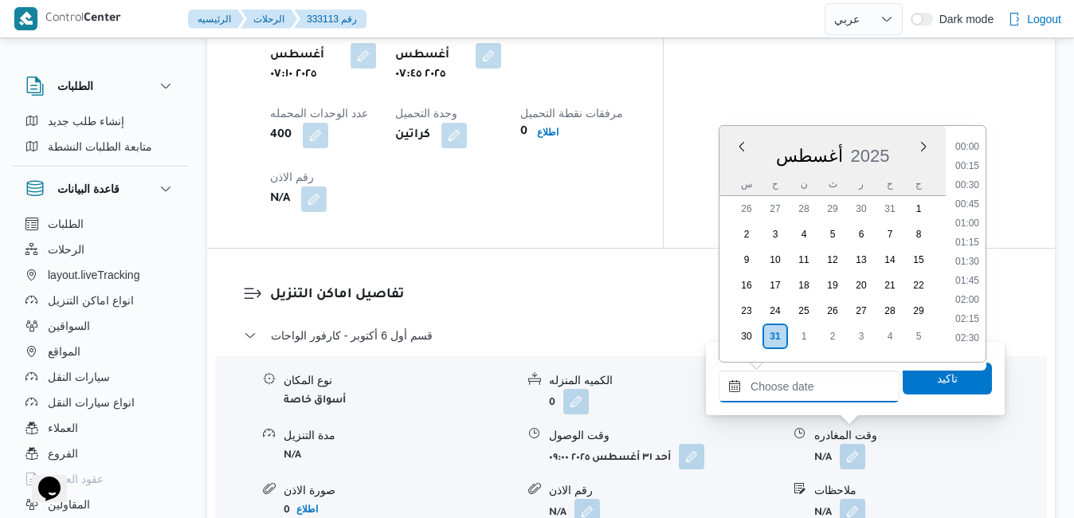
scroll to position [1286, 0]
click at [888, 135] on div "أغسطس 2025" at bounding box center [833, 152] width 226 height 41
click at [975, 161] on li "17:00" at bounding box center [967, 161] width 37 height 16
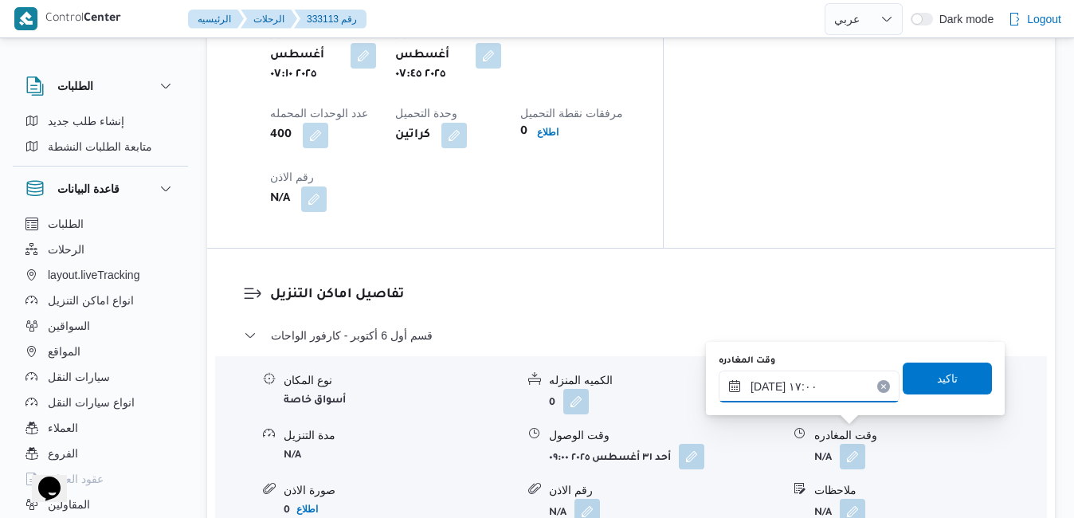
type input "٣١/٠٨/٢٠٢٥ ١٧:٠٠"
click at [922, 371] on span "تاكيد" at bounding box center [947, 378] width 89 height 32
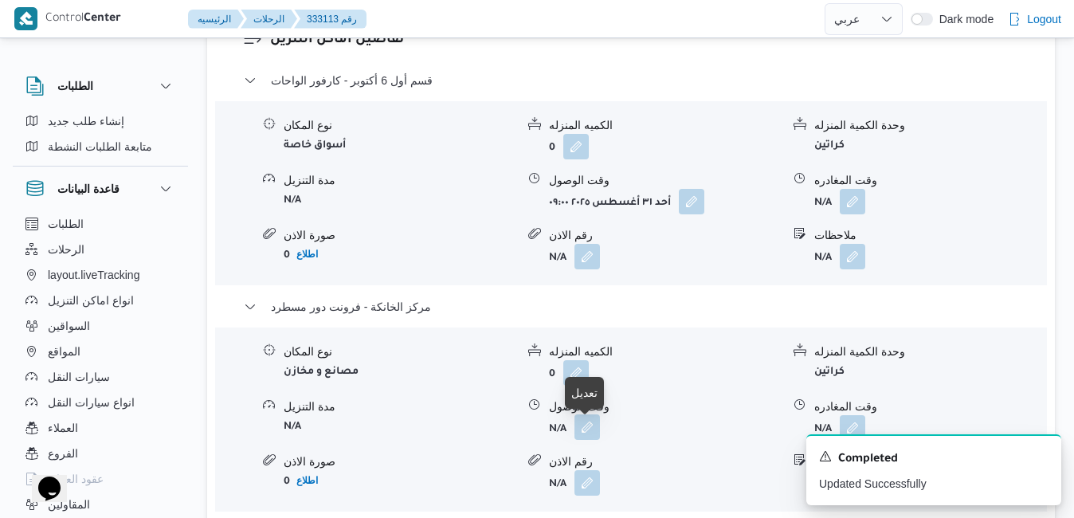
click at [586, 430] on button "button" at bounding box center [588, 427] width 26 height 26
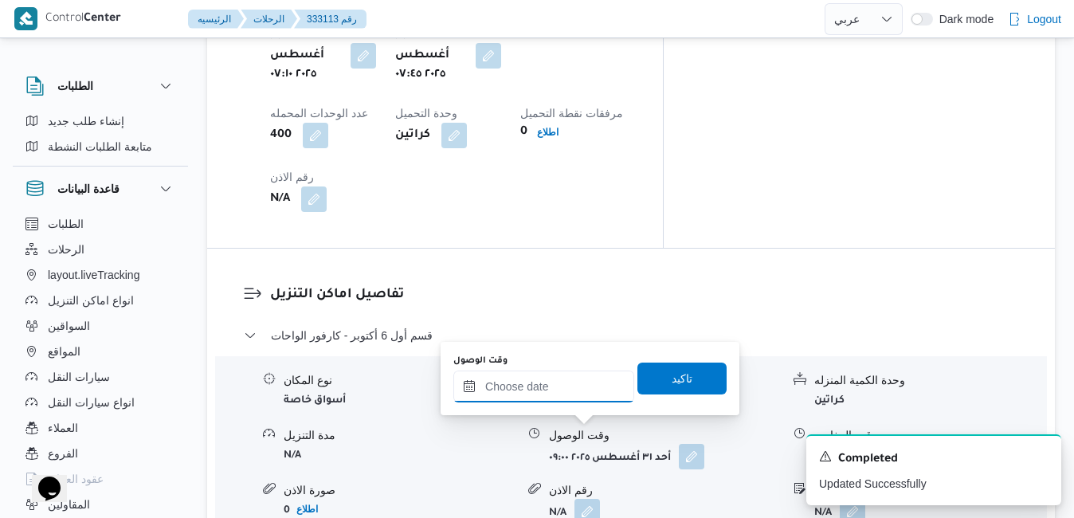
click at [581, 393] on input "وقت الوصول" at bounding box center [543, 387] width 181 height 32
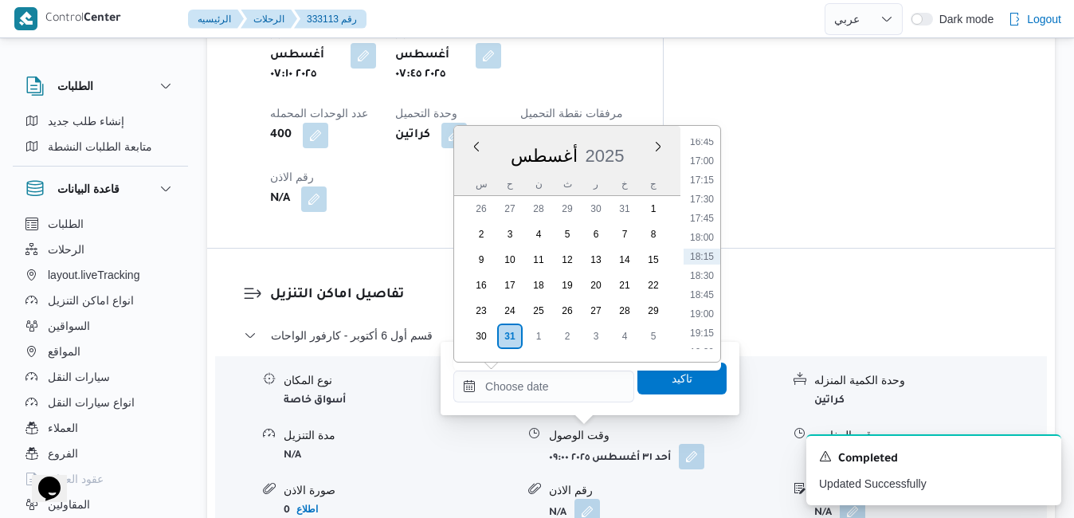
click at [634, 133] on div "أغسطس 2025" at bounding box center [567, 152] width 226 height 41
click at [711, 139] on li "16:45" at bounding box center [702, 142] width 37 height 16
type input "[DATE] ١٦:٤٥"
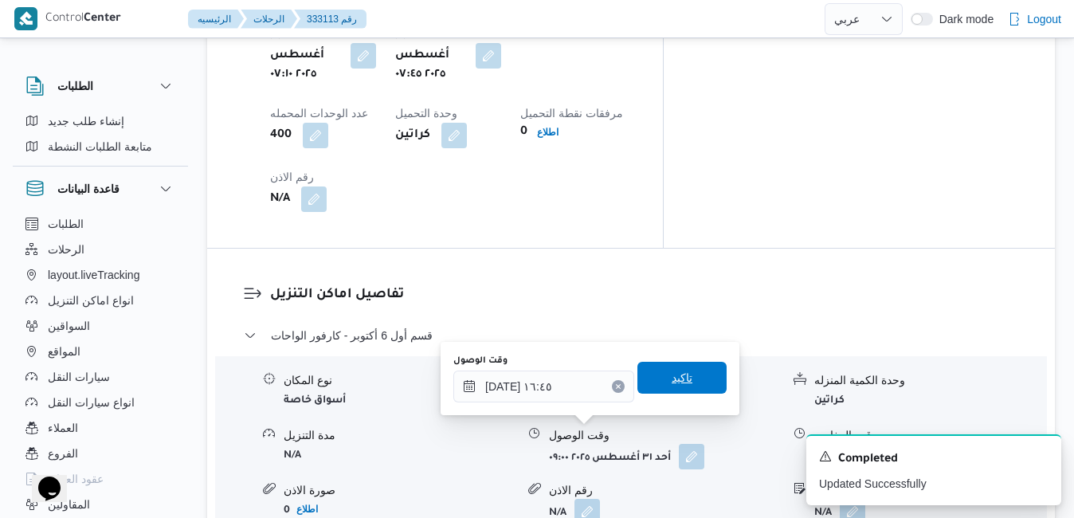
click at [672, 379] on span "تاكيد" at bounding box center [682, 377] width 21 height 19
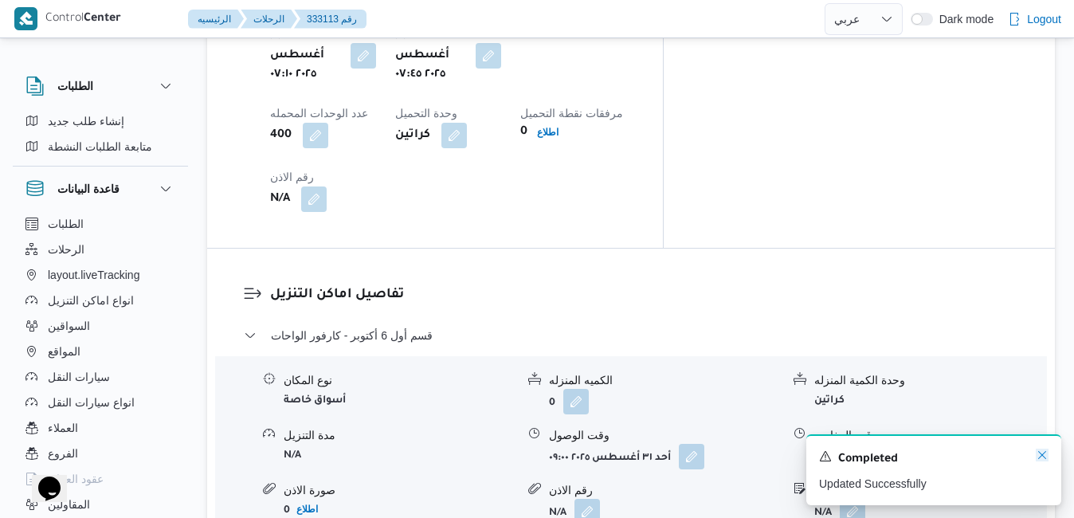
click at [1045, 456] on icon "Dismiss toast" at bounding box center [1042, 455] width 13 height 13
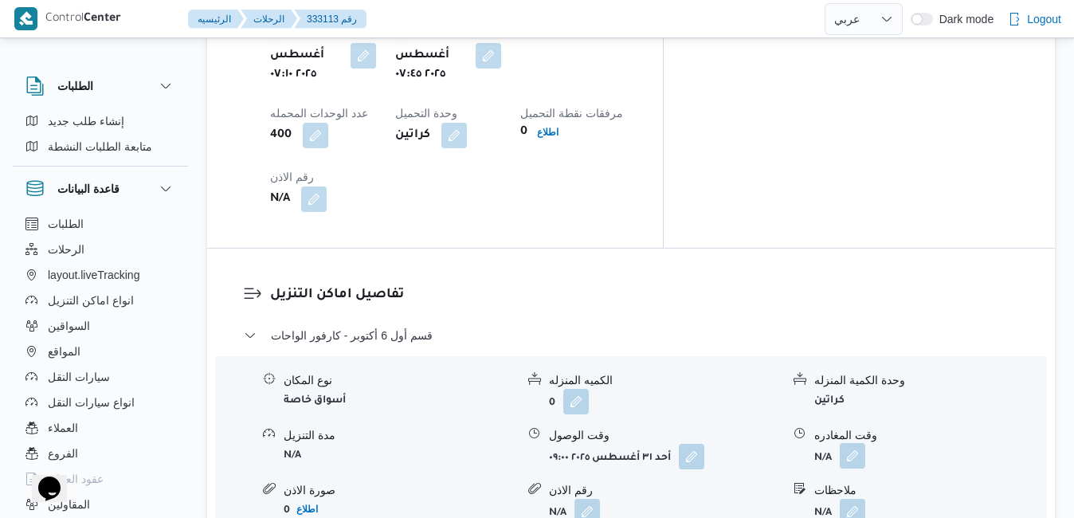
click at [850, 443] on button "button" at bounding box center [853, 456] width 26 height 26
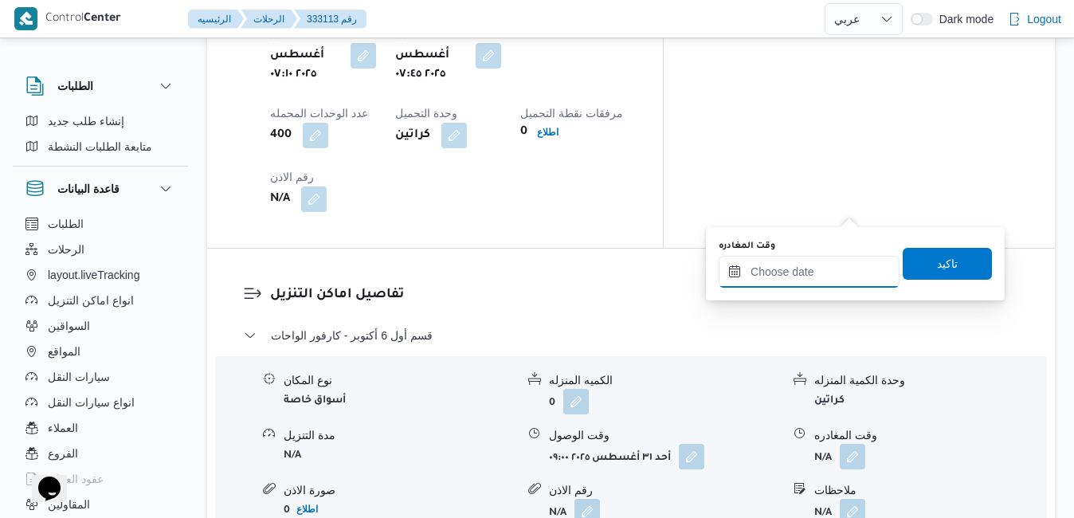
click at [806, 278] on input "وقت المغادره" at bounding box center [809, 272] width 181 height 32
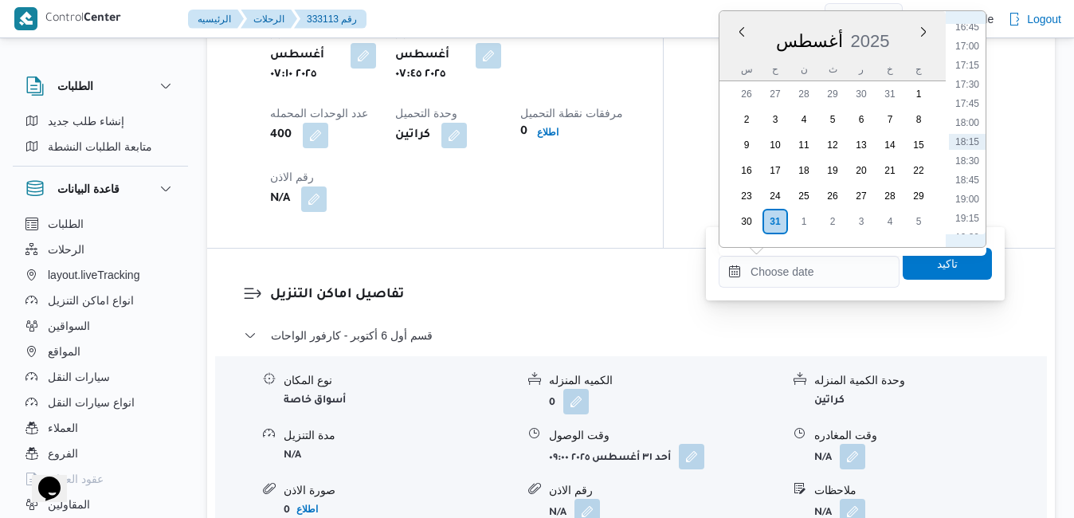
scroll to position [1102, 0]
click at [965, 138] on li "15:45" at bounding box center [967, 135] width 37 height 16
type input "٣١/٠٨/٢٠٢٥ ١٥:٤٥"
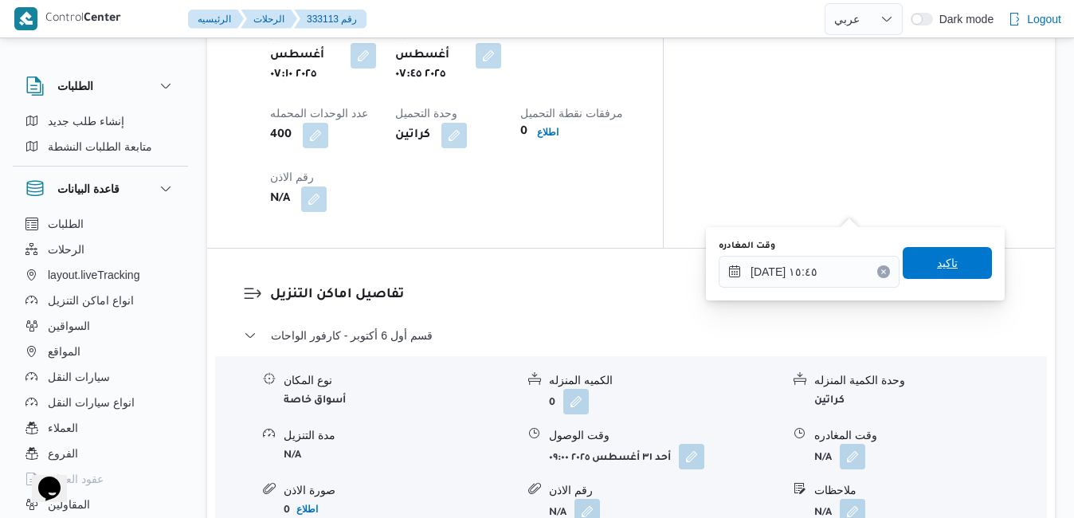
click at [948, 261] on span "تاكيد" at bounding box center [947, 263] width 89 height 32
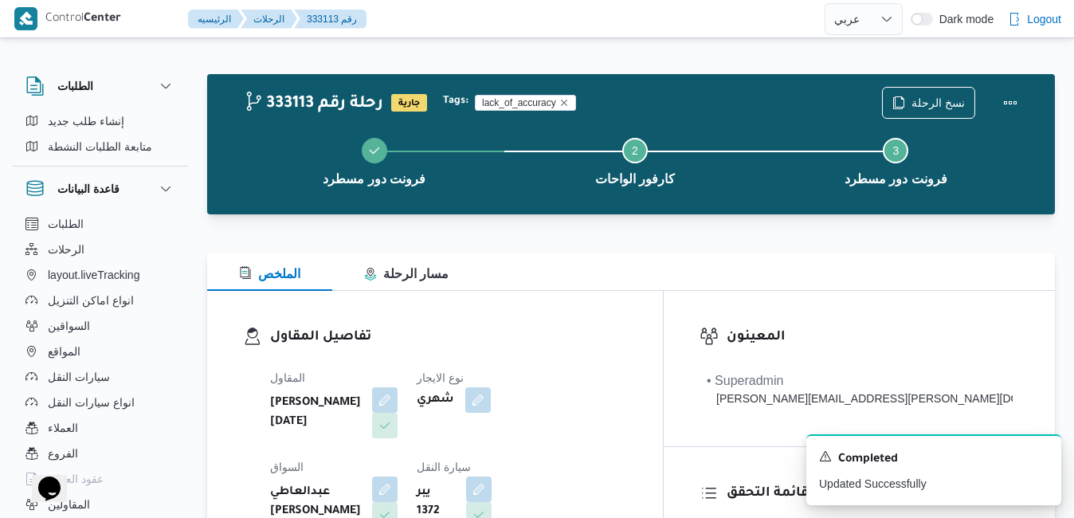
scroll to position [0, 0]
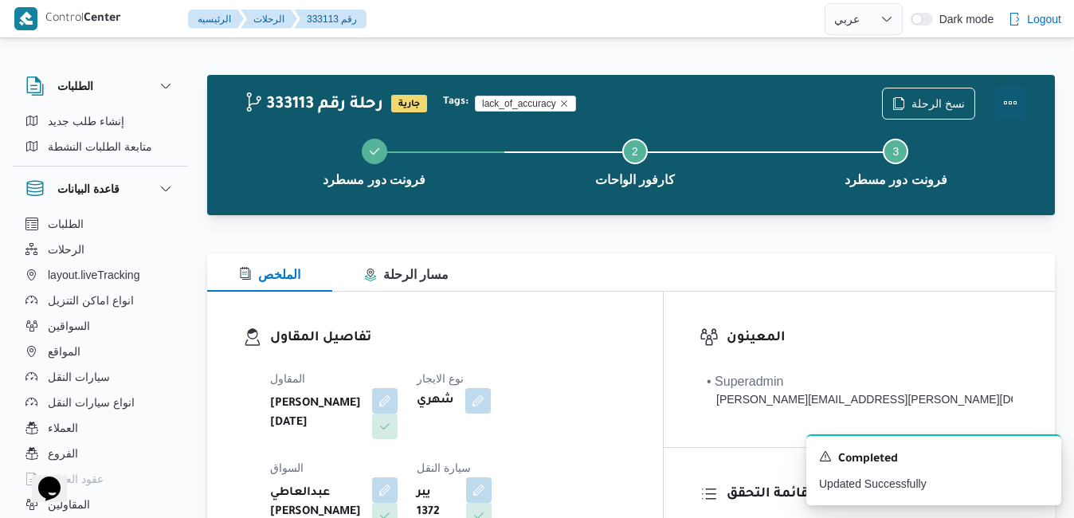
click at [1007, 102] on button "Actions" at bounding box center [1011, 103] width 32 height 32
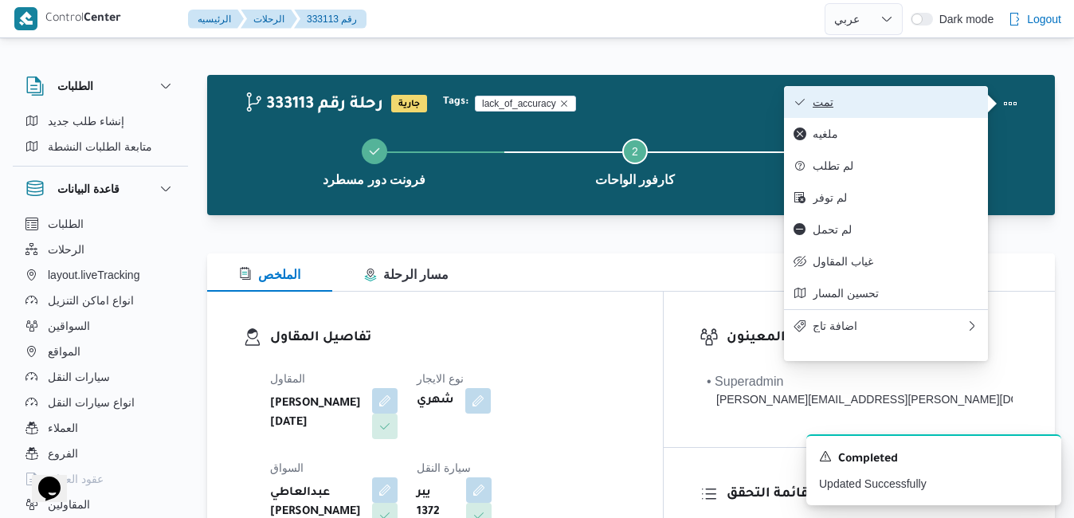
click at [910, 104] on span "تمت" at bounding box center [896, 102] width 166 height 13
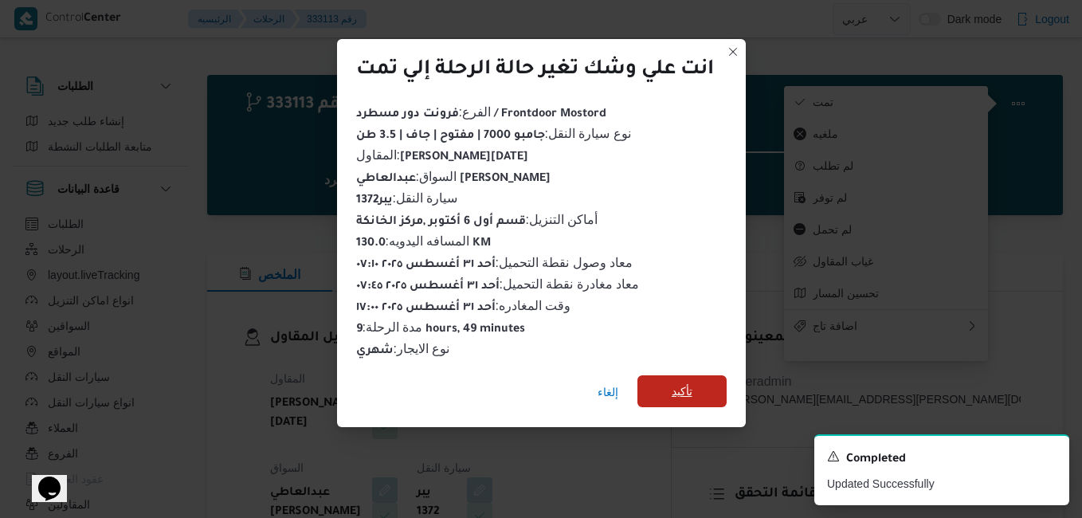
click at [683, 382] on span "تأكيد" at bounding box center [682, 391] width 21 height 19
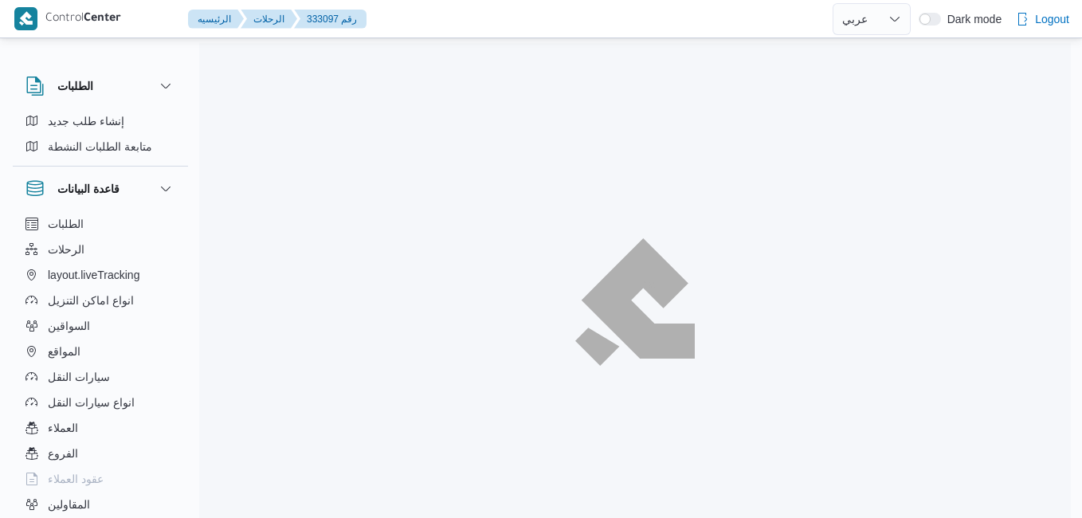
select select "ar"
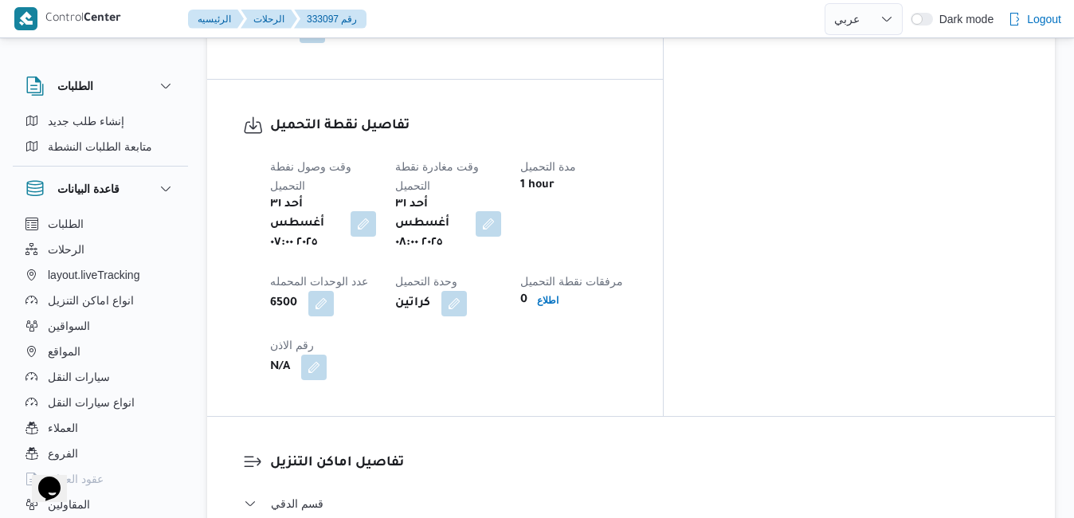
scroll to position [1243, 0]
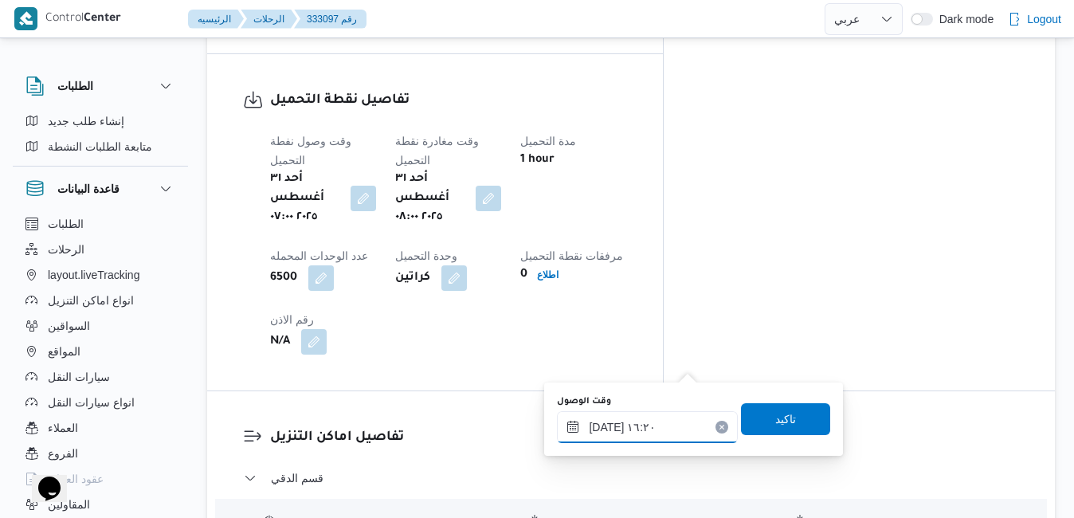
click at [664, 426] on input "[DATE] ١٦:٢٠" at bounding box center [647, 427] width 181 height 32
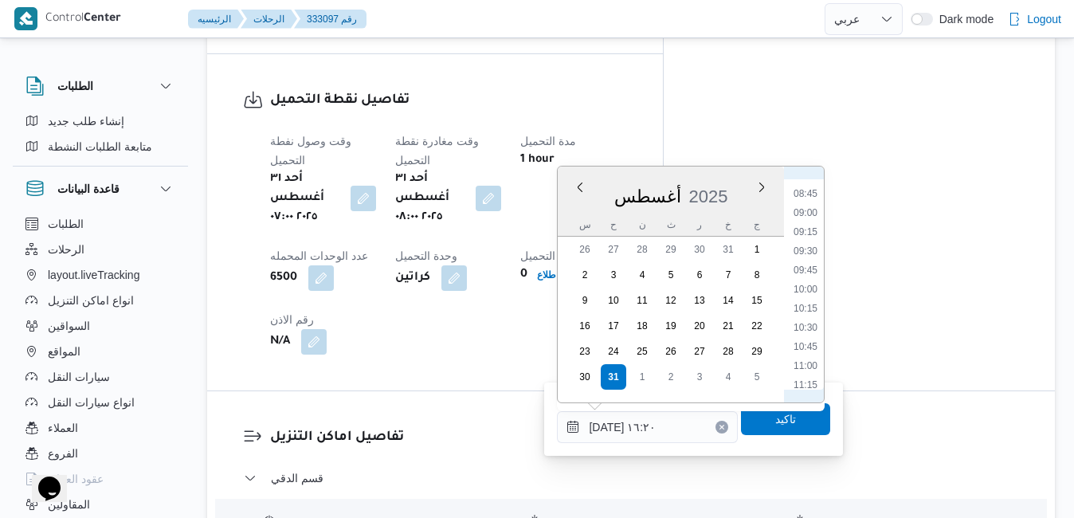
scroll to position [581, 0]
click at [802, 278] on li "08:45" at bounding box center [805, 276] width 37 height 16
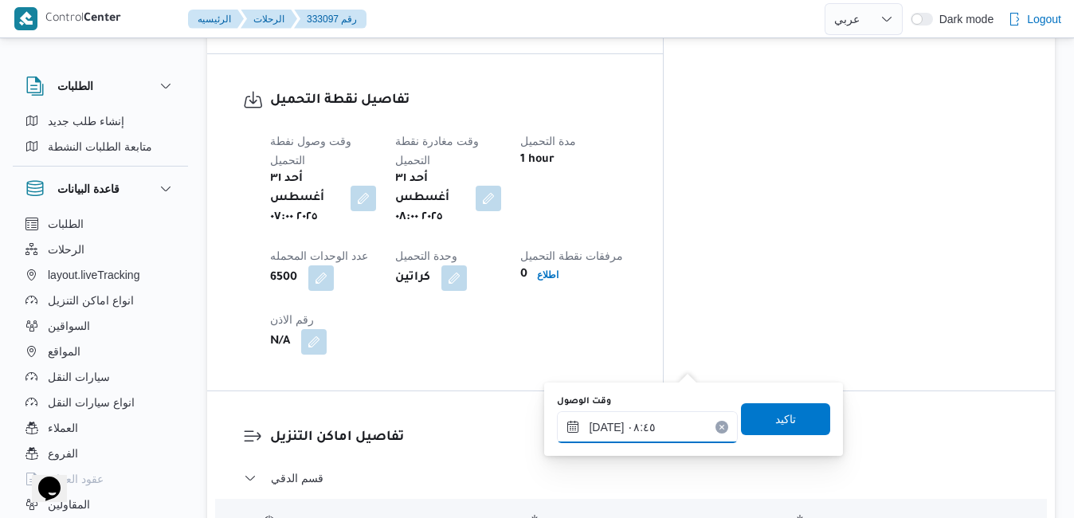
click at [665, 432] on input "[DATE] ٠٨:٤٥" at bounding box center [647, 427] width 181 height 32
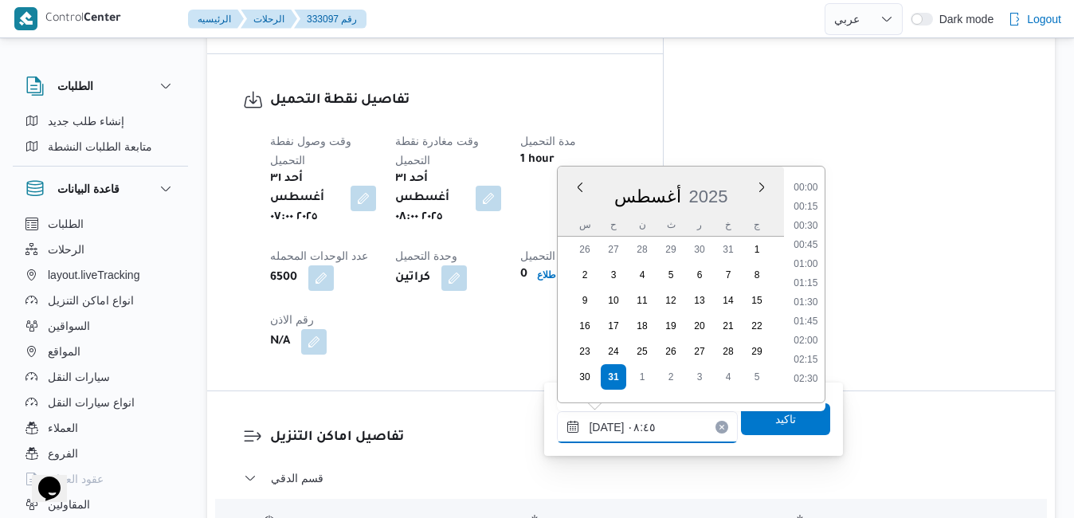
scroll to position [559, 0]
click at [802, 320] on li "09:00" at bounding box center [806, 316] width 37 height 16
type input "٣١/٠٨/٢٠٢٥ ٠٩:٠٠"
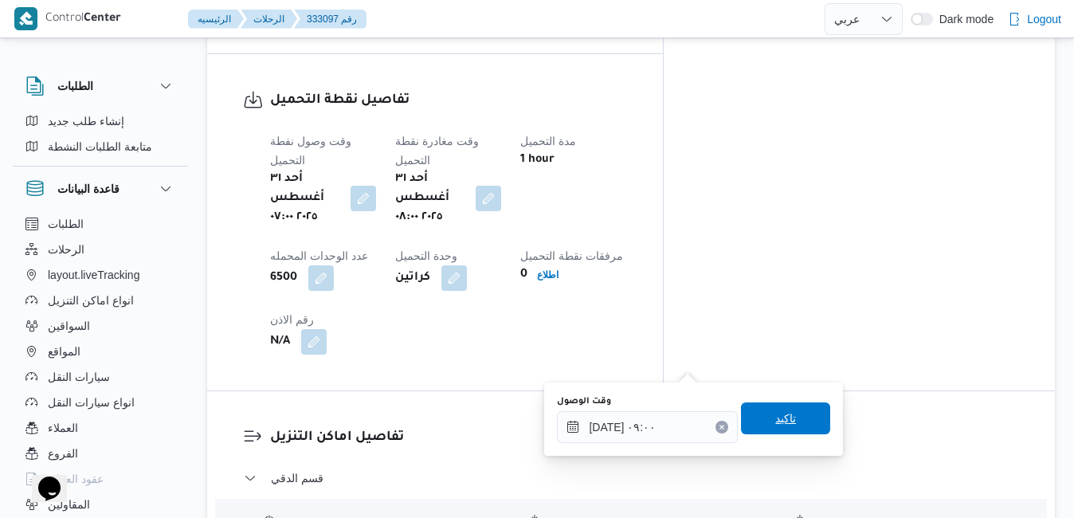
click at [777, 422] on span "تاكيد" at bounding box center [785, 418] width 21 height 19
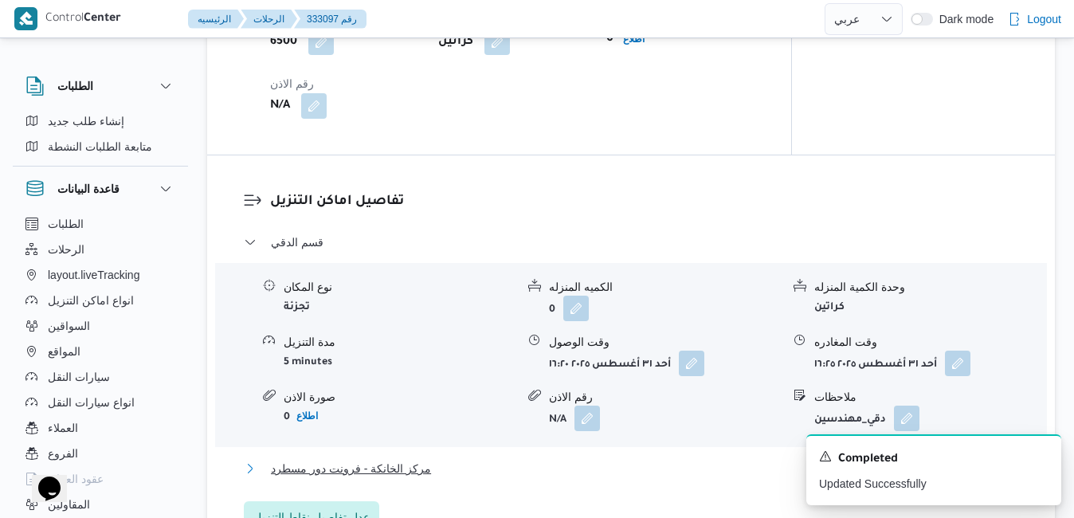
click at [703, 462] on button "مركز الخانكة - فرونت دور مسطرد" at bounding box center [631, 468] width 775 height 19
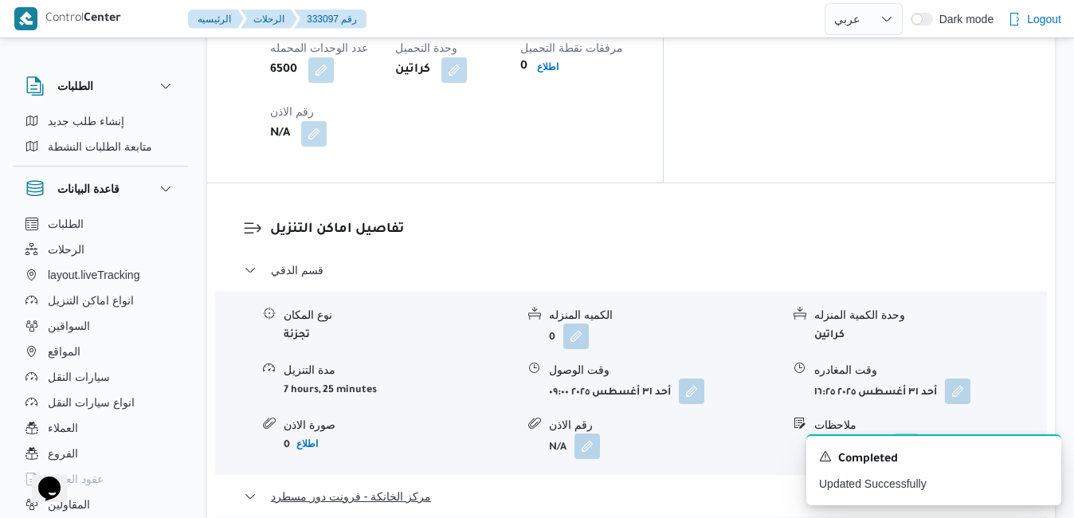
scroll to position [1626, 0]
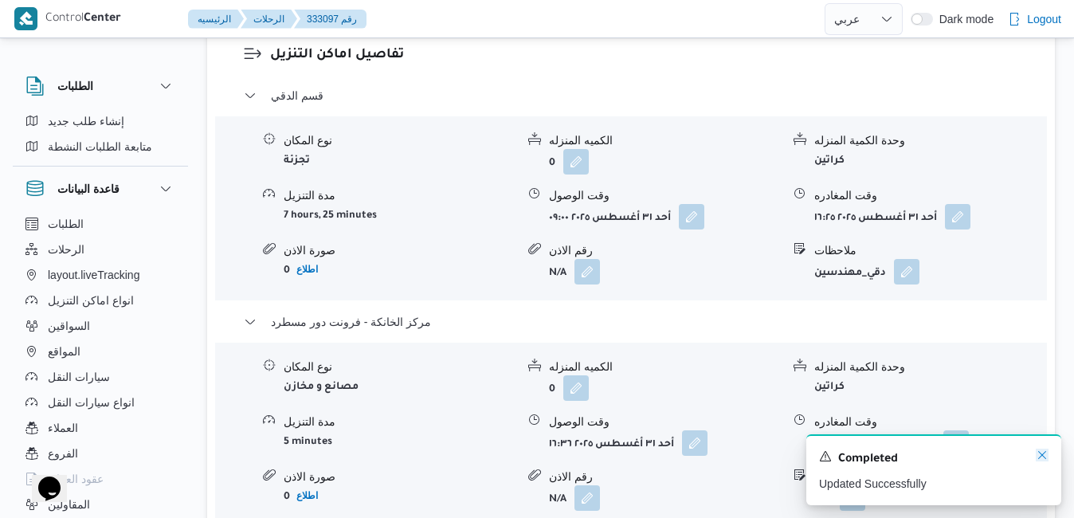
click at [1045, 457] on icon "Dismiss toast" at bounding box center [1042, 455] width 13 height 13
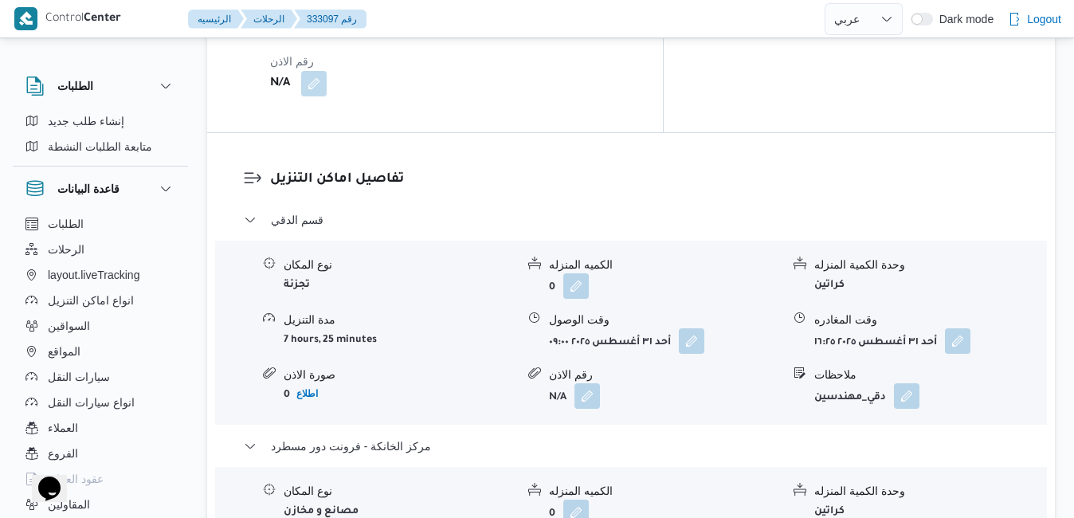
scroll to position [1466, 0]
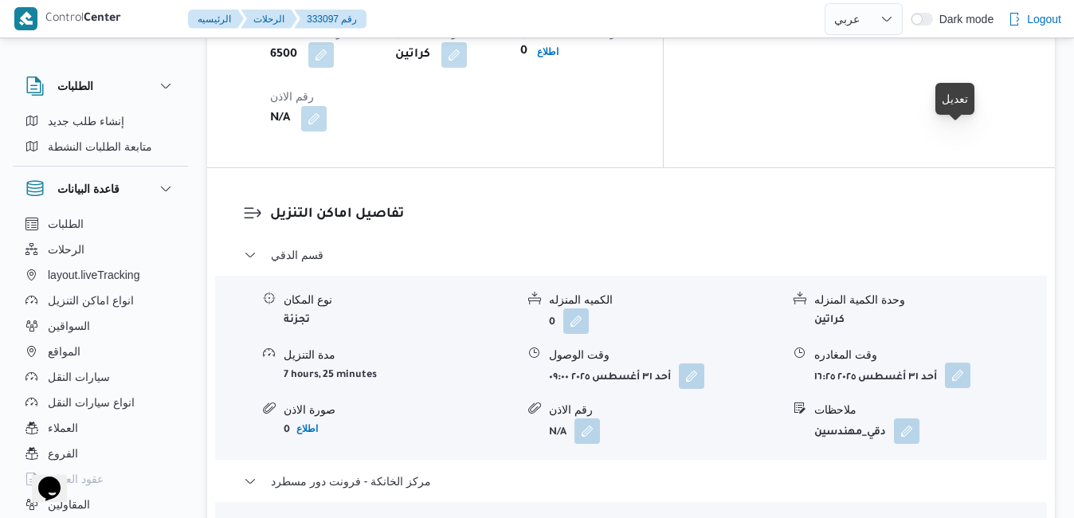
click at [956, 363] on button "button" at bounding box center [958, 376] width 26 height 26
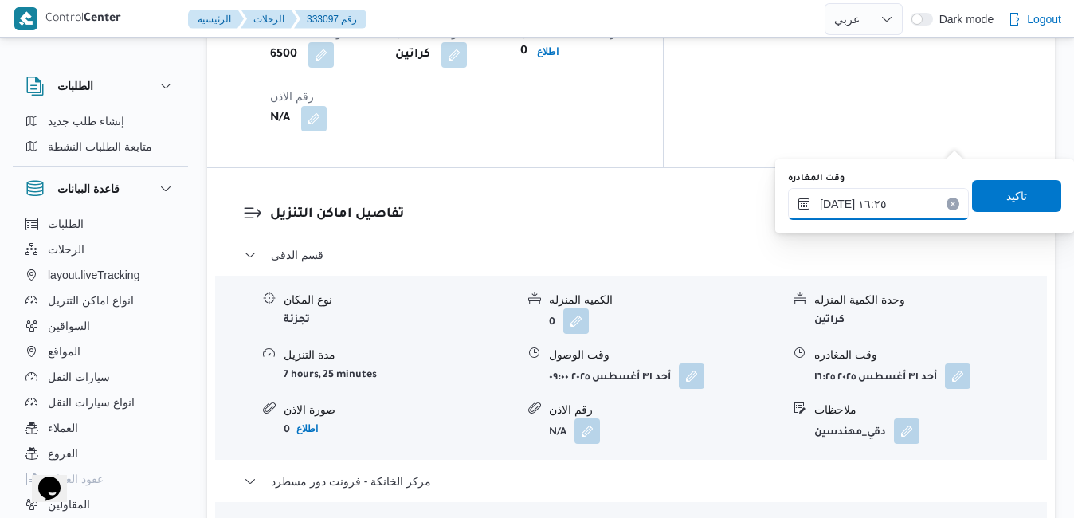
click at [875, 206] on input "٣١/٠٨/٢٠٢٥ ١٦:٢٥" at bounding box center [878, 204] width 181 height 32
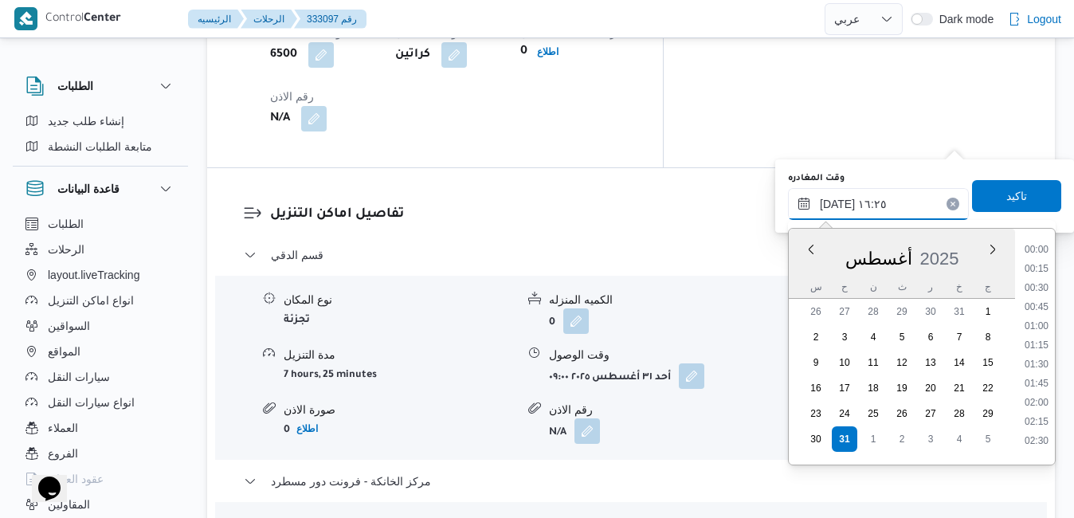
scroll to position [1133, 0]
click at [1038, 280] on li "15:15" at bounding box center [1036, 283] width 37 height 16
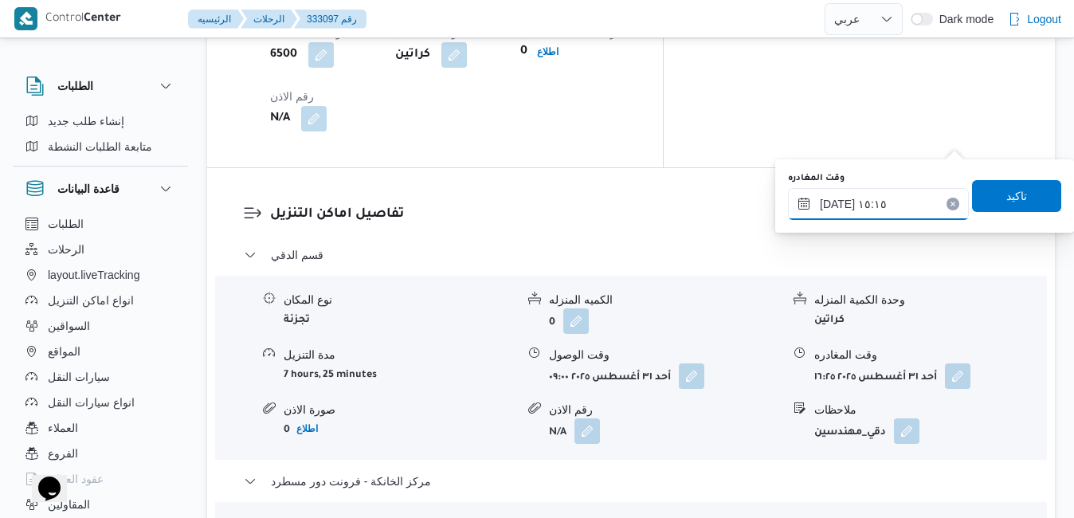
click at [837, 202] on input "٣١/٠٨/٢٠٢٥ ١٥:١٥" at bounding box center [878, 204] width 181 height 32
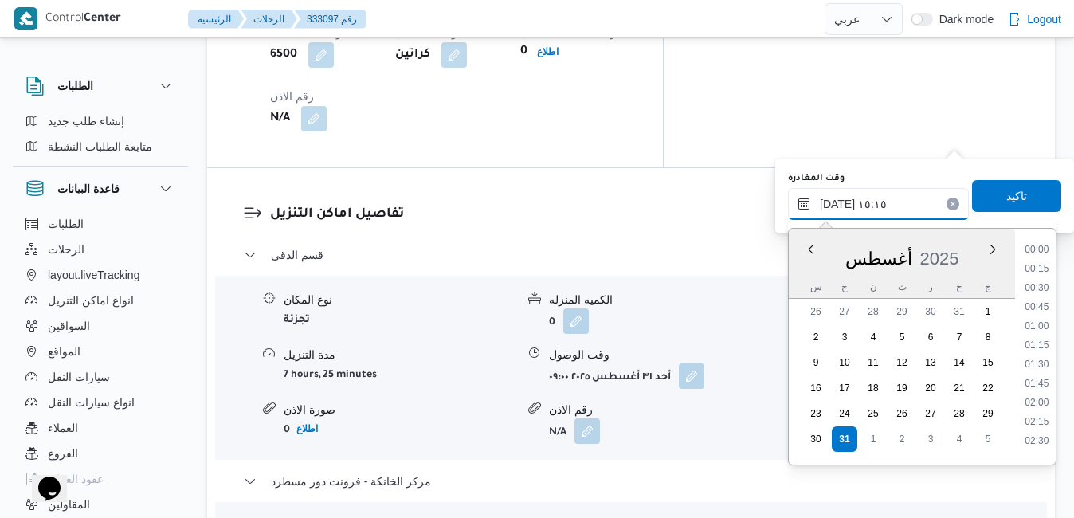
click at [837, 202] on input "٣١/٠٨/٢٠٢٥ ١٥:١٥" at bounding box center [878, 204] width 181 height 32
type input "٣١/٠٨/٢٠٢٥ ١٥:35"
click at [1007, 190] on span "تاكيد" at bounding box center [1017, 195] width 21 height 19
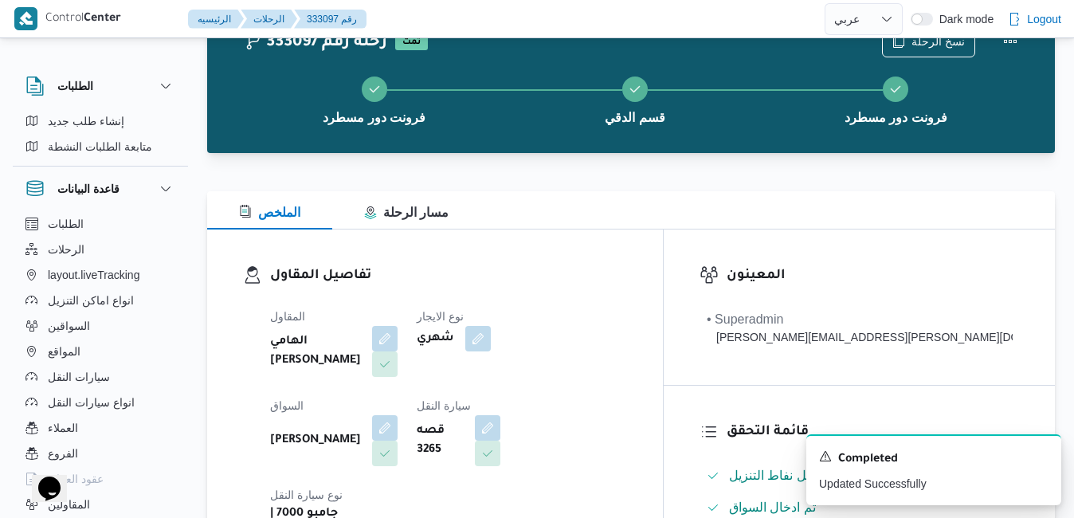
scroll to position [0, 0]
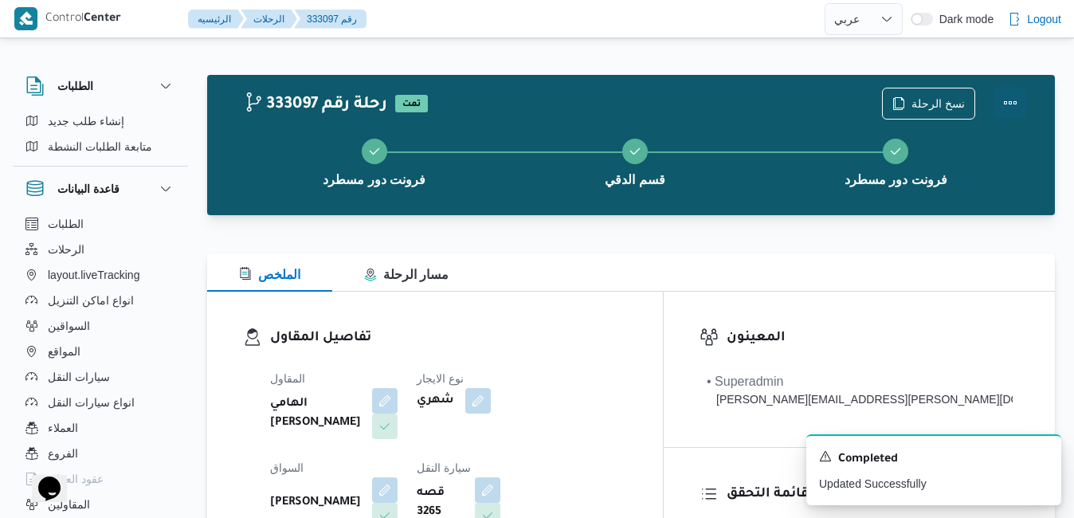
click at [1011, 92] on button "Actions" at bounding box center [1011, 103] width 32 height 32
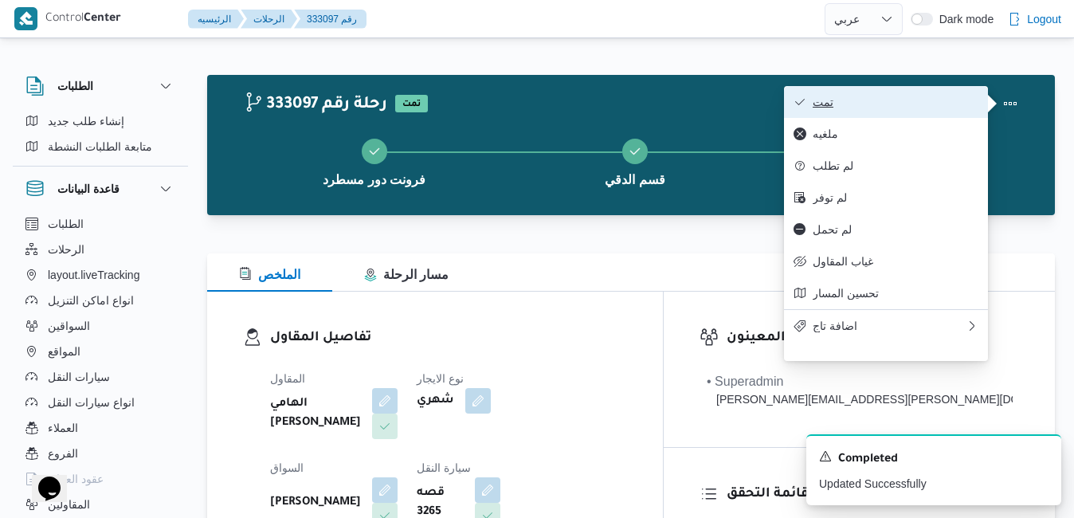
click at [894, 108] on span "تمت" at bounding box center [896, 102] width 166 height 13
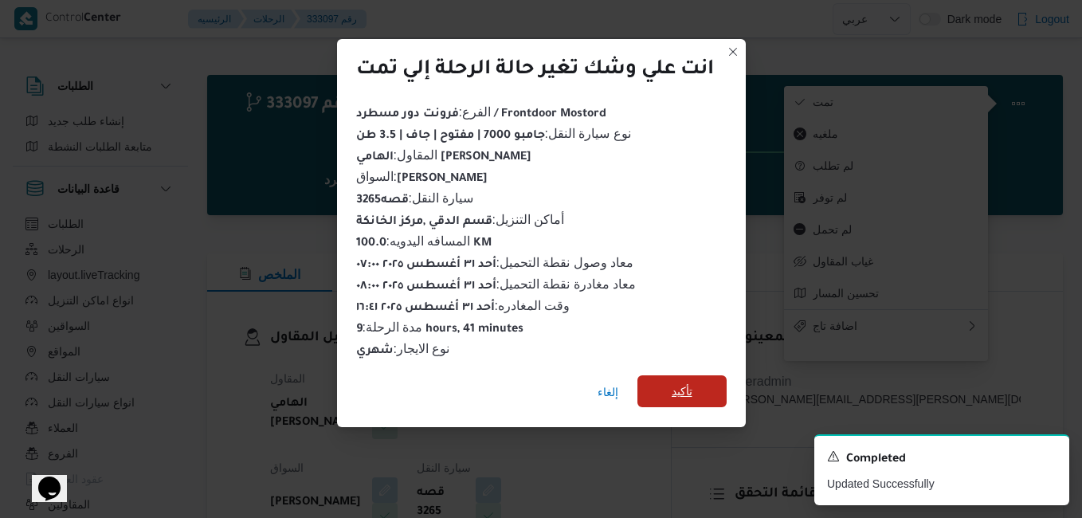
click at [665, 386] on span "تأكيد" at bounding box center [682, 391] width 89 height 32
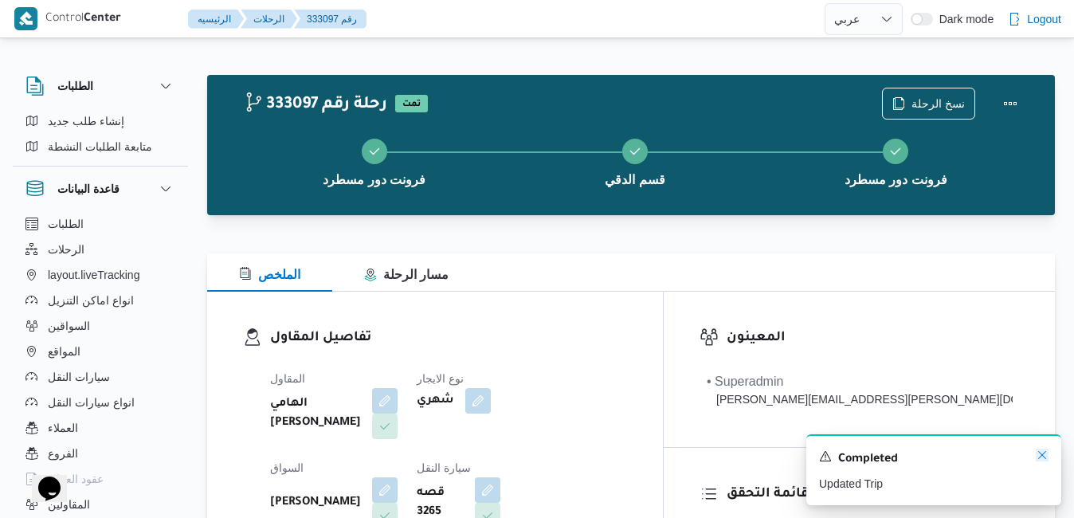
click at [1045, 457] on icon "Dismiss toast" at bounding box center [1042, 455] width 13 height 13
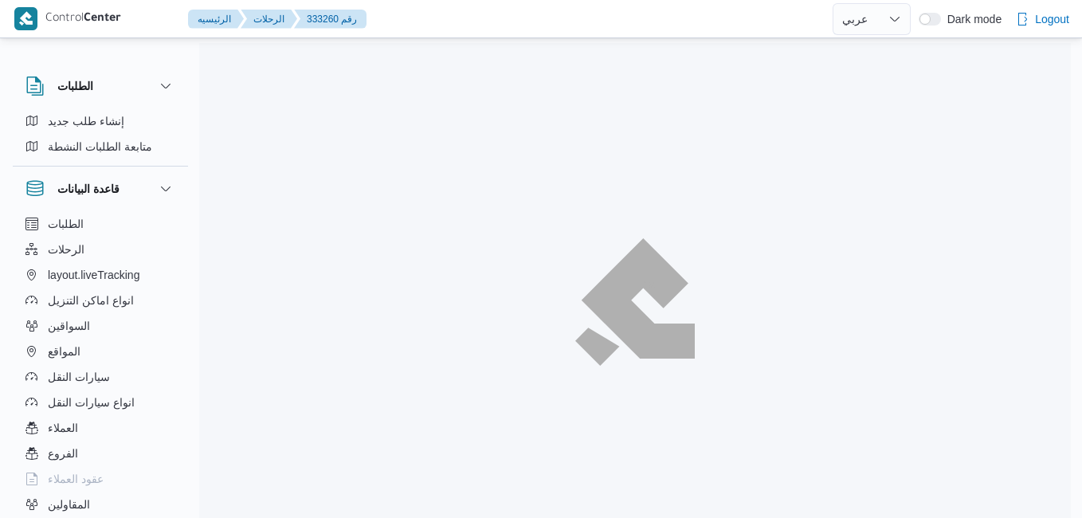
select select "ar"
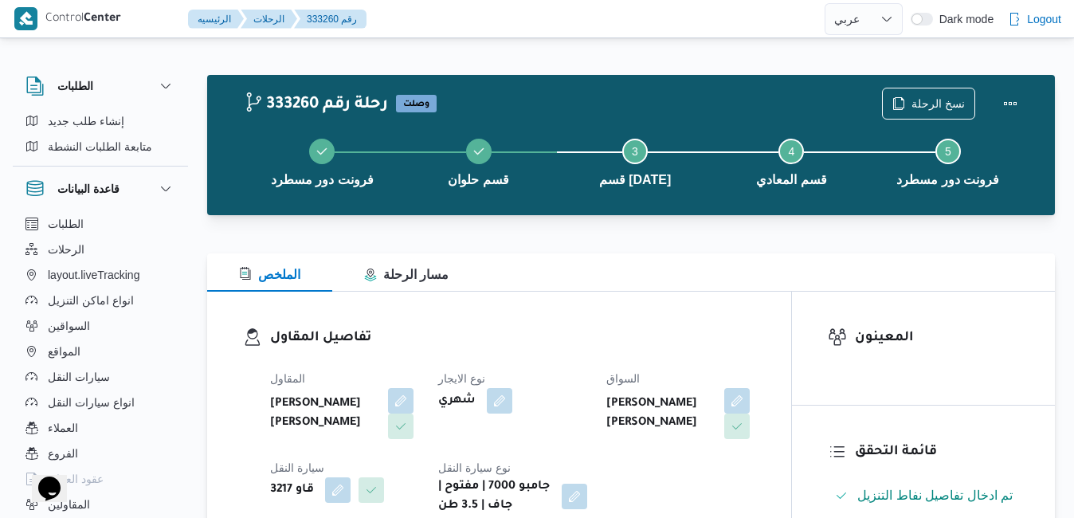
click at [684, 288] on div "الملخص مسار الرحلة" at bounding box center [631, 272] width 848 height 38
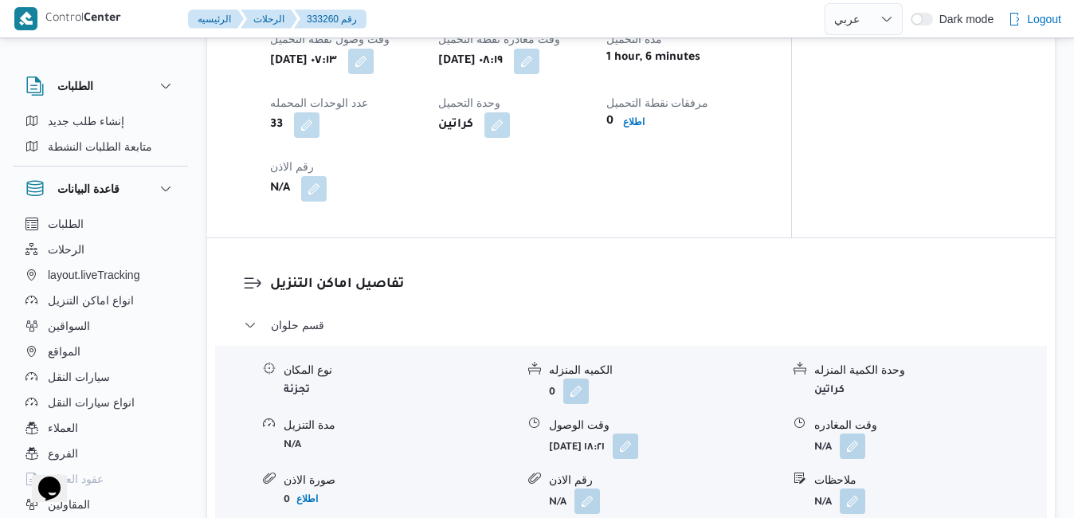
scroll to position [1116, 0]
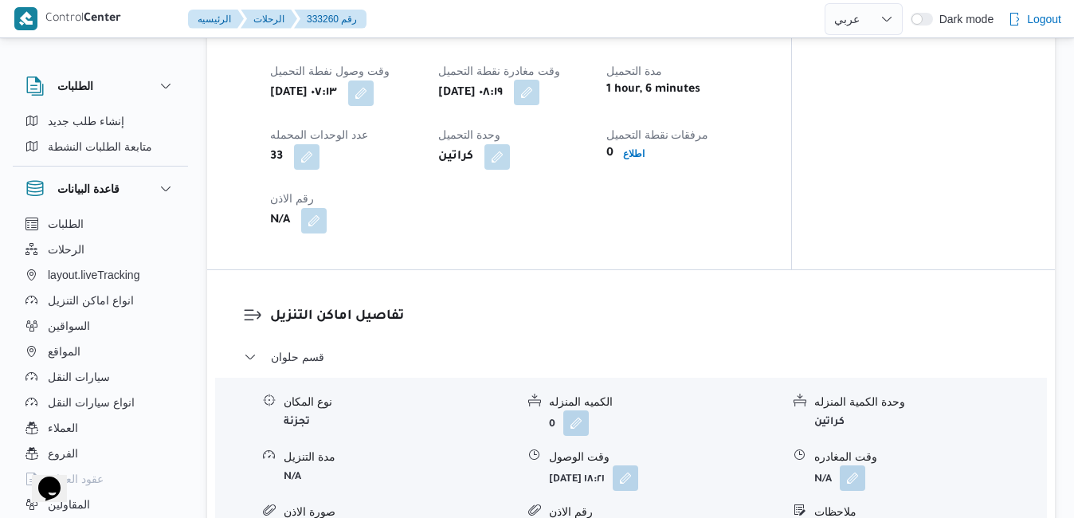
click at [540, 105] on button "button" at bounding box center [527, 93] width 26 height 26
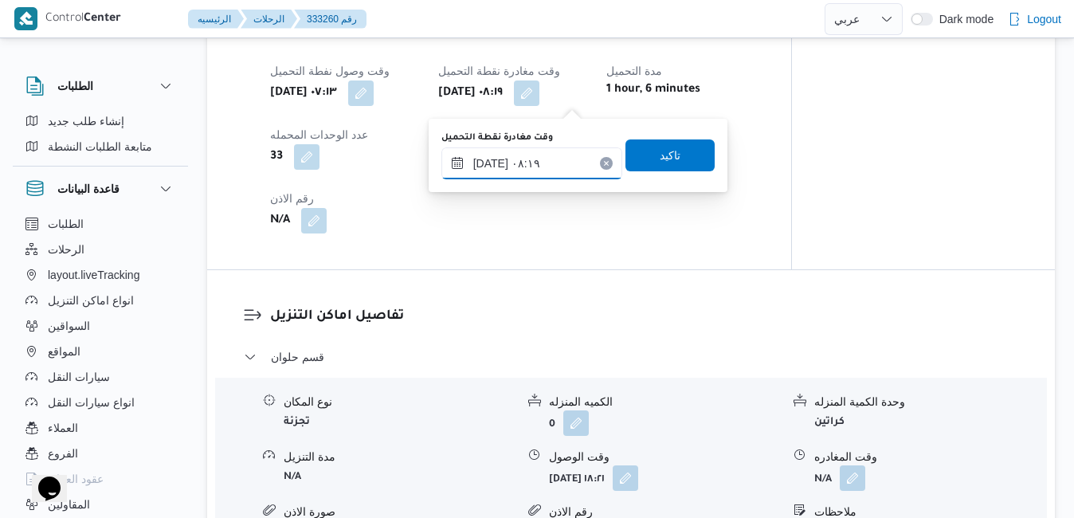
click at [526, 173] on input "[DATE] ٠٨:١٩" at bounding box center [531, 163] width 181 height 32
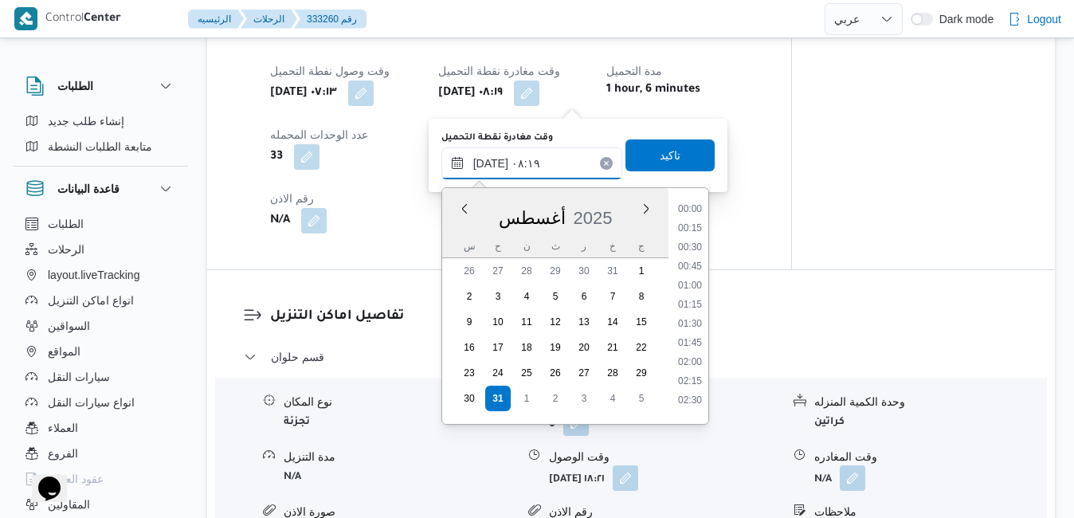
scroll to position [521, 0]
click at [696, 279] on li "07:45" at bounding box center [690, 281] width 37 height 16
type input "[DATE] ٠٧:٤٥"
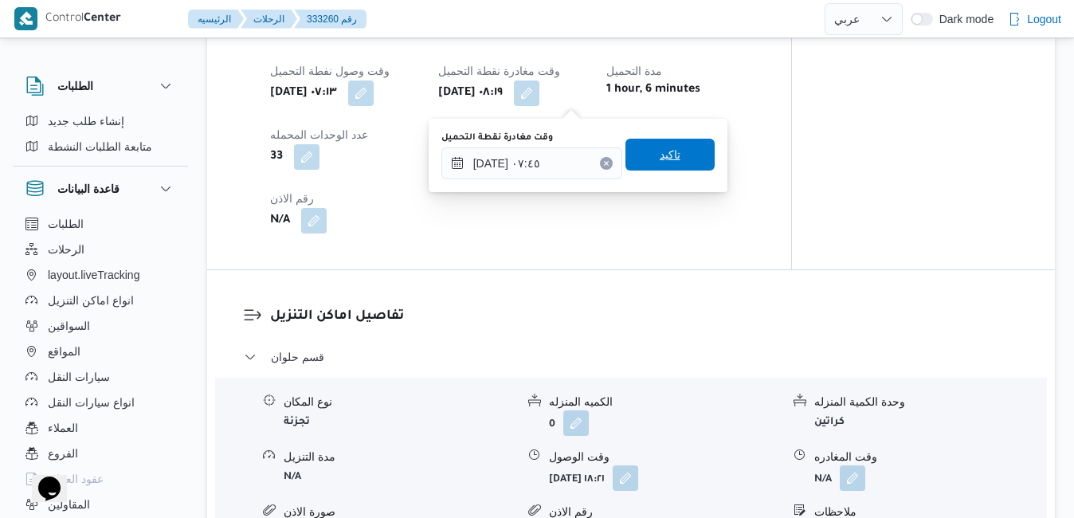
click at [673, 149] on span "تاكيد" at bounding box center [670, 155] width 89 height 32
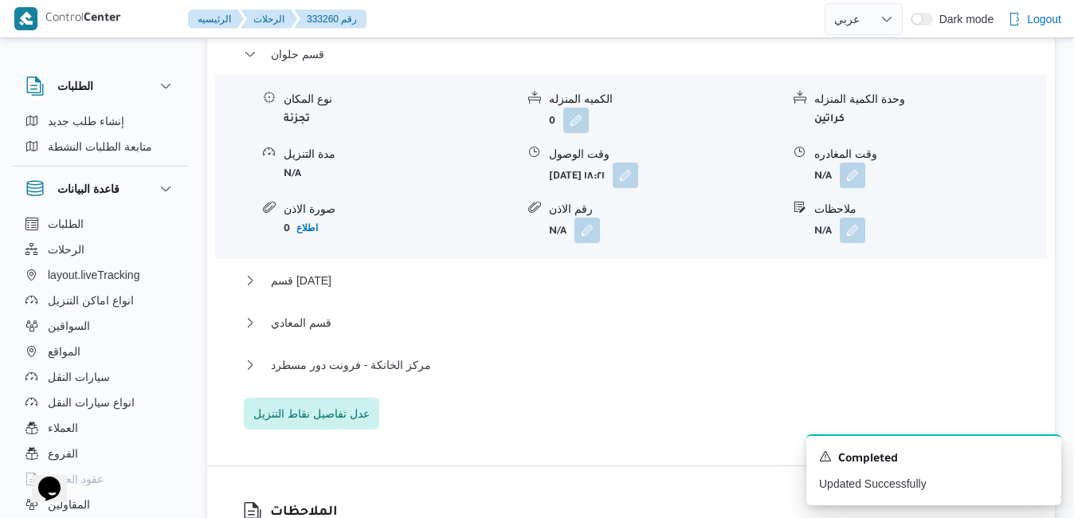
scroll to position [1434, 0]
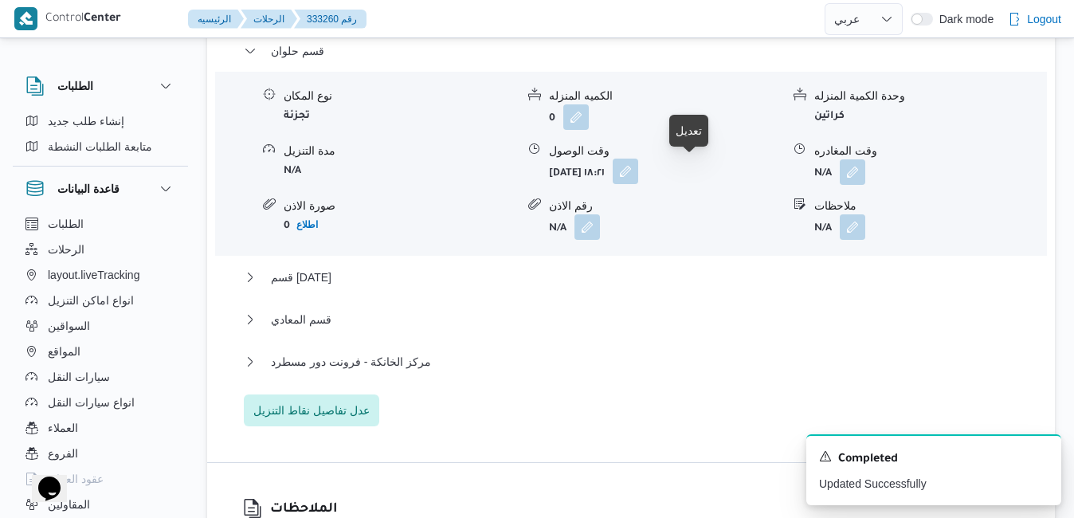
click at [638, 173] on button "button" at bounding box center [626, 172] width 26 height 26
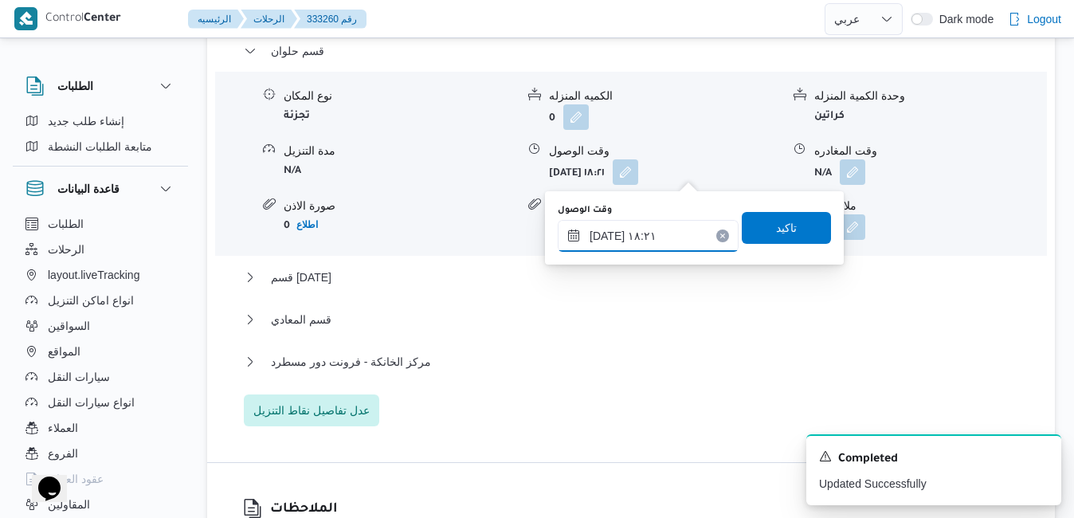
click at [648, 232] on input "[DATE] ١٨:٢١" at bounding box center [648, 236] width 181 height 32
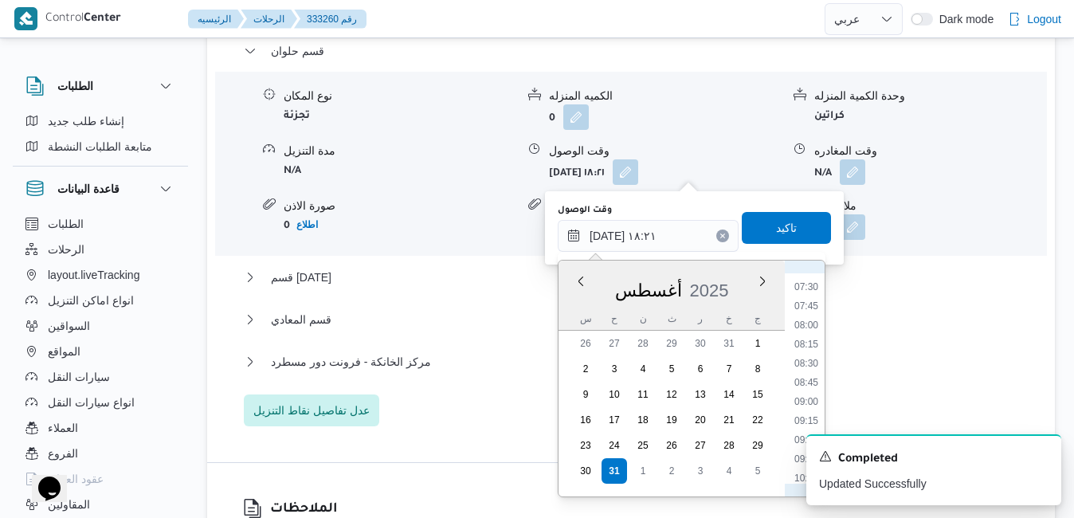
scroll to position [550, 0]
click at [795, 404] on li "08:45" at bounding box center [806, 401] width 37 height 16
type input "[DATE] ٠٨:٤٥"
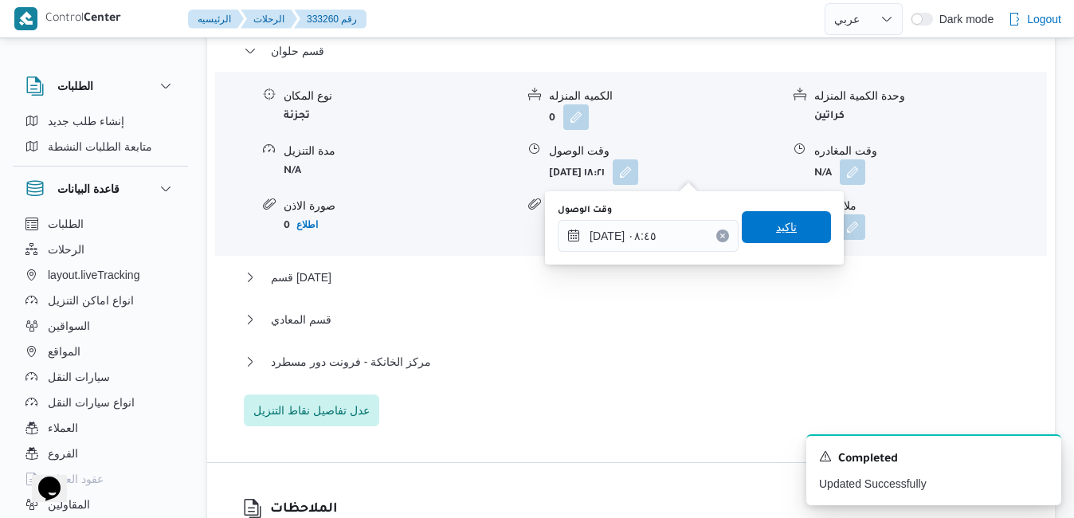
click at [786, 228] on span "تاكيد" at bounding box center [786, 227] width 89 height 32
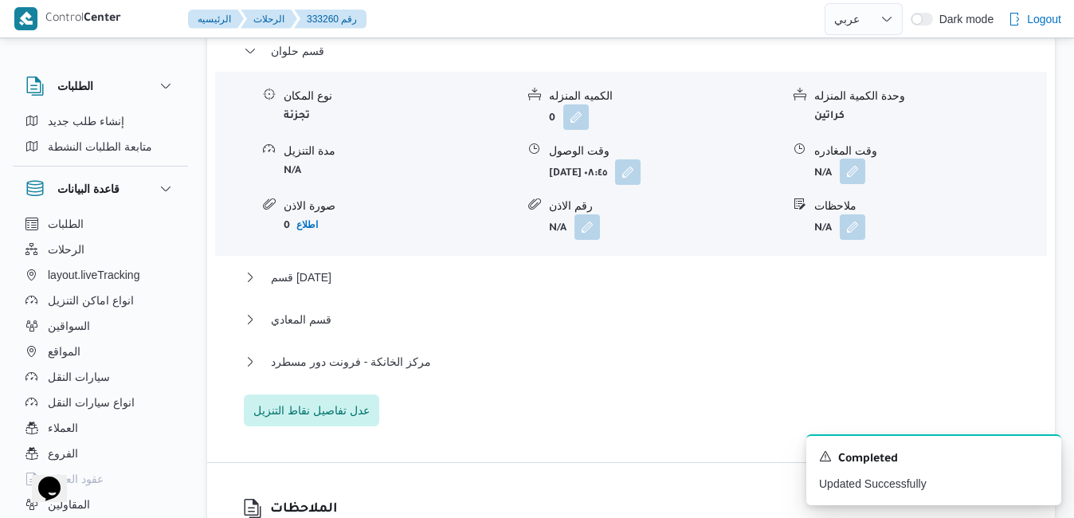
click at [852, 175] on button "button" at bounding box center [853, 172] width 26 height 26
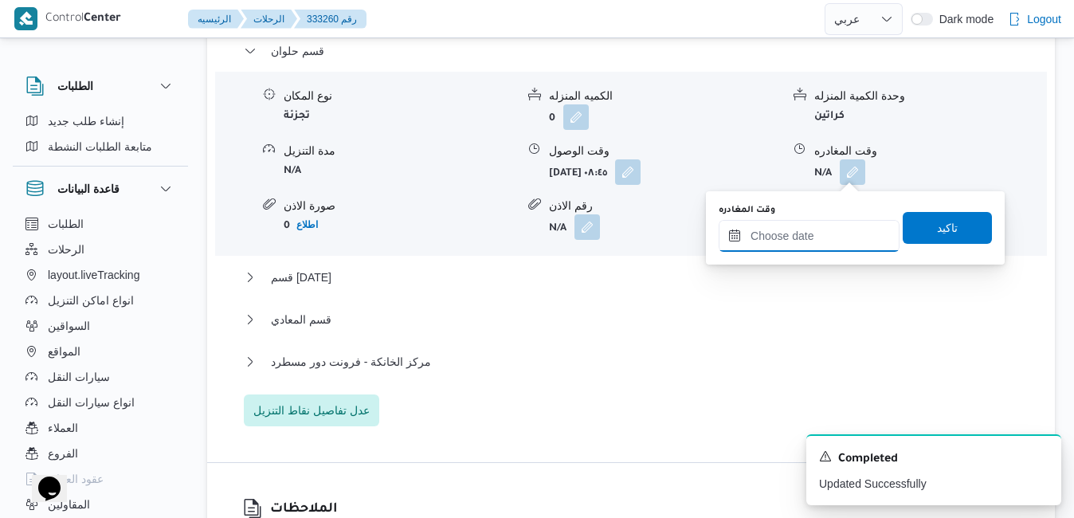
click at [793, 234] on input "وقت المغادره" at bounding box center [809, 236] width 181 height 32
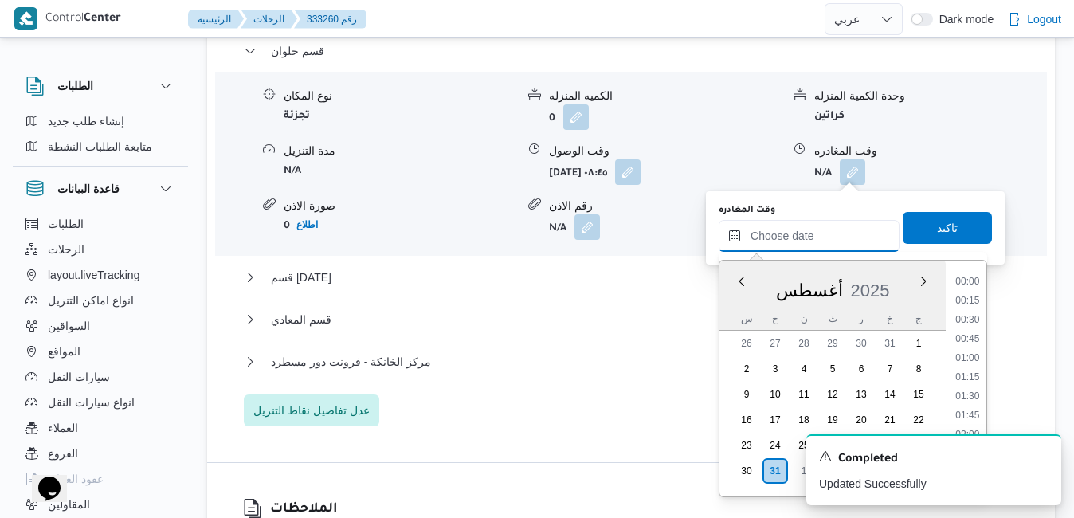
scroll to position [1305, 0]
click at [738, 302] on div "أغسطس 2025" at bounding box center [833, 287] width 226 height 41
click at [966, 371] on li "11:00" at bounding box center [967, 370] width 37 height 16
type input "٣١/٠٨/٢٠٢٥ ١١:٠٠"
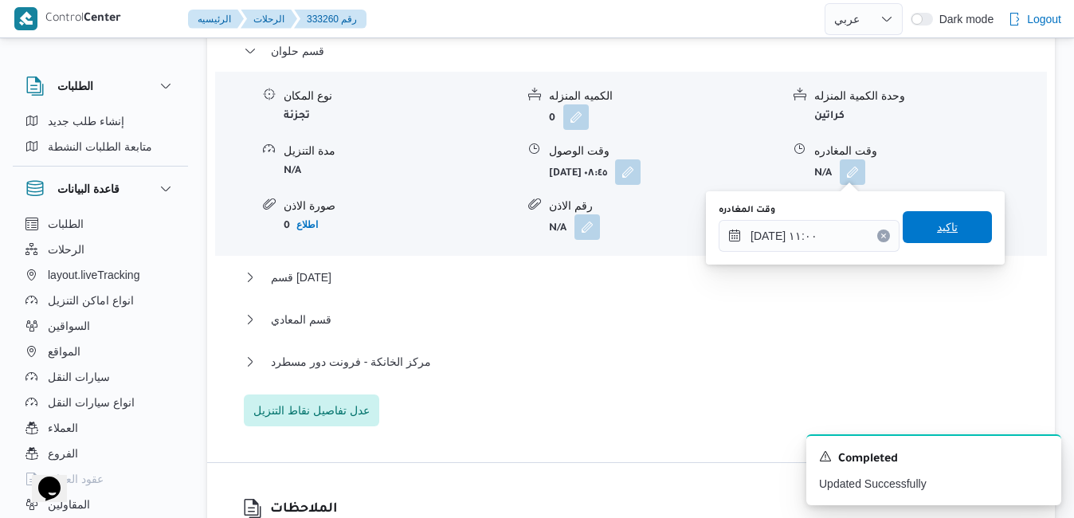
click at [937, 230] on span "تاكيد" at bounding box center [947, 227] width 21 height 19
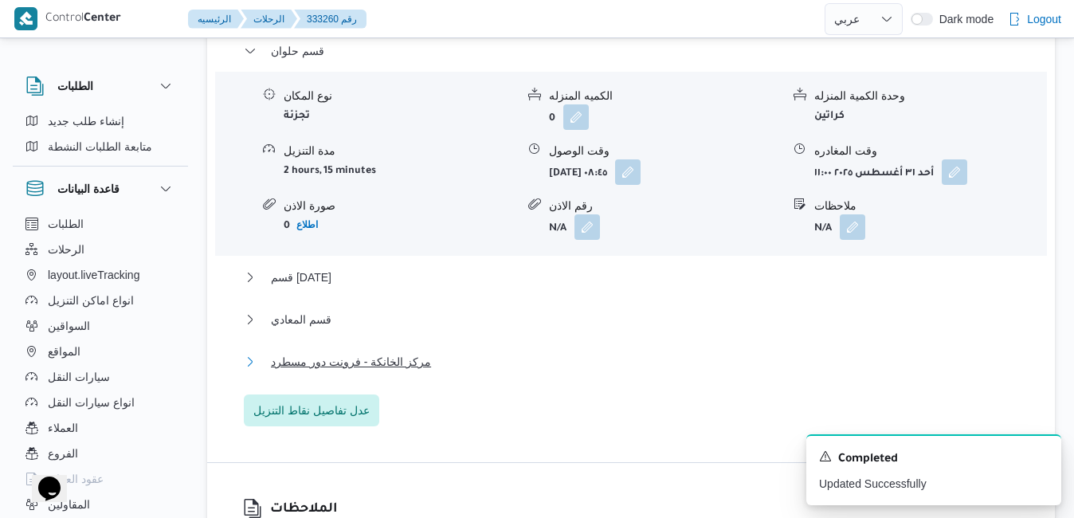
click at [638, 368] on button "مركز الخانكة - فرونت دور مسطرد" at bounding box center [631, 361] width 775 height 19
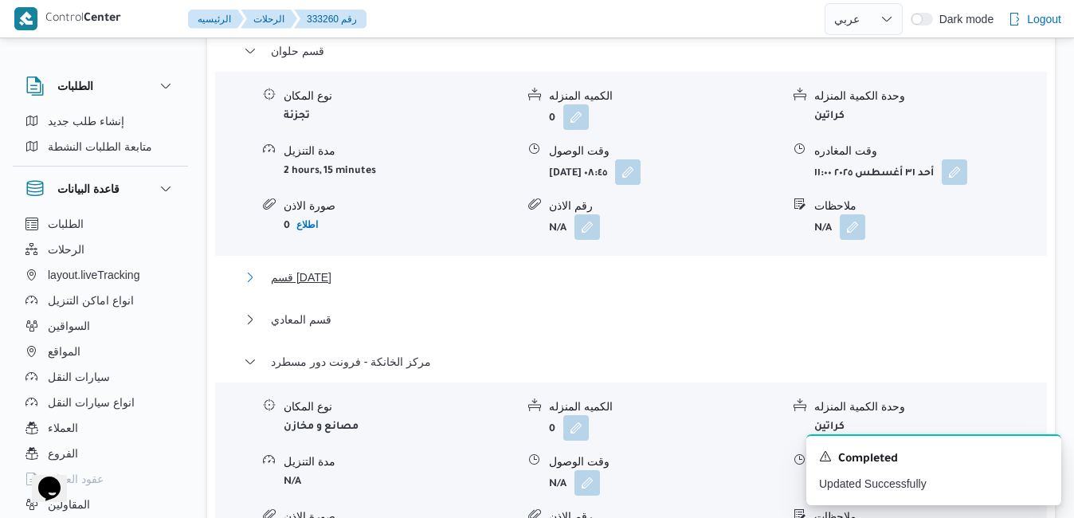
click at [712, 273] on button "قسم 15 مايو" at bounding box center [631, 277] width 775 height 19
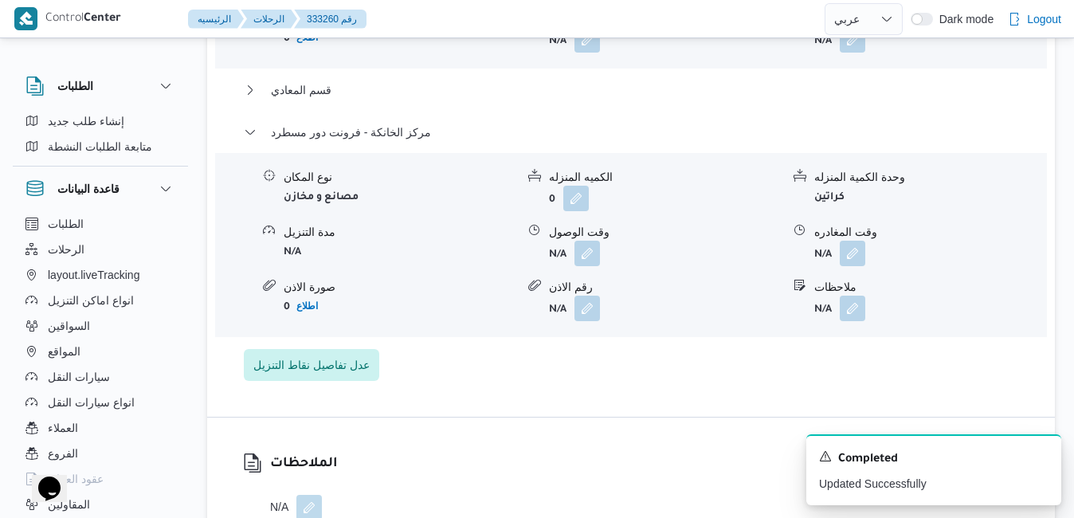
scroll to position [1849, 0]
click at [850, 253] on button "button" at bounding box center [853, 252] width 26 height 26
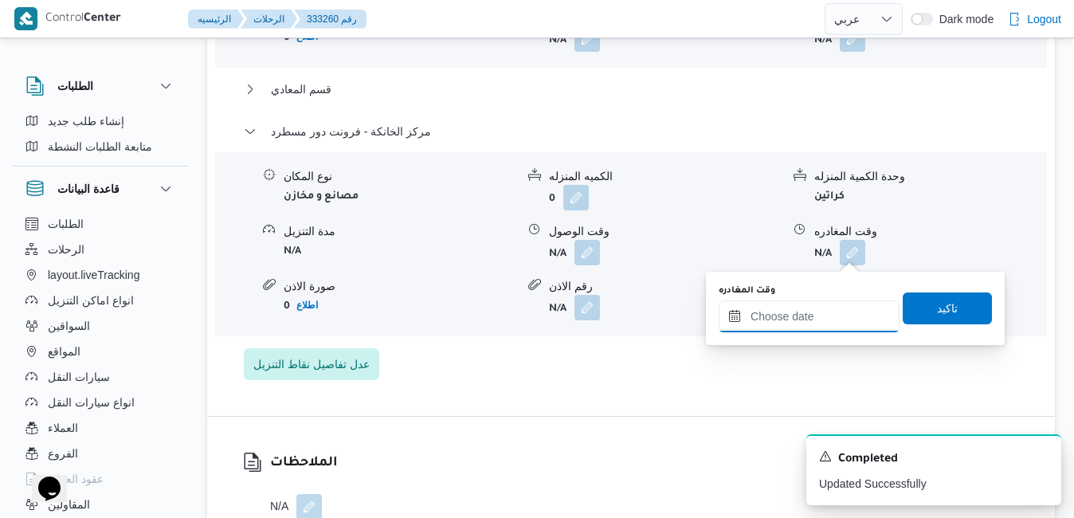
click at [777, 322] on input "وقت المغادره" at bounding box center [809, 316] width 181 height 32
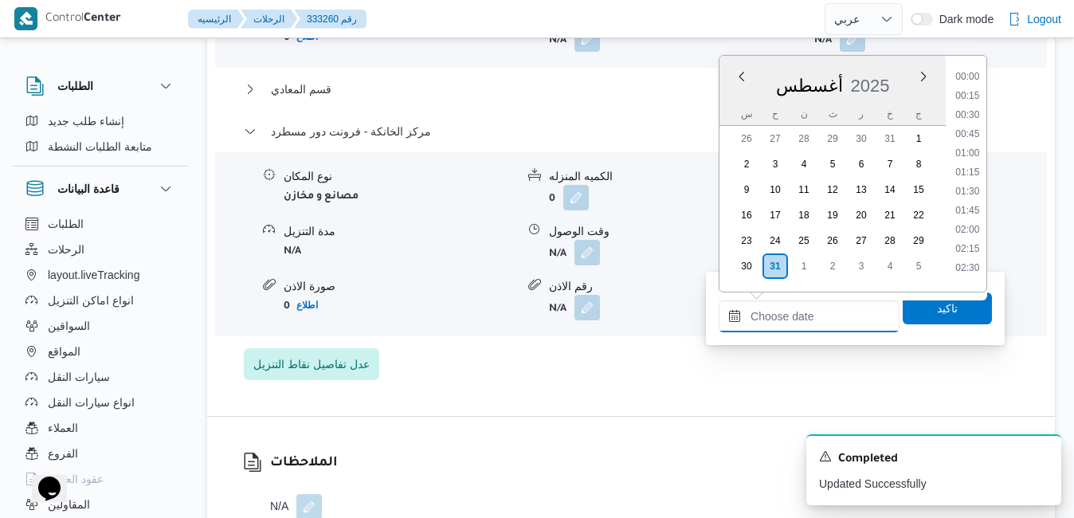
scroll to position [1305, 0]
click at [890, 62] on div "أغسطس 2025" at bounding box center [833, 82] width 226 height 41
click at [975, 79] on li "17:00" at bounding box center [967, 72] width 37 height 16
type input "٣١/٠٨/٢٠٢٥ ١٧:٠٠"
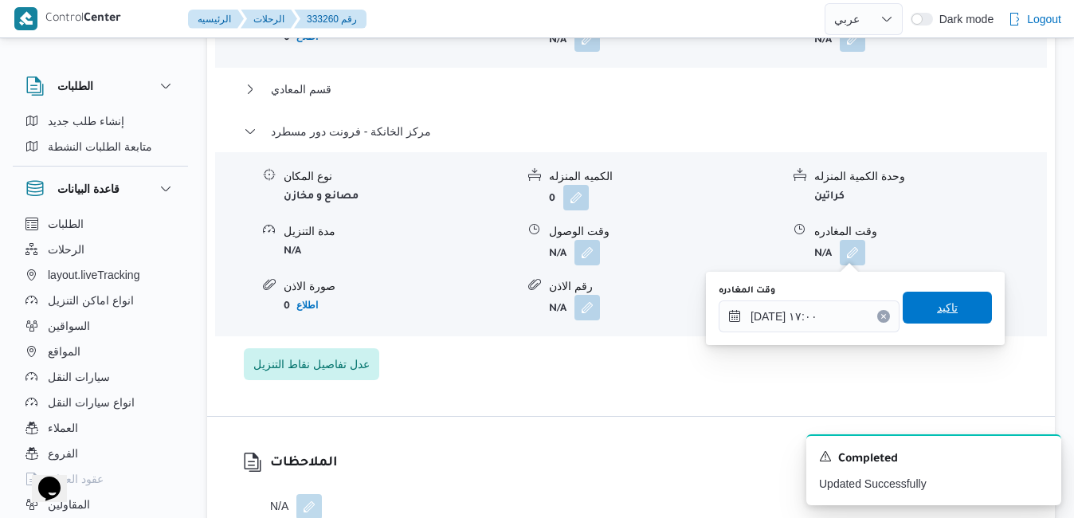
click at [937, 308] on span "تاكيد" at bounding box center [947, 307] width 21 height 19
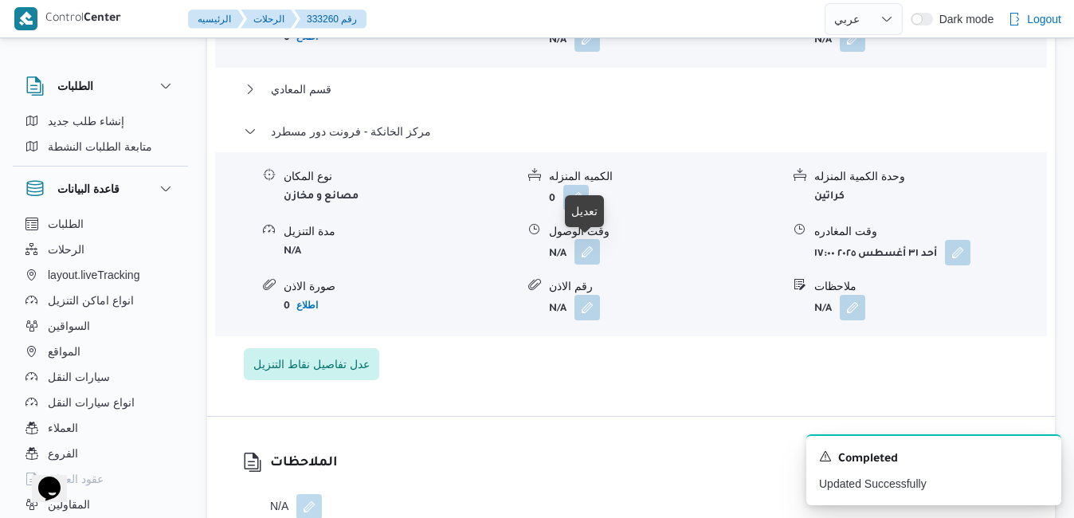
click at [587, 247] on button "button" at bounding box center [588, 252] width 26 height 26
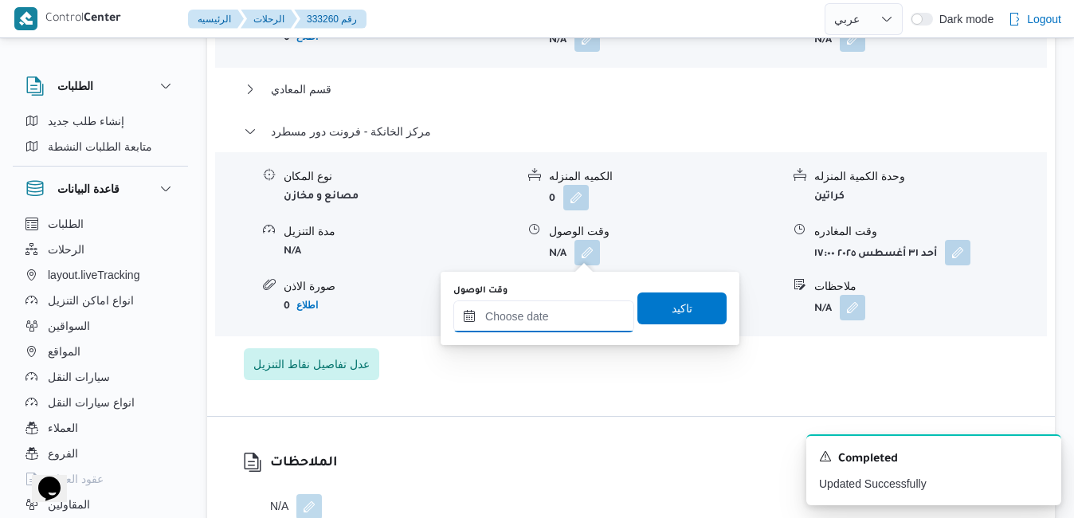
click at [566, 317] on input "وقت الوصول" at bounding box center [543, 316] width 181 height 32
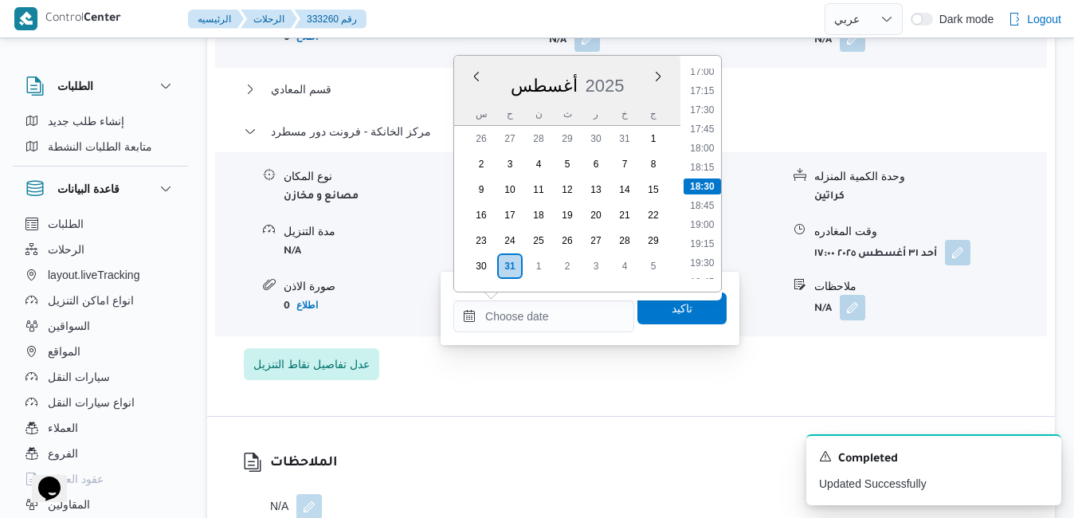
click at [641, 68] on div "أغسطس 2025" at bounding box center [567, 82] width 226 height 41
click at [707, 233] on li "16:45" at bounding box center [702, 237] width 37 height 16
type input "٣١/٠٨/٢٠٢٥ ١٦:٤٥"
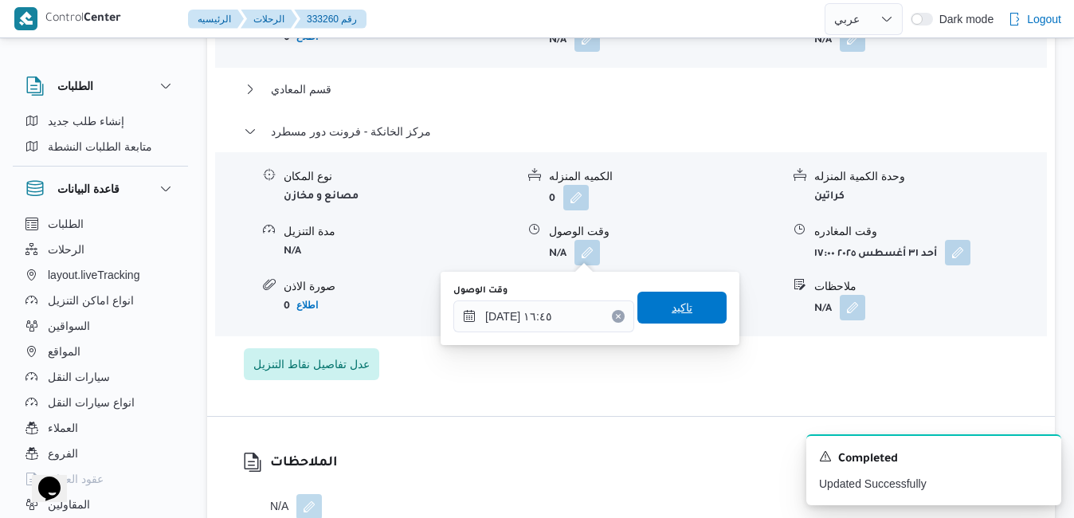
click at [677, 308] on span "تاكيد" at bounding box center [682, 307] width 21 height 19
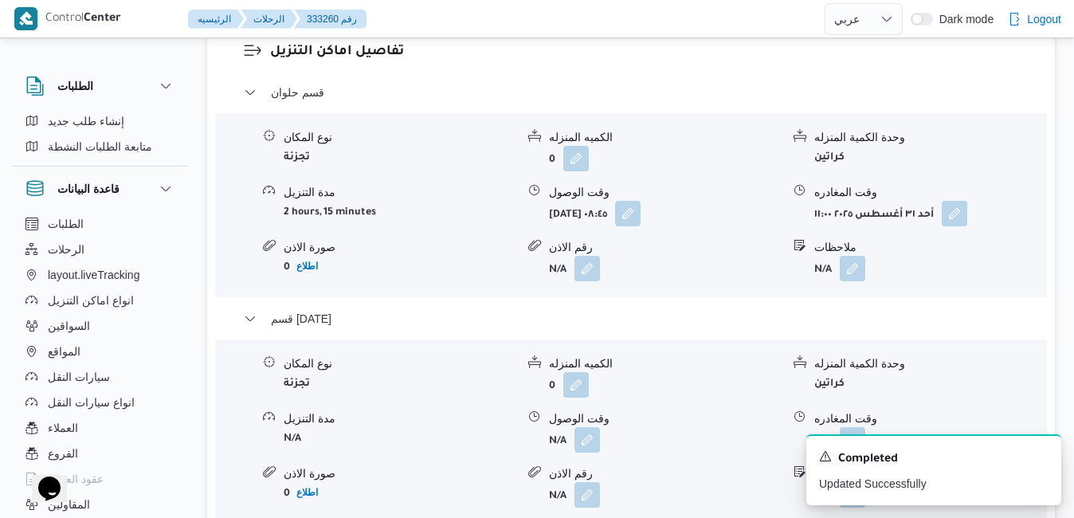
scroll to position [0, 0]
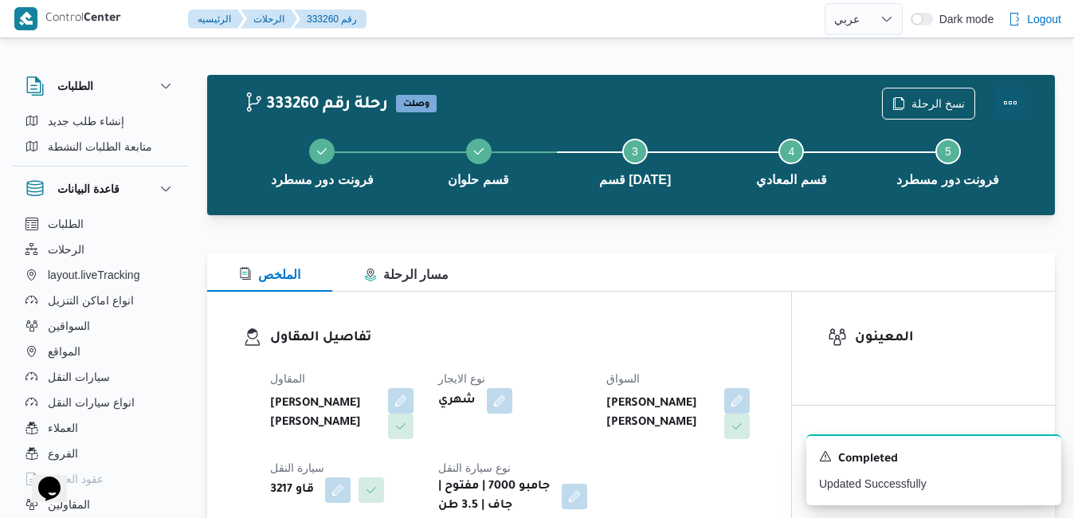
click at [1014, 95] on button "Actions" at bounding box center [1011, 103] width 32 height 32
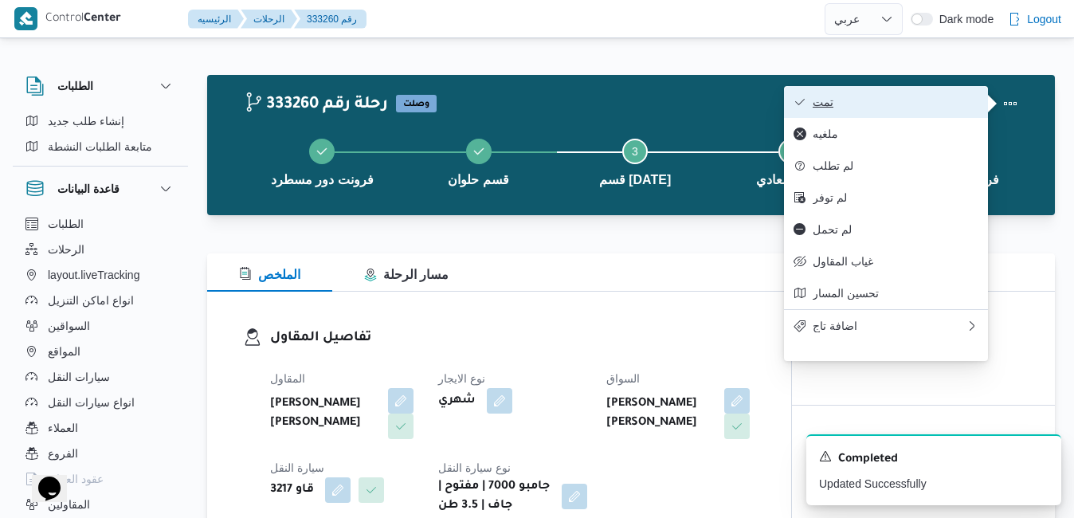
click at [933, 103] on span "تمت" at bounding box center [896, 102] width 166 height 13
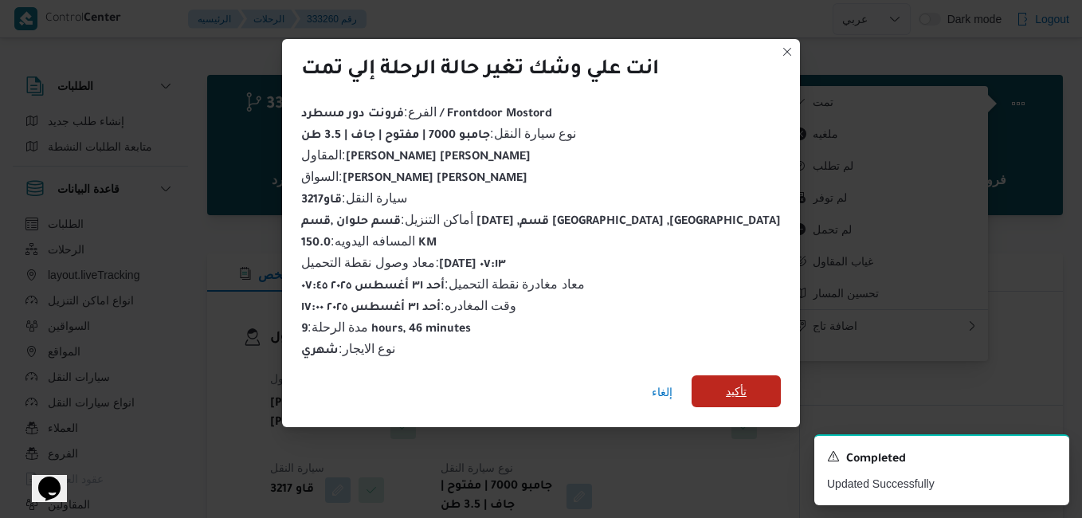
click at [726, 382] on span "تأكيد" at bounding box center [736, 391] width 21 height 19
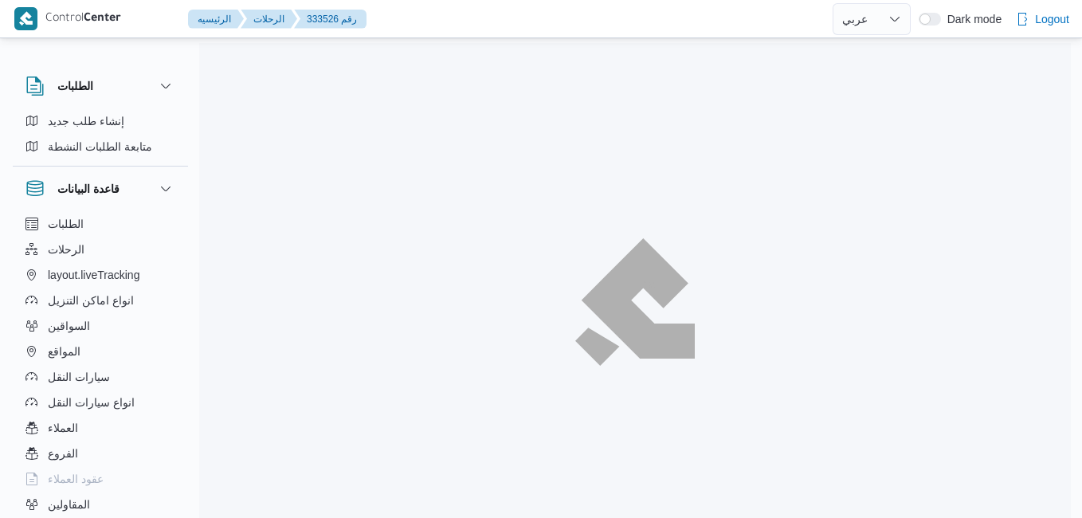
select select "ar"
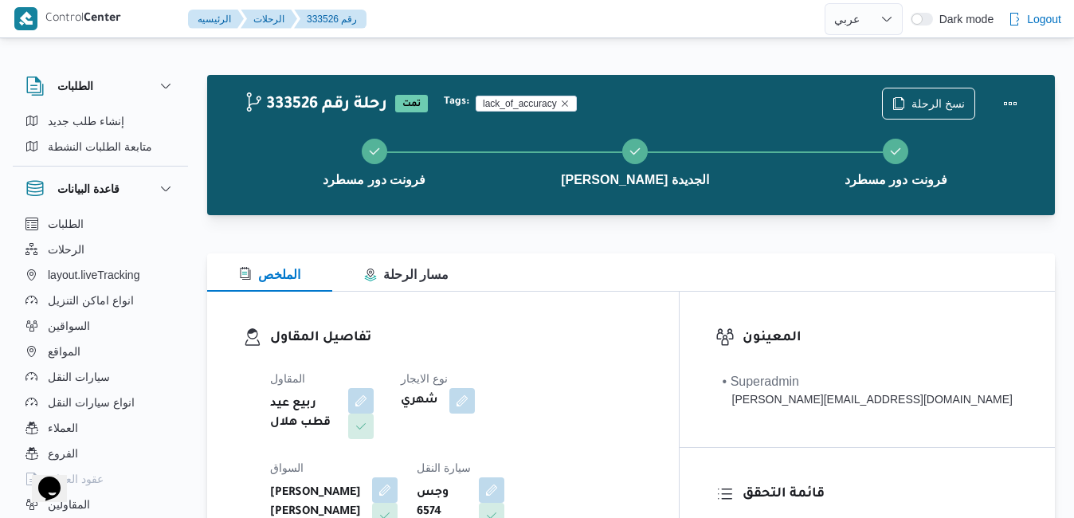
click at [719, 265] on div "الملخص مسار الرحلة" at bounding box center [631, 272] width 848 height 38
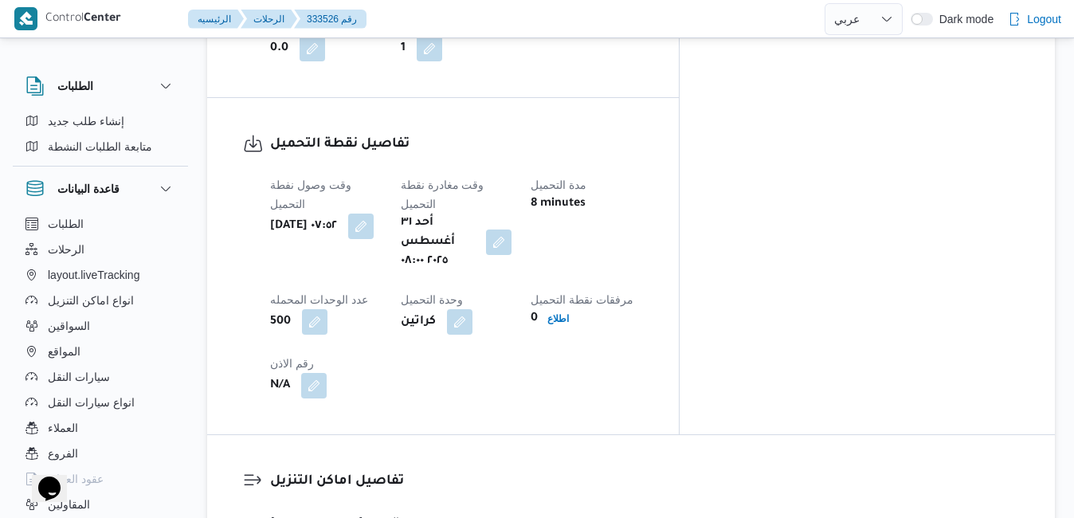
scroll to position [1275, 0]
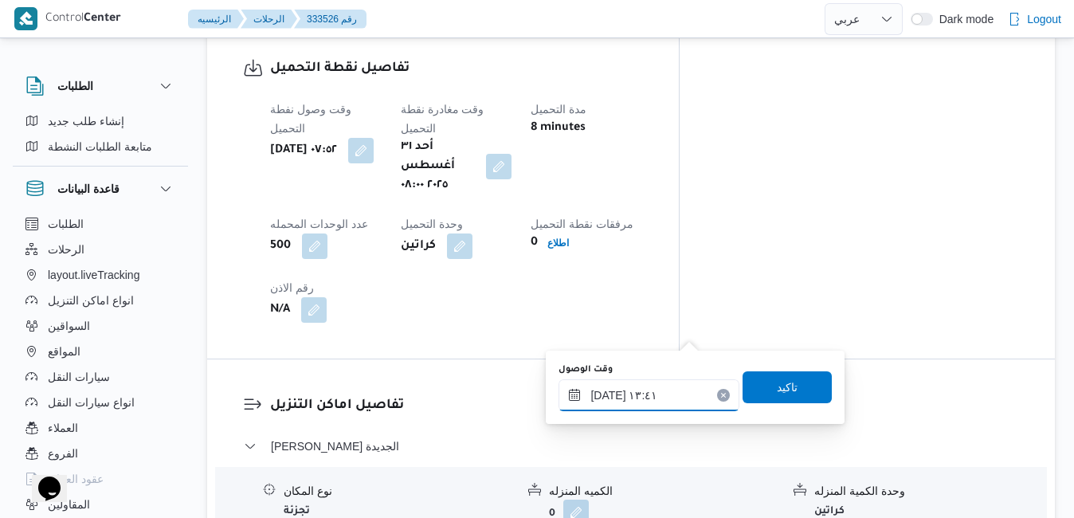
click at [649, 393] on input "[DATE] ١٣:٤١" at bounding box center [649, 395] width 181 height 32
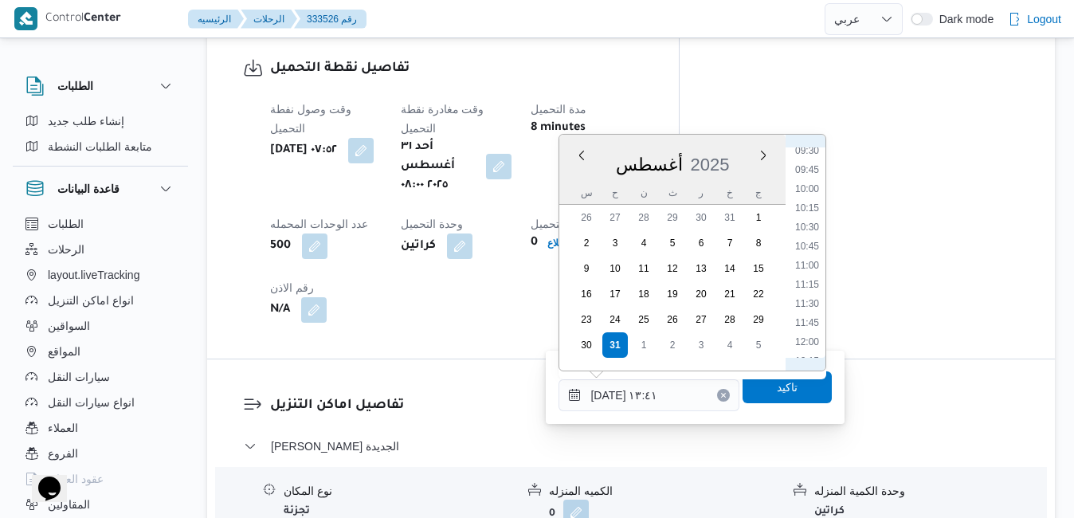
scroll to position [555, 0]
click at [804, 269] on li "08:45" at bounding box center [807, 270] width 37 height 16
type input "[DATE] ٠٨:٤٥"
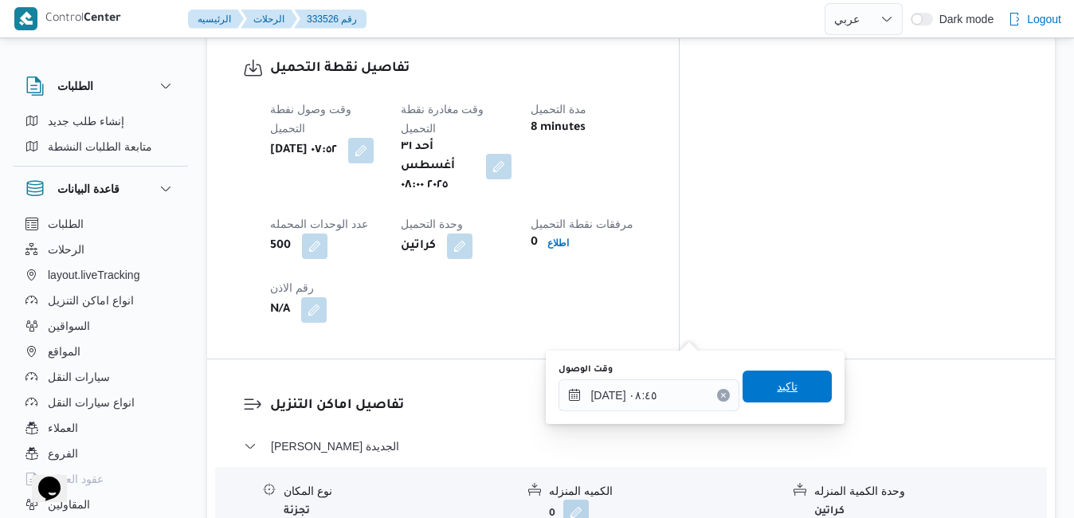
click at [783, 390] on span "تاكيد" at bounding box center [787, 386] width 21 height 19
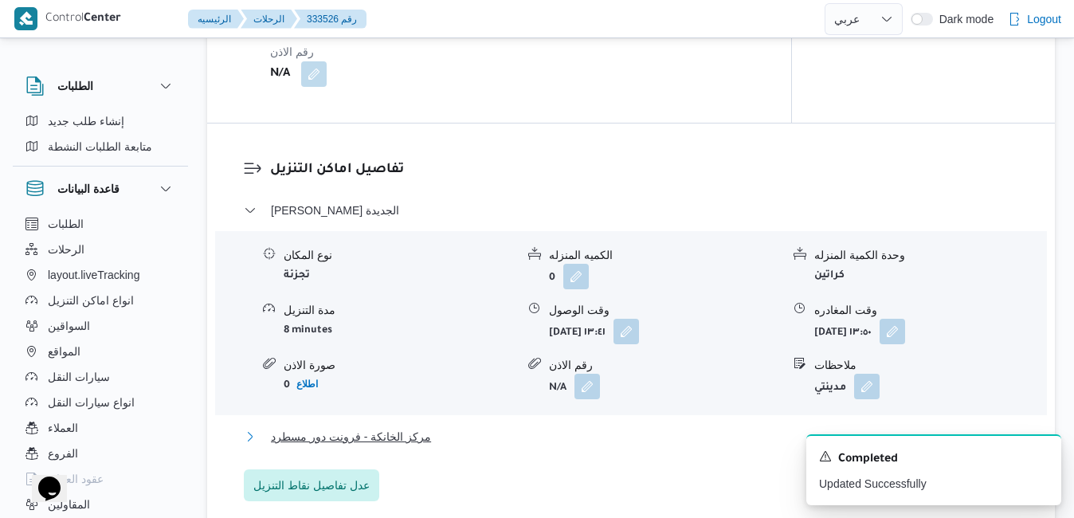
click at [724, 429] on button "مركز الخانكة - فرونت دور مسطرد" at bounding box center [631, 436] width 775 height 19
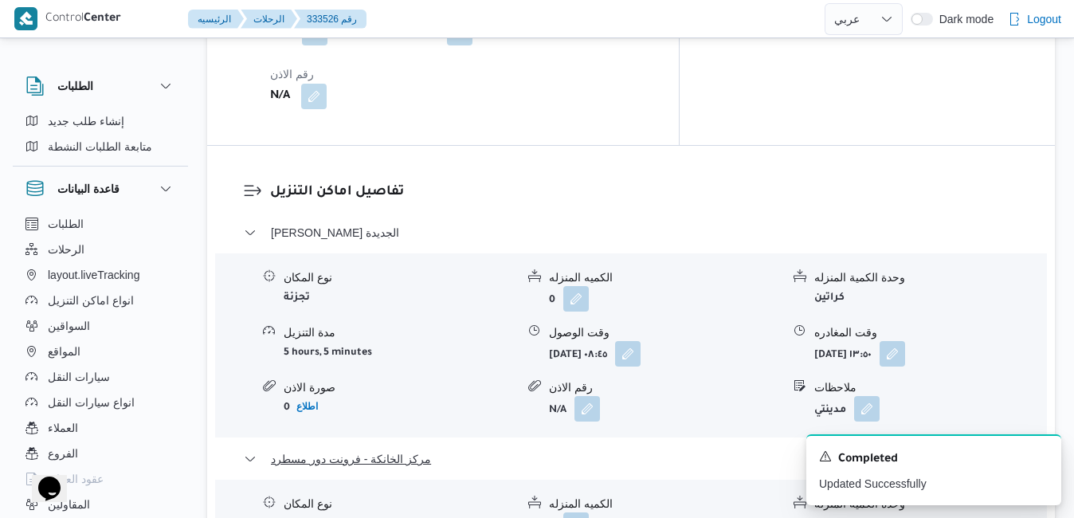
scroll to position [1626, 0]
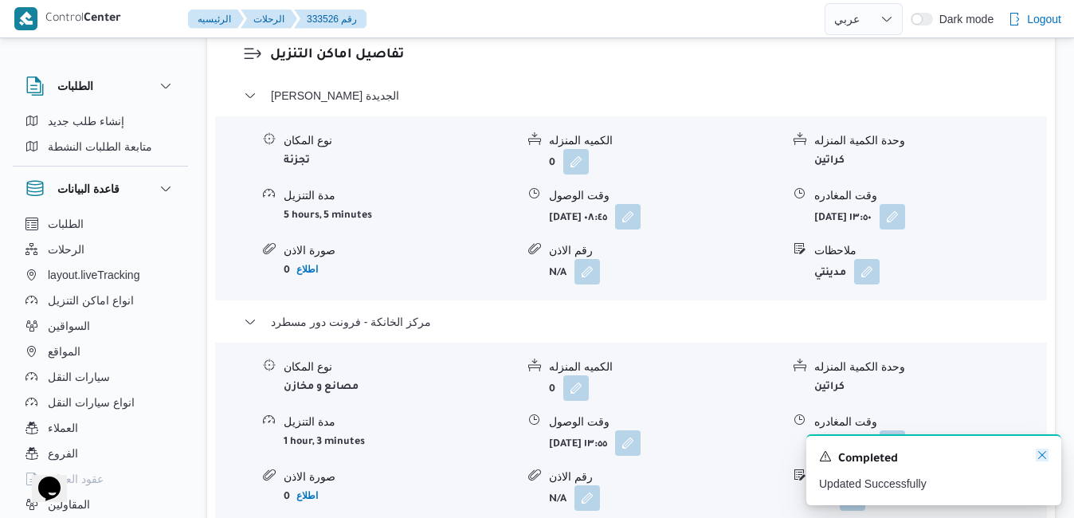
click at [1042, 456] on icon "Dismiss toast" at bounding box center [1042, 455] width 13 height 13
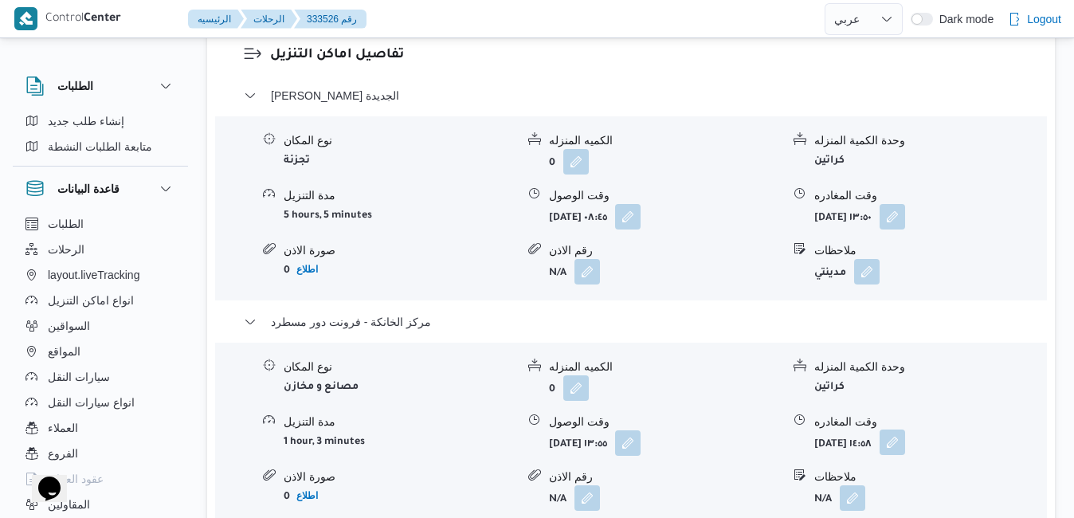
click at [905, 430] on button "button" at bounding box center [893, 443] width 26 height 26
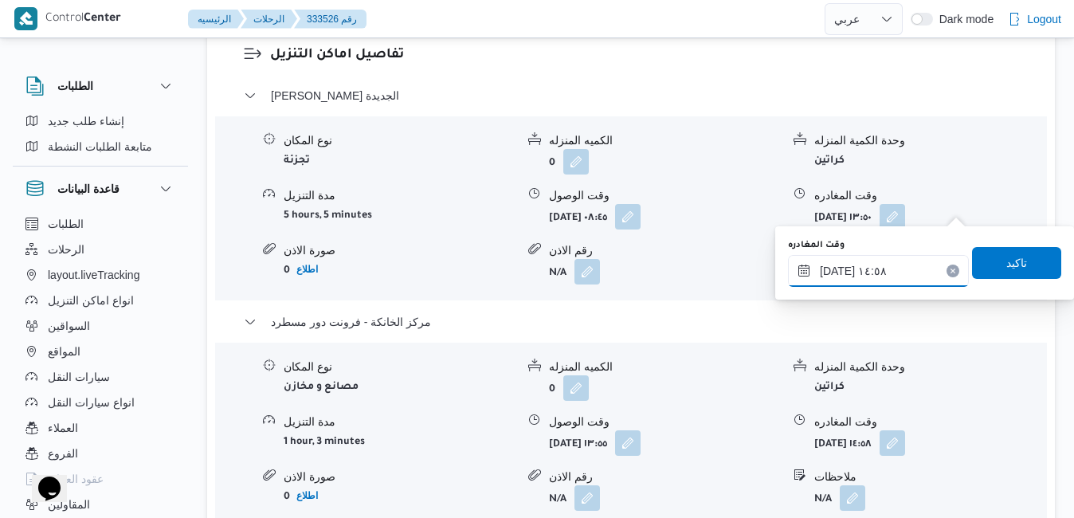
click at [891, 285] on input "٣١/٠٨/٢٠٢٥ ١٤:٥٨" at bounding box center [878, 271] width 181 height 32
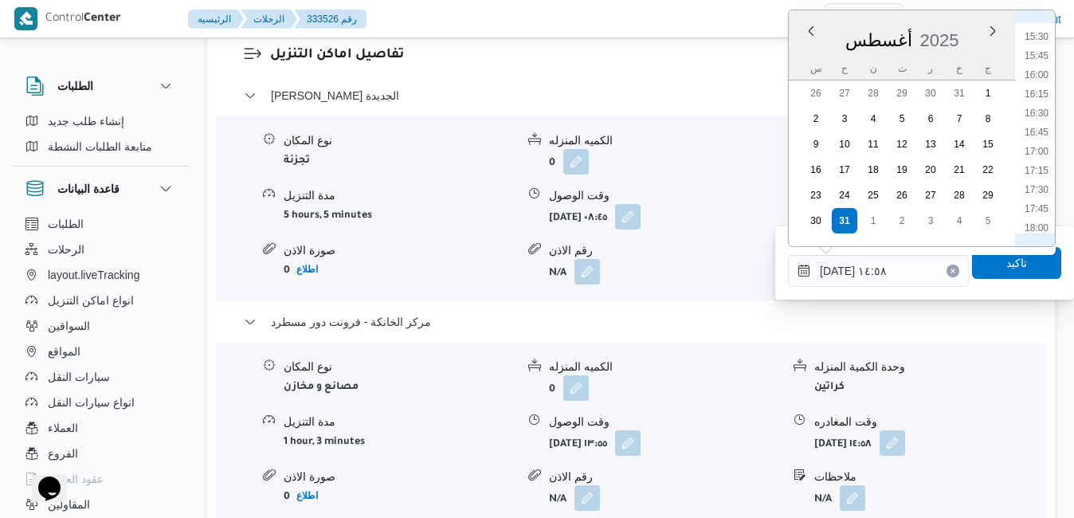
scroll to position [1203, 0]
click at [1041, 54] on li "16:00" at bounding box center [1036, 53] width 37 height 16
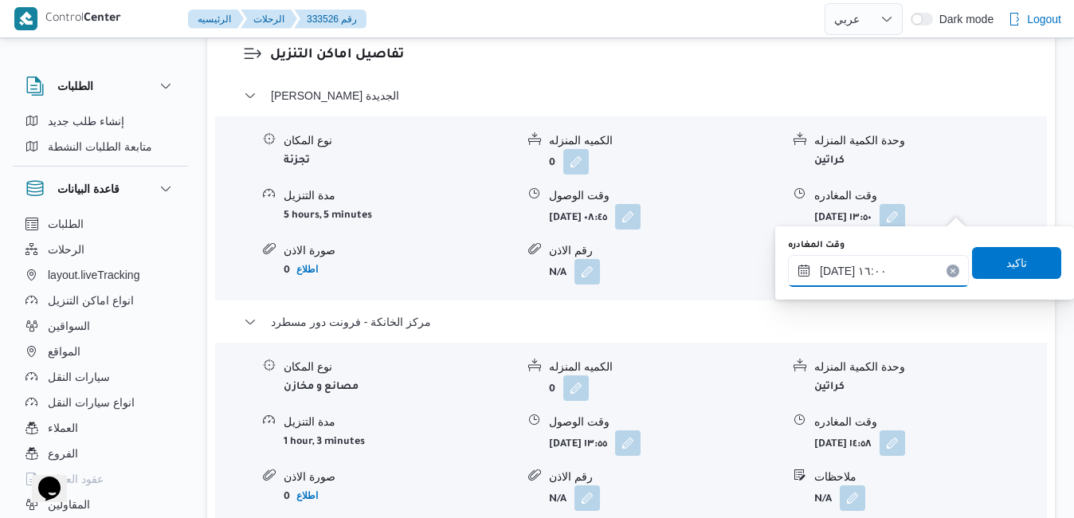
type input "٣١/٠٨/٢٠٢٥ ١٦:٠٠"
click at [1007, 256] on span "تاكيد" at bounding box center [1017, 262] width 21 height 19
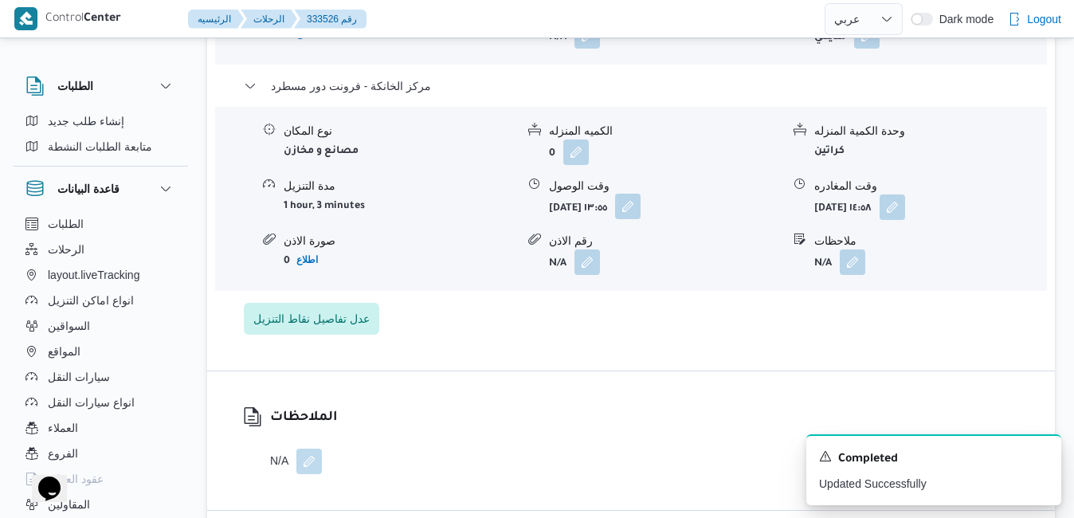
click at [641, 207] on button "button" at bounding box center [628, 207] width 26 height 26
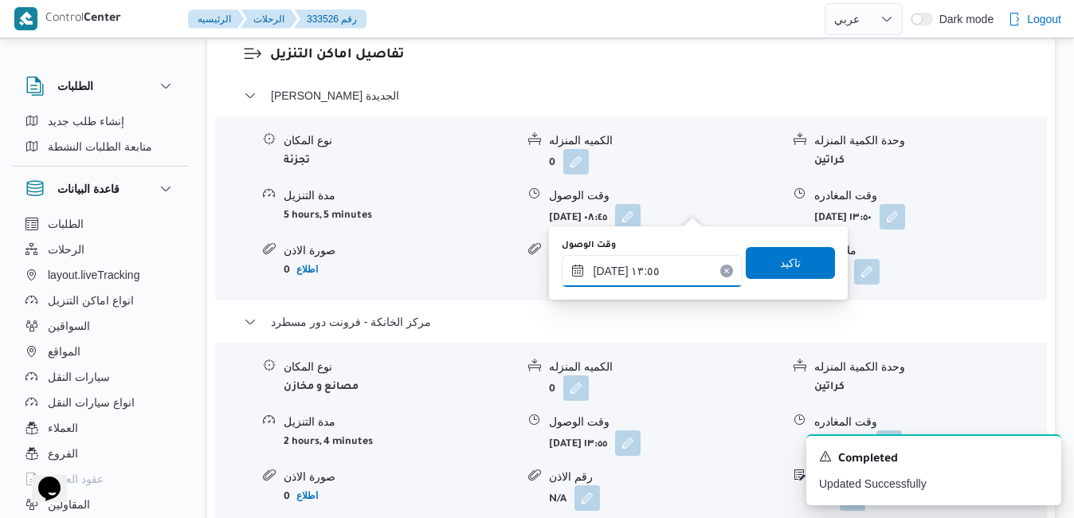
click at [646, 273] on input "٣١/٠٨/٢٠٢٥ ١٣:٥٥" at bounding box center [652, 271] width 181 height 32
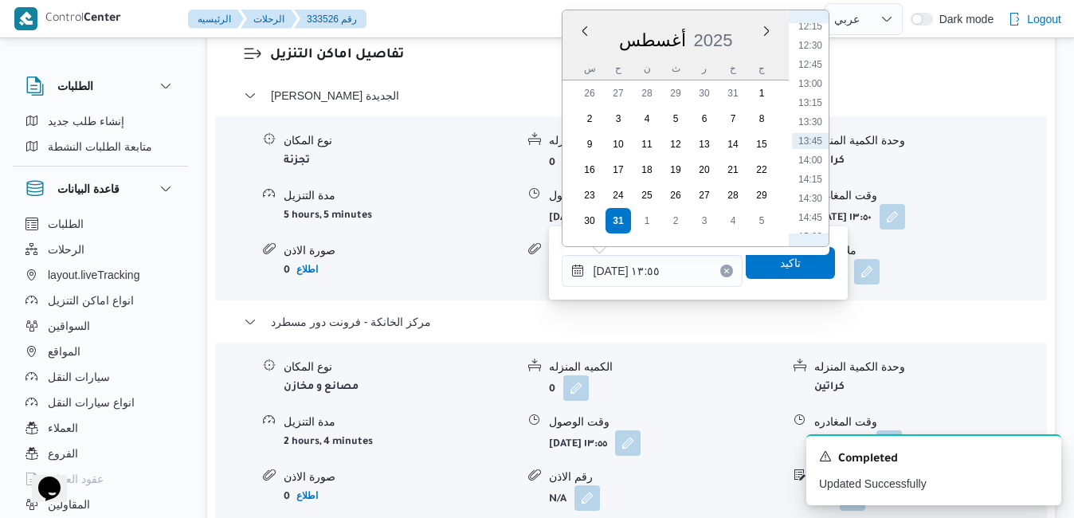
scroll to position [1126, 0]
click at [814, 110] on li "15:45" at bounding box center [810, 110] width 37 height 16
type input "[DATE] ١٥:٤٥"
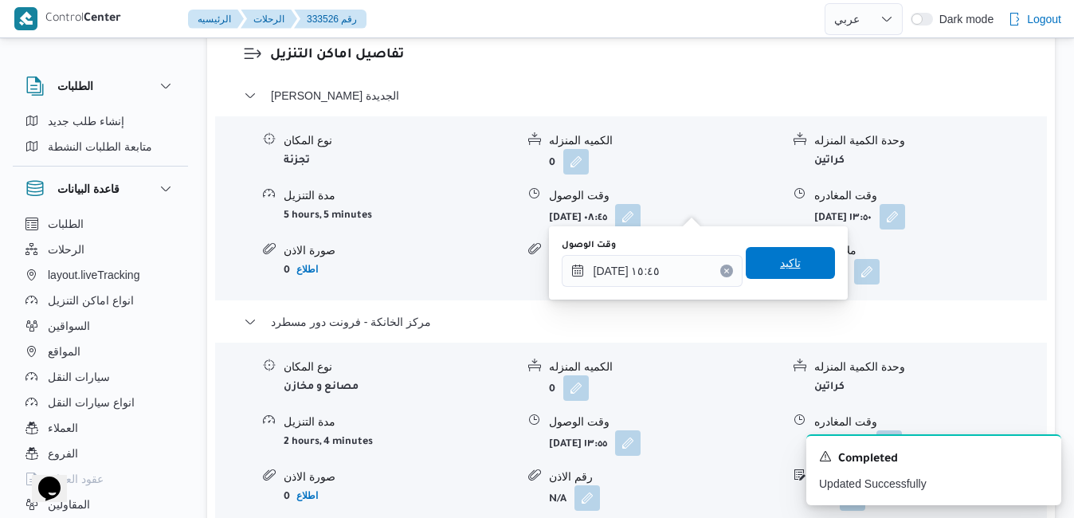
click at [788, 259] on span "تاكيد" at bounding box center [790, 263] width 89 height 32
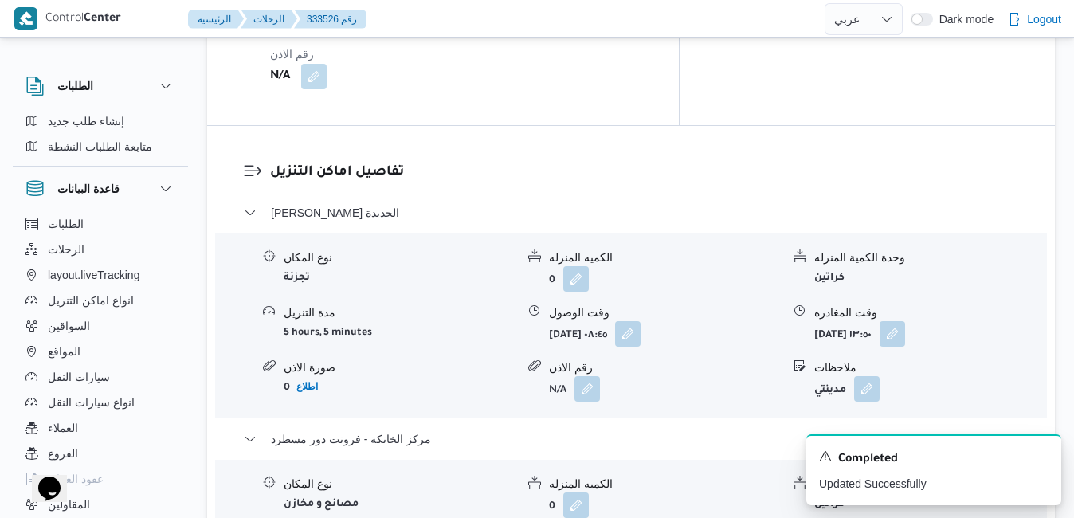
scroll to position [1466, 0]
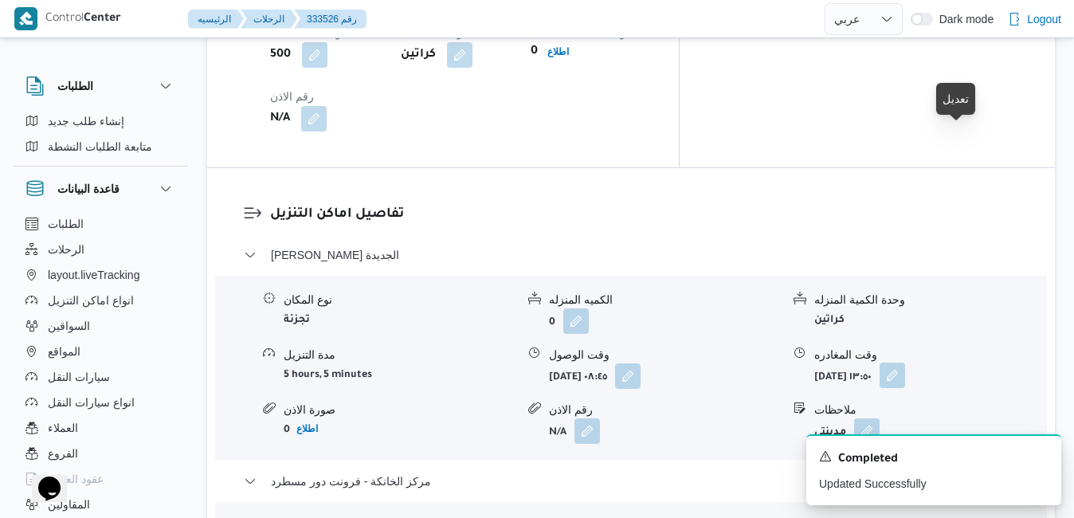
click at [905, 363] on button "button" at bounding box center [893, 376] width 26 height 26
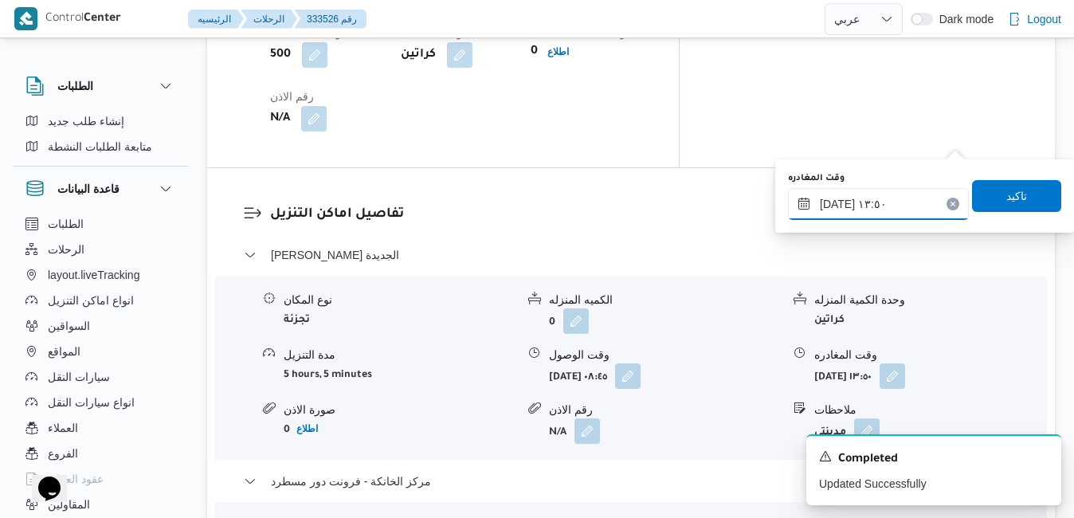
click at [911, 208] on input "٣١/٠٨/٢٠٢٥ ١٣:٥٠" at bounding box center [878, 204] width 181 height 32
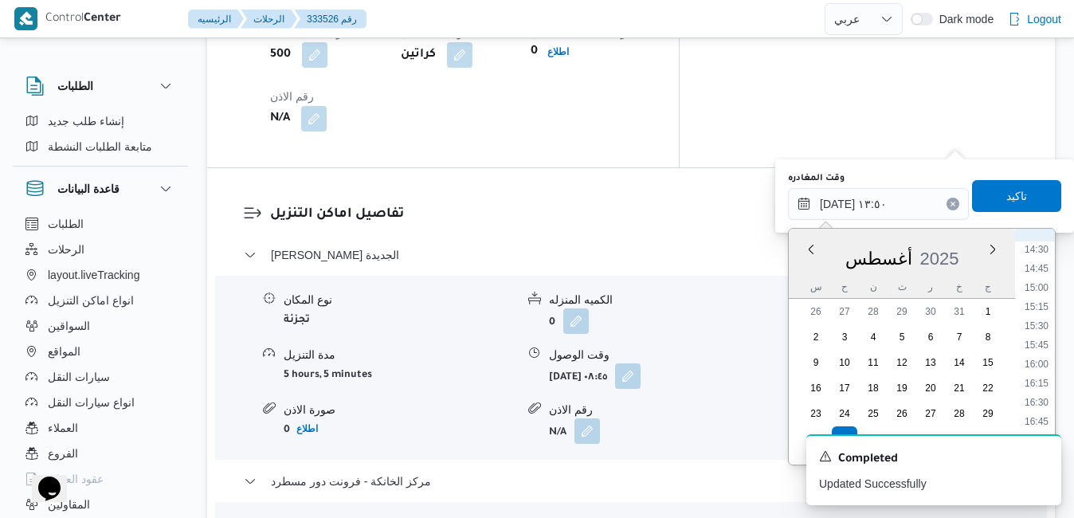
scroll to position [1126, 0]
click at [1039, 272] on li "15:00" at bounding box center [1036, 271] width 37 height 16
type input "٣١/٠٨/٢٠٢٥ ١٥:٠٠"
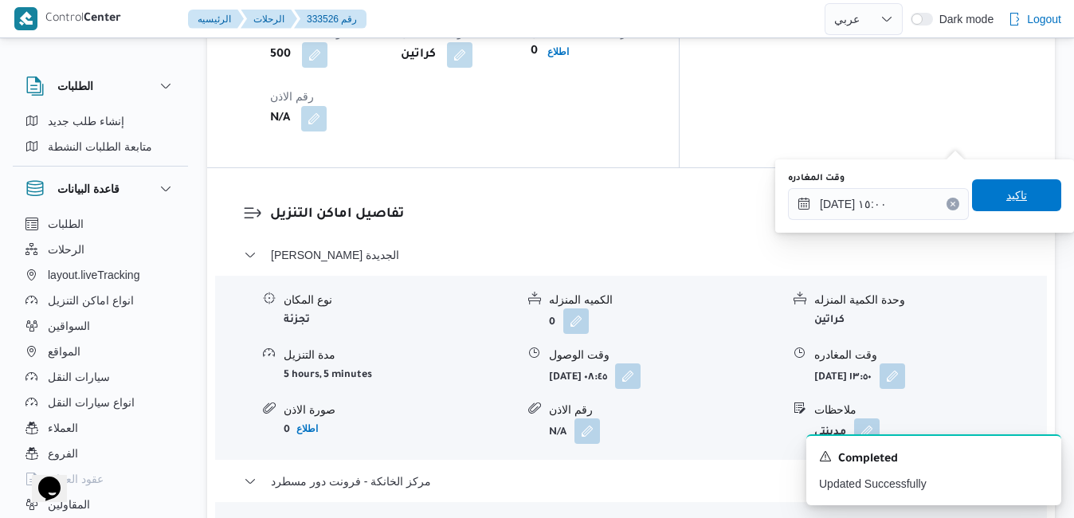
click at [1015, 187] on span "تاكيد" at bounding box center [1016, 195] width 89 height 32
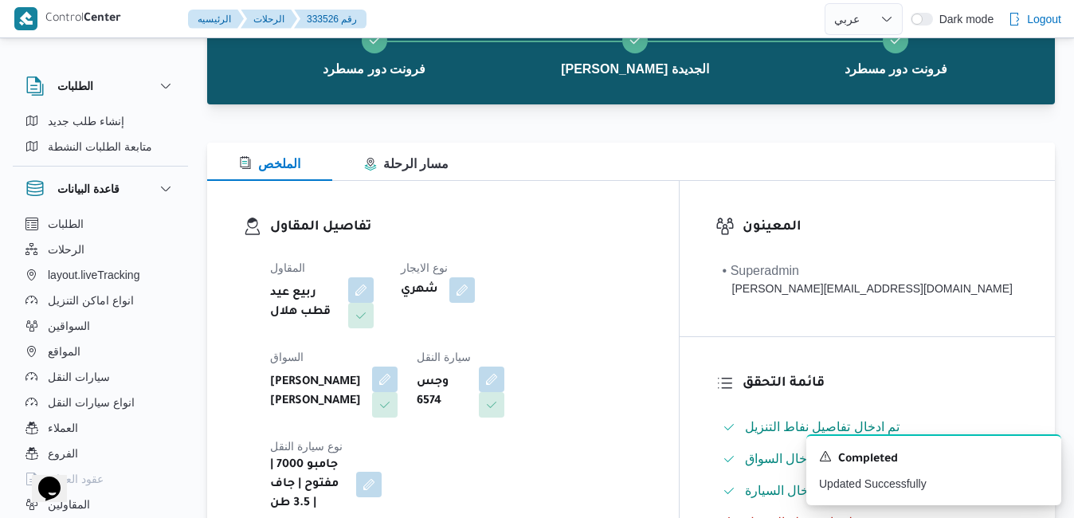
scroll to position [0, 0]
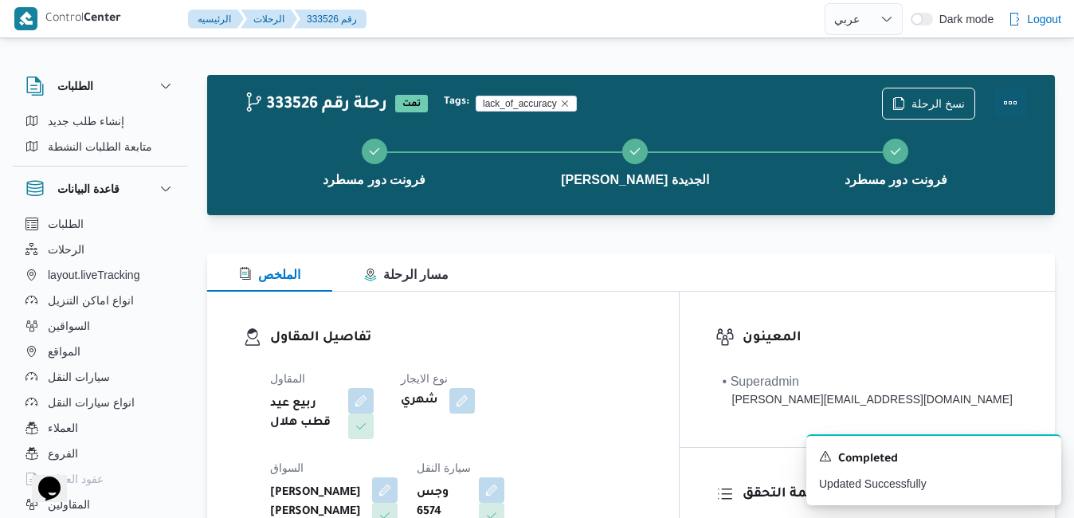
click at [1010, 106] on button "Actions" at bounding box center [1011, 103] width 32 height 32
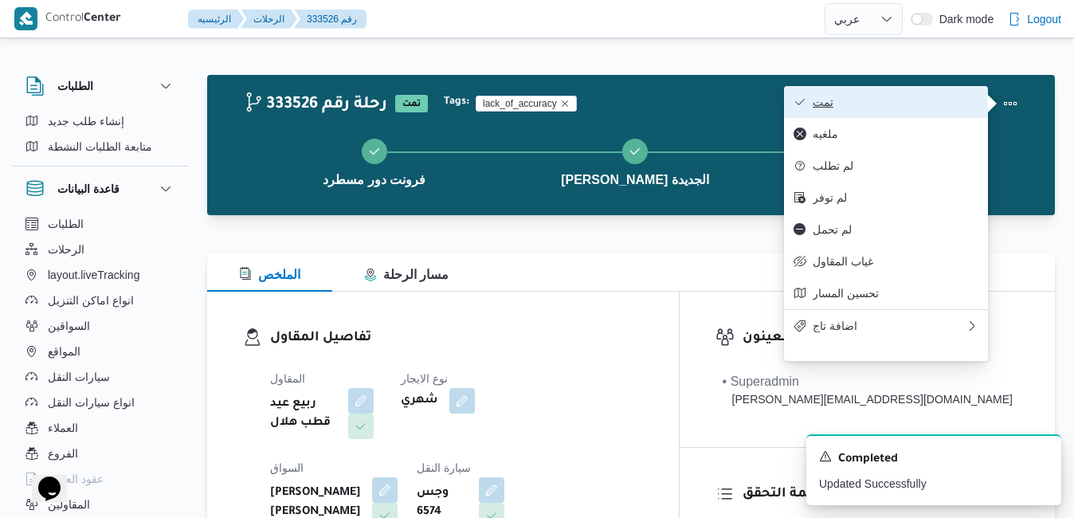
click at [923, 108] on span "تمت" at bounding box center [896, 102] width 166 height 13
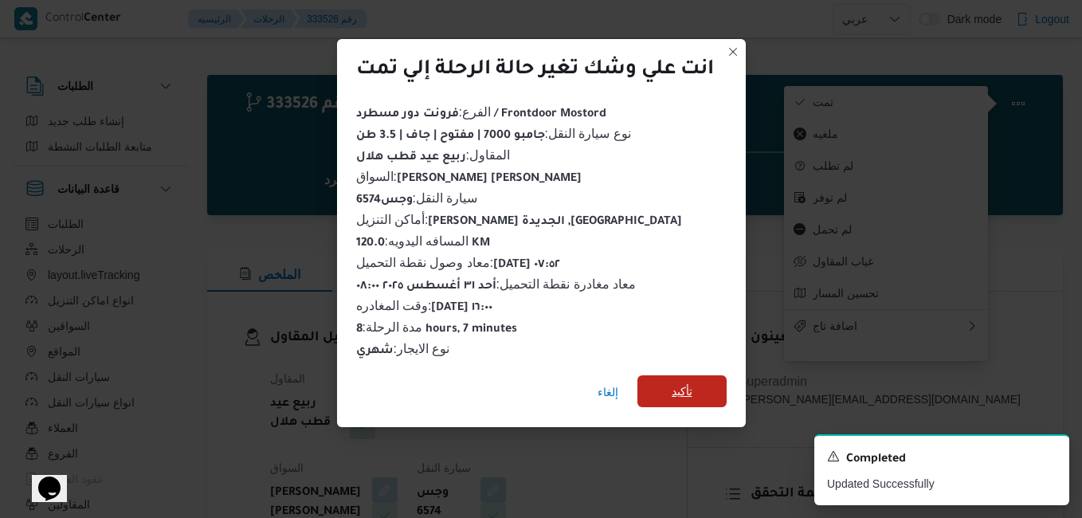
click at [690, 385] on span "تأكيد" at bounding box center [682, 391] width 21 height 19
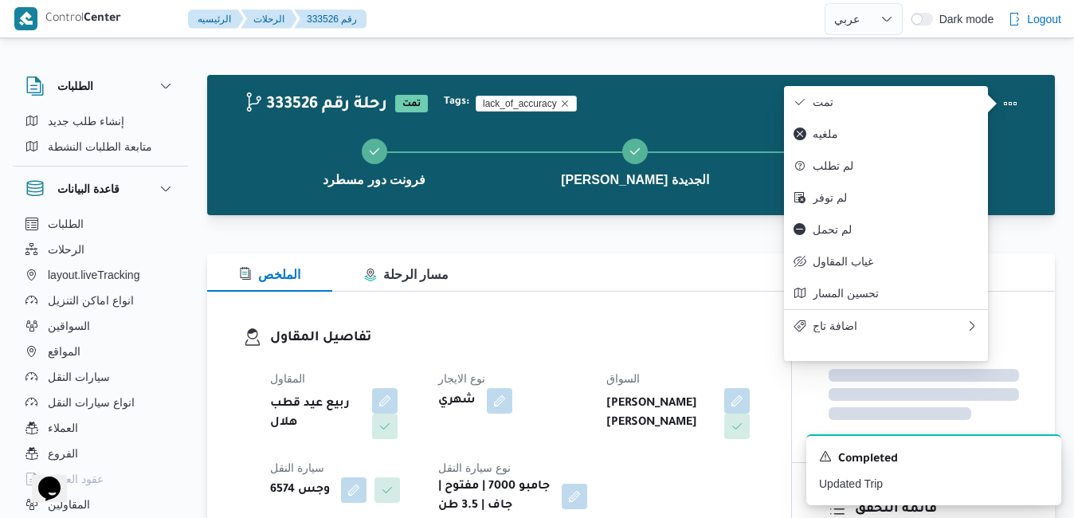
click at [578, 339] on h3 "تفاصيل المقاول" at bounding box center [512, 339] width 485 height 22
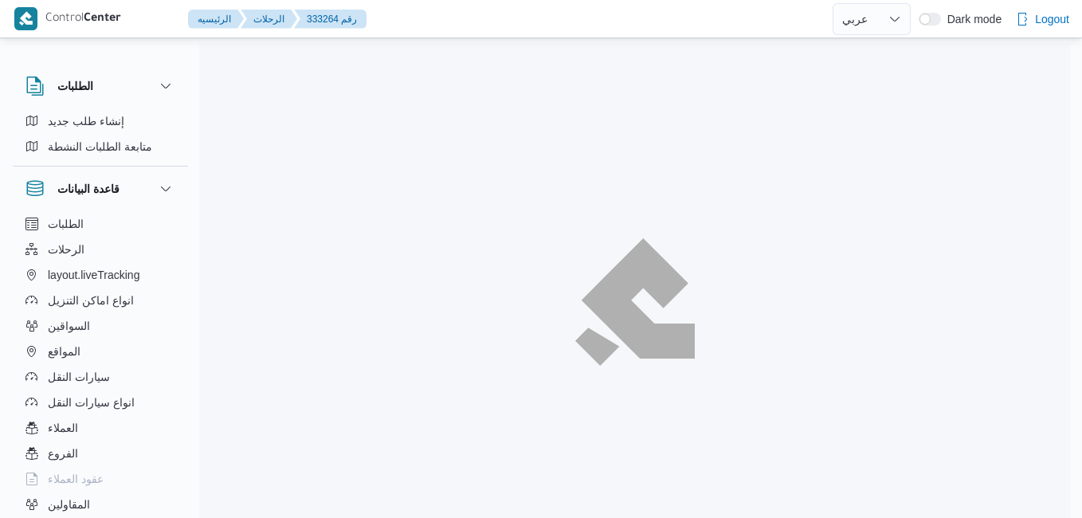
select select "ar"
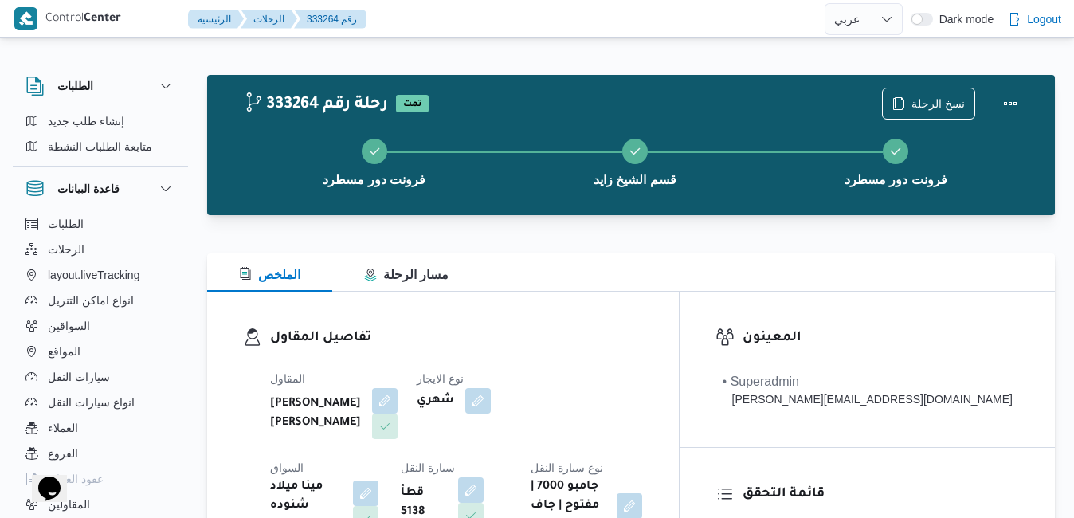
click at [595, 322] on div "تفاصيل المقاول المقاول [PERSON_NAME] [PERSON_NAME] نوع الايجار شهري السواق مينا…" at bounding box center [443, 431] width 472 height 279
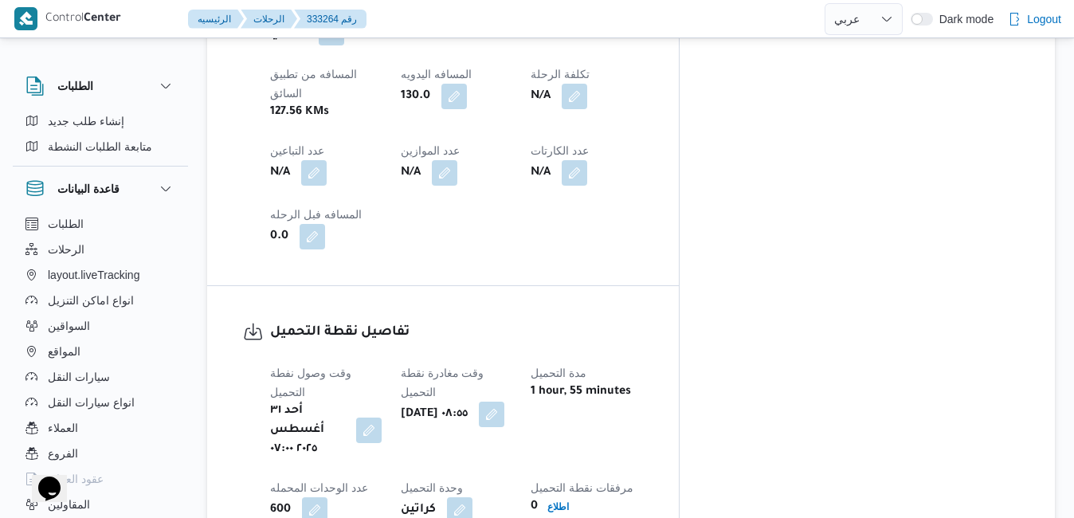
scroll to position [956, 0]
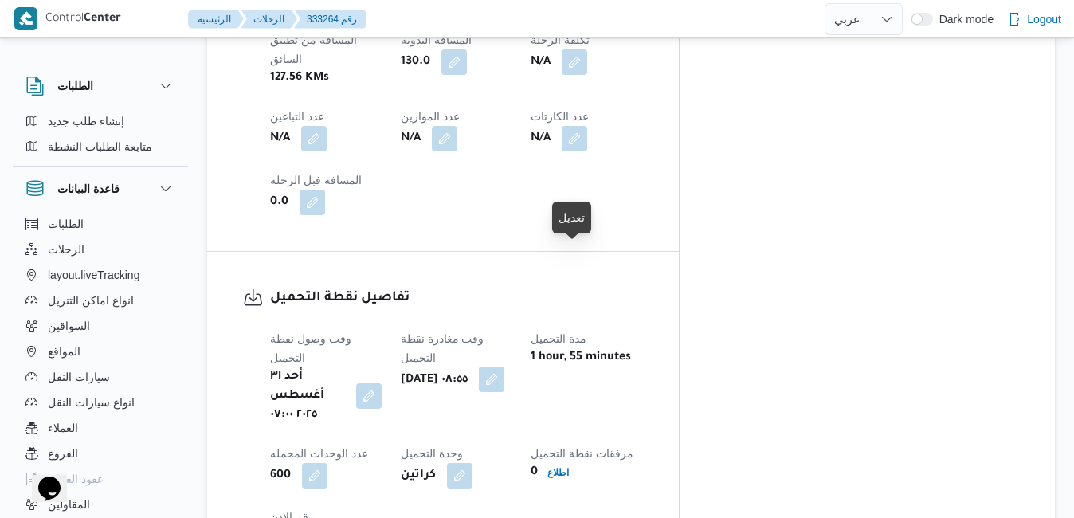
click at [504, 367] on button "button" at bounding box center [492, 380] width 26 height 26
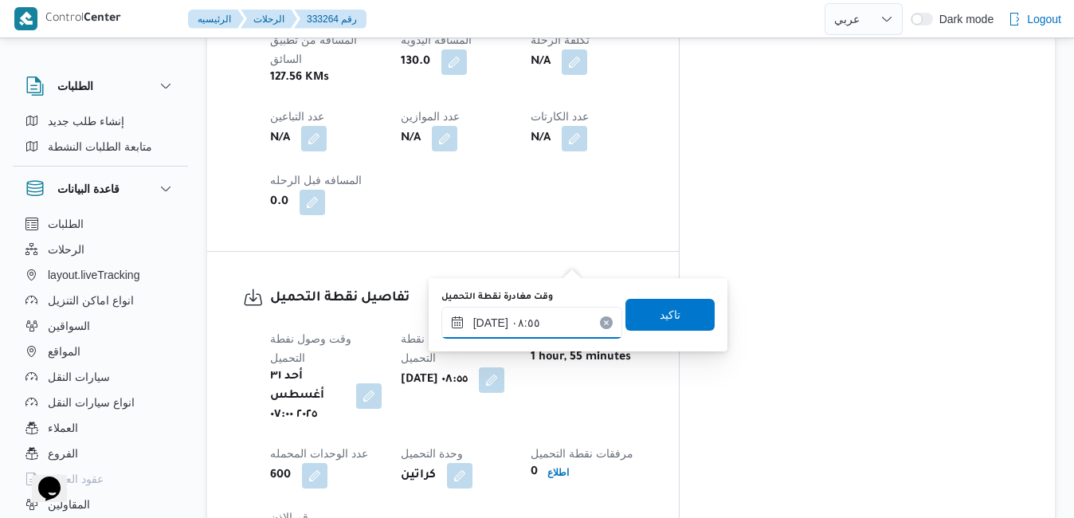
click at [538, 318] on input "٣١/٠٨/٢٠٢٥ ٠٨:٥٥" at bounding box center [531, 323] width 181 height 32
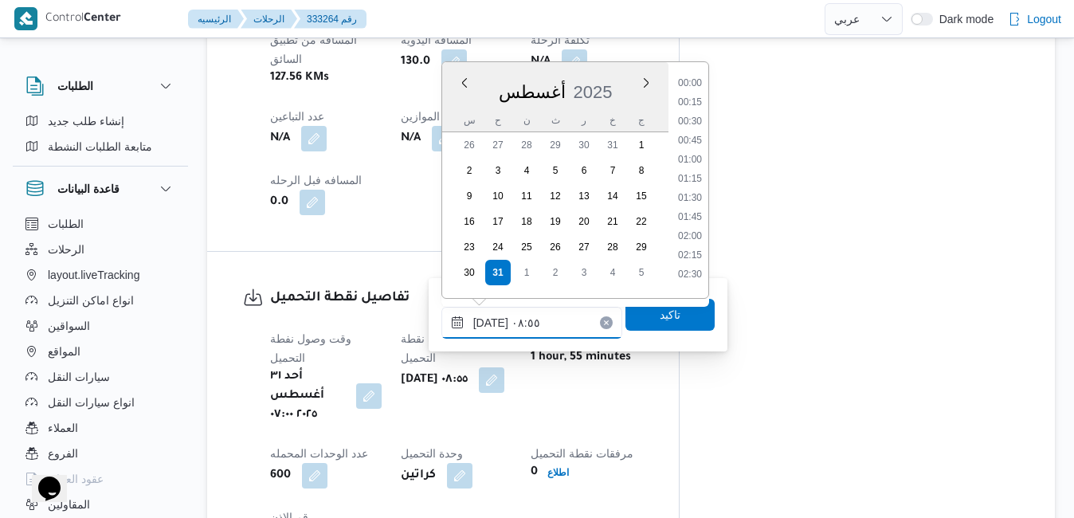
scroll to position [559, 0]
click at [696, 116] on li "07:45" at bounding box center [690, 116] width 37 height 16
type input "٣١/٠٨/٢٠٢٥ ٠٧:٤٥"
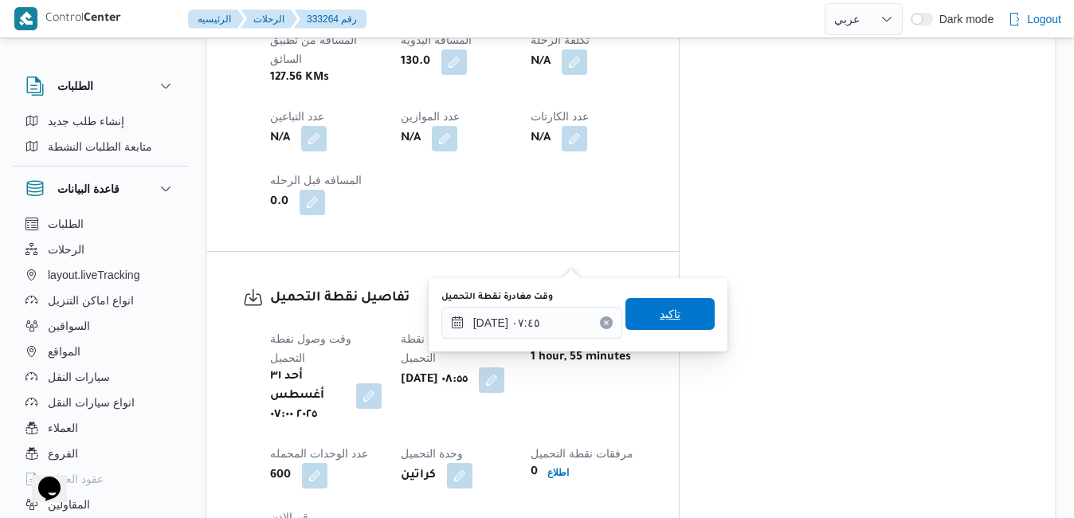
click at [660, 316] on span "تاكيد" at bounding box center [670, 313] width 21 height 19
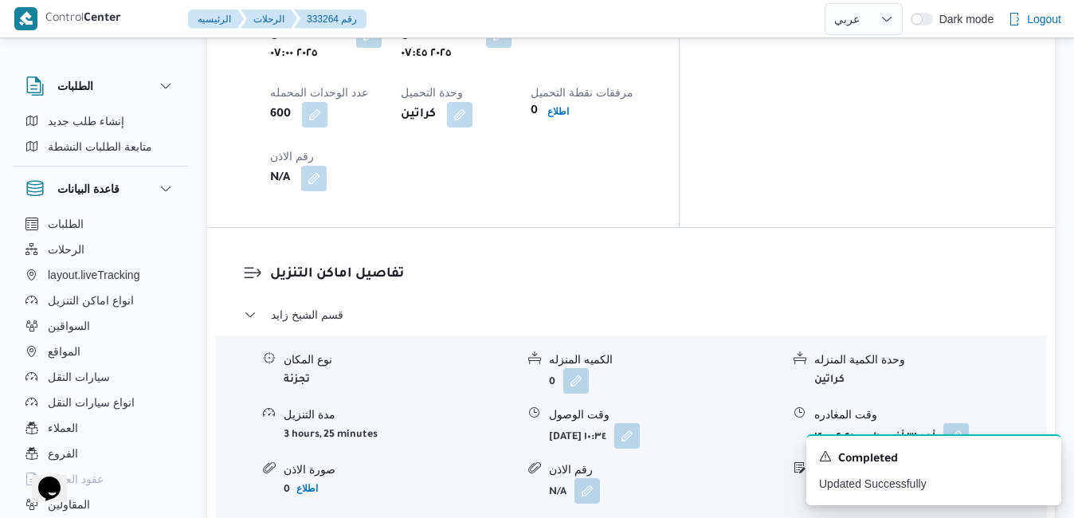
scroll to position [1339, 0]
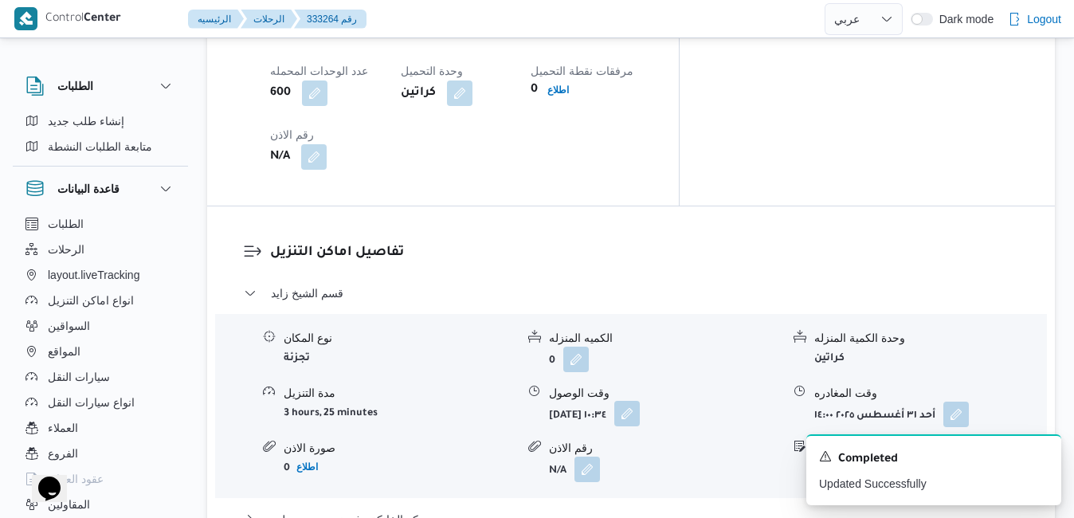
click at [640, 401] on button "button" at bounding box center [627, 414] width 26 height 26
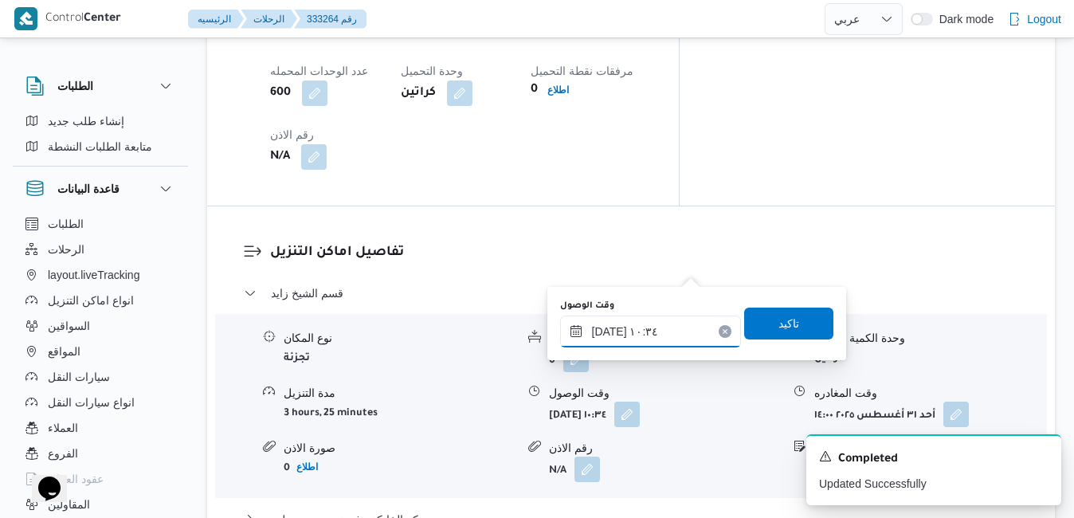
click at [648, 338] on input "٣١/٠٨/٢٠٢٥ ١٠:٣٤" at bounding box center [650, 332] width 181 height 32
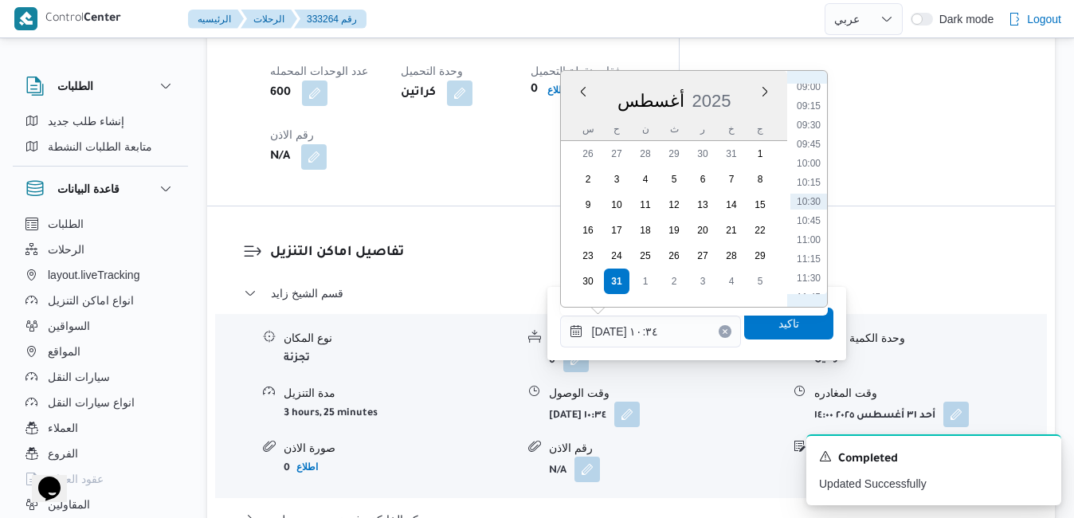
scroll to position [509, 0]
click at [805, 250] on li "08:45" at bounding box center [809, 252] width 37 height 16
type input "[DATE] ٠٨:٤٥"
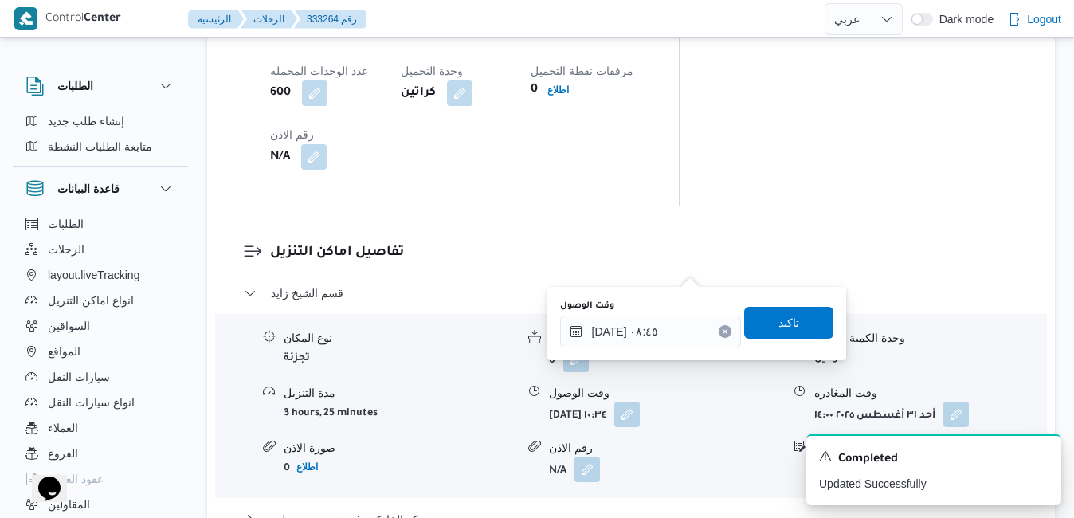
click at [791, 326] on span "تاكيد" at bounding box center [788, 323] width 89 height 32
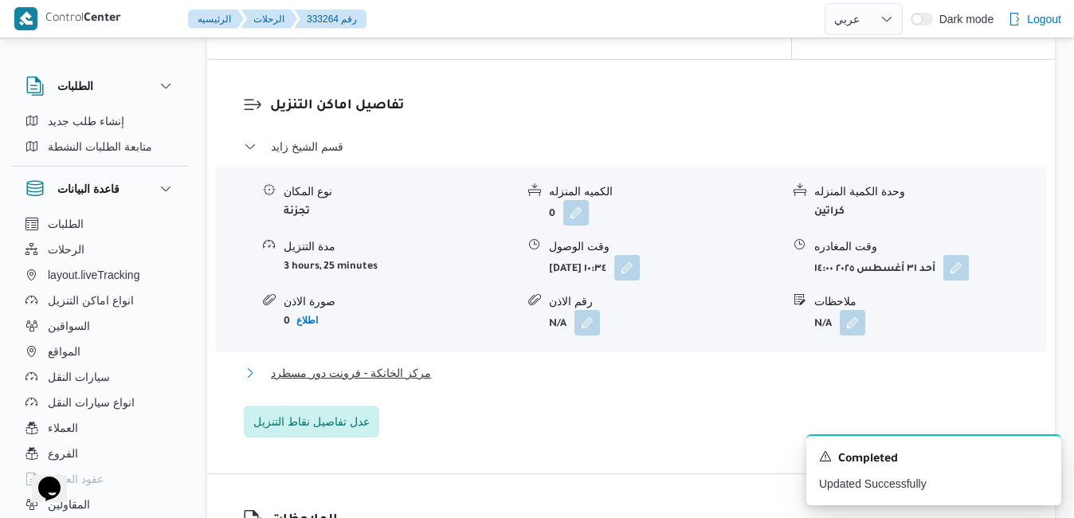
click at [703, 375] on button "مركز الخانكة - فرونت دور مسطرد" at bounding box center [631, 372] width 775 height 19
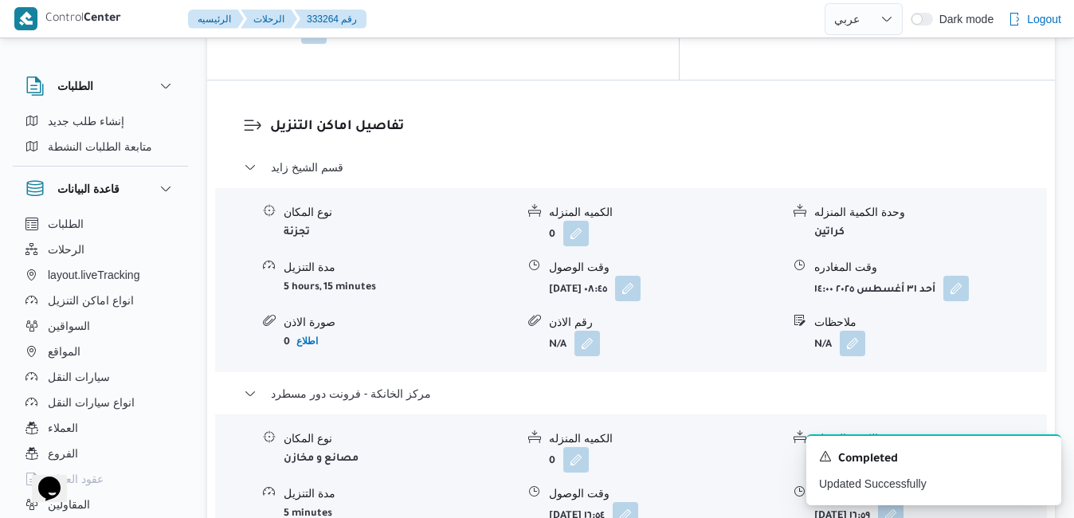
scroll to position [1466, 0]
click at [962, 273] on button "button" at bounding box center [957, 286] width 26 height 26
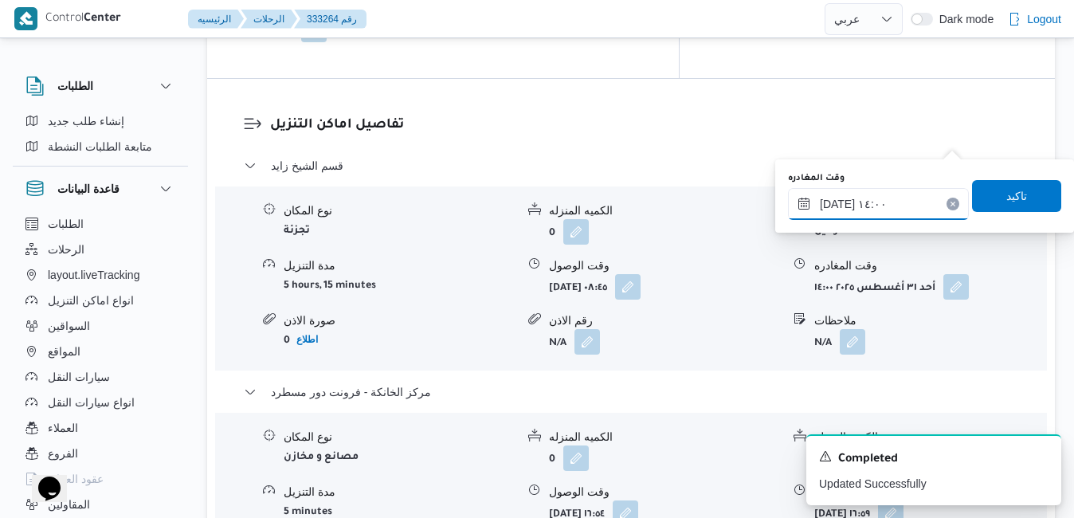
click at [883, 202] on input "٣١/٠٨/٢٠٢٥ ١٤:٠٠" at bounding box center [878, 204] width 181 height 32
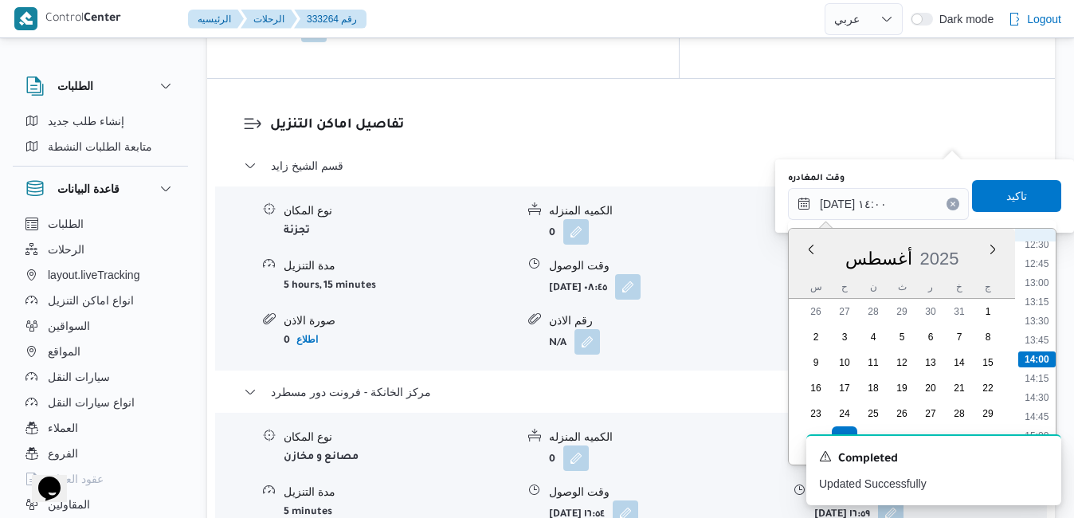
scroll to position [1145, 0]
click at [1042, 307] on li "15:45" at bounding box center [1036, 309] width 37 height 16
type input "٣١/٠٨/٢٠٢٥ ١٥:٤٥"
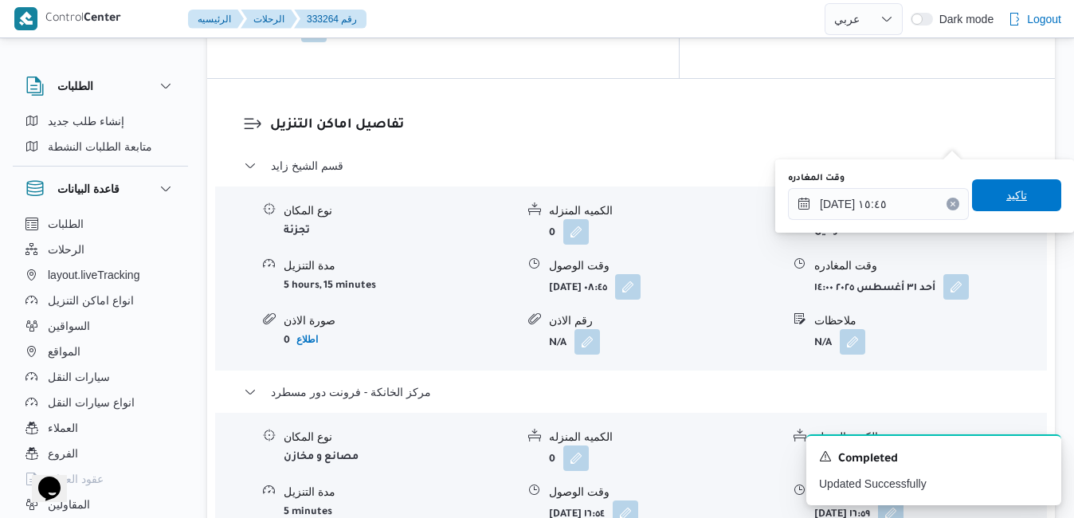
click at [1012, 205] on span "تاكيد" at bounding box center [1017, 195] width 21 height 19
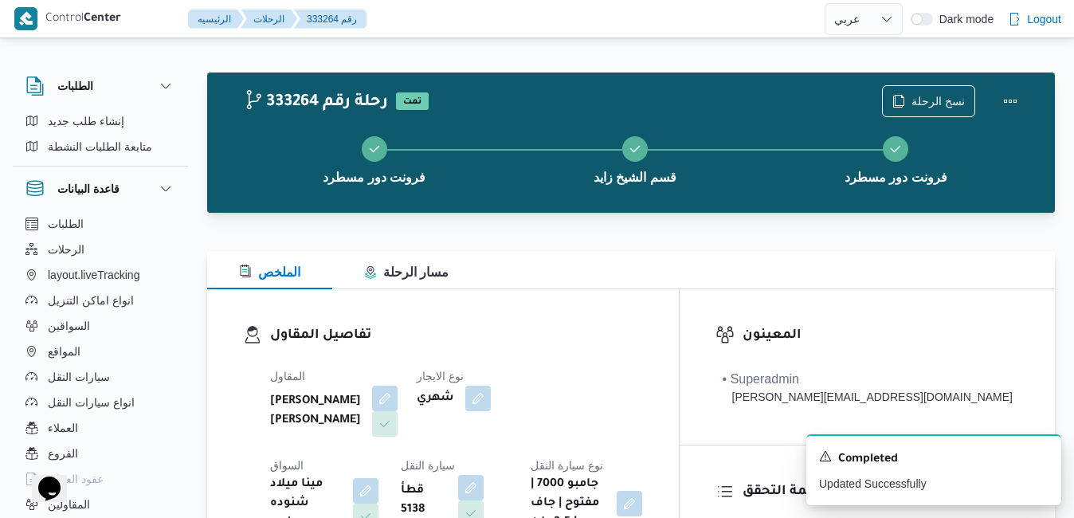
scroll to position [0, 0]
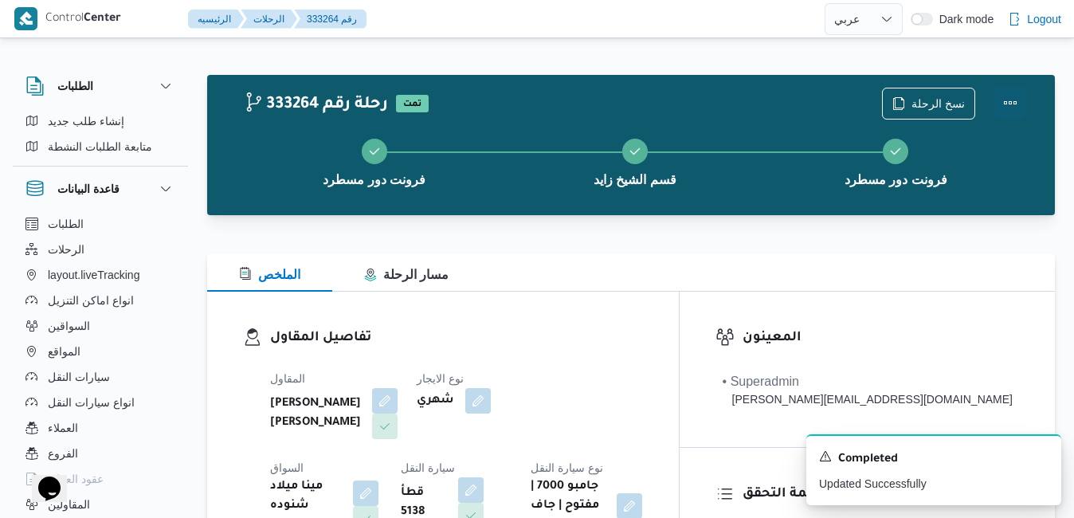
click at [1014, 98] on button "Actions" at bounding box center [1011, 103] width 32 height 32
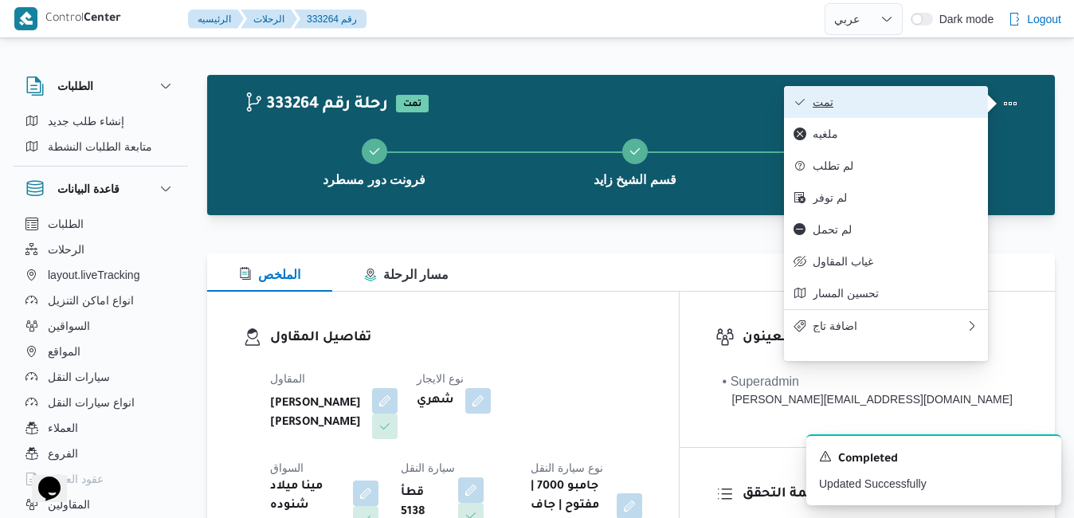
click at [921, 103] on span "تمت" at bounding box center [896, 102] width 166 height 13
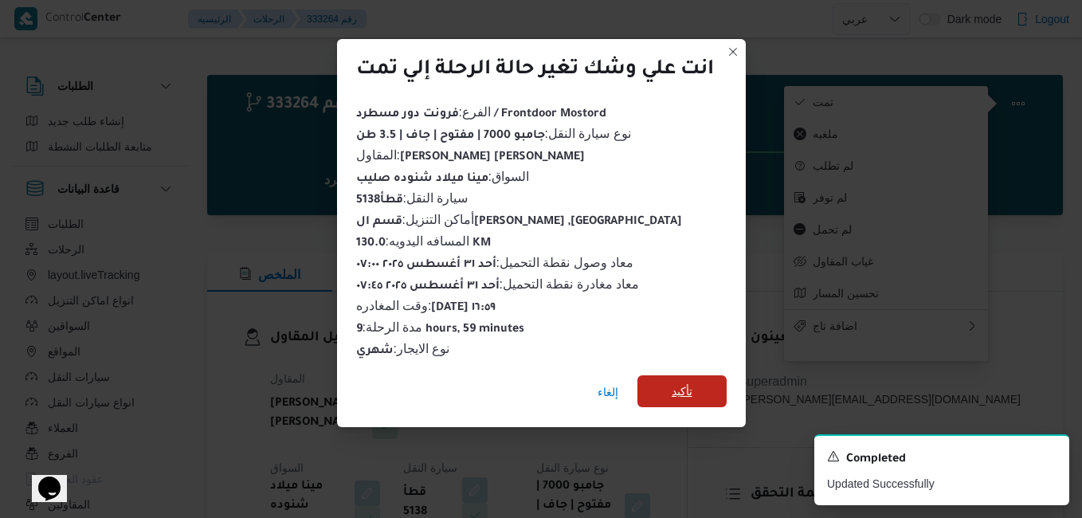
click at [671, 386] on span "تأكيد" at bounding box center [682, 391] width 89 height 32
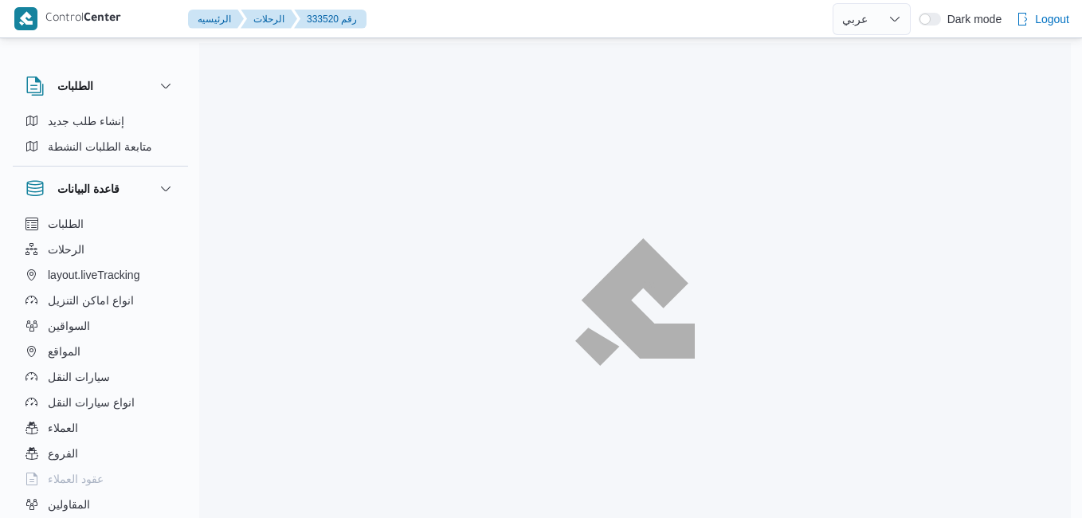
select select "ar"
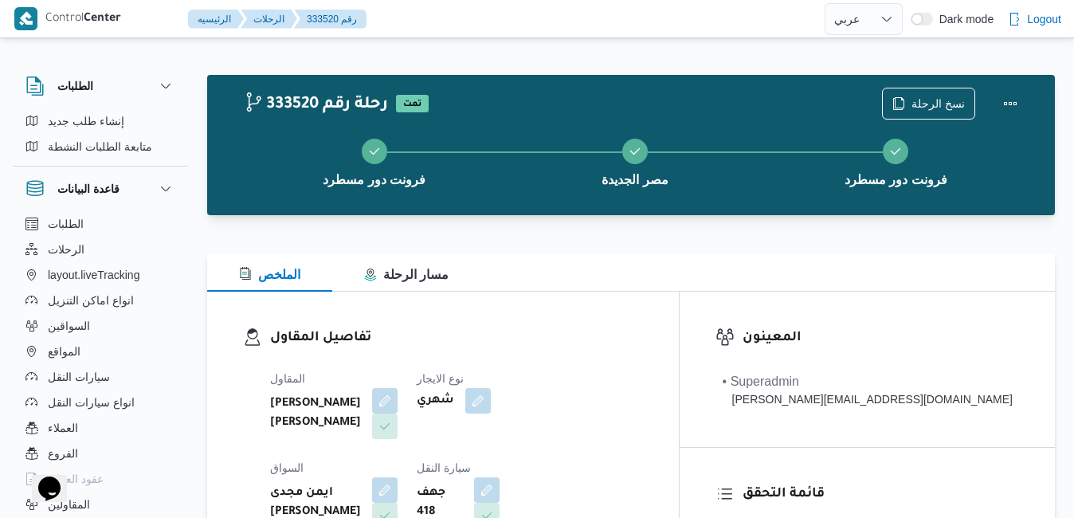
click at [638, 289] on div "الملخص مسار الرحلة" at bounding box center [631, 272] width 848 height 38
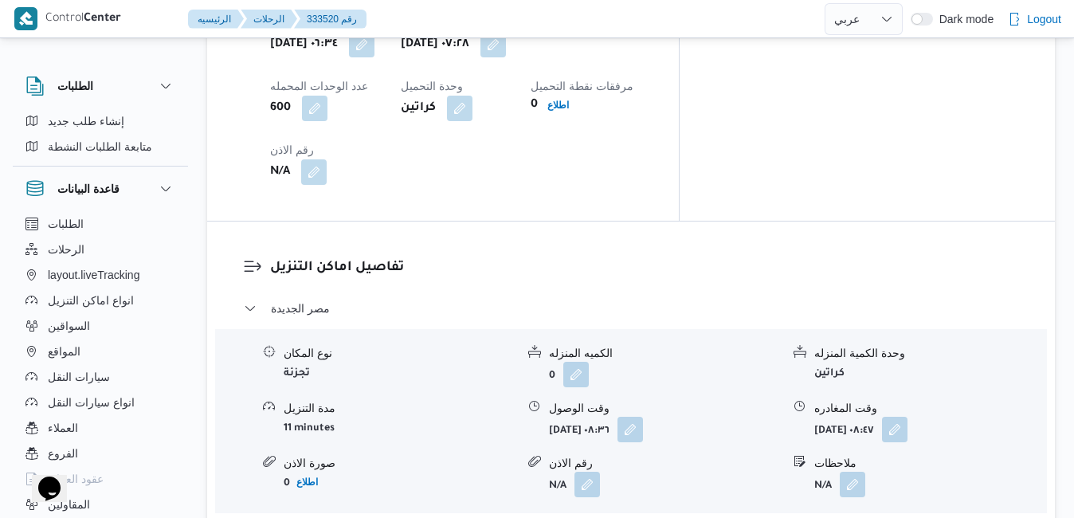
scroll to position [1403, 0]
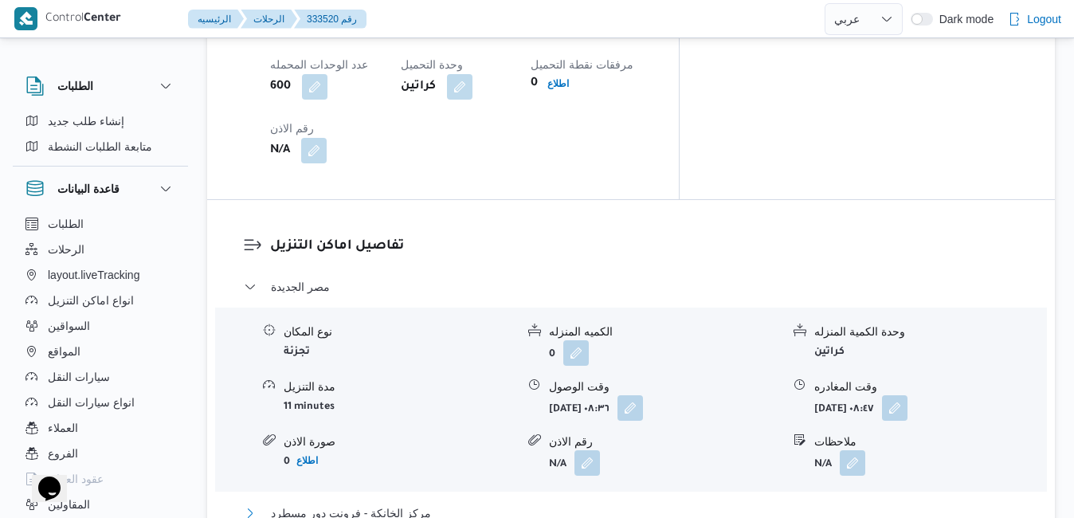
click at [621, 504] on button "مركز الخانكة - فرونت دور مسطرد" at bounding box center [631, 513] width 775 height 19
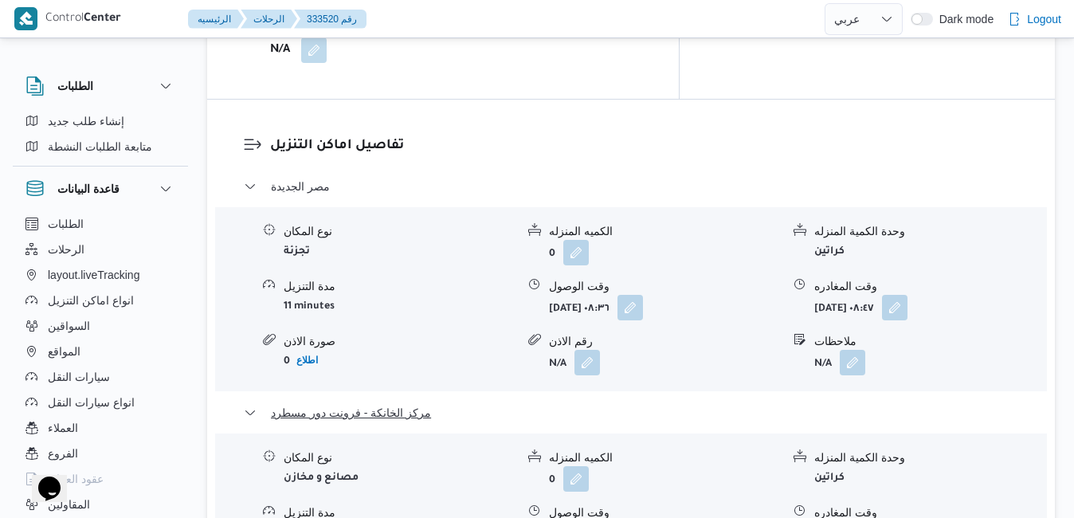
scroll to position [1530, 0]
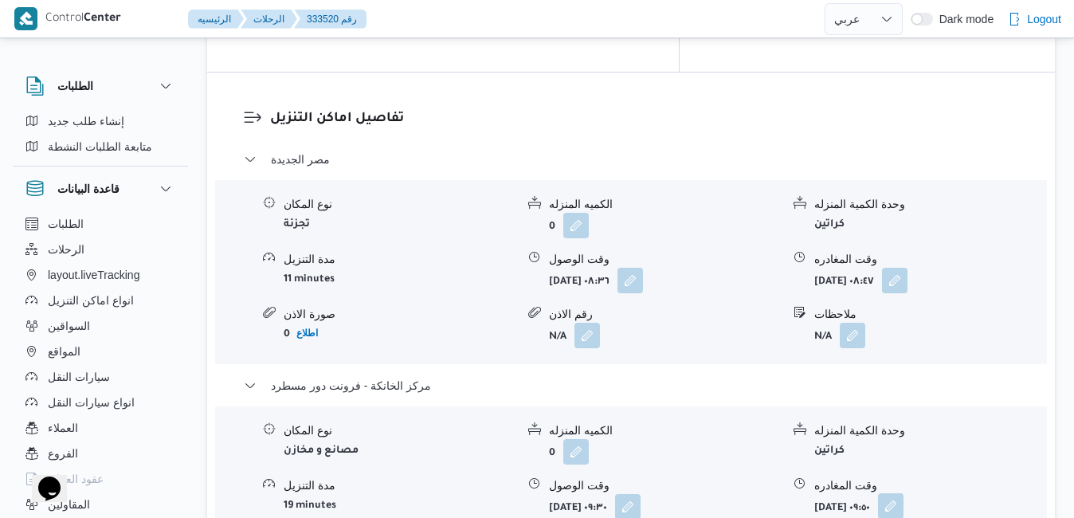
click at [904, 493] on button "button" at bounding box center [891, 506] width 26 height 26
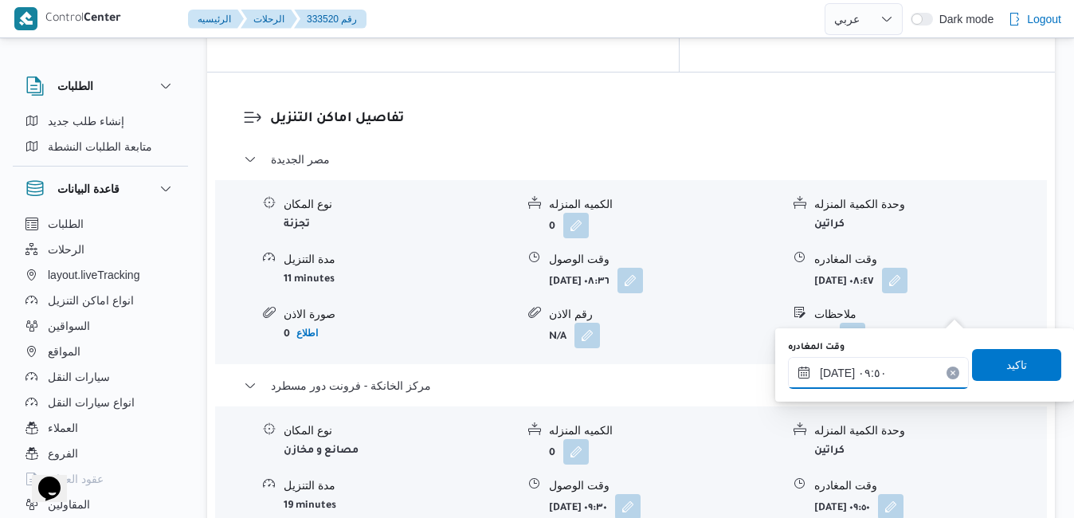
click at [869, 380] on input "[DATE] ٠٩:٥٠" at bounding box center [878, 373] width 181 height 32
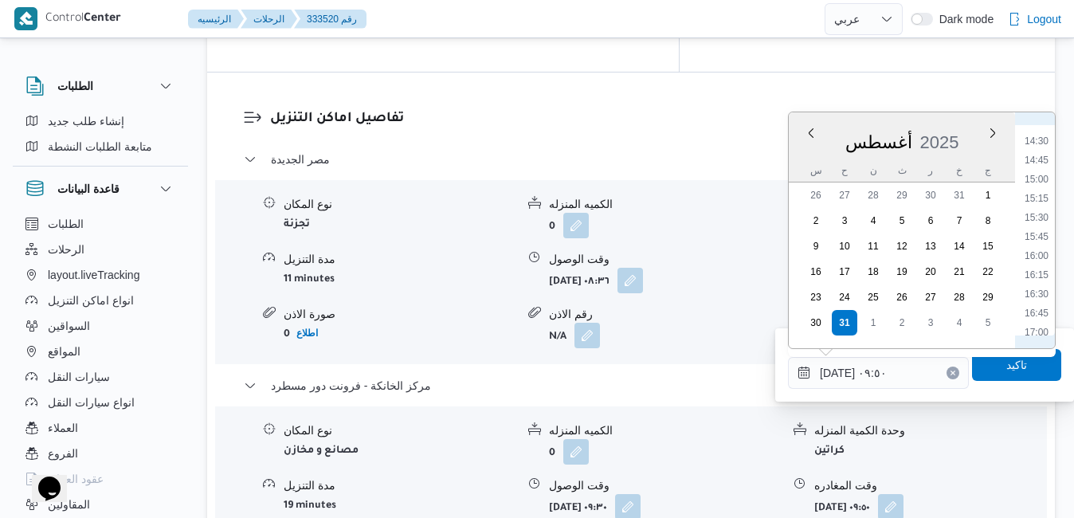
scroll to position [1188, 0]
click at [1037, 148] on li "15:45" at bounding box center [1036, 150] width 37 height 16
type input "[DATE] ١٥:٤٥"
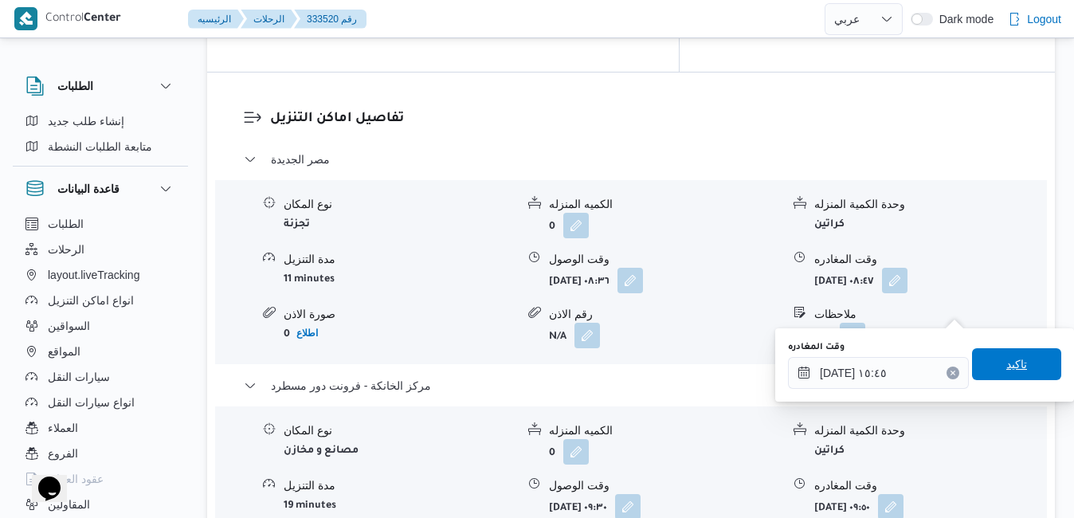
click at [998, 355] on span "تاكيد" at bounding box center [1016, 364] width 89 height 32
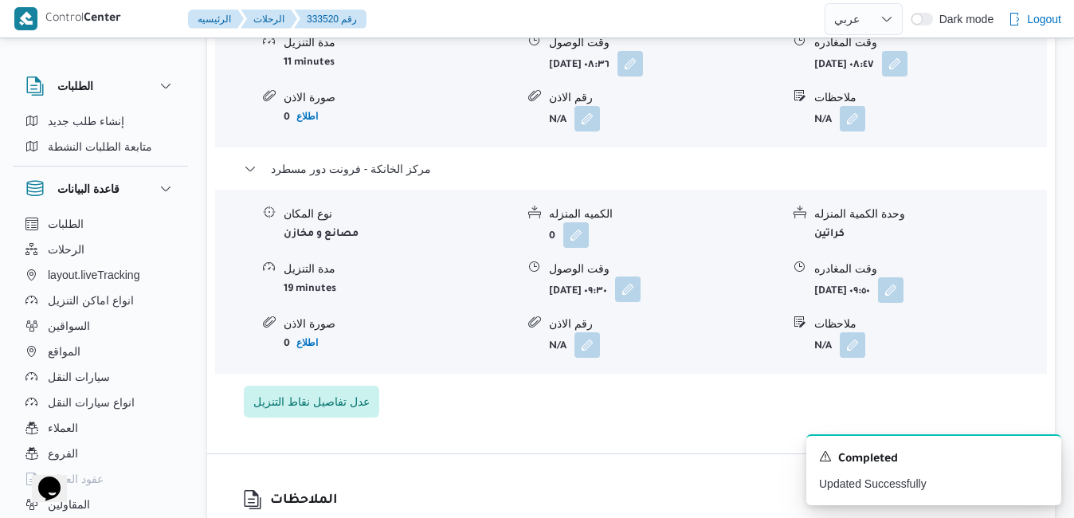
click at [641, 302] on button "button" at bounding box center [628, 290] width 26 height 26
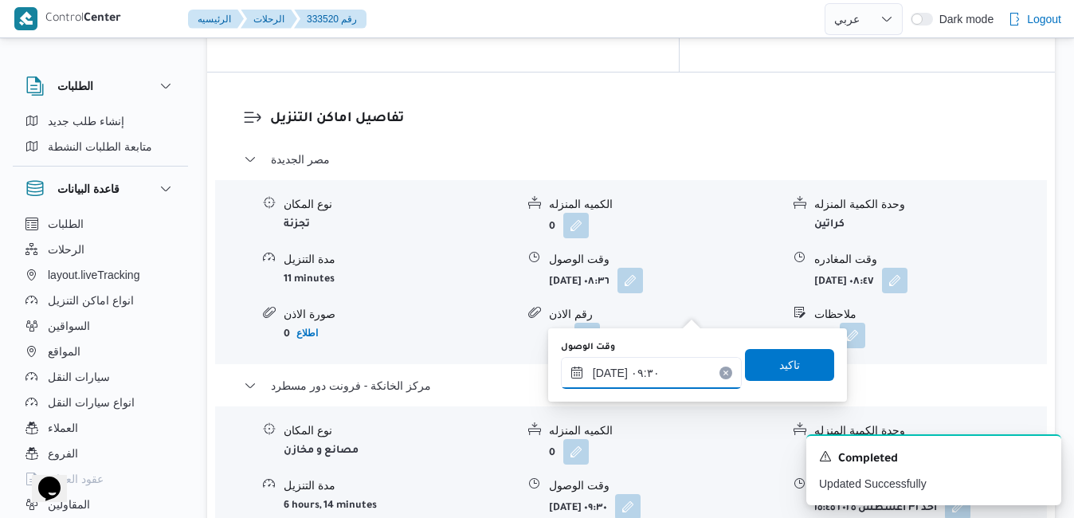
click at [654, 377] on input "[DATE] ٠٩:٣٠" at bounding box center [651, 373] width 181 height 32
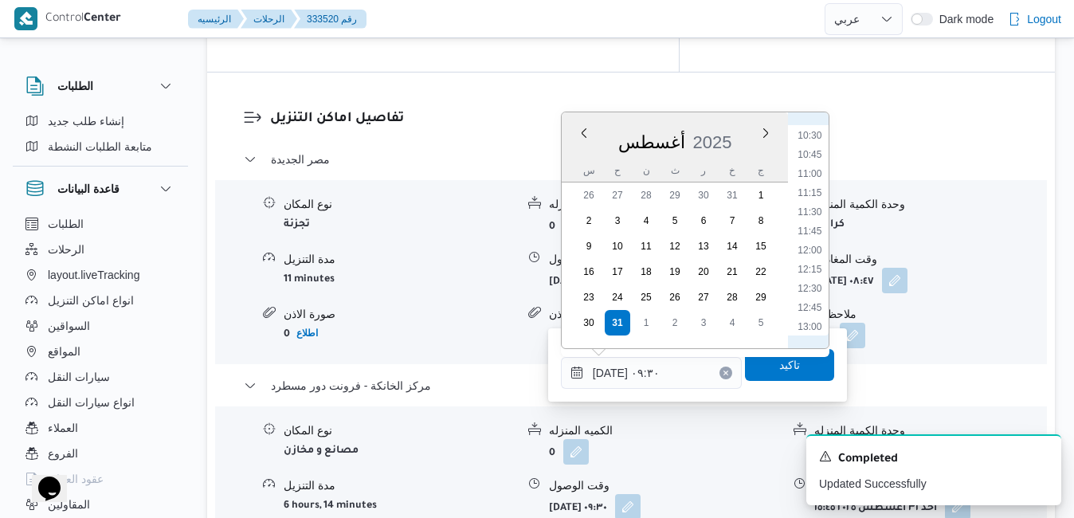
scroll to position [985, 0]
click at [812, 328] on li "15:30" at bounding box center [809, 334] width 37 height 16
type input "[DATE] ١٥:٣٠"
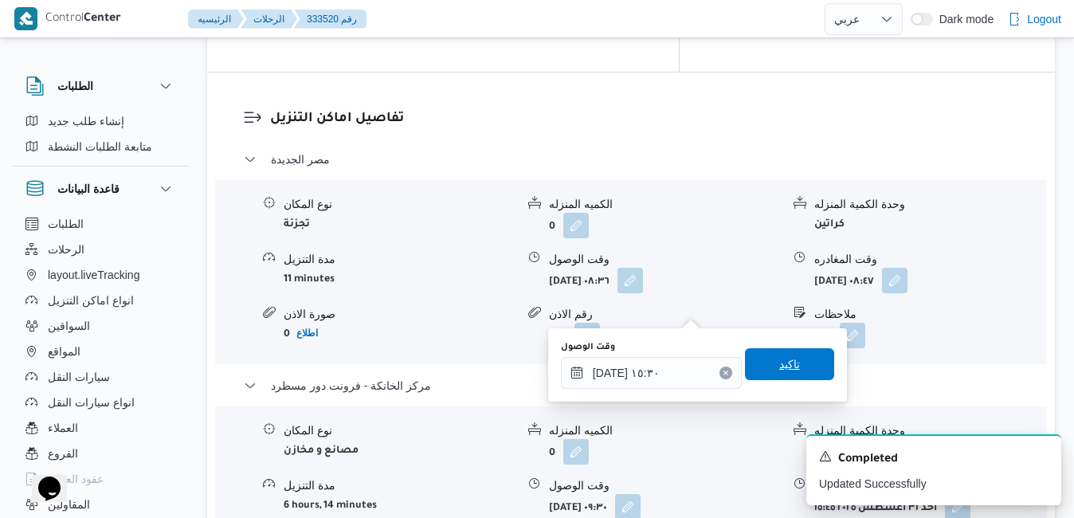
click at [789, 363] on span "تاكيد" at bounding box center [789, 364] width 89 height 32
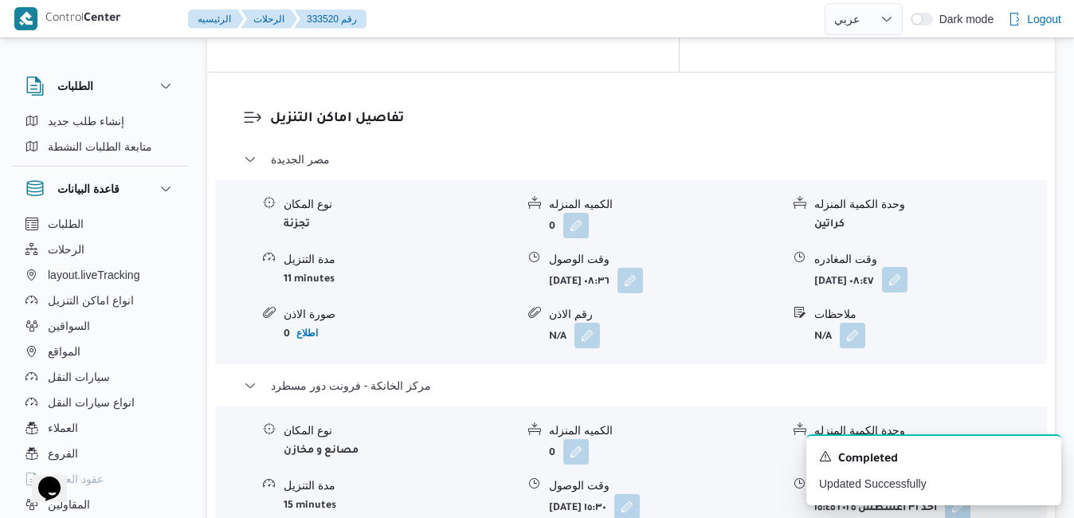
click at [908, 267] on button "button" at bounding box center [895, 280] width 26 height 26
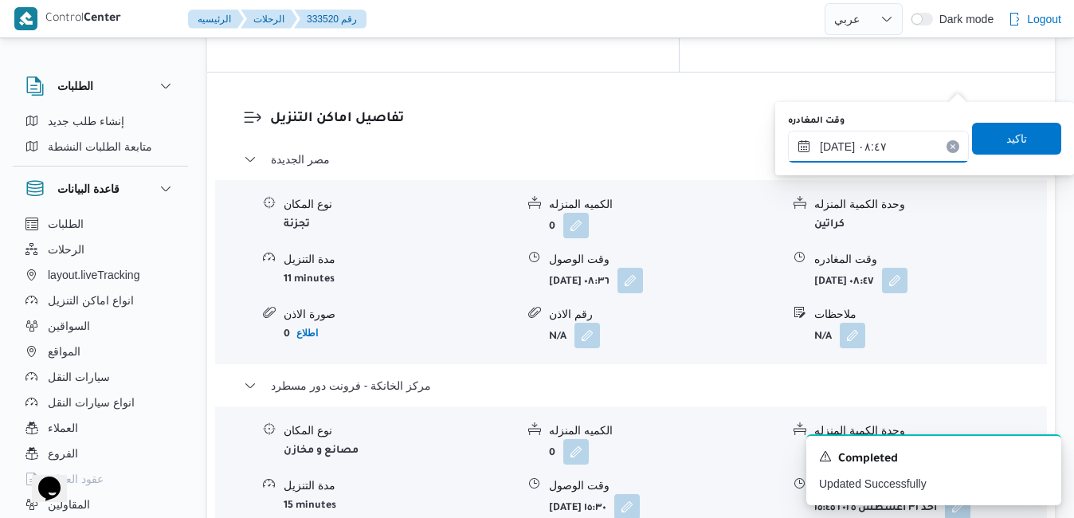
click at [885, 143] on input "[DATE] ٠٨:٤٧" at bounding box center [878, 147] width 181 height 32
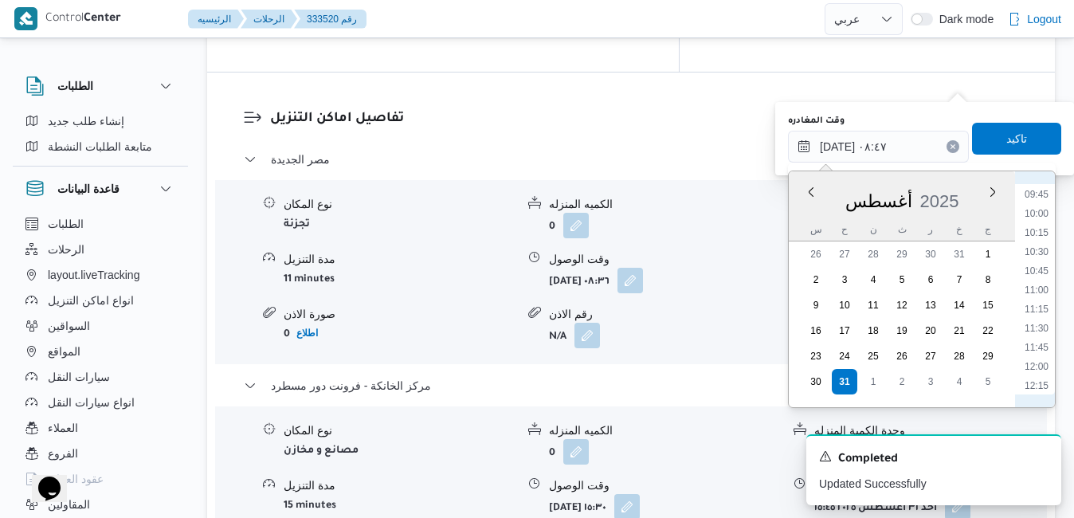
scroll to position [928, 0]
click at [1036, 351] on li "14:15" at bounding box center [1036, 355] width 37 height 16
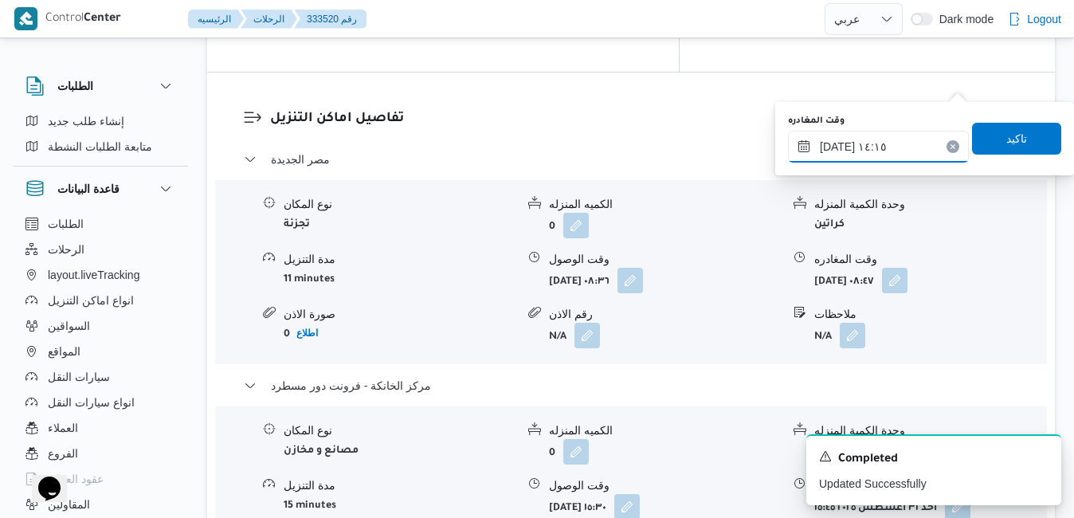
click at [837, 146] on input "[DATE] ١٤:١٥" at bounding box center [878, 147] width 181 height 32
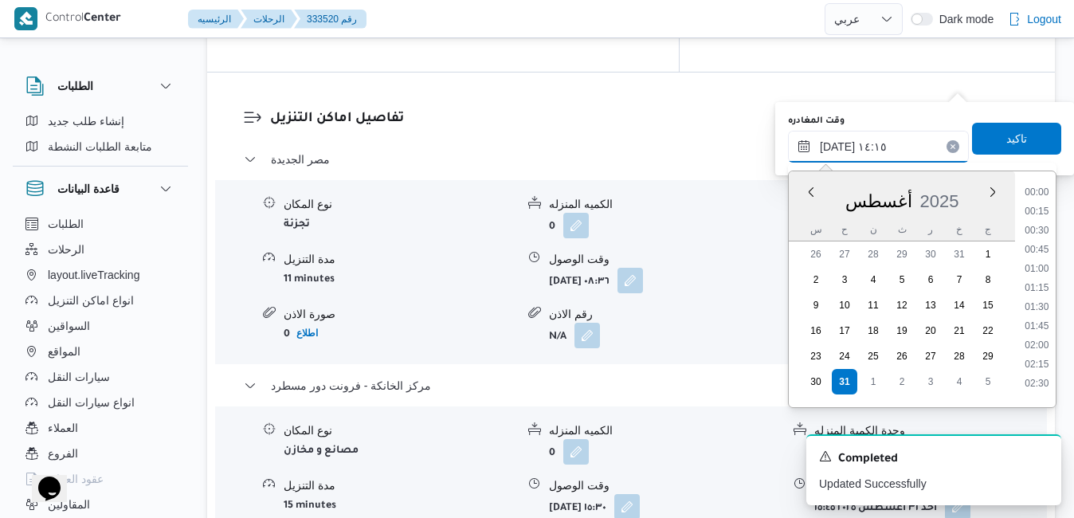
scroll to position [980, 0]
click at [836, 146] on input "[DATE] ١٤:١٥" at bounding box center [878, 147] width 181 height 32
type input "[DATE] ١٤:50"
click at [1014, 138] on span "تاكيد" at bounding box center [1017, 137] width 21 height 19
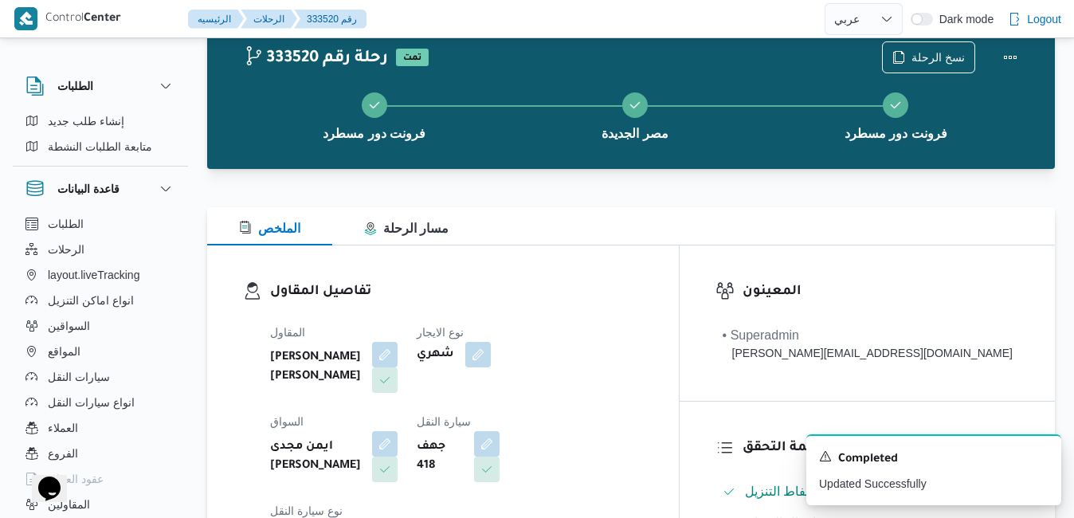
scroll to position [0, 0]
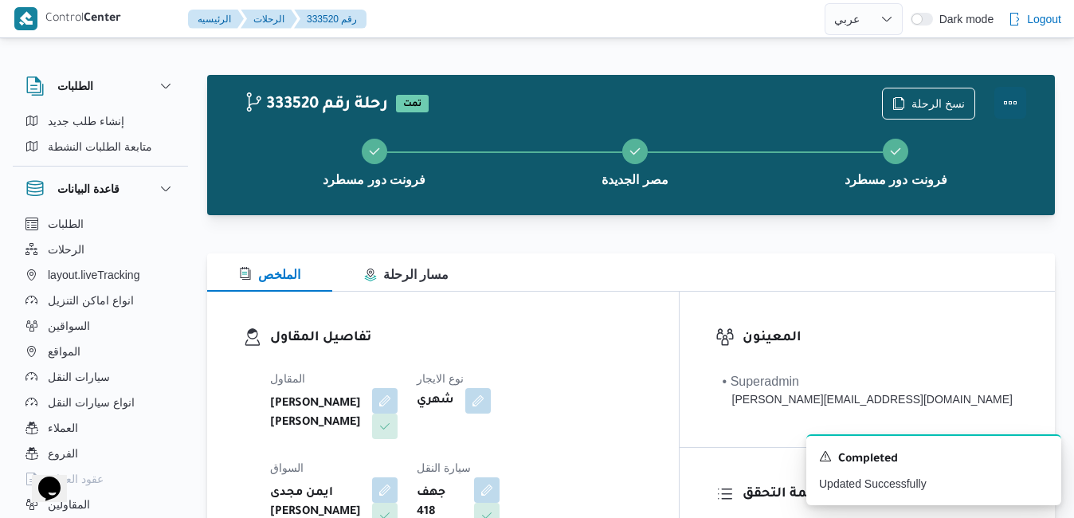
click at [1003, 109] on button "Actions" at bounding box center [1011, 103] width 32 height 32
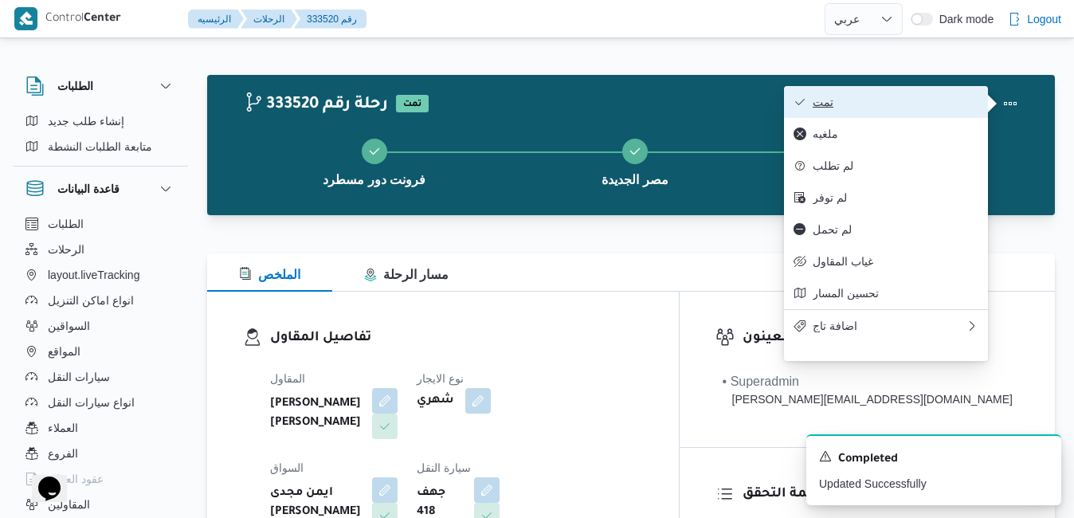
click at [884, 113] on button "تمت" at bounding box center [886, 102] width 204 height 32
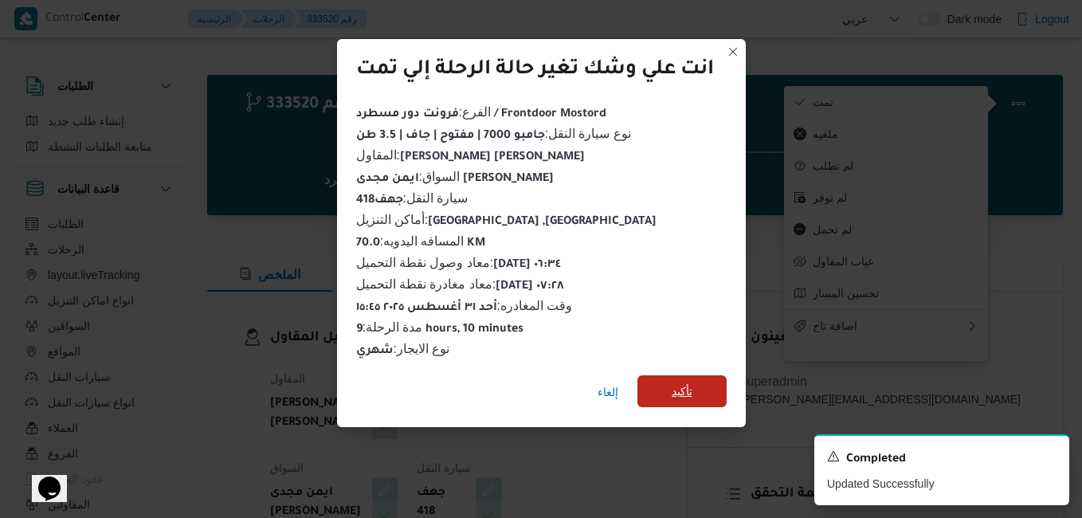
click at [677, 382] on span "تأكيد" at bounding box center [682, 391] width 21 height 19
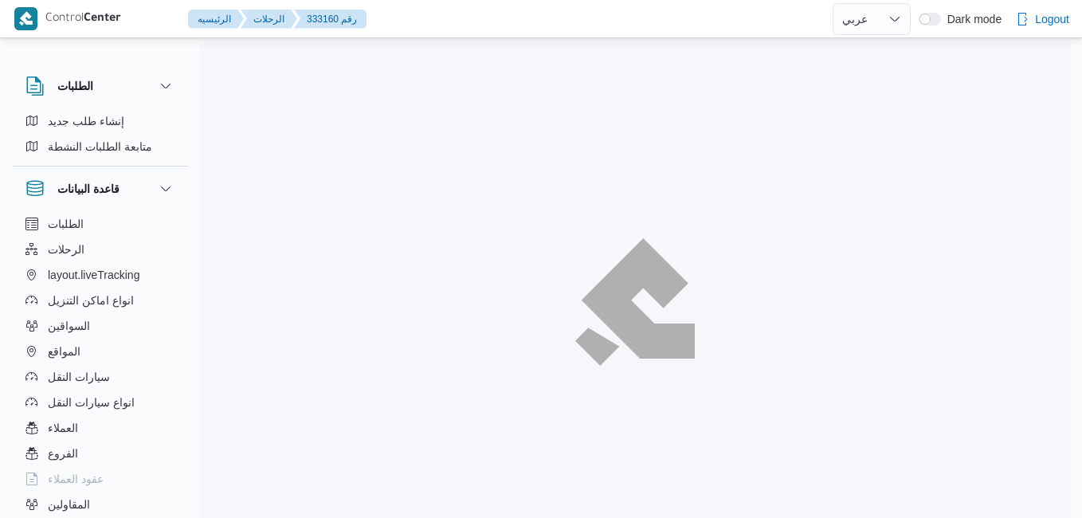
select select "ar"
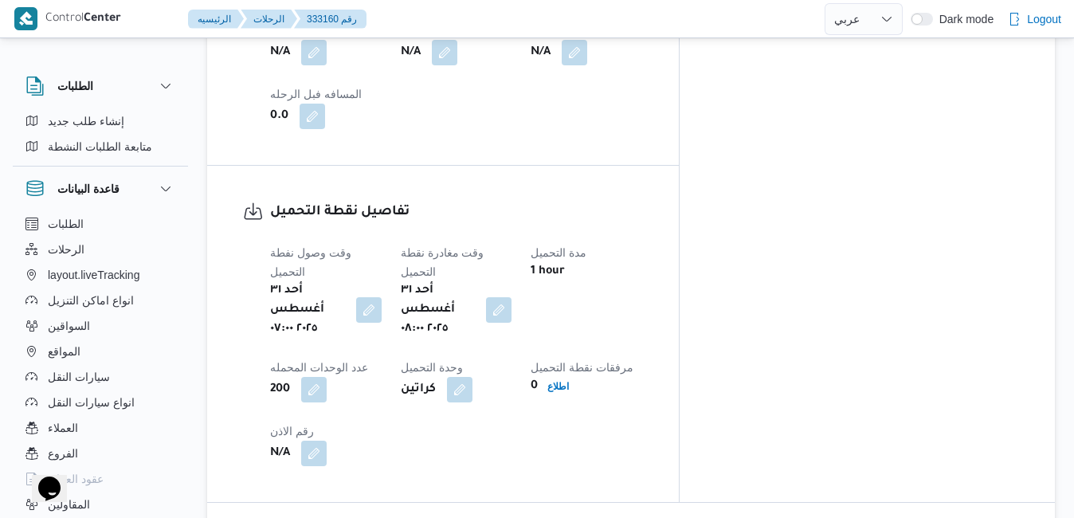
scroll to position [1307, 0]
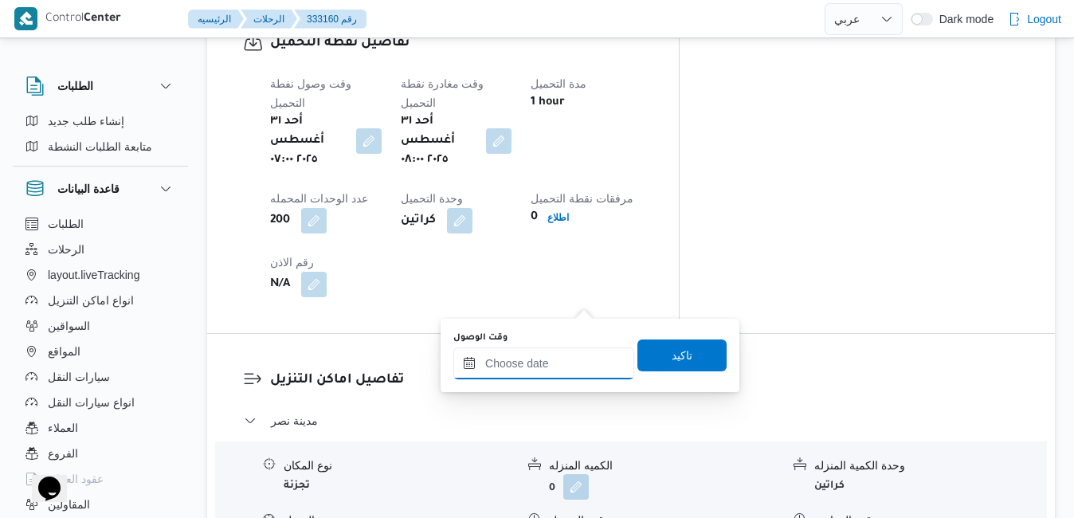
click at [566, 358] on input "وقت الوصول" at bounding box center [543, 363] width 181 height 32
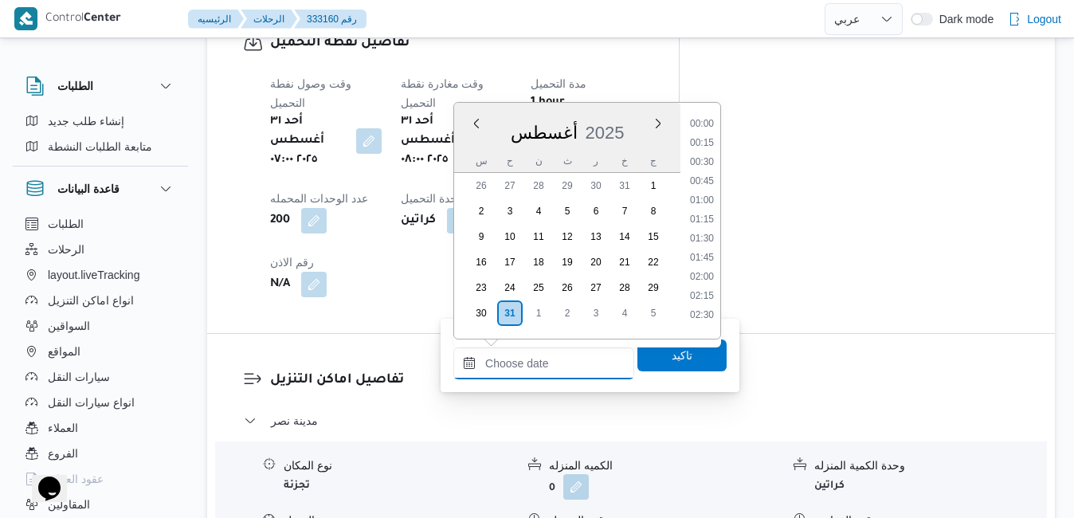
scroll to position [1344, 0]
click at [621, 117] on div "أغسطس 2025" at bounding box center [567, 129] width 226 height 41
click at [709, 183] on li "08:45" at bounding box center [702, 186] width 37 height 16
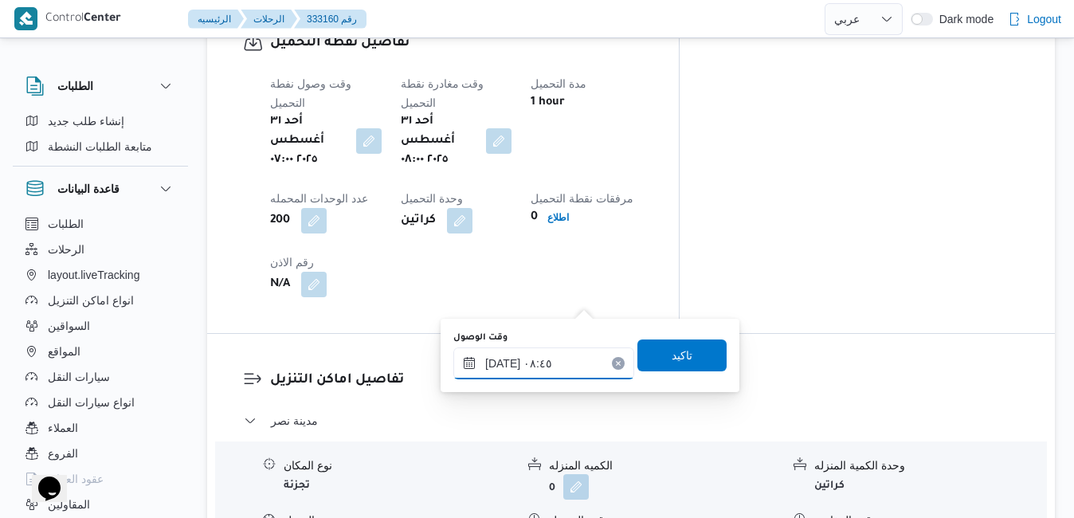
click at [504, 366] on input "٣١/٠٨/٢٠٢٥ ٠٨:٤٥" at bounding box center [543, 363] width 181 height 32
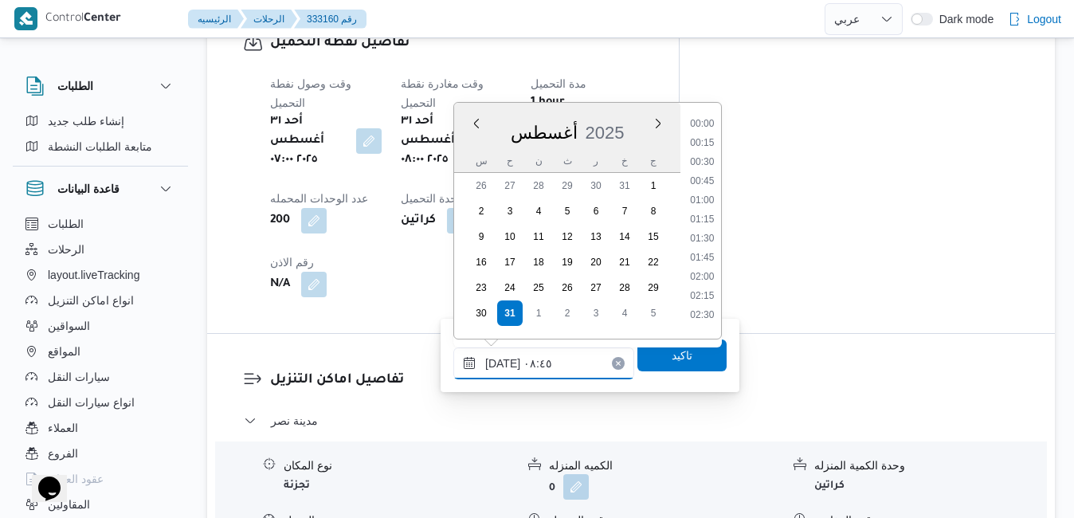
click at [504, 366] on input "٣١/٠٨/٢٠٢٥ ٠٨:٤٥" at bounding box center [543, 363] width 181 height 32
type input "٣١/٠٨/٢٠٢٥ ٠٨:35"
click at [686, 360] on span "تاكيد" at bounding box center [682, 355] width 89 height 32
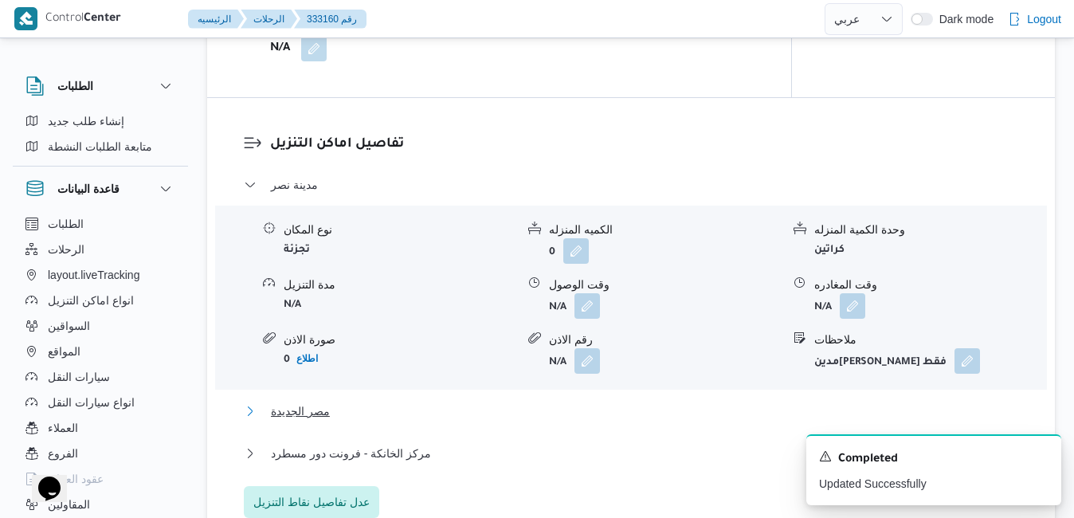
drag, startPoint x: 571, startPoint y: 408, endPoint x: 589, endPoint y: 404, distance: 18.0
click at [571, 409] on button "مصر الجديدة" at bounding box center [631, 411] width 775 height 19
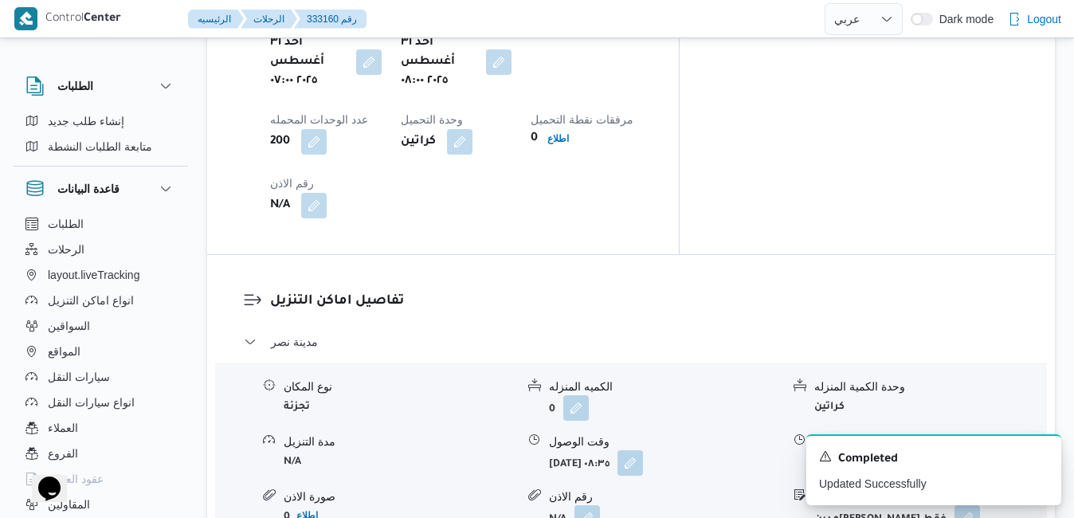
scroll to position [1403, 0]
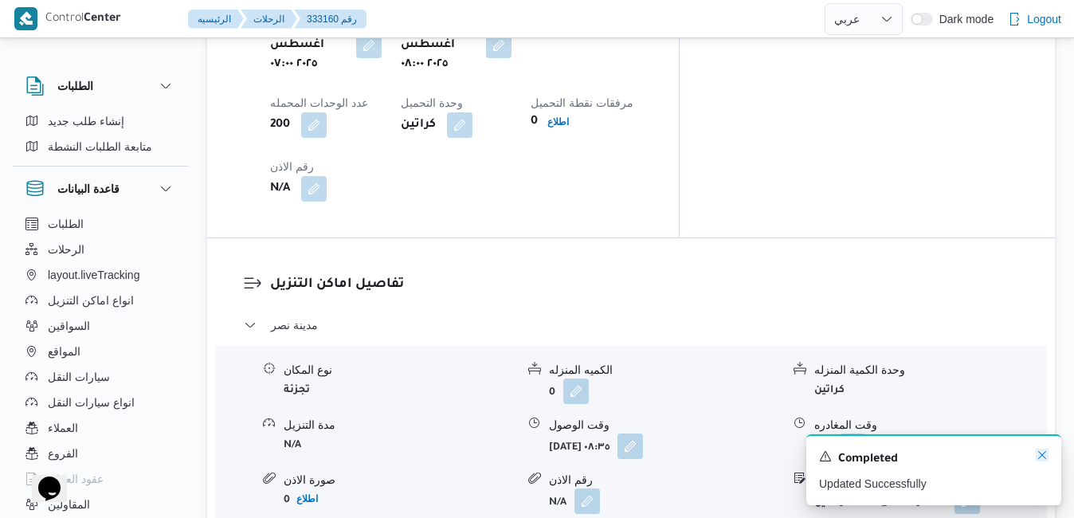
click at [1039, 457] on icon "Dismiss toast" at bounding box center [1042, 455] width 13 height 13
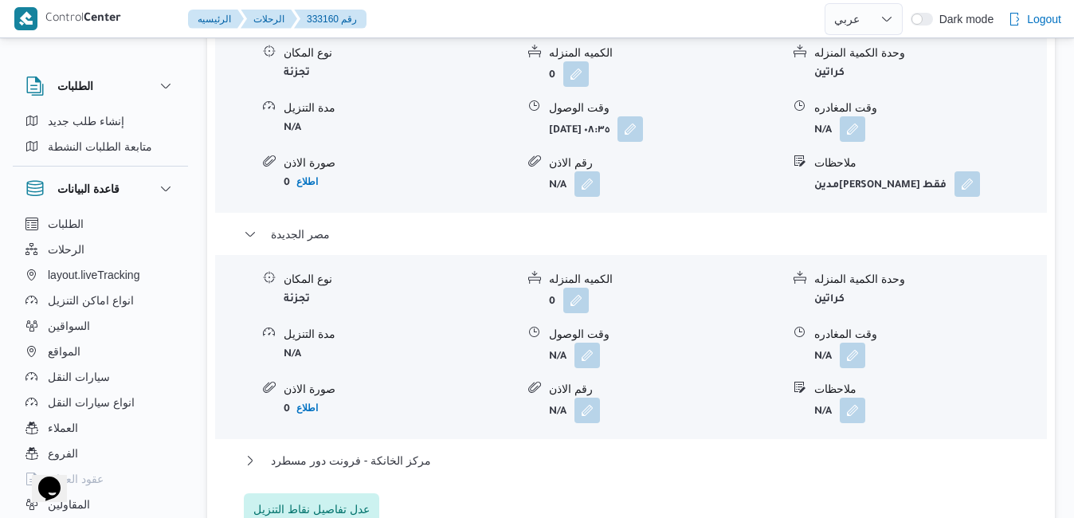
scroll to position [1721, 0]
click at [359, 497] on span "عدل تفاصيل نقاط التنزيل" at bounding box center [311, 506] width 116 height 19
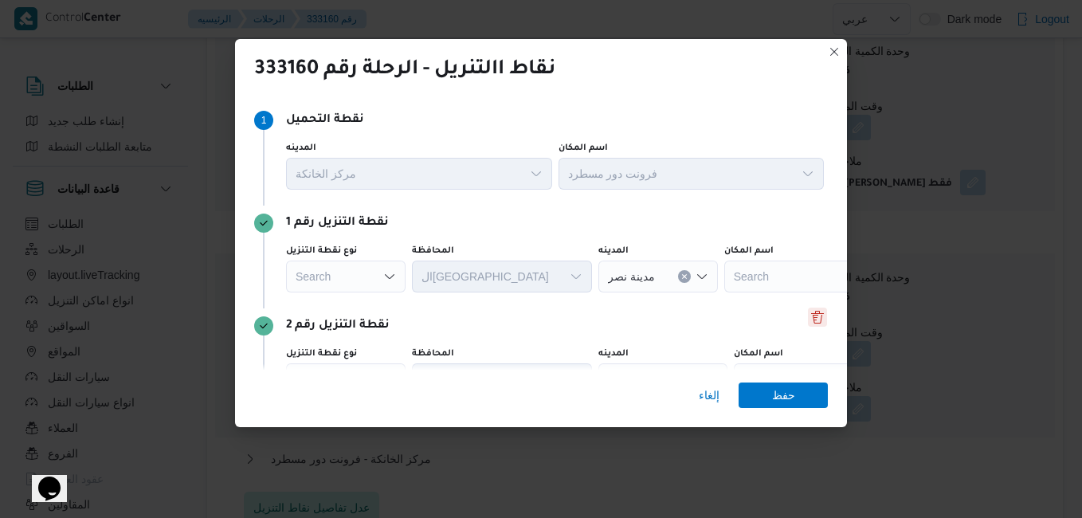
click at [812, 311] on button "Delete" at bounding box center [817, 317] width 19 height 19
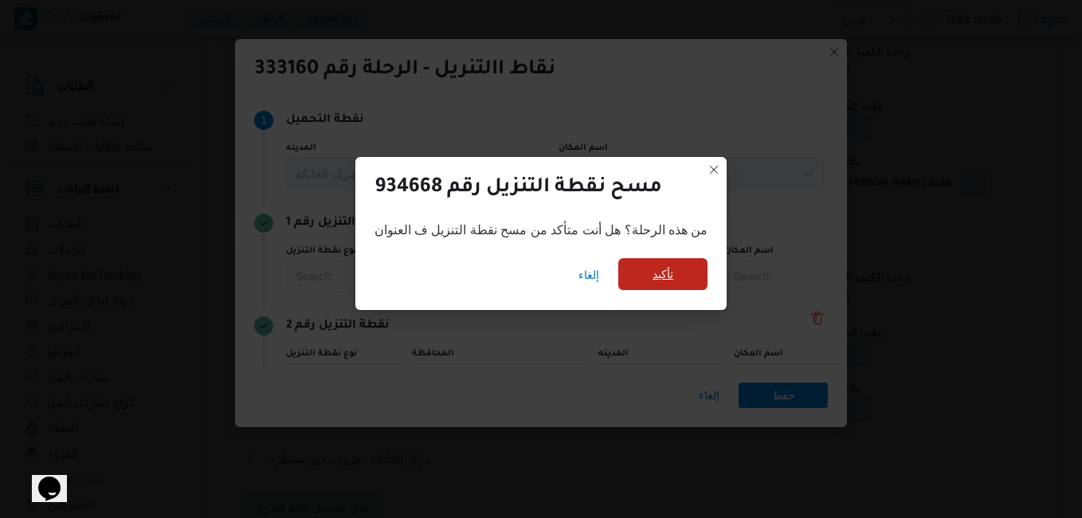
click at [674, 284] on span "تأكيد" at bounding box center [662, 274] width 89 height 32
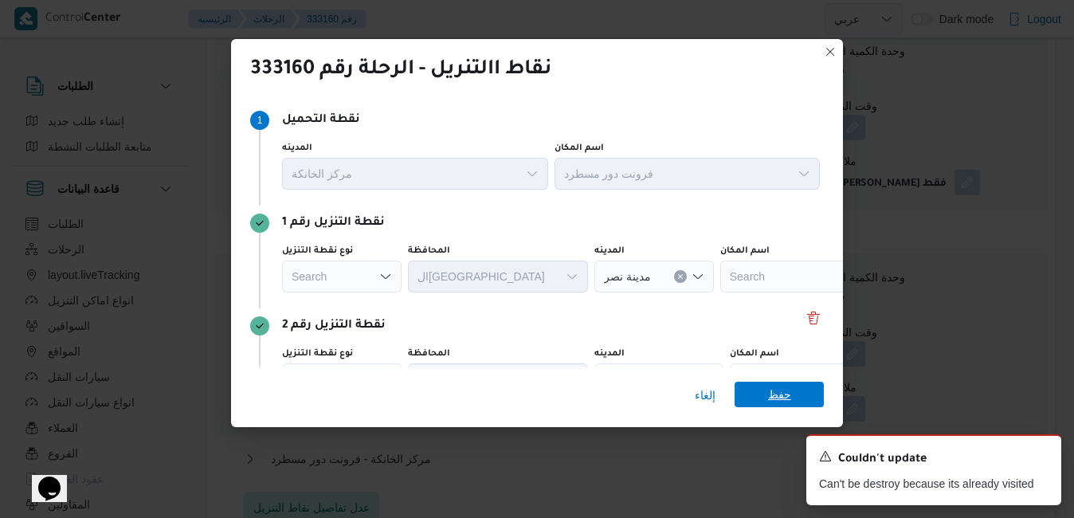
click at [784, 394] on span "حفظ" at bounding box center [779, 395] width 23 height 26
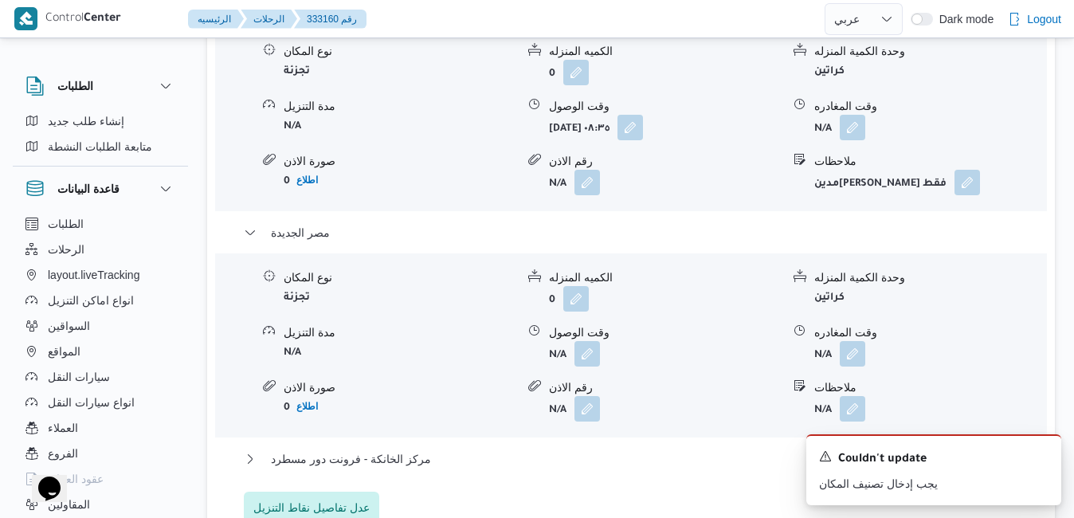
click at [661, 295] on div "تفاصيل اماكن التنزيل مدينة نصر نوع المكان تجزئة الكميه المنزله 0 وحدة الكمية ال…" at bounding box center [631, 240] width 848 height 640
click at [1046, 454] on icon "Dismiss toast" at bounding box center [1042, 455] width 13 height 13
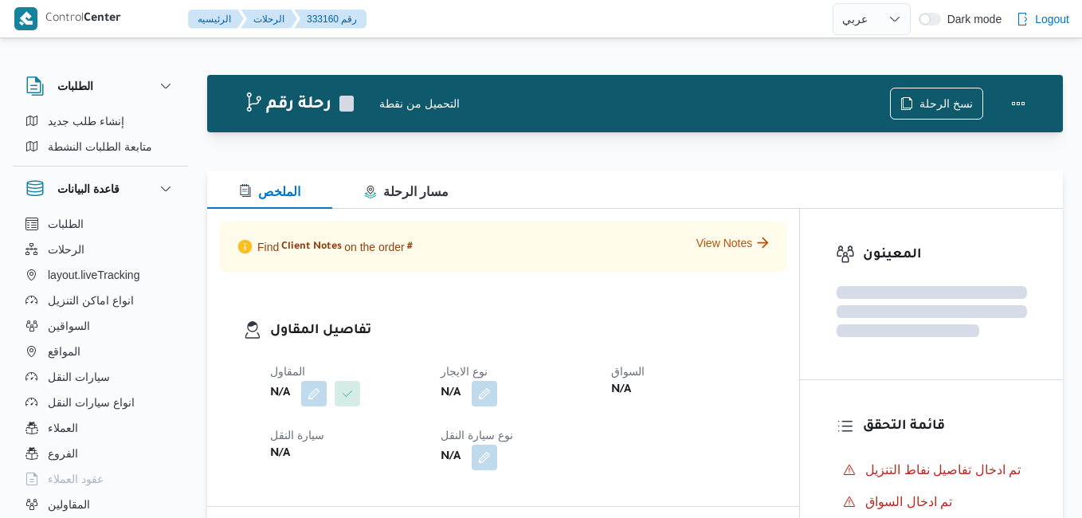
select select "ar"
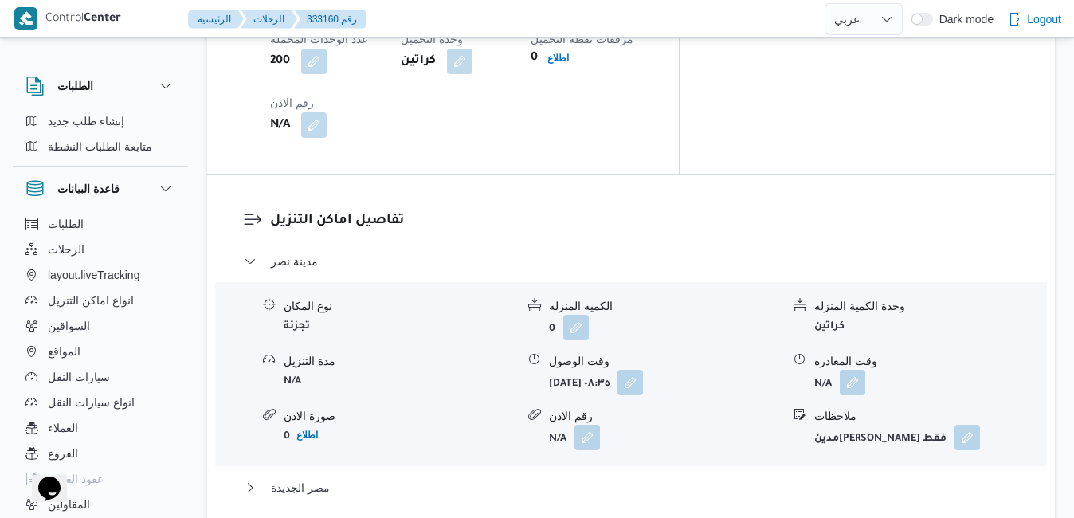
scroll to position [1477, 0]
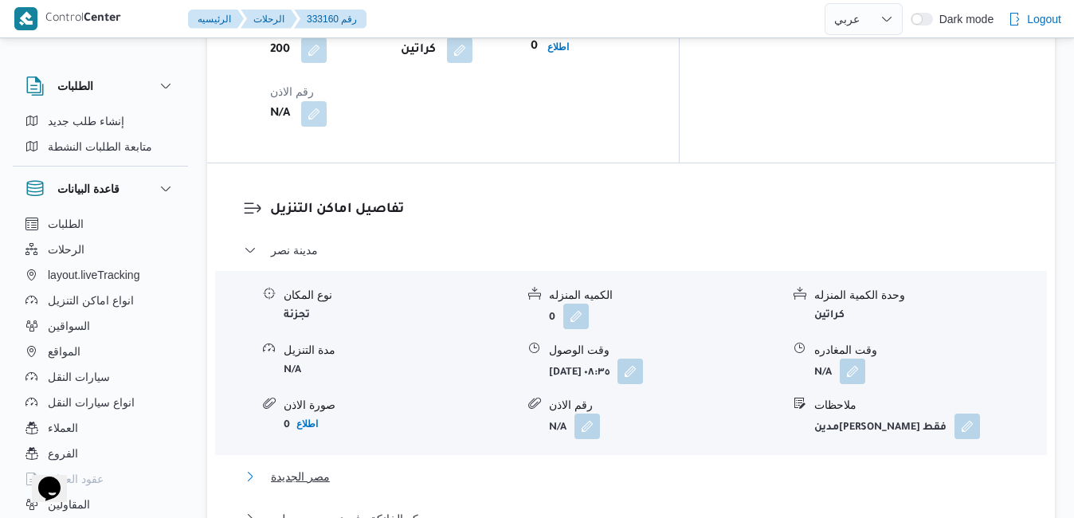
click at [624, 467] on button "مصر الجديدة" at bounding box center [631, 476] width 775 height 19
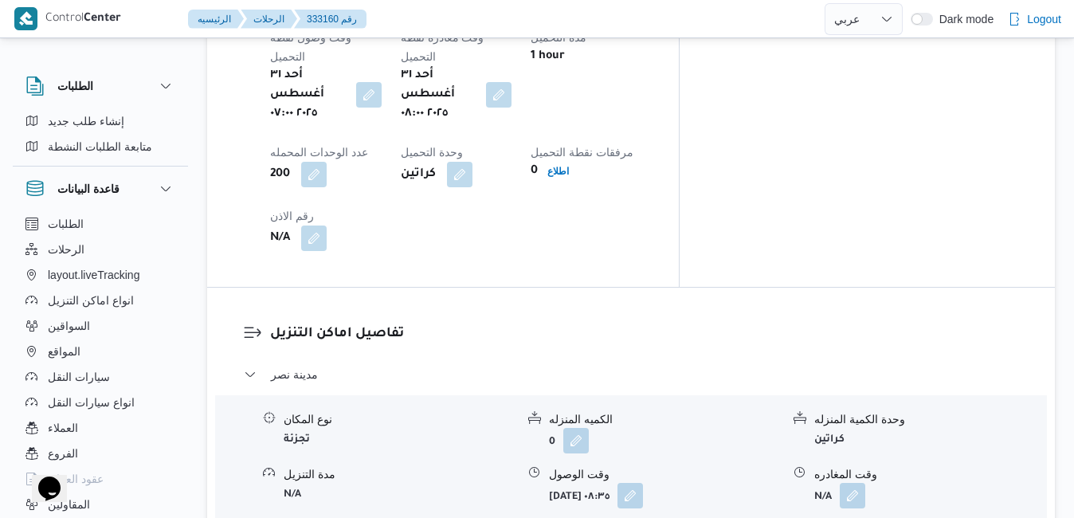
scroll to position [1350, 0]
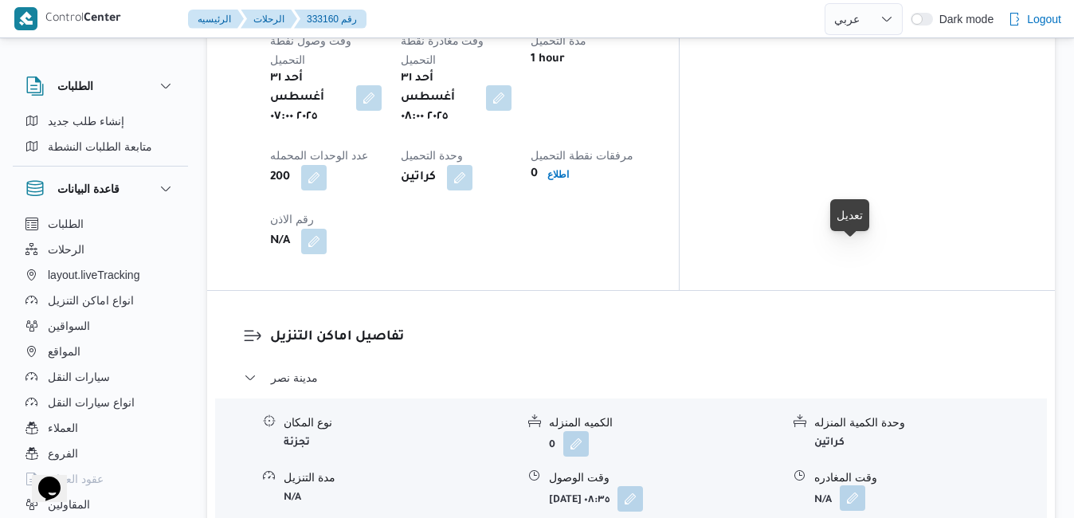
click at [857, 485] on button "button" at bounding box center [853, 498] width 26 height 26
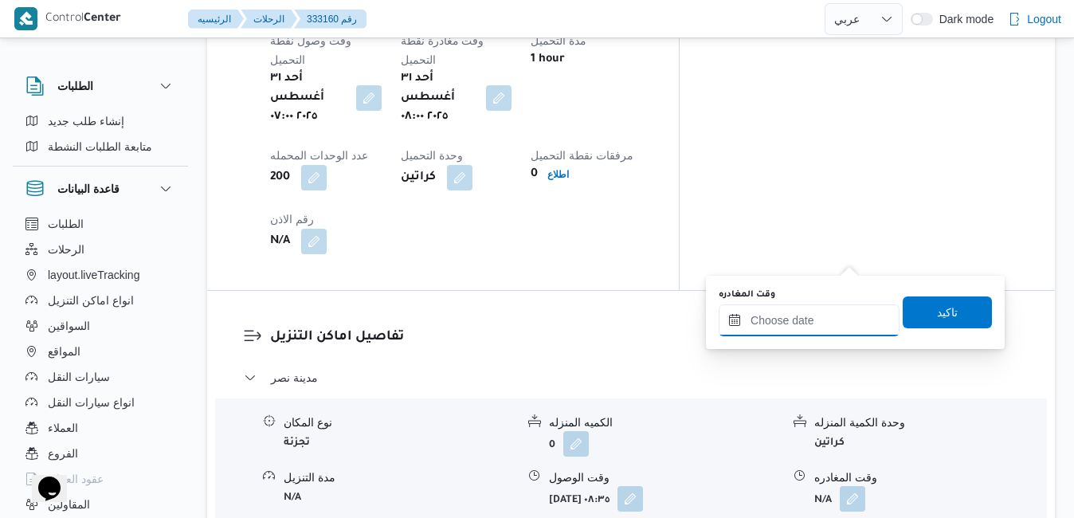
click at [779, 323] on input "وقت المغادره" at bounding box center [809, 320] width 181 height 32
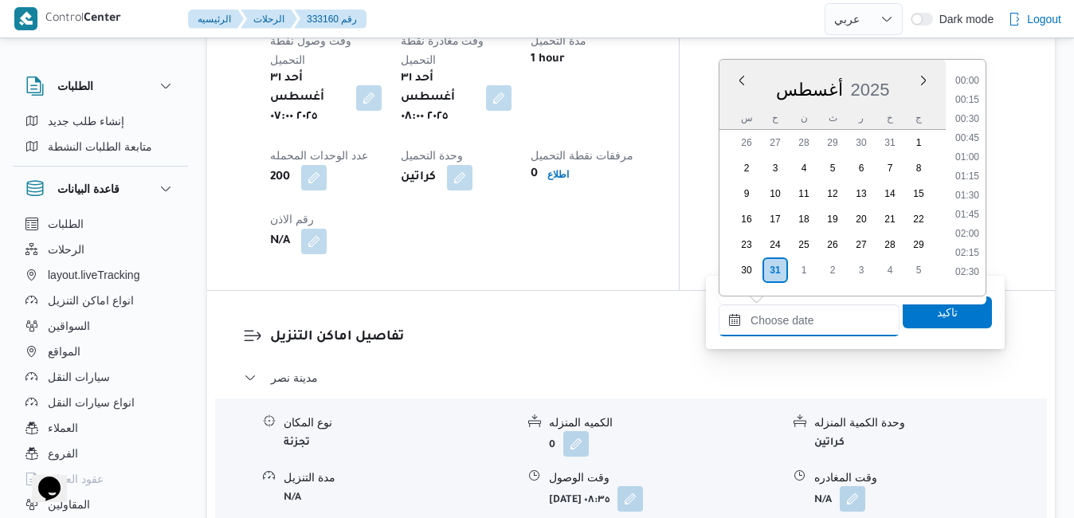
scroll to position [1344, 0]
click at [886, 77] on div "أغسطس 2025" at bounding box center [833, 86] width 226 height 41
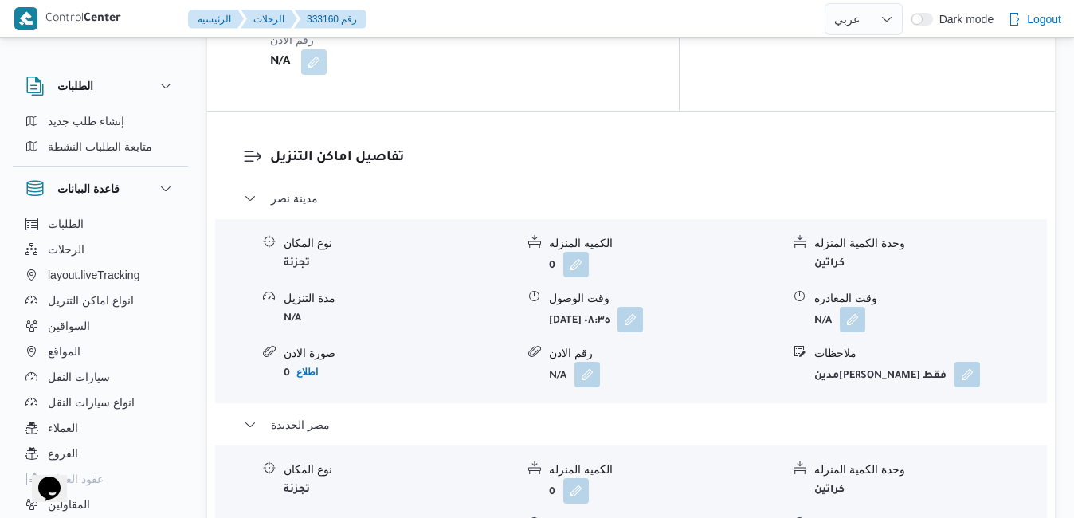
scroll to position [1669, 0]
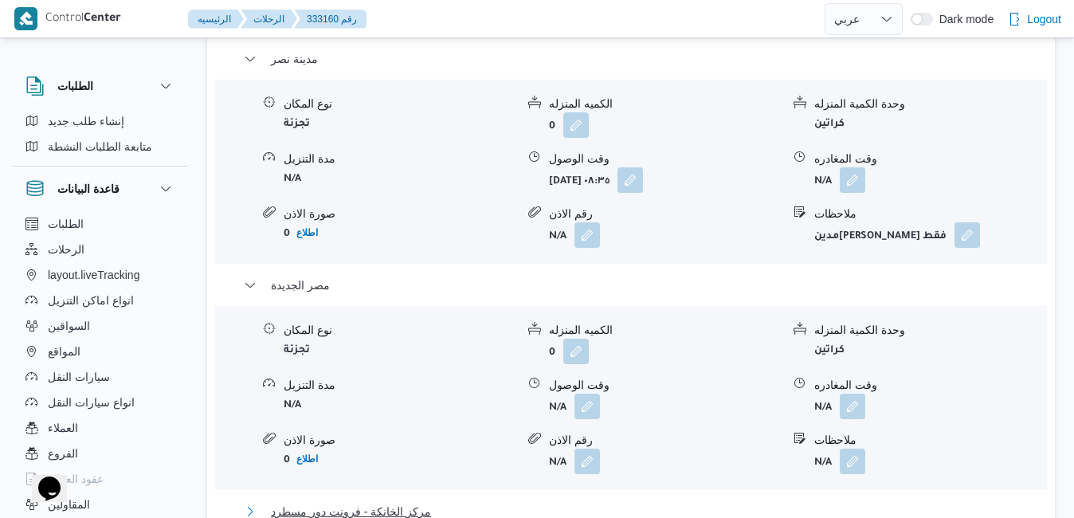
click at [753, 502] on button "مركز الخانكة - فرونت دور مسطرد" at bounding box center [631, 511] width 775 height 19
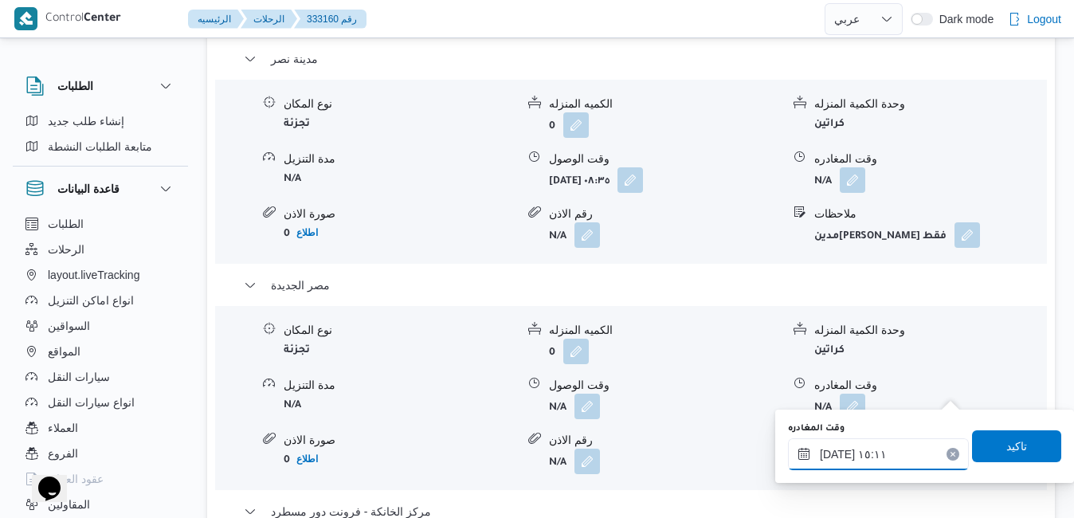
click at [872, 458] on input "٣١/٠٨/٢٠٢٥ ١٥:١١" at bounding box center [878, 454] width 181 height 32
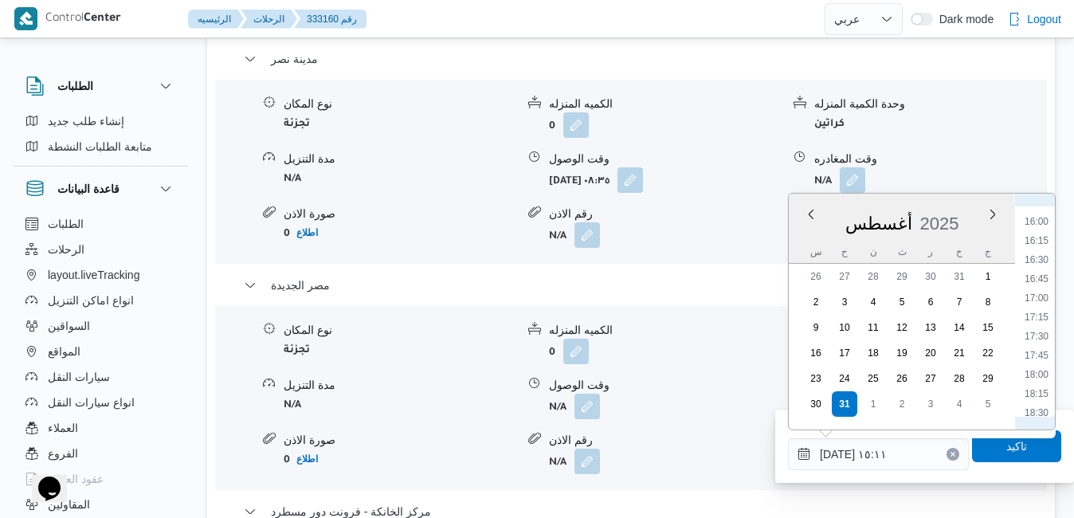
scroll to position [1222, 0]
click at [1043, 369] on li "18:00" at bounding box center [1036, 370] width 37 height 16
type input "٣١/٠٨/٢٠٢٥ ١٨:٠٠"
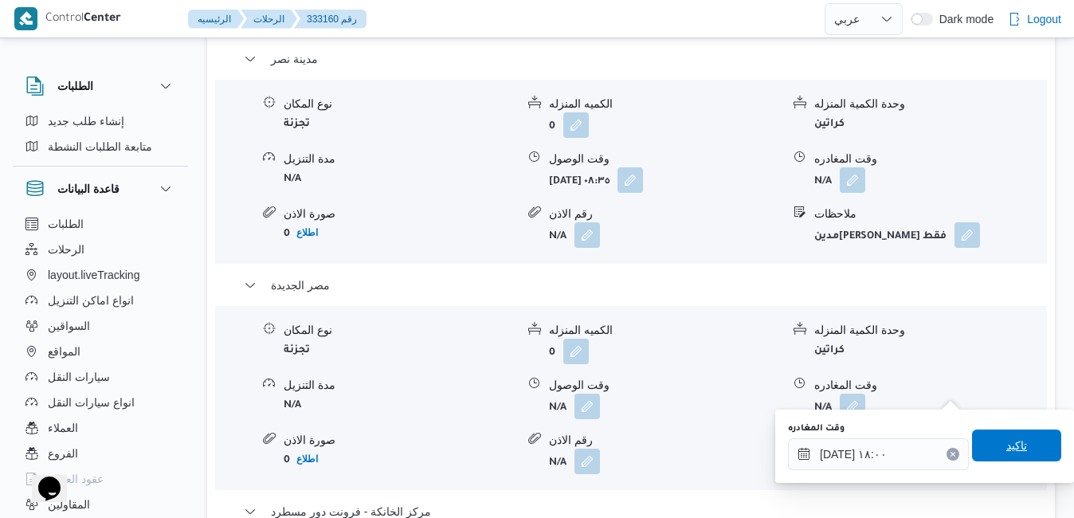
click at [1007, 445] on span "تاكيد" at bounding box center [1017, 445] width 21 height 19
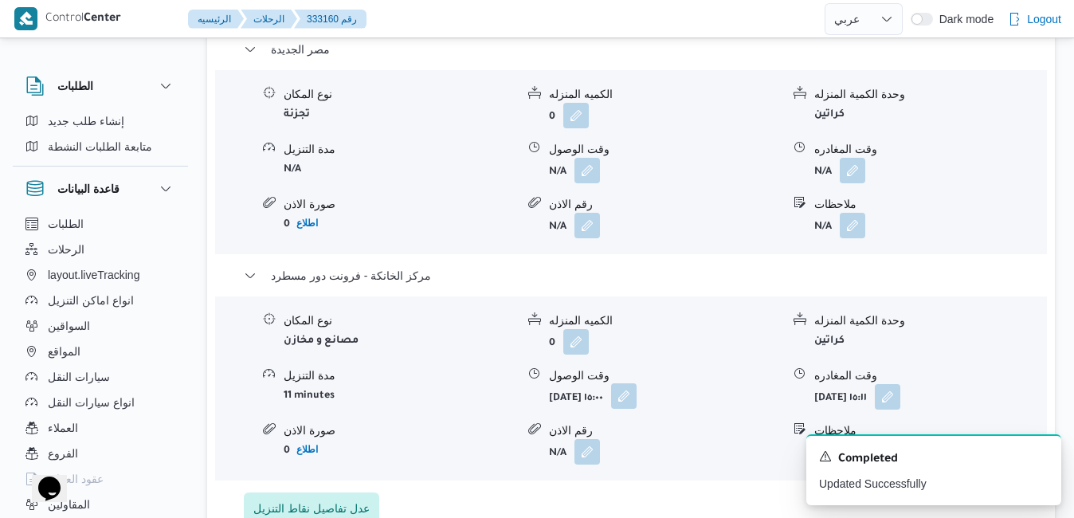
click at [637, 385] on button "button" at bounding box center [624, 396] width 26 height 26
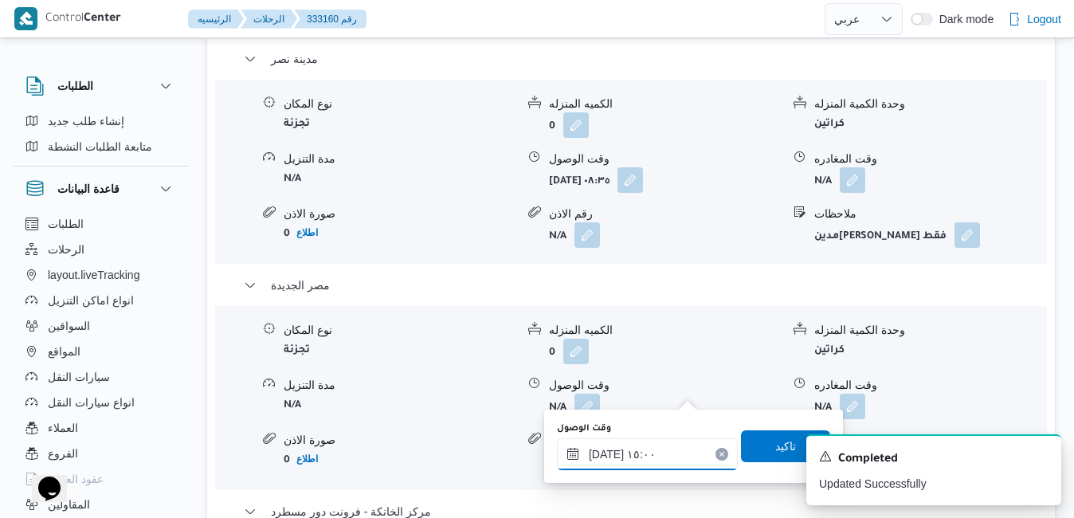
click at [645, 452] on input "٣١/٠٨/٢٠٢٥ ١٥:٠٠" at bounding box center [647, 454] width 181 height 32
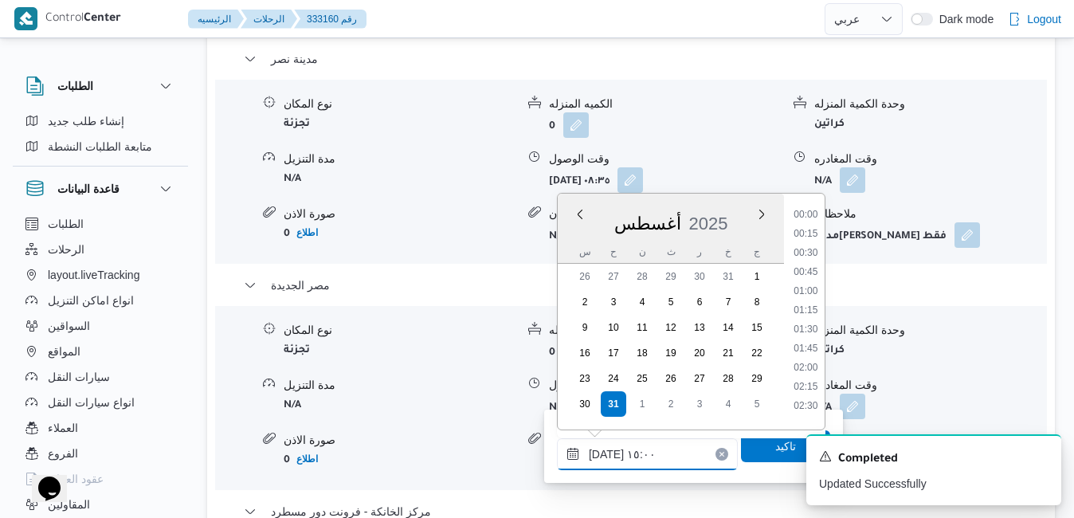
scroll to position [1038, 0]
click at [1041, 458] on icon "Dismiss toast" at bounding box center [1042, 455] width 8 height 8
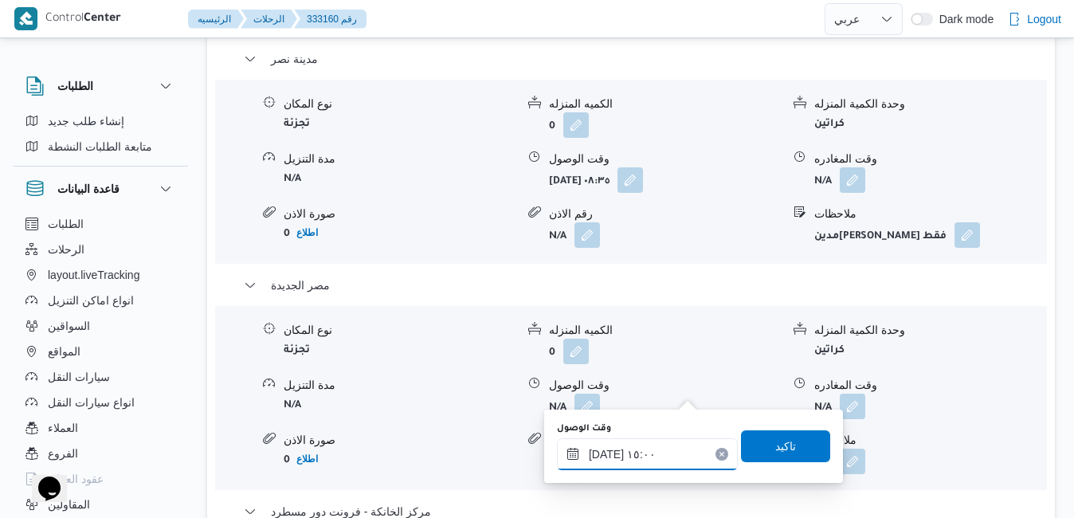
click at [632, 454] on input "٣١/٠٨/٢٠٢٥ ١٥:٠٠" at bounding box center [647, 454] width 181 height 32
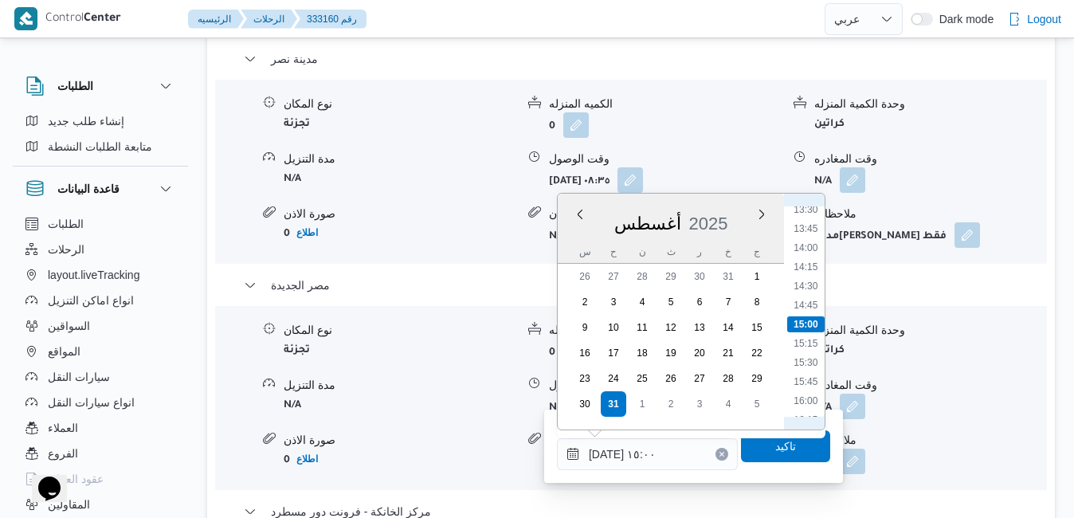
scroll to position [1222, 0]
click at [812, 351] on li "17:45" at bounding box center [805, 351] width 37 height 16
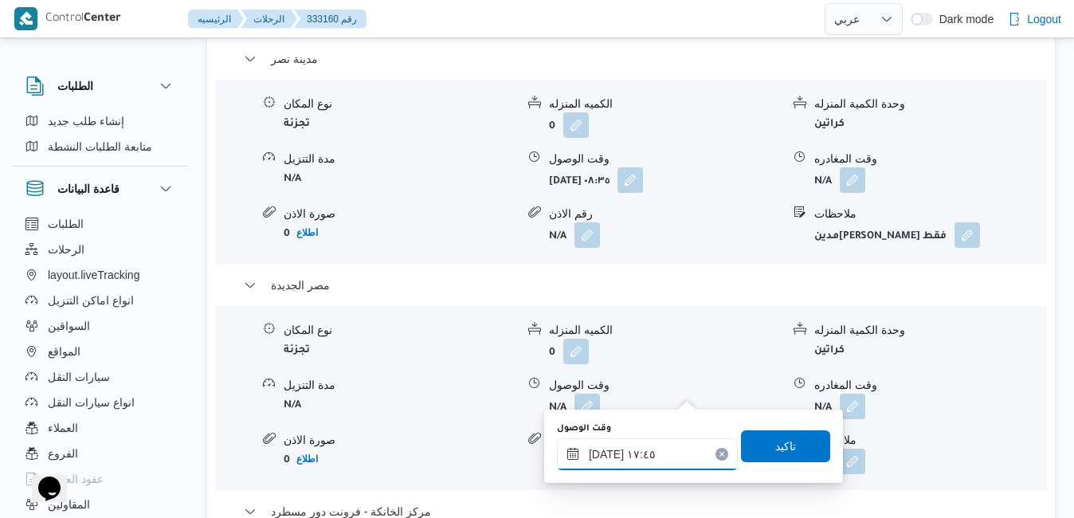
type input "٣١/٠٨/٢٠٢٥ ١٧:٤٥"
click at [778, 442] on span "تاكيد" at bounding box center [785, 445] width 21 height 19
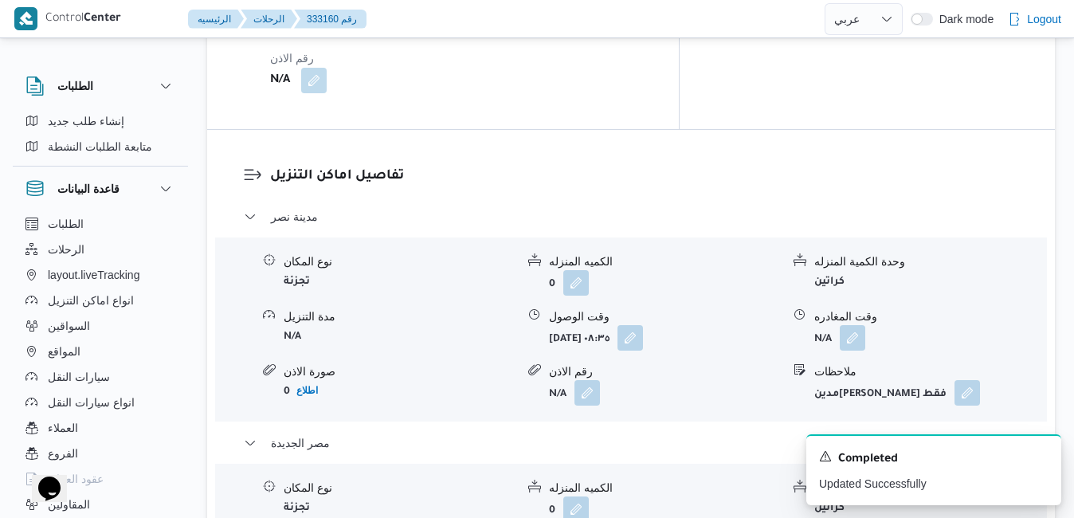
scroll to position [1509, 0]
click at [1039, 457] on icon "Dismiss toast" at bounding box center [1042, 455] width 13 height 13
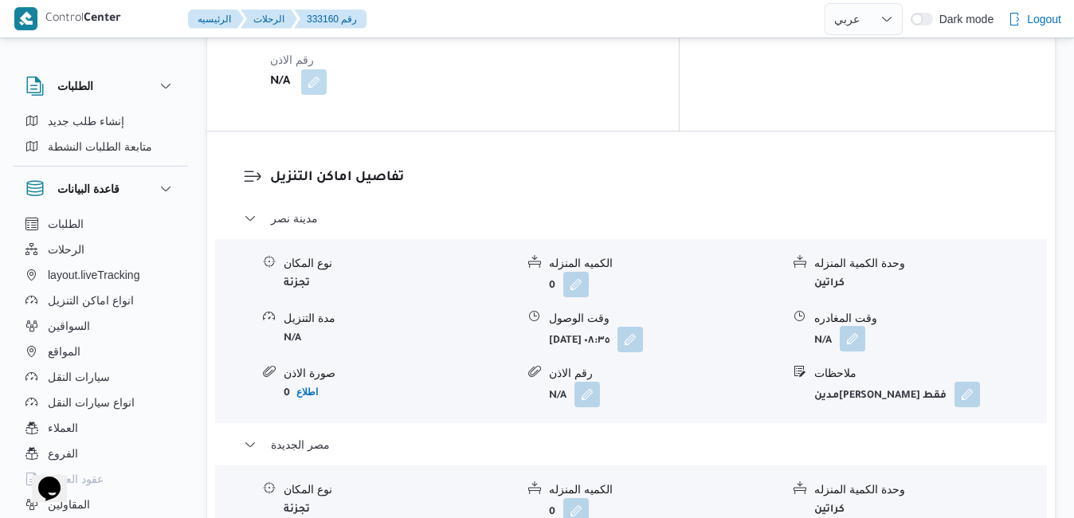
click at [854, 326] on button "button" at bounding box center [853, 339] width 26 height 26
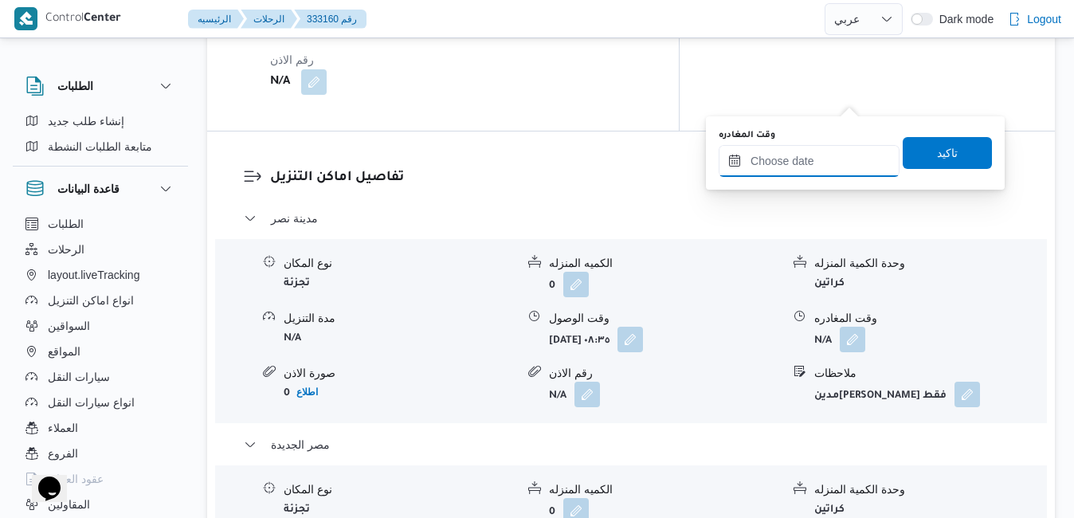
click at [818, 163] on input "وقت المغادره" at bounding box center [809, 161] width 181 height 32
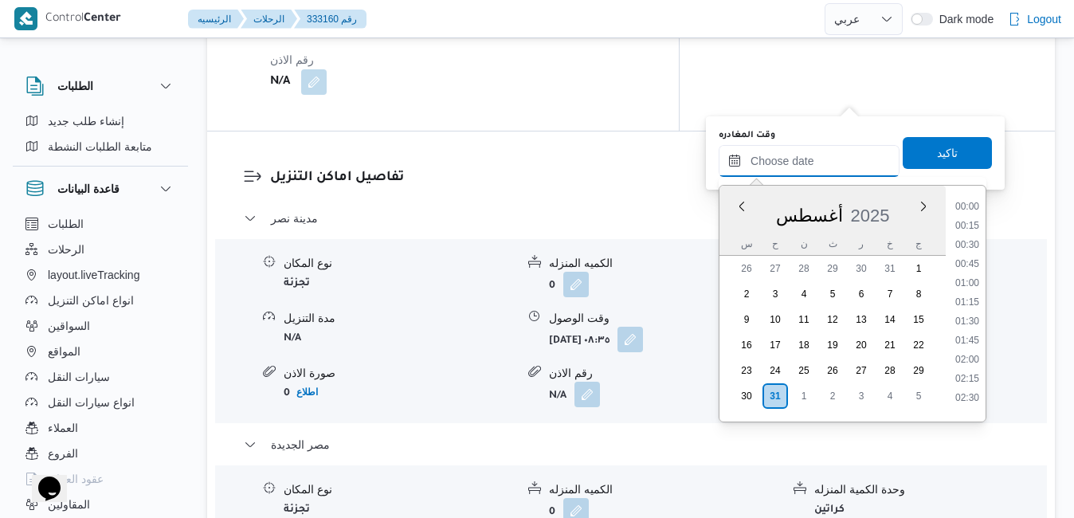
scroll to position [1344, 0]
click at [736, 226] on div "أغسطس 2025" at bounding box center [833, 212] width 226 height 41
click at [966, 348] on li "17:00" at bounding box center [967, 347] width 37 height 16
type input "٣١/٠٨/٢٠٢٥ ١٧:٠٠"
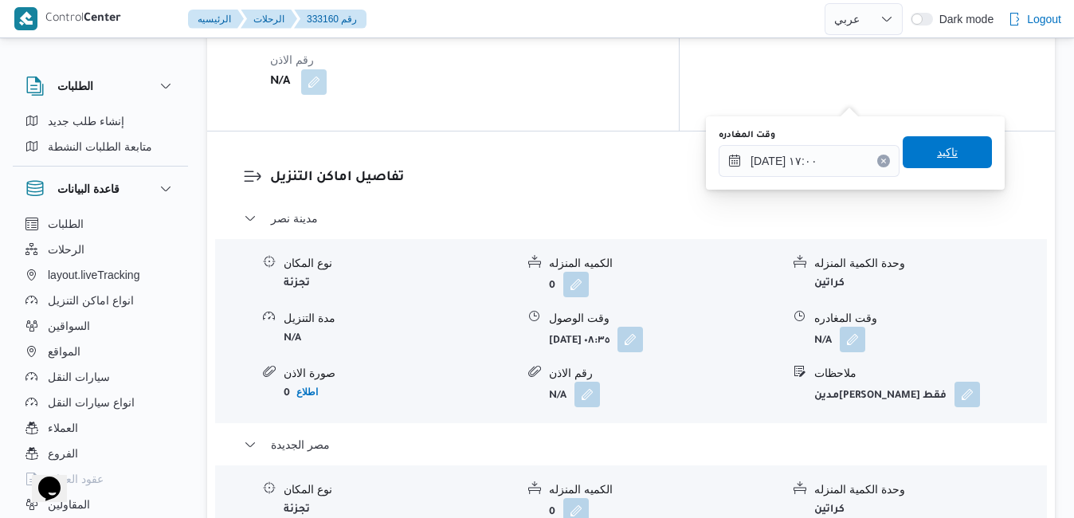
click at [941, 158] on span "تاكيد" at bounding box center [947, 152] width 21 height 19
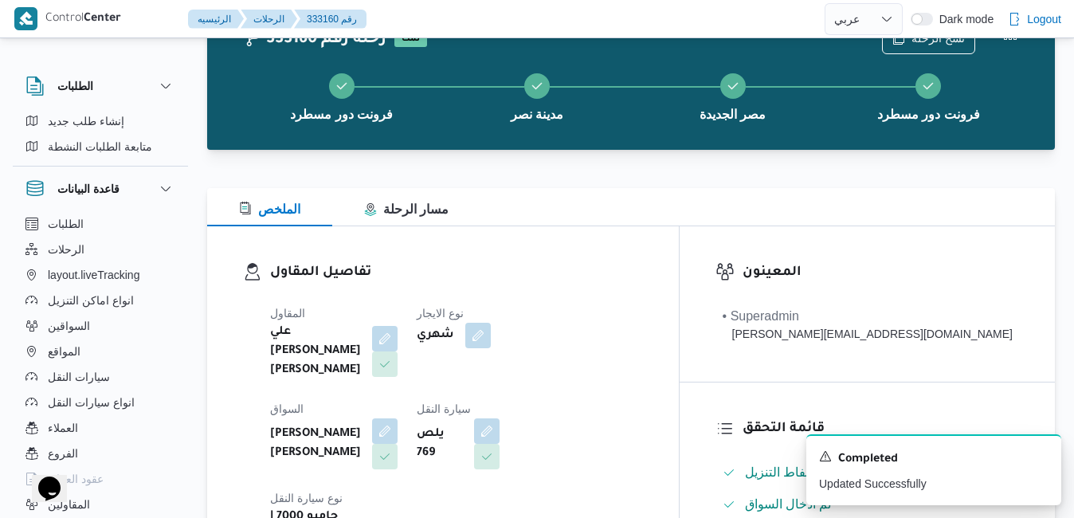
scroll to position [0, 0]
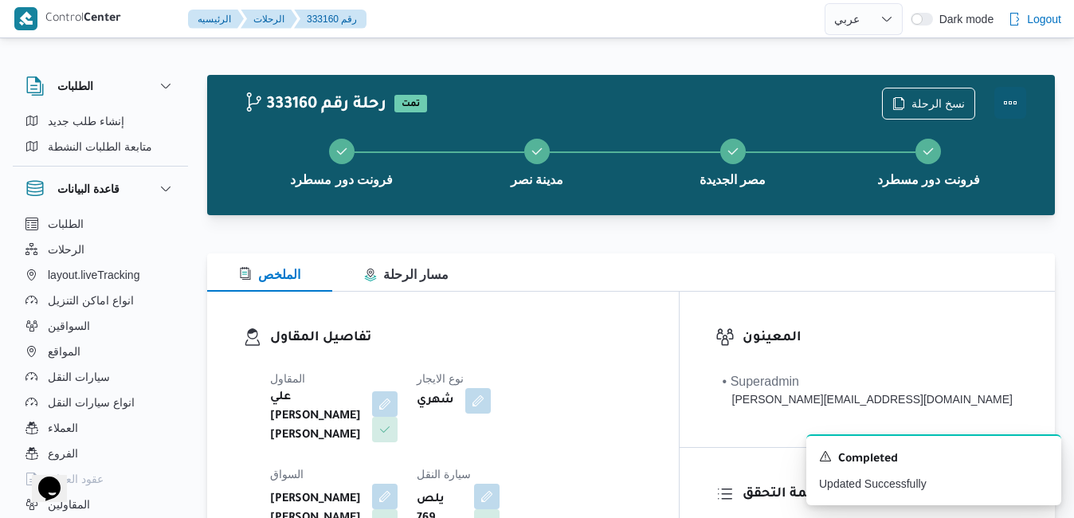
click at [1011, 95] on button "Actions" at bounding box center [1011, 103] width 32 height 32
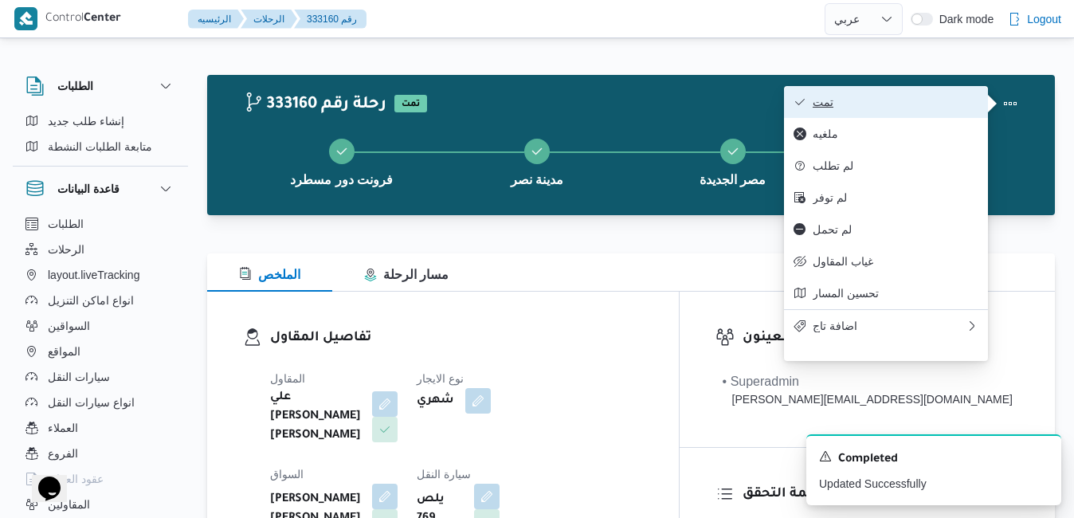
click at [943, 96] on span "تمت" at bounding box center [896, 102] width 166 height 13
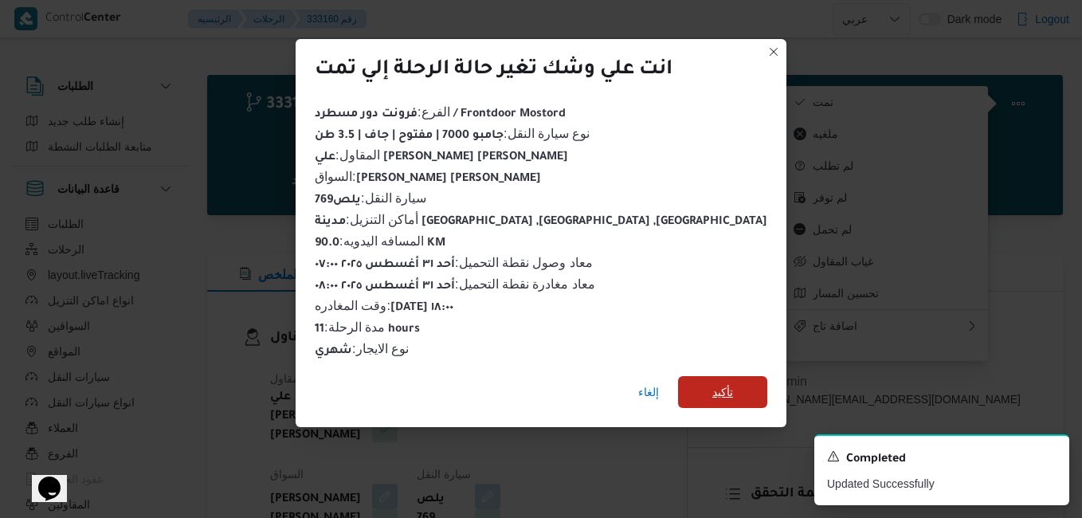
click at [704, 378] on span "تأكيد" at bounding box center [722, 392] width 89 height 32
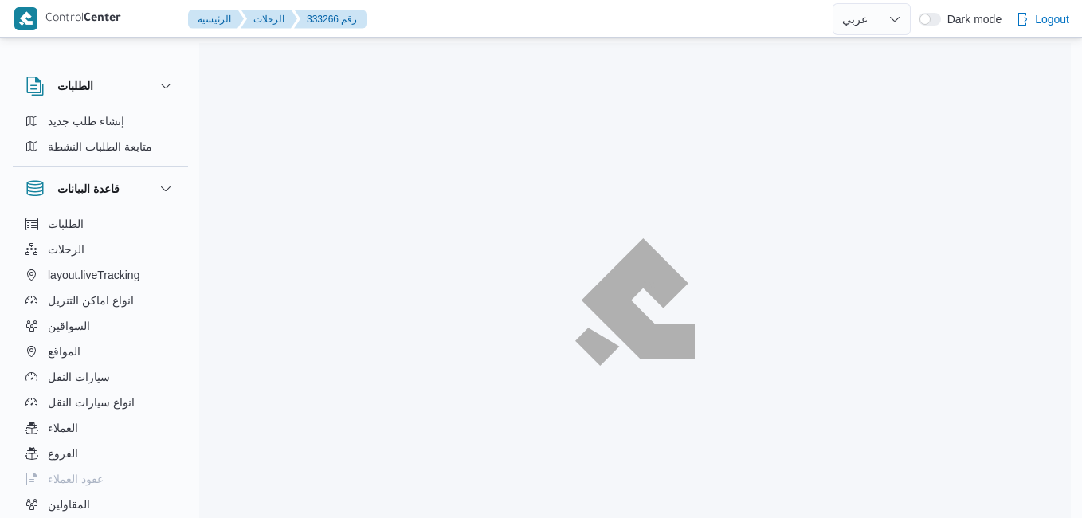
select select "ar"
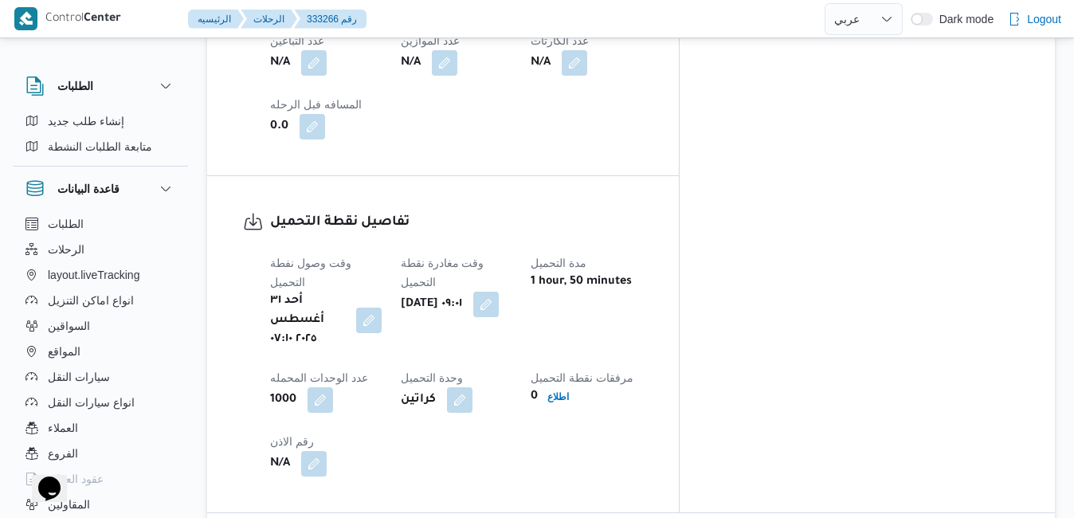
scroll to position [1085, 0]
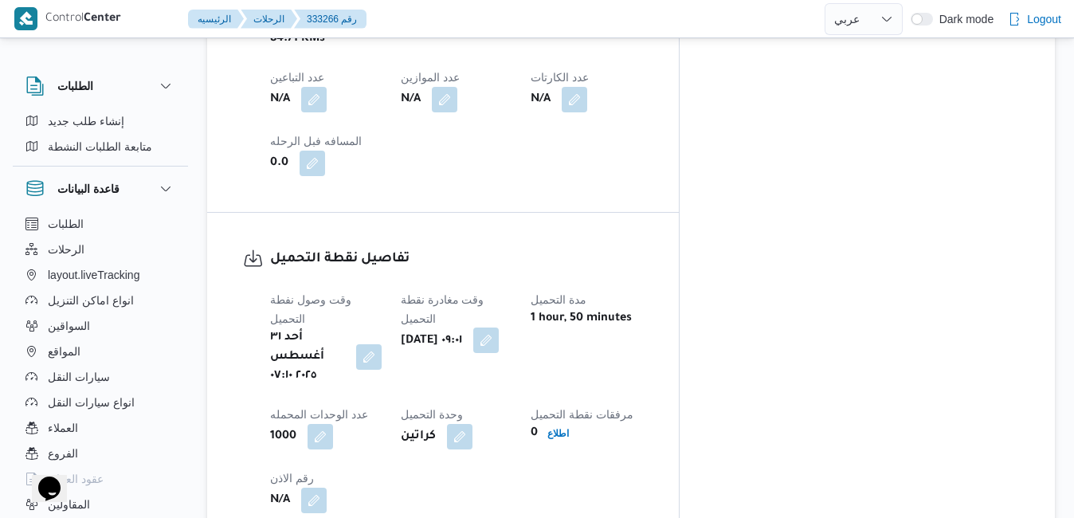
click at [499, 328] on button "button" at bounding box center [486, 341] width 26 height 26
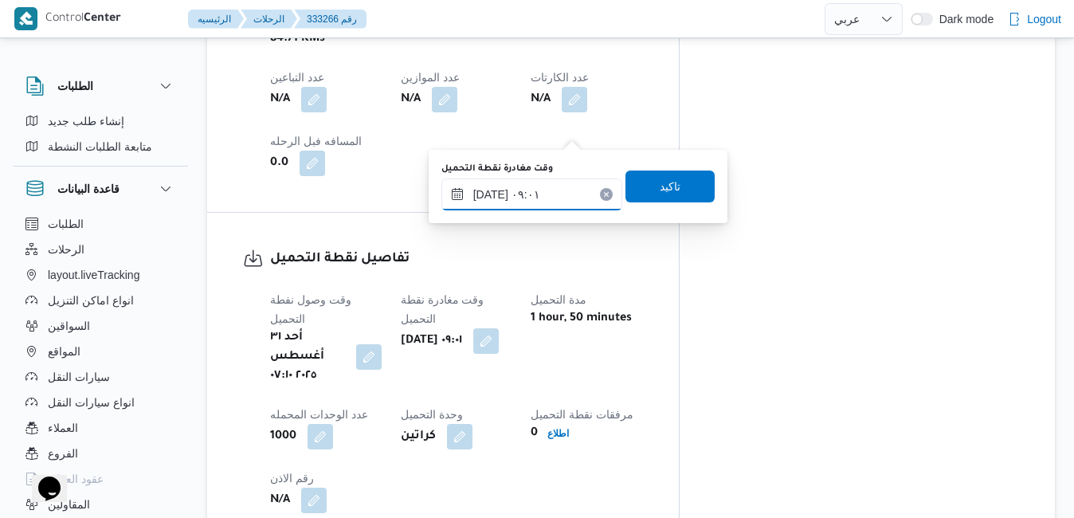
click at [543, 191] on input "٣١/٠٨/٢٠٢٥ ٠٩:٠١" at bounding box center [531, 195] width 181 height 32
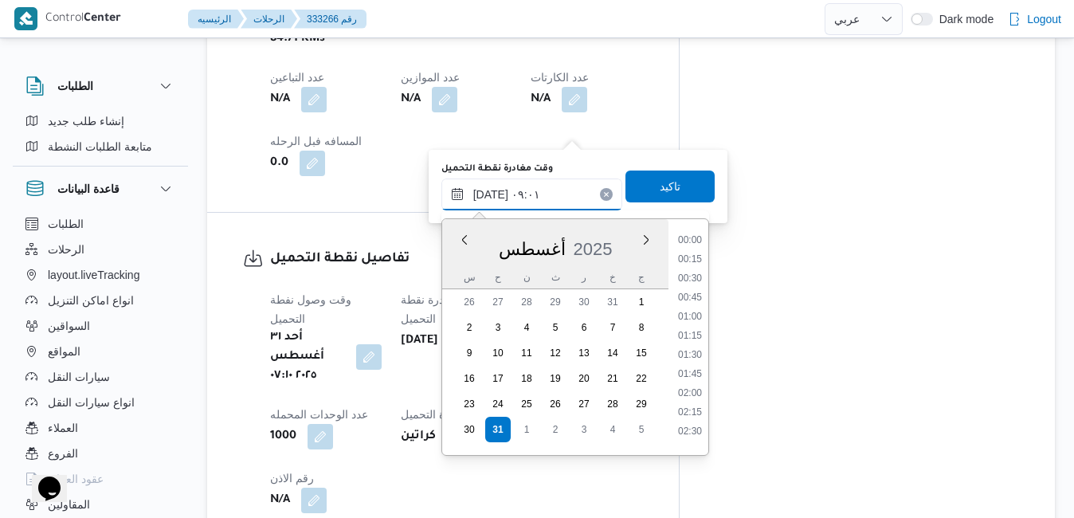
scroll to position [579, 0]
click at [694, 251] on li "07:45" at bounding box center [690, 254] width 37 height 16
type input "٣١/٠٨/٢٠٢٥ ٠٧:٤٥"
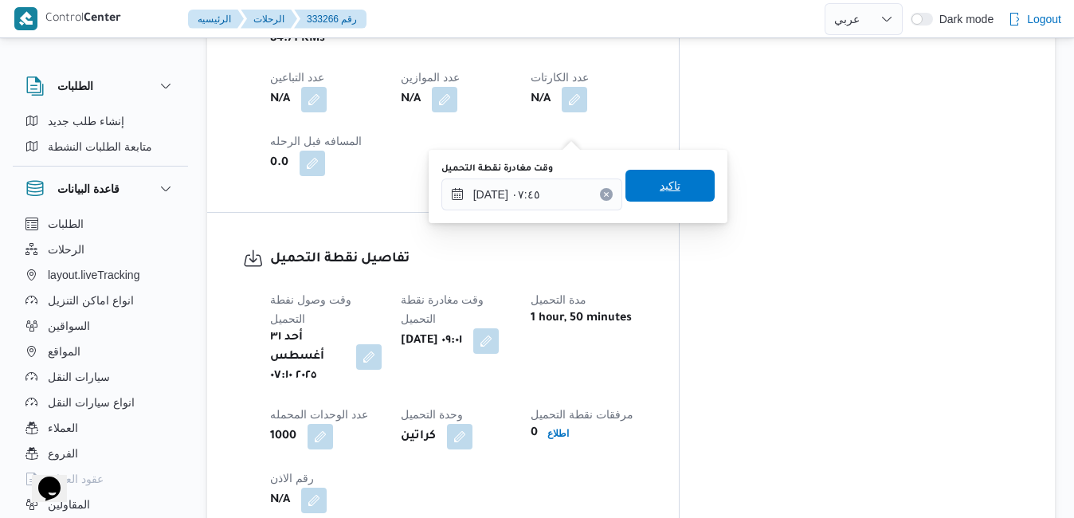
click at [676, 184] on span "تاكيد" at bounding box center [670, 186] width 89 height 32
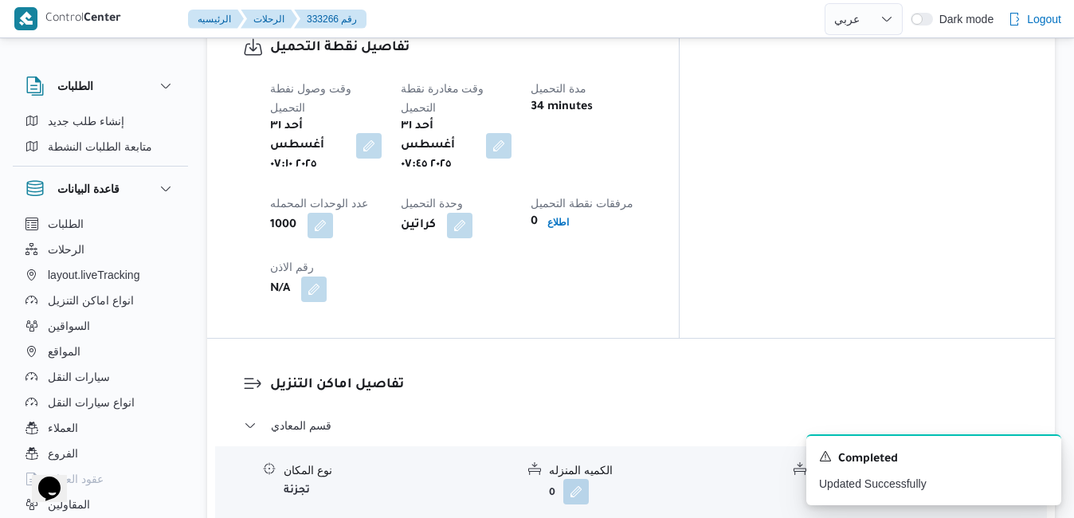
scroll to position [1372, 0]
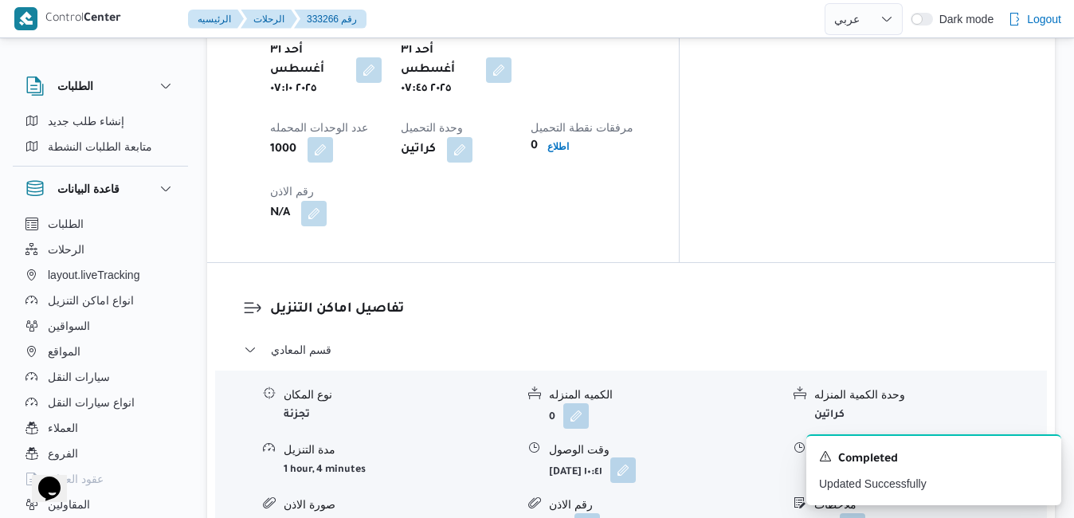
click at [636, 457] on button "button" at bounding box center [623, 470] width 26 height 26
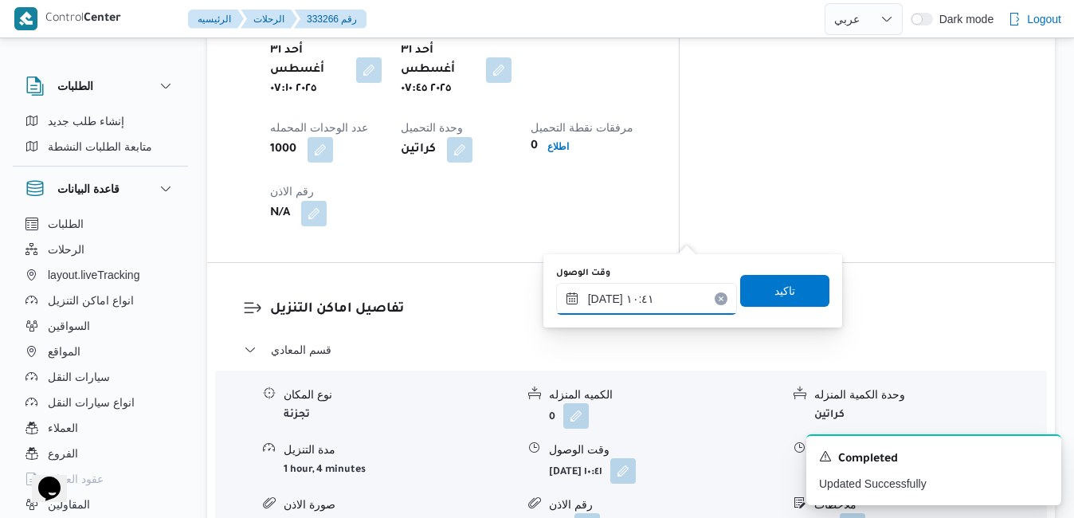
click at [668, 288] on input "٣١/٠٨/٢٠٢٥ ١٠:٤١" at bounding box center [646, 299] width 181 height 32
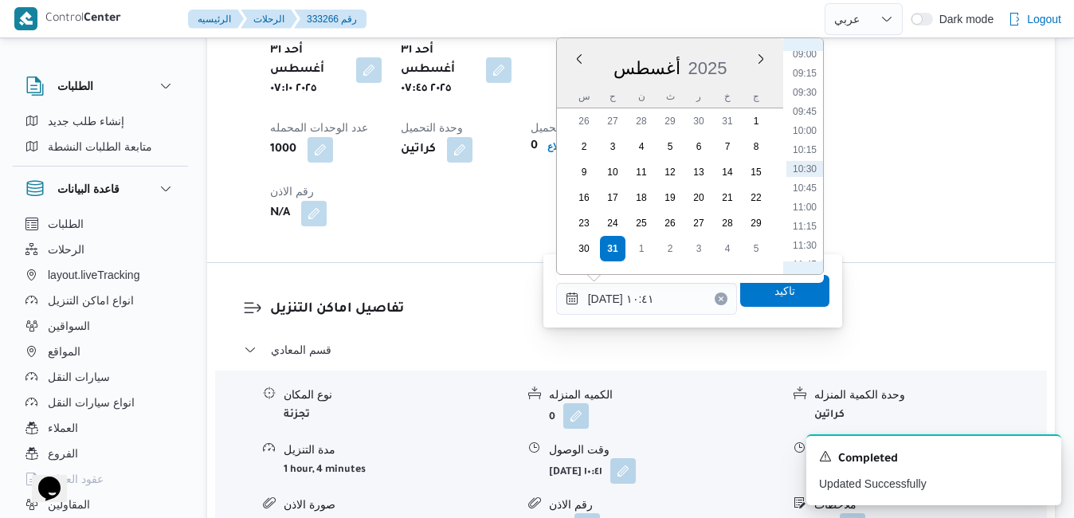
scroll to position [509, 0]
click at [797, 225] on li "08:45" at bounding box center [805, 219] width 37 height 16
type input "٣١/٠٨/٢٠٢٥ ٠٨:٤٥"
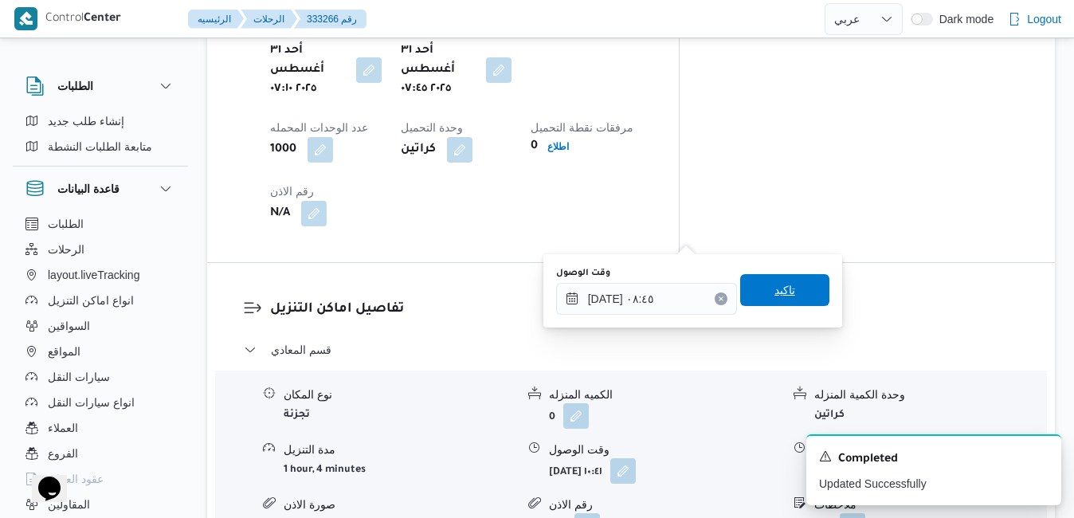
click at [775, 292] on span "تاكيد" at bounding box center [785, 290] width 21 height 19
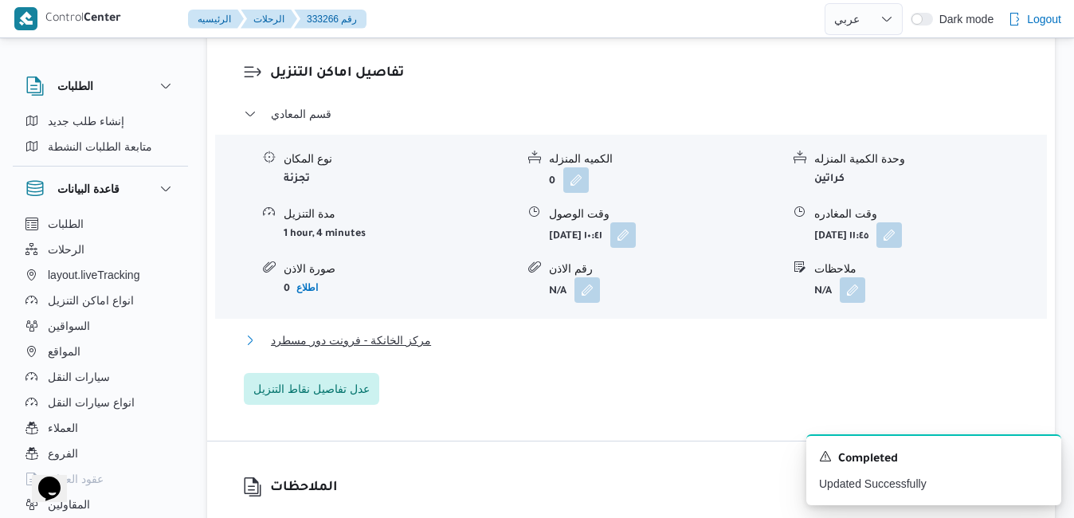
click at [682, 338] on button "مركز الخانكة - فرونت دور مسطرد" at bounding box center [631, 340] width 775 height 19
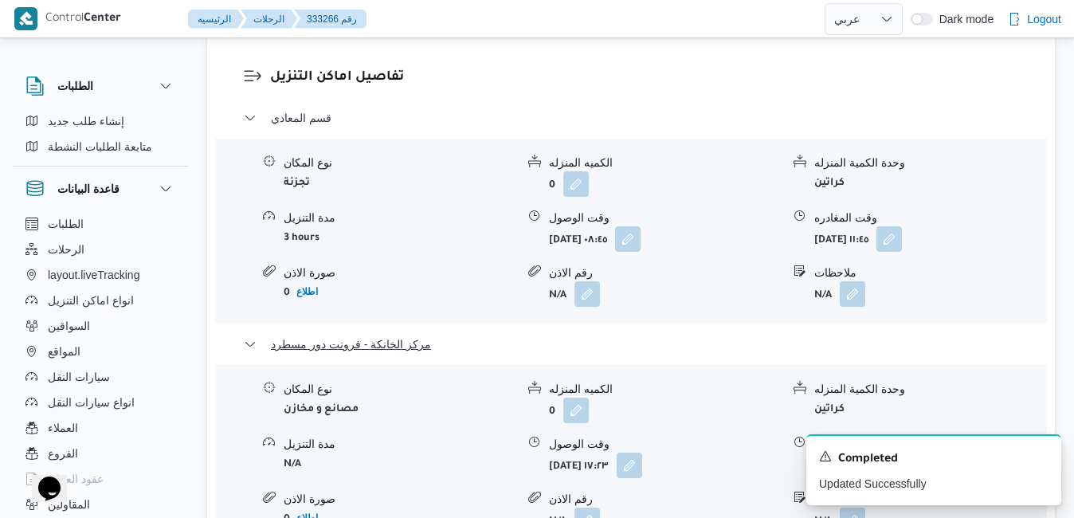
scroll to position [1722, 0]
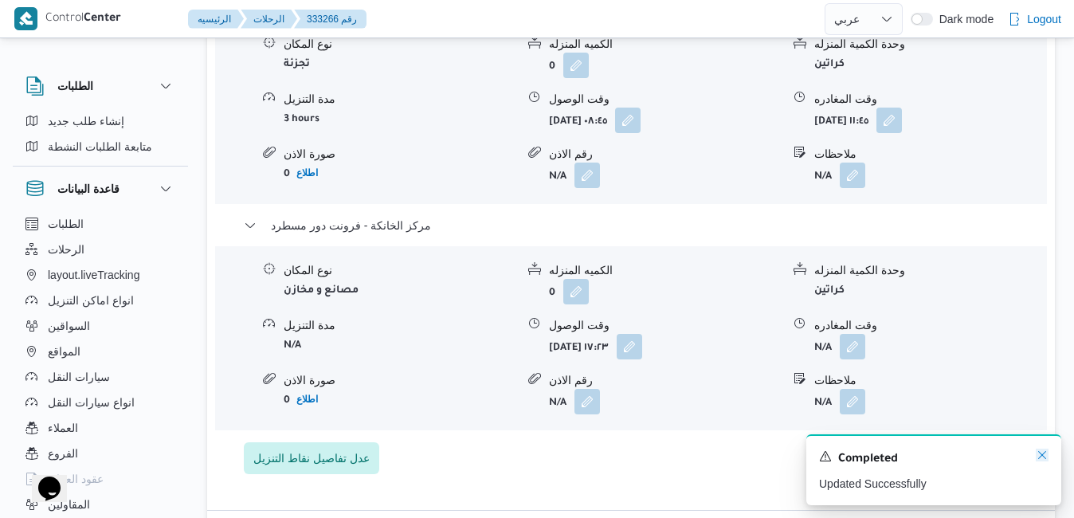
click at [1045, 454] on icon "Dismiss toast" at bounding box center [1042, 455] width 8 height 8
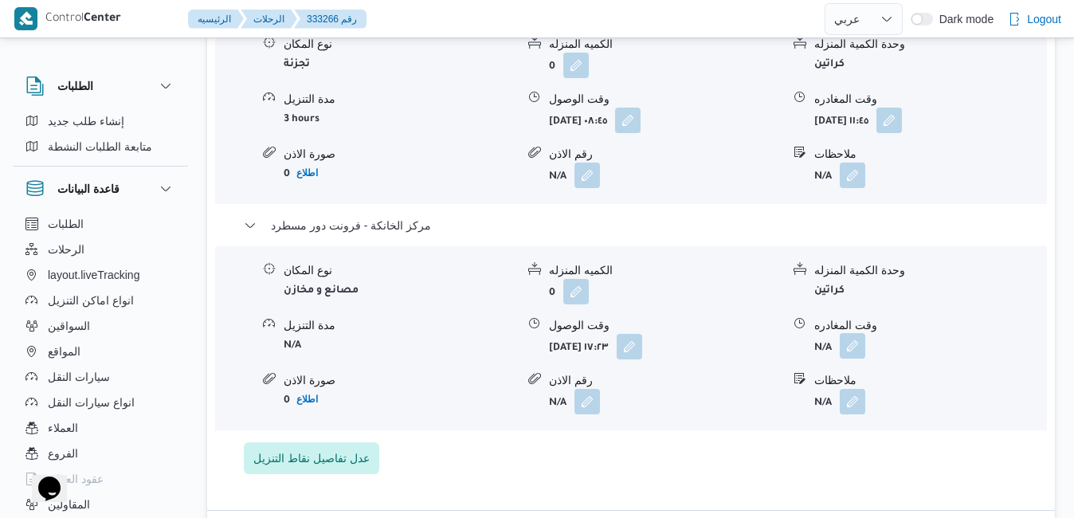
click at [854, 333] on button "button" at bounding box center [853, 346] width 26 height 26
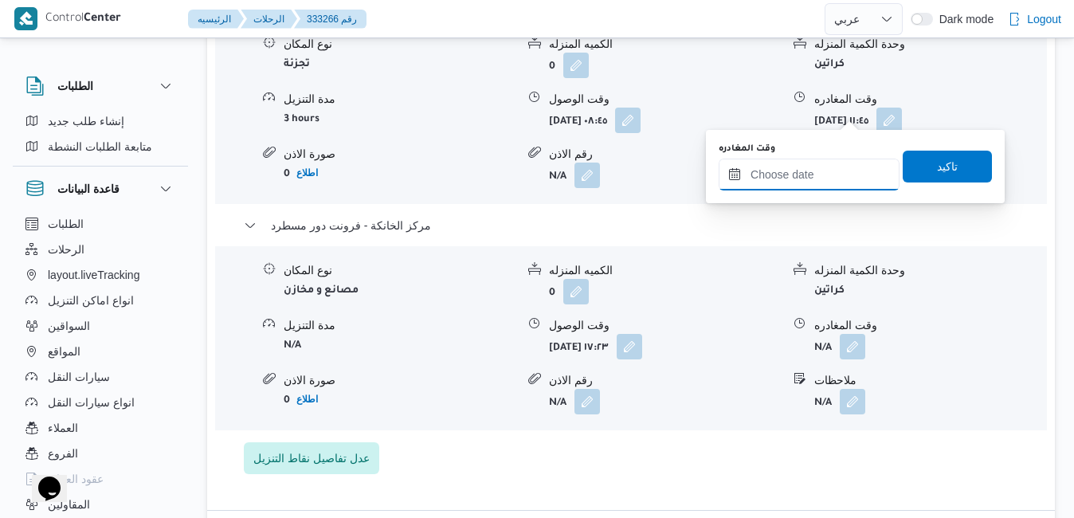
click at [799, 184] on input "وقت المغادره" at bounding box center [809, 175] width 181 height 32
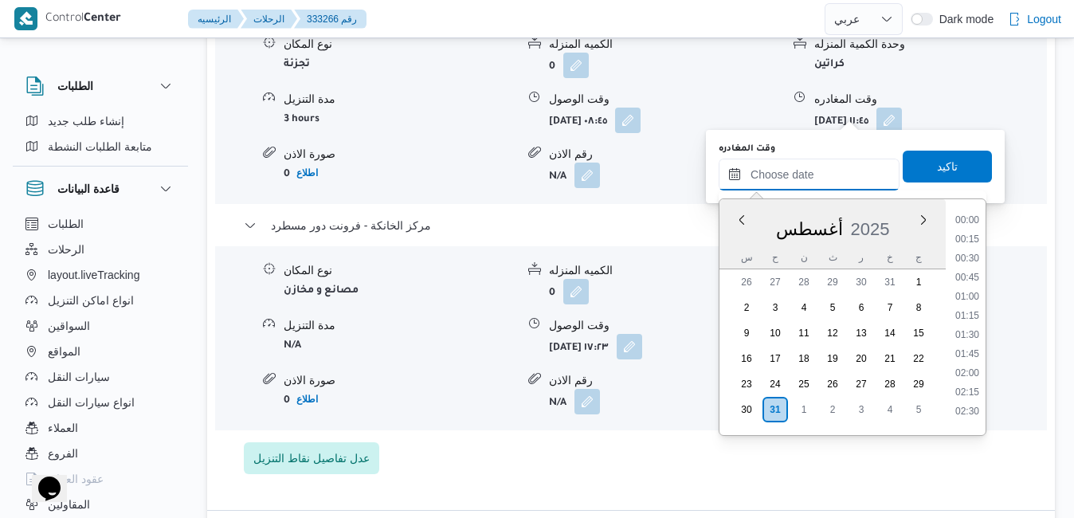
scroll to position [1344, 0]
click at [733, 237] on div "أغسطس 2025" at bounding box center [833, 226] width 226 height 41
click at [959, 256] on li "18:00" at bounding box center [967, 253] width 37 height 16
type input "[DATE] ١٨:٠٠"
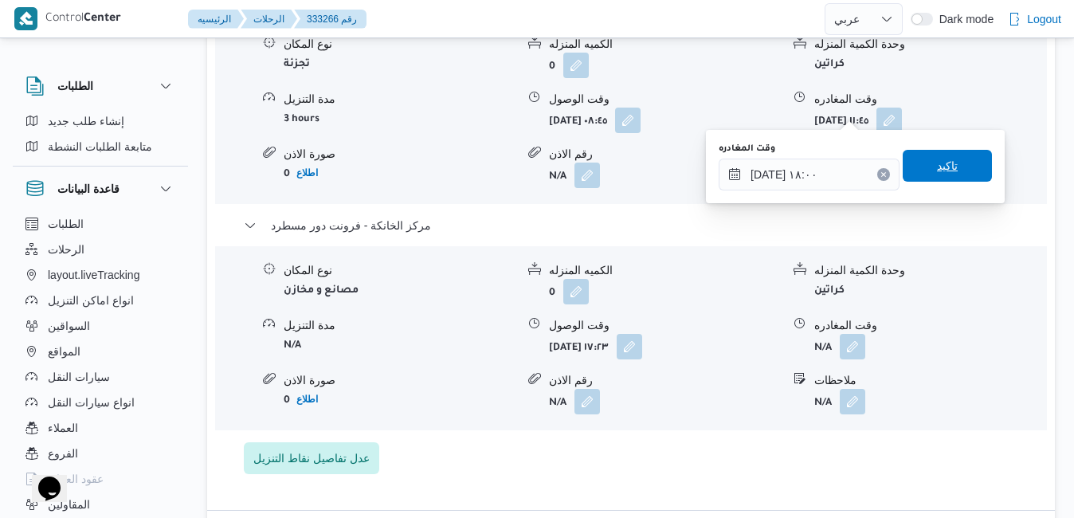
click at [951, 170] on span "تاكيد" at bounding box center [947, 166] width 89 height 32
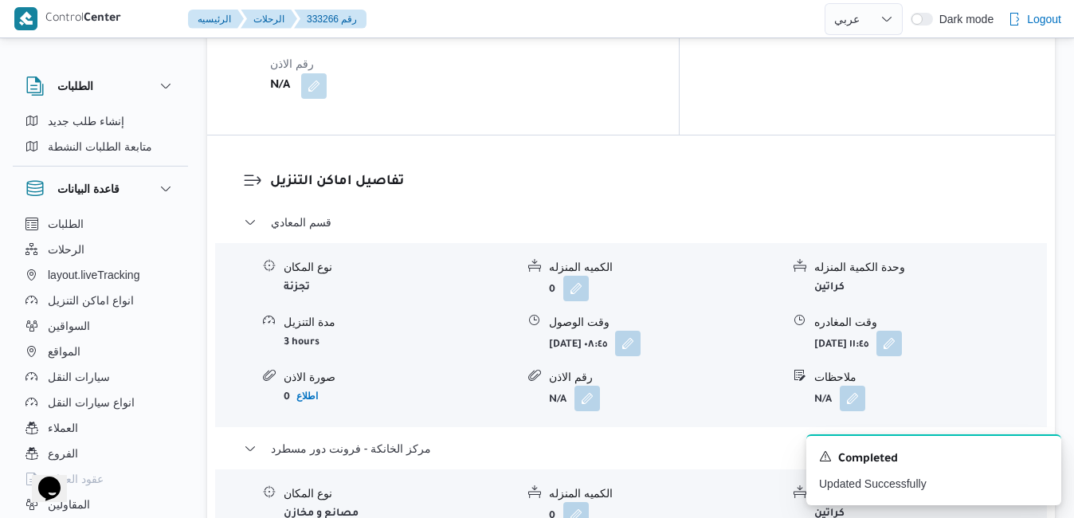
scroll to position [1467, 0]
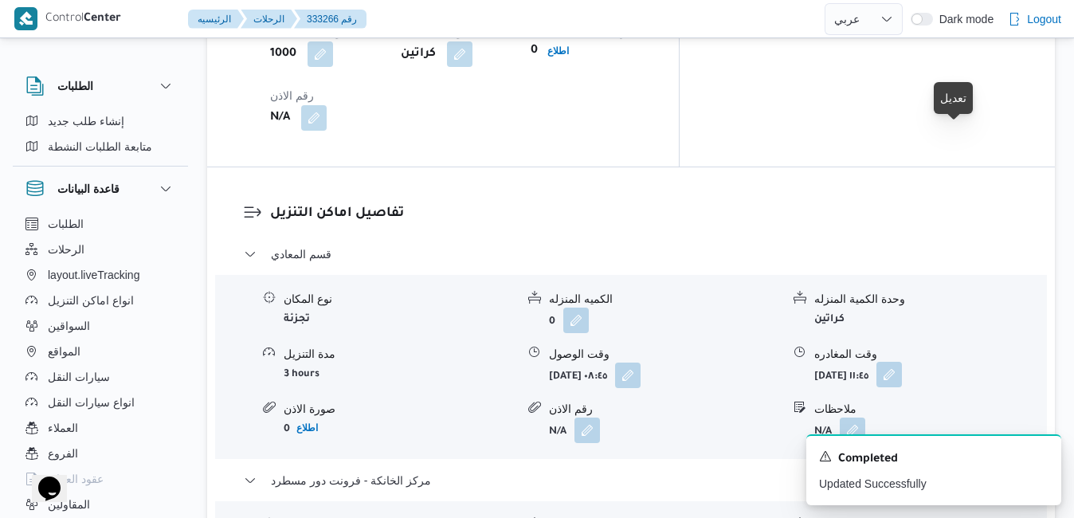
click at [902, 362] on button "button" at bounding box center [890, 375] width 26 height 26
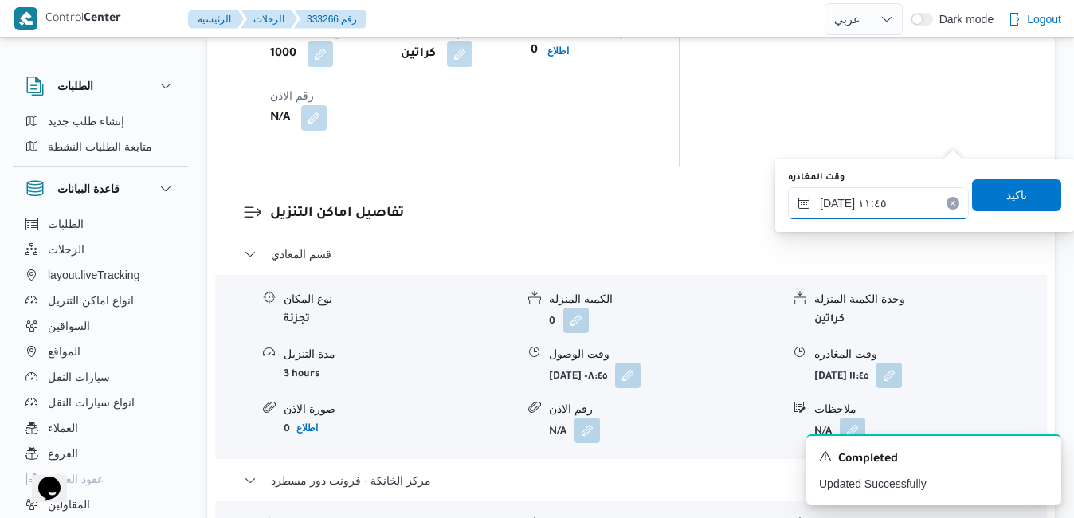
click at [889, 202] on input "٣١/٠٨/٢٠٢٥ ١١:٤٥" at bounding box center [878, 203] width 181 height 32
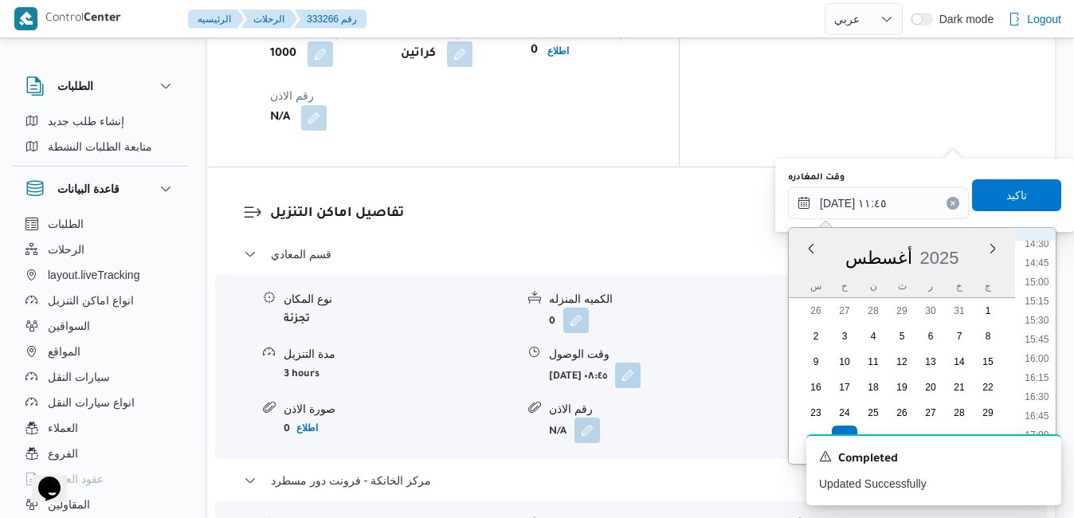
scroll to position [1157, 0]
click at [1042, 335] on li "16:15" at bounding box center [1036, 335] width 37 height 16
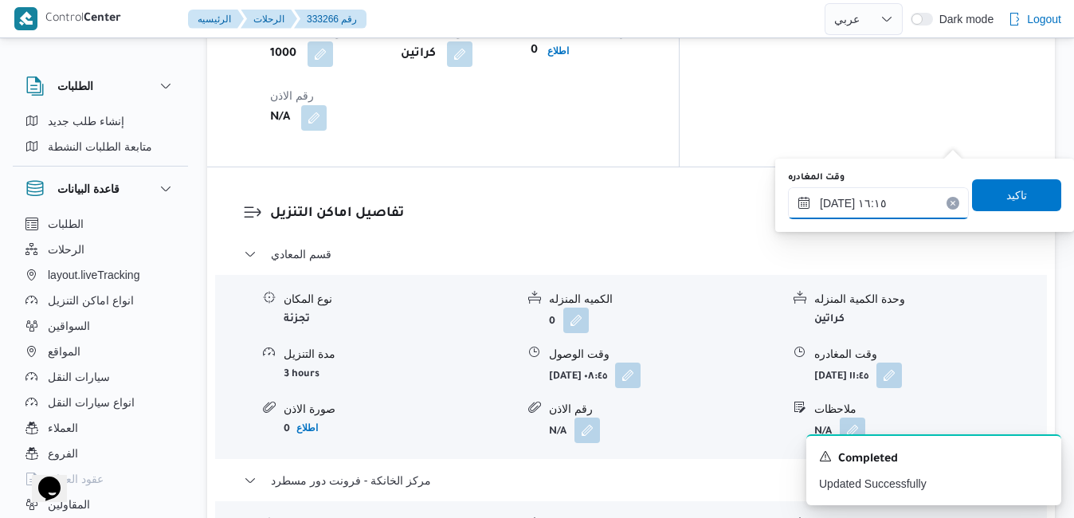
click at [835, 206] on input "٣١/٠٨/٢٠٢٥ ١٦:١٥" at bounding box center [878, 203] width 181 height 32
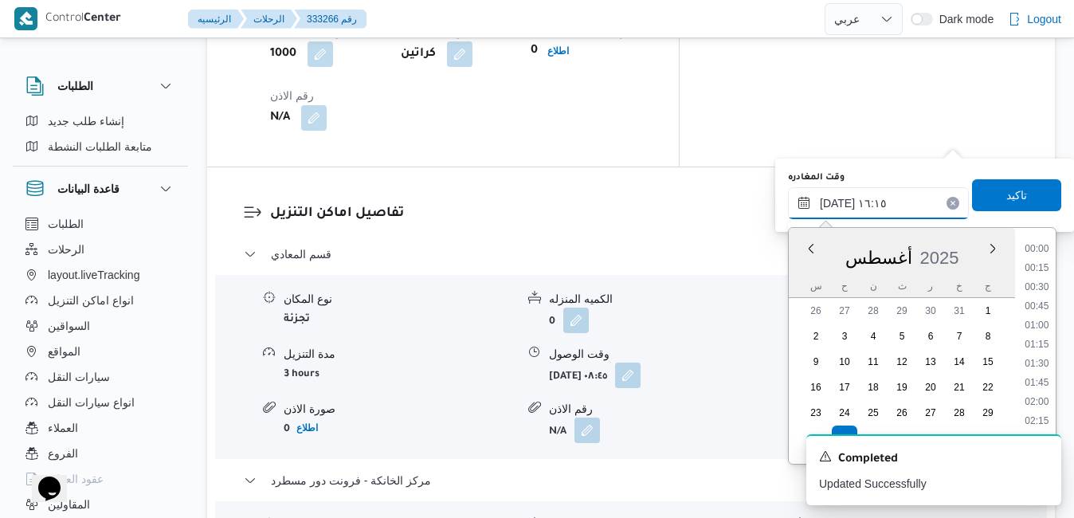
click at [835, 206] on input "٣١/٠٨/٢٠٢٥ ١٦:١٥" at bounding box center [878, 203] width 181 height 32
type input "٣١/٠٨/٢٠٢٥ ١٦:20"
click at [983, 201] on span "تاكيد" at bounding box center [1016, 195] width 89 height 32
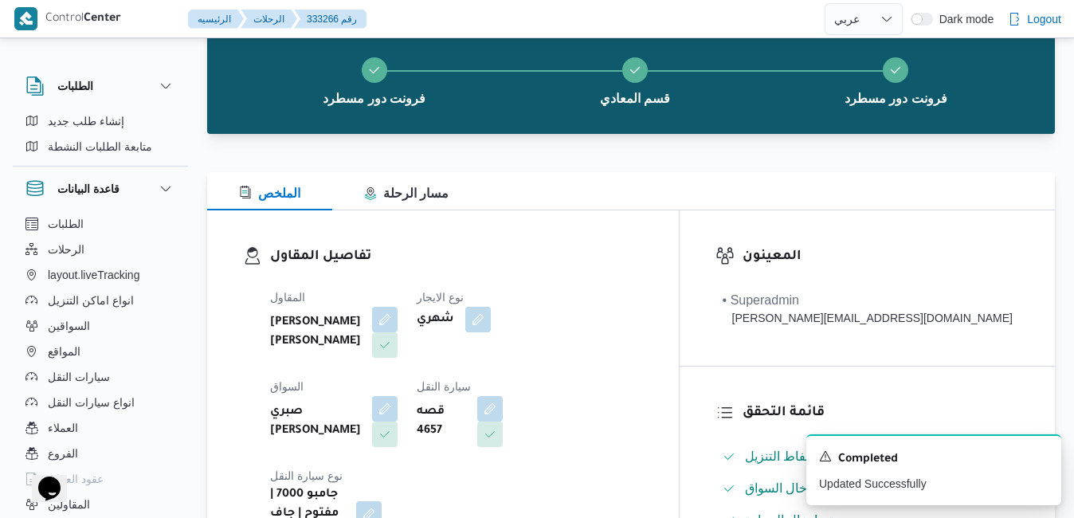
scroll to position [1, 0]
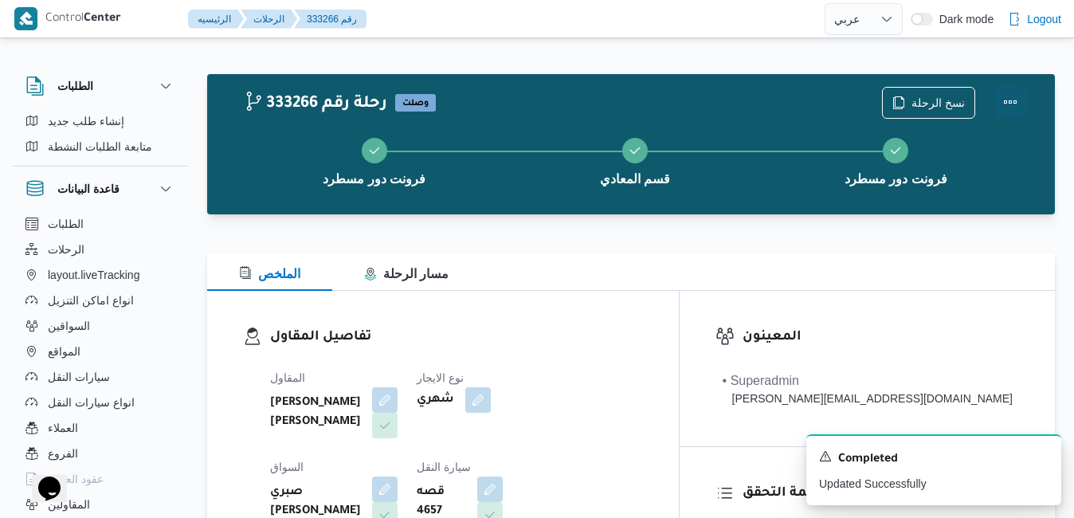
click at [1006, 105] on button "Actions" at bounding box center [1011, 102] width 32 height 32
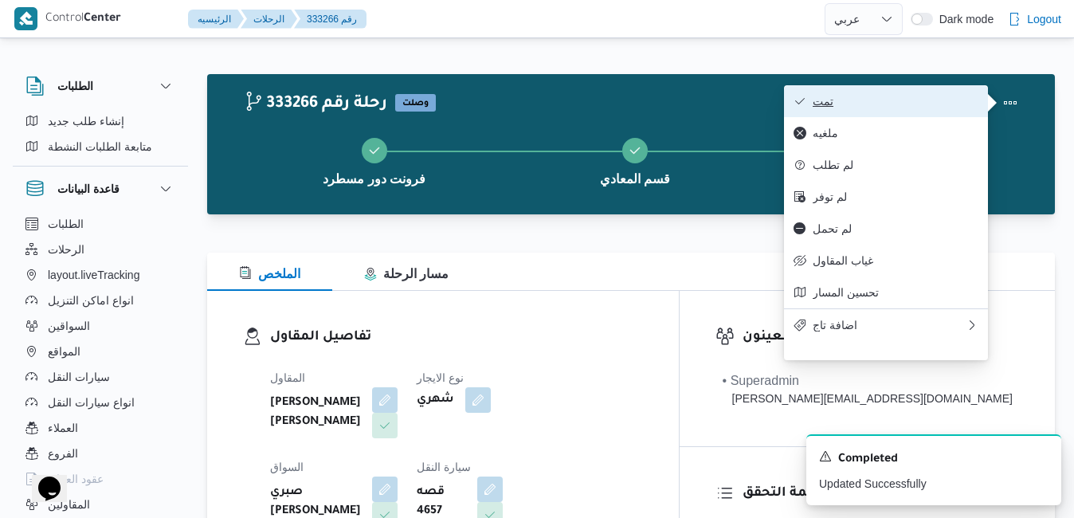
click at [957, 102] on span "تمت" at bounding box center [896, 101] width 166 height 13
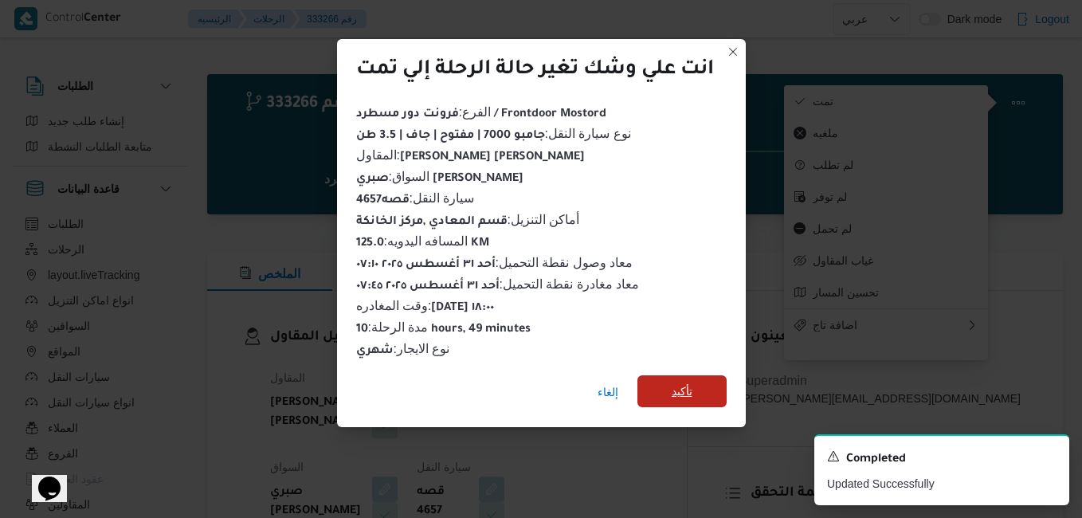
click at [681, 384] on span "تأكيد" at bounding box center [682, 391] width 21 height 19
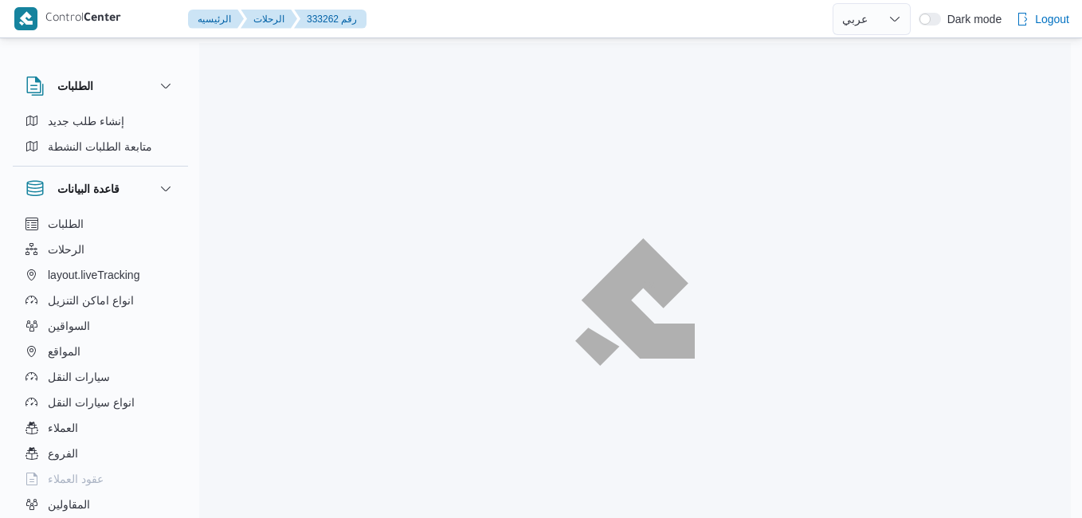
select select "ar"
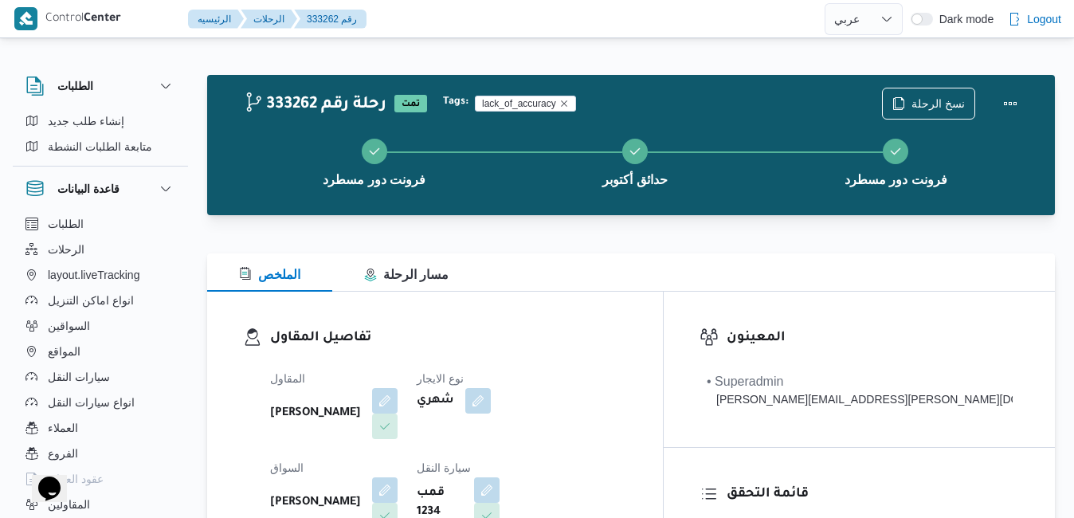
click at [608, 240] on div at bounding box center [631, 243] width 848 height 19
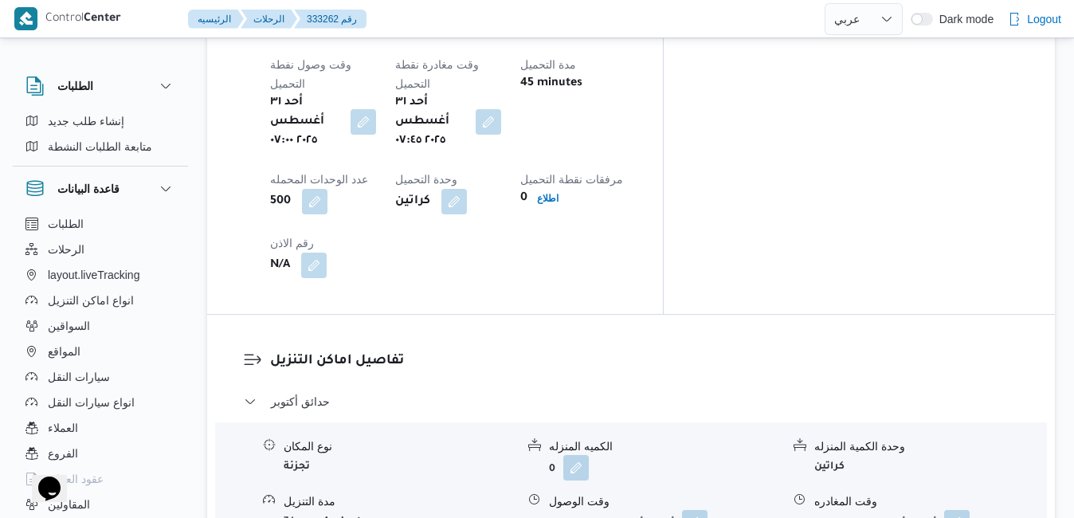
scroll to position [1403, 0]
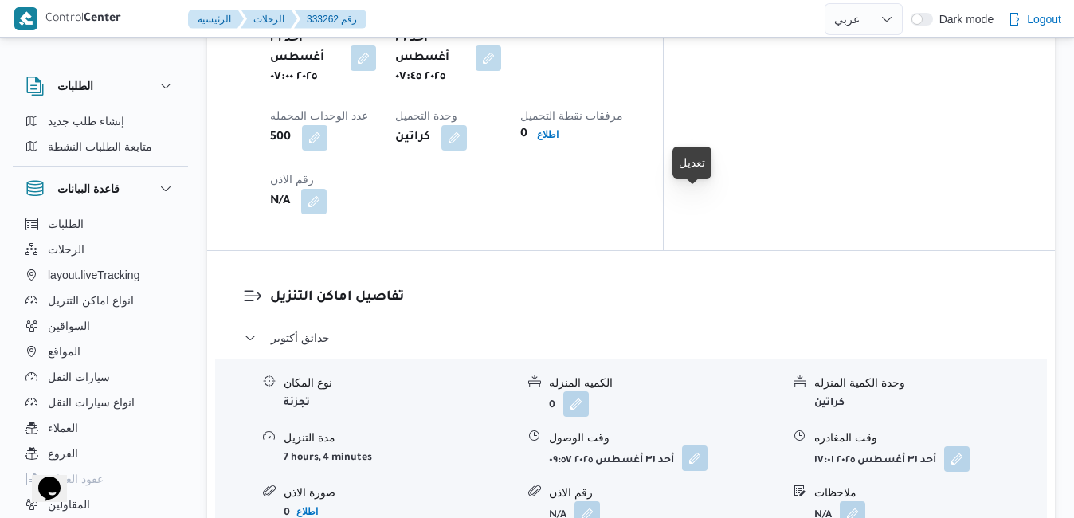
click at [697, 445] on button "button" at bounding box center [695, 458] width 26 height 26
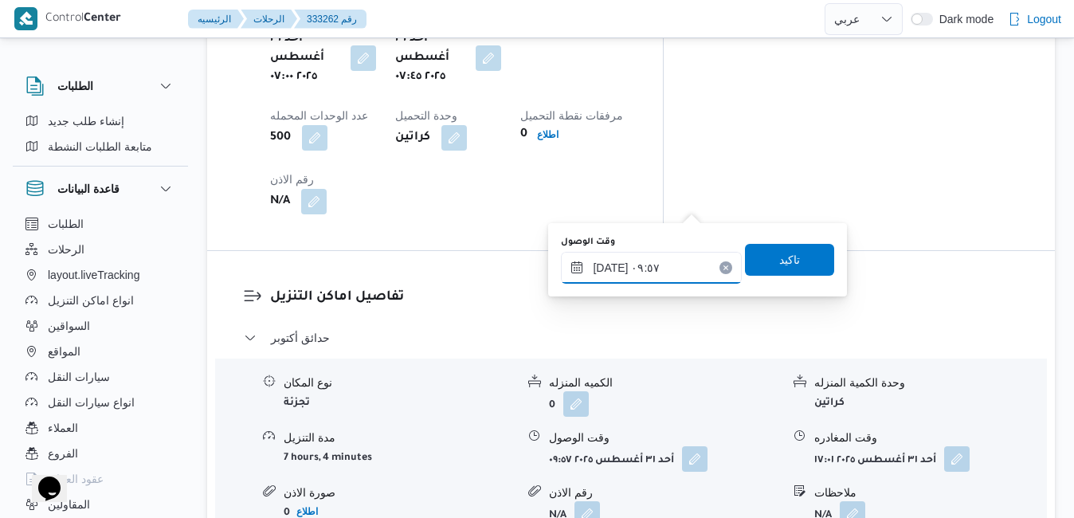
click at [657, 261] on input "٣١/٠٨/٢٠٢٥ ٠٩:٥٧" at bounding box center [651, 268] width 181 height 32
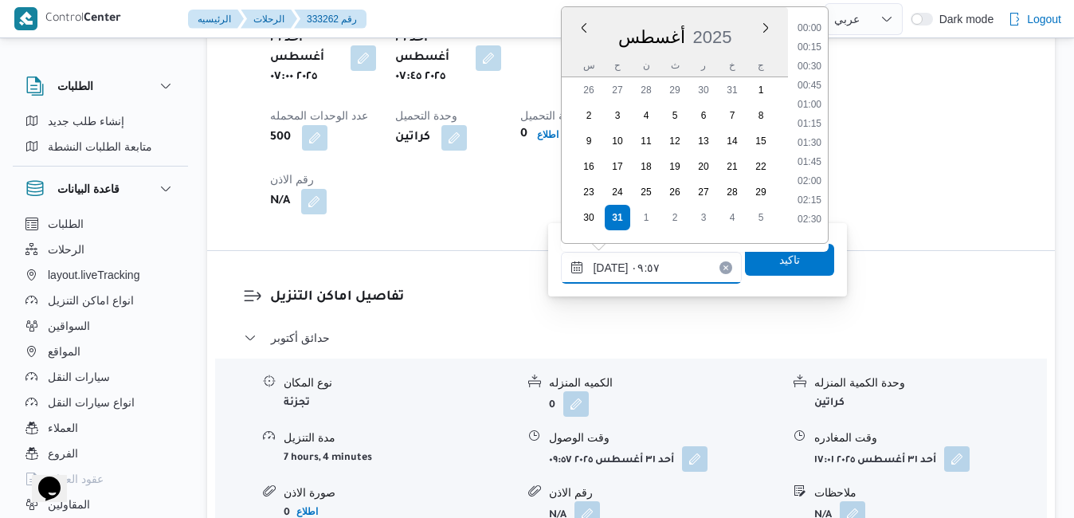
scroll to position [636, 0]
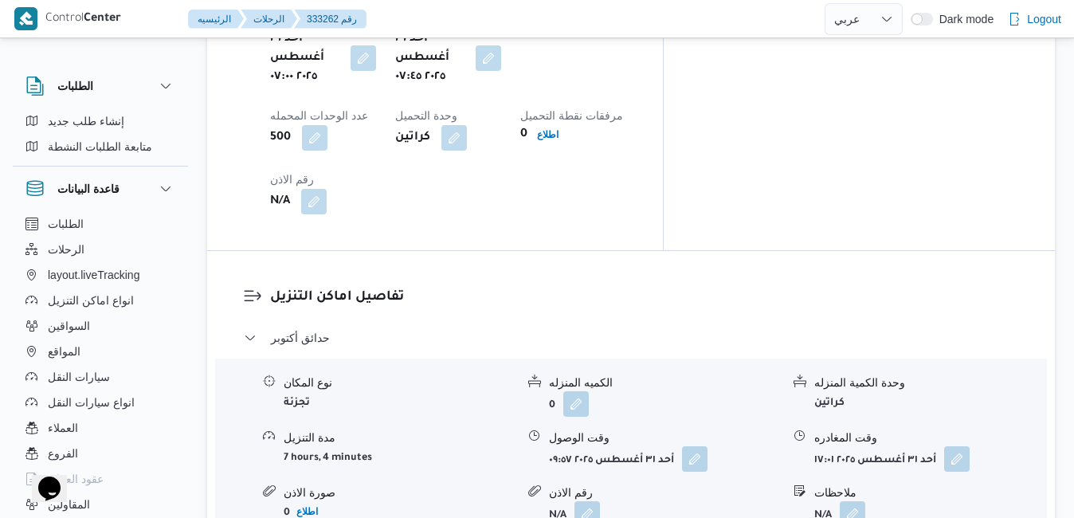
click at [698, 445] on button "button" at bounding box center [695, 458] width 26 height 26
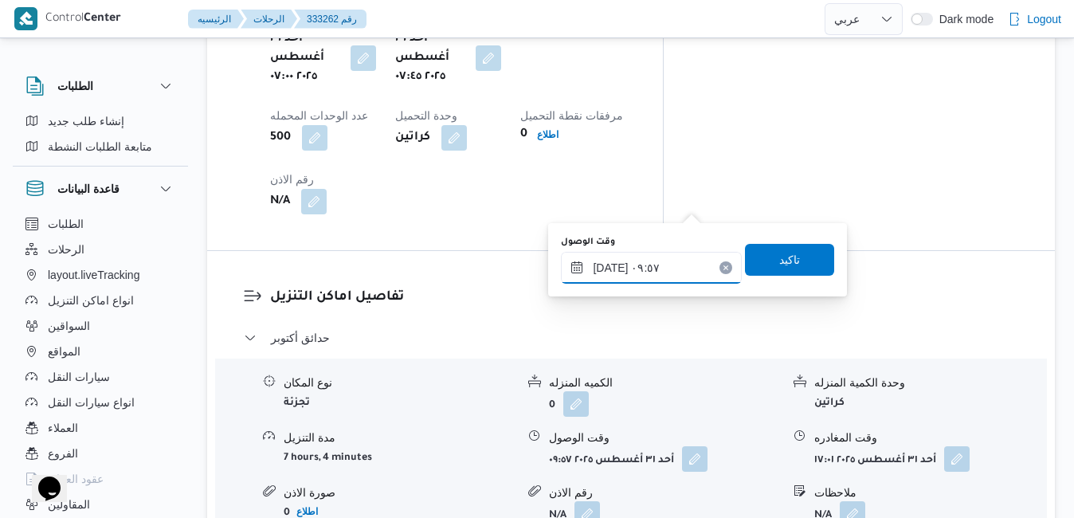
click at [634, 281] on input "٣١/٠٨/٢٠٢٥ ٠٩:٥٧" at bounding box center [651, 268] width 181 height 32
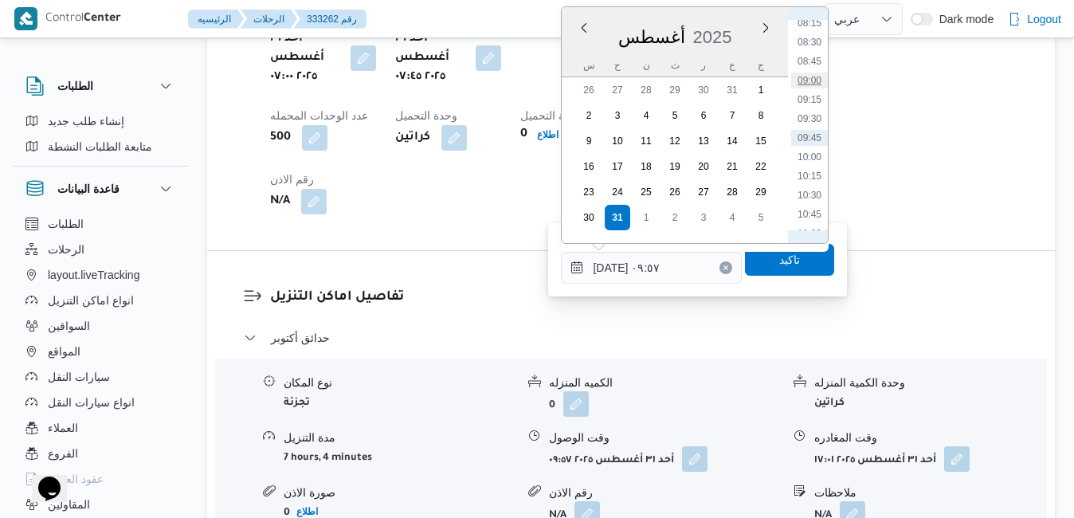
click at [812, 82] on li "09:00" at bounding box center [809, 81] width 37 height 16
type input "٣١/٠٨/٢٠٢٥ ٠٩:٠٠"
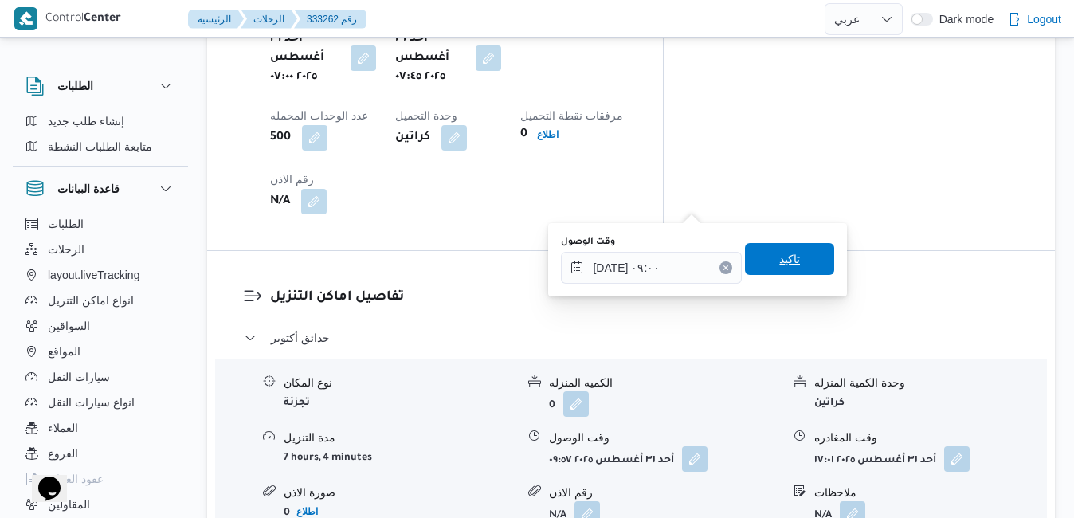
click at [779, 251] on span "تاكيد" at bounding box center [789, 258] width 21 height 19
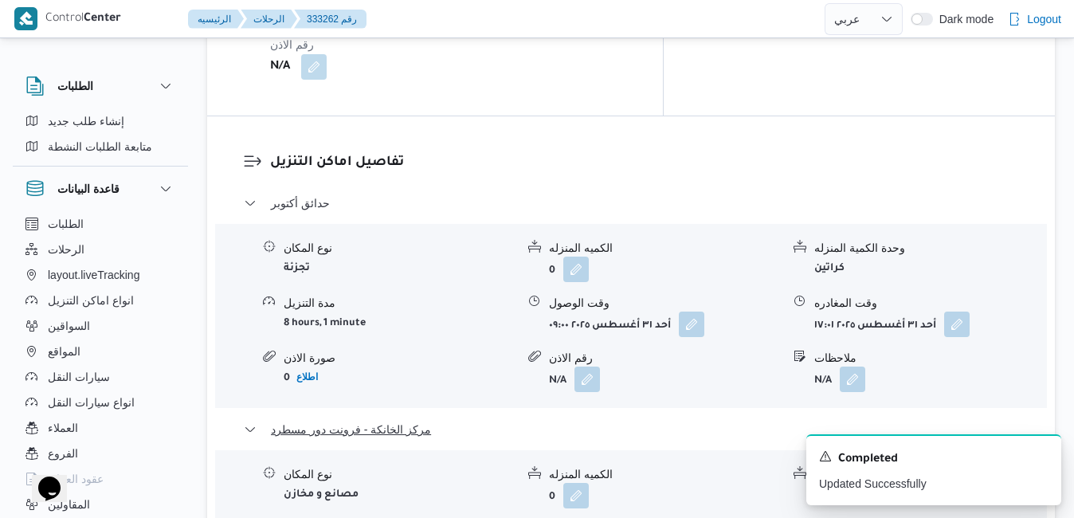
scroll to position [1562, 0]
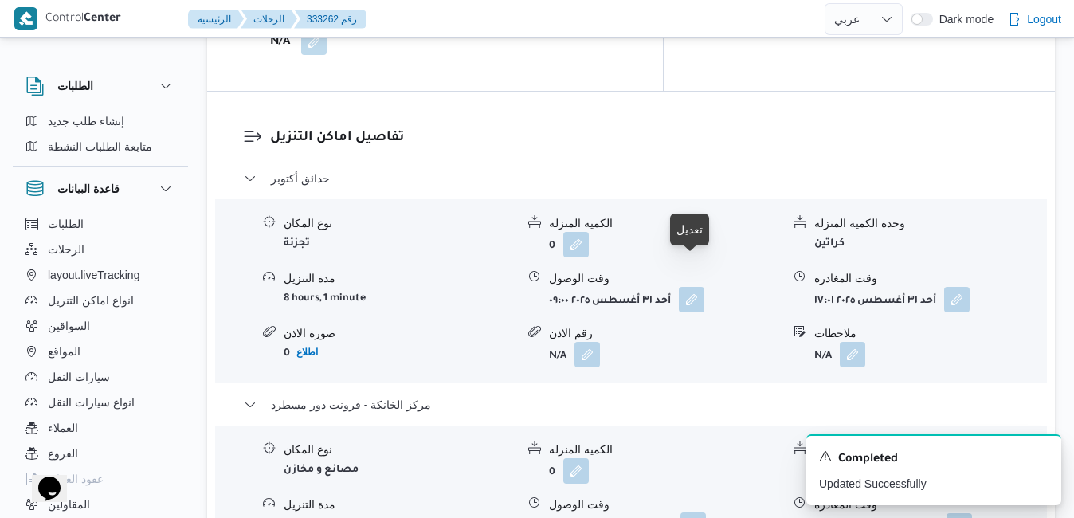
click at [689, 512] on button "button" at bounding box center [694, 525] width 26 height 26
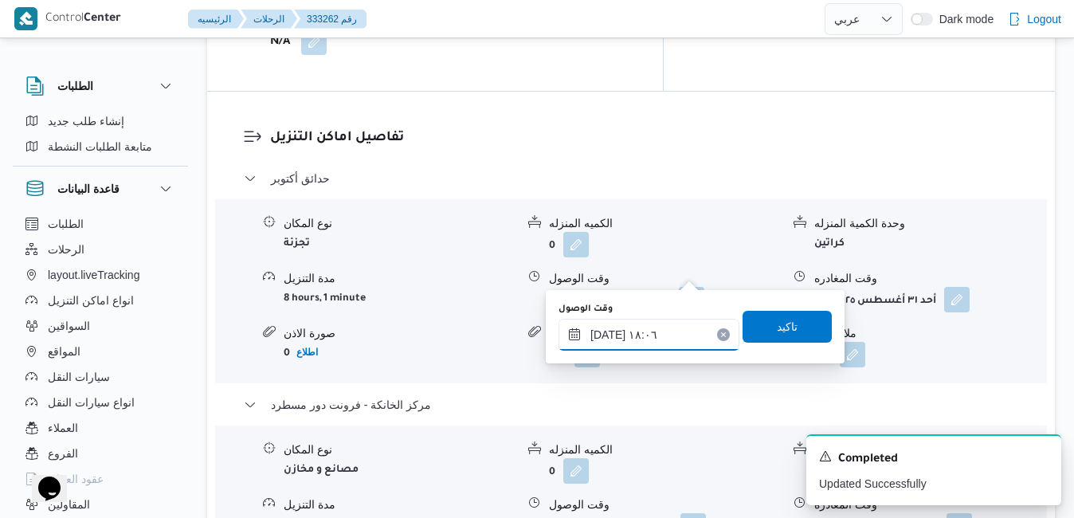
click at [634, 336] on input "٣١/٠٨/٢٠٢٥ ١٨:٠٦" at bounding box center [649, 335] width 181 height 32
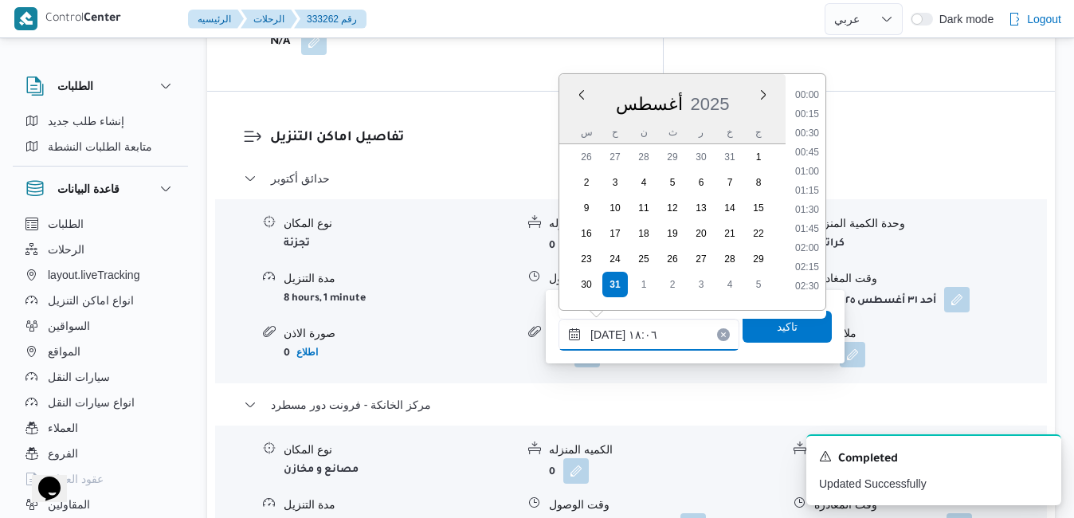
scroll to position [1267, 0]
click at [813, 202] on li "18:00" at bounding box center [807, 205] width 37 height 16
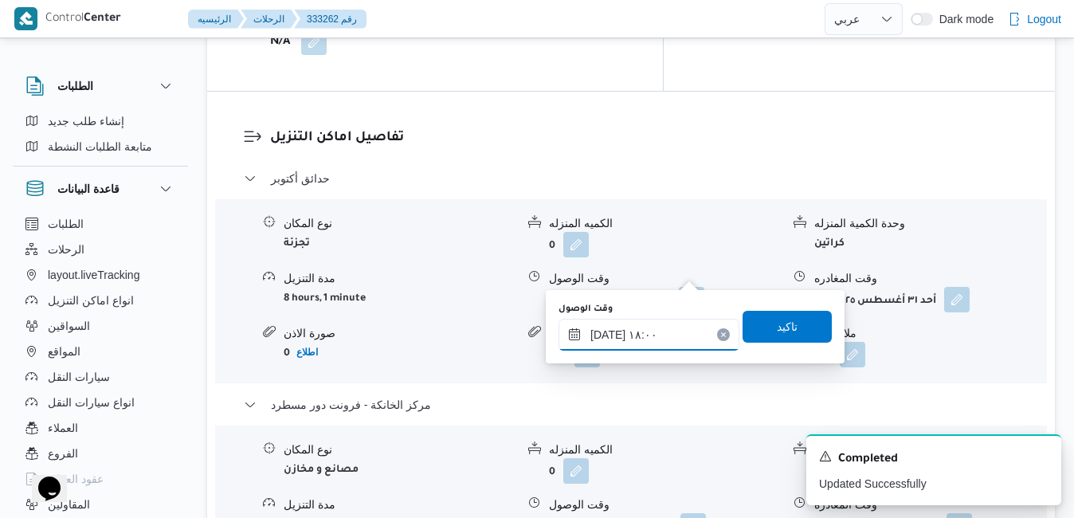
click at [671, 332] on input "[DATE] ١٨:٠٠" at bounding box center [649, 335] width 181 height 32
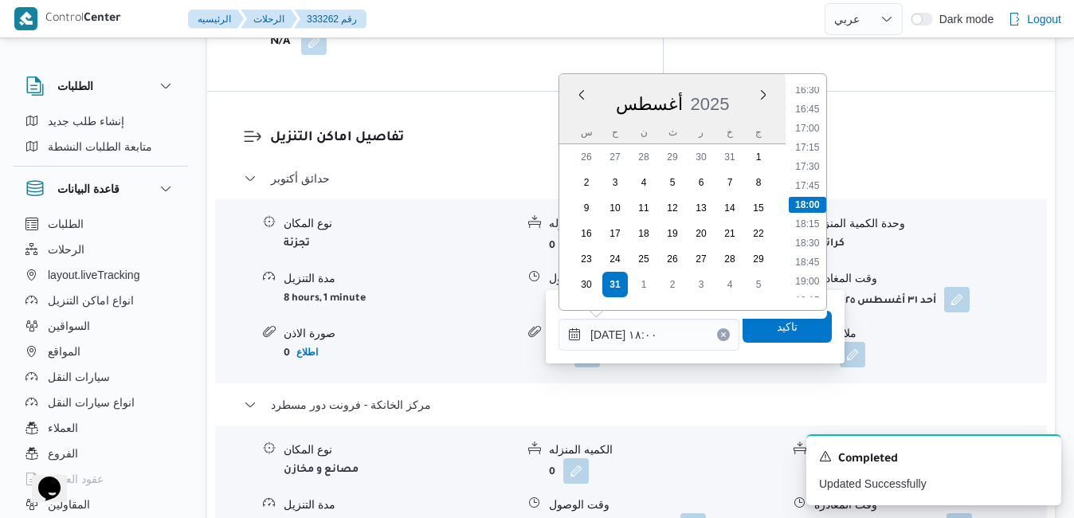
click at [642, 410] on div "تفاصيل اماكن التنزيل حدائق أكتوبر نوع المكان تجزئة الكميه المنزله 0 وحدة الكمية…" at bounding box center [631, 391] width 848 height 598
type input "٣١/٠٨/٢٠٢٥ ١٨:٠٦"
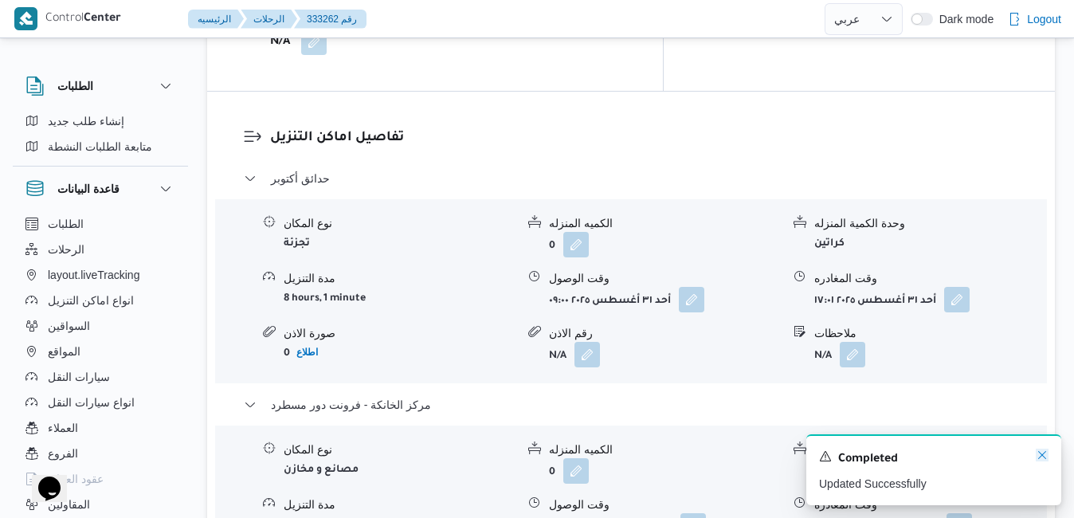
click at [1043, 453] on icon "Dismiss toast" at bounding box center [1042, 455] width 13 height 13
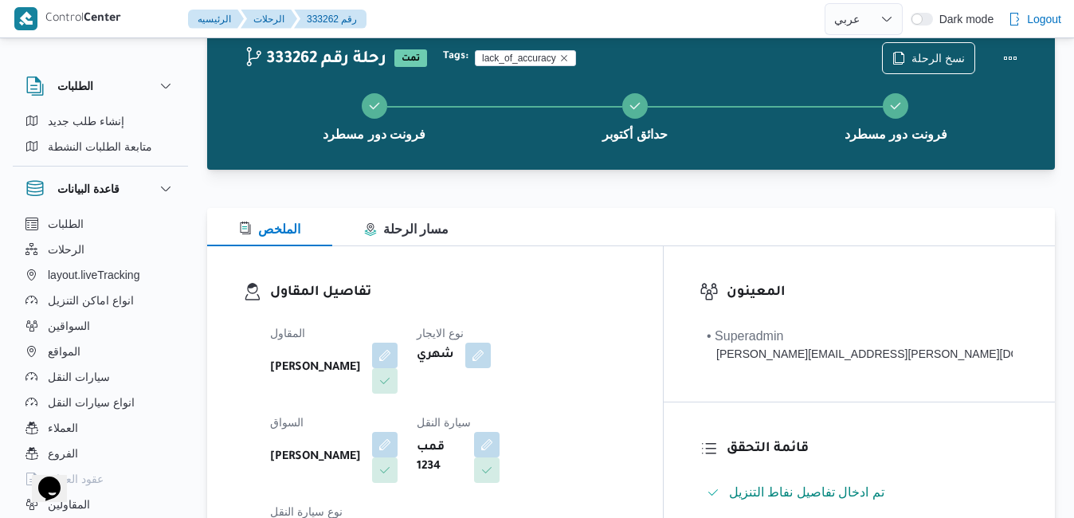
scroll to position [32, 0]
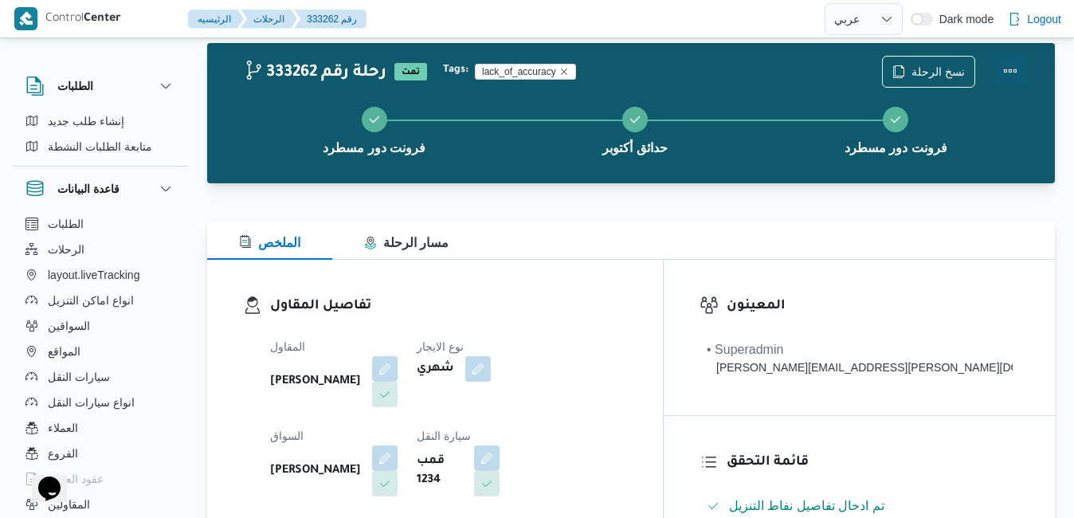
click at [1013, 73] on button "Actions" at bounding box center [1011, 71] width 32 height 32
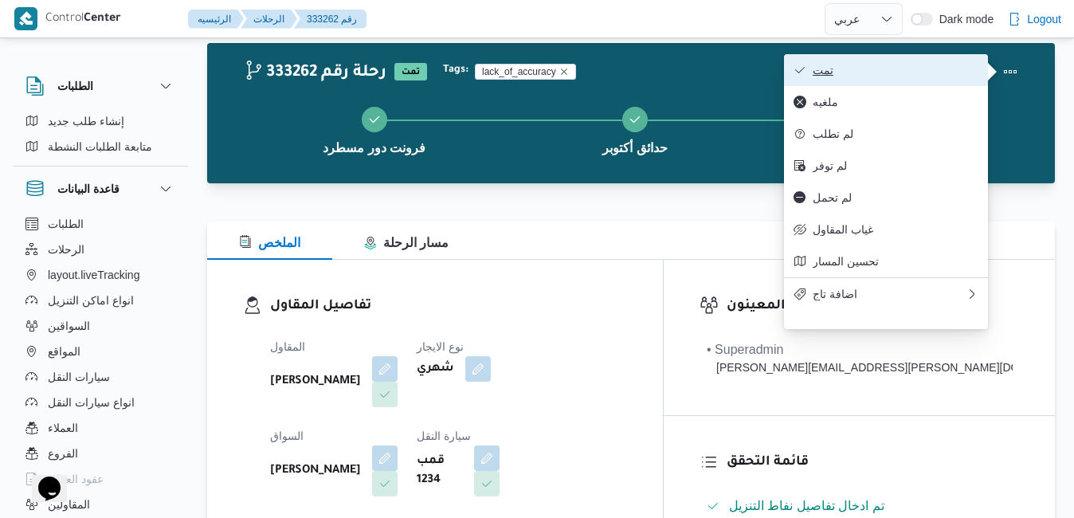
click at [917, 72] on span "تمت" at bounding box center [896, 70] width 166 height 13
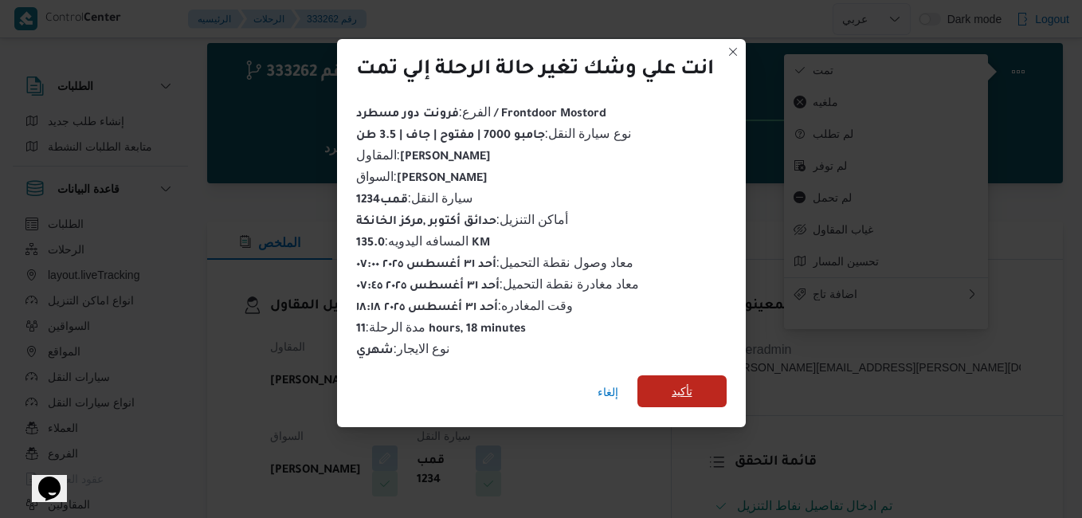
click at [683, 389] on span "تأكيد" at bounding box center [682, 391] width 21 height 19
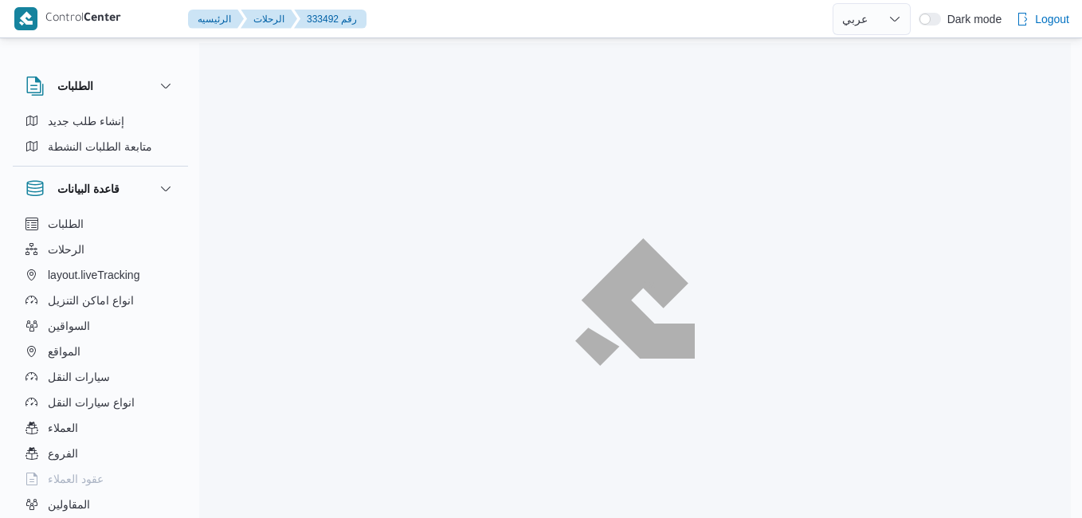
select select "ar"
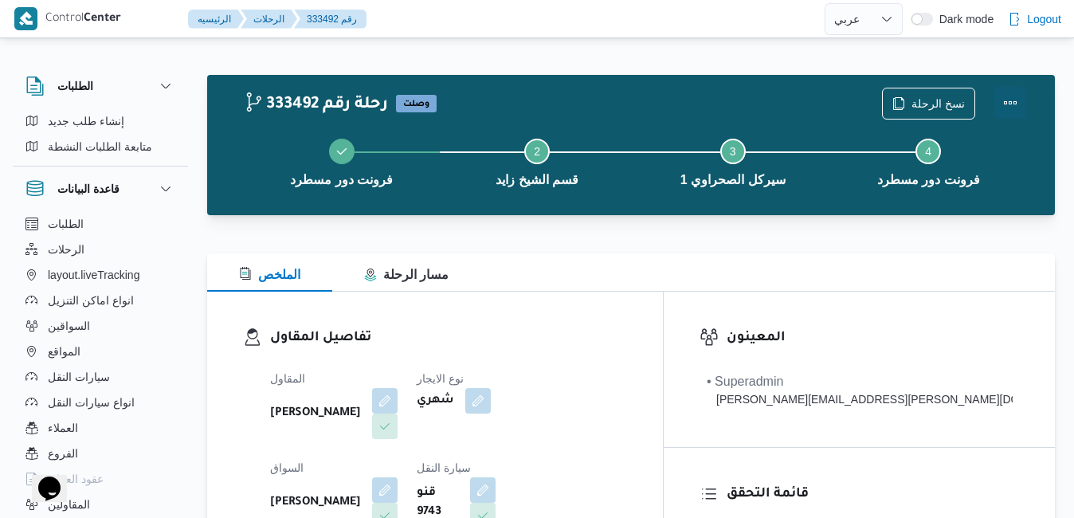
click at [1003, 99] on button "Actions" at bounding box center [1011, 103] width 32 height 32
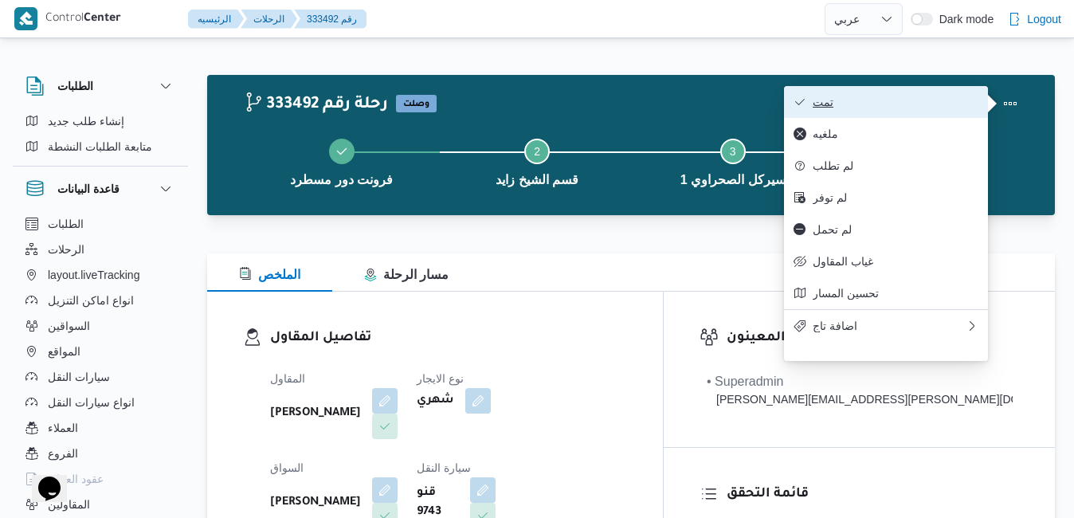
click at [938, 106] on span "تمت" at bounding box center [896, 102] width 166 height 13
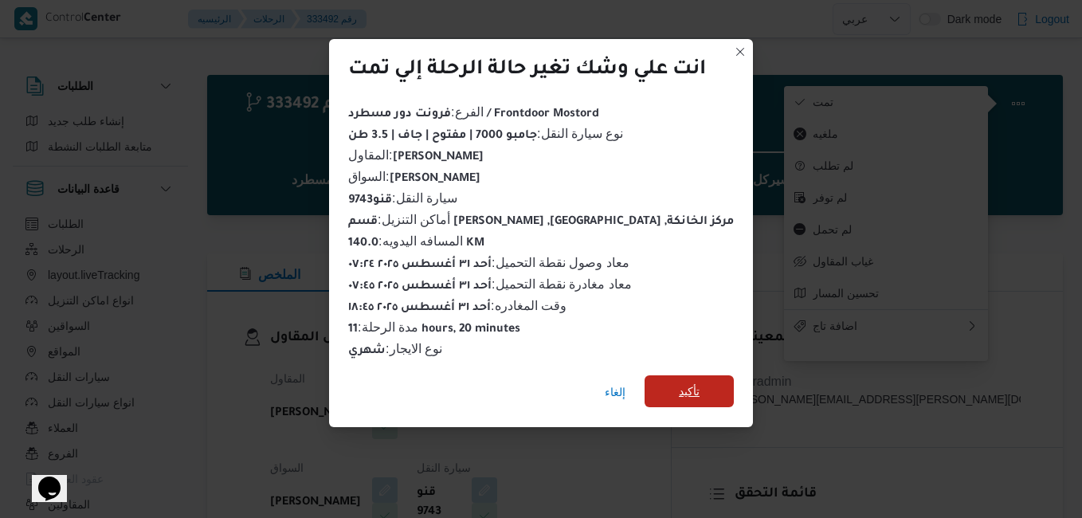
click at [712, 387] on span "تأكيد" at bounding box center [689, 391] width 89 height 32
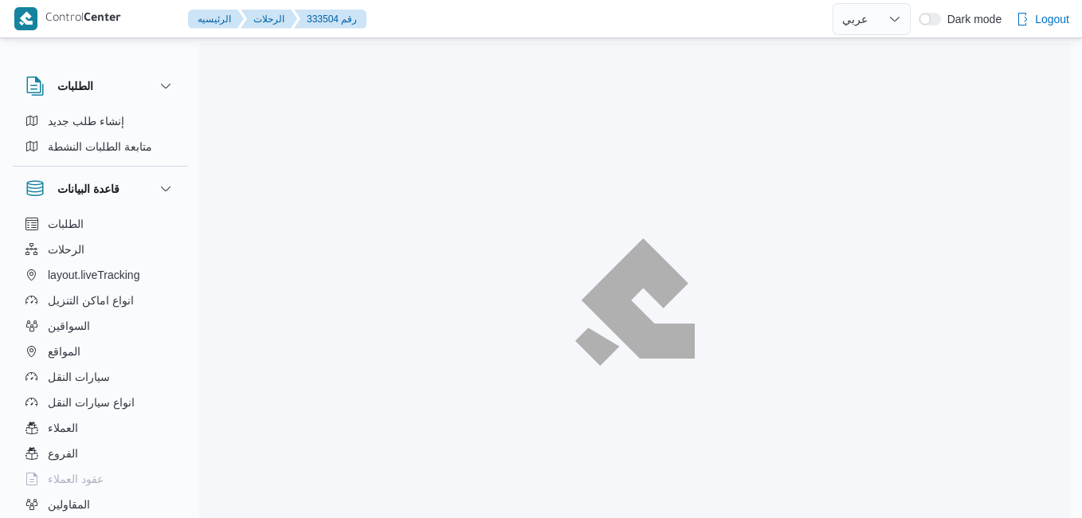
select select "ar"
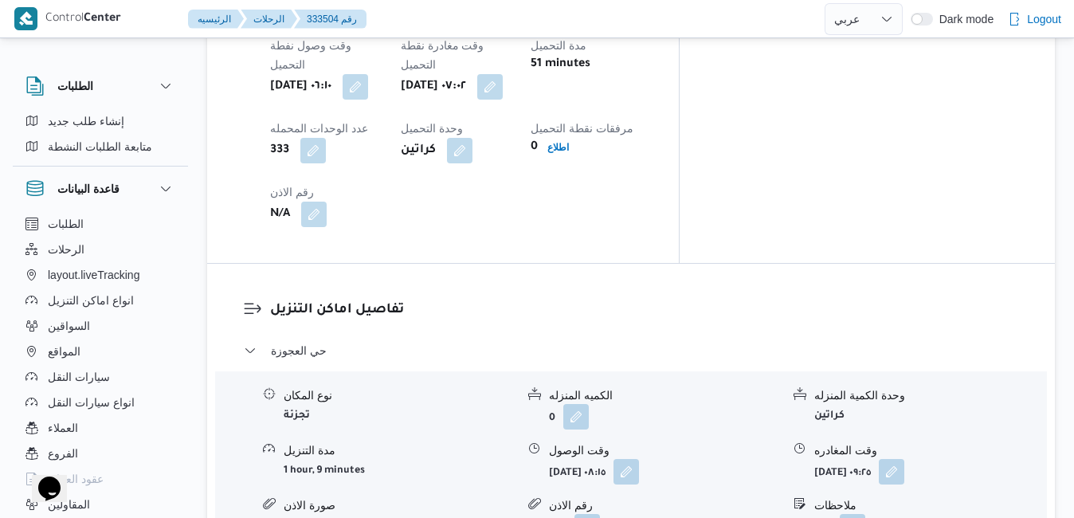
scroll to position [1371, 0]
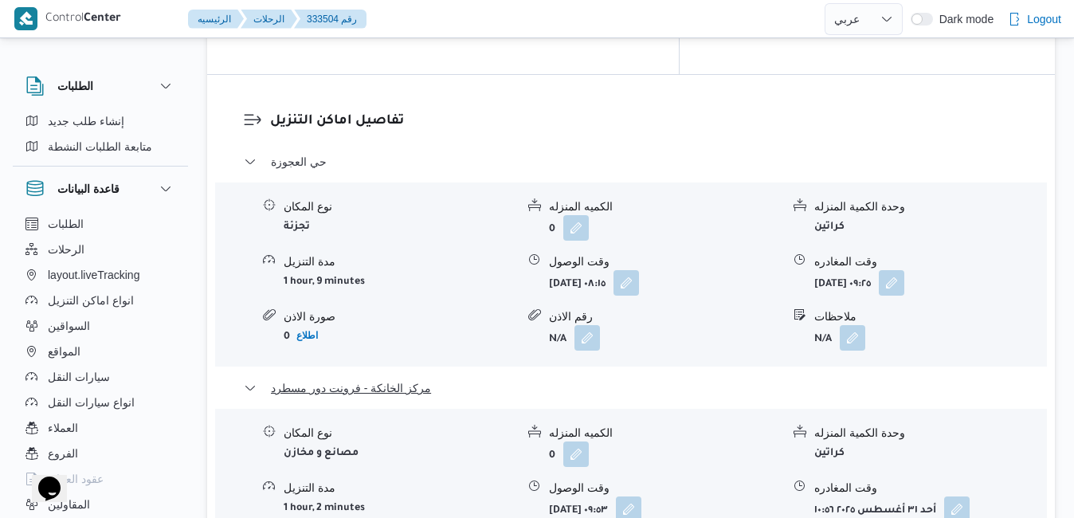
scroll to position [1530, 0]
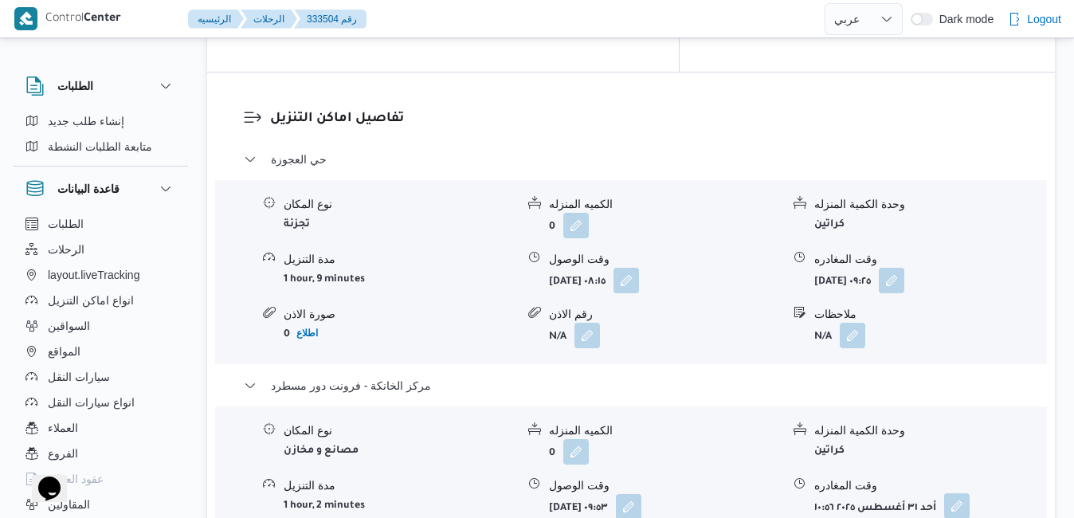
click at [958, 493] on button "button" at bounding box center [957, 506] width 26 height 26
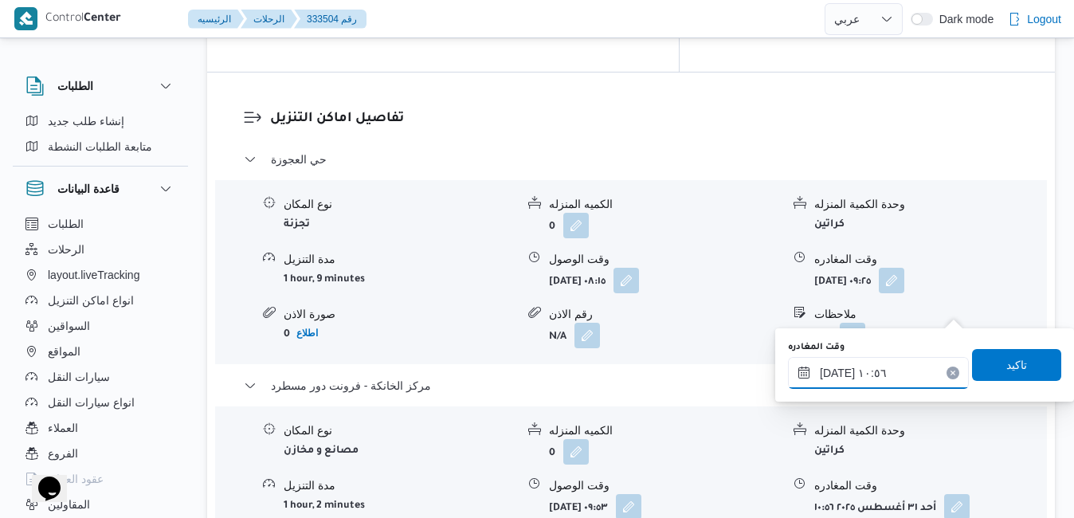
click at [876, 383] on input "٣١/٠٨/٢٠٢٥ ١٠:٥٦" at bounding box center [878, 373] width 181 height 32
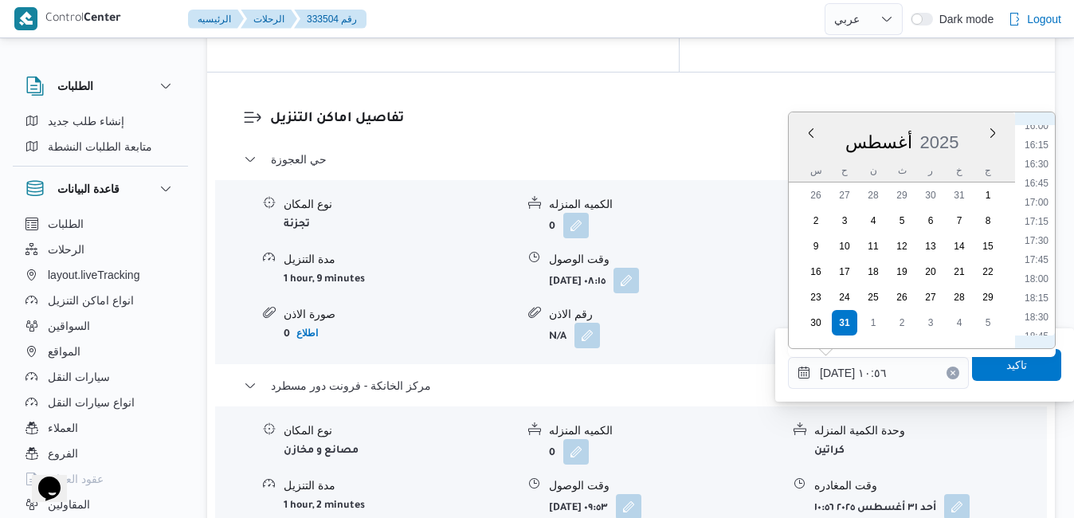
scroll to position [1265, 0]
click at [1039, 245] on li "18:00" at bounding box center [1036, 245] width 37 height 16
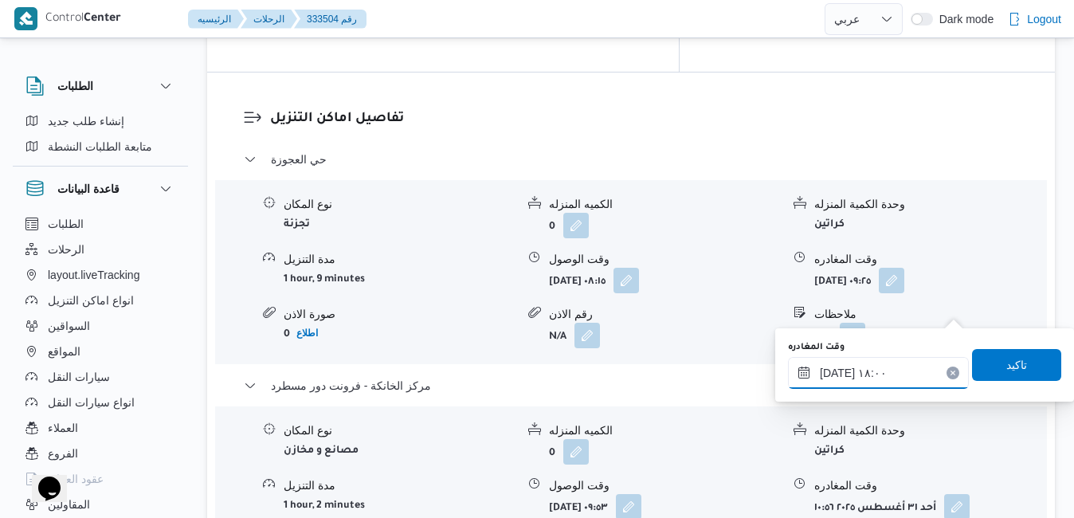
type input "٣١/٠٨/٢٠٢٥ ١٨:٠٠"
click at [1007, 363] on span "تاكيد" at bounding box center [1017, 364] width 21 height 19
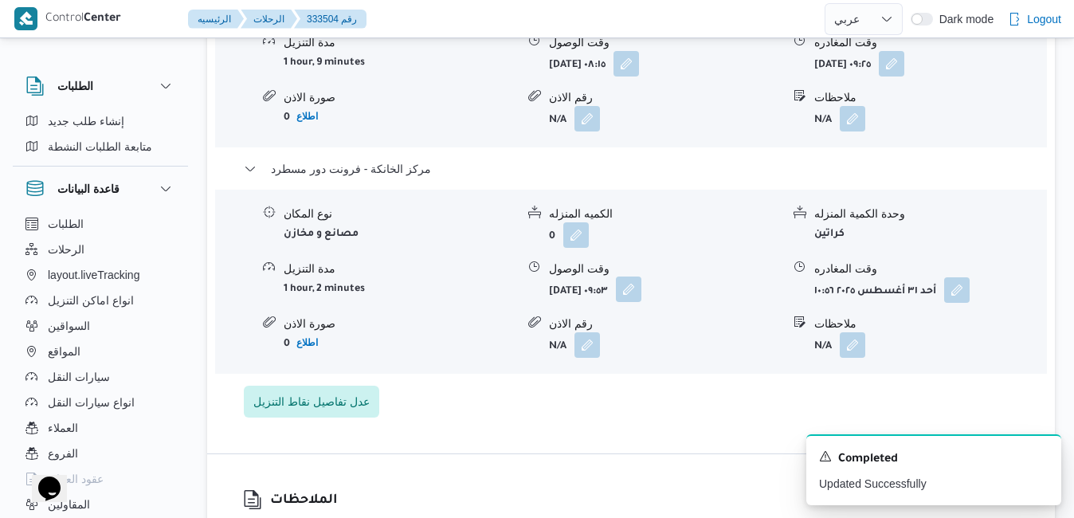
click at [642, 302] on button "button" at bounding box center [629, 290] width 26 height 26
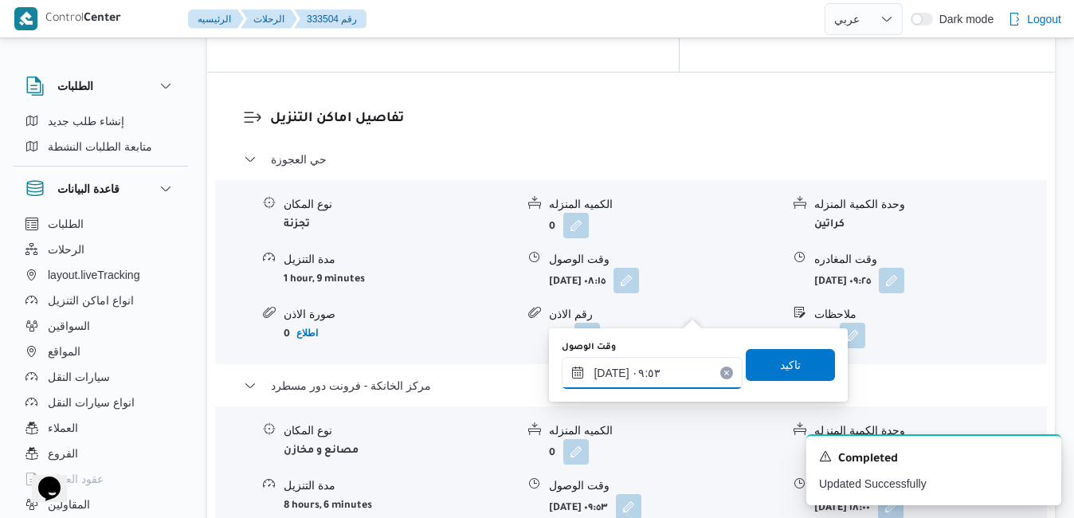
click at [654, 377] on input "٣١/٠٨/٢٠٢٥ ٠٩:٥٣" at bounding box center [652, 373] width 181 height 32
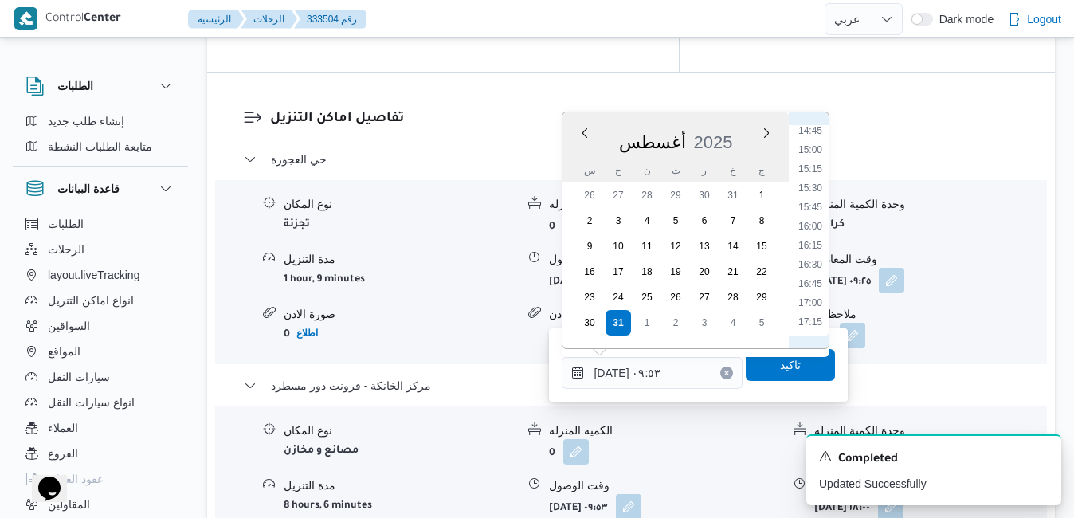
scroll to position [1188, 0]
click at [813, 304] on li "17:45" at bounding box center [810, 303] width 37 height 16
type input "٣١/٠٨/٢٠٢٥ ١٧:٤٥"
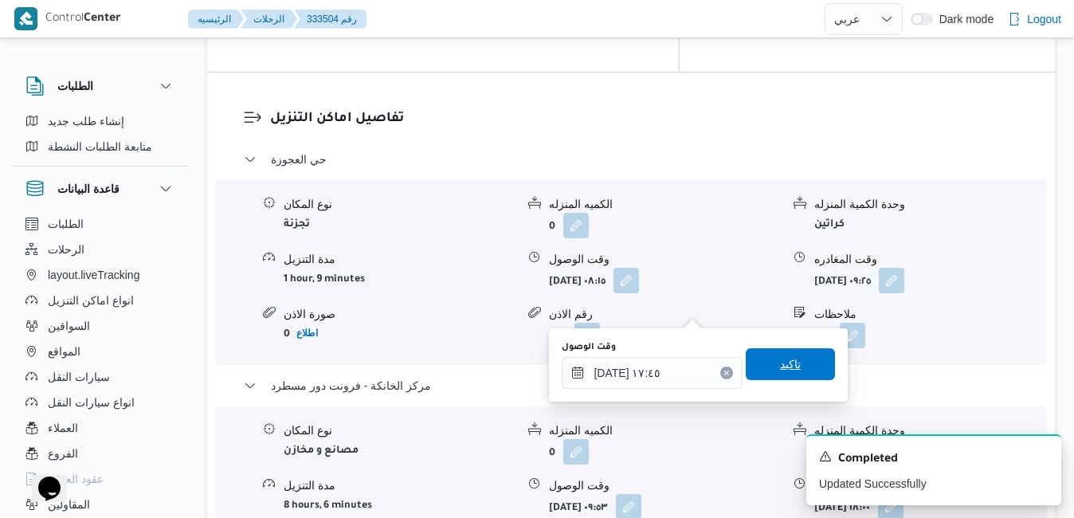
click at [790, 360] on span "تاكيد" at bounding box center [790, 364] width 89 height 32
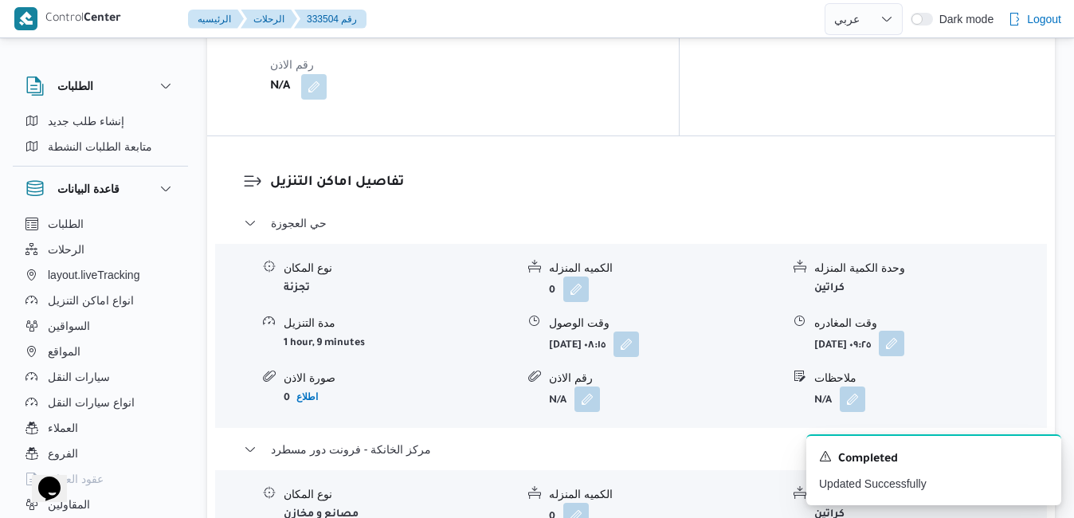
scroll to position [1434, 0]
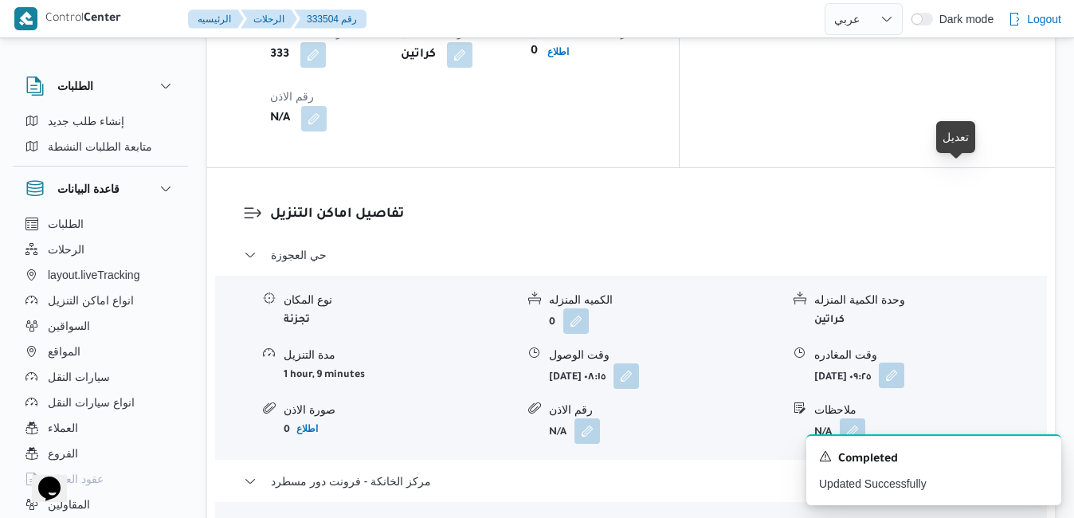
click at [905, 363] on button "button" at bounding box center [892, 376] width 26 height 26
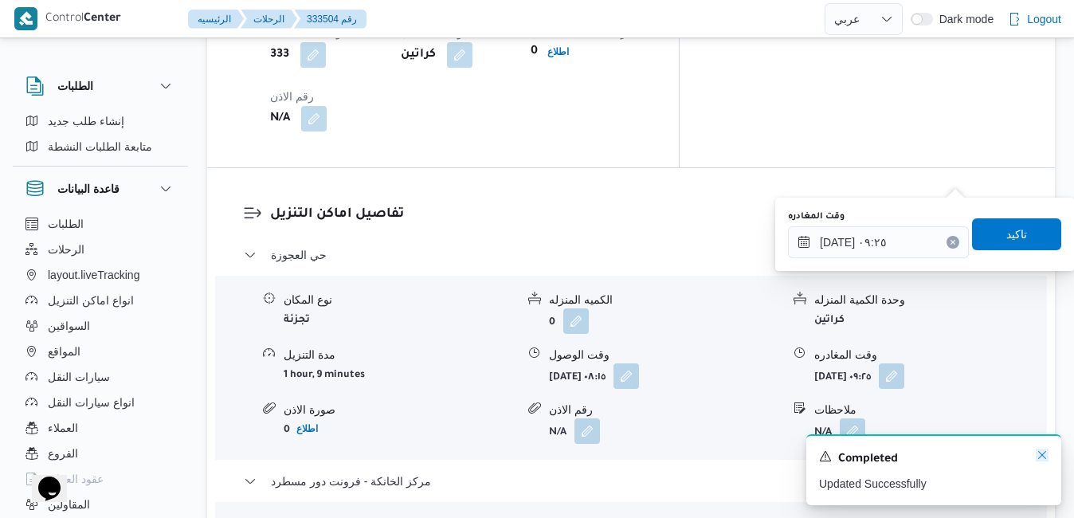
click at [1042, 452] on icon "Dismiss toast" at bounding box center [1042, 455] width 13 height 13
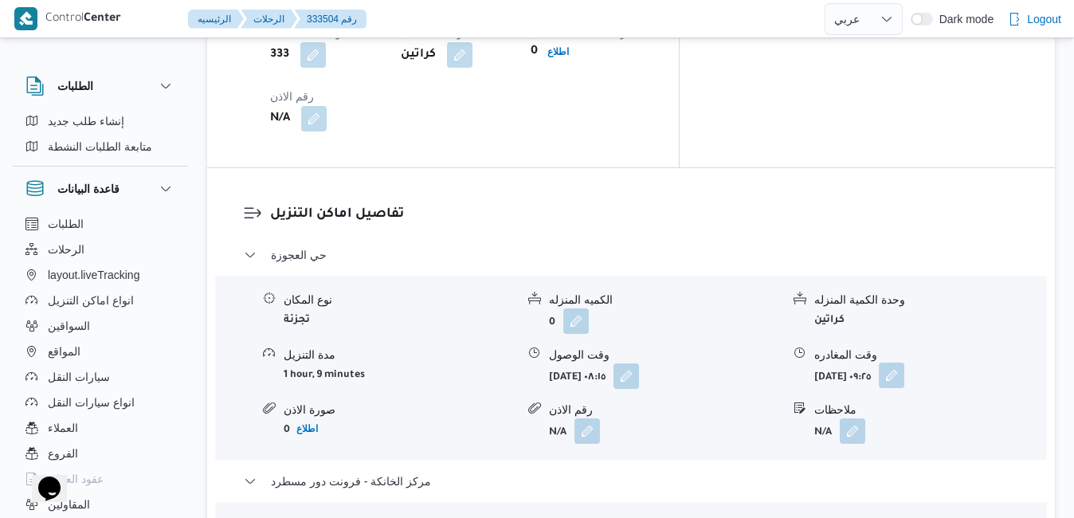
click at [905, 363] on button "button" at bounding box center [892, 376] width 26 height 26
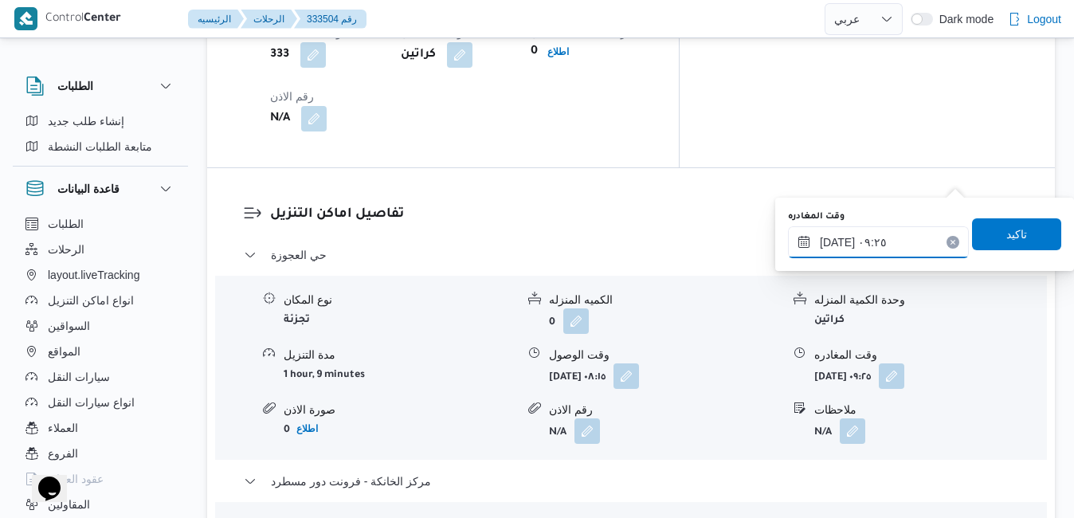
click at [899, 255] on input "٣١/٠٨/٢٠٢٥ ٠٩:٢٥" at bounding box center [878, 242] width 181 height 32
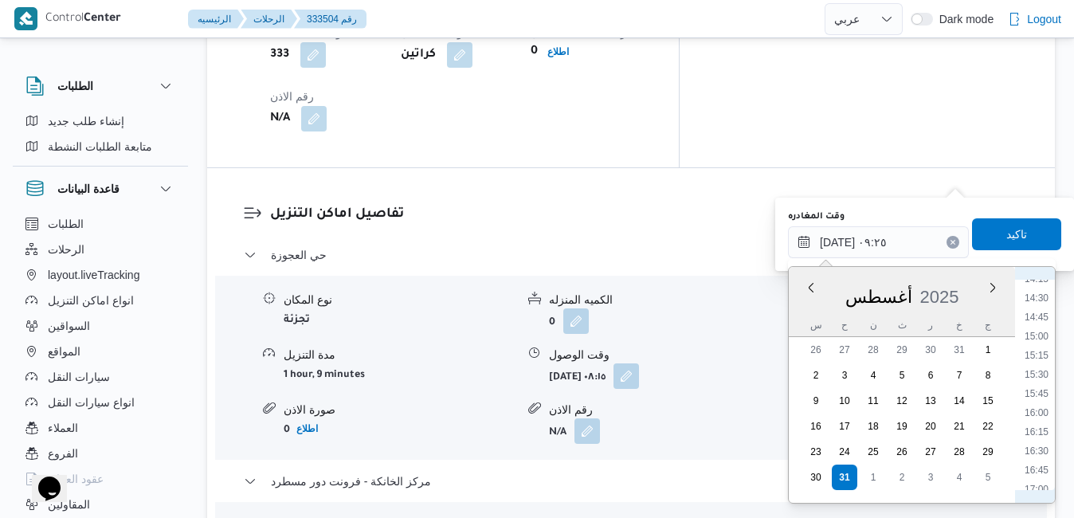
scroll to position [1150, 0]
click at [1038, 361] on li "16:00" at bounding box center [1036, 362] width 37 height 16
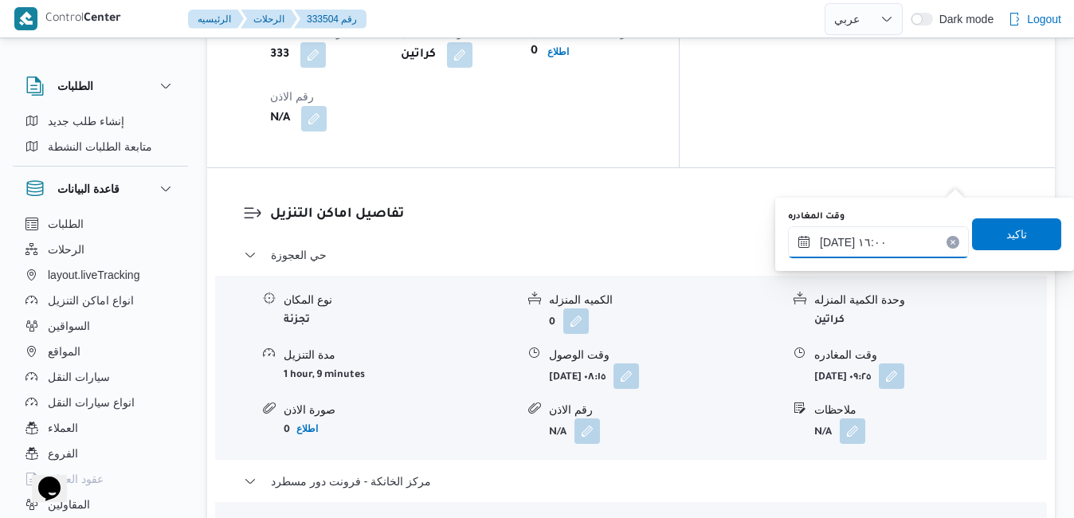
click at [837, 243] on input "٣١/٠٨/٢٠٢٥ ١٦:٠٠" at bounding box center [878, 242] width 181 height 32
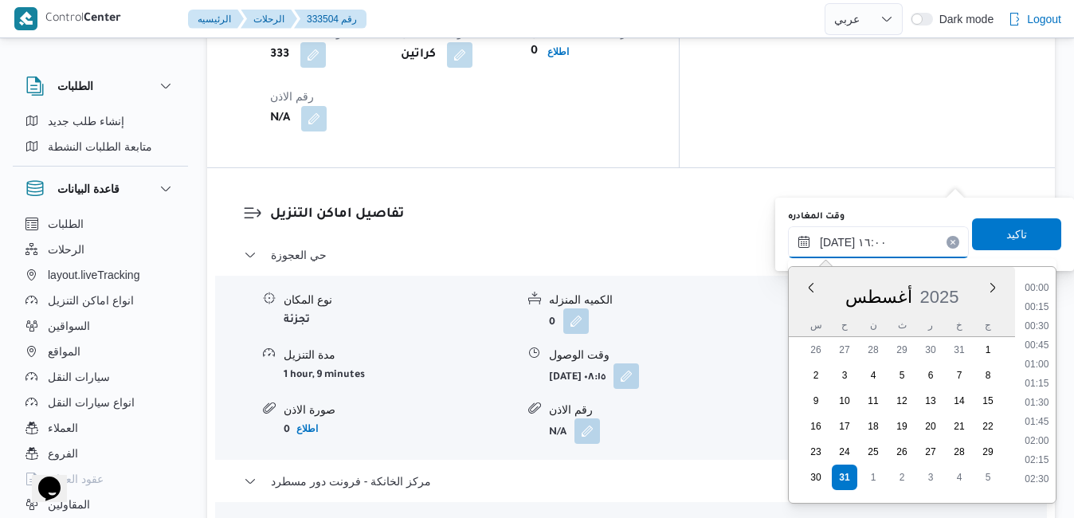
scroll to position [1114, 0]
type input "٣١/٠٨/٢٠٢٥ ١٦:55"
click at [1022, 228] on span "تاكيد" at bounding box center [1016, 234] width 89 height 32
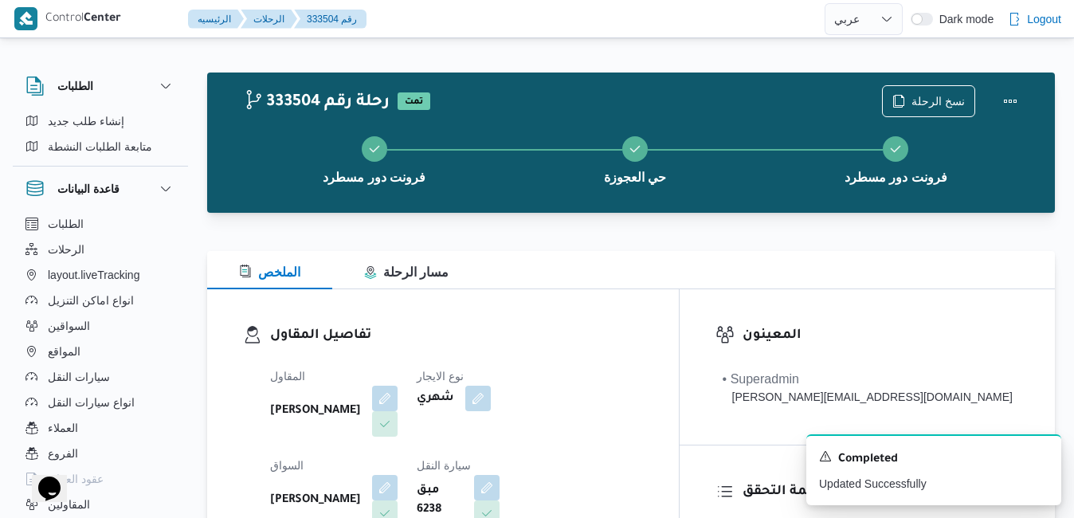
scroll to position [0, 0]
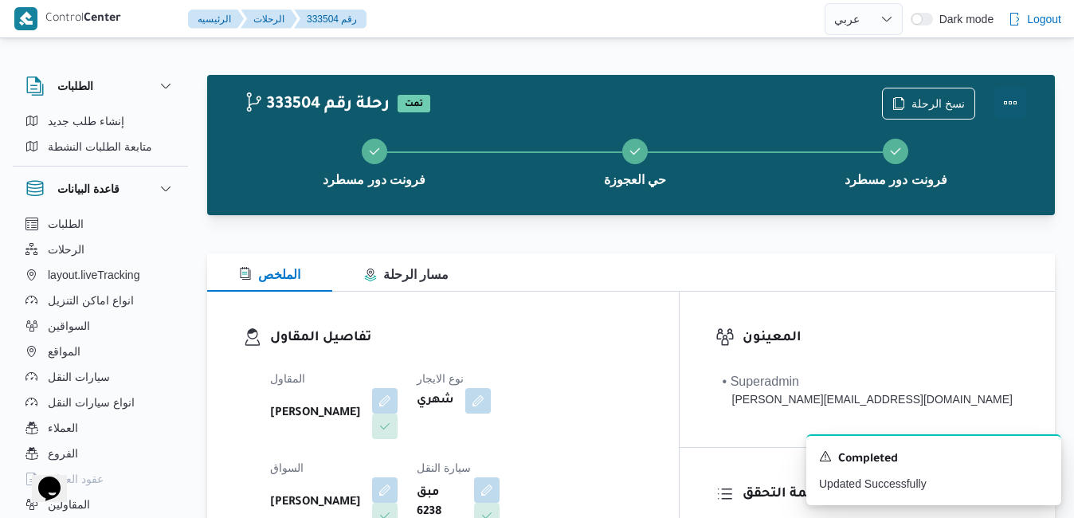
click at [1011, 101] on button "Actions" at bounding box center [1011, 103] width 32 height 32
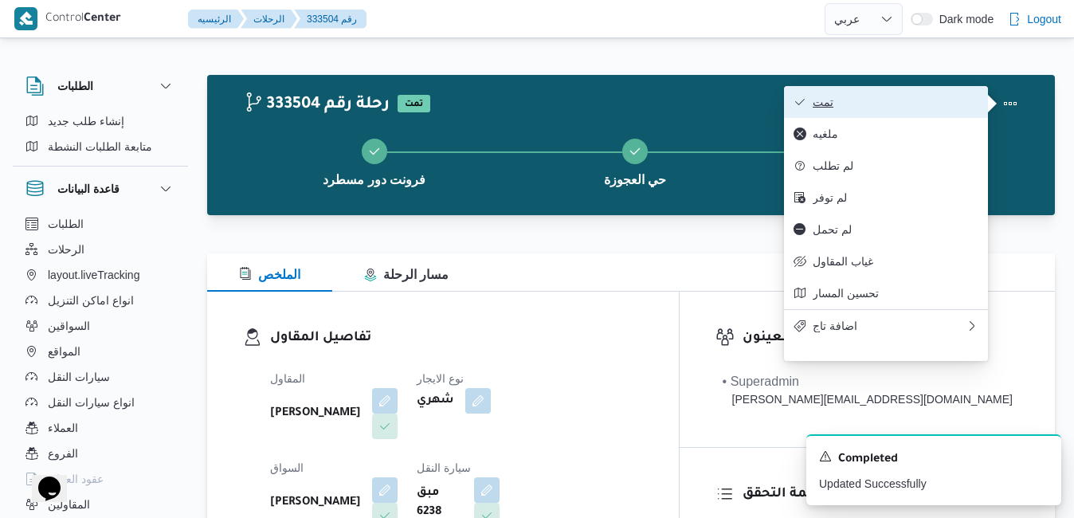
click at [942, 107] on span "تمت" at bounding box center [896, 102] width 166 height 13
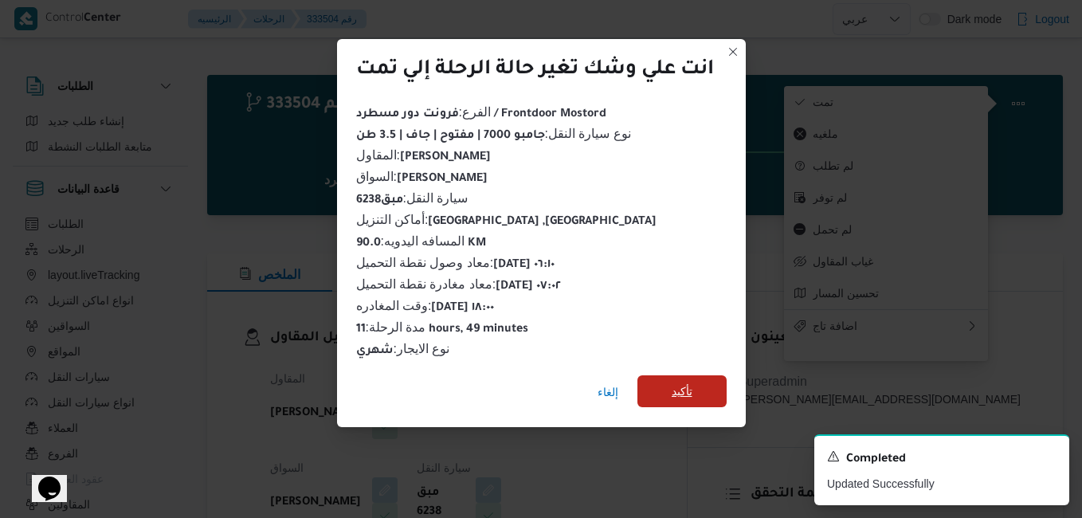
click at [708, 375] on span "تأكيد" at bounding box center [682, 391] width 89 height 32
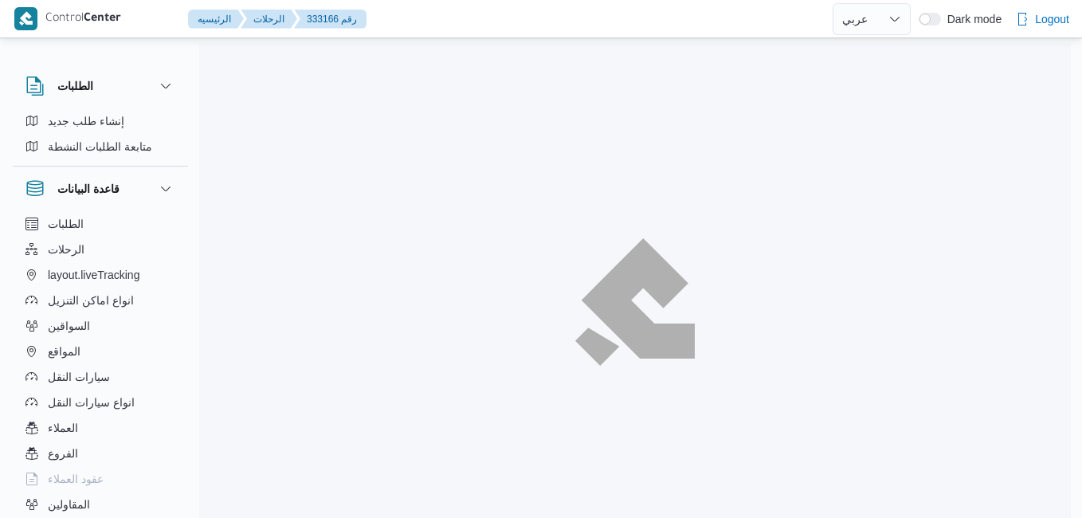
select select "ar"
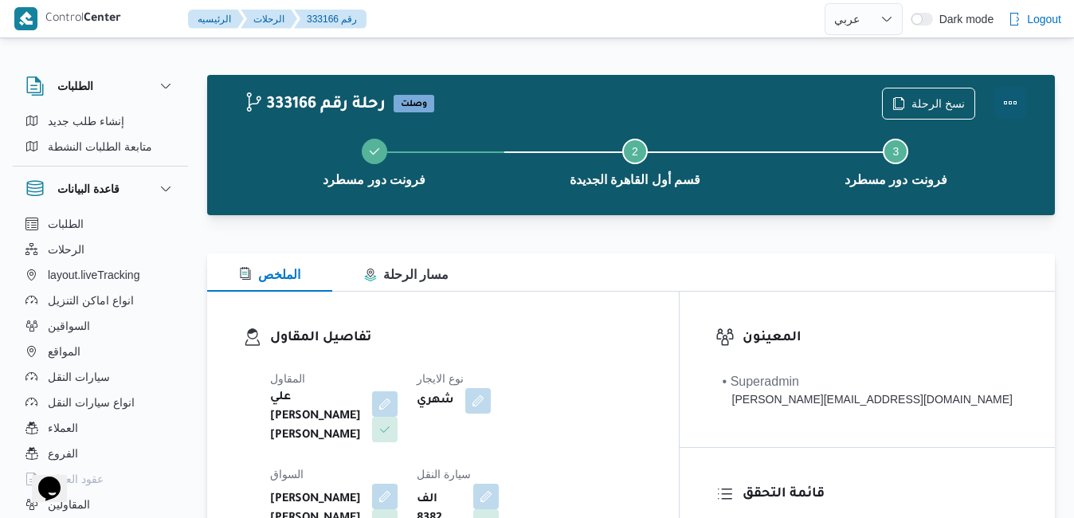
click at [1023, 98] on button "Actions" at bounding box center [1011, 103] width 32 height 32
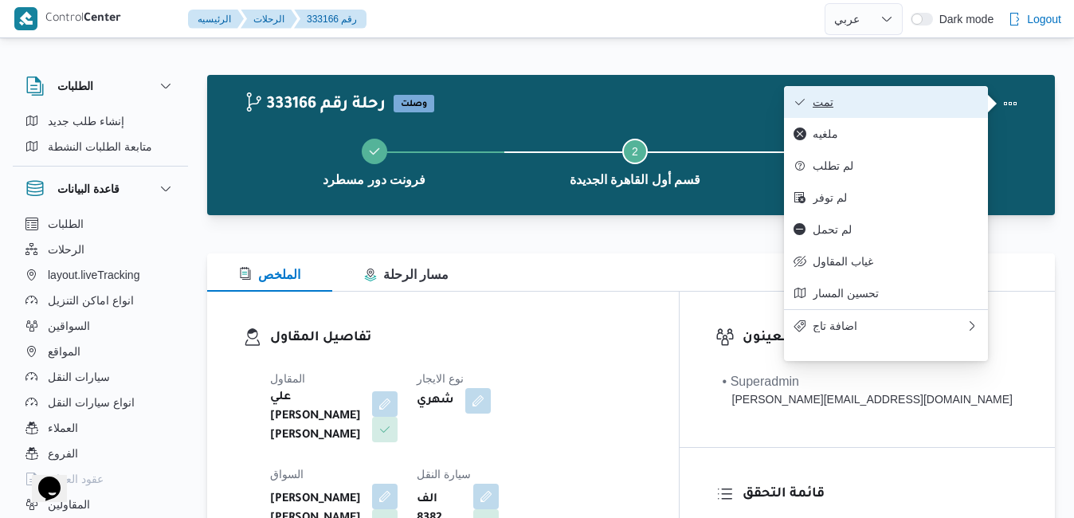
click at [916, 96] on span "تمت" at bounding box center [896, 102] width 166 height 13
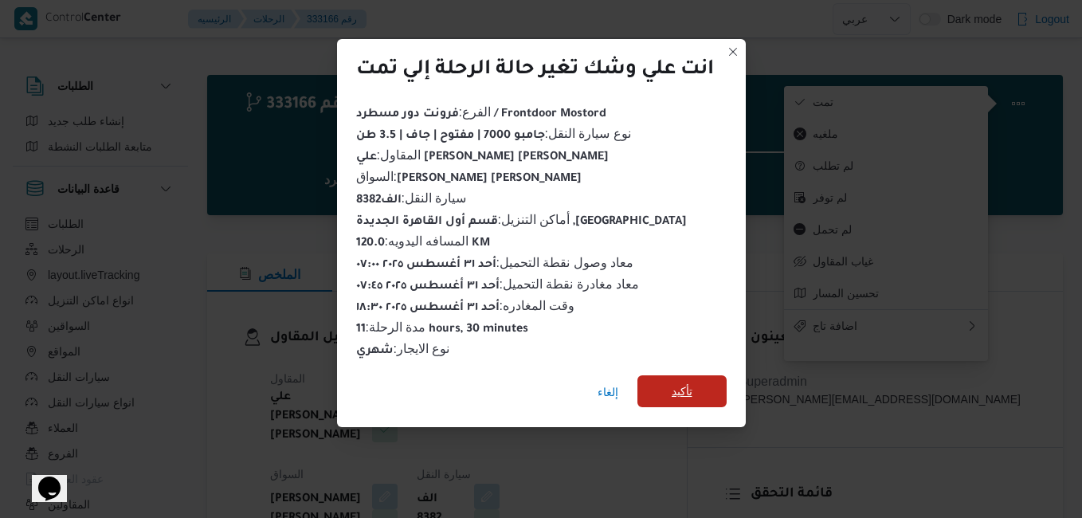
click at [692, 384] on span "تأكيد" at bounding box center [682, 391] width 21 height 19
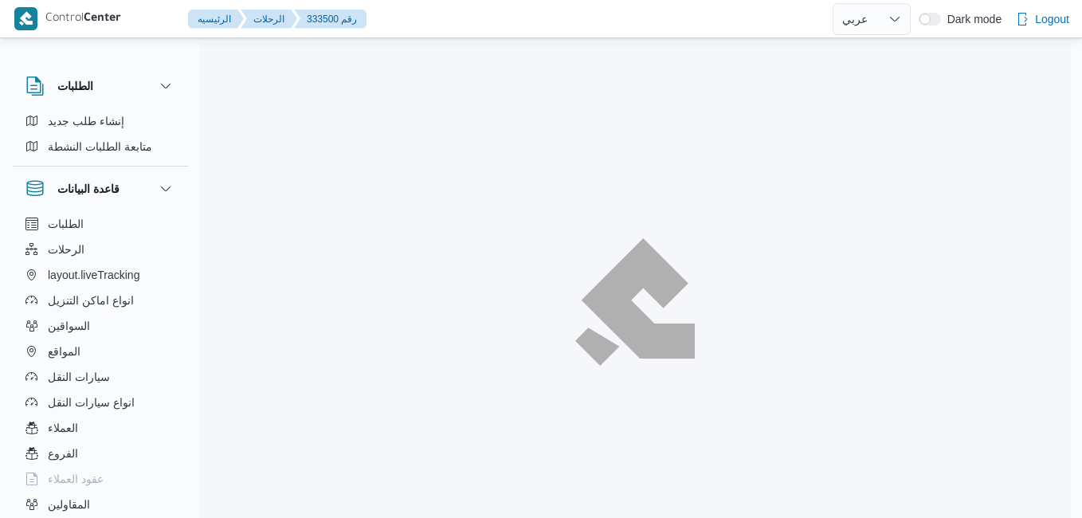
select select "ar"
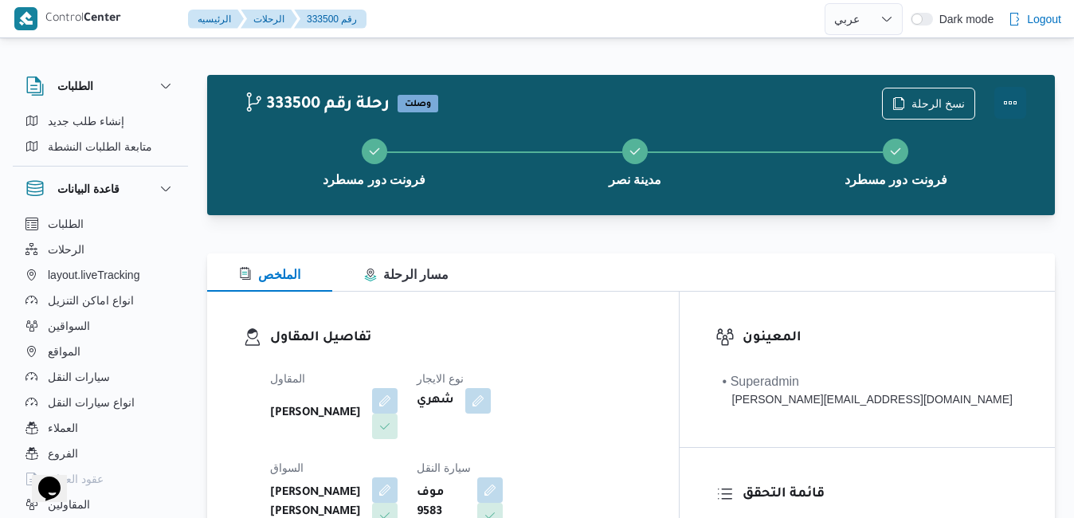
click at [1010, 104] on button "Actions" at bounding box center [1011, 103] width 32 height 32
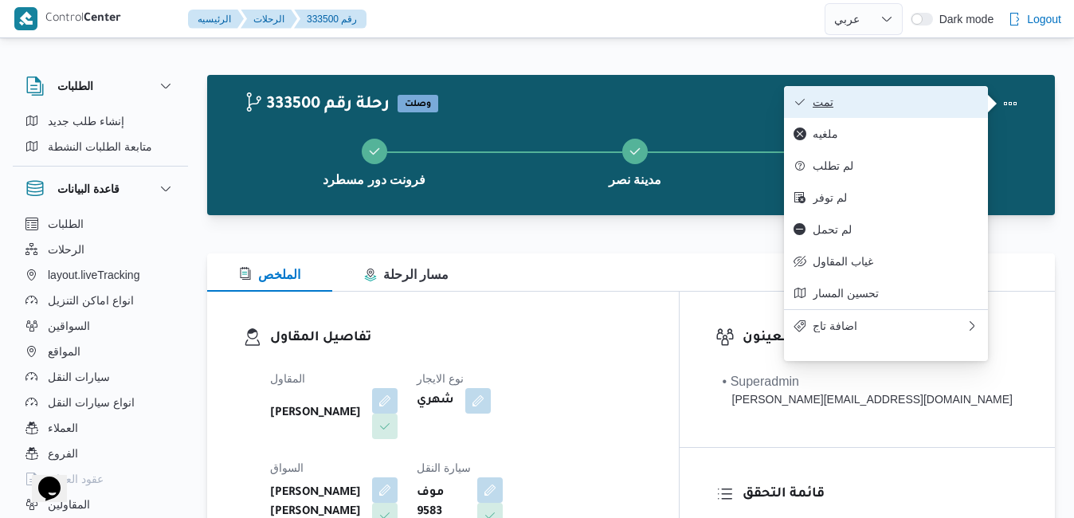
click at [905, 97] on span "تمت" at bounding box center [896, 102] width 166 height 13
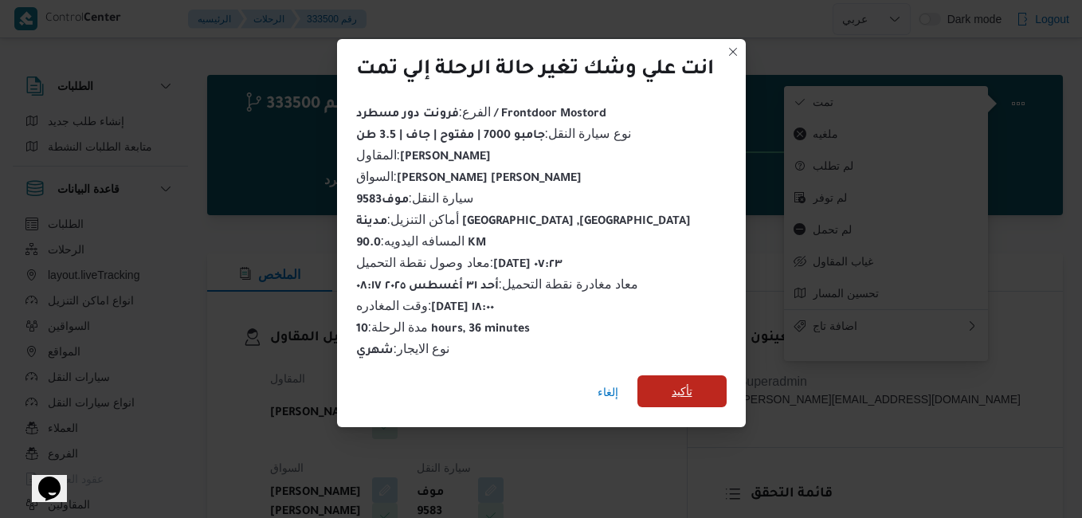
click at [693, 382] on span "تأكيد" at bounding box center [682, 391] width 21 height 19
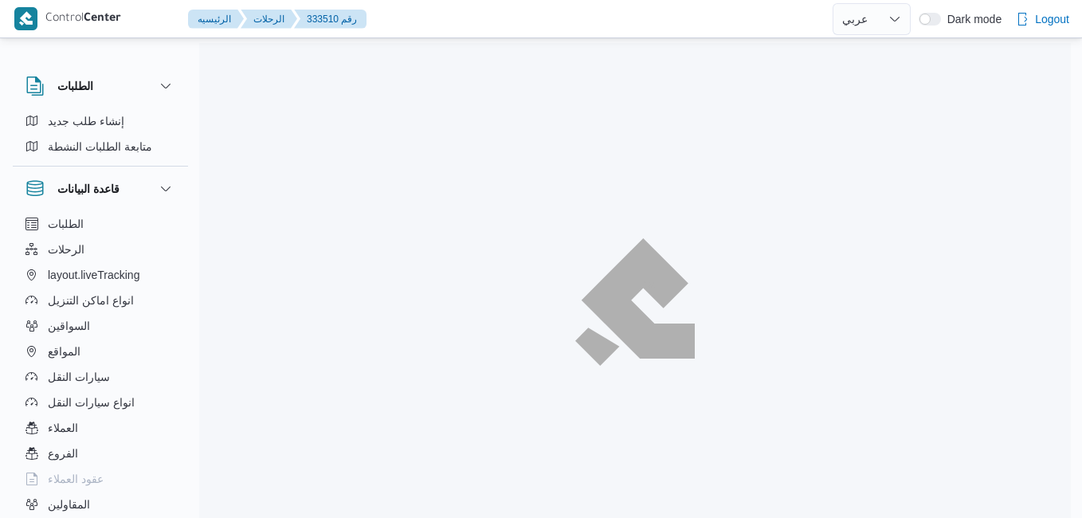
select select "ar"
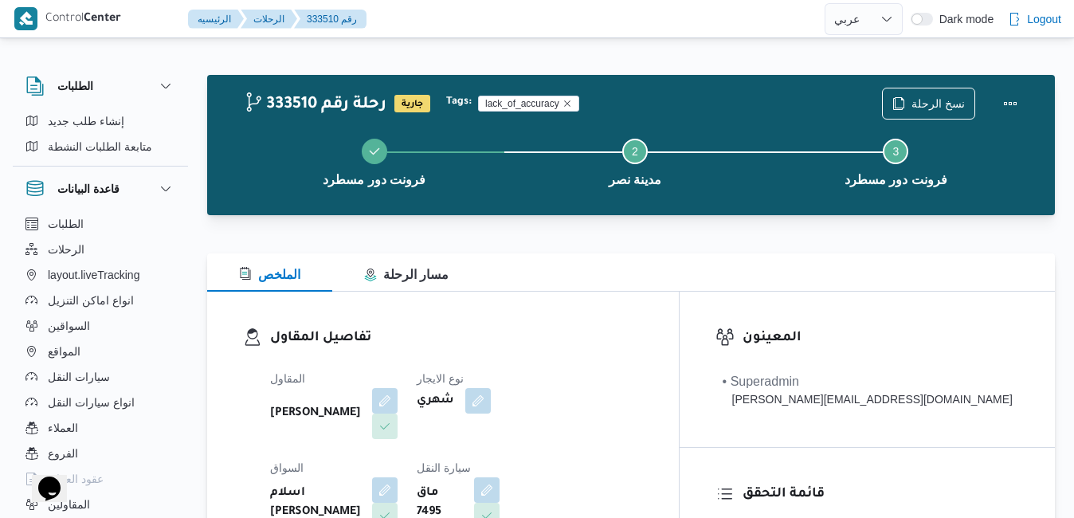
click at [606, 214] on div "333510 رحلة رقم جارية Tags: lack_of_accuracy نسخ الرحلة فرونت دور مسطرد Step 2 …" at bounding box center [631, 145] width 848 height 140
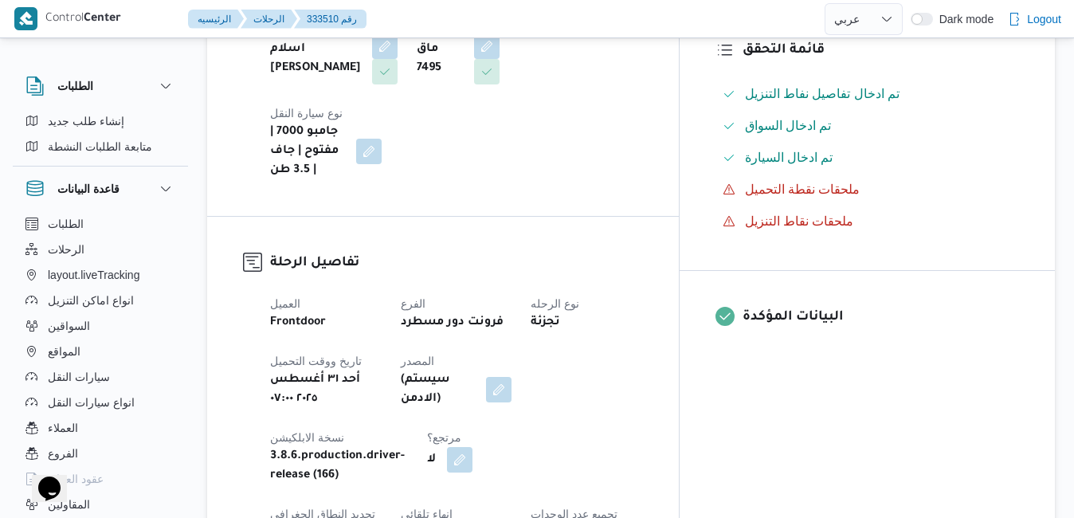
scroll to position [446, 0]
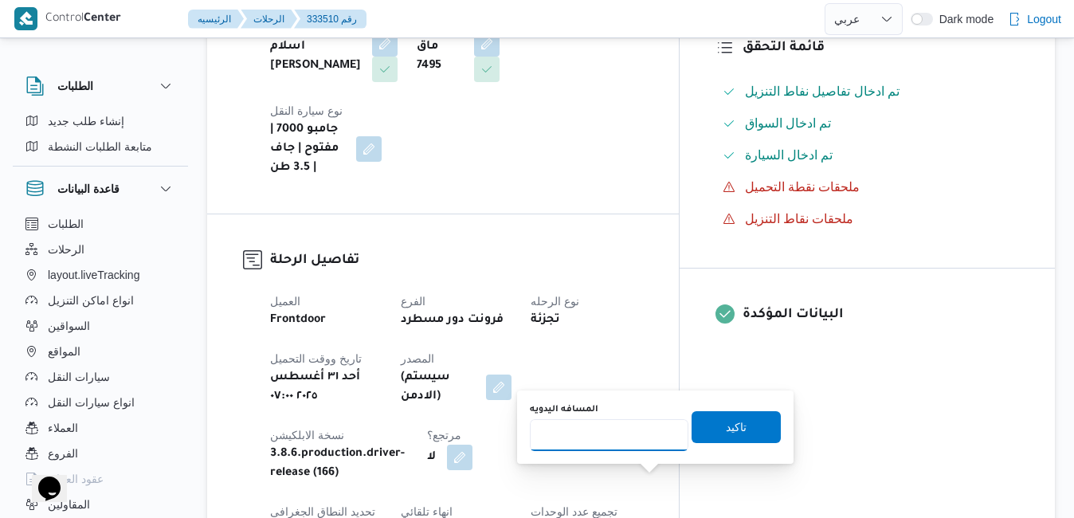
click at [638, 430] on input "المسافه اليدويه" at bounding box center [609, 435] width 159 height 32
type input "90"
click at [706, 429] on span "تاكيد" at bounding box center [736, 426] width 89 height 32
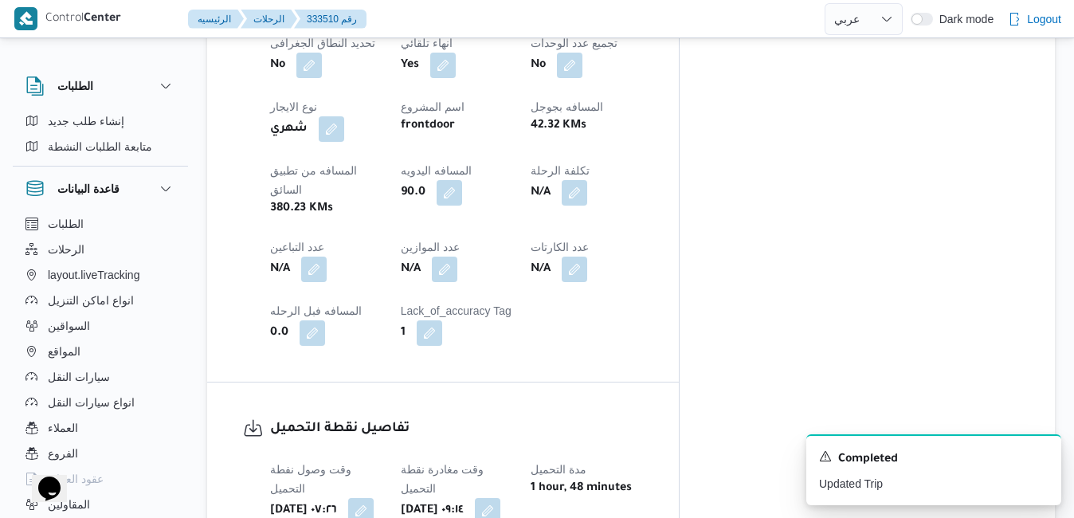
scroll to position [893, 0]
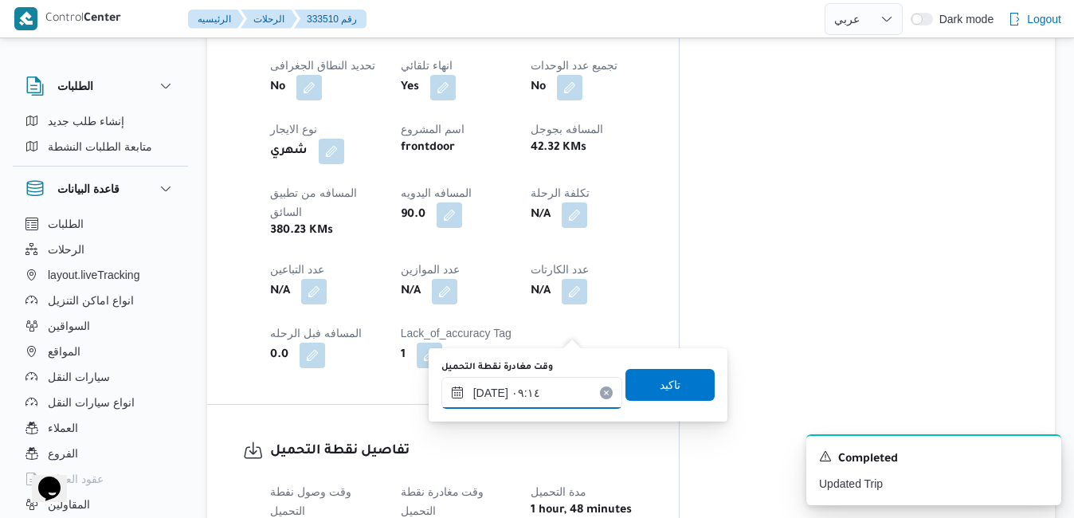
click at [532, 398] on input "[DATE] ٠٩:١٤" at bounding box center [531, 393] width 181 height 32
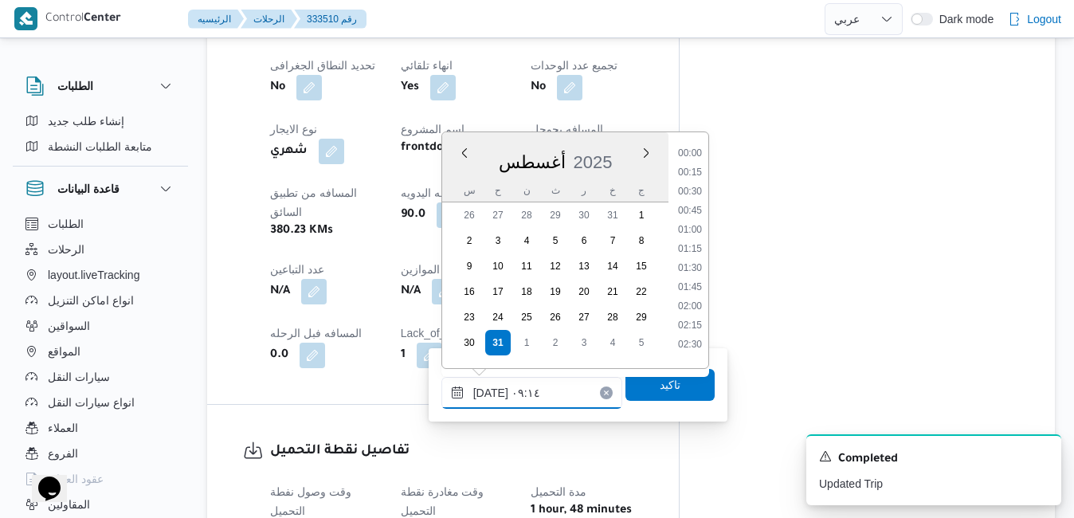
scroll to position [579, 0]
click at [696, 186] on li "08:00" at bounding box center [690, 187] width 37 height 16
type input "[DATE] ٠٨:٠٠"
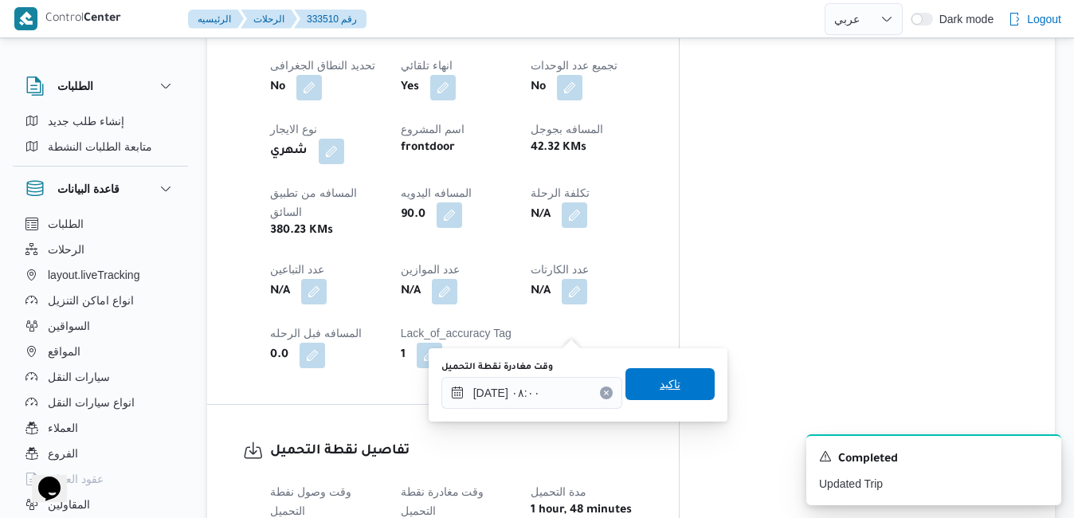
click at [672, 392] on span "تاكيد" at bounding box center [670, 384] width 89 height 32
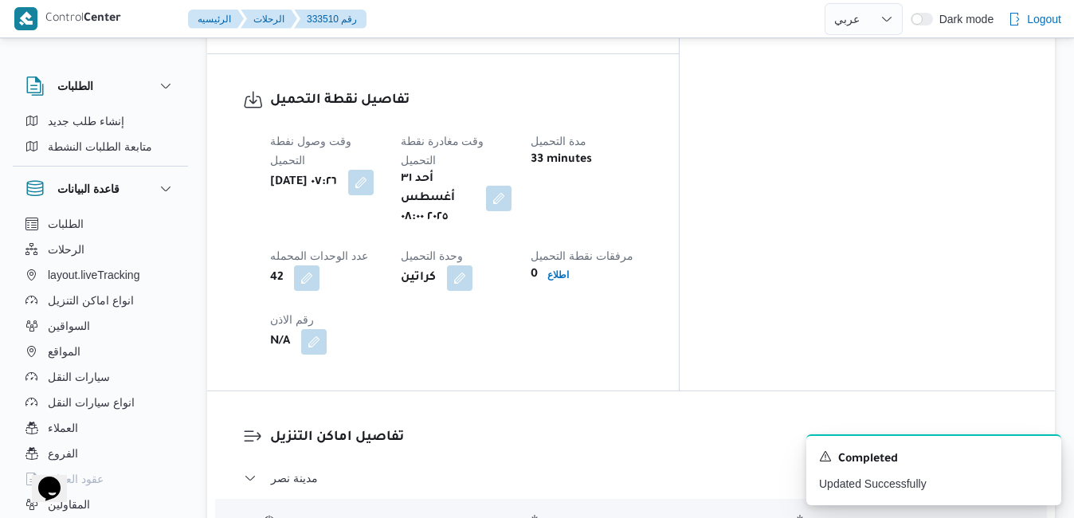
scroll to position [1275, 0]
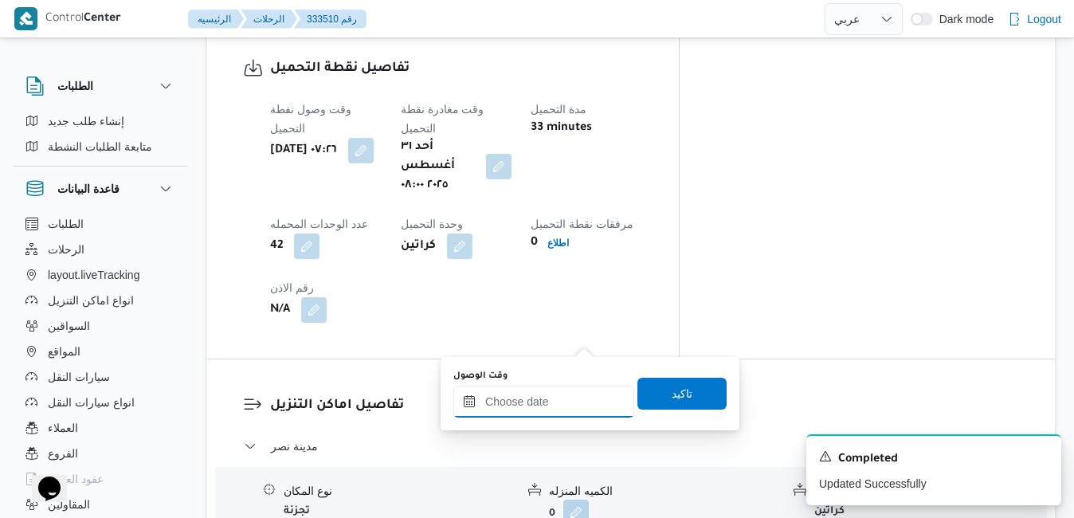
click at [559, 394] on input "وقت الوصول" at bounding box center [543, 402] width 181 height 32
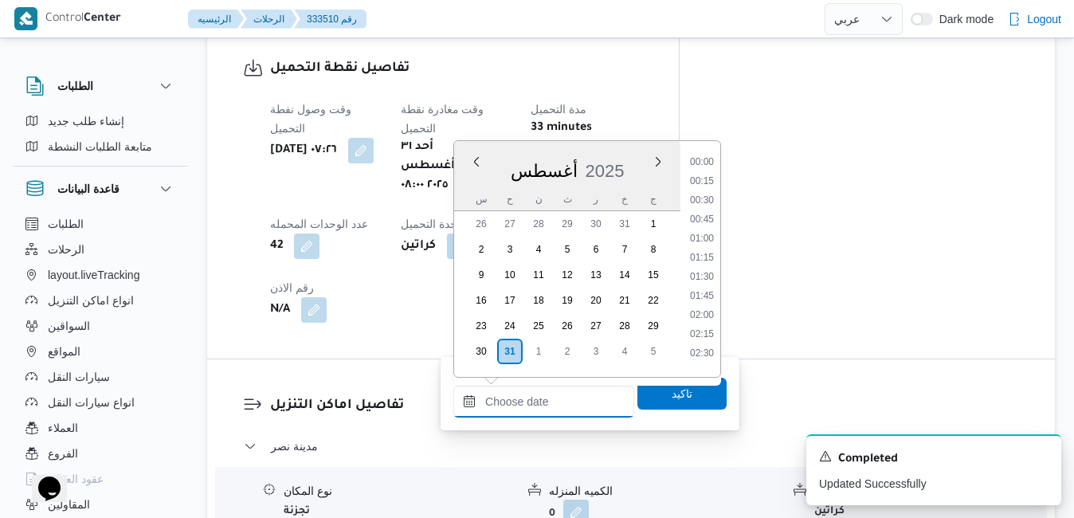
scroll to position [1363, 0]
click at [633, 153] on div "أغسطس 2025" at bounding box center [567, 167] width 226 height 41
click at [706, 206] on li "08:45" at bounding box center [702, 205] width 37 height 16
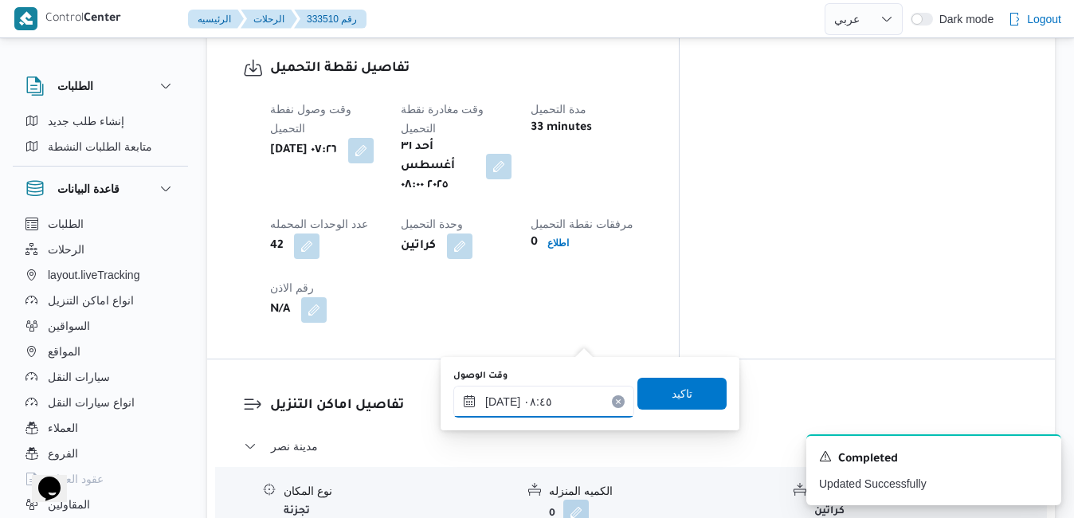
click at [505, 402] on input "[DATE] ٠٨:٤٥" at bounding box center [543, 402] width 181 height 32
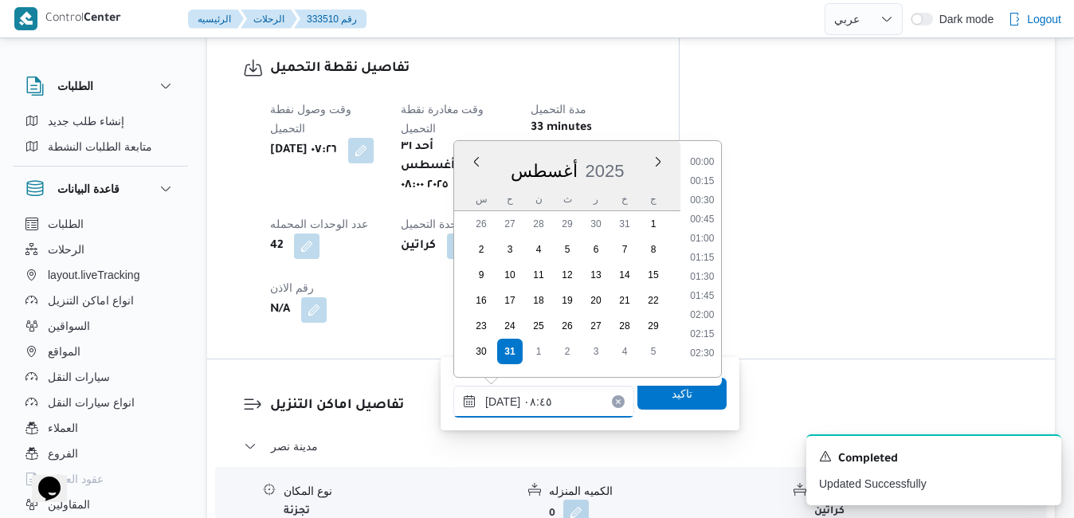
scroll to position [559, 0]
type input "[DATE] ٠٨:35"
click at [649, 398] on span "تاكيد" at bounding box center [682, 393] width 89 height 32
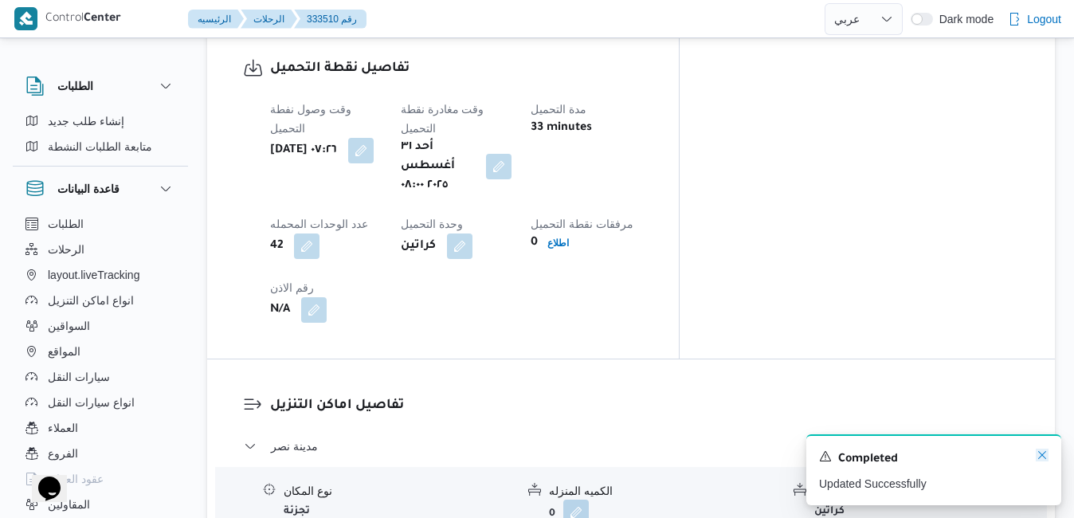
click at [1043, 453] on icon "Dismiss toast" at bounding box center [1042, 455] width 13 height 13
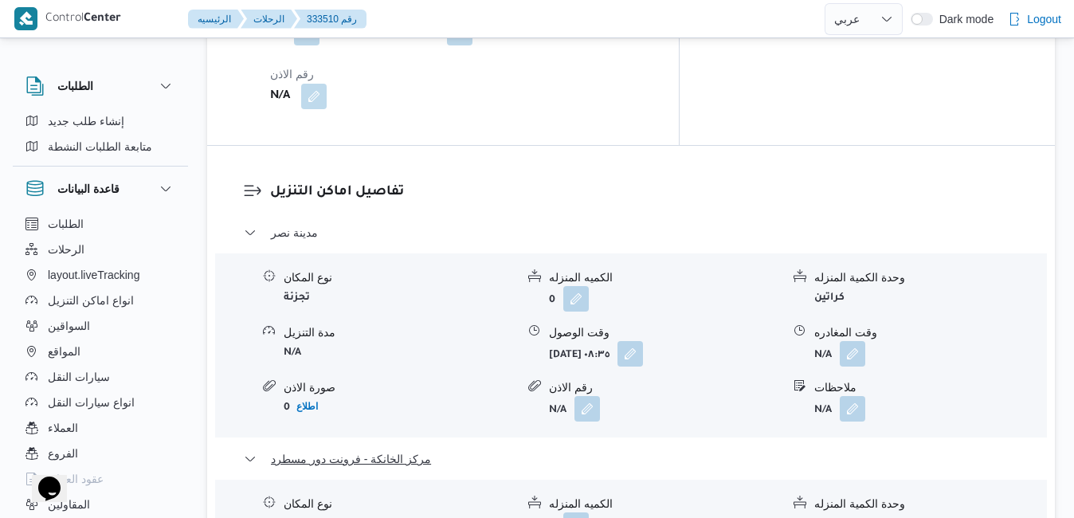
scroll to position [1530, 0]
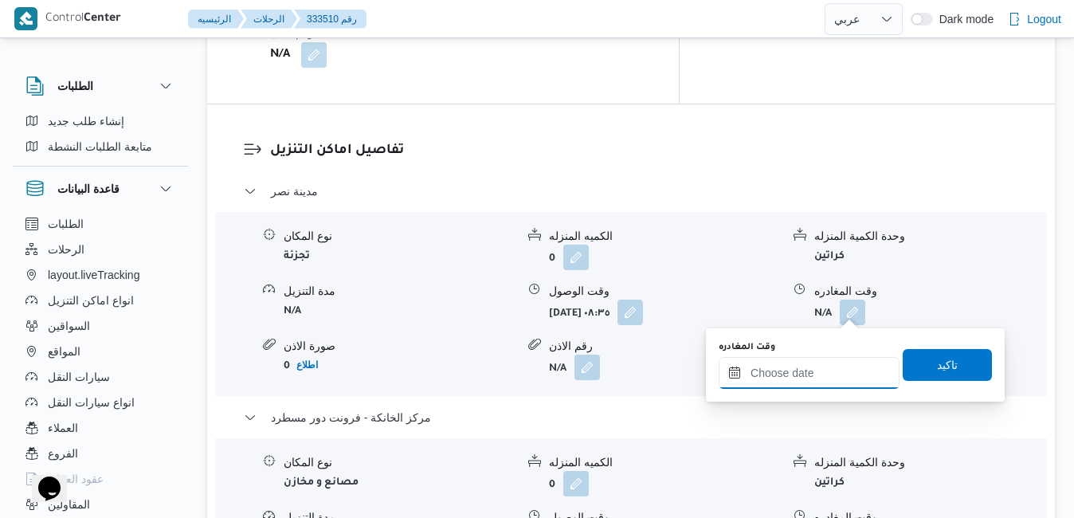
click at [786, 377] on input "وقت المغادره" at bounding box center [809, 373] width 181 height 32
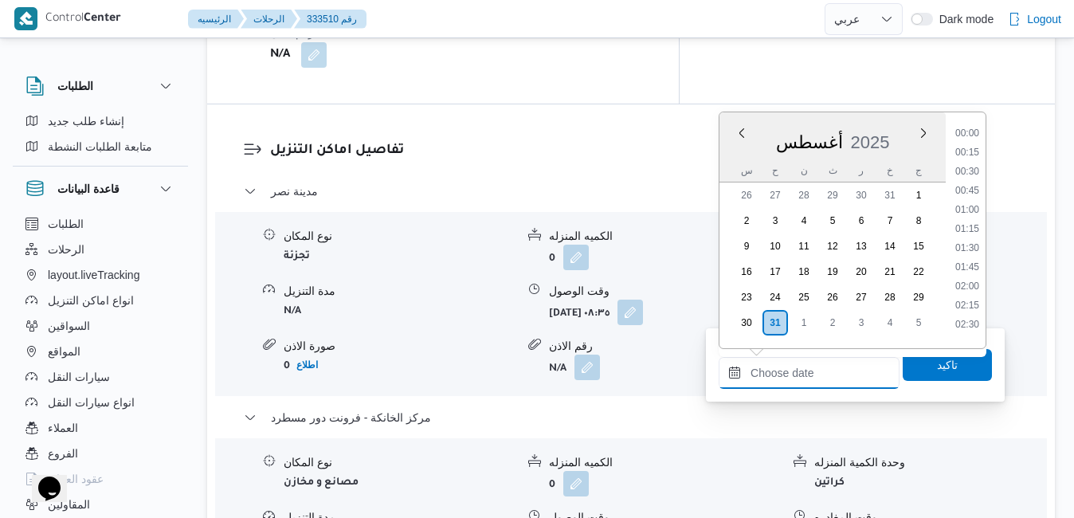
scroll to position [1363, 0]
click at [895, 125] on div "أغسطس 2025" at bounding box center [833, 139] width 226 height 41
click at [964, 189] on li "18:30" at bounding box center [967, 186] width 37 height 16
type input "[DATE] ١٨:٣٠"
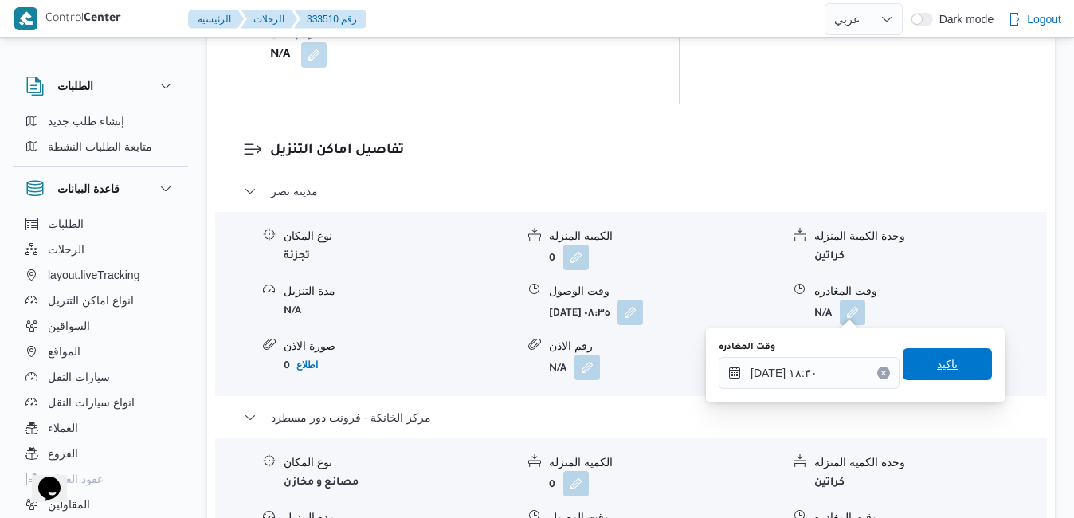
click at [938, 364] on span "تاكيد" at bounding box center [947, 364] width 21 height 19
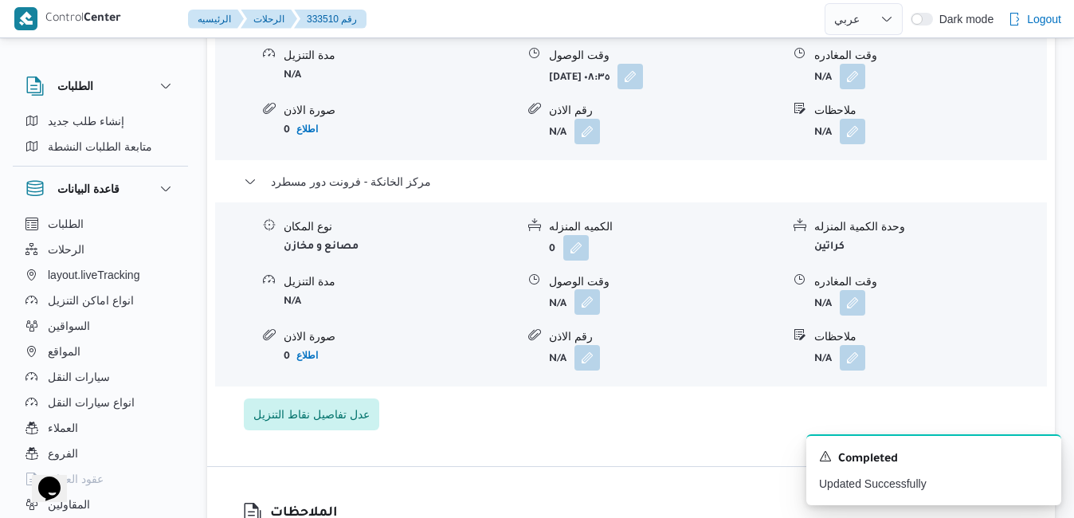
click at [593, 310] on button "button" at bounding box center [588, 302] width 26 height 26
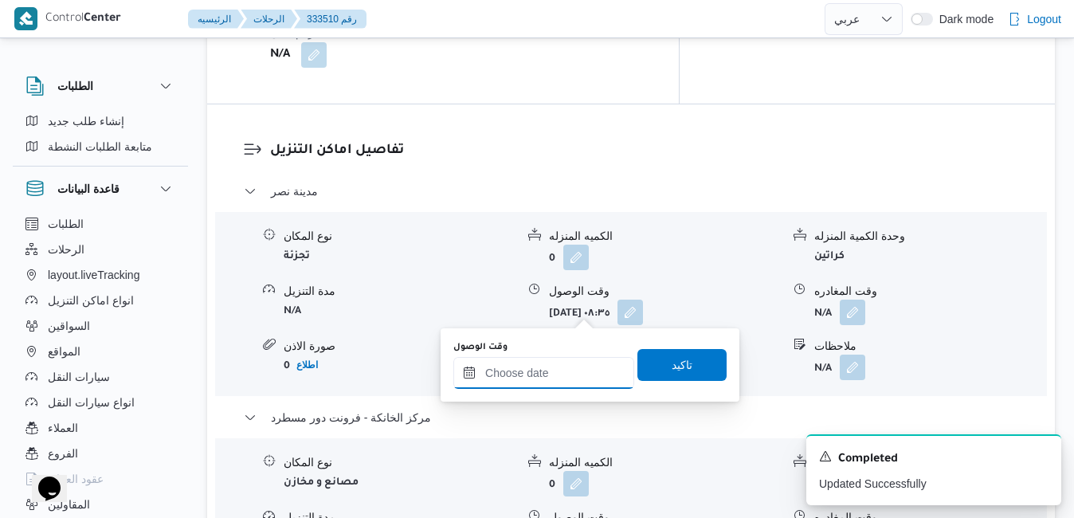
click at [555, 376] on input "وقت الوصول" at bounding box center [543, 373] width 181 height 32
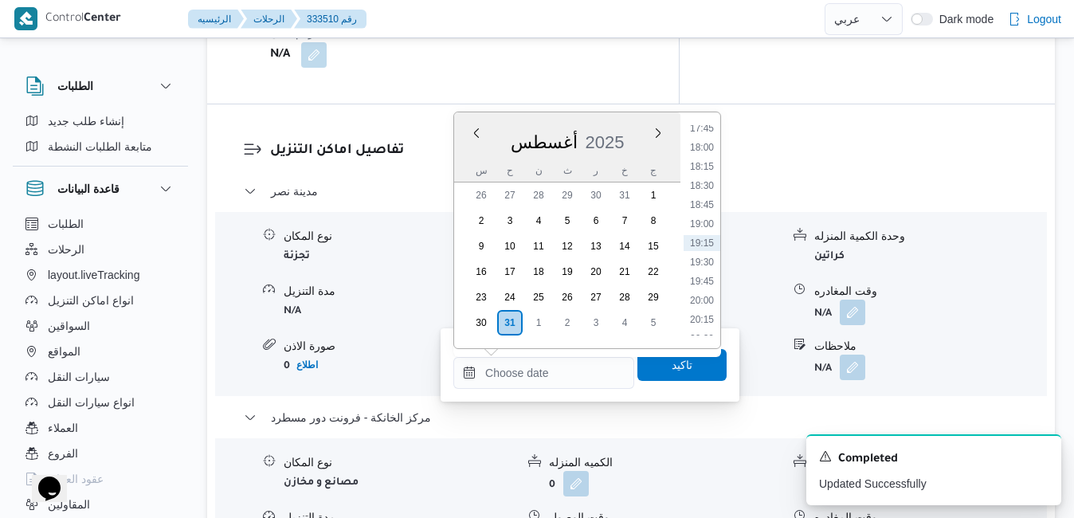
click at [633, 128] on div "أغسطس 2025" at bounding box center [567, 139] width 226 height 41
click at [705, 166] on li "18:15" at bounding box center [702, 167] width 37 height 16
type input "[DATE] ١٨:١٥"
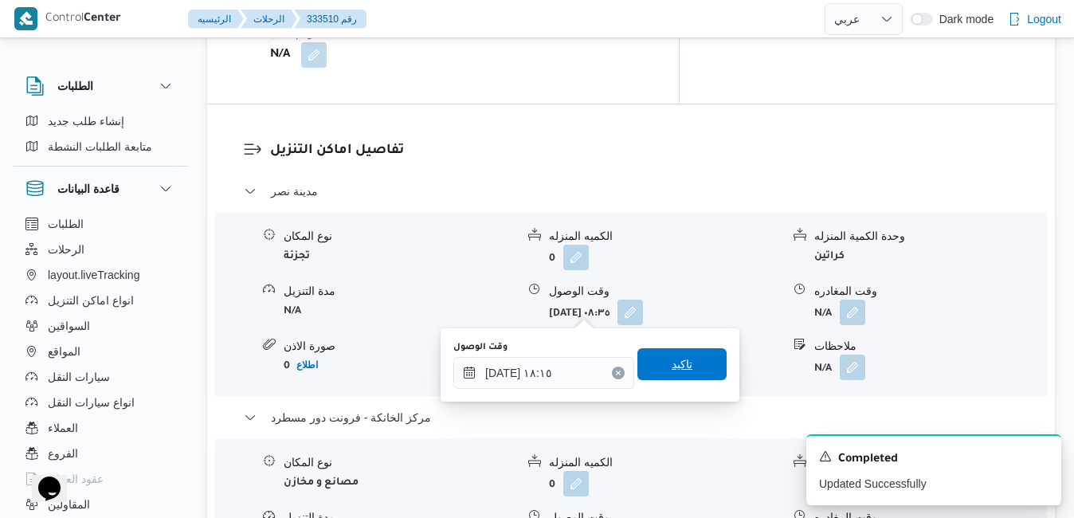
click at [691, 370] on span "تاكيد" at bounding box center [682, 364] width 89 height 32
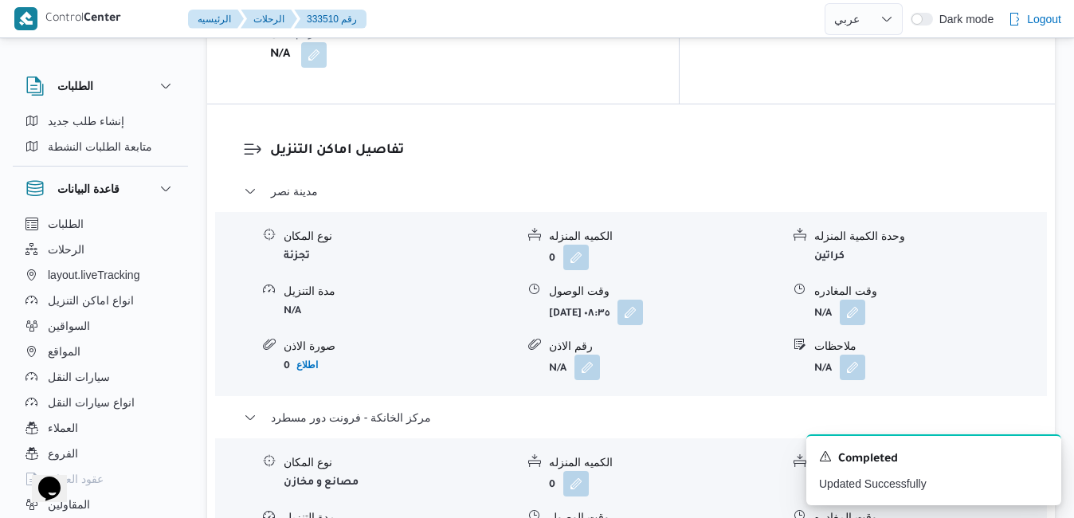
scroll to position [1498, 0]
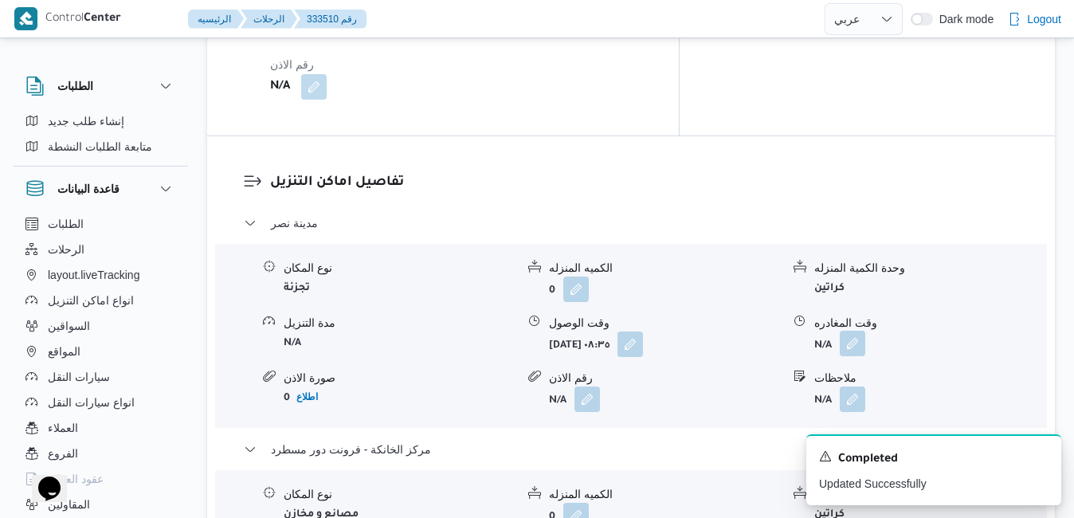
click at [854, 331] on button "button" at bounding box center [853, 344] width 26 height 26
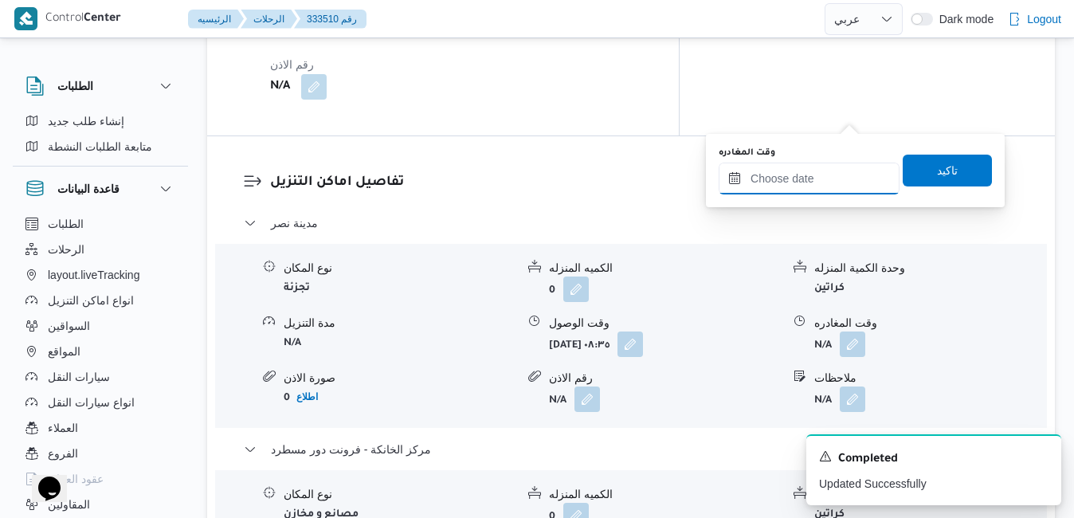
click at [806, 173] on input "وقت المغادره" at bounding box center [809, 179] width 181 height 32
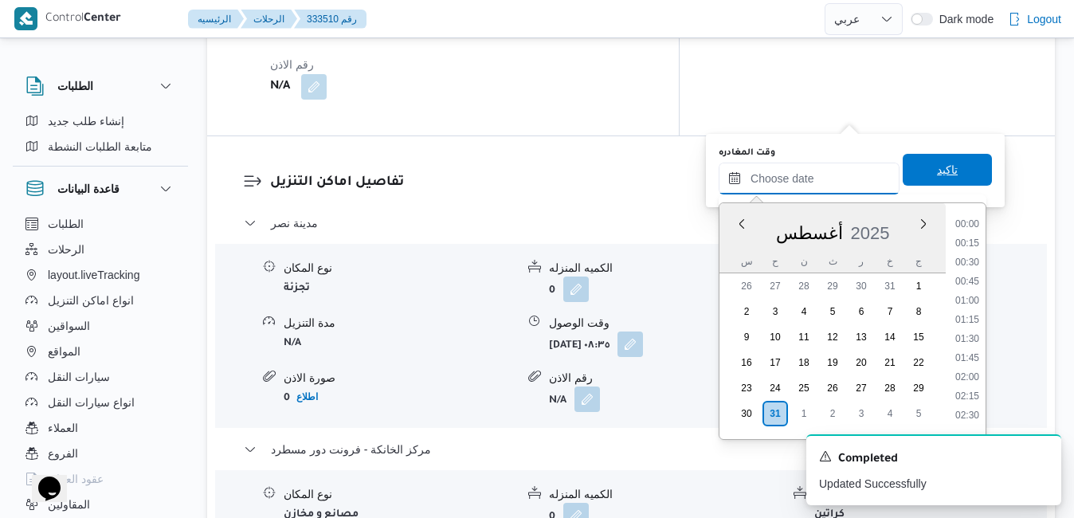
scroll to position [1363, 0]
click at [740, 249] on div "أغسطس 2025" at bounding box center [833, 230] width 226 height 41
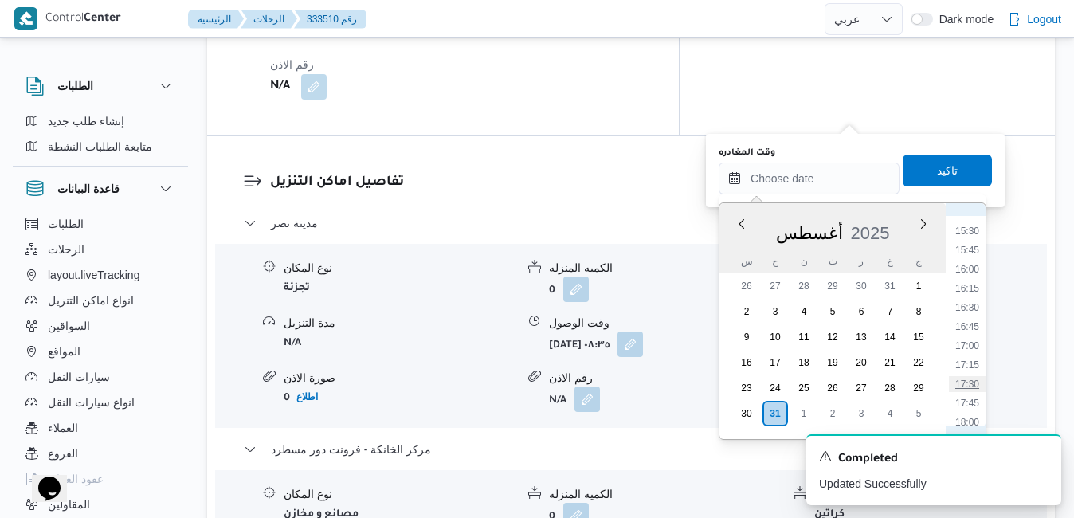
click at [967, 383] on li "17:30" at bounding box center [967, 384] width 37 height 16
type input "[DATE] ١٧:٣٠"
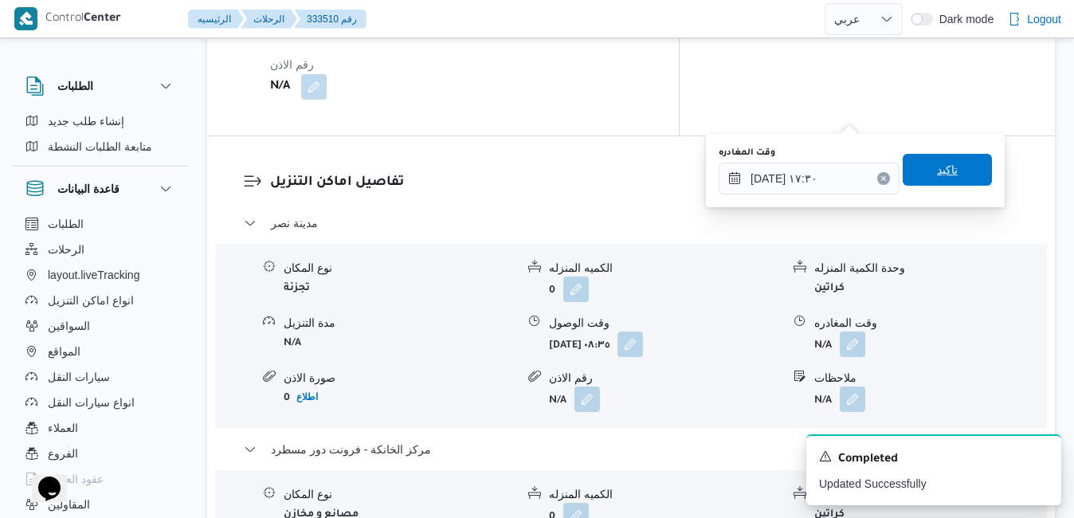
click at [955, 178] on span "تاكيد" at bounding box center [947, 170] width 89 height 32
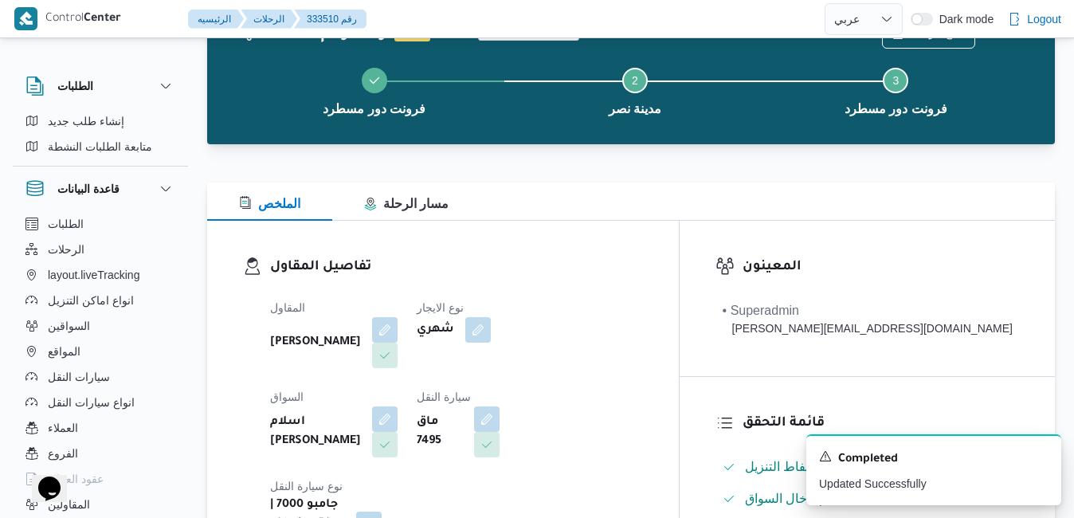
scroll to position [32, 0]
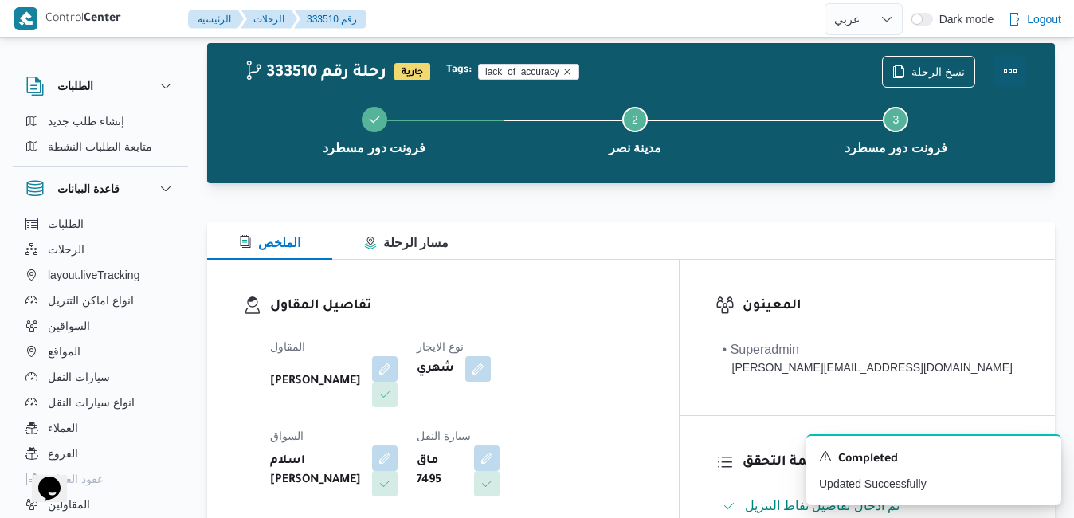
click at [1007, 75] on button "Actions" at bounding box center [1011, 71] width 32 height 32
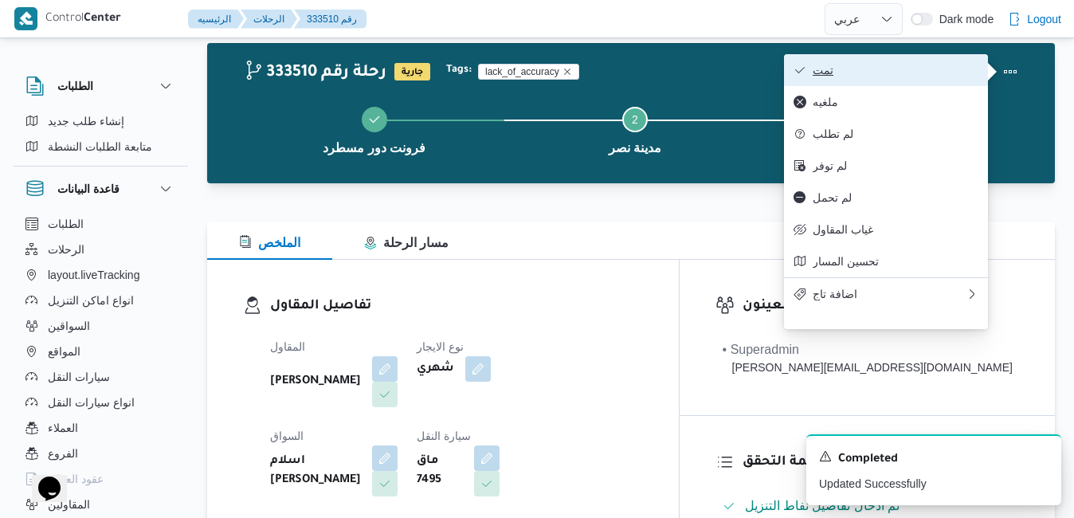
click at [930, 77] on span "تمت" at bounding box center [896, 70] width 166 height 13
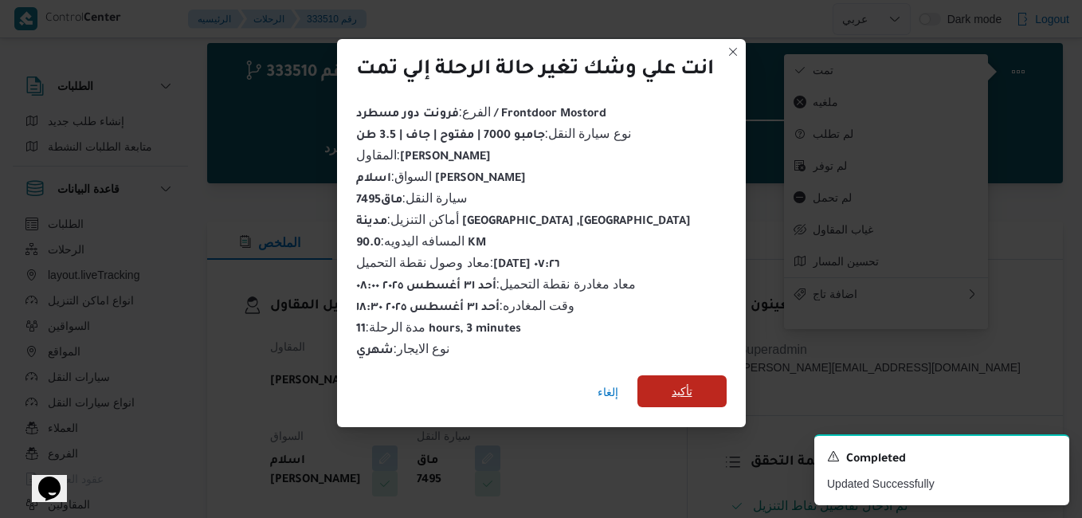
click at [693, 382] on span "تأكيد" at bounding box center [682, 391] width 21 height 19
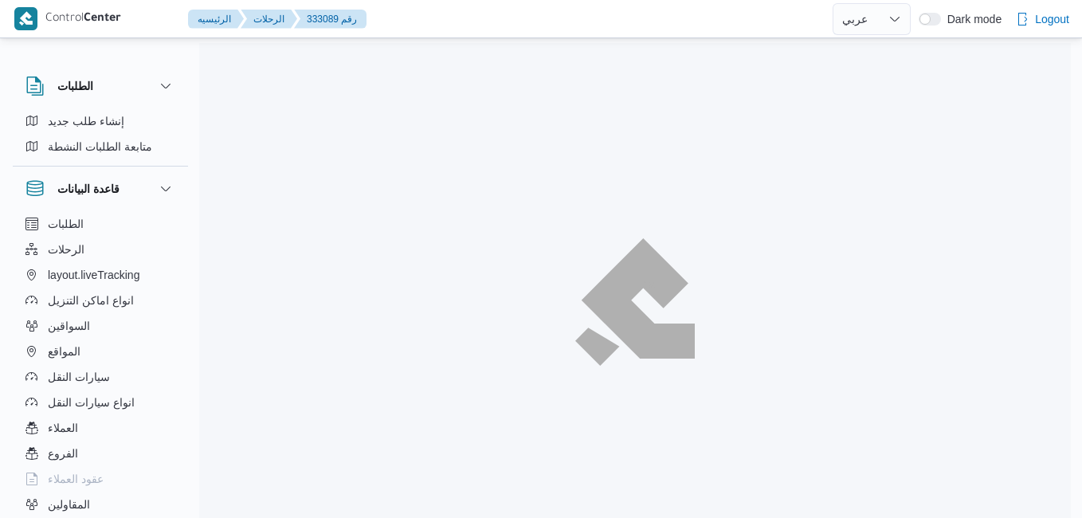
select select "ar"
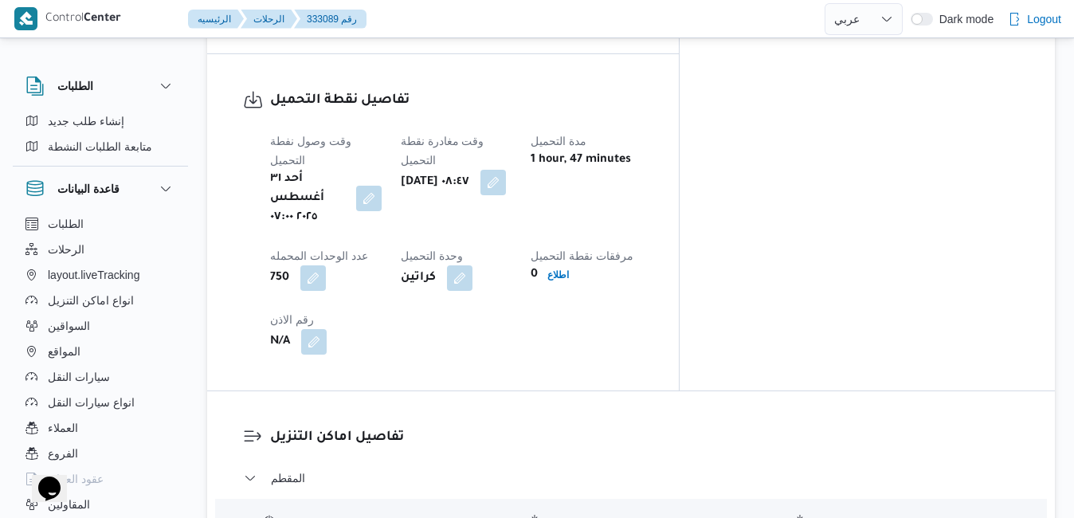
scroll to position [1371, 0]
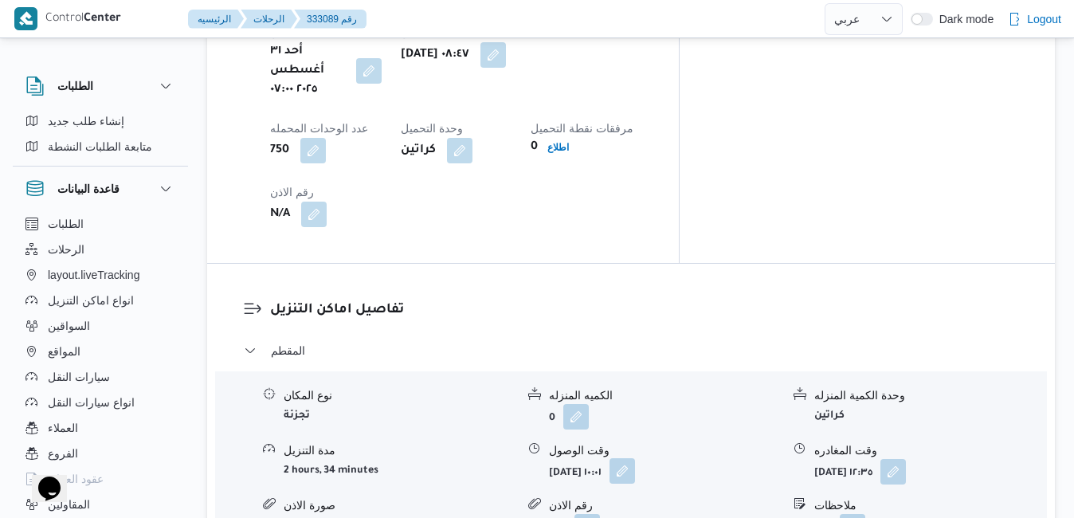
click at [635, 458] on button "button" at bounding box center [623, 471] width 26 height 26
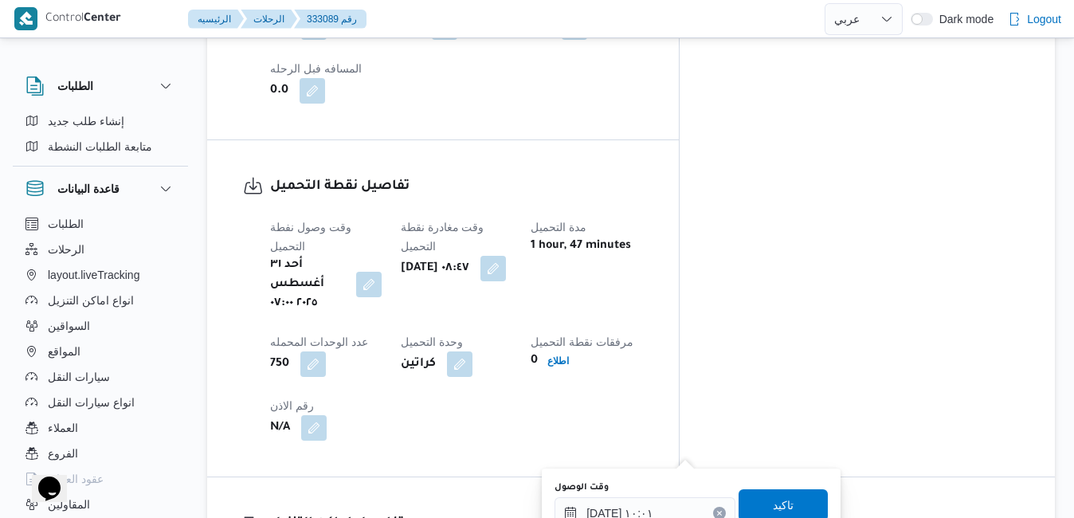
scroll to position [1084, 0]
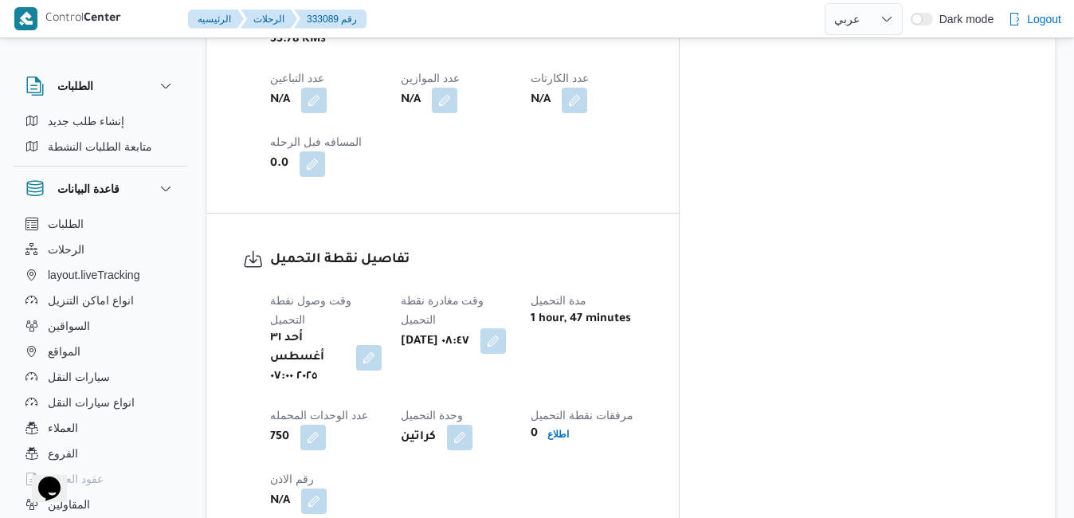
click at [506, 328] on button "button" at bounding box center [494, 341] width 26 height 26
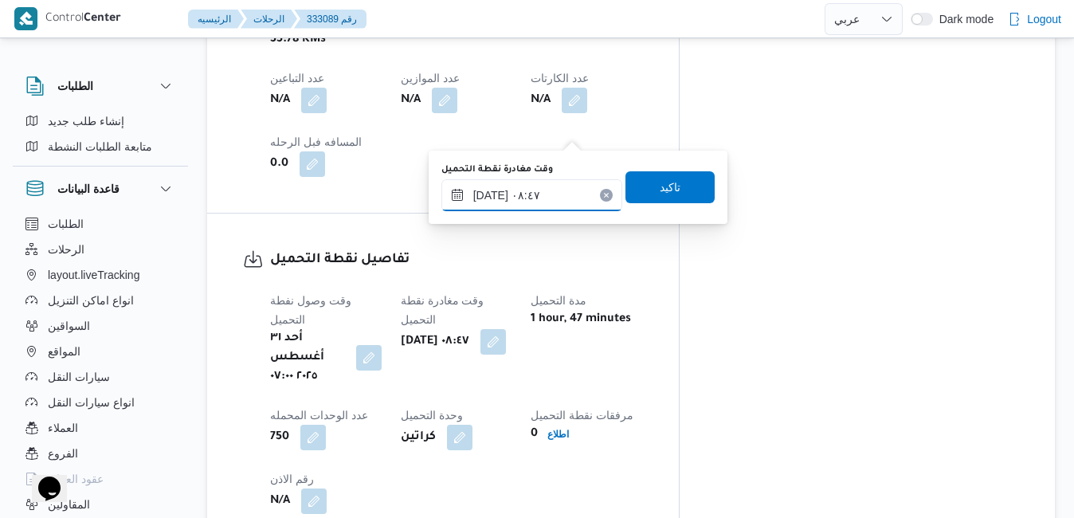
click at [536, 190] on input "[DATE] ٠٨:٤٧" at bounding box center [531, 195] width 181 height 32
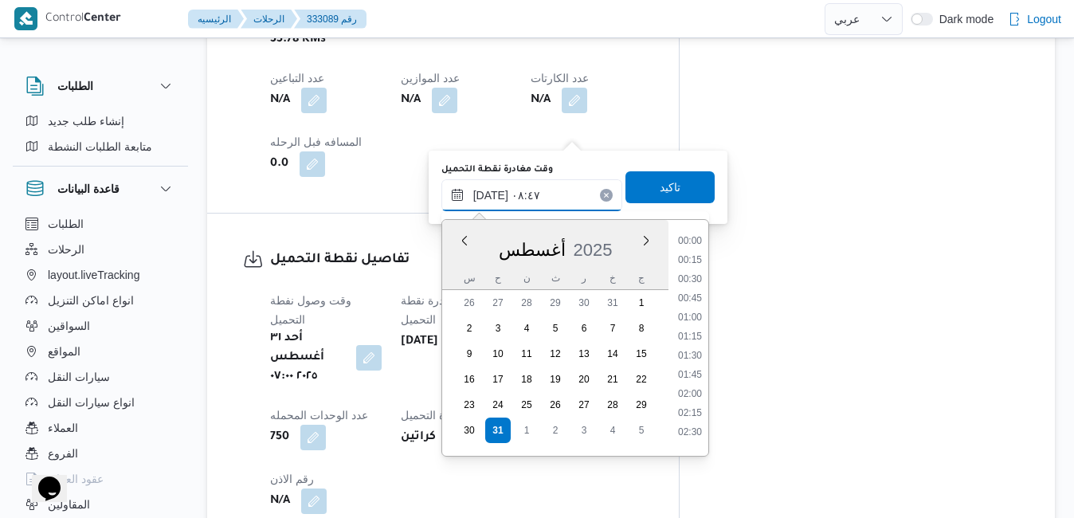
scroll to position [559, 0]
click at [694, 292] on li "08:00" at bounding box center [690, 293] width 37 height 16
type input "[DATE] ٠٨:٠٠"
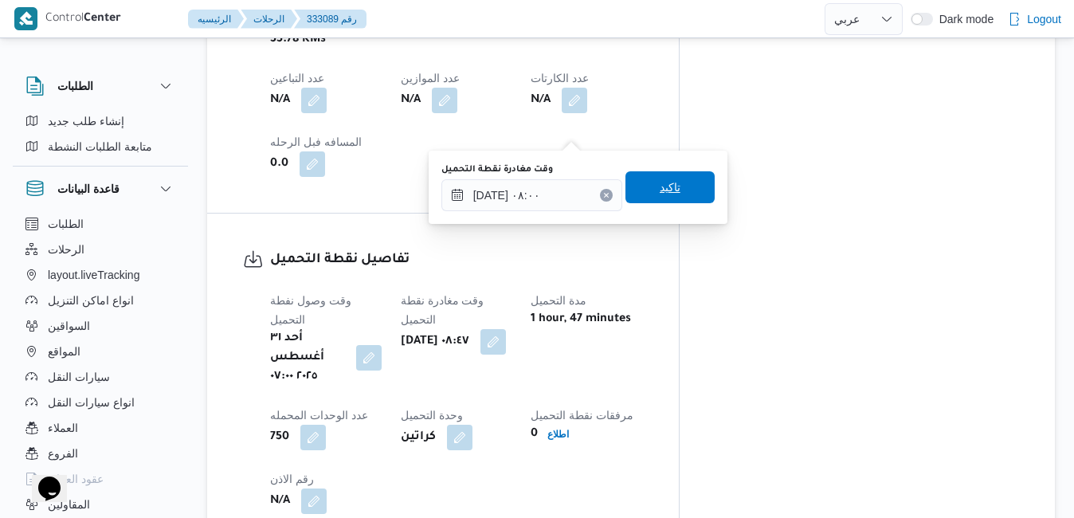
click at [685, 193] on span "تاكيد" at bounding box center [670, 187] width 89 height 32
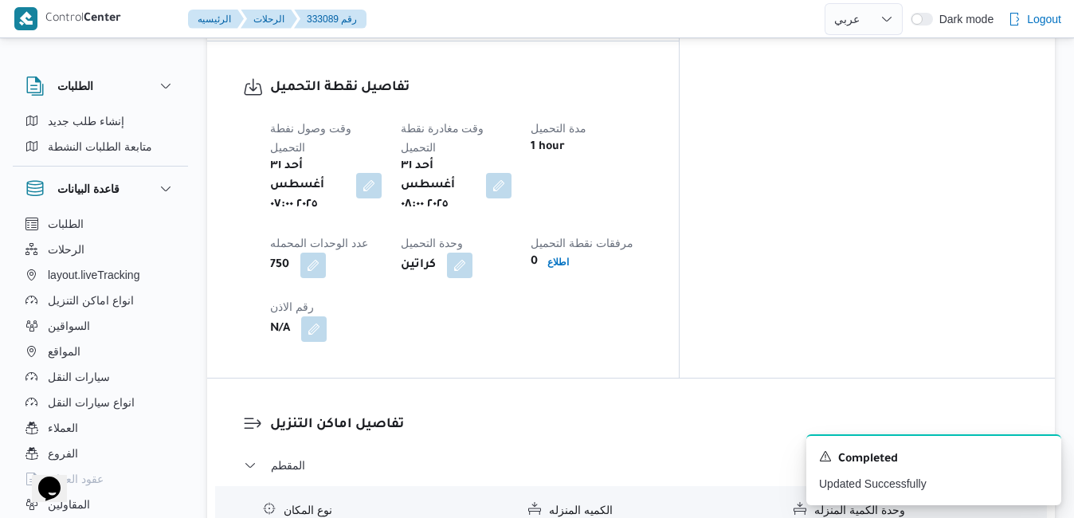
scroll to position [1371, 0]
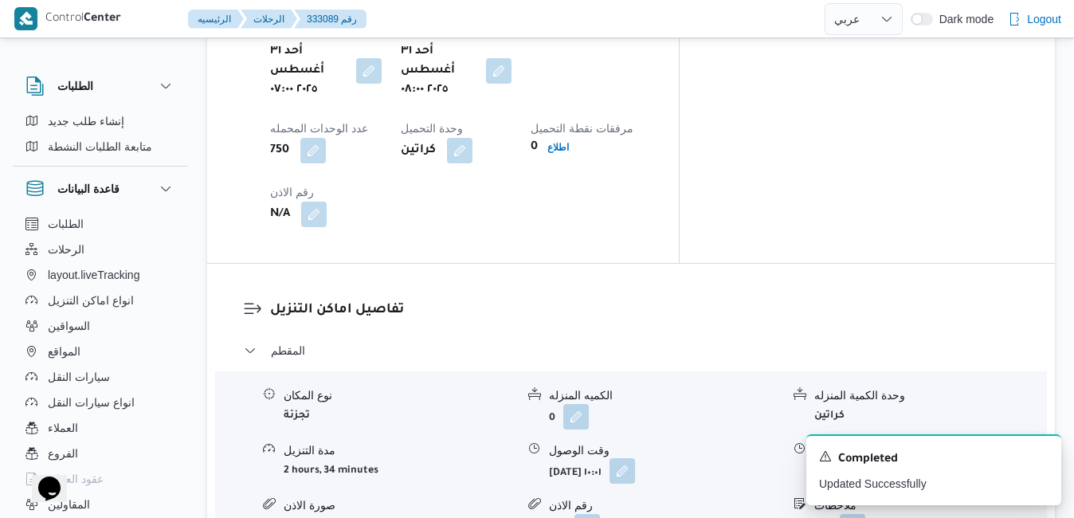
click at [635, 458] on button "button" at bounding box center [623, 471] width 26 height 26
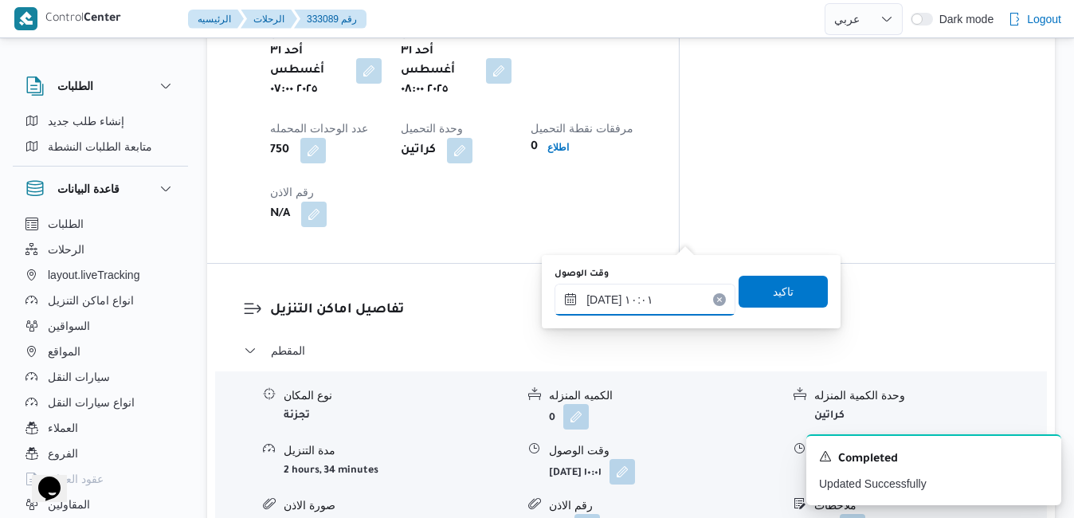
click at [651, 303] on input "٣١/٠٨/٢٠٢٥ ١٠:٠١" at bounding box center [645, 300] width 181 height 32
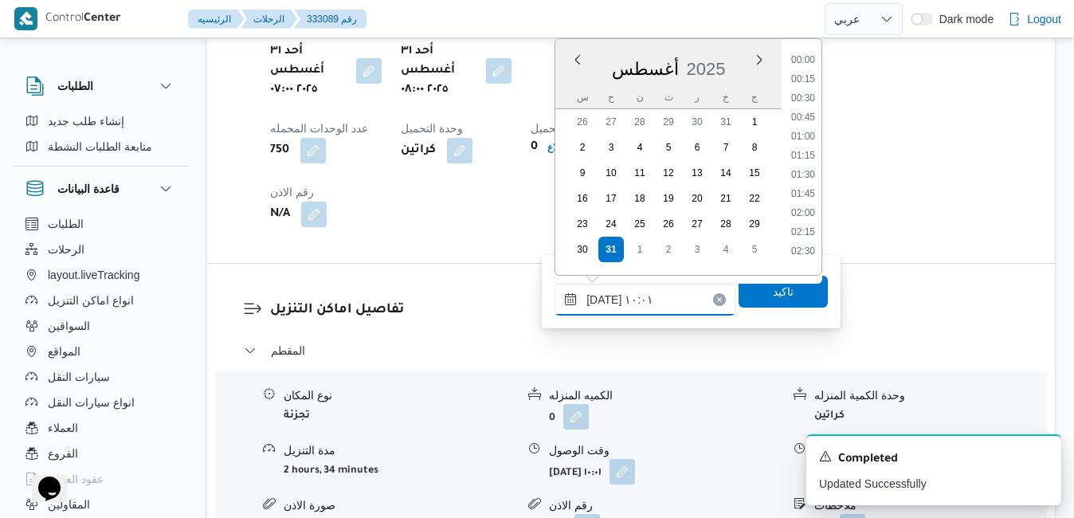
scroll to position [655, 0]
click at [807, 88] on li "09:00" at bounding box center [803, 93] width 37 height 16
type input "٣١/٠٨/٢٠٢٥ ٠٩:٠٠"
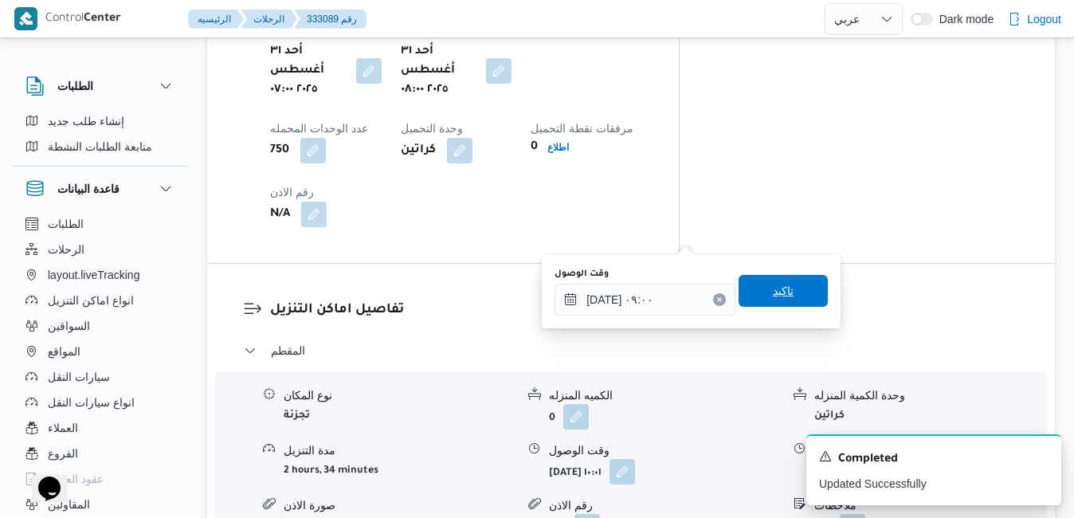
click at [773, 294] on span "تاكيد" at bounding box center [783, 290] width 21 height 19
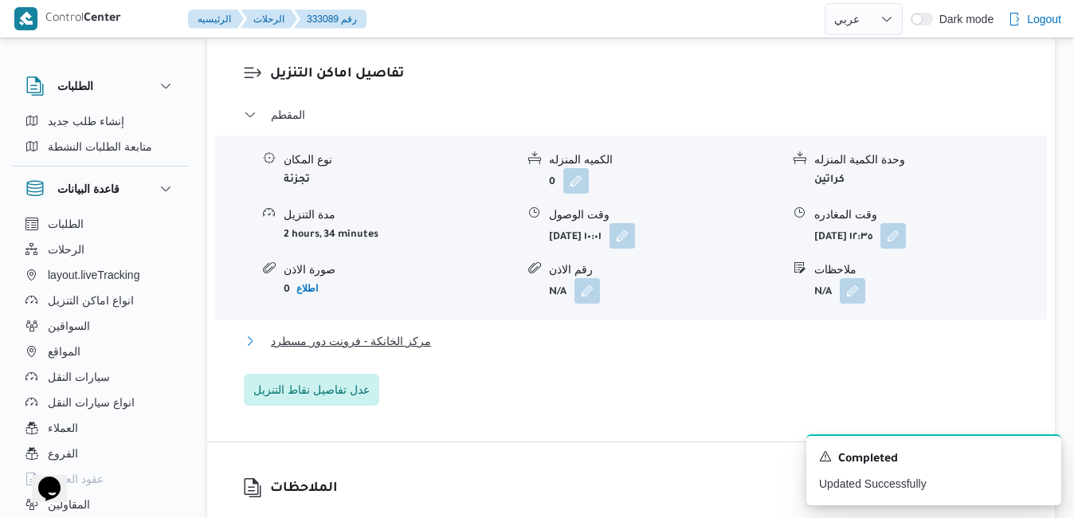
click at [690, 342] on button "مركز الخانكة - فرونت دور مسطرد" at bounding box center [631, 341] width 775 height 19
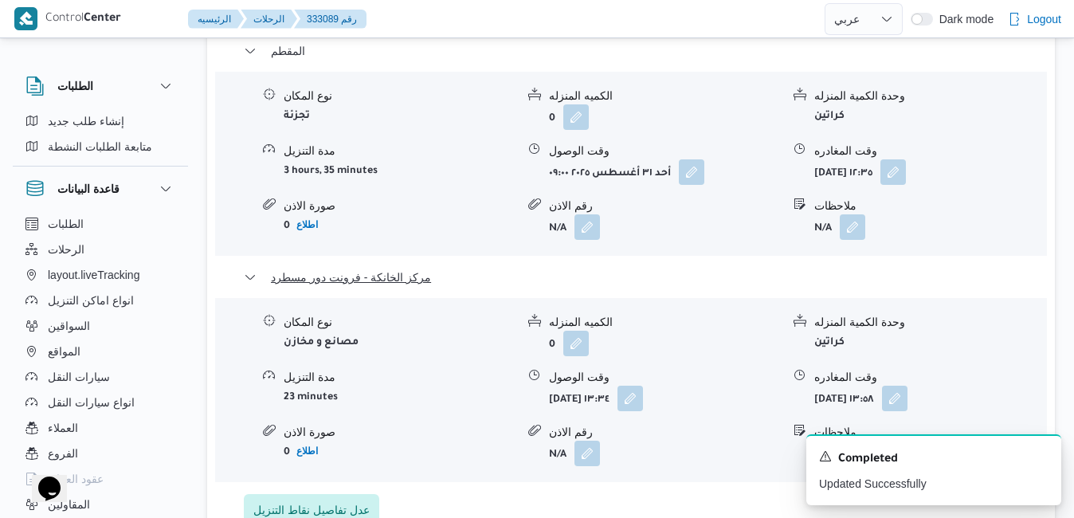
scroll to position [1689, 0]
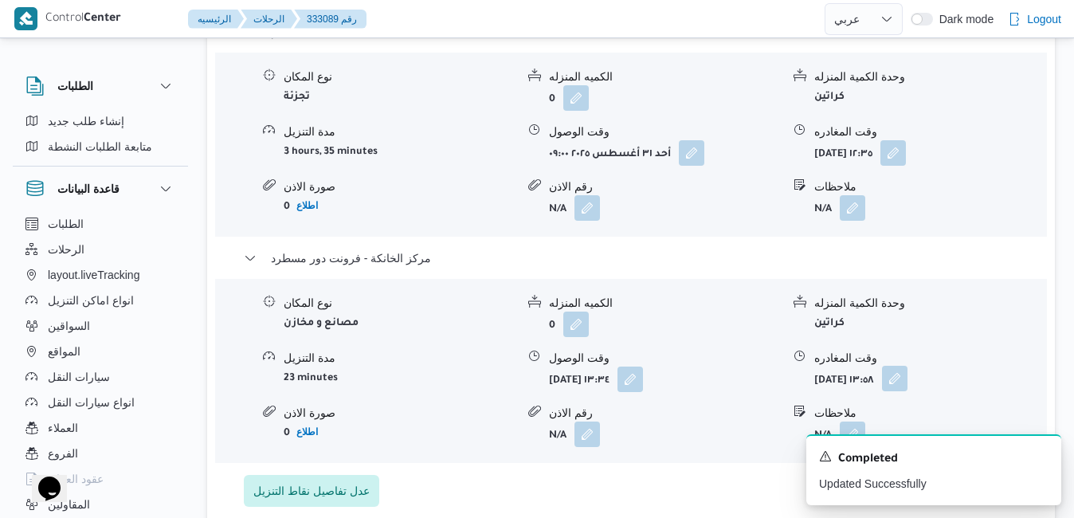
click at [908, 366] on button "button" at bounding box center [895, 379] width 26 height 26
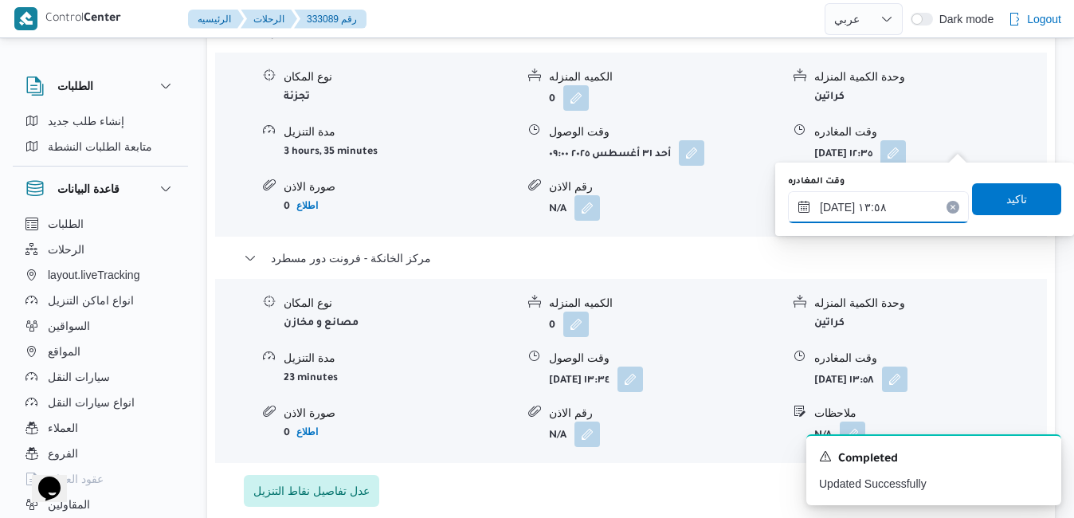
click at [885, 211] on input "٣١/٠٨/٢٠٢٥ ١٣:٥٨" at bounding box center [878, 207] width 181 height 32
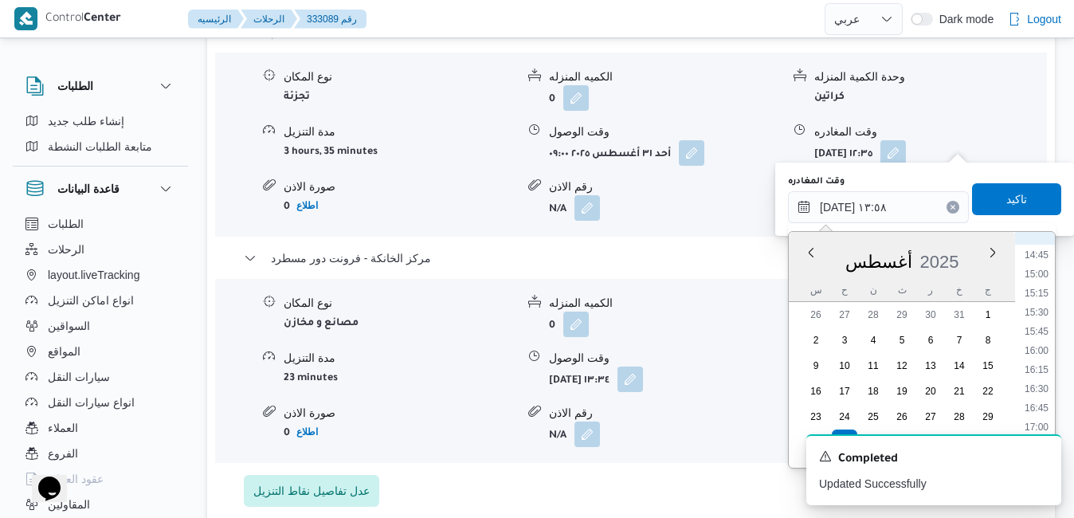
scroll to position [1310, 0]
click at [1040, 397] on li "19:00" at bounding box center [1036, 396] width 37 height 16
type input "٣١/٠٨/٢٠٢٥ ١٩:٠٠"
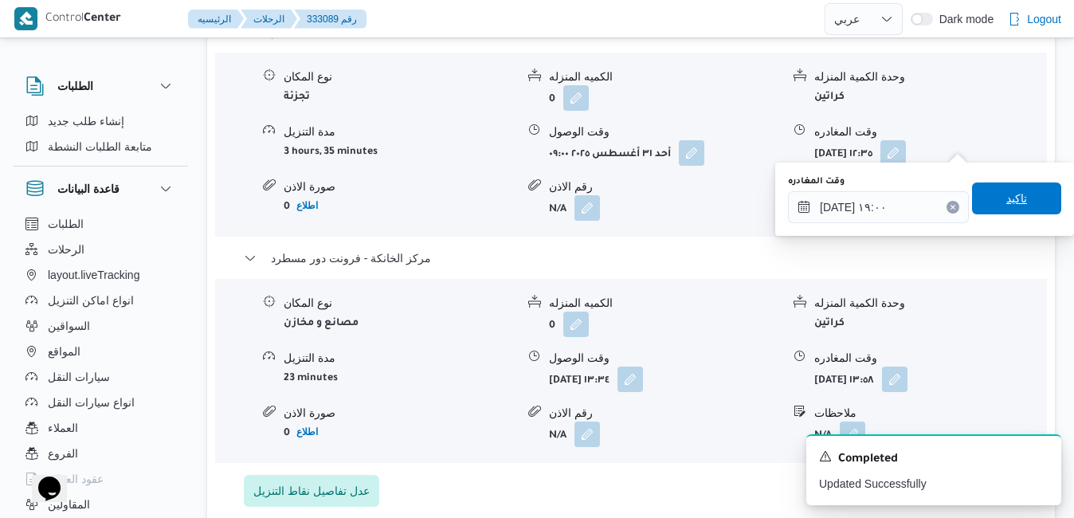
click at [1009, 207] on span "تاكيد" at bounding box center [1017, 198] width 21 height 19
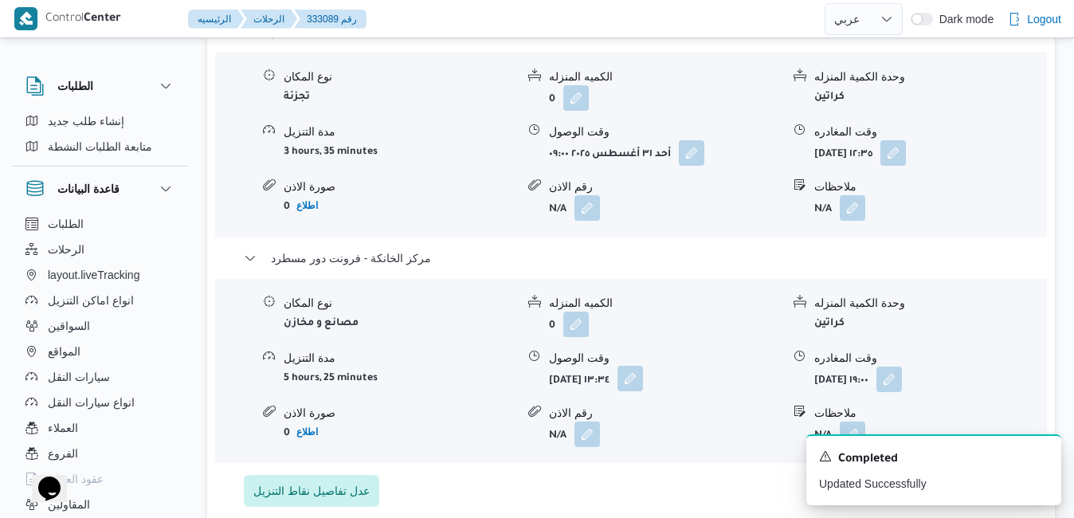
click at [643, 366] on button "button" at bounding box center [631, 379] width 26 height 26
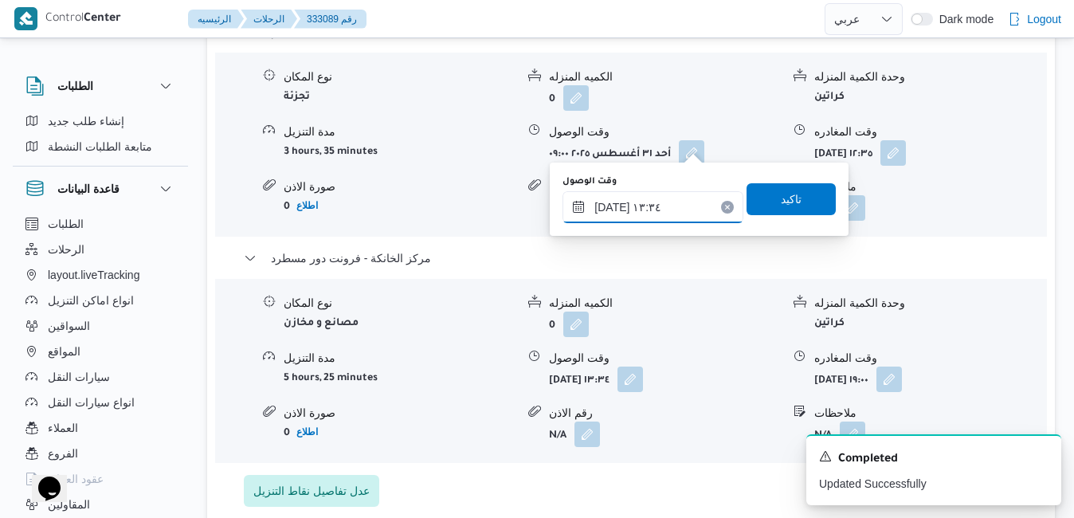
click at [628, 216] on input "٣١/٠٨/٢٠٢٥ ١٣:٣٤" at bounding box center [653, 207] width 181 height 32
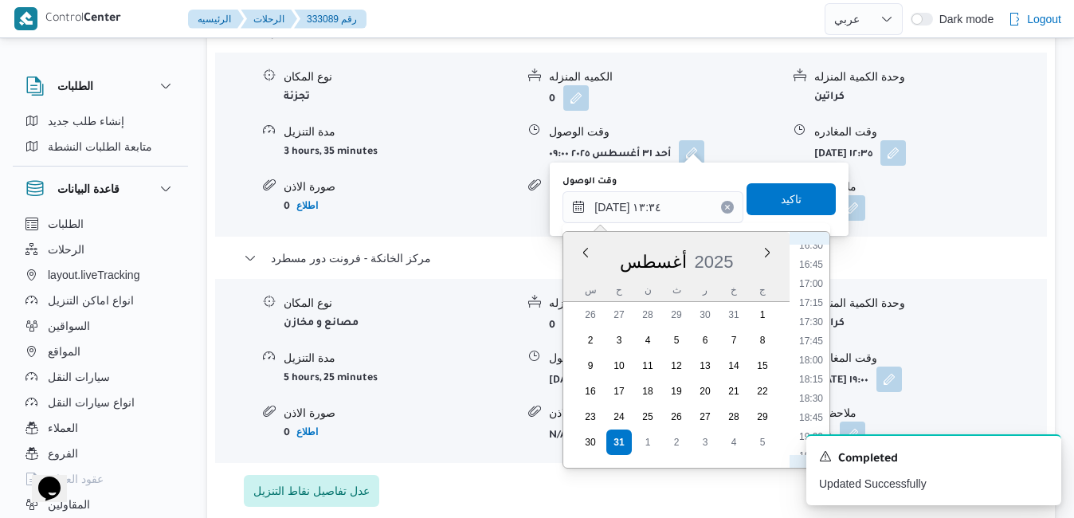
scroll to position [1291, 0]
click at [816, 395] on li "18:45" at bounding box center [811, 396] width 37 height 16
type input "٣١/٠٨/٢٠٢٥ ١٨:٤٥"
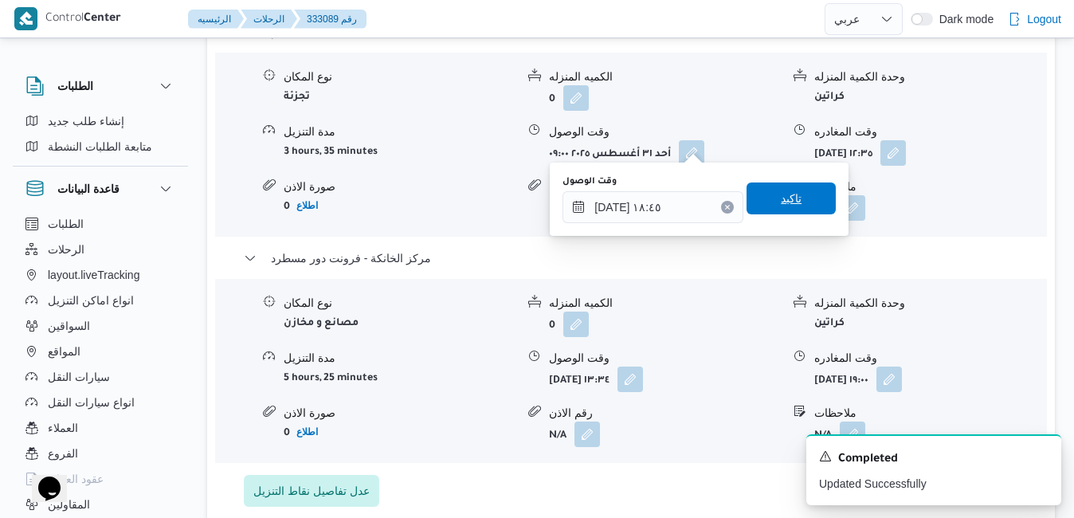
click at [787, 207] on span "تاكيد" at bounding box center [791, 198] width 21 height 19
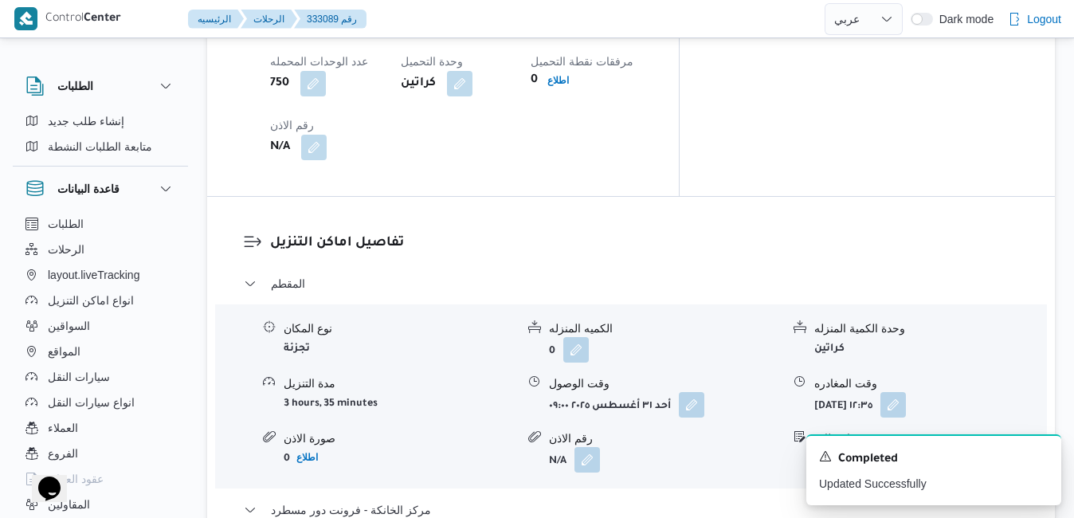
scroll to position [1434, 0]
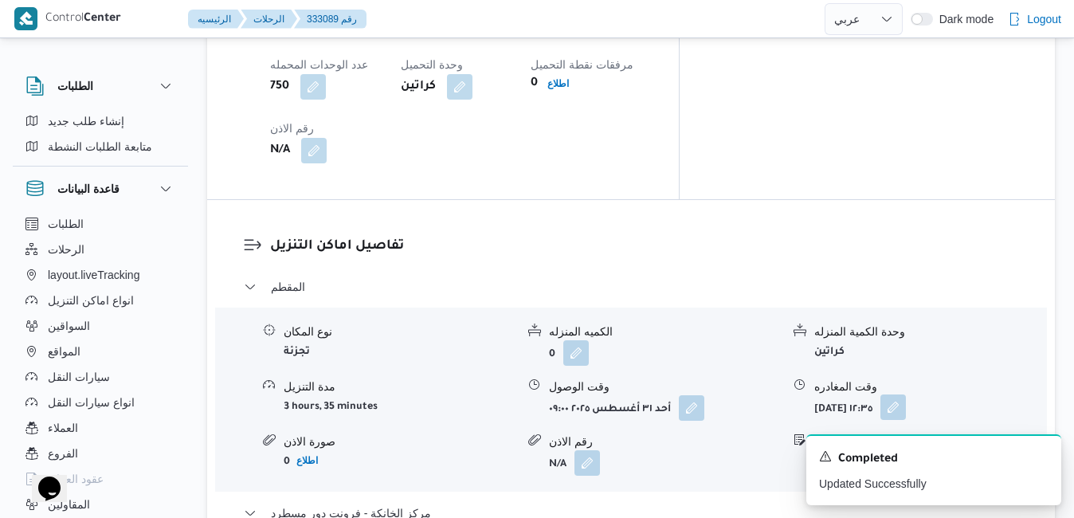
click at [906, 394] on button "button" at bounding box center [894, 407] width 26 height 26
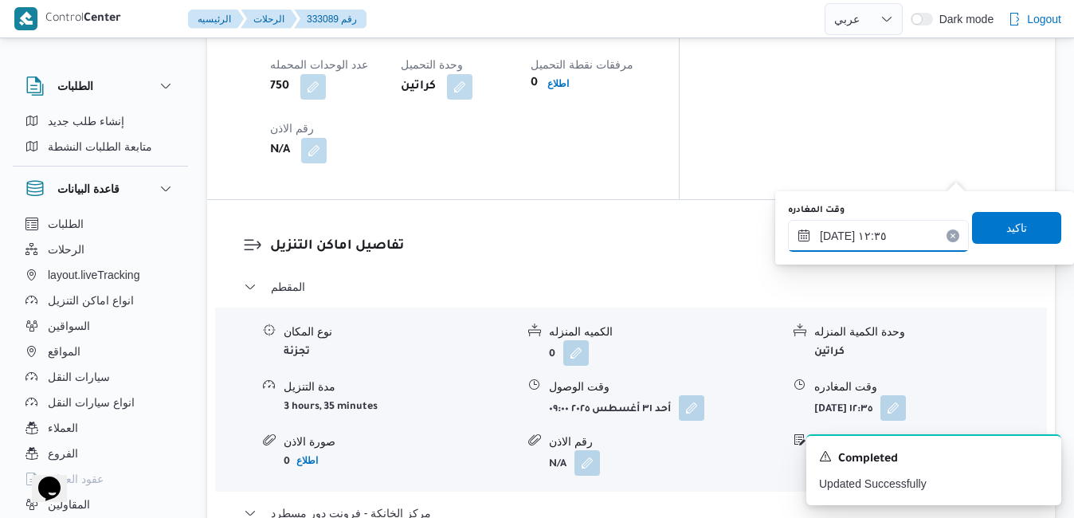
click at [891, 247] on input "٣١/٠٨/٢٠٢٥ ١٢:٣٥" at bounding box center [878, 236] width 181 height 32
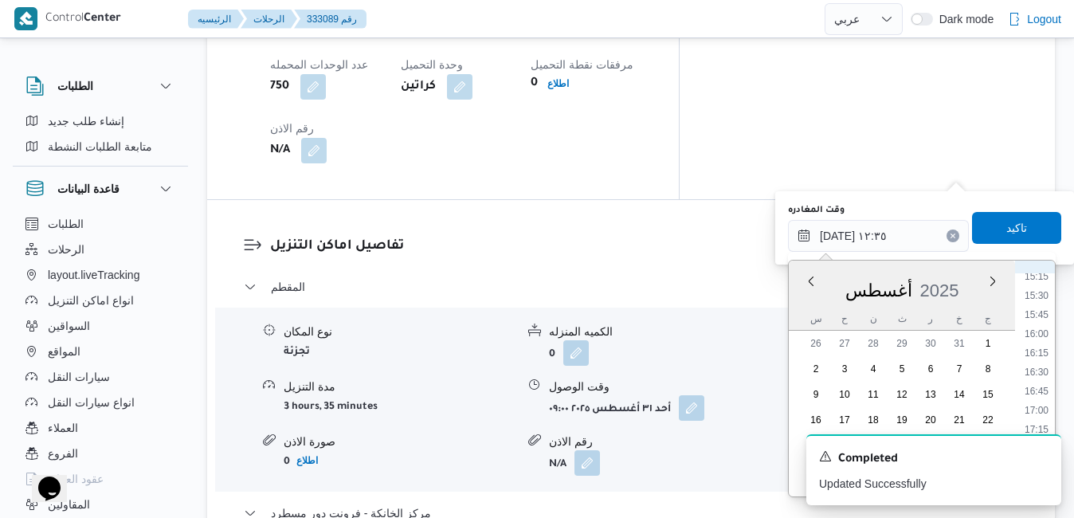
scroll to position [1215, 0]
click at [1036, 420] on li "17:45" at bounding box center [1036, 425] width 37 height 16
type input "٣١/٠٨/٢٠٢٥ ١٧:٤٥"
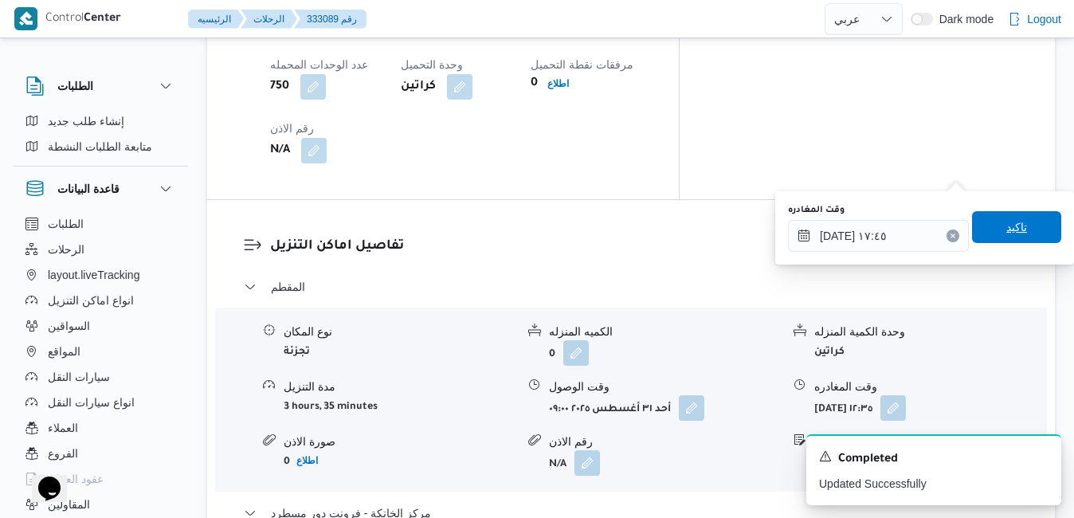
click at [1019, 222] on span "تاكيد" at bounding box center [1016, 227] width 89 height 32
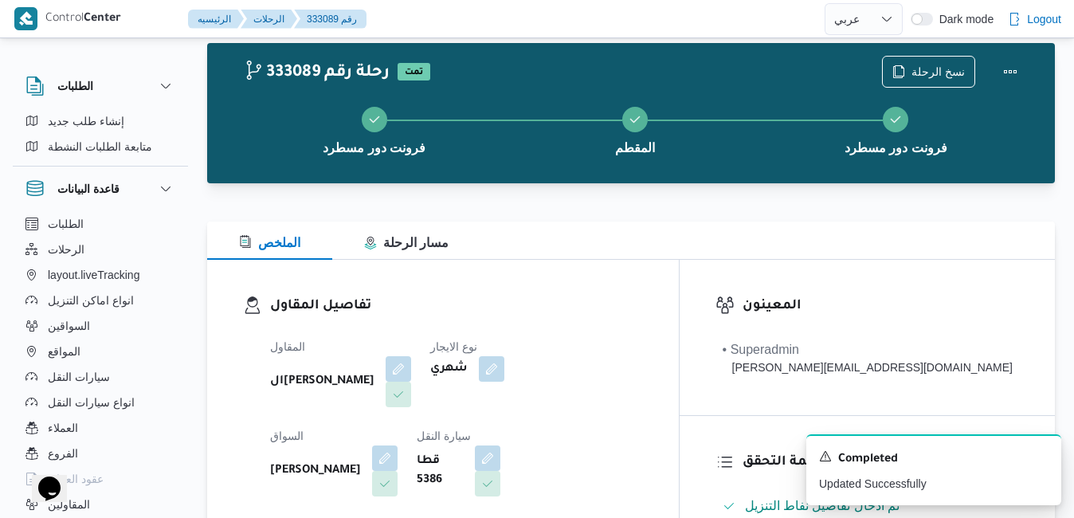
scroll to position [0, 0]
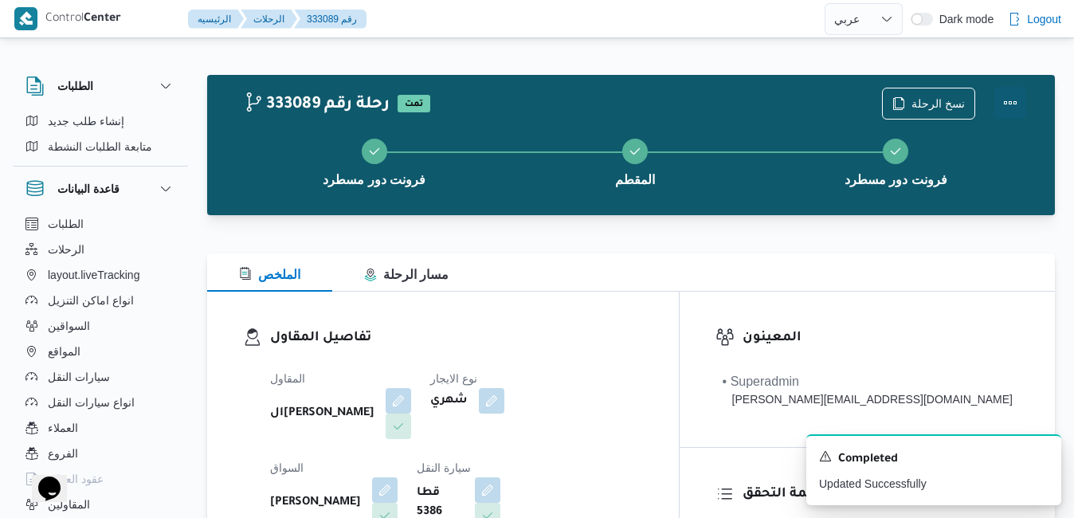
click at [1010, 104] on button "Actions" at bounding box center [1011, 103] width 32 height 32
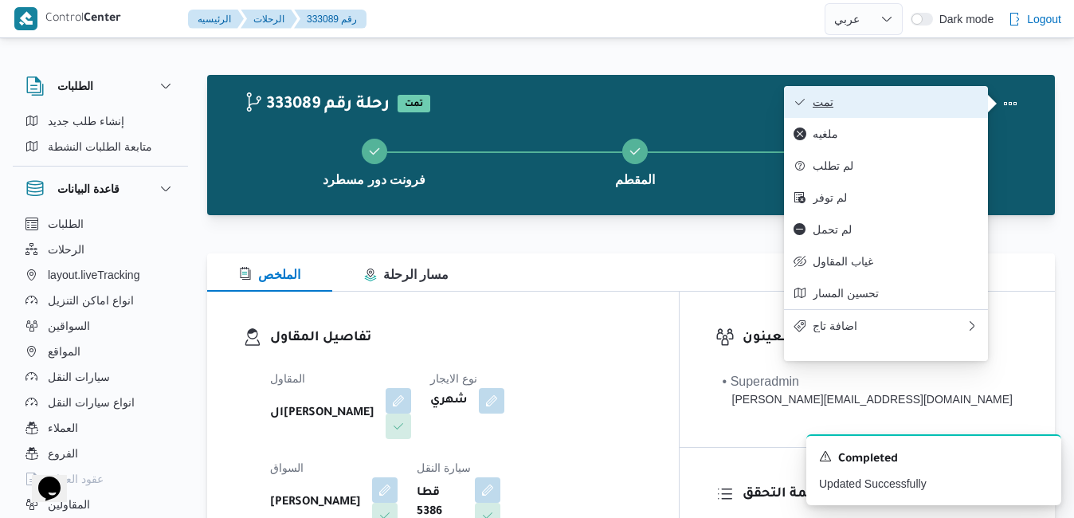
click at [944, 111] on button "تمت" at bounding box center [886, 102] width 204 height 32
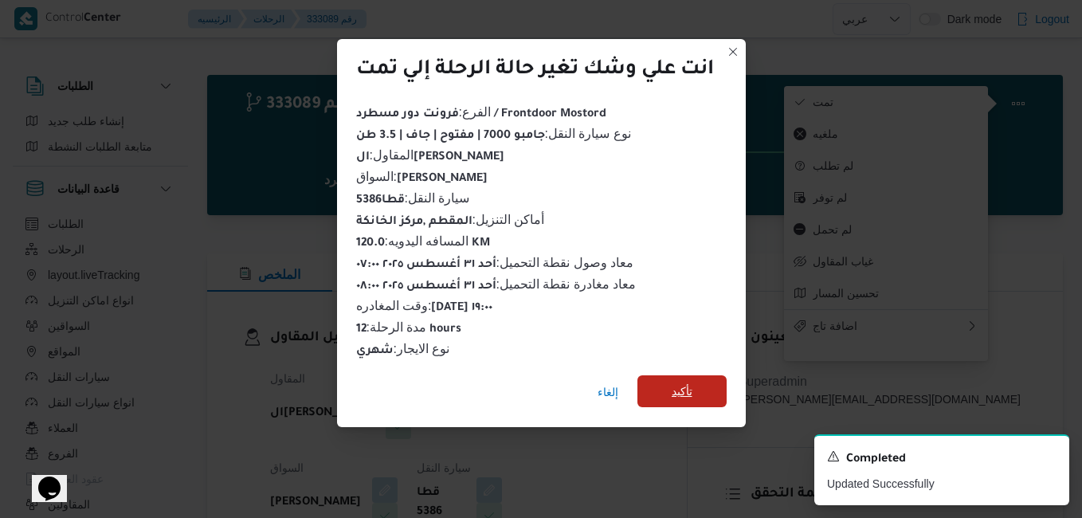
click at [704, 384] on span "تأكيد" at bounding box center [682, 391] width 89 height 32
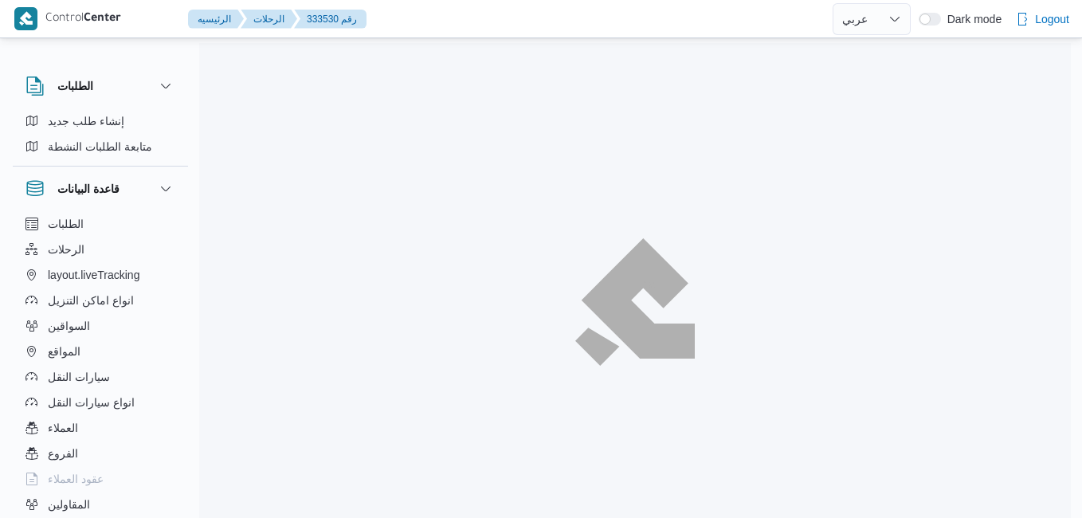
select select "ar"
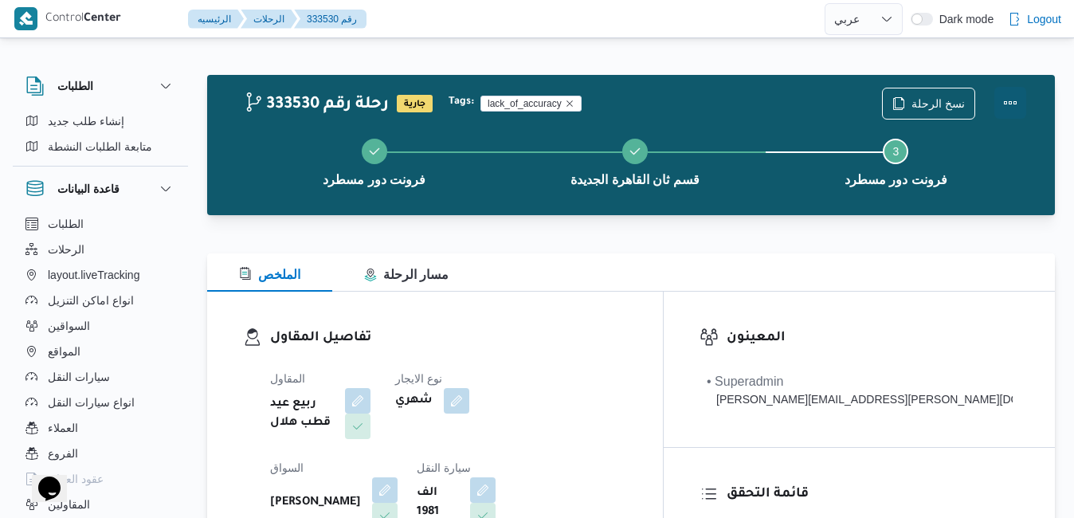
click at [1008, 99] on button "Actions" at bounding box center [1011, 103] width 32 height 32
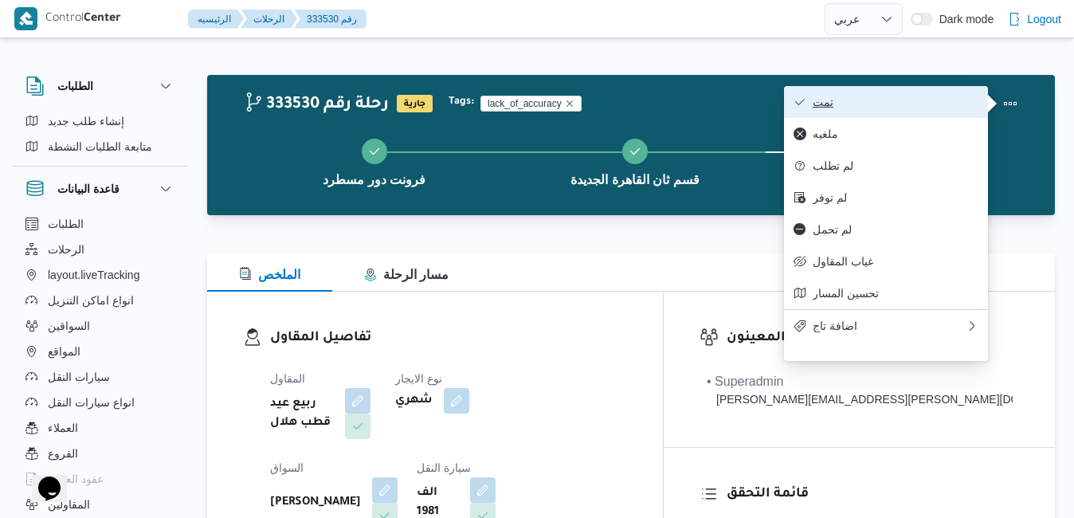
click at [933, 96] on span "تمت" at bounding box center [896, 102] width 166 height 13
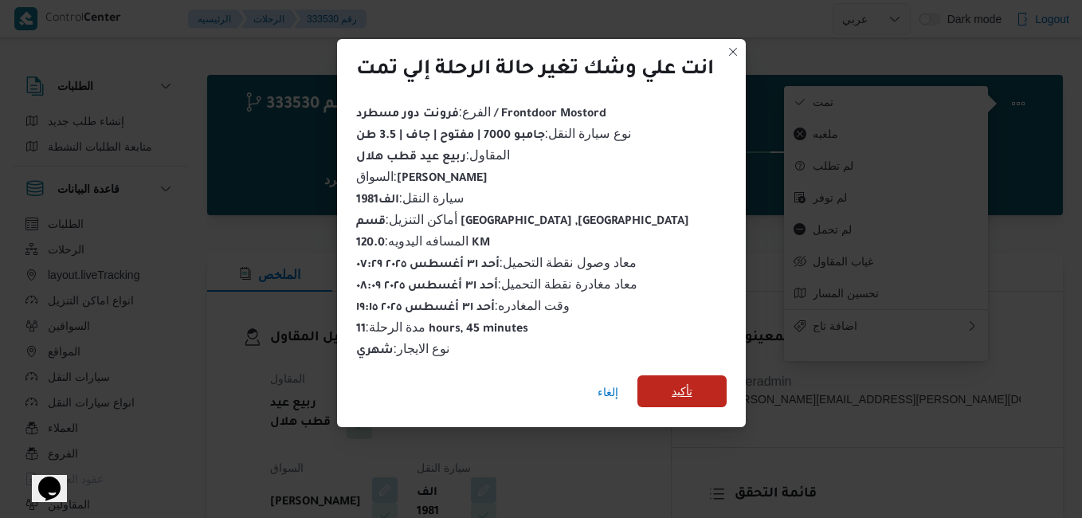
click at [712, 382] on span "تأكيد" at bounding box center [682, 391] width 89 height 32
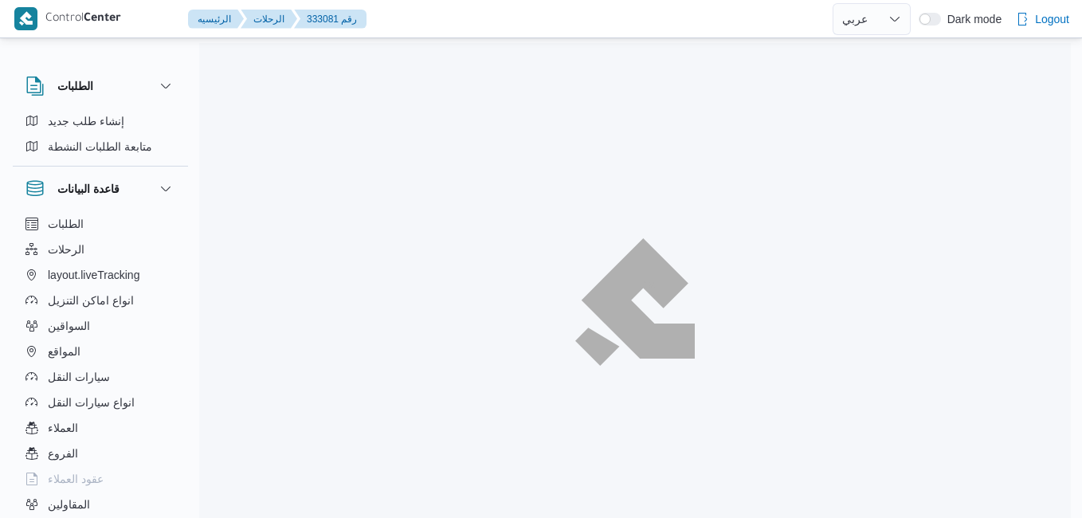
select select "ar"
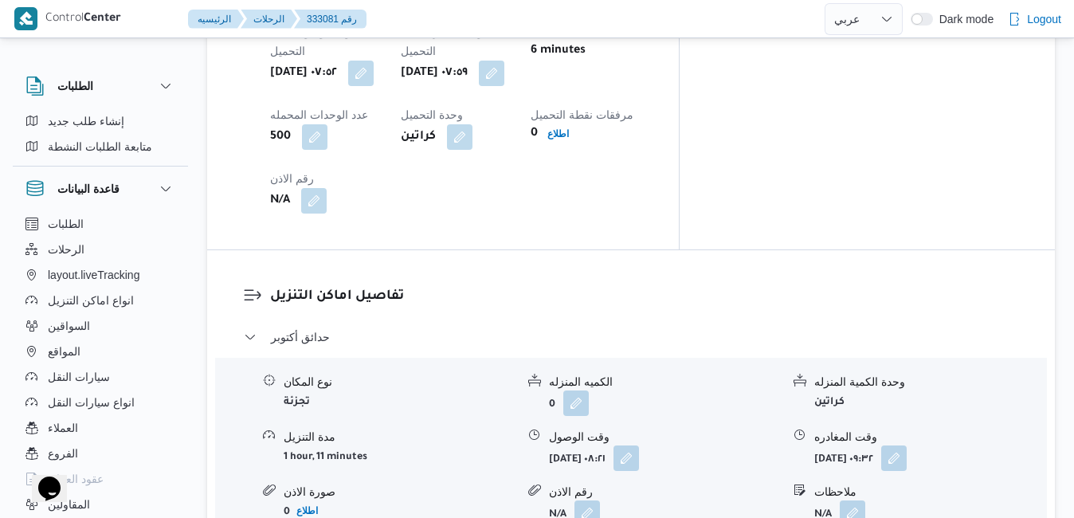
scroll to position [1371, 0]
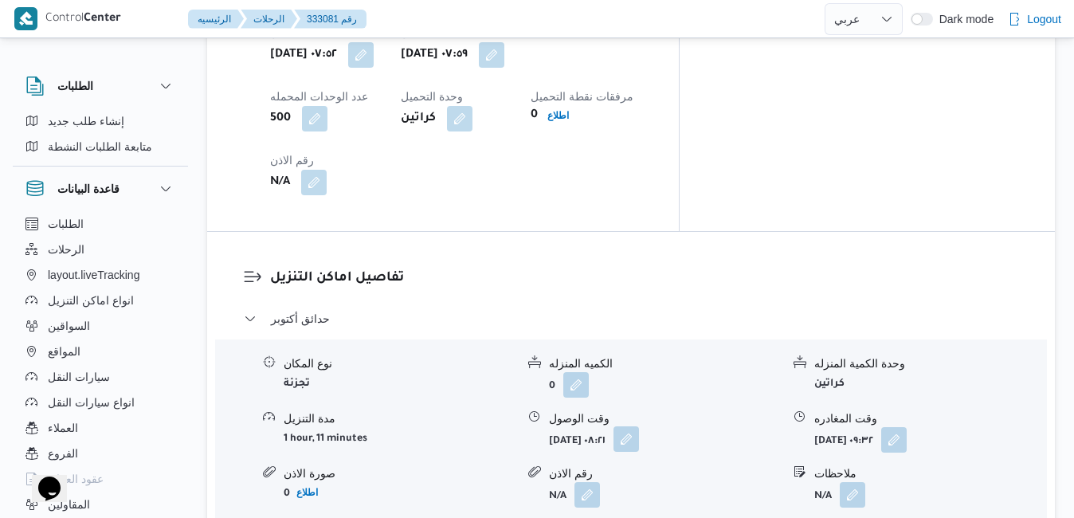
click at [639, 426] on button "button" at bounding box center [627, 439] width 26 height 26
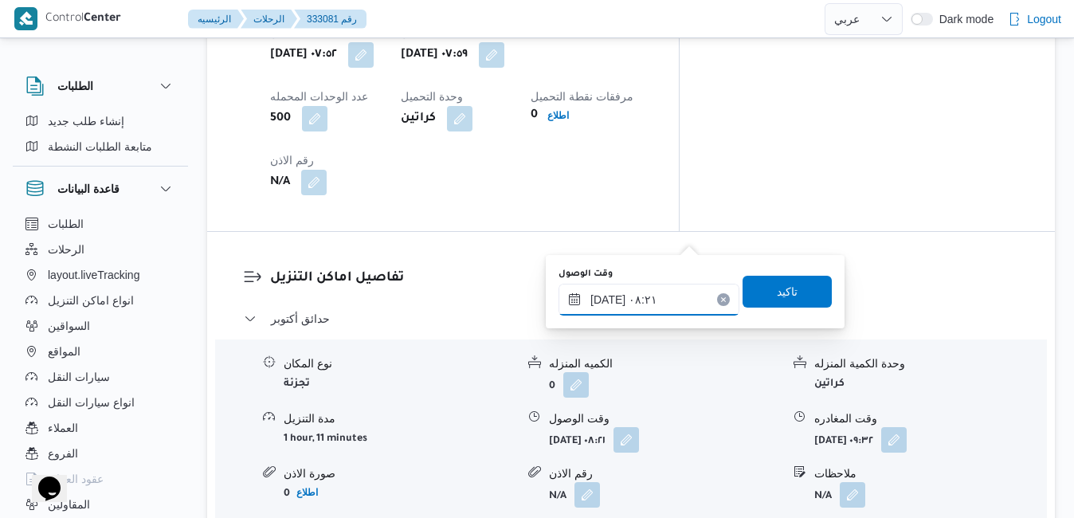
click at [642, 296] on input "[DATE] ٠٨:٢١" at bounding box center [649, 300] width 181 height 32
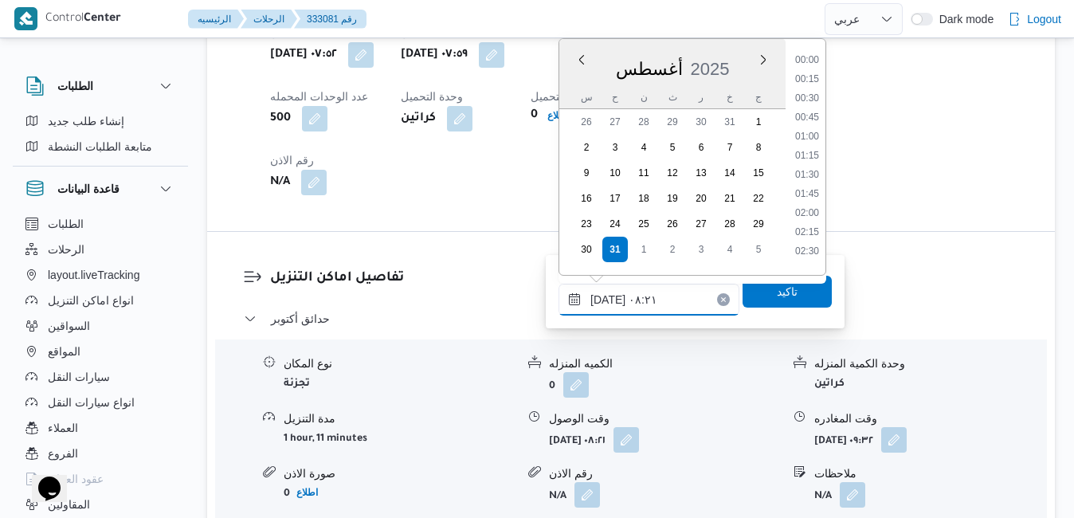
scroll to position [521, 0]
click at [809, 233] on li "09:00" at bounding box center [807, 227] width 37 height 16
type input "[DATE] ٠٩:٠٠"
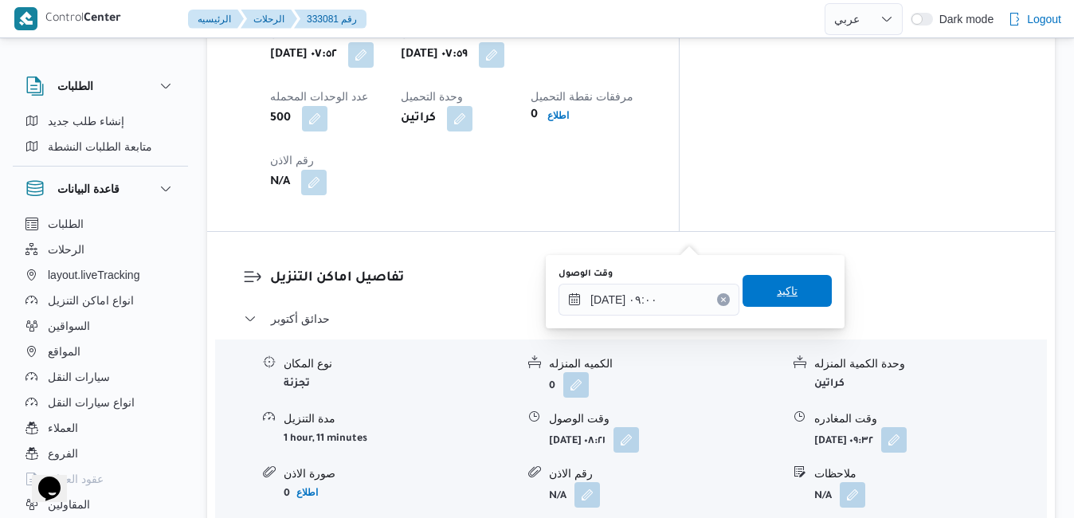
click at [781, 302] on span "تاكيد" at bounding box center [787, 291] width 89 height 32
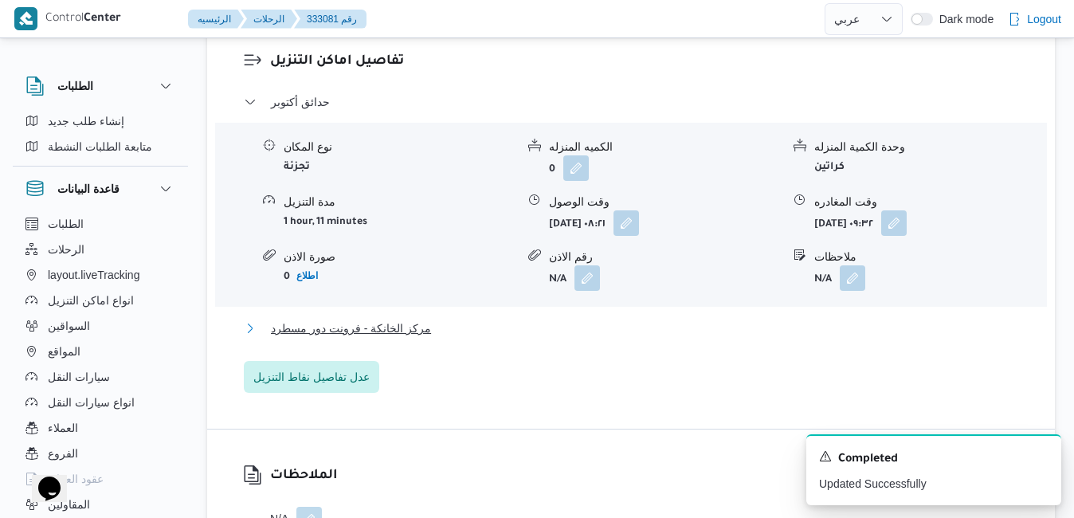
click at [707, 338] on button "مركز الخانكة - فرونت دور مسطرد" at bounding box center [631, 328] width 775 height 19
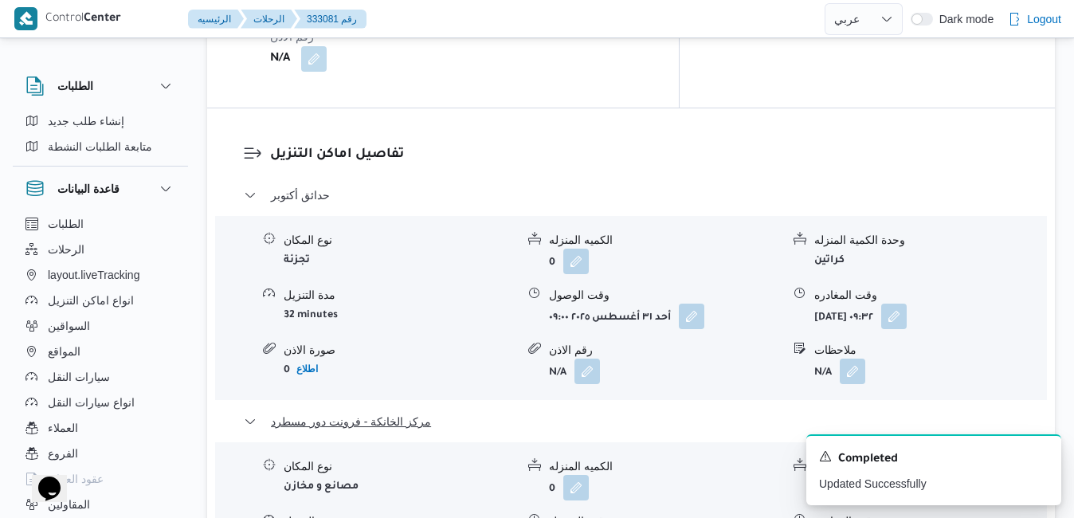
scroll to position [1626, 0]
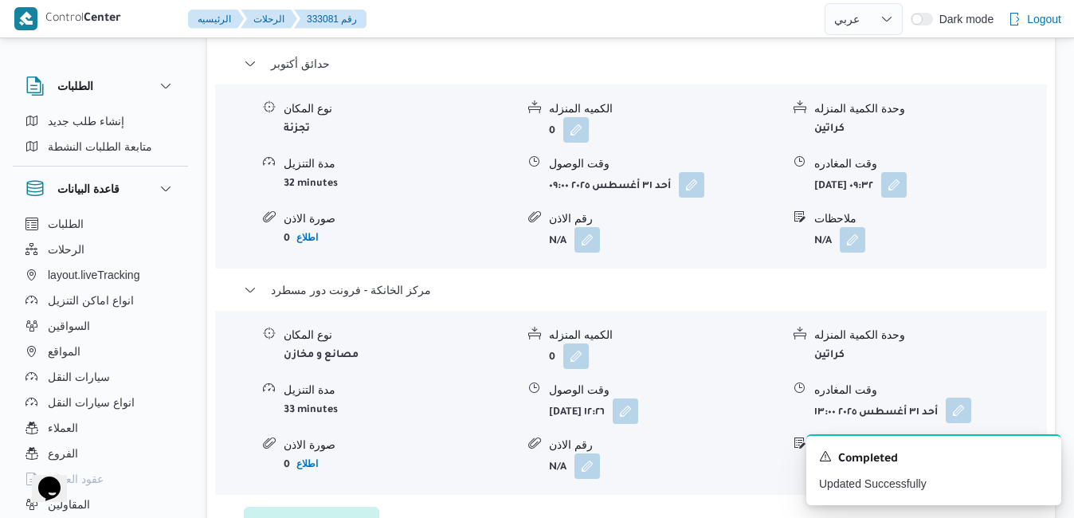
click at [949, 398] on button "button" at bounding box center [959, 411] width 26 height 26
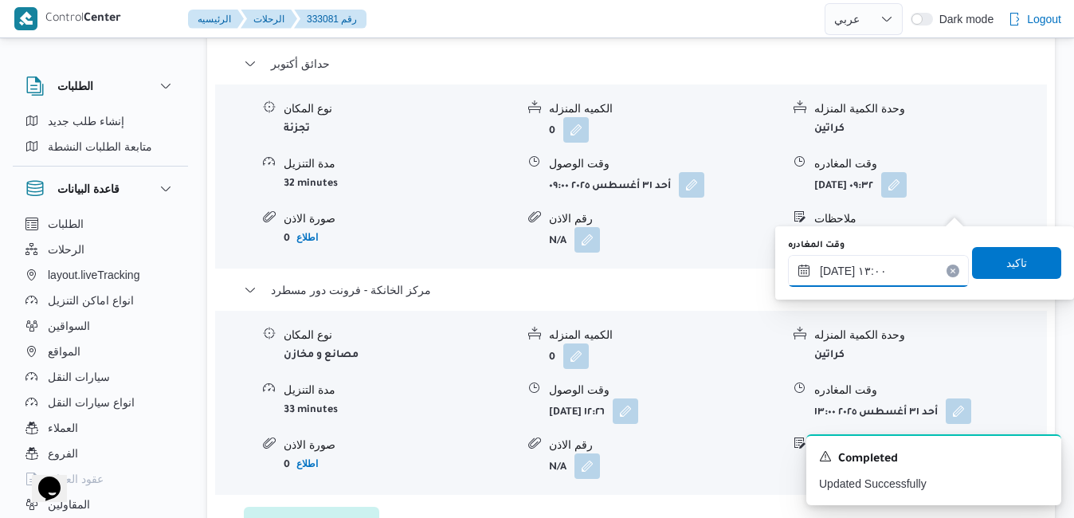
click at [885, 281] on input "٣١/٠٨/٢٠٢٥ ١٣:٠٠" at bounding box center [878, 271] width 181 height 32
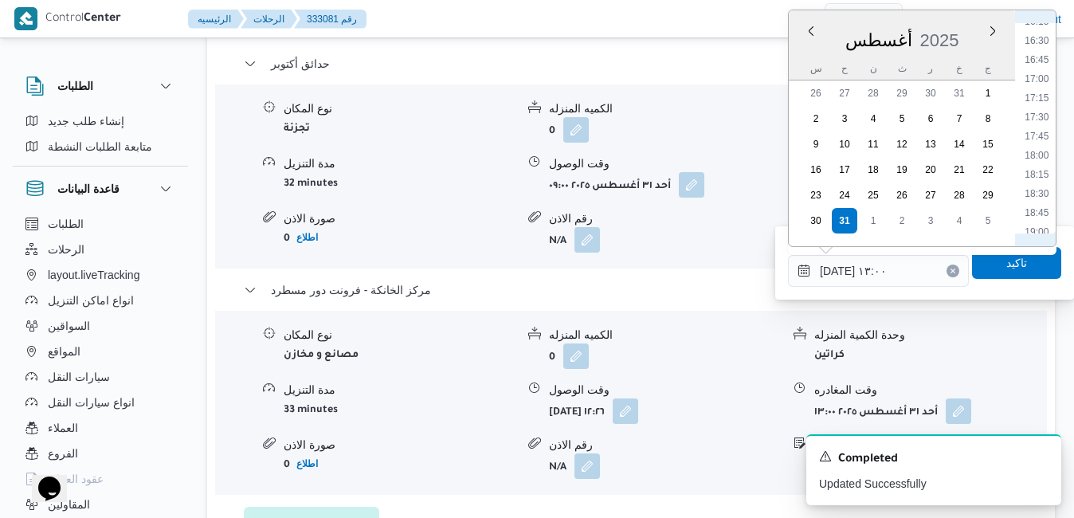
scroll to position [1437, 0]
click at [1042, 89] on li "19:30" at bounding box center [1036, 86] width 37 height 16
type input "[DATE] ١٩:٣٠"
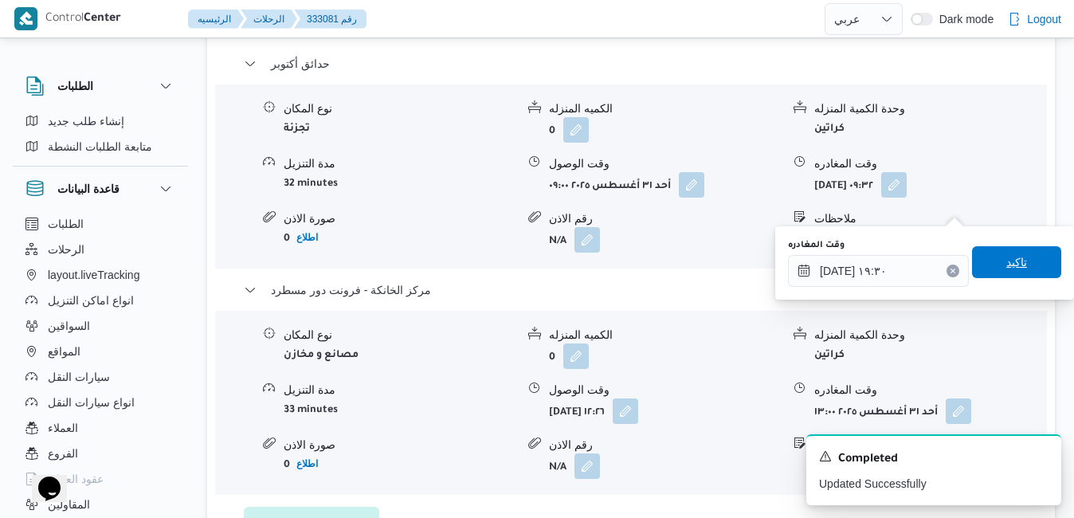
click at [1007, 258] on span "تاكيد" at bounding box center [1017, 262] width 21 height 19
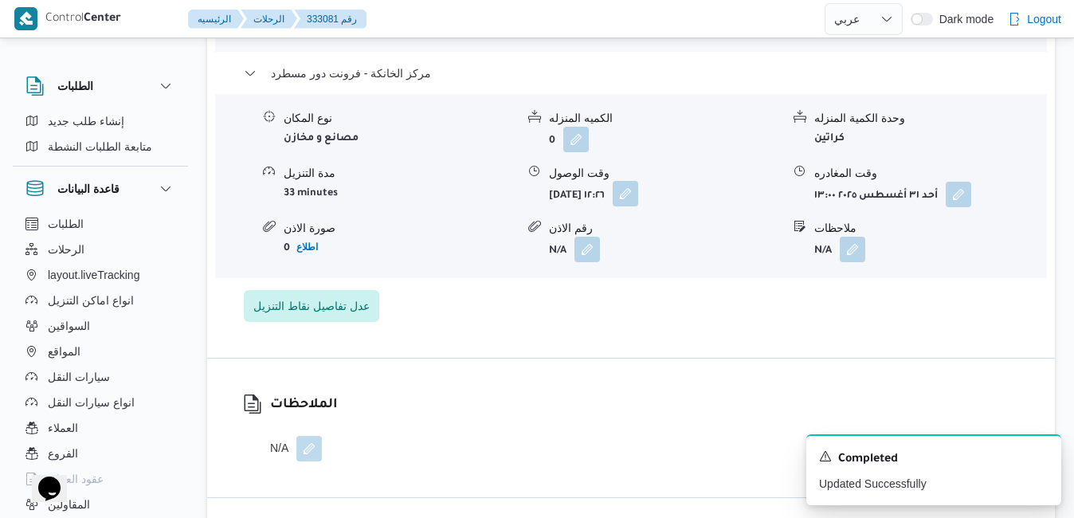
click at [638, 206] on button "button" at bounding box center [626, 194] width 26 height 26
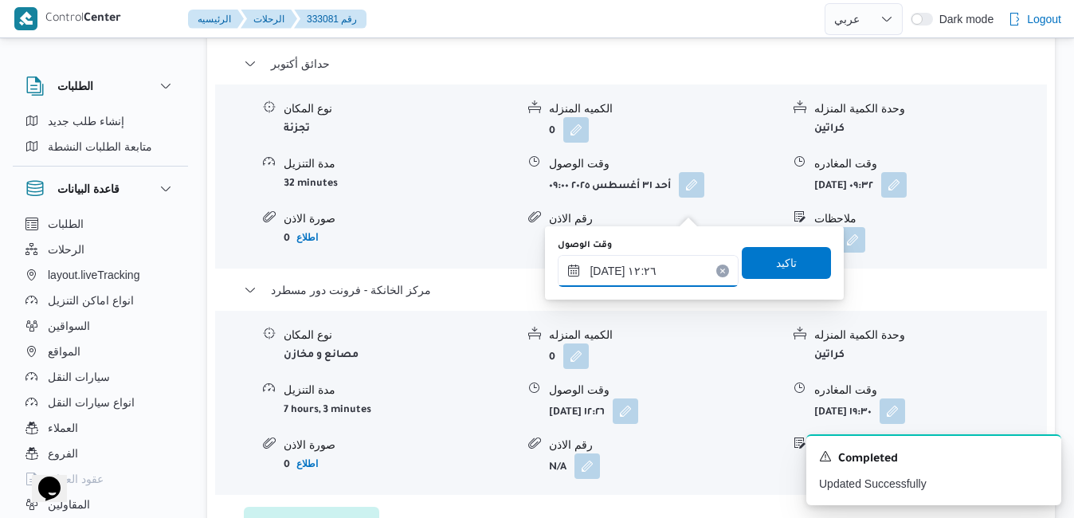
click at [642, 279] on input "٣١/٠٨/٢٠٢٥ ١٢:٢٦" at bounding box center [648, 271] width 181 height 32
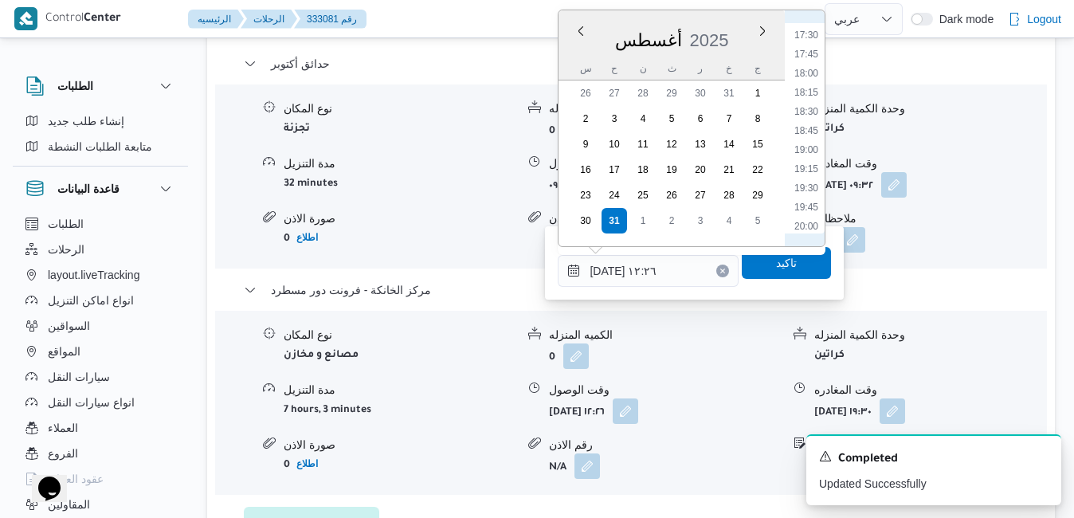
scroll to position [1379, 0]
click at [802, 124] on li "19:15" at bounding box center [806, 124] width 37 height 16
type input "[DATE] ١٩:١٥"
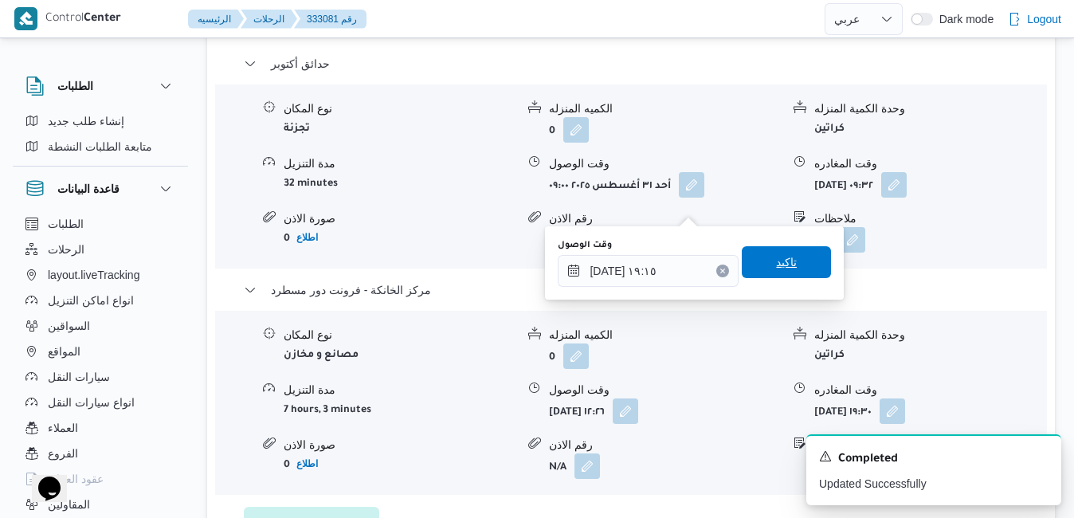
click at [777, 257] on span "تاكيد" at bounding box center [786, 262] width 21 height 19
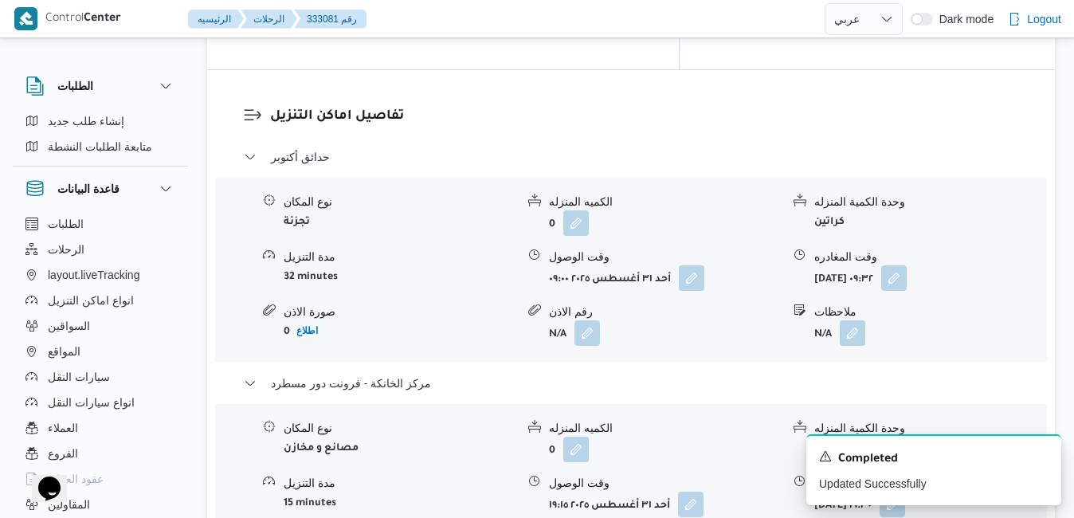
scroll to position [1530, 0]
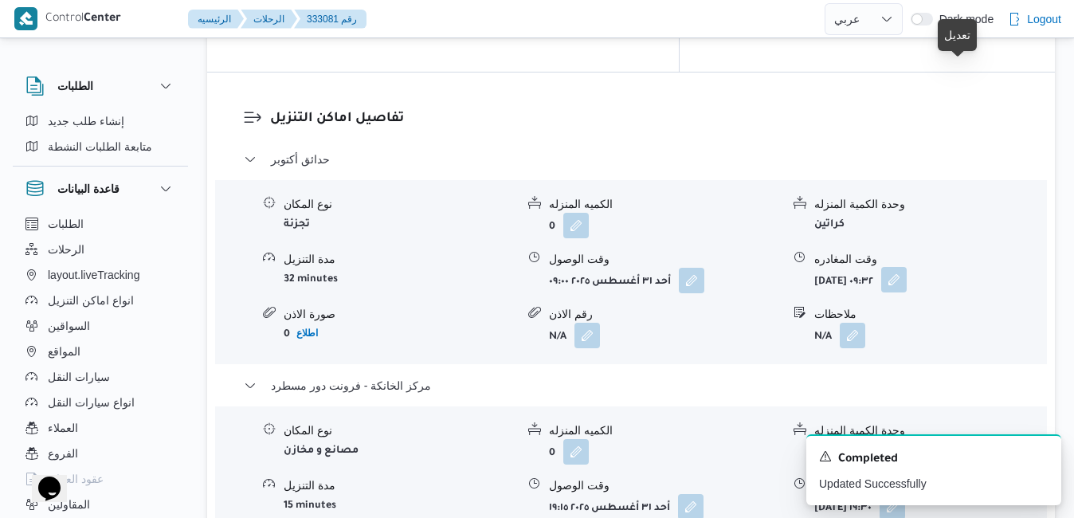
click at [907, 267] on button "button" at bounding box center [894, 280] width 26 height 26
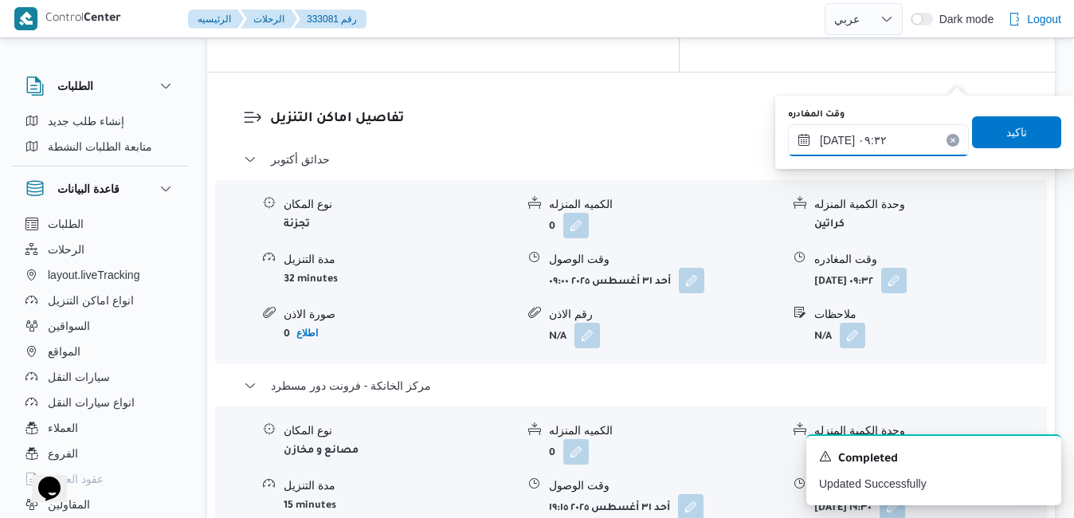
click at [878, 142] on input "٣١/٠٨/٢٠٢٥ ٠٩:٣٢" at bounding box center [878, 140] width 181 height 32
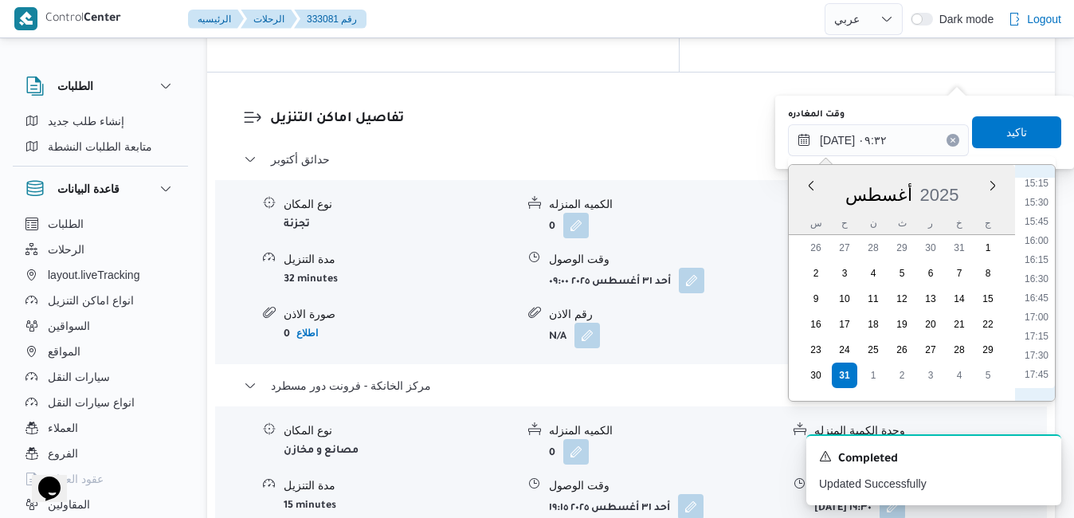
scroll to position [1353, 0]
click at [1040, 207] on li "18:00" at bounding box center [1036, 210] width 37 height 16
type input "٣١/٠٨/٢٠٢٥ ١٨:٠٠"
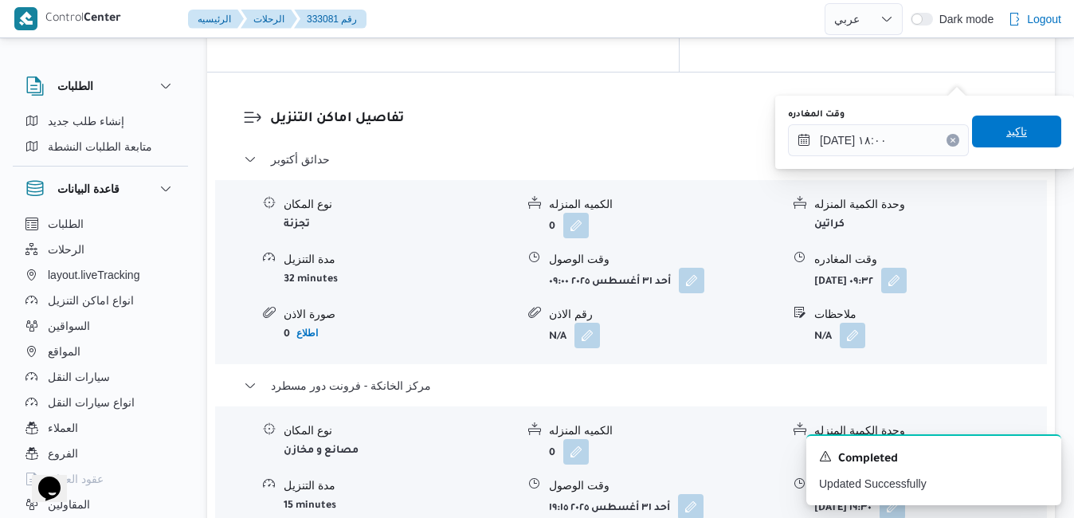
click at [1014, 123] on span "تاكيد" at bounding box center [1016, 132] width 89 height 32
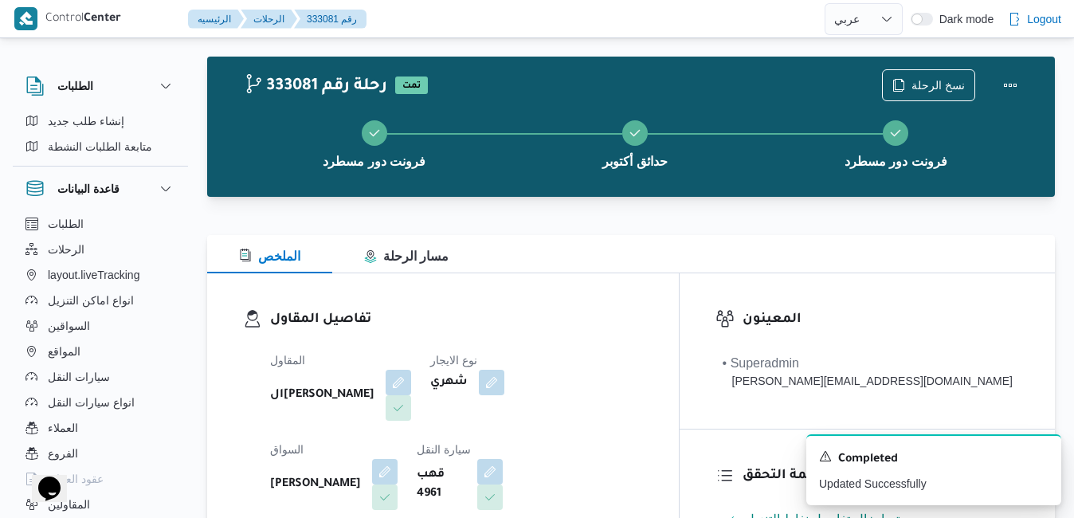
scroll to position [0, 0]
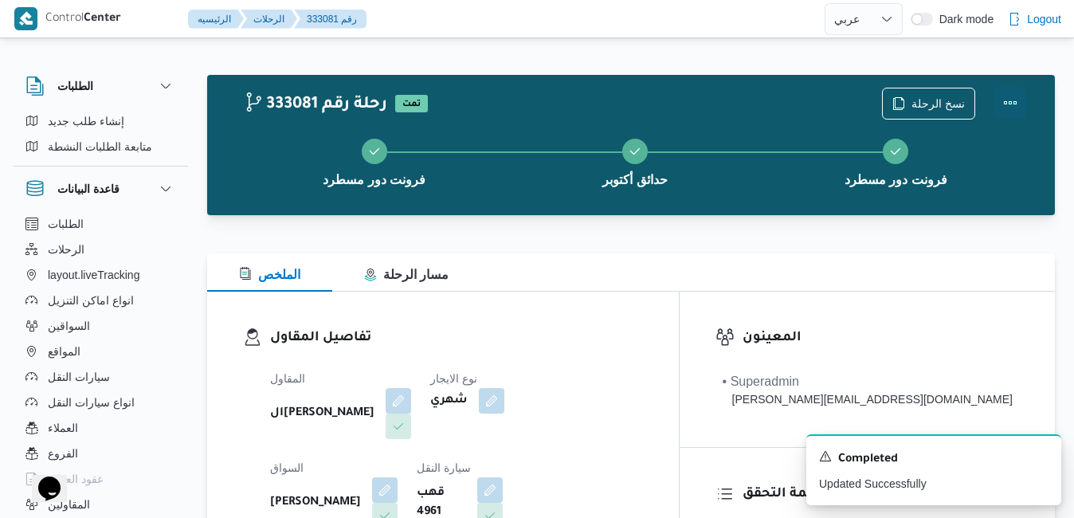
click at [1014, 103] on button "Actions" at bounding box center [1011, 103] width 32 height 32
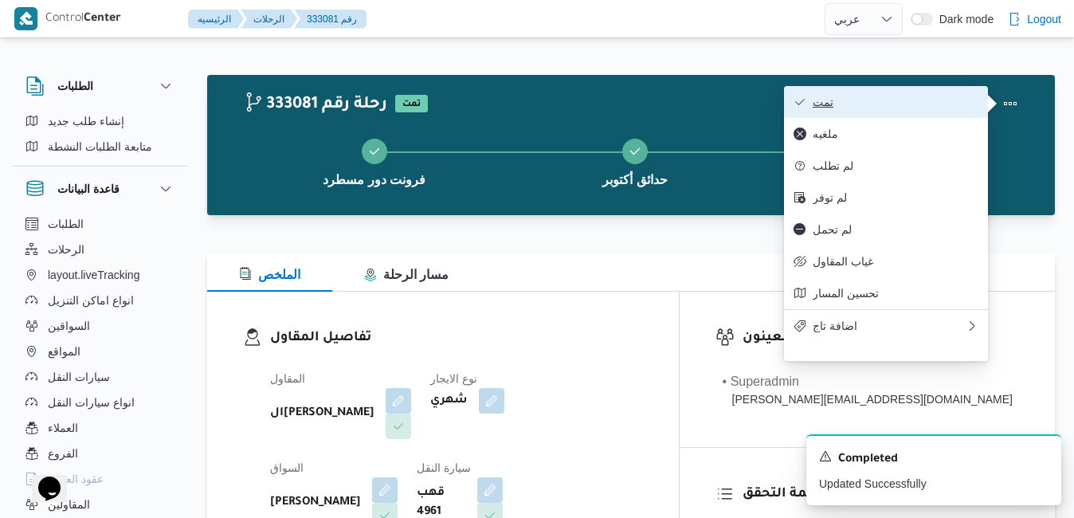
click at [949, 105] on span "تمت" at bounding box center [896, 102] width 166 height 13
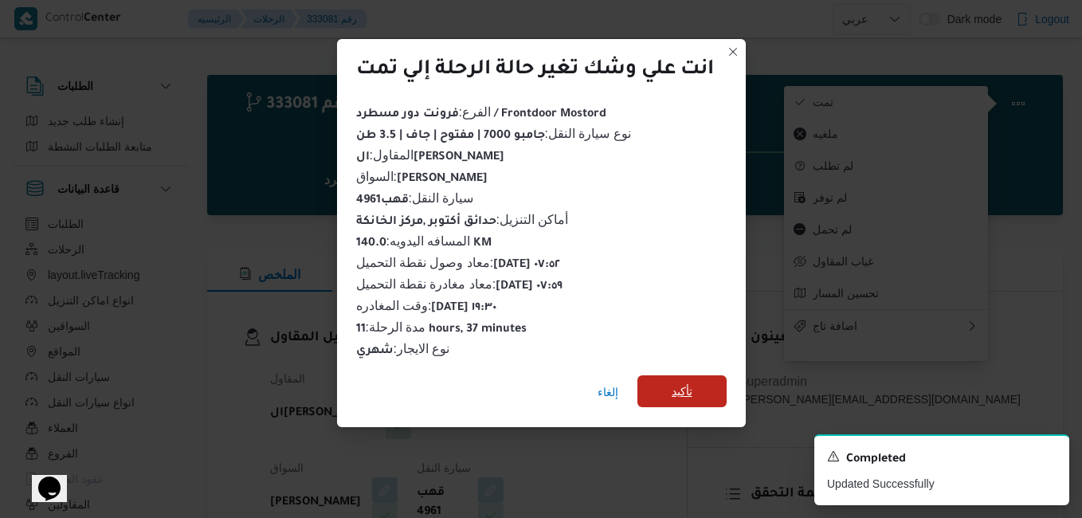
click at [689, 387] on span "تأكيد" at bounding box center [682, 391] width 21 height 19
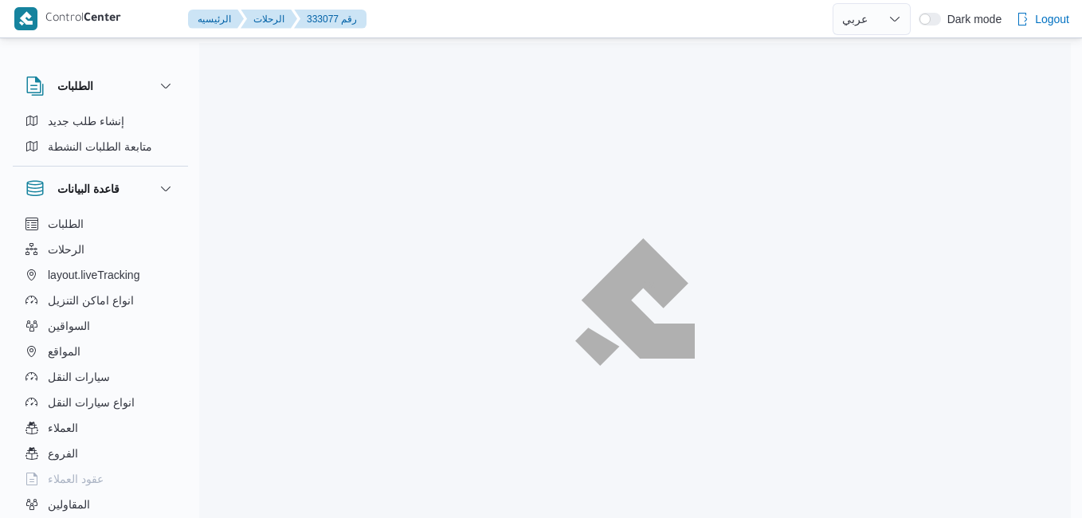
select select "ar"
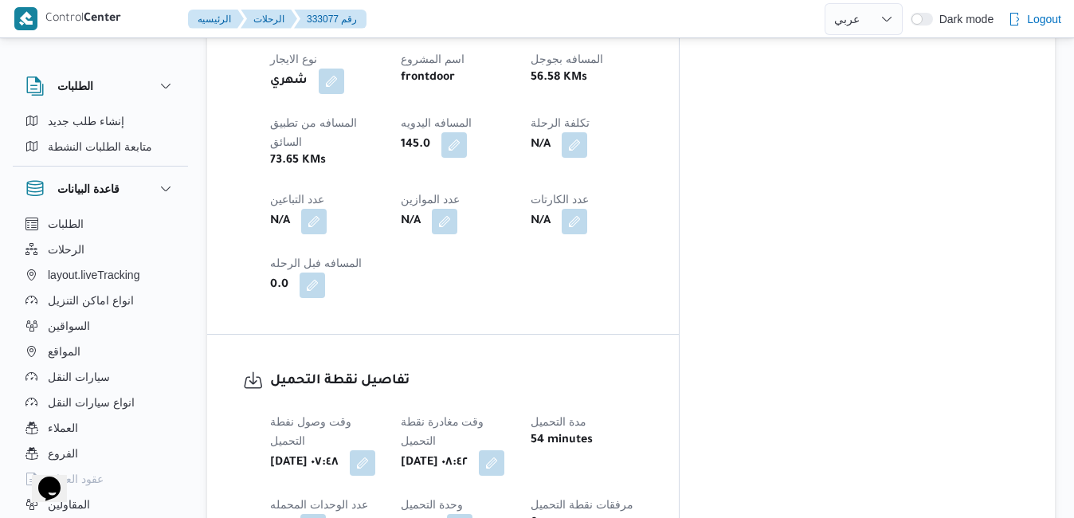
scroll to position [1116, 0]
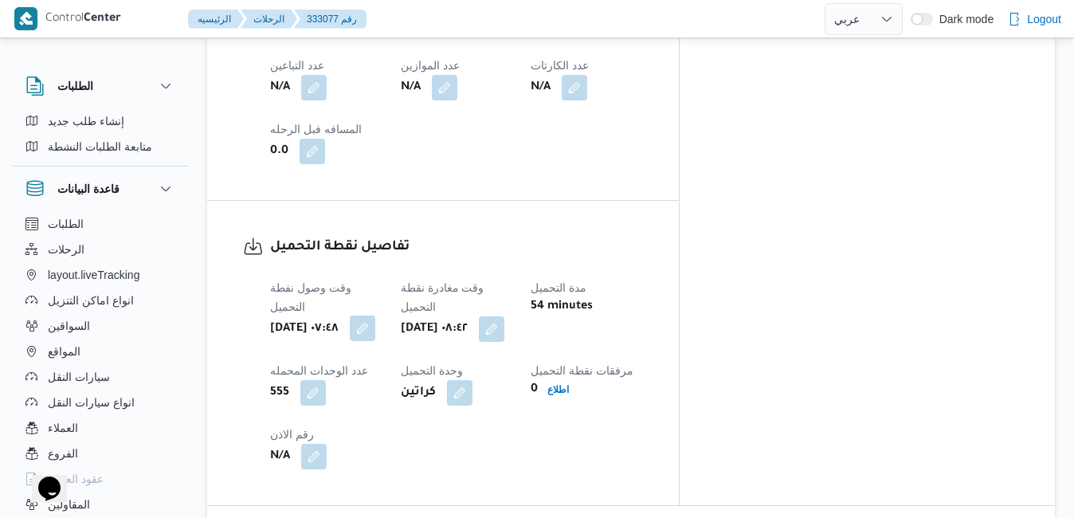
click at [375, 316] on button "button" at bounding box center [363, 329] width 26 height 26
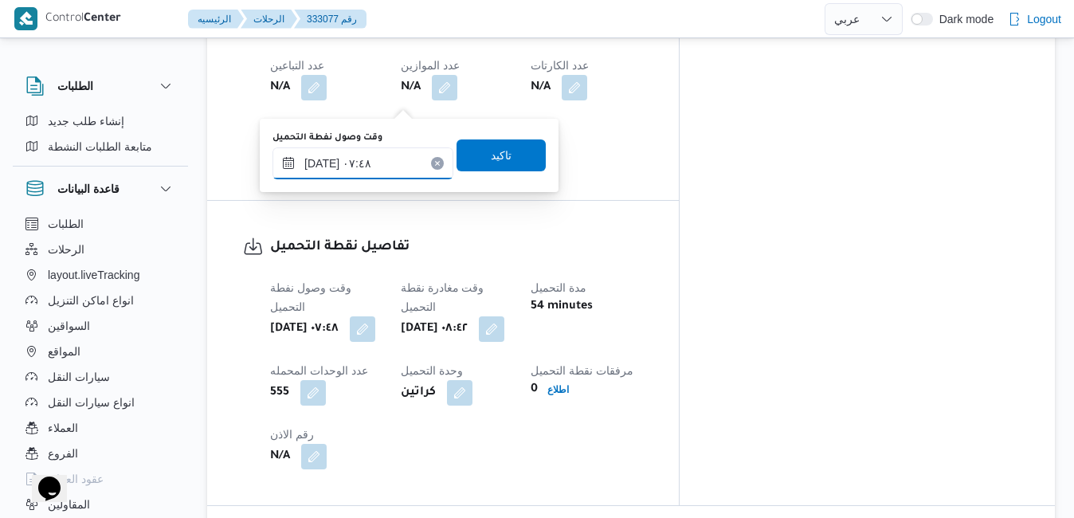
click at [384, 159] on input "[DATE] ٠٧:٤٨" at bounding box center [363, 163] width 181 height 32
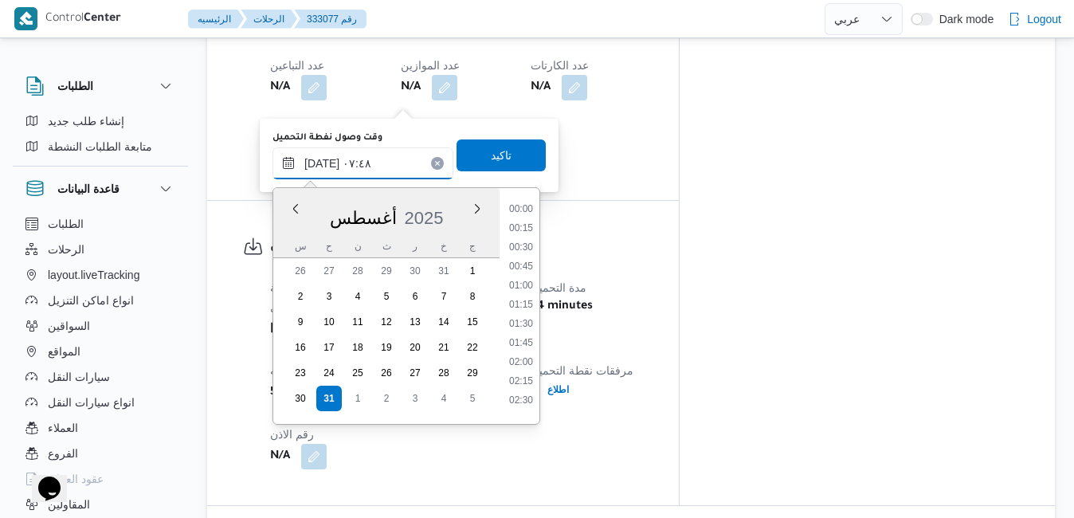
scroll to position [483, 0]
click at [527, 264] on li "07:00" at bounding box center [521, 261] width 37 height 16
type input "[DATE] ٠٧:٠٠"
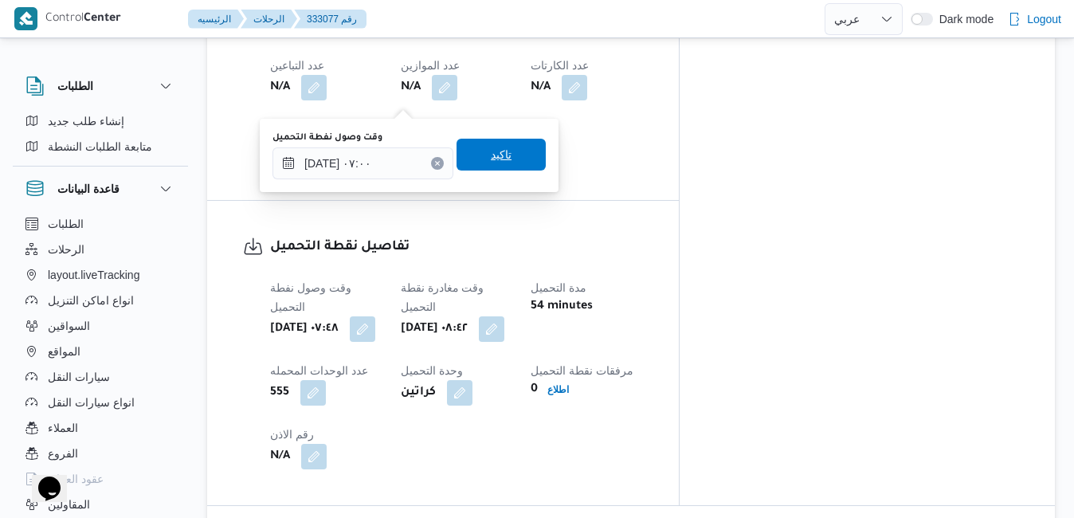
click at [500, 161] on span "تاكيد" at bounding box center [501, 155] width 89 height 32
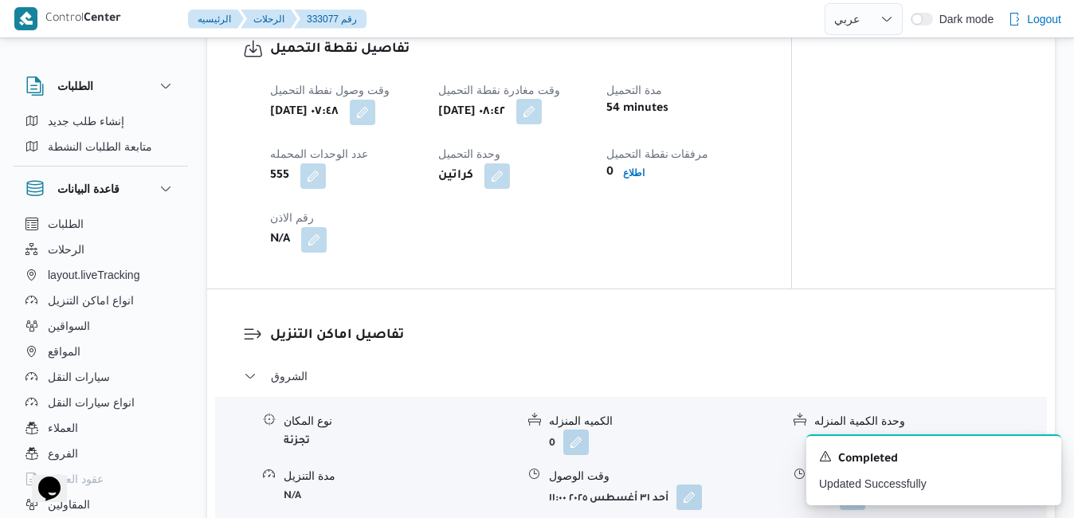
click at [542, 99] on button "button" at bounding box center [529, 112] width 26 height 26
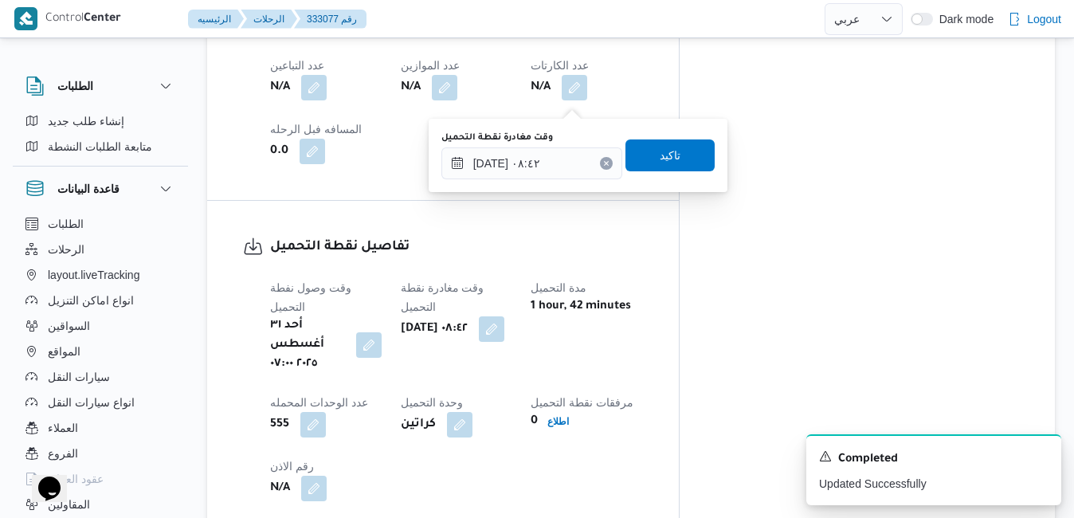
click at [512, 190] on div "You are in a dialog. To close this dialog, hit escape. وقت مغادرة نقطة التحميل …" at bounding box center [578, 155] width 299 height 73
click at [522, 169] on input "[DATE] ٠٨:٤٢" at bounding box center [531, 163] width 181 height 32
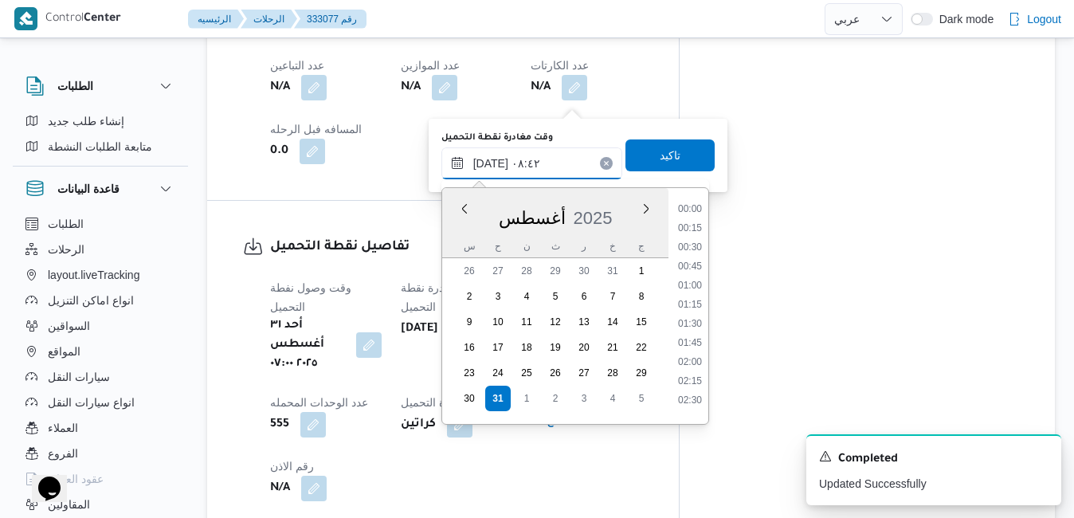
scroll to position [540, 0]
click at [692, 263] on li "07:45" at bounding box center [690, 261] width 37 height 16
type input "[DATE] ٠٧:٤٥"
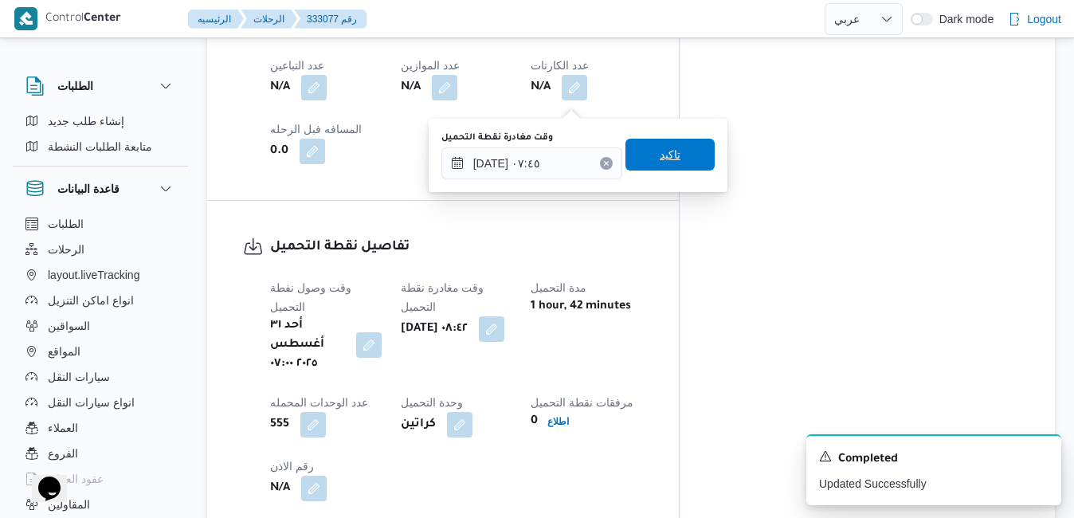
click at [670, 153] on span "تاكيد" at bounding box center [670, 155] width 89 height 32
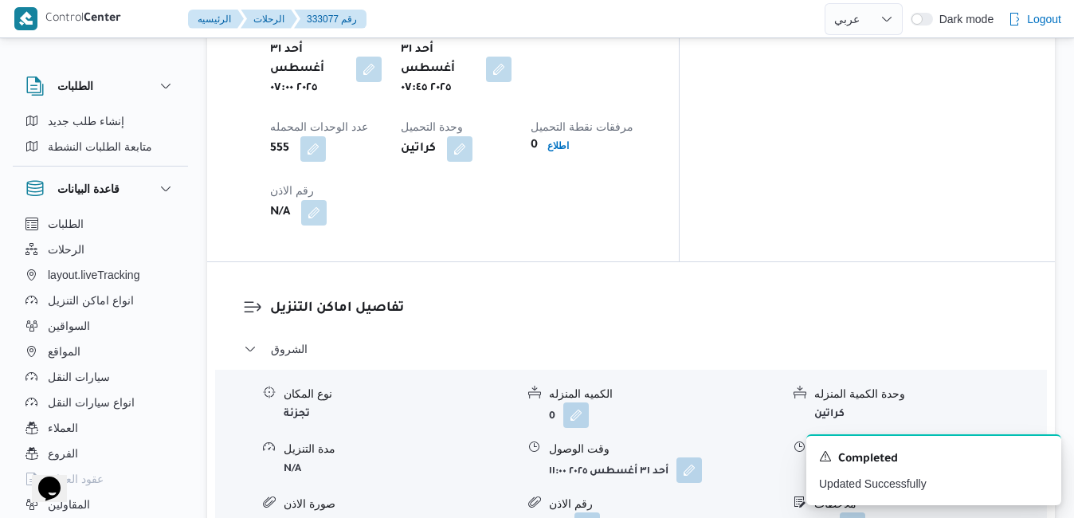
scroll to position [1371, 0]
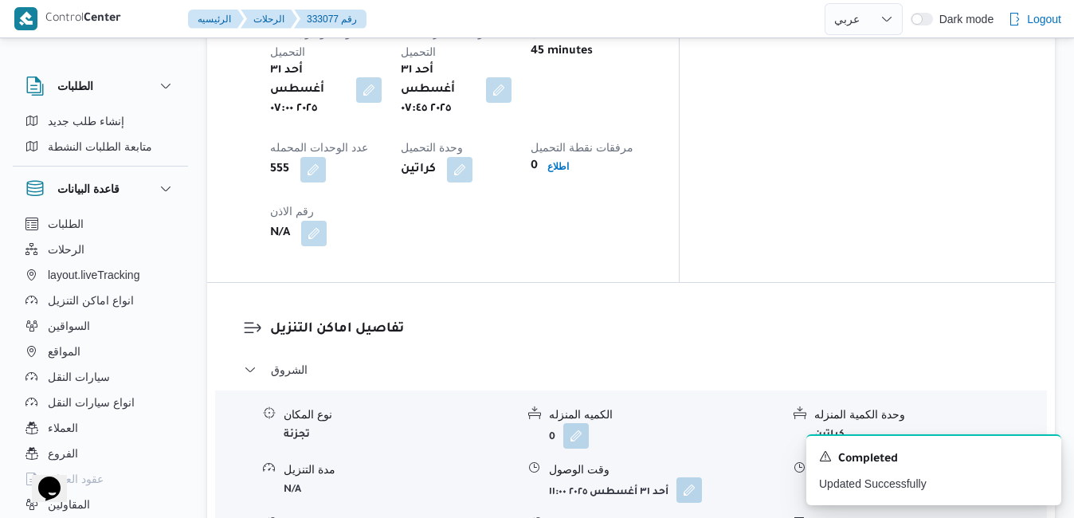
click at [684, 477] on button "button" at bounding box center [690, 490] width 26 height 26
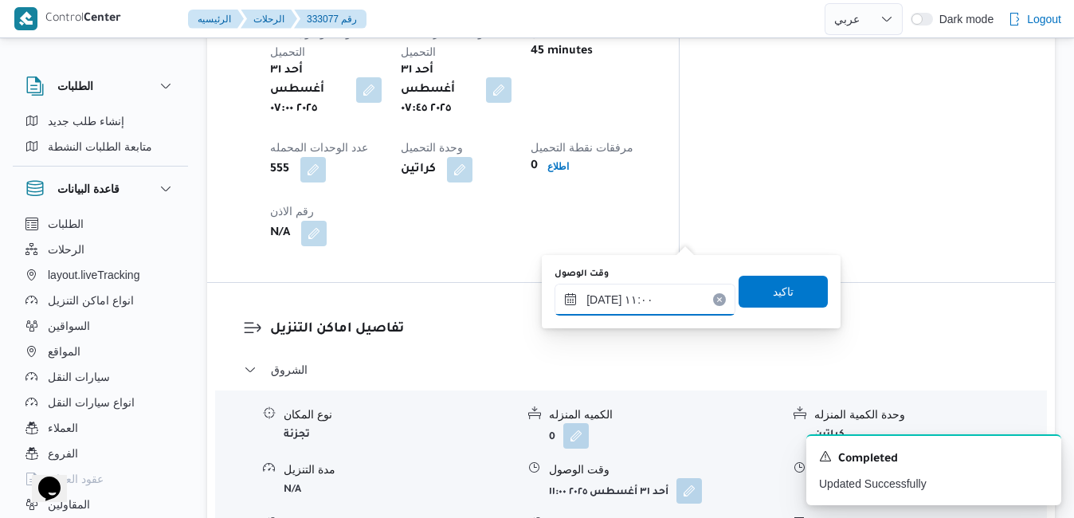
click at [614, 309] on input "[DATE] ١١:٠٠" at bounding box center [645, 300] width 181 height 32
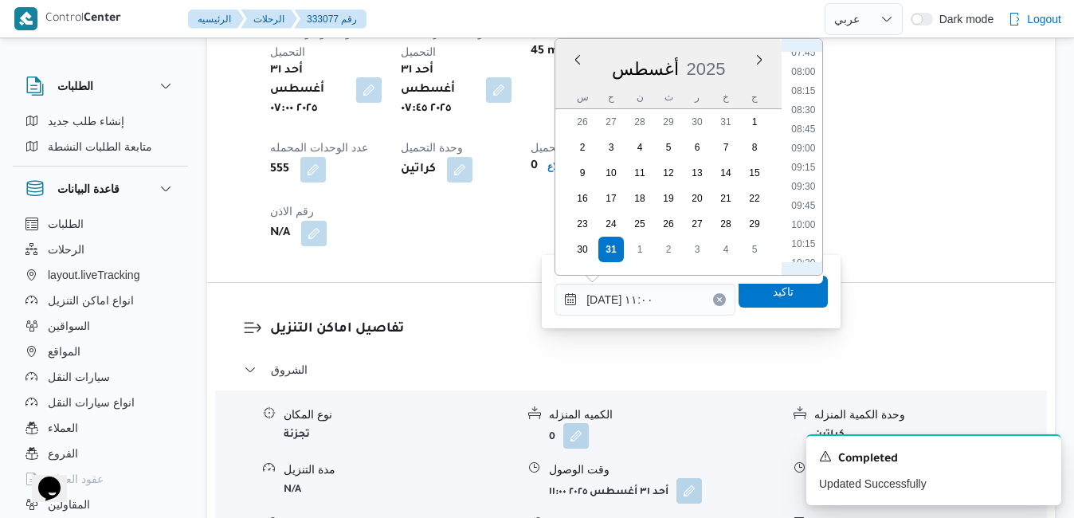
scroll to position [547, 0]
click at [809, 160] on li "08:30" at bounding box center [804, 163] width 37 height 16
type input "[DATE] ٠٨:٣٠"
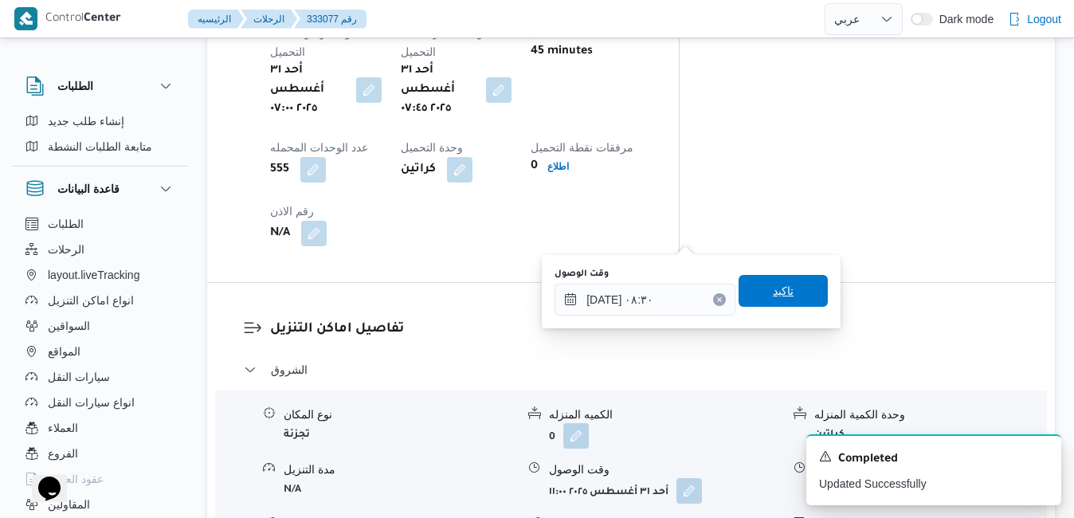
click at [773, 295] on span "تاكيد" at bounding box center [783, 290] width 21 height 19
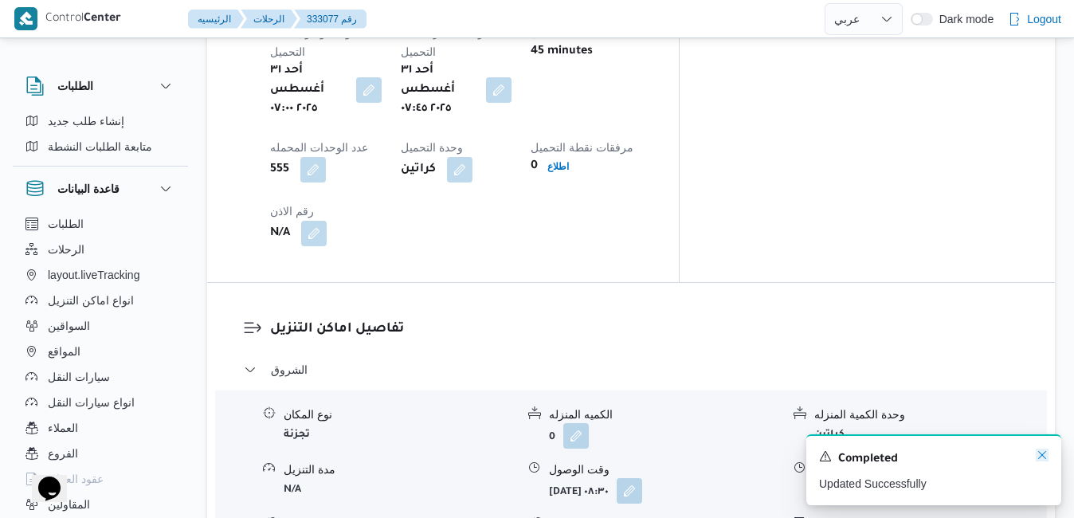
click at [1042, 452] on icon "Dismiss toast" at bounding box center [1042, 455] width 13 height 13
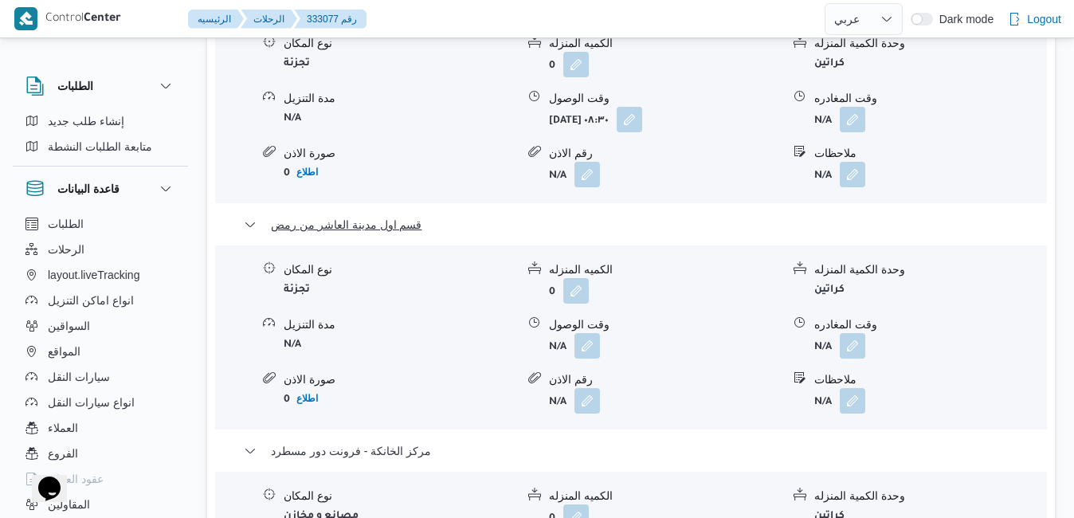
scroll to position [1753, 0]
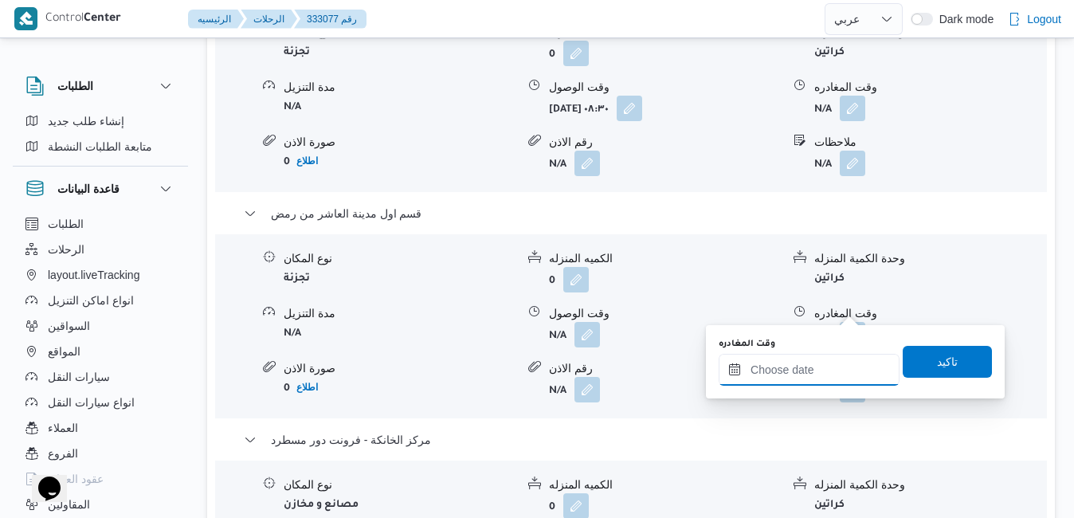
click at [787, 368] on input "وقت المغادره" at bounding box center [809, 370] width 181 height 32
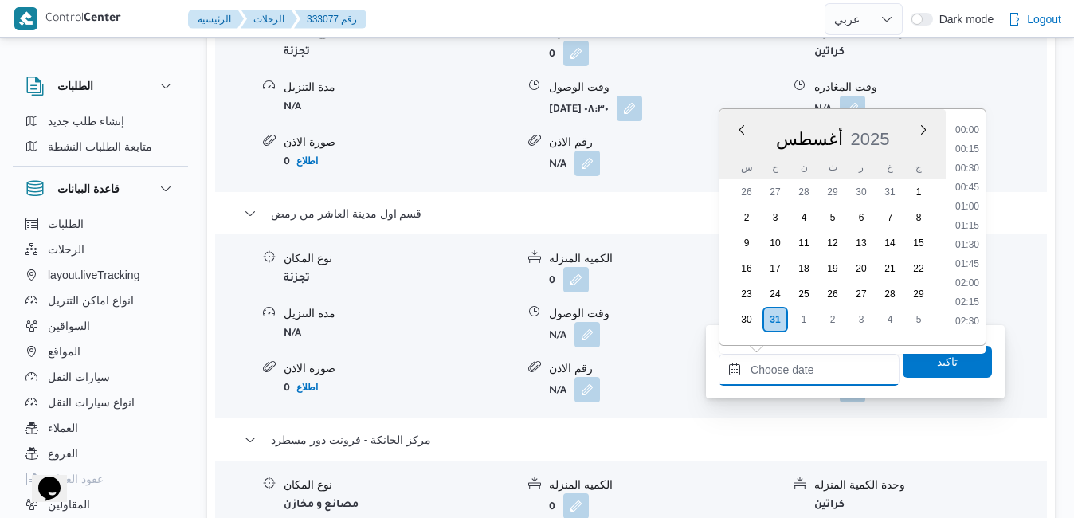
scroll to position [1382, 0]
click at [897, 126] on div "أغسطس 2025" at bounding box center [833, 136] width 226 height 41
click at [963, 240] on li "19:30" at bounding box center [967, 240] width 37 height 16
type input "[DATE] ١٩:٣٠"
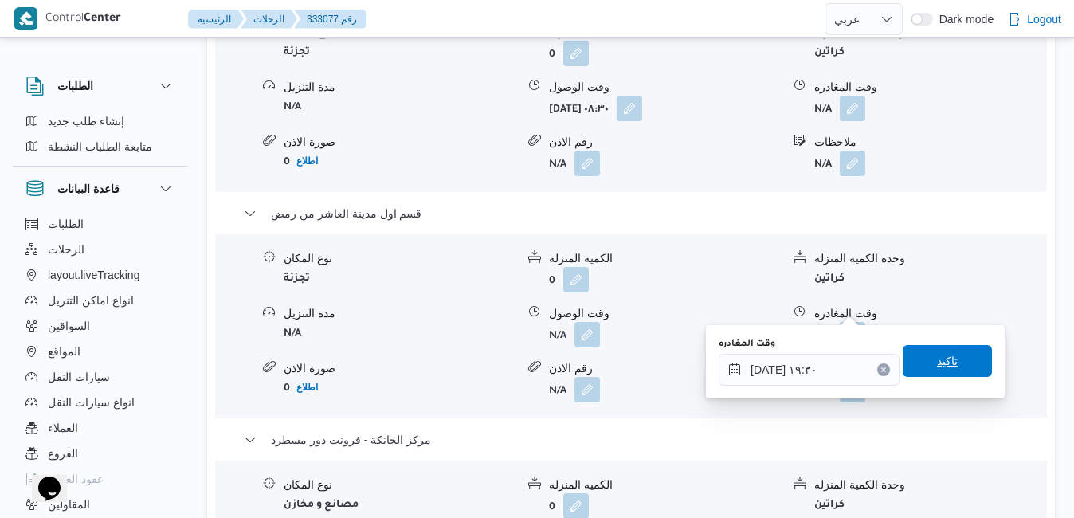
click at [937, 358] on span "تاكيد" at bounding box center [947, 360] width 21 height 19
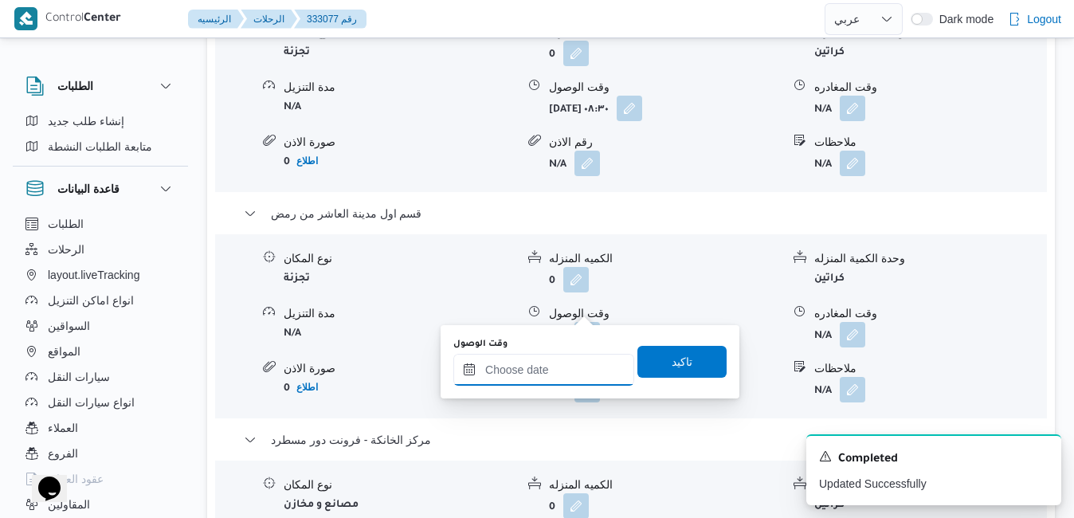
click at [550, 367] on input "وقت الوصول" at bounding box center [543, 370] width 181 height 32
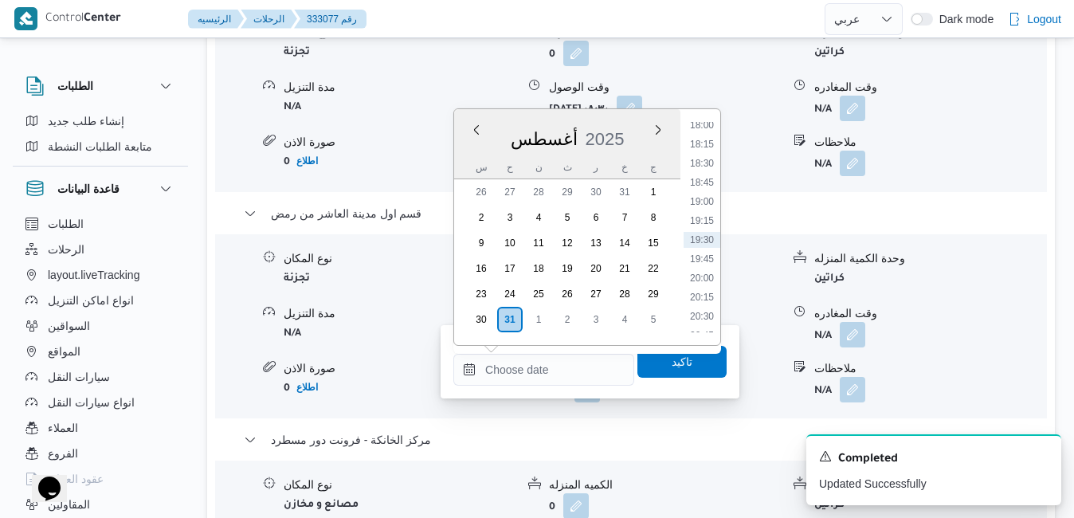
click at [635, 120] on div "أغسطس 2025" at bounding box center [567, 136] width 226 height 41
click at [701, 217] on li "19:15" at bounding box center [702, 221] width 37 height 16
type input "[DATE] ١٩:١٥"
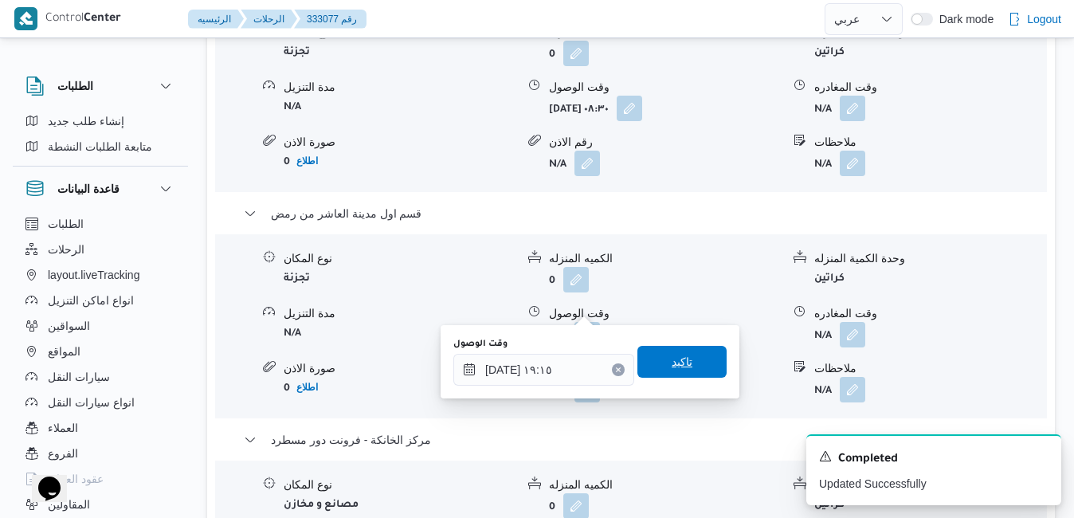
click at [672, 357] on span "تاكيد" at bounding box center [682, 361] width 21 height 19
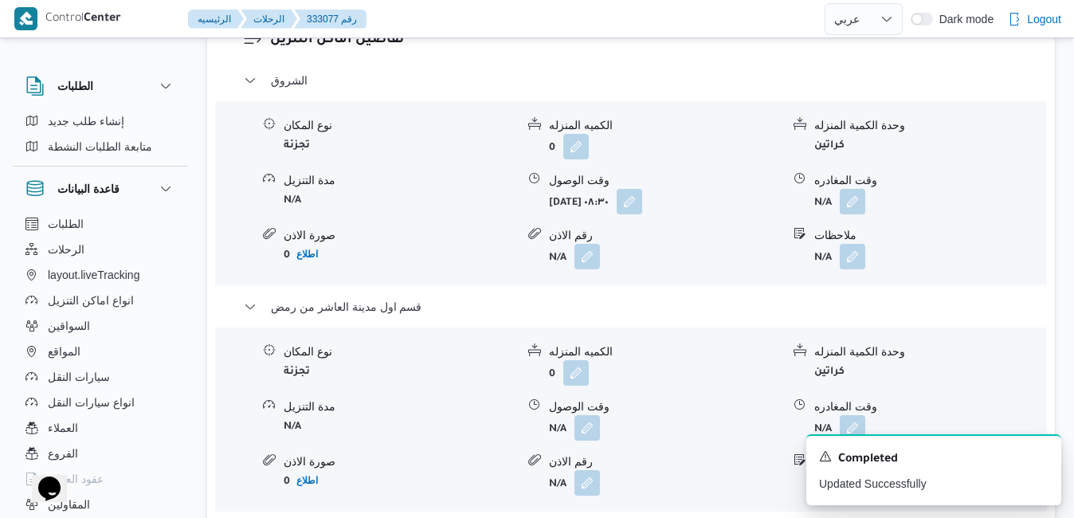
scroll to position [1658, 0]
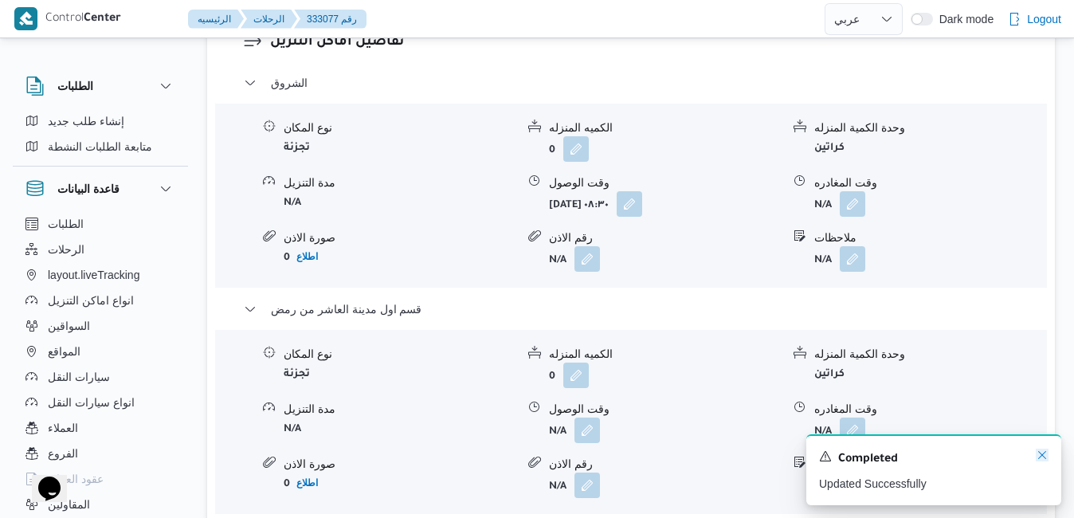
click at [1040, 454] on icon "Dismiss toast" at bounding box center [1042, 455] width 8 height 8
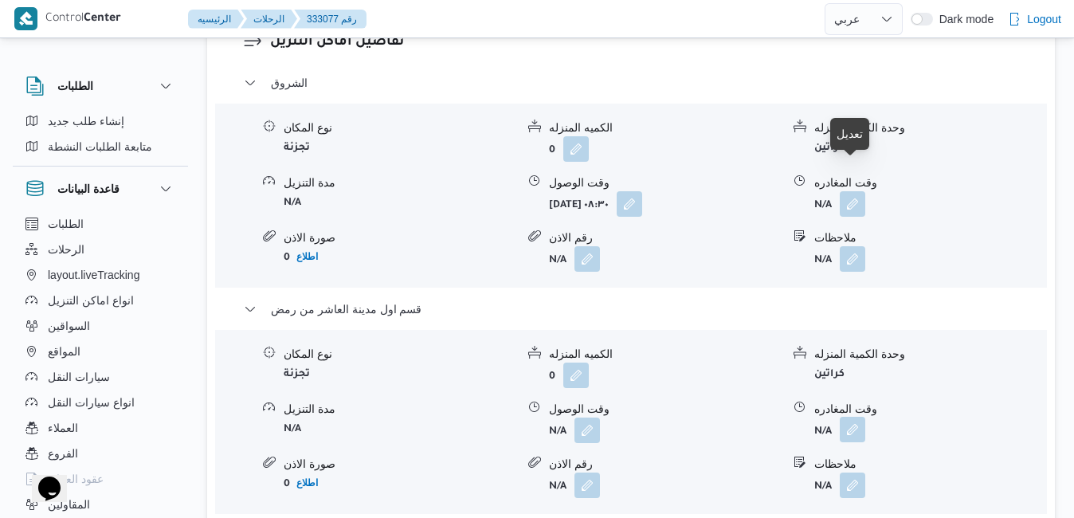
click at [856, 417] on button "button" at bounding box center [853, 430] width 26 height 26
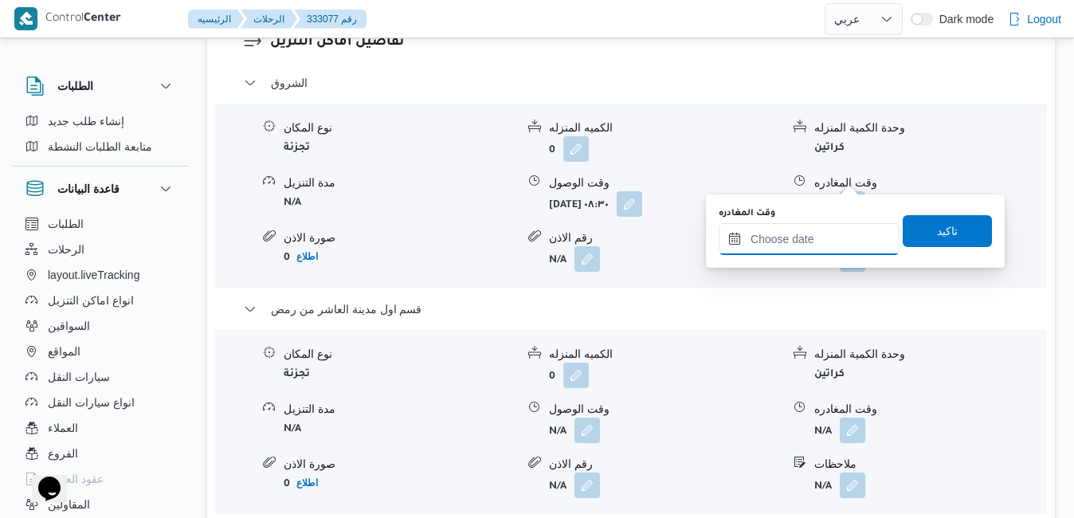
click at [814, 249] on input "وقت المغادره" at bounding box center [809, 239] width 181 height 32
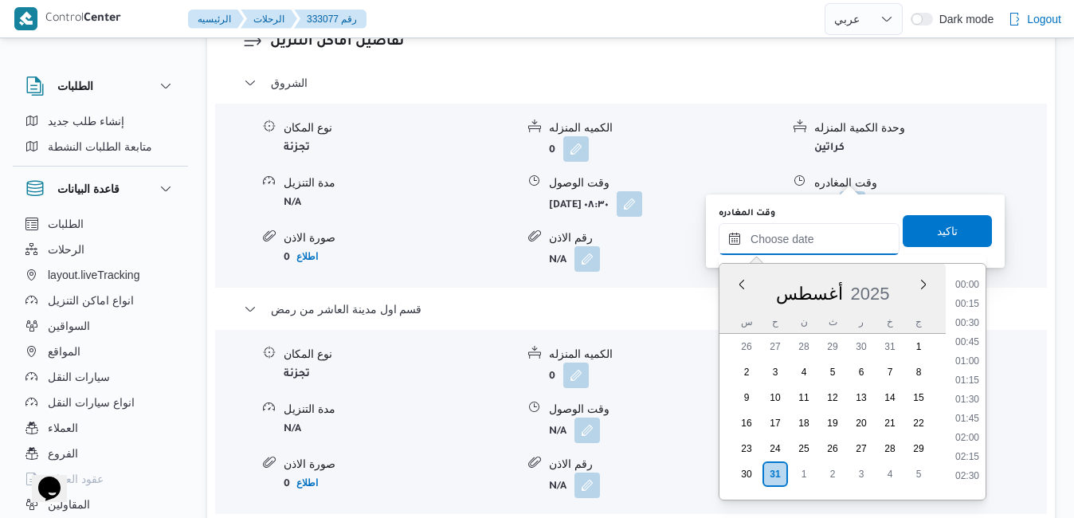
scroll to position [1382, 0]
click at [732, 309] on div "أغسطس 2025" at bounding box center [833, 290] width 226 height 41
click at [976, 296] on li "18:15" at bounding box center [967, 299] width 37 height 16
type input "[DATE] ١٨:١٥"
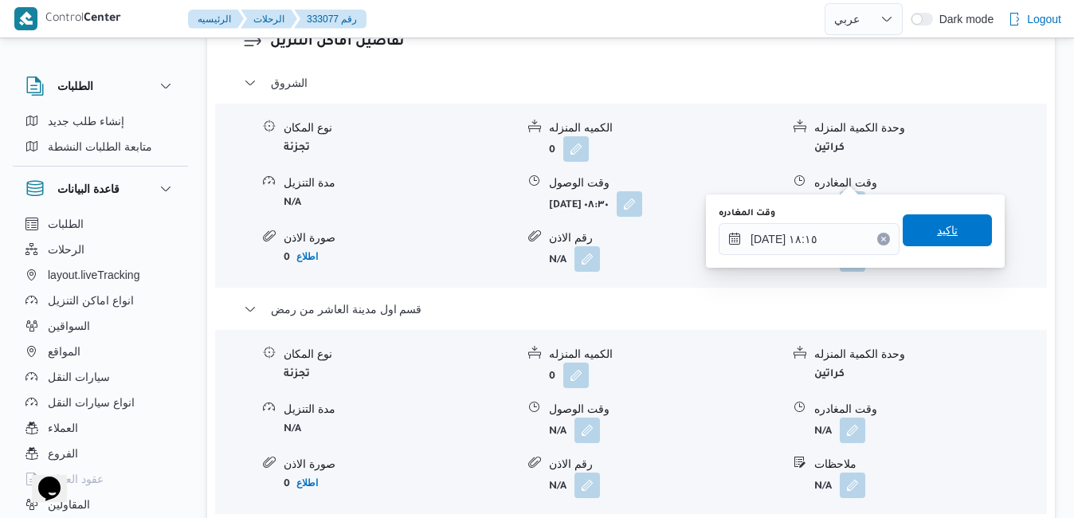
click at [952, 233] on span "تاكيد" at bounding box center [947, 230] width 89 height 32
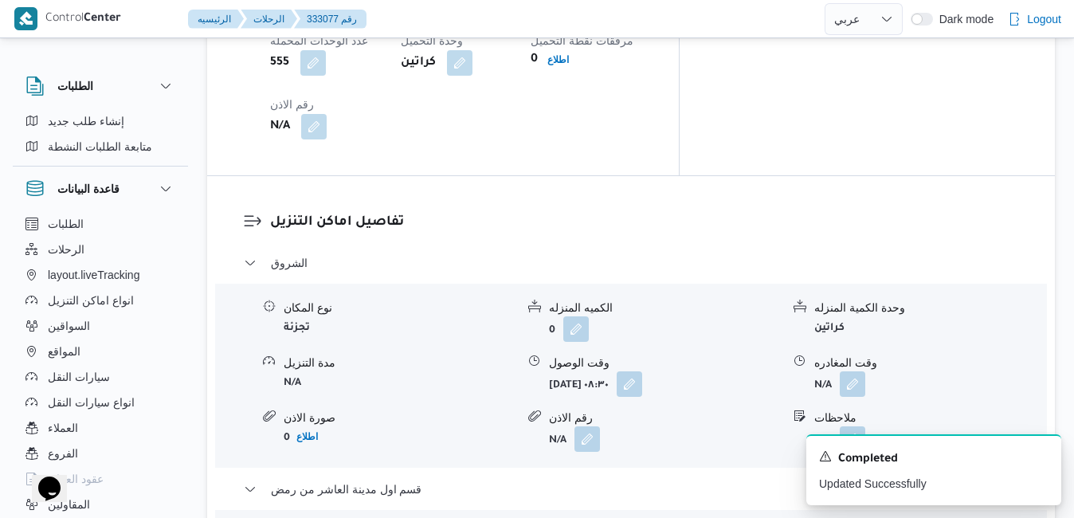
scroll to position [1466, 0]
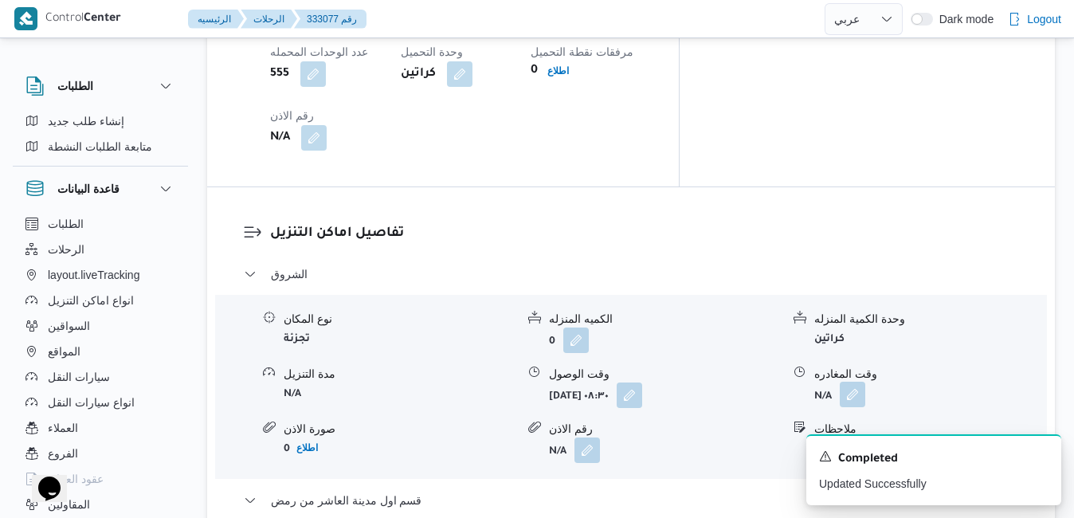
click at [859, 382] on button "button" at bounding box center [853, 395] width 26 height 26
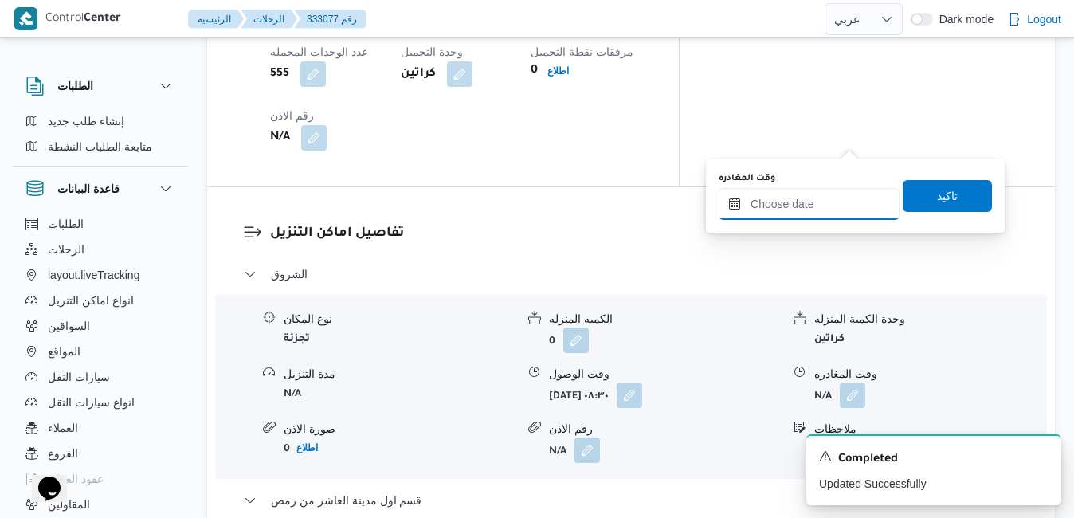
click at [791, 201] on input "وقت المغادره" at bounding box center [809, 204] width 181 height 32
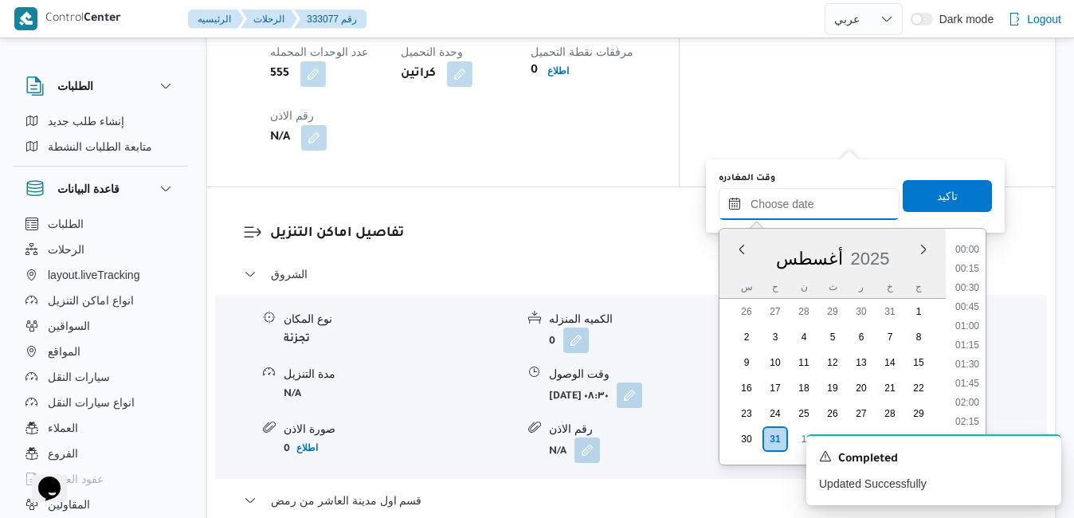
scroll to position [1382, 0]
click at [740, 269] on div "أغسطس 2025" at bounding box center [833, 255] width 226 height 41
click at [970, 358] on li "12:15" at bounding box center [967, 357] width 37 height 16
type input "[DATE] ١٢:١٥"
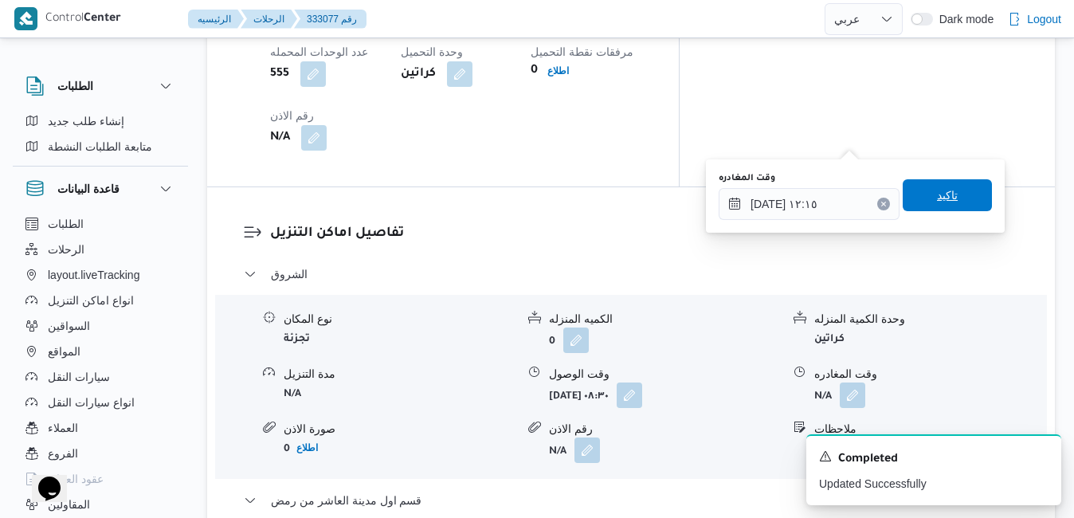
click at [956, 206] on span "تاكيد" at bounding box center [947, 195] width 89 height 32
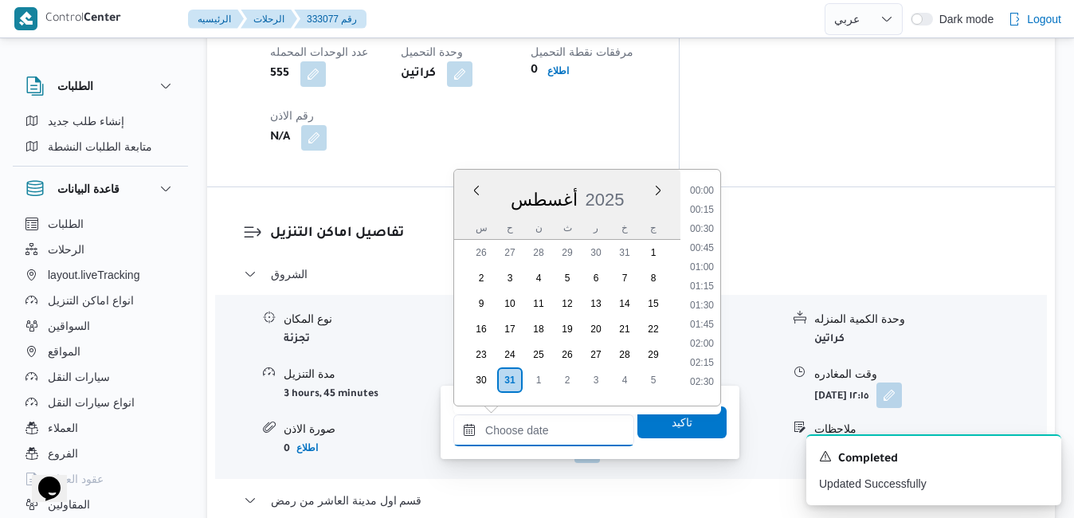
click at [535, 431] on input "وقت الوصول" at bounding box center [543, 430] width 181 height 32
click at [632, 173] on div "[DATE] [DATE] س ح ن ث ر خ ج" at bounding box center [567, 205] width 226 height 70
click at [707, 316] on li "12:30" at bounding box center [702, 317] width 37 height 16
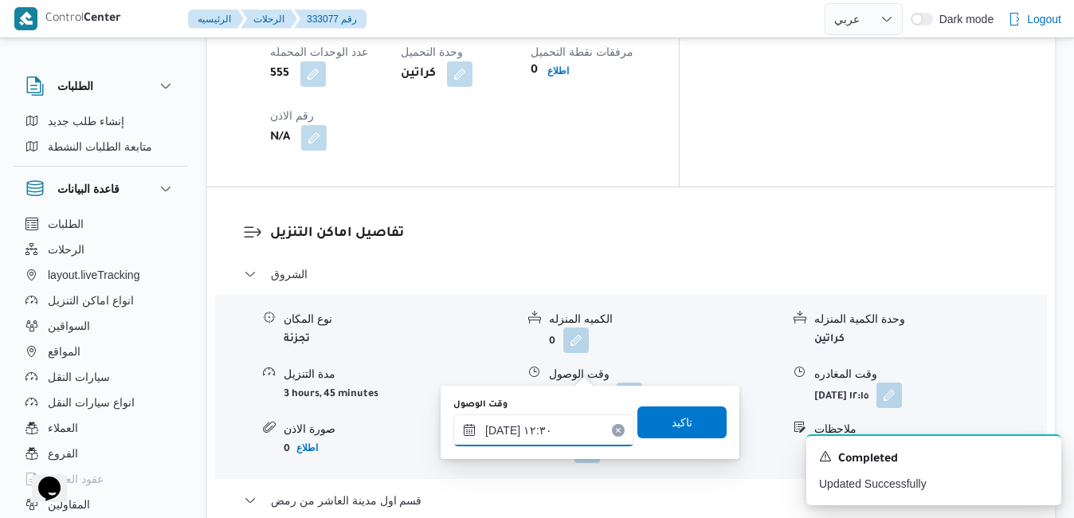
click at [503, 428] on input "[DATE] ١٢:٣٠" at bounding box center [543, 430] width 181 height 32
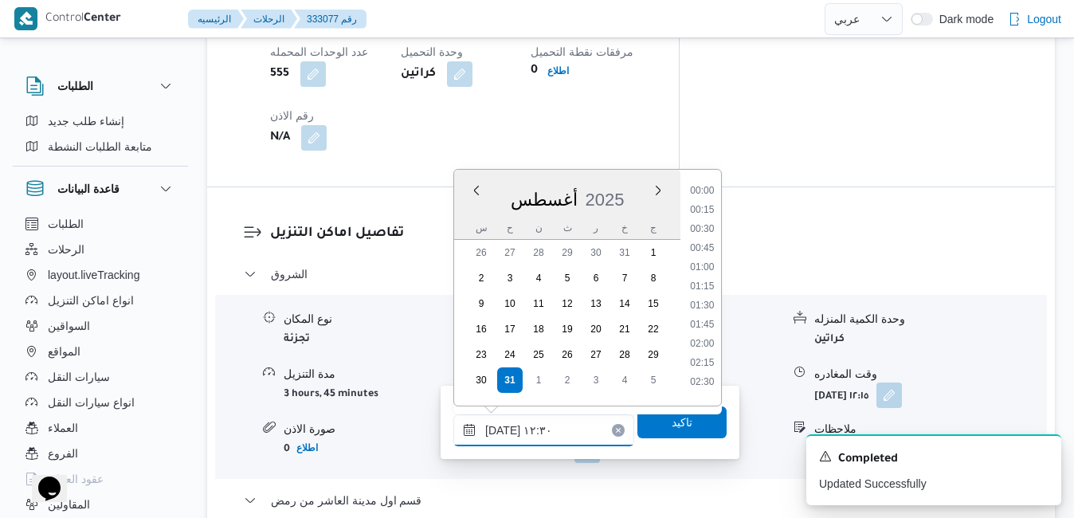
scroll to position [846, 0]
type input "[DATE] ١٢:50"
click at [646, 425] on span "تاكيد" at bounding box center [682, 422] width 89 height 32
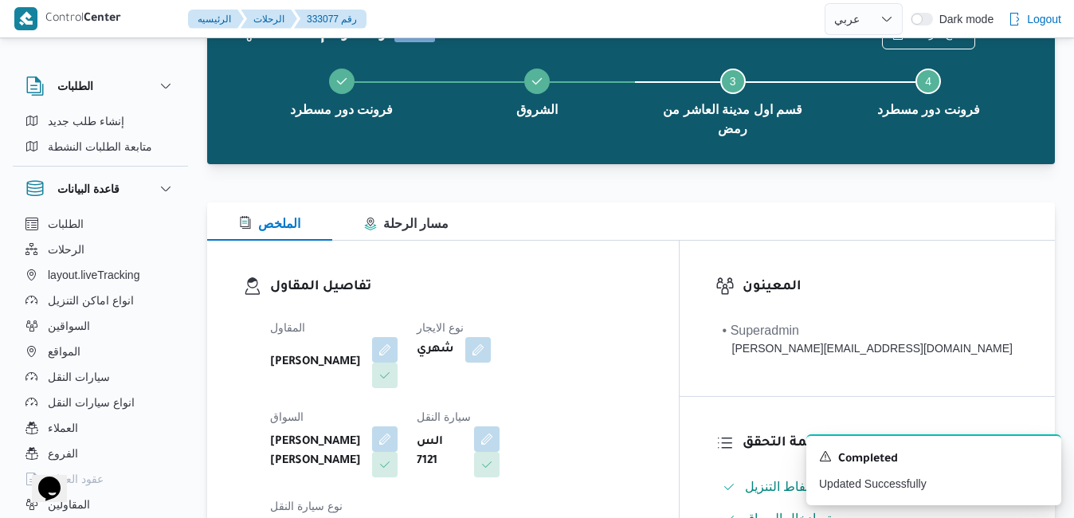
scroll to position [0, 0]
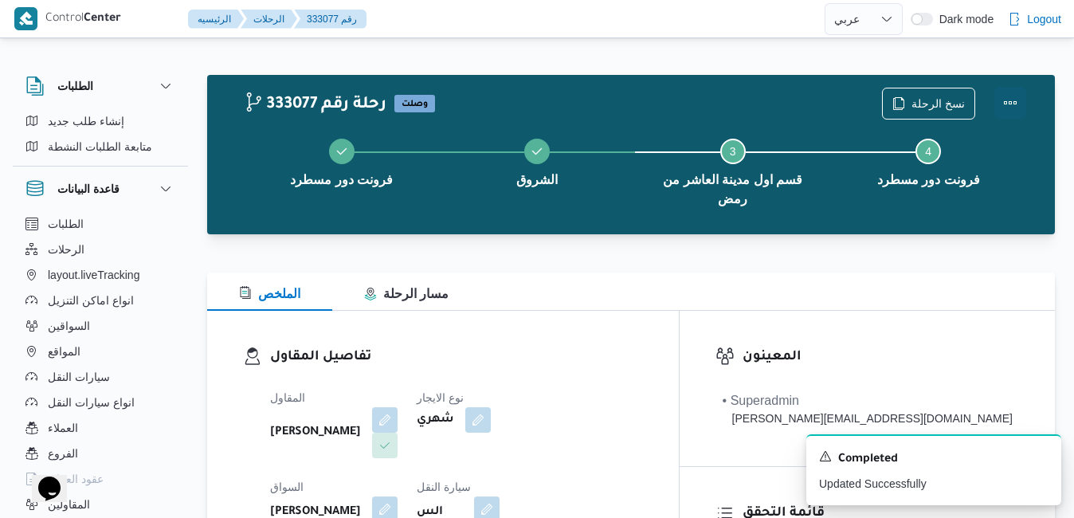
click at [1010, 96] on button "Actions" at bounding box center [1011, 103] width 32 height 32
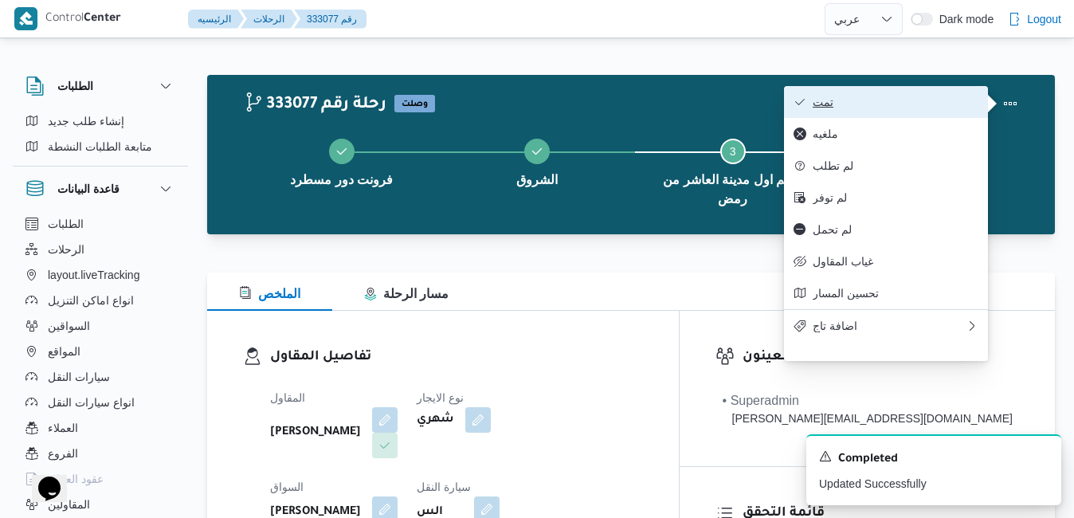
click at [921, 104] on span "تمت" at bounding box center [896, 102] width 166 height 13
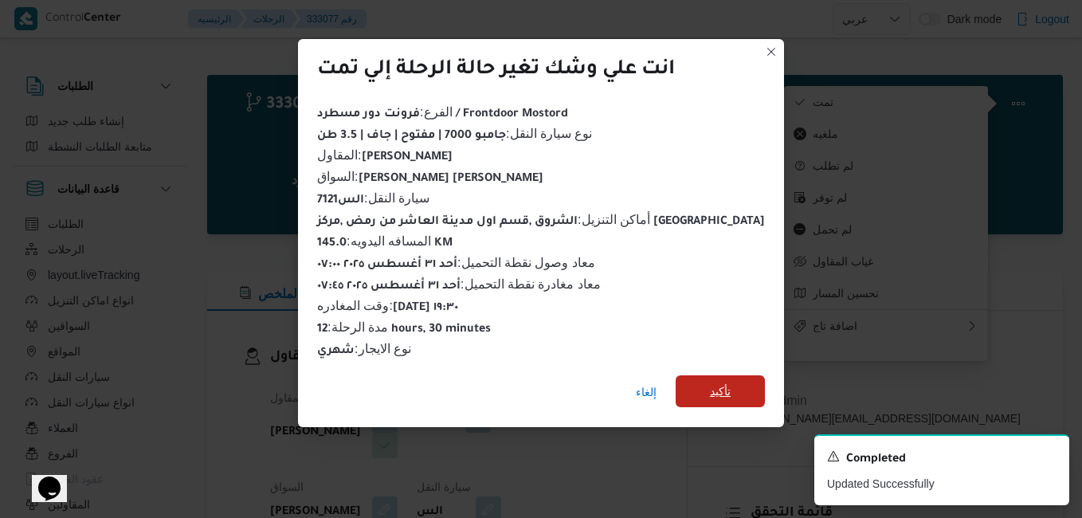
click at [710, 390] on span "تأكيد" at bounding box center [720, 391] width 21 height 19
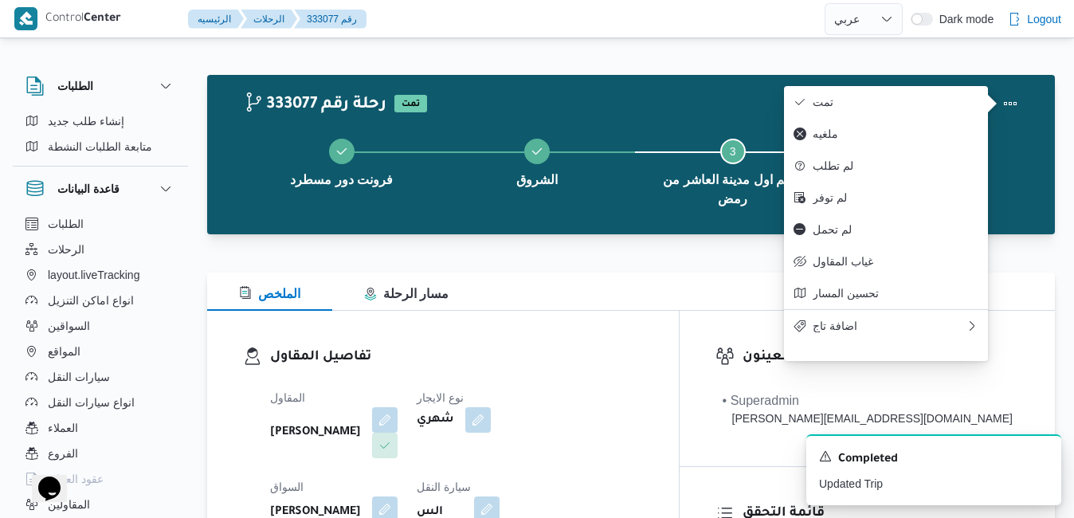
click at [643, 347] on h3 "تفاصيل المقاول" at bounding box center [456, 358] width 373 height 22
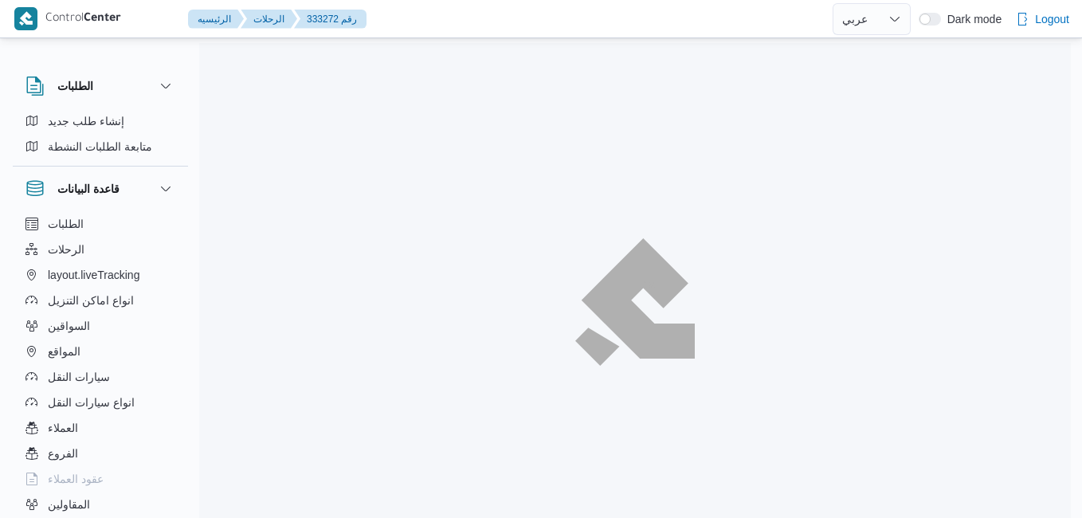
select select "ar"
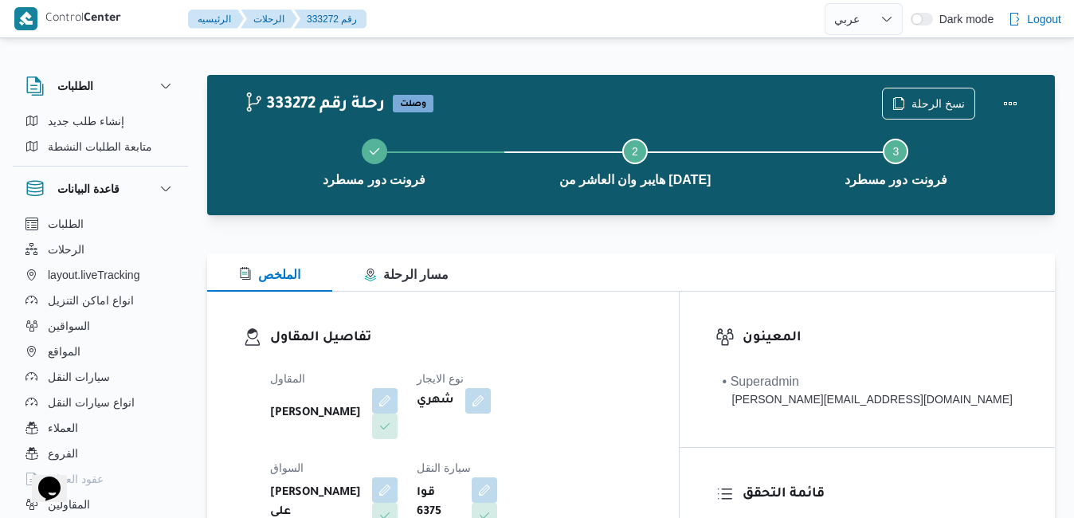
click at [643, 341] on h3 "تفاصيل المقاول" at bounding box center [456, 339] width 373 height 22
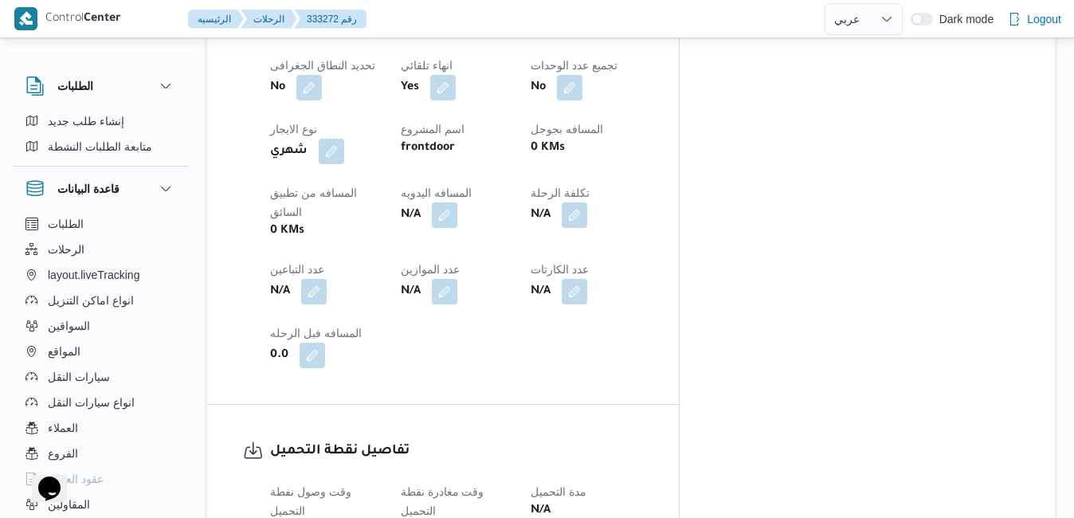
scroll to position [924, 0]
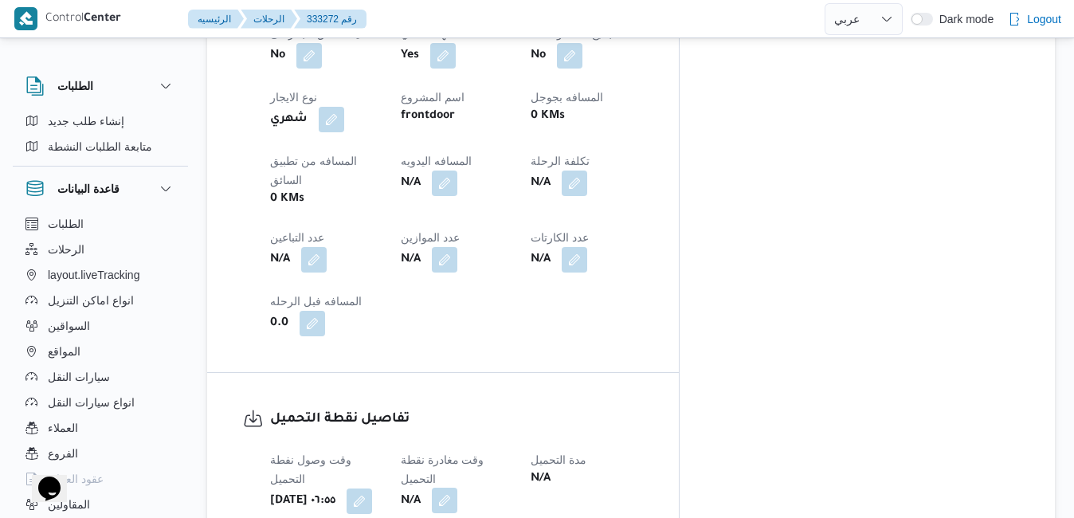
click at [457, 488] on button "button" at bounding box center [445, 501] width 26 height 26
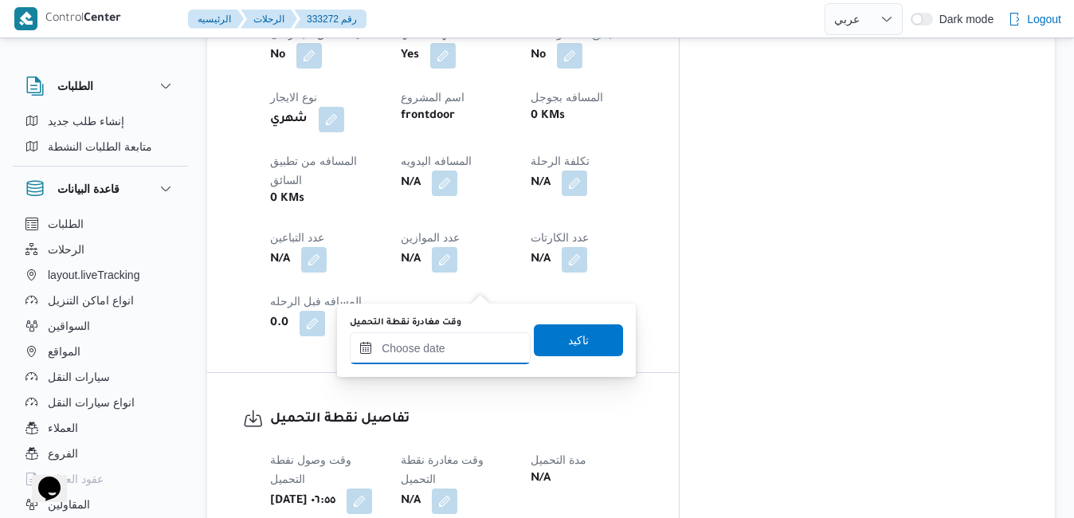
click at [448, 353] on input "وقت مغادرة نقطة التحميل" at bounding box center [440, 348] width 181 height 32
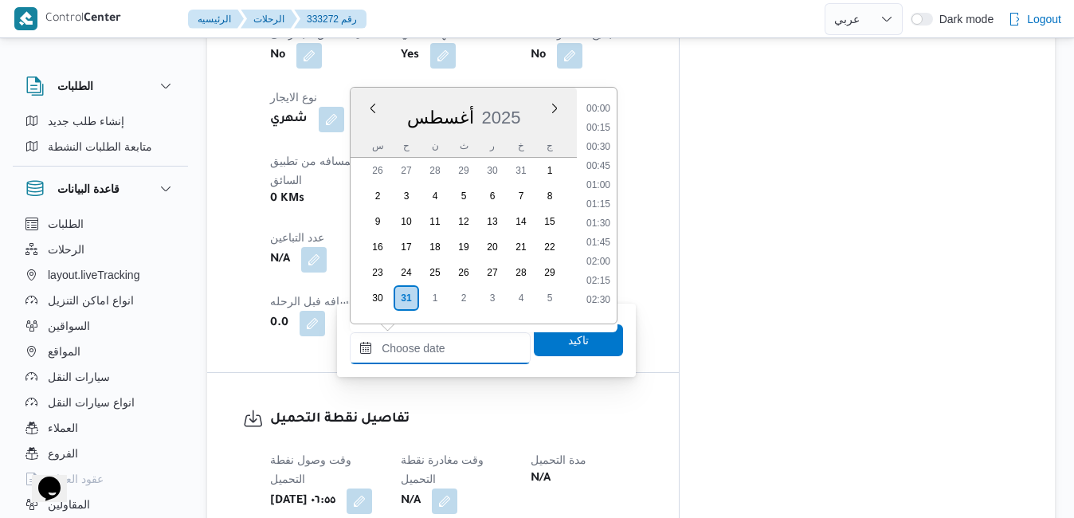
scroll to position [1401, 0]
click at [531, 107] on div "أغسطس 2025" at bounding box center [464, 114] width 226 height 41
click at [597, 277] on li "07:30" at bounding box center [598, 278] width 37 height 16
type input "٣١/٠٨/٢٠٢٥ ٠٧:٣٠"
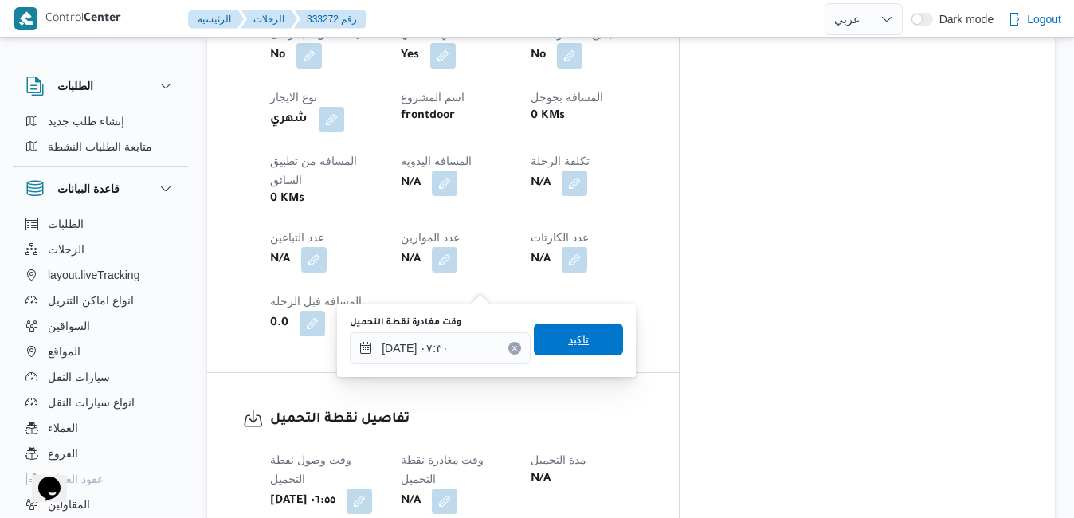
click at [576, 346] on span "تاكيد" at bounding box center [578, 339] width 21 height 19
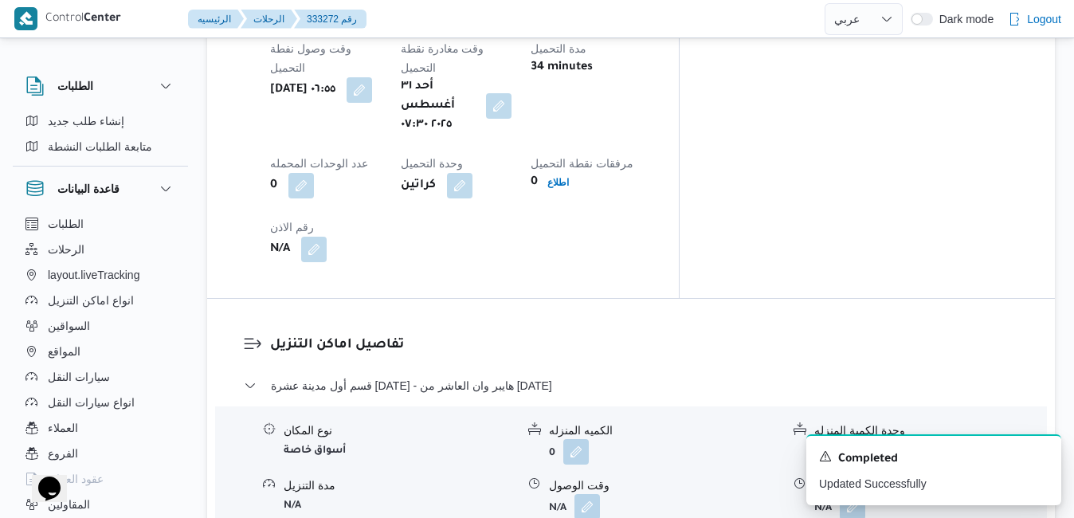
scroll to position [1339, 0]
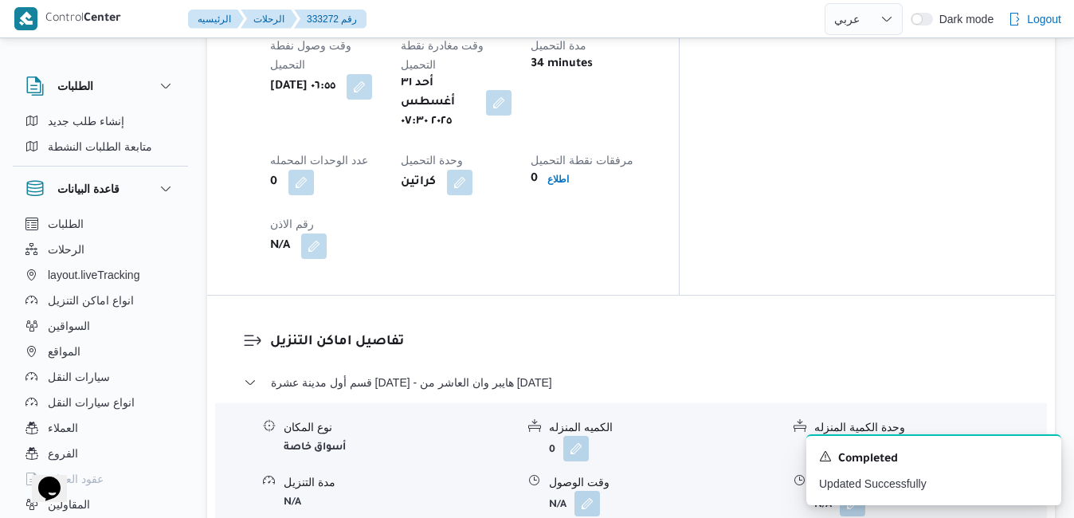
click at [692, 332] on h3 "تفاصيل اماكن التنزيل" at bounding box center [644, 343] width 749 height 22
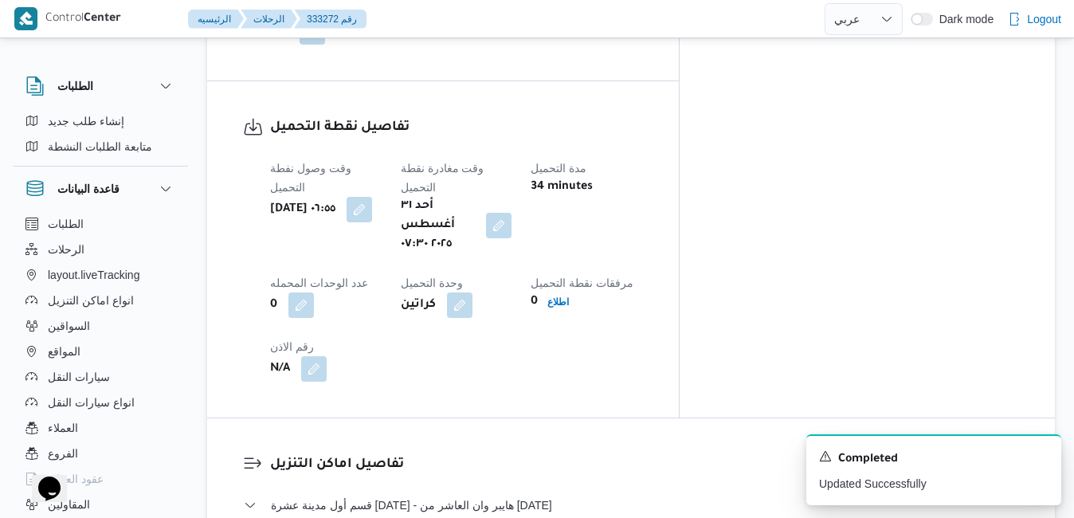
scroll to position [1371, 0]
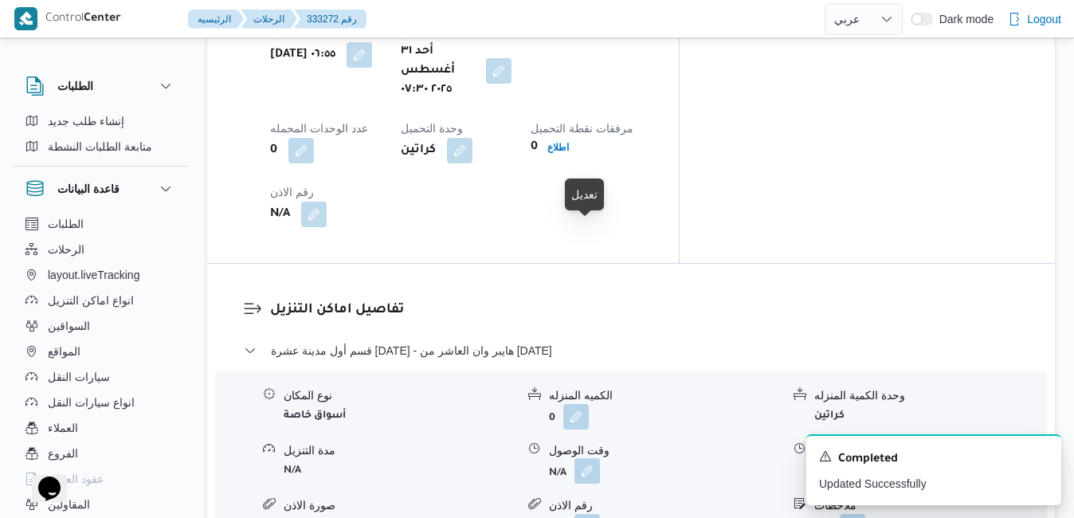
click at [594, 458] on button "button" at bounding box center [588, 471] width 26 height 26
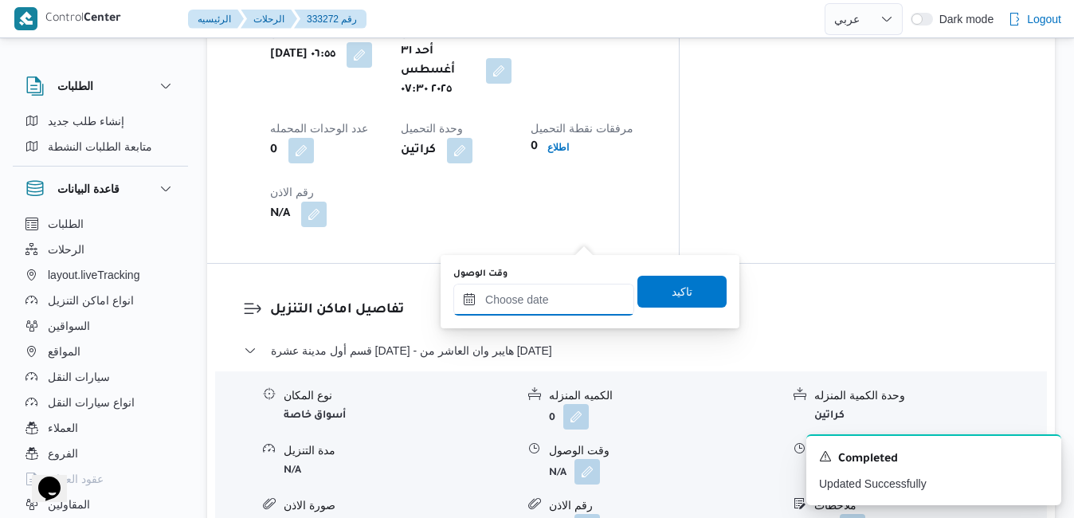
click at [547, 296] on input "وقت الوصول" at bounding box center [543, 300] width 181 height 32
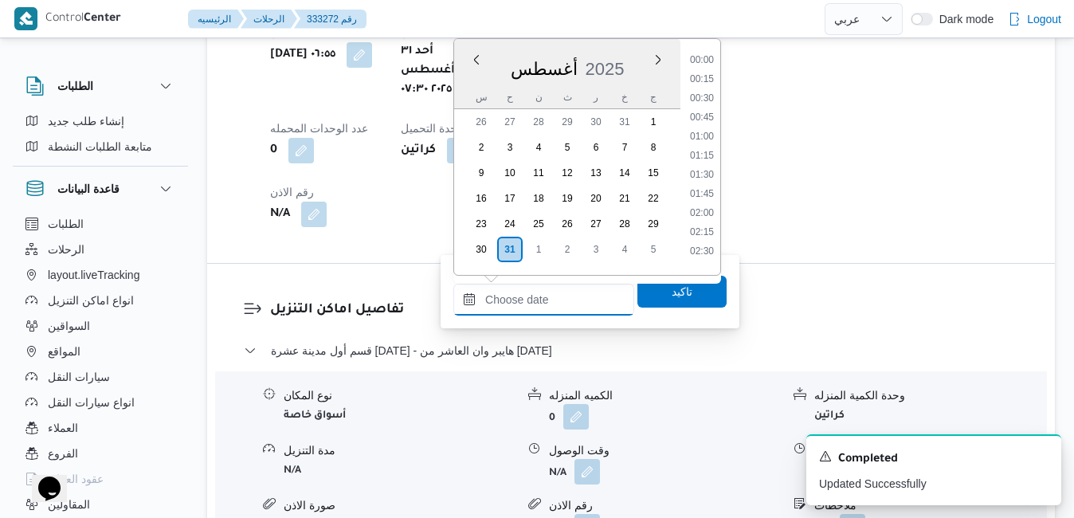
scroll to position [1401, 0]
click at [634, 55] on div "أغسطس 2025" at bounding box center [567, 65] width 226 height 41
click at [706, 70] on li "08:45" at bounding box center [702, 65] width 37 height 16
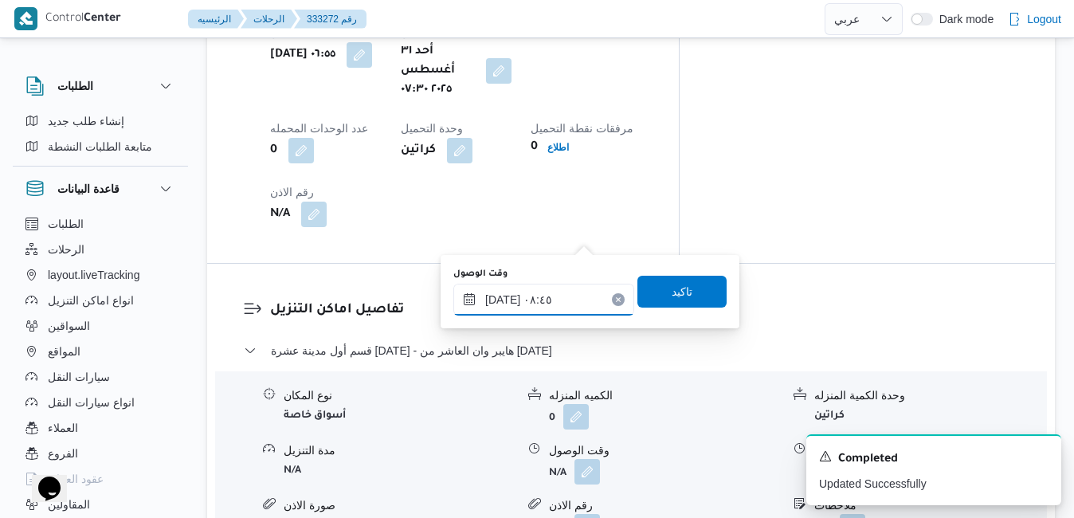
type input "٣١/٠٨/٢٠٢٥ ٠٨:٤٥"
click at [677, 291] on span "تاكيد" at bounding box center [682, 290] width 21 height 19
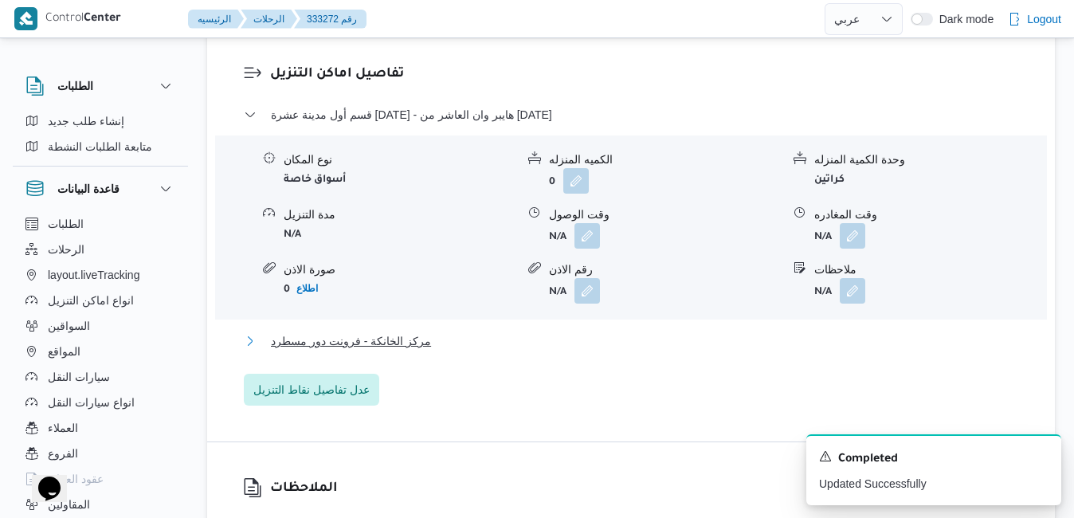
click at [614, 341] on button "مركز الخانكة - فرونت دور مسطرد" at bounding box center [631, 341] width 775 height 19
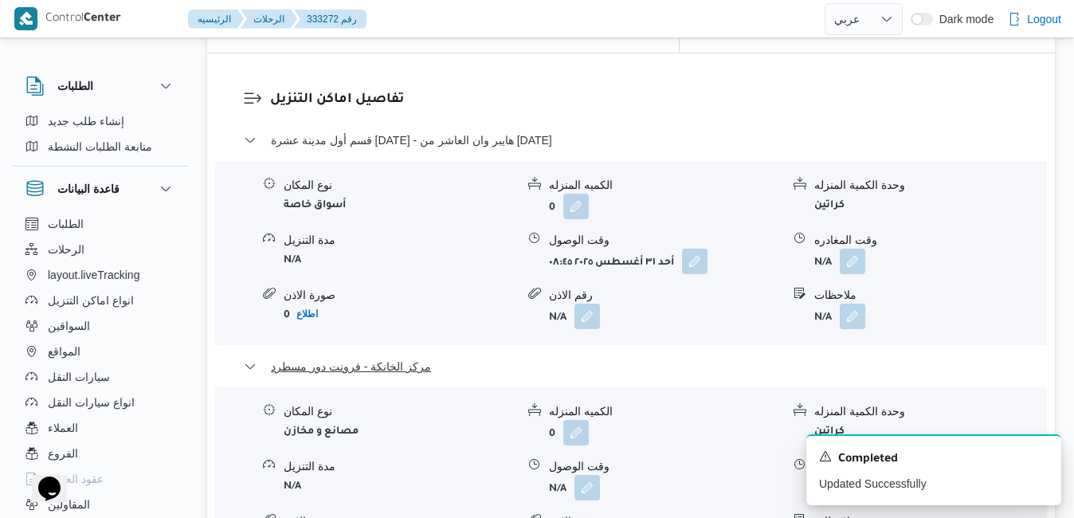
scroll to position [1689, 0]
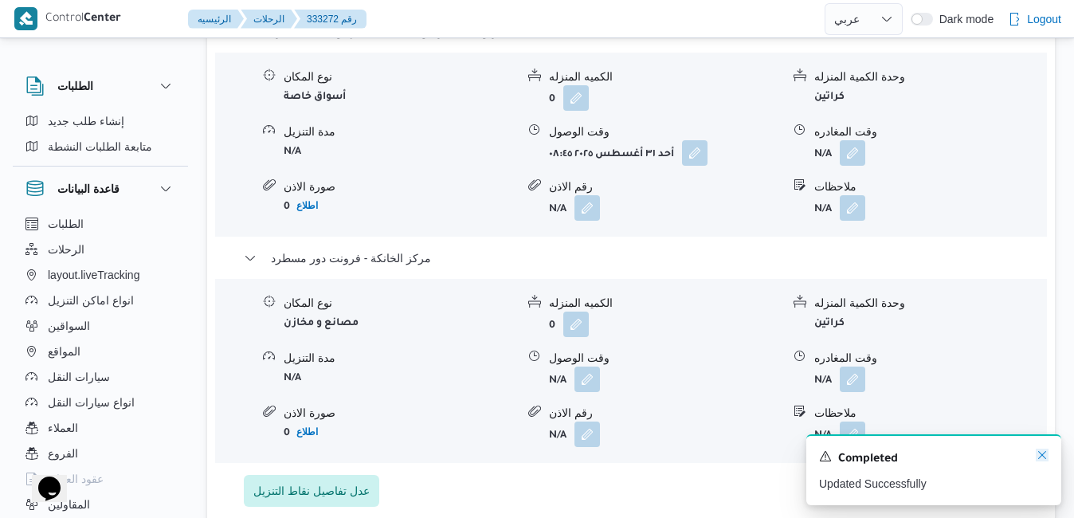
click at [1044, 457] on icon "Dismiss toast" at bounding box center [1042, 455] width 13 height 13
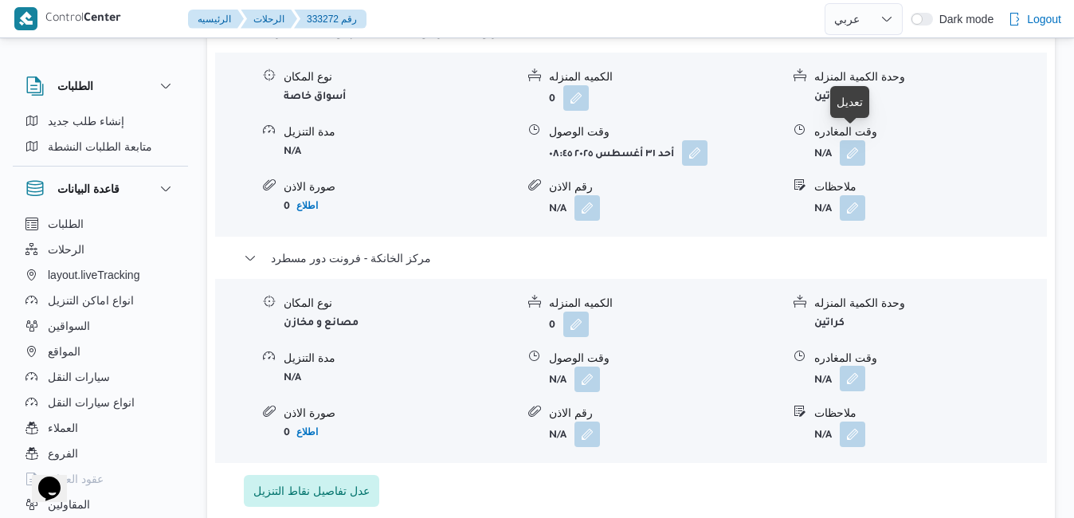
click at [854, 366] on button "button" at bounding box center [853, 379] width 26 height 26
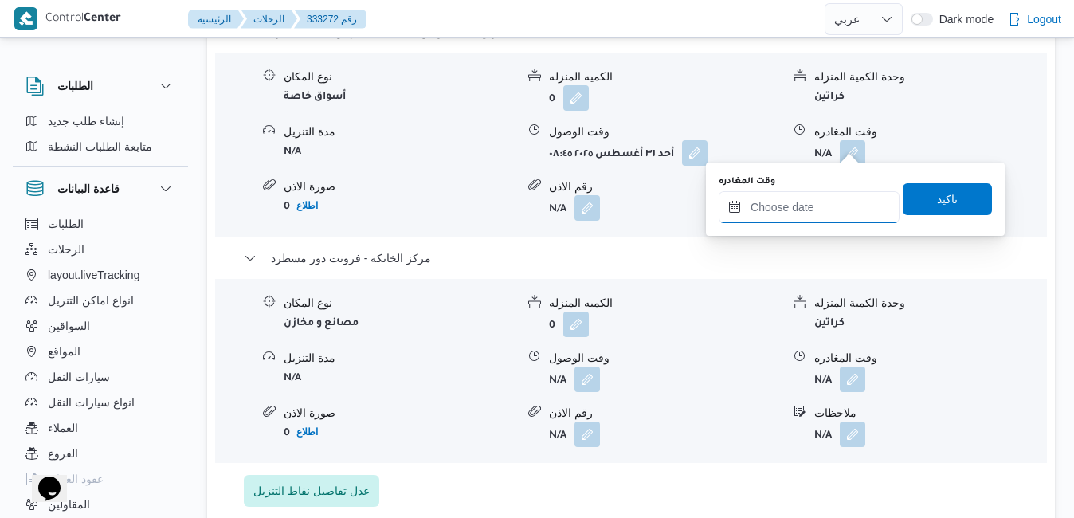
click at [774, 219] on input "وقت المغادره" at bounding box center [809, 207] width 181 height 32
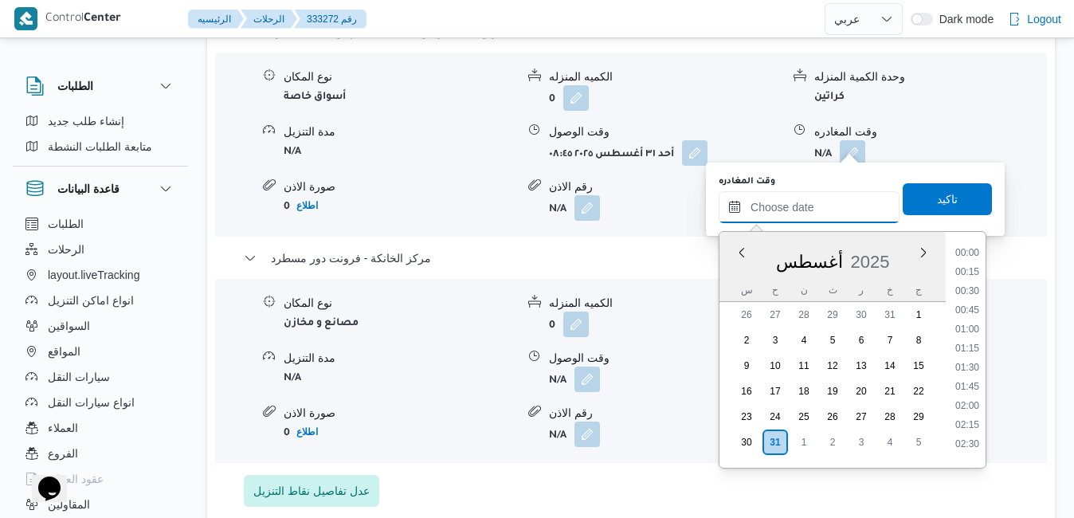
scroll to position [1401, 0]
click at [732, 285] on div "س ح ن ث ر خ ج" at bounding box center [833, 290] width 226 height 22
click at [971, 324] on li "19:15" at bounding box center [967, 324] width 37 height 16
type input "[DATE] ١٩:١٥"
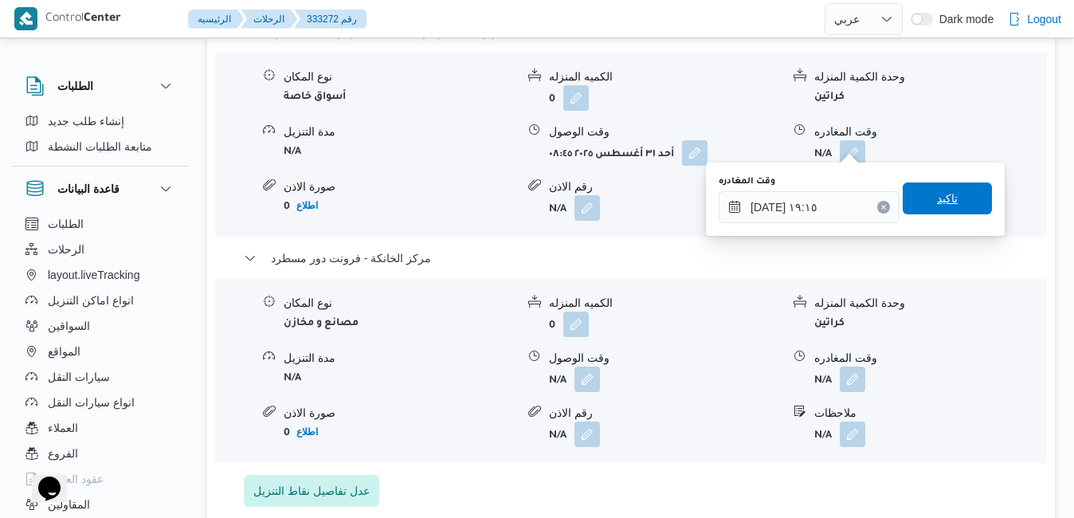
click at [950, 208] on span "تاكيد" at bounding box center [947, 198] width 89 height 32
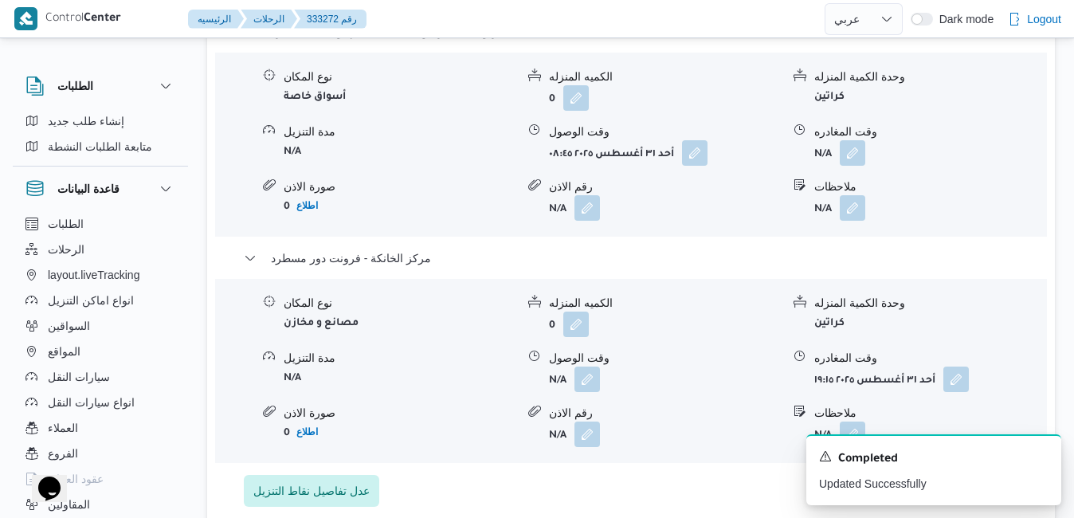
click at [580, 281] on div "نوع المكان مصانع و مخازن الكميه المنزله 0 وحدة الكمية المنزله كراتين مدة التنزي…" at bounding box center [631, 371] width 845 height 181
click at [589, 366] on button "button" at bounding box center [588, 379] width 26 height 26
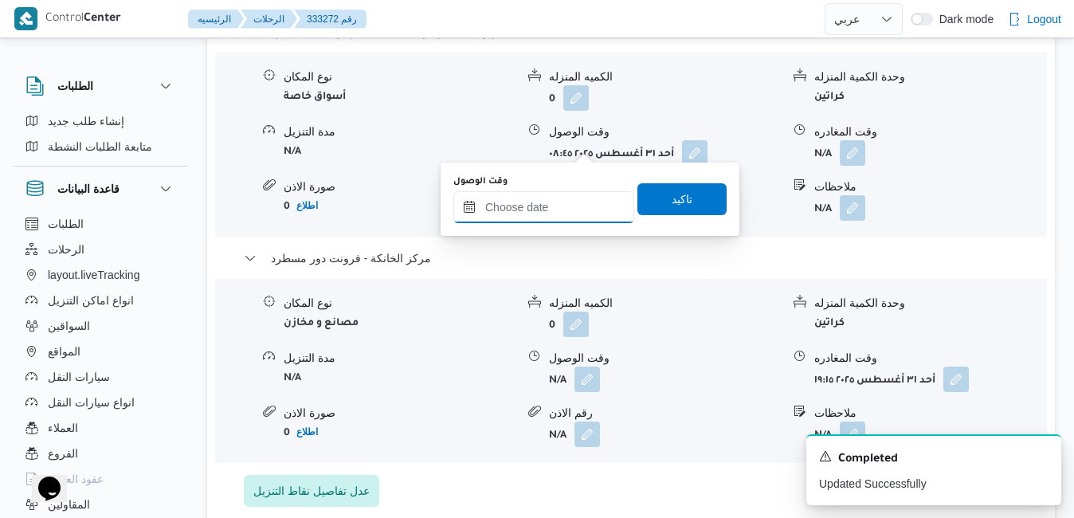
click at [564, 202] on input "وقت الوصول" at bounding box center [543, 207] width 181 height 32
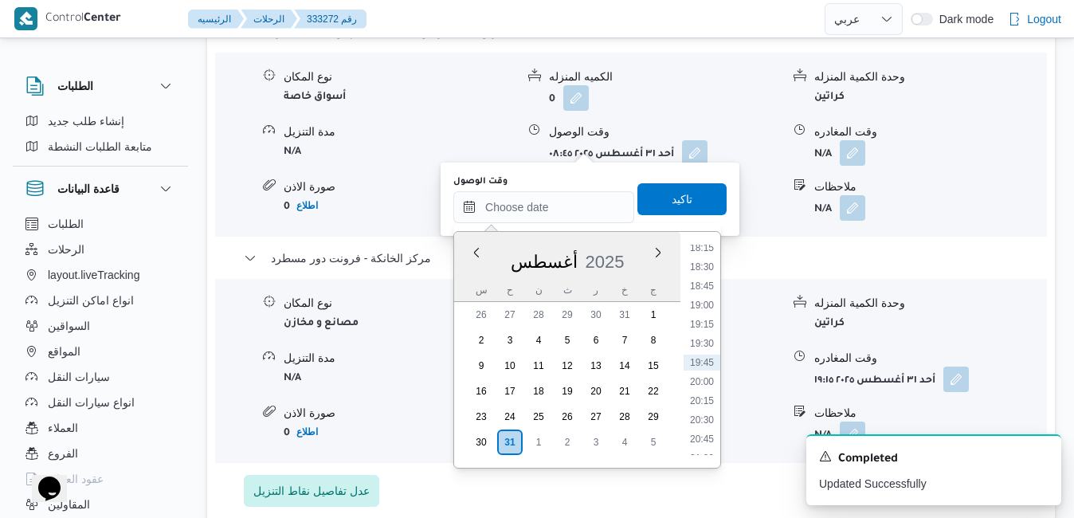
click at [465, 269] on div "أغسطس 2025" at bounding box center [567, 258] width 226 height 41
click at [704, 308] on li "19:00" at bounding box center [702, 305] width 37 height 16
type input "[DATE] ١٩:٠٠"
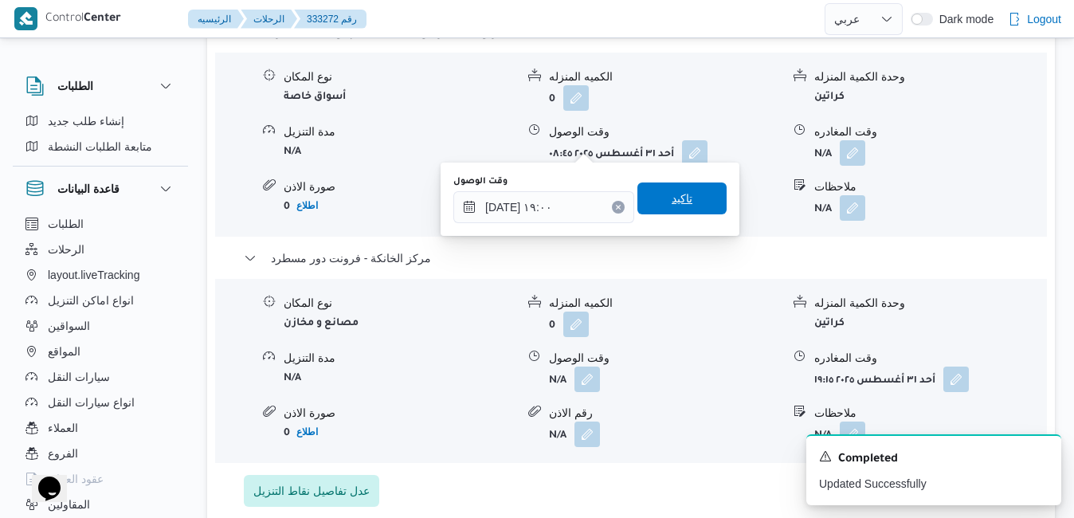
click at [677, 202] on span "تاكيد" at bounding box center [682, 198] width 21 height 19
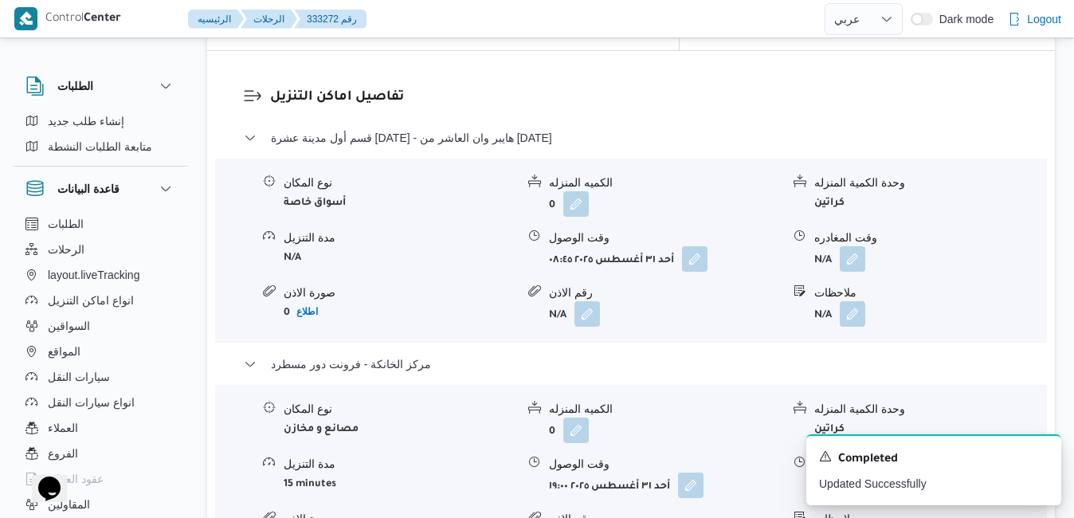
scroll to position [1530, 0]
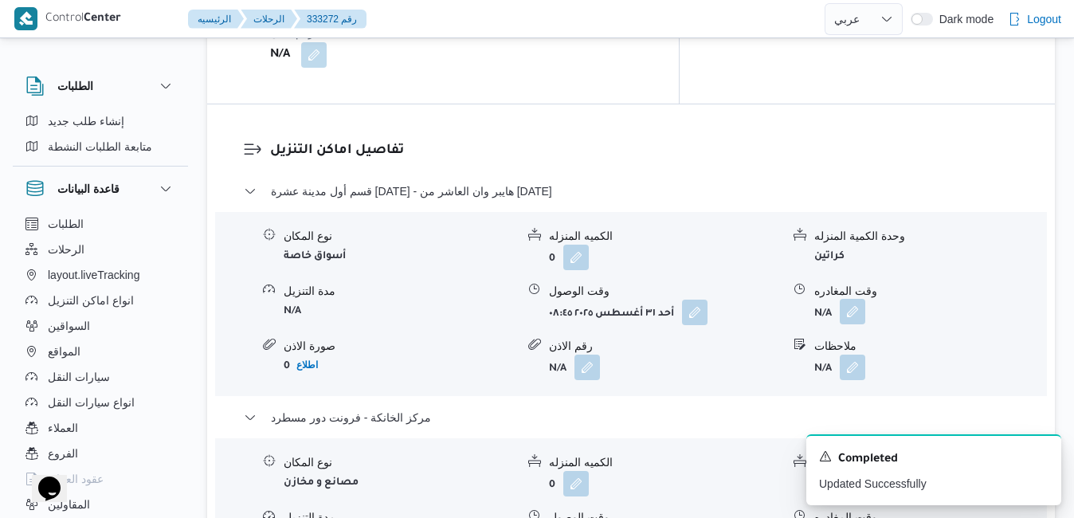
click at [854, 299] on button "button" at bounding box center [853, 312] width 26 height 26
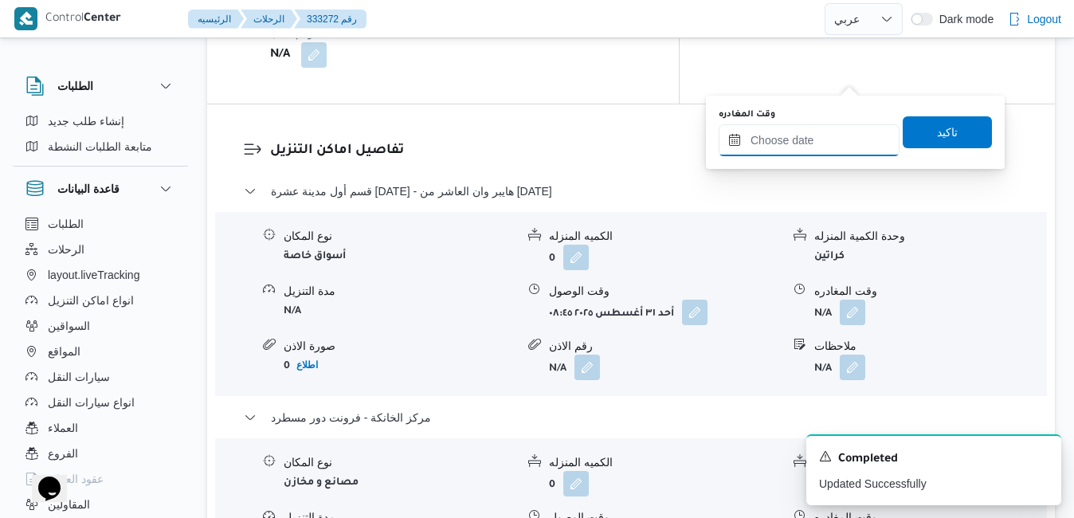
click at [798, 141] on input "وقت المغادره" at bounding box center [809, 140] width 181 height 32
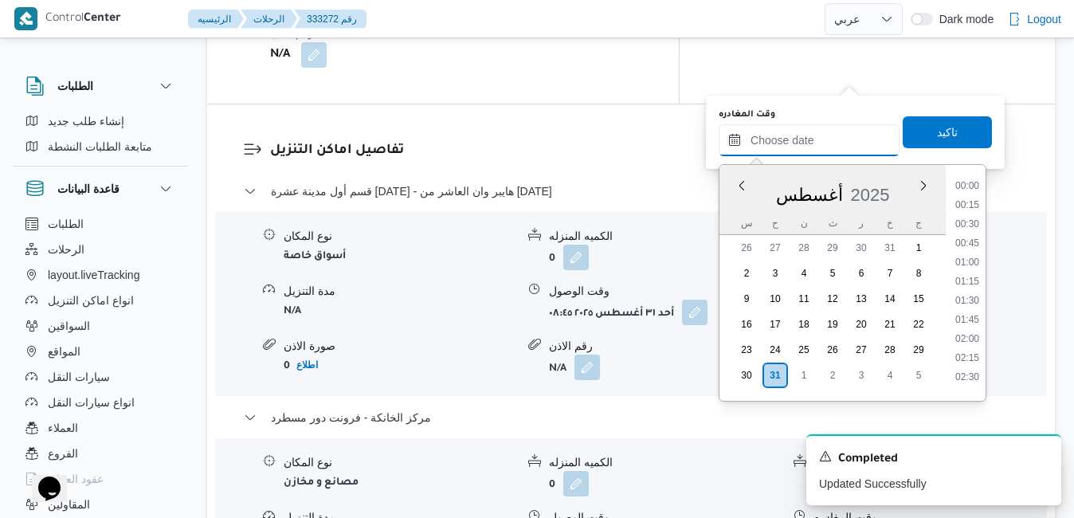
scroll to position [1401, 0]
click at [730, 212] on div "س ح ن ث ر خ ج" at bounding box center [833, 223] width 226 height 22
click at [966, 344] on li "18:00" at bounding box center [967, 346] width 37 height 16
type input "[DATE] ١٨:٠٠"
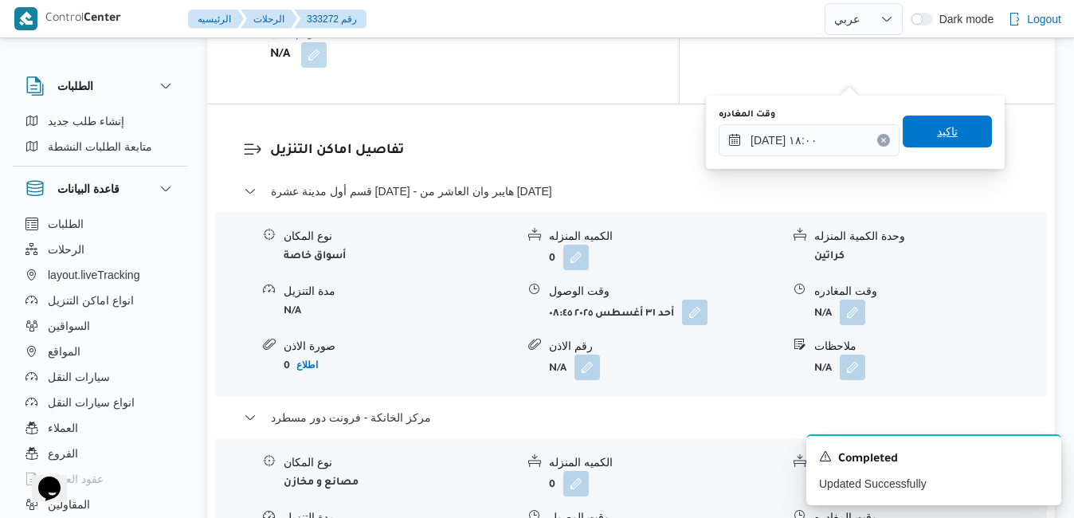
click at [952, 134] on span "تاكيد" at bounding box center [947, 132] width 89 height 32
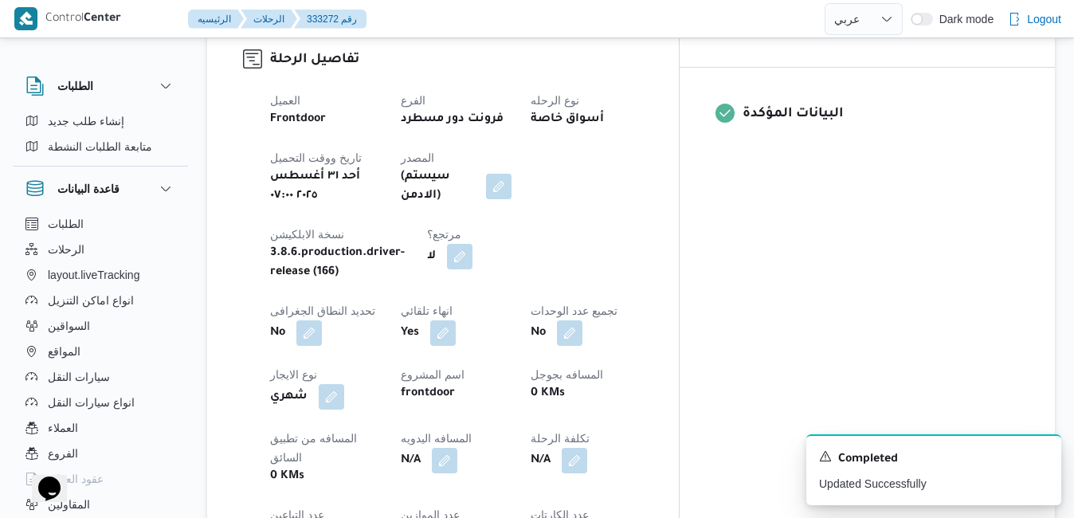
scroll to position [638, 0]
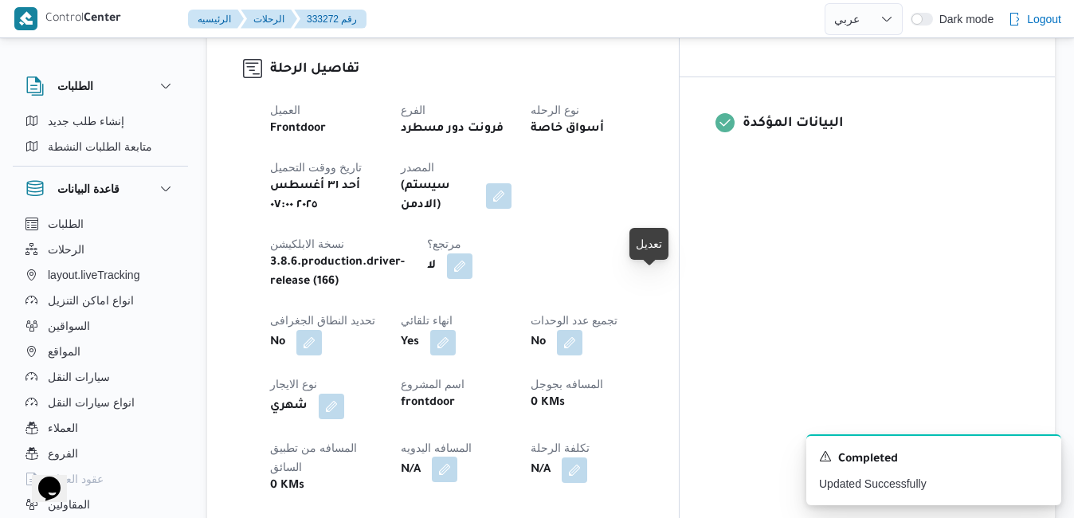
click at [457, 457] on button "button" at bounding box center [445, 470] width 26 height 26
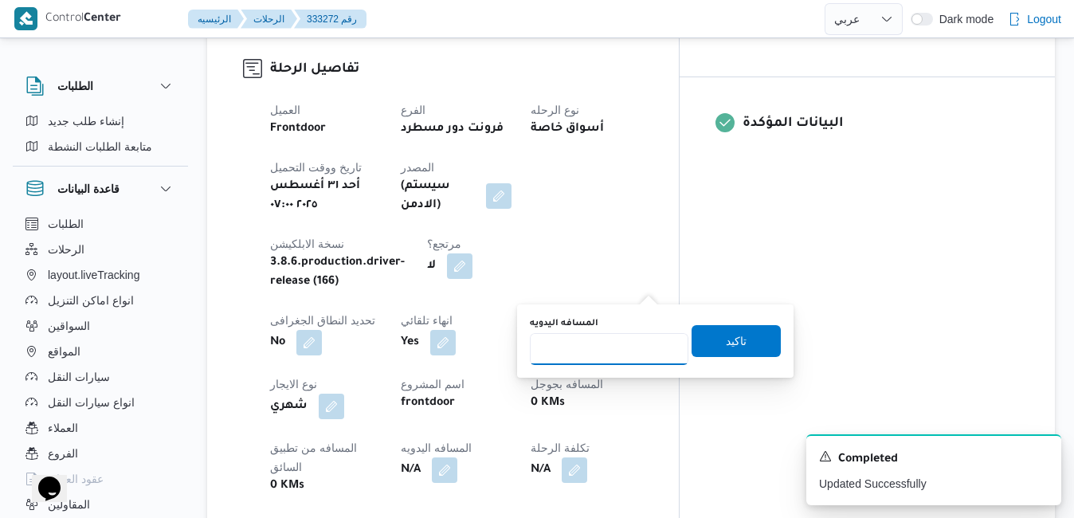
click at [620, 351] on input "المسافه اليدويه" at bounding box center [609, 349] width 159 height 32
type input "130"
click at [726, 342] on span "تاكيد" at bounding box center [736, 341] width 21 height 19
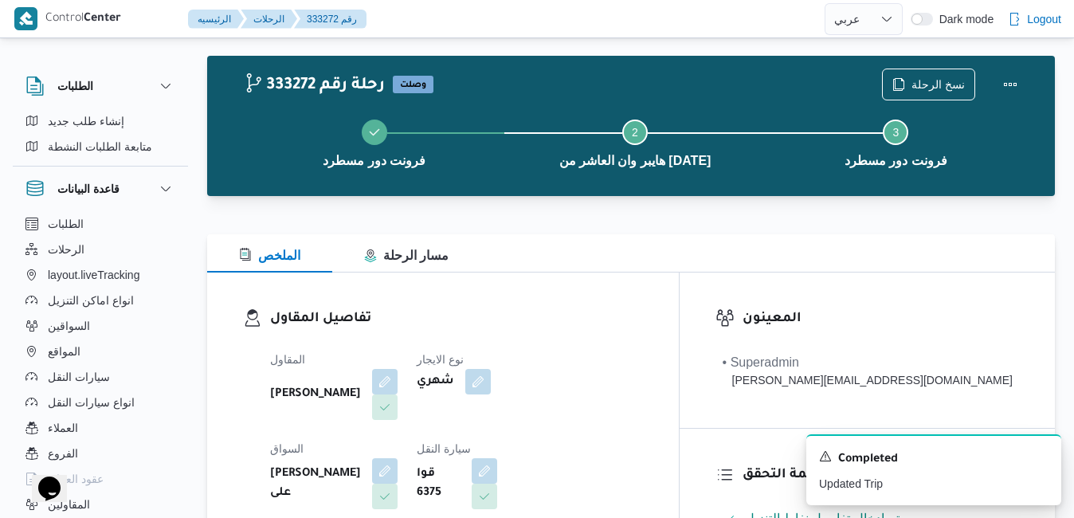
scroll to position [0, 0]
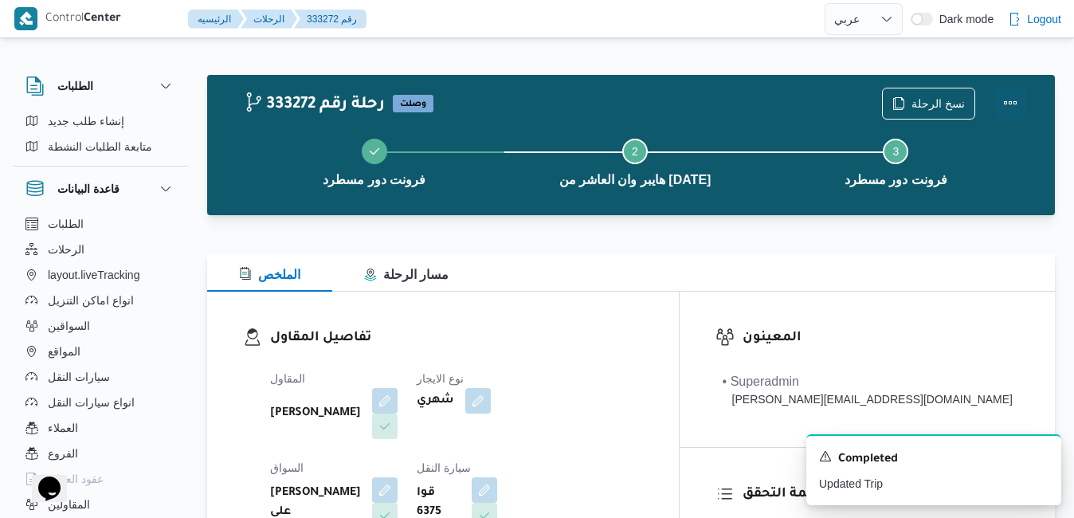
click at [1014, 98] on button "Actions" at bounding box center [1011, 103] width 32 height 32
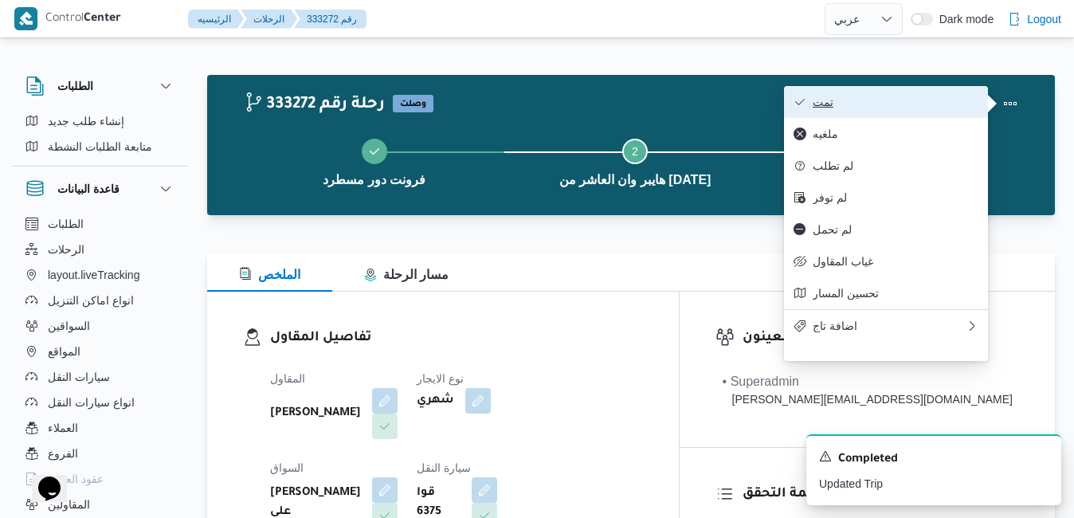
click at [929, 104] on span "تمت" at bounding box center [896, 102] width 166 height 13
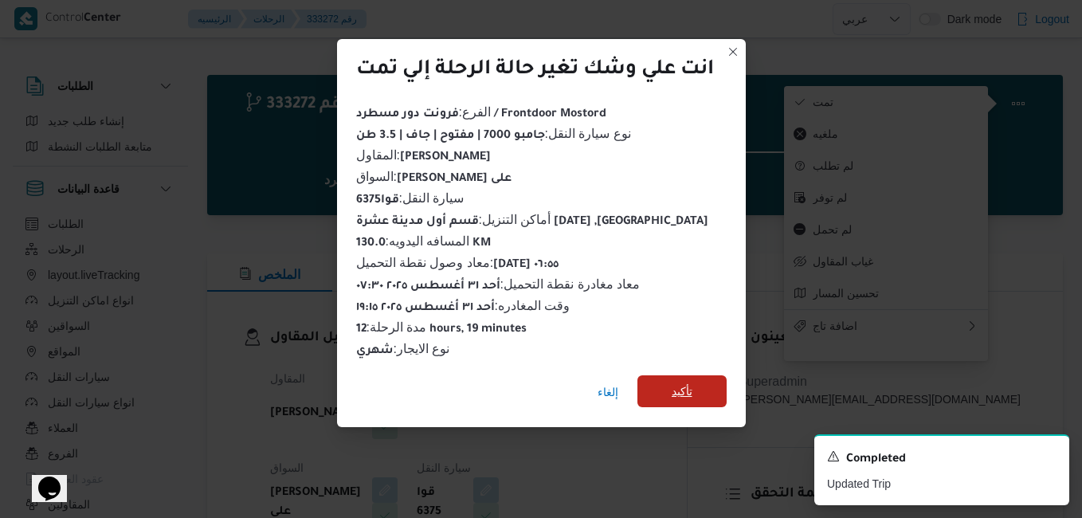
click at [674, 391] on span "تأكيد" at bounding box center [682, 391] width 21 height 19
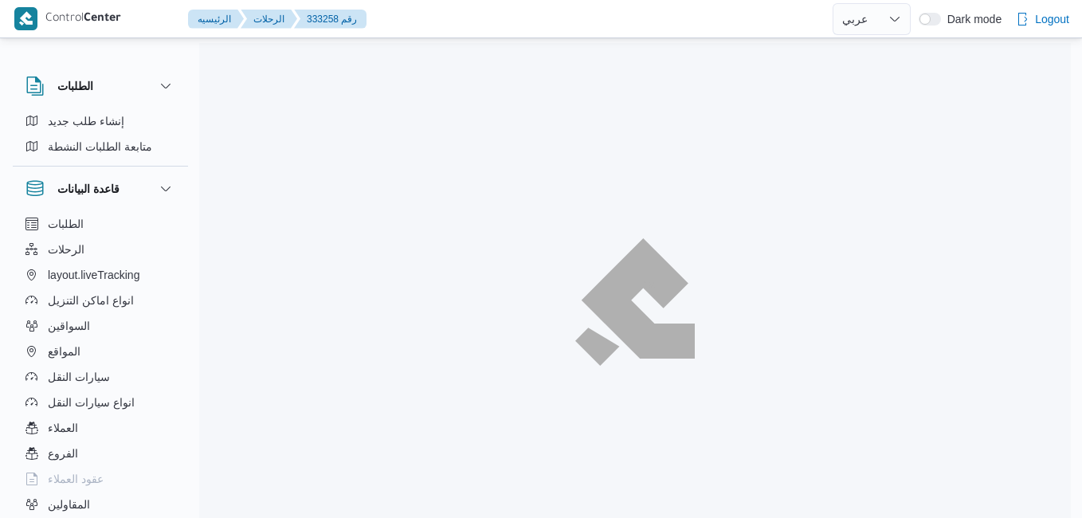
select select "ar"
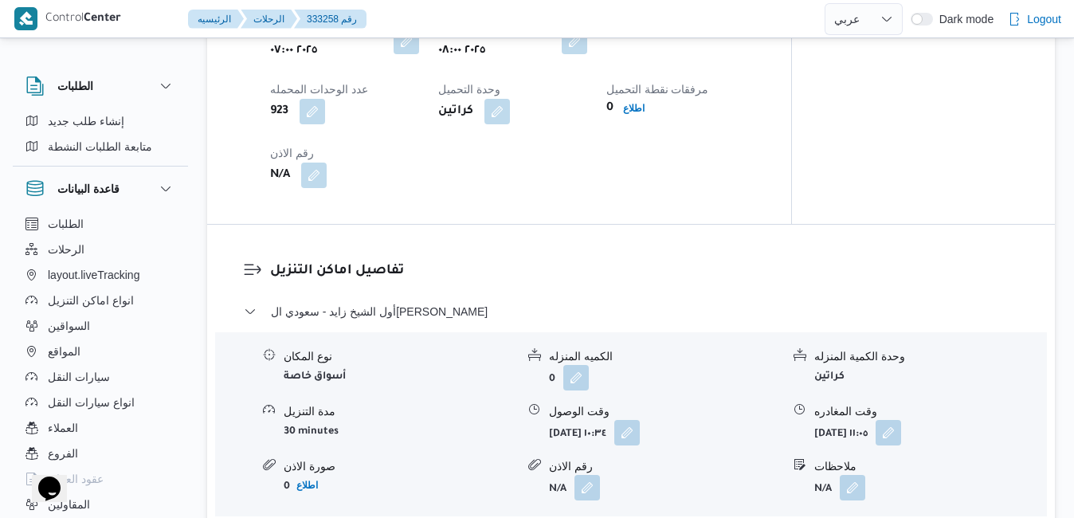
scroll to position [1211, 0]
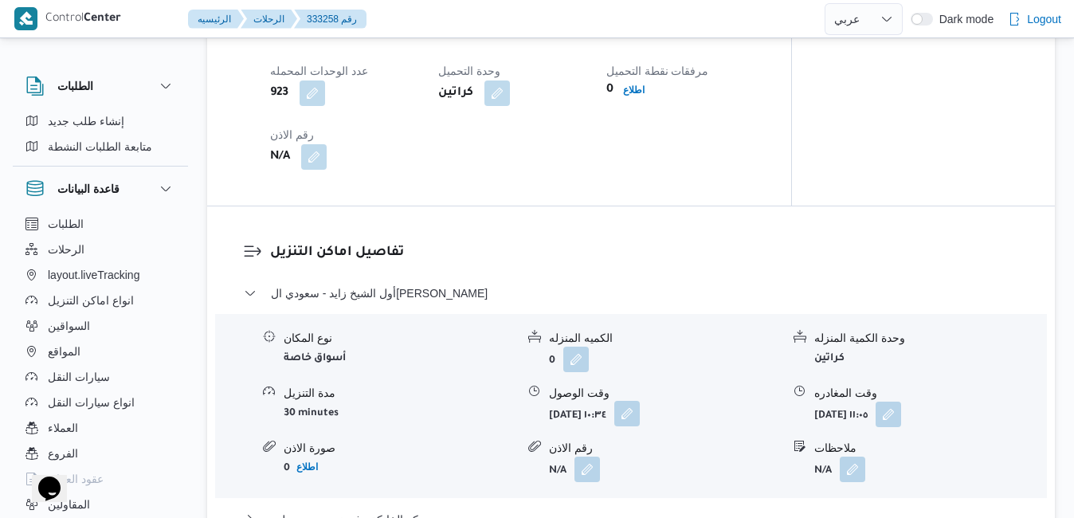
click at [640, 401] on button "button" at bounding box center [627, 414] width 26 height 26
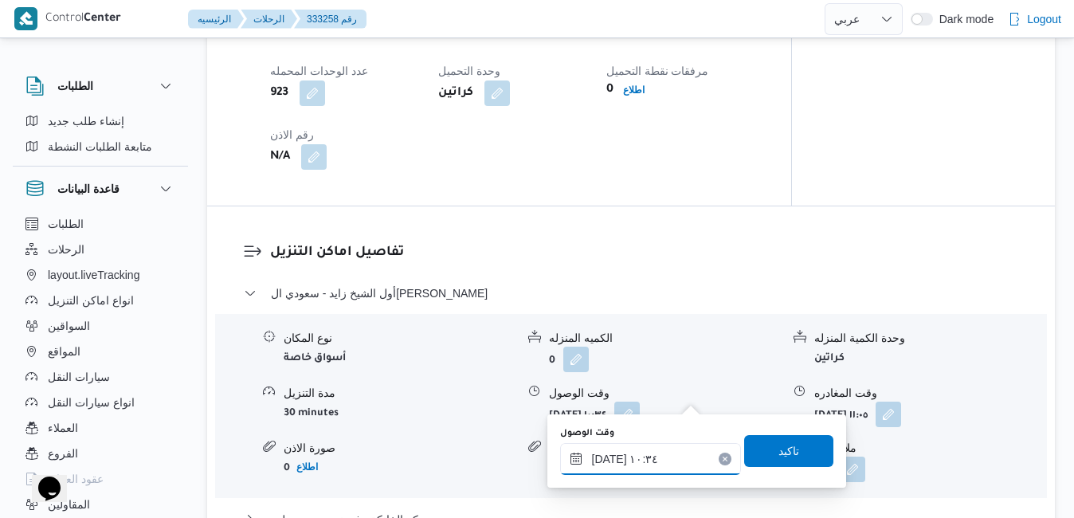
click at [646, 474] on input "[DATE] ١٠:٣٤" at bounding box center [650, 459] width 181 height 32
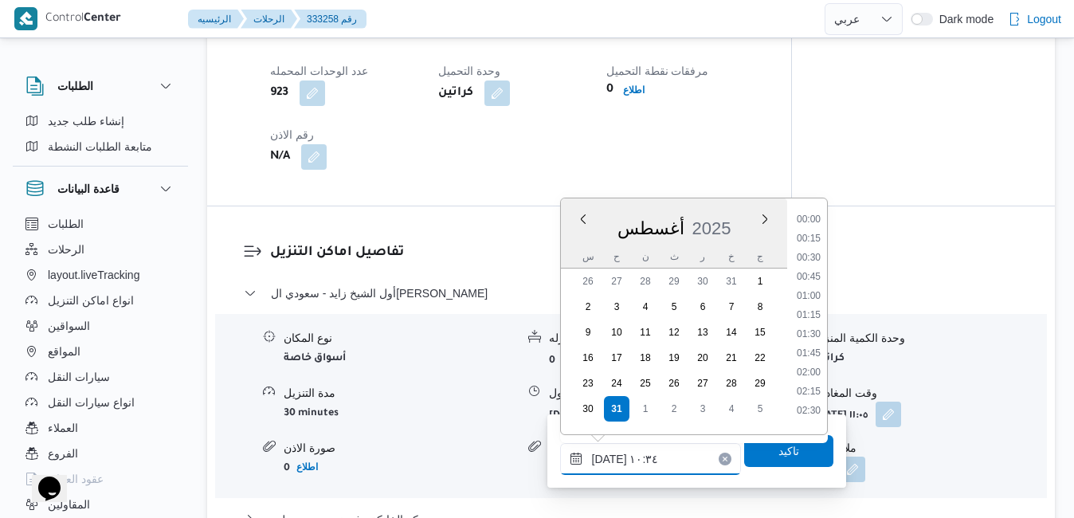
scroll to position [693, 0]
click at [814, 215] on li "09:00" at bounding box center [809, 214] width 37 height 16
type input "[DATE] ٠٩:٠٠"
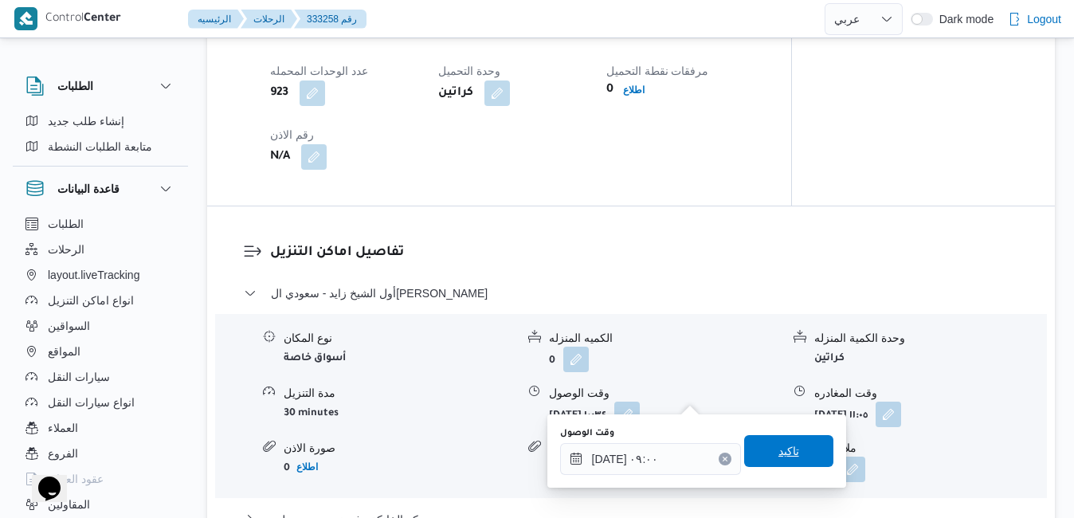
click at [788, 448] on span "تاكيد" at bounding box center [788, 451] width 89 height 32
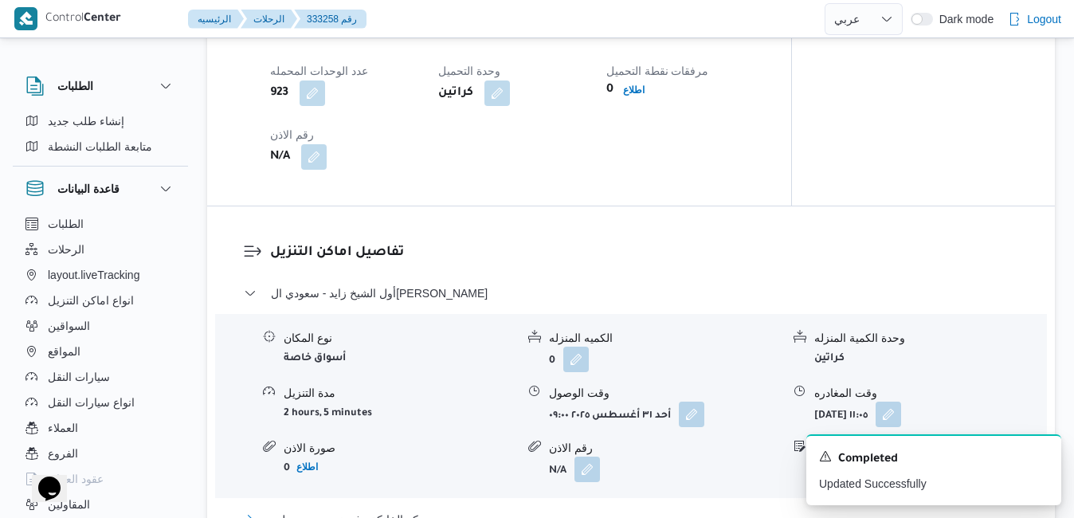
click at [697, 510] on button "مركز الخانكة - فرونت دور مسطرد" at bounding box center [631, 519] width 775 height 19
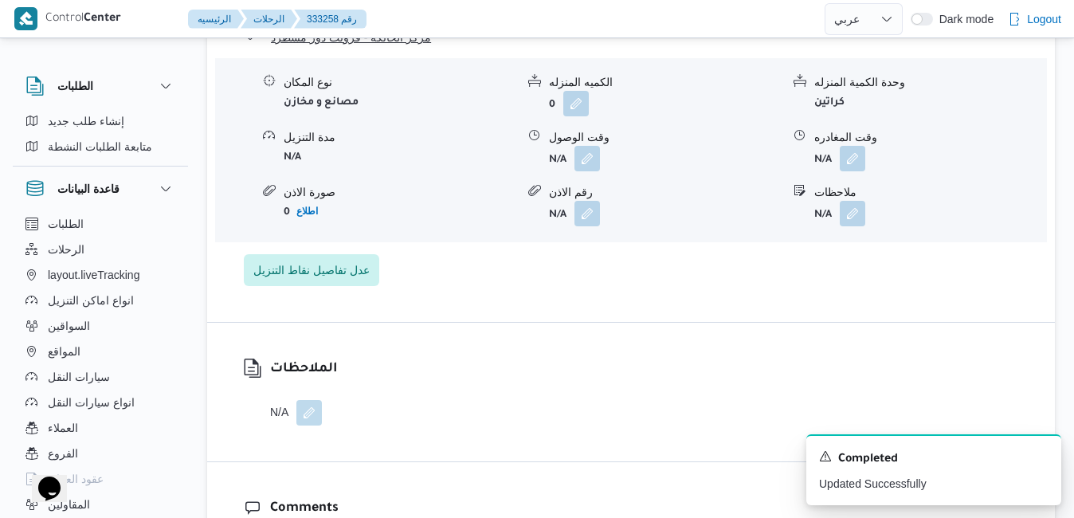
scroll to position [1825, 0]
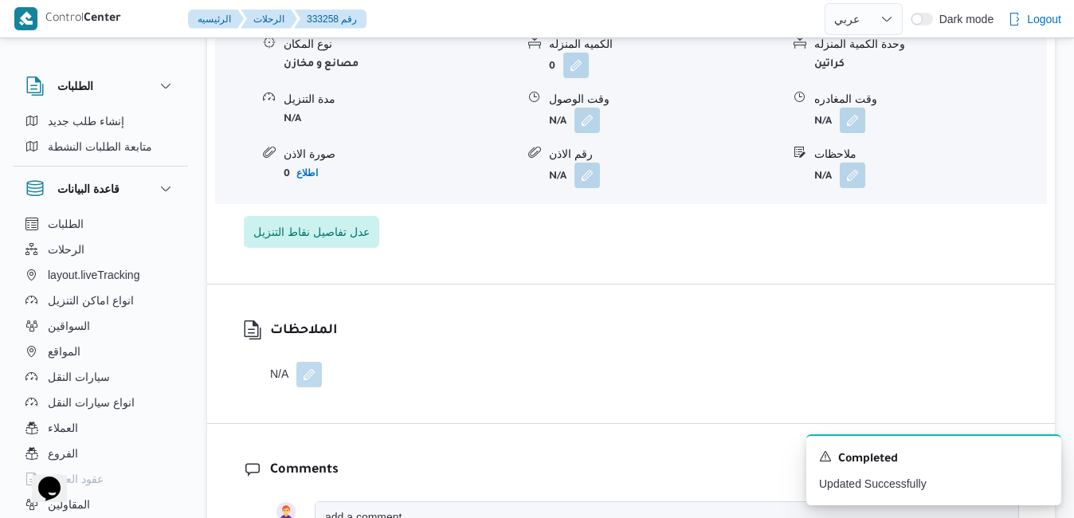
scroll to position [1729, 0]
click at [858, 109] on button "button" at bounding box center [853, 122] width 26 height 26
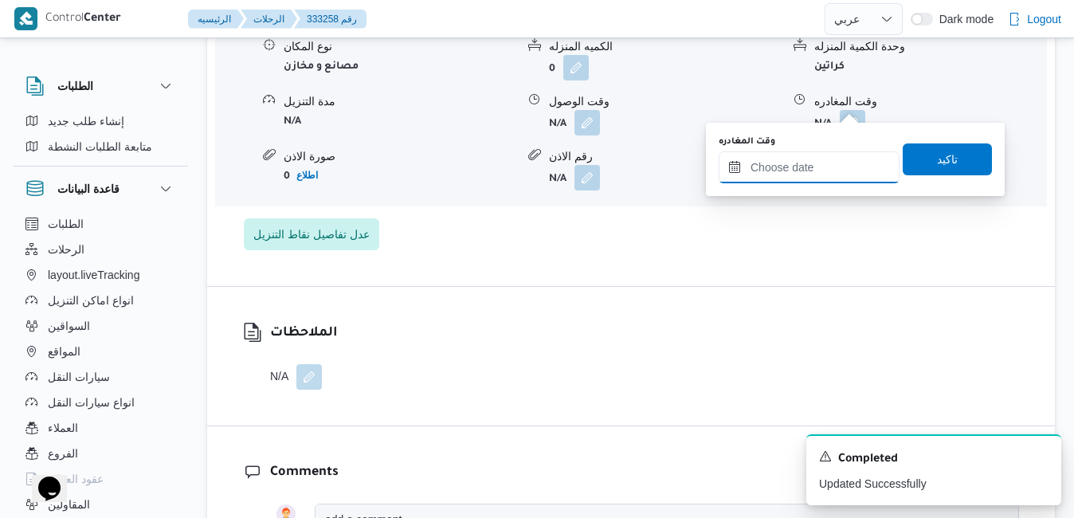
click at [799, 171] on input "وقت المغادره" at bounding box center [809, 167] width 181 height 32
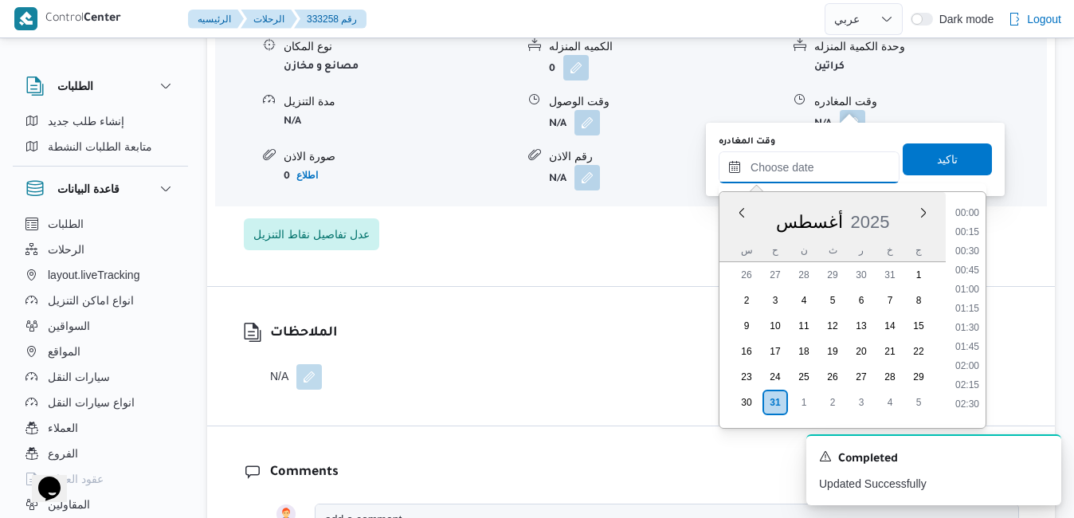
scroll to position [1401, 0]
click at [737, 236] on div "أغسطس 2025" at bounding box center [833, 218] width 226 height 41
click at [973, 281] on li "19:15" at bounding box center [967, 285] width 37 height 16
type input "[DATE] ١٩:١٥"
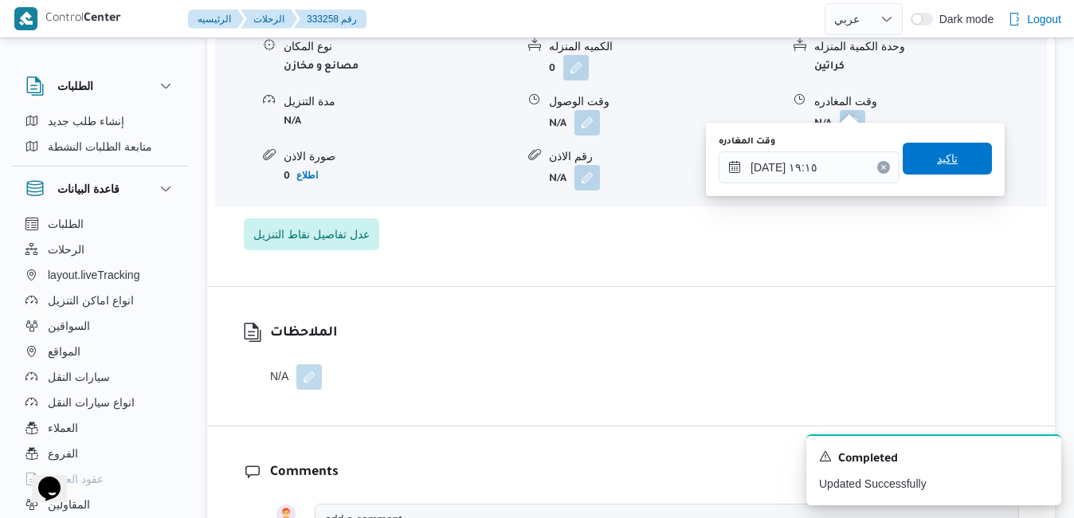
click at [960, 148] on span "تاكيد" at bounding box center [947, 159] width 89 height 32
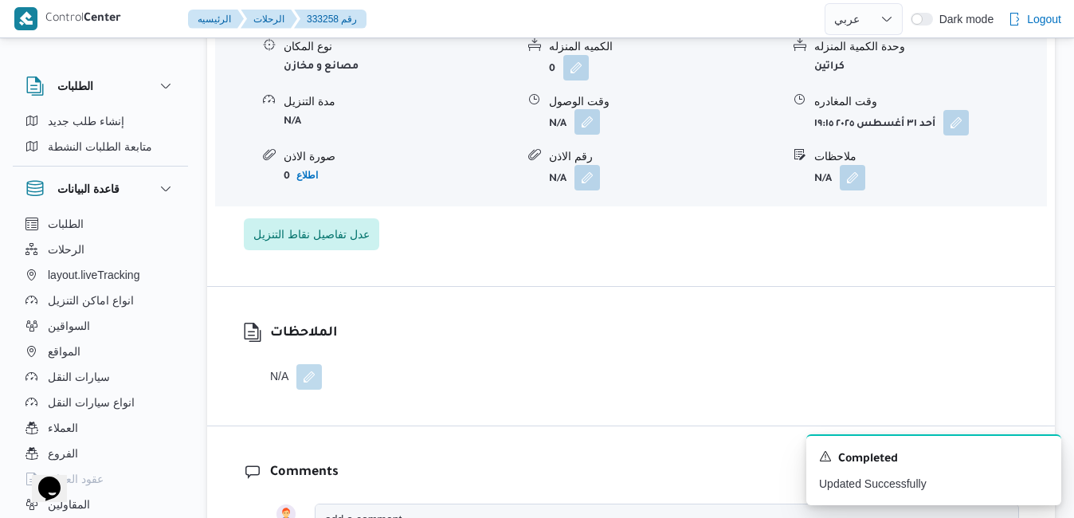
click at [593, 109] on button "button" at bounding box center [588, 122] width 26 height 26
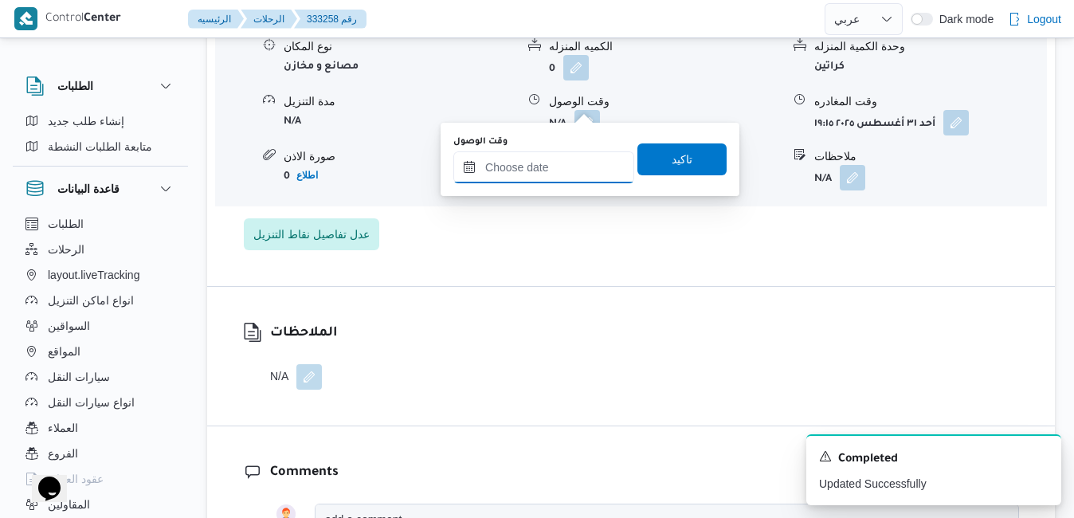
click at [573, 167] on input "وقت الوصول" at bounding box center [543, 167] width 181 height 32
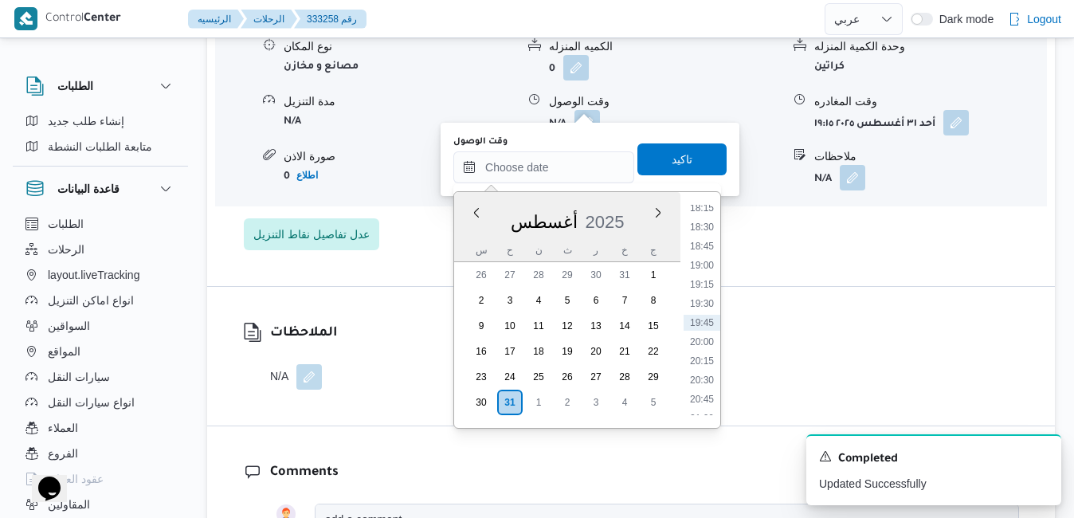
click at [462, 233] on div "أغسطس 2025" at bounding box center [567, 218] width 226 height 41
click at [705, 265] on li "19:00" at bounding box center [702, 265] width 37 height 16
type input "[DATE] ١٩:٠٠"
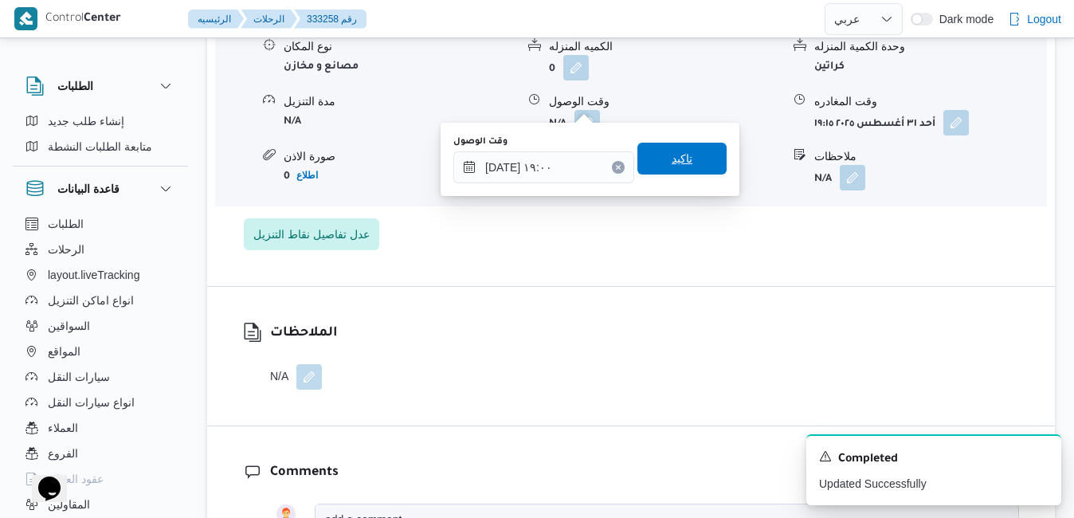
click at [689, 164] on span "تاكيد" at bounding box center [682, 159] width 89 height 32
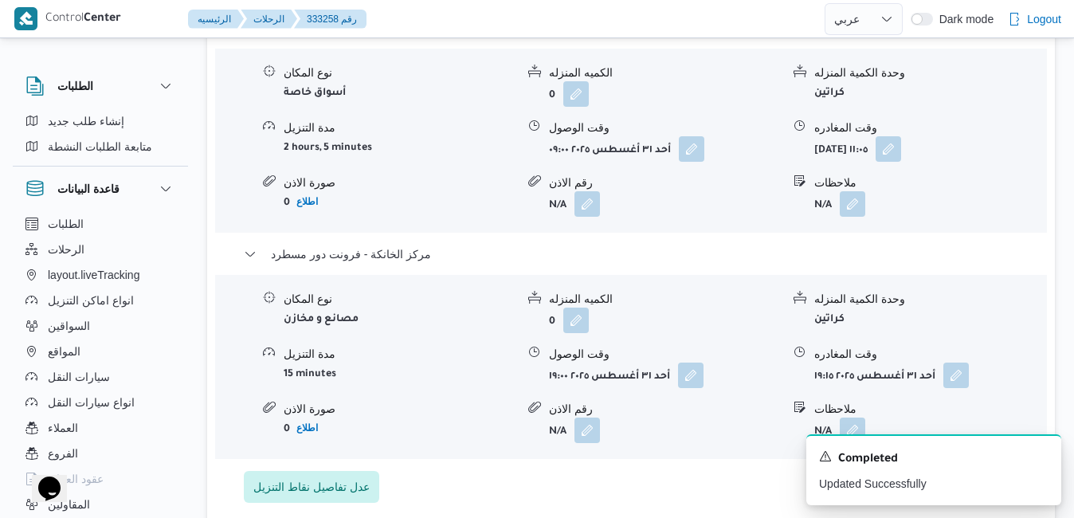
scroll to position [1474, 0]
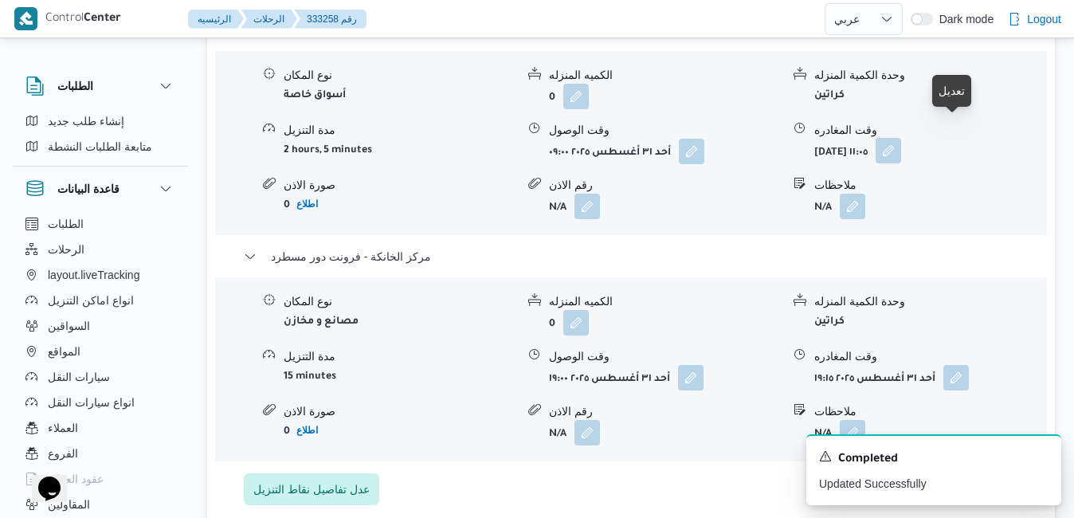
click at [901, 138] on button "button" at bounding box center [889, 151] width 26 height 26
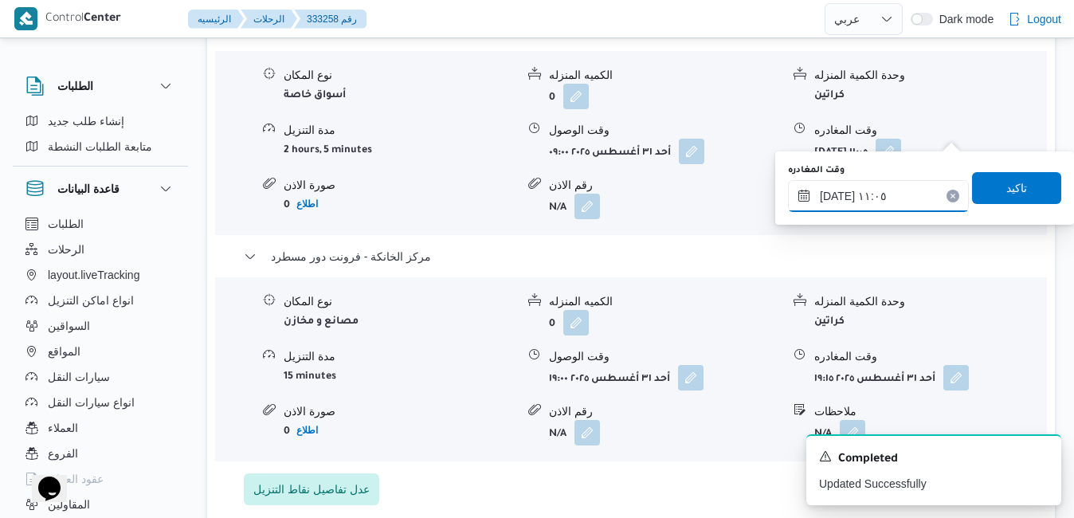
click at [864, 204] on input "[DATE] ١١:٠٥" at bounding box center [878, 196] width 181 height 32
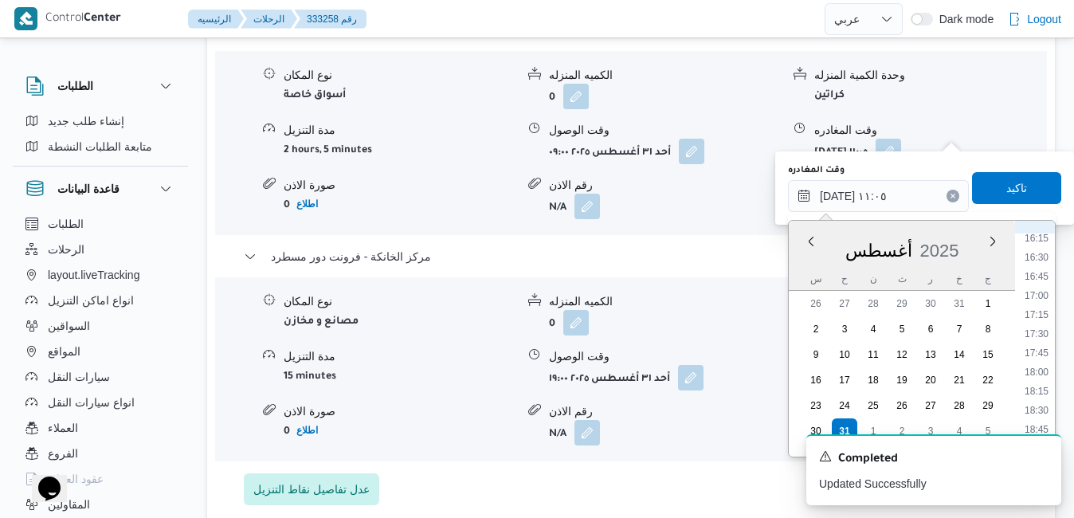
scroll to position [1284, 0]
click at [1047, 331] on li "18:00" at bounding box center [1036, 335] width 37 height 16
type input "[DATE] ١٨:٠٠"
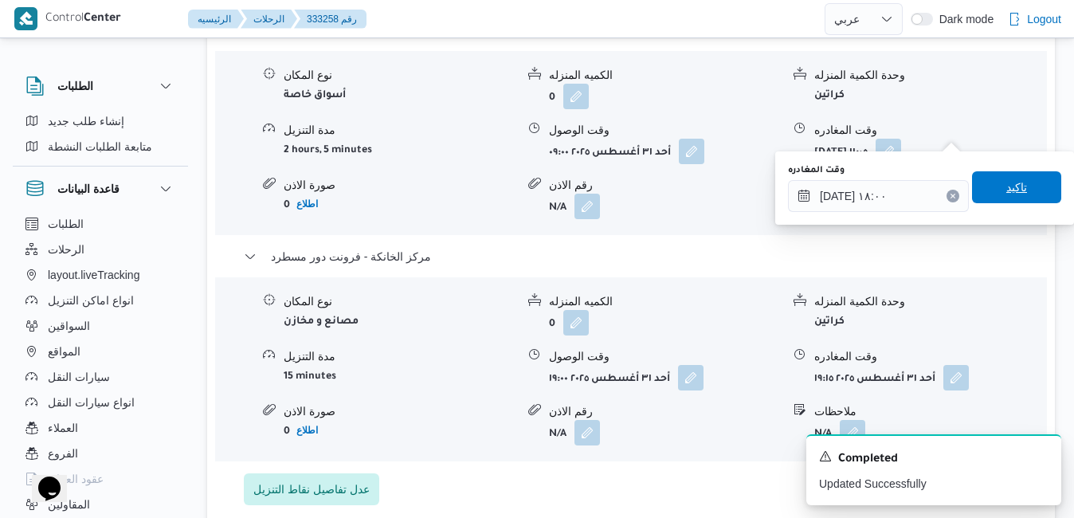
click at [1030, 191] on span "تاكيد" at bounding box center [1016, 187] width 89 height 32
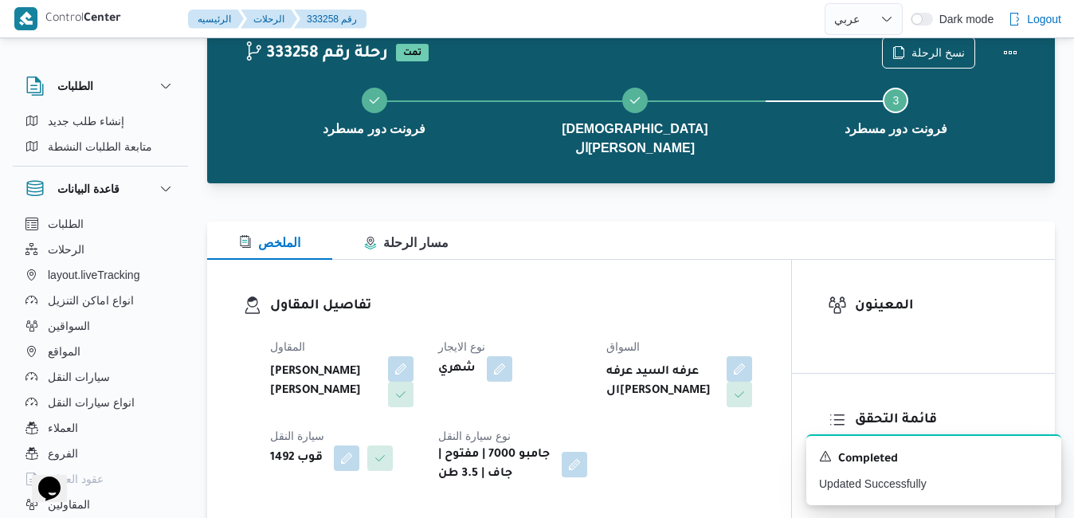
scroll to position [0, 0]
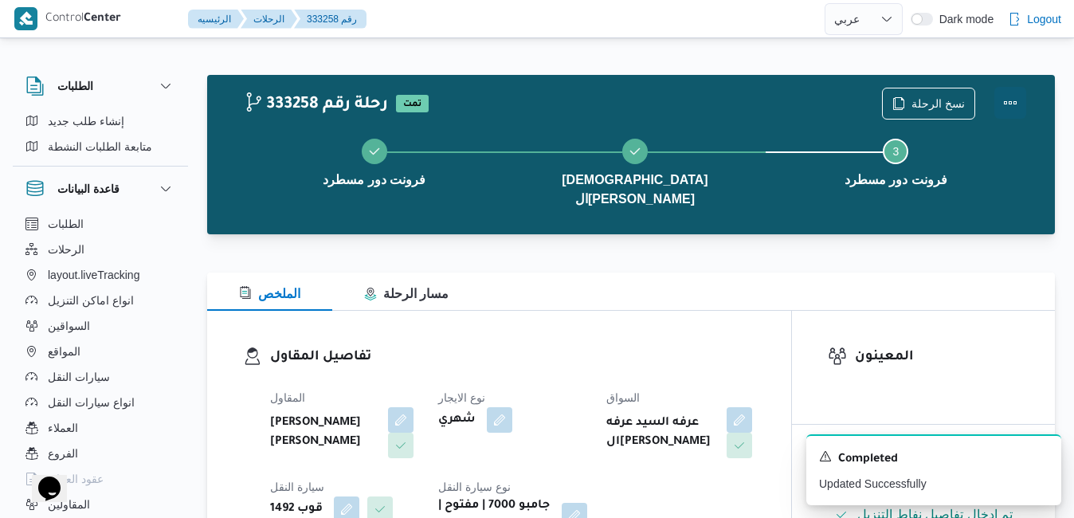
click at [1011, 103] on button "Actions" at bounding box center [1011, 103] width 32 height 32
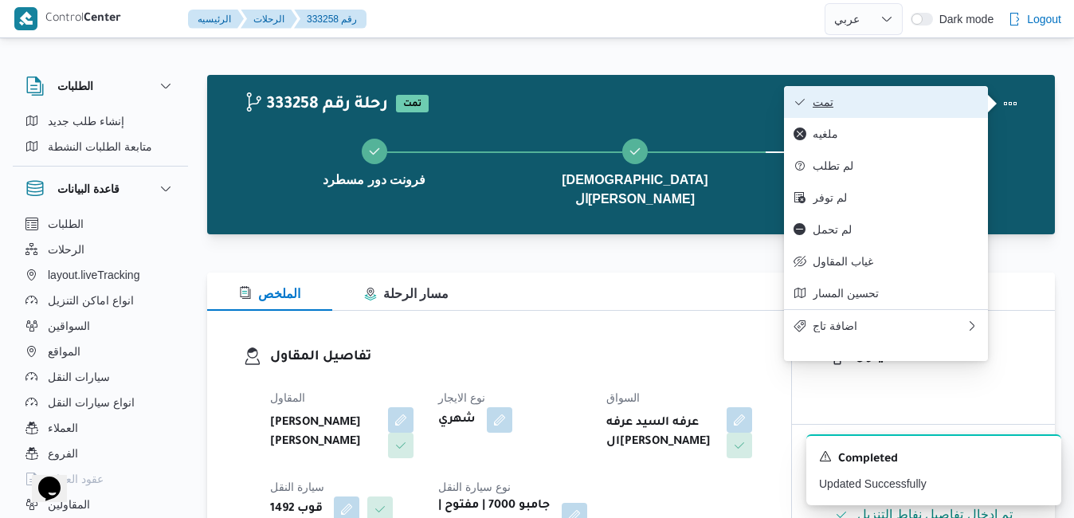
click at [961, 102] on span "تمت" at bounding box center [896, 102] width 166 height 13
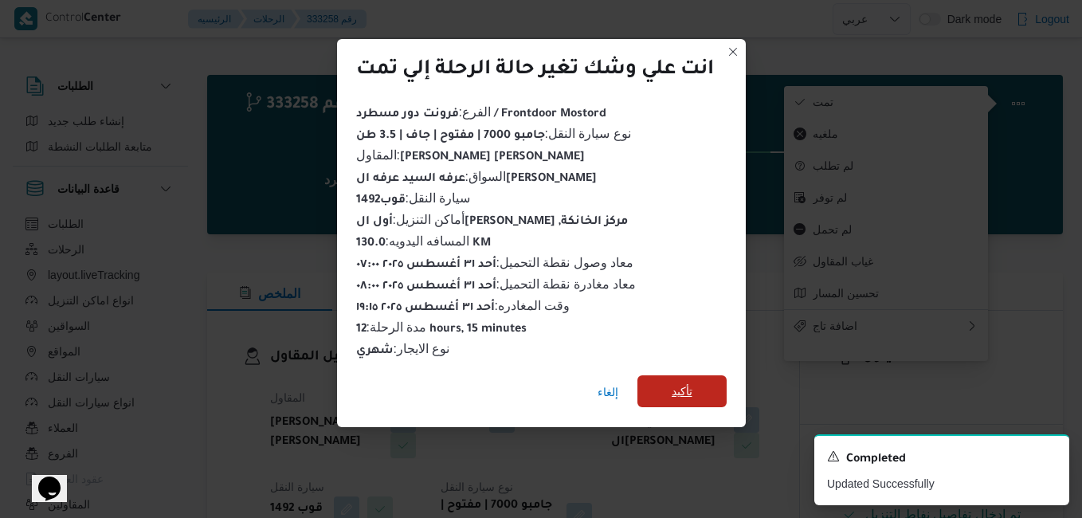
click at [687, 387] on span "تأكيد" at bounding box center [682, 391] width 21 height 19
